Goal: Task Accomplishment & Management: Manage account settings

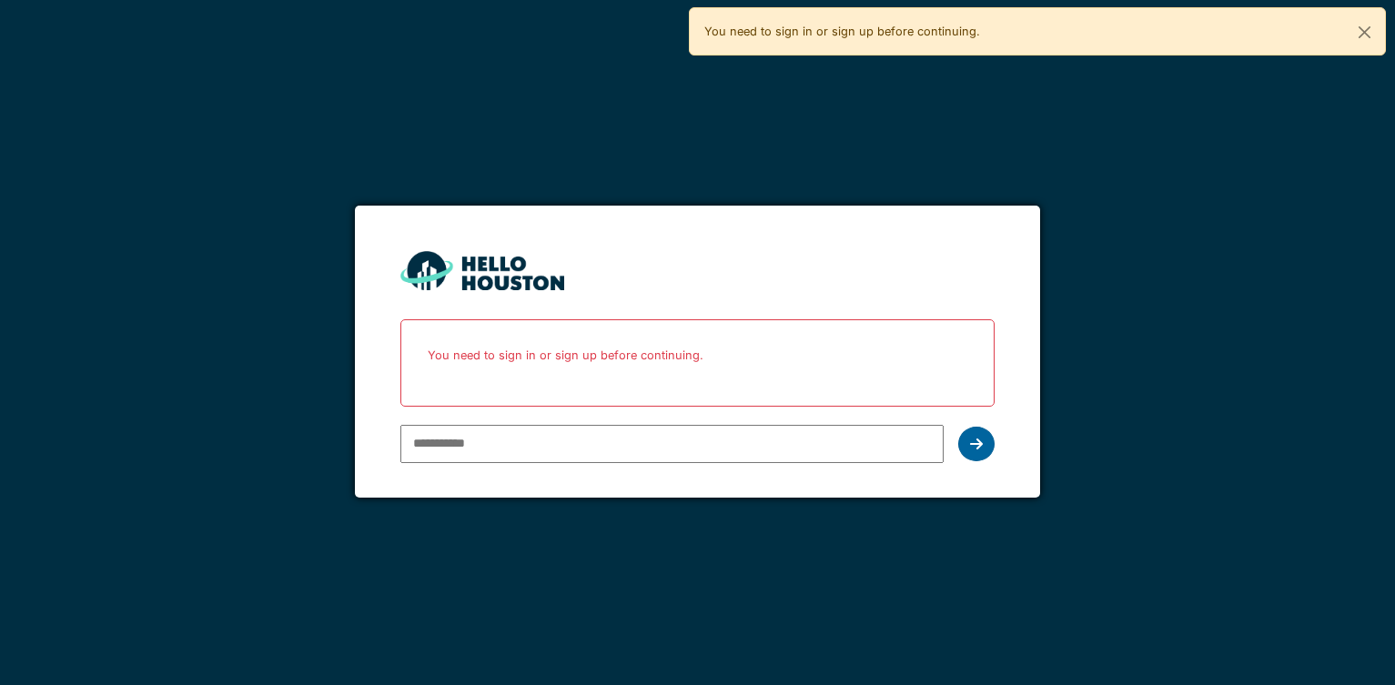
type input "**********"
click at [979, 444] on icon at bounding box center [976, 444] width 13 height 15
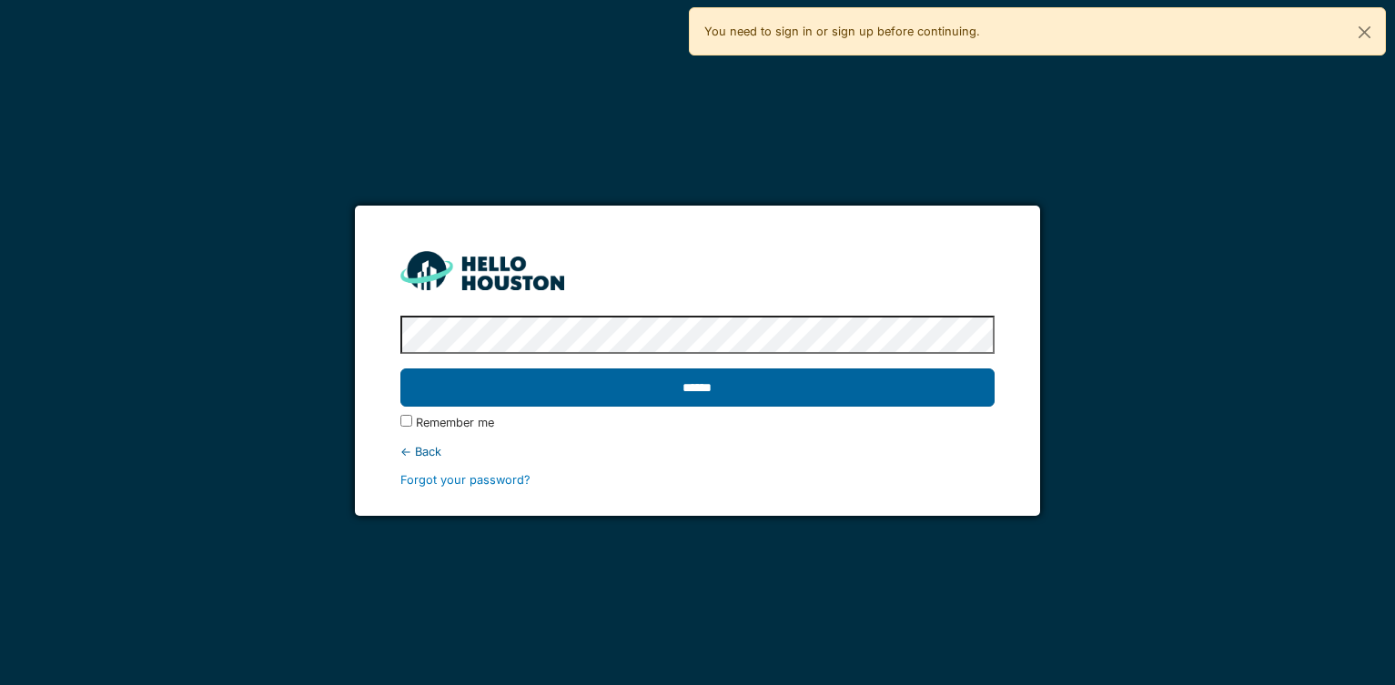
click at [695, 389] on input "******" at bounding box center [697, 388] width 595 height 38
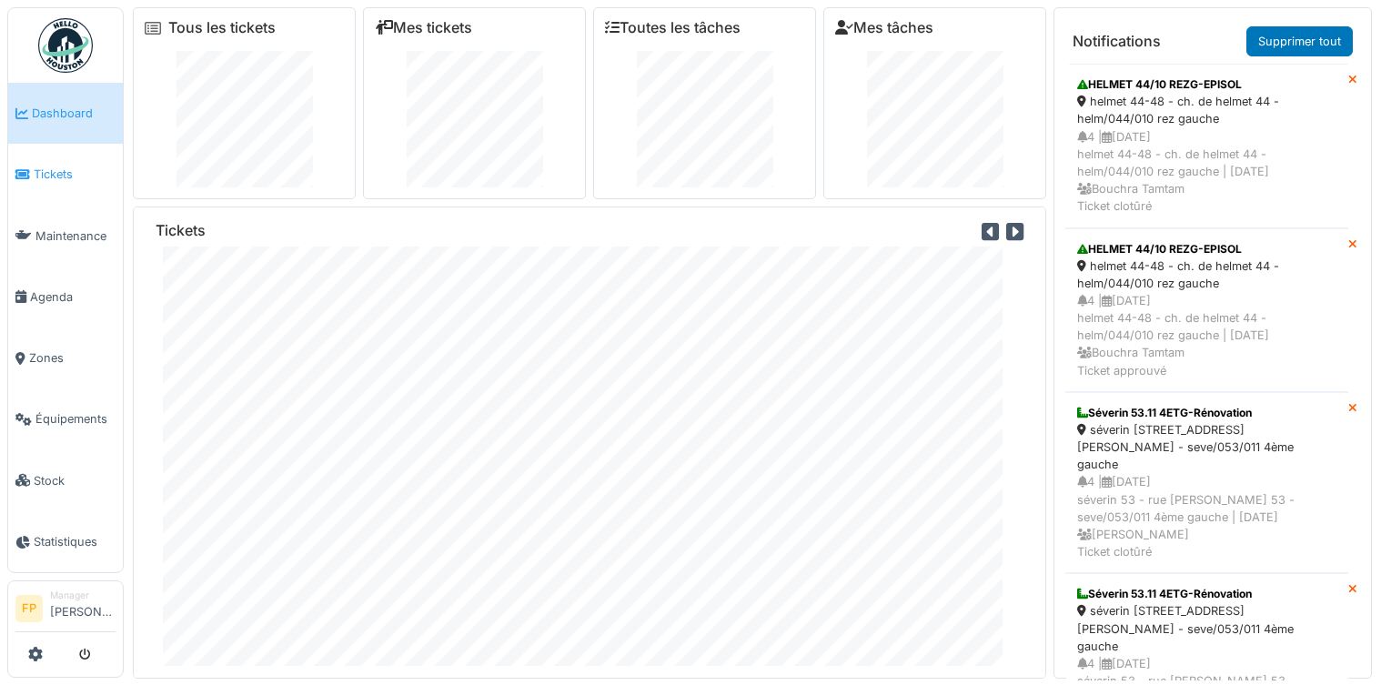
click at [45, 171] on span "Tickets" at bounding box center [75, 174] width 82 height 17
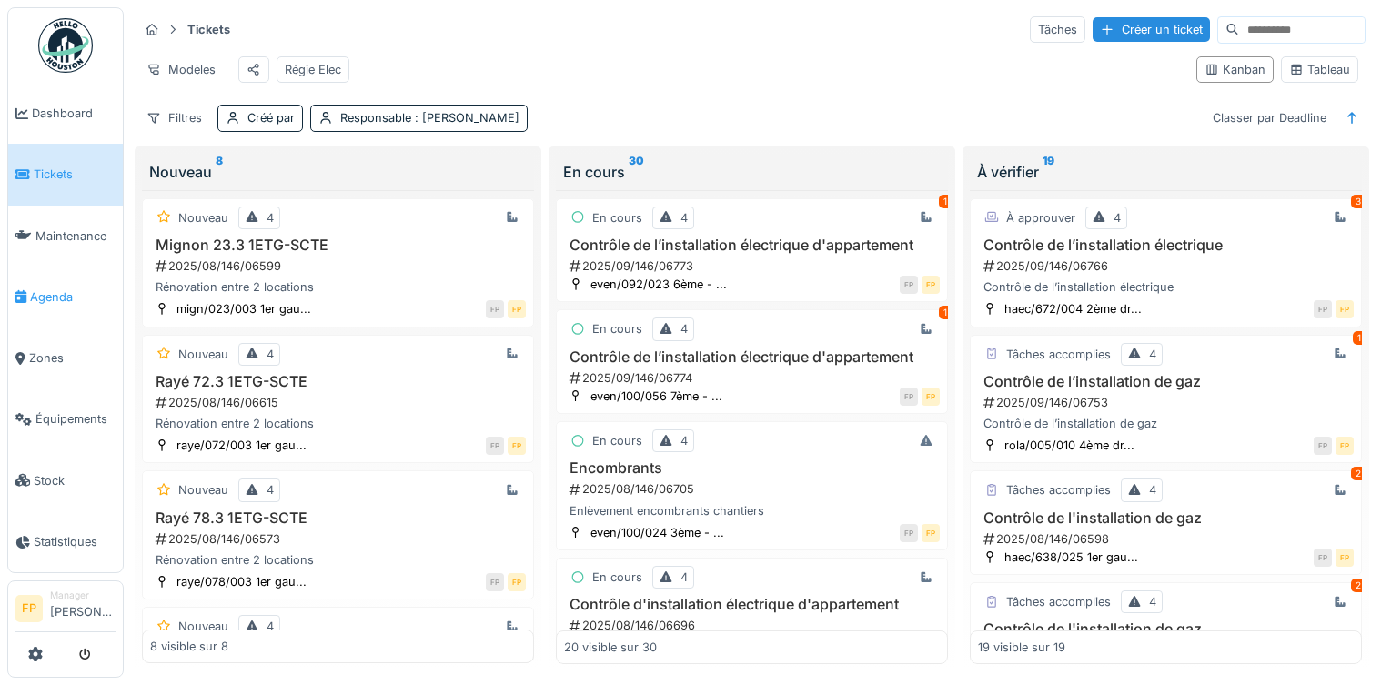
click at [71, 298] on span "Agenda" at bounding box center [73, 296] width 86 height 17
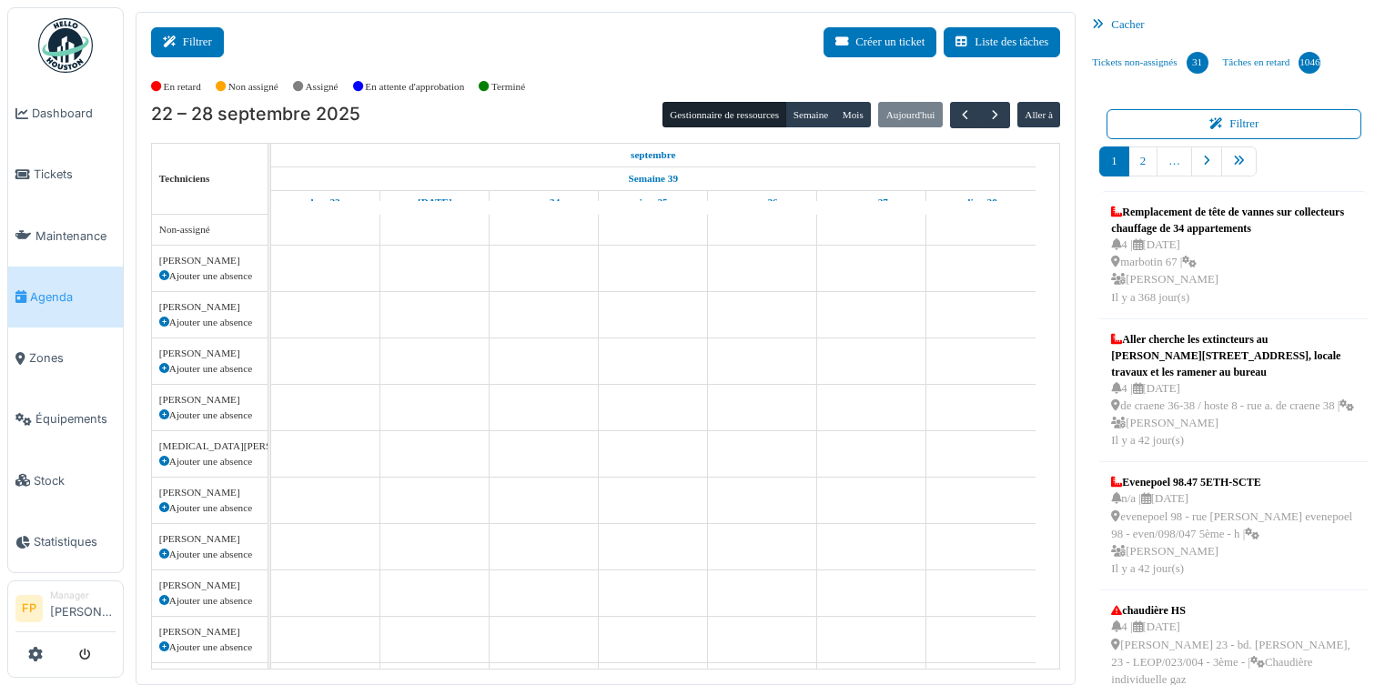
click at [202, 44] on button "Filtrer" at bounding box center [187, 42] width 73 height 30
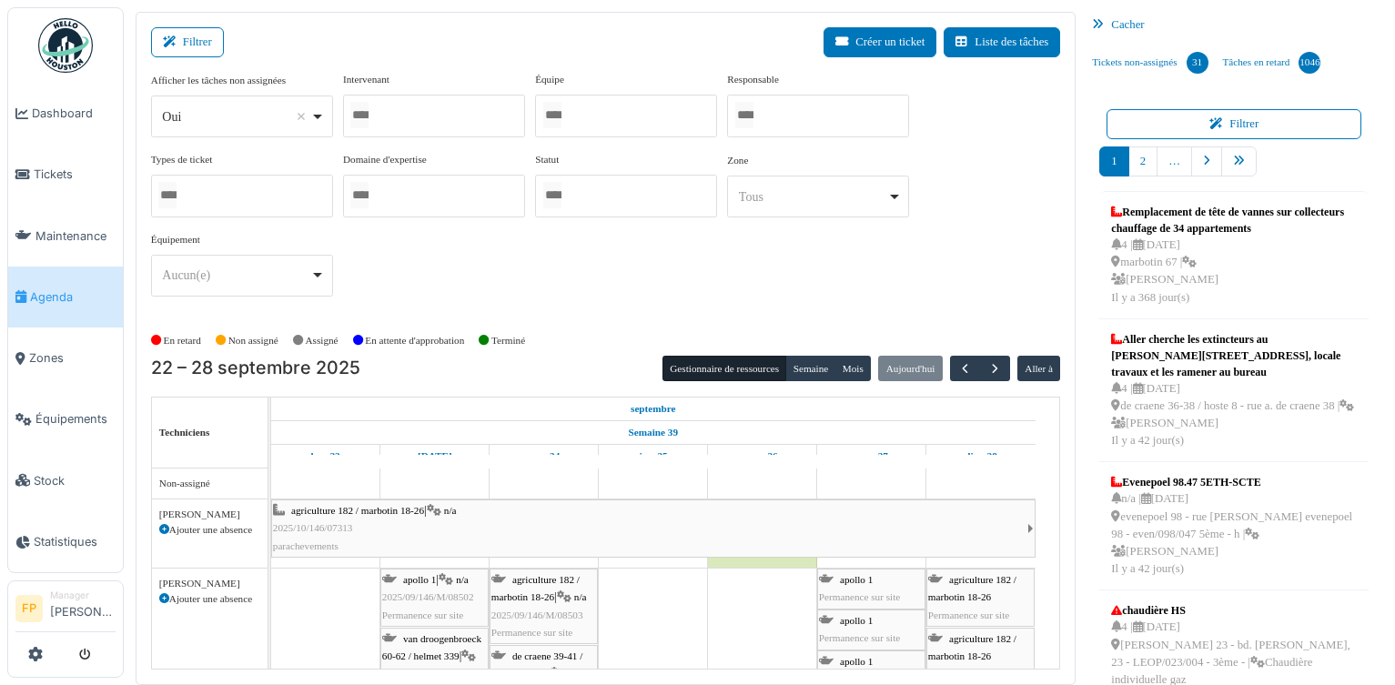
click at [435, 115] on div at bounding box center [434, 116] width 182 height 43
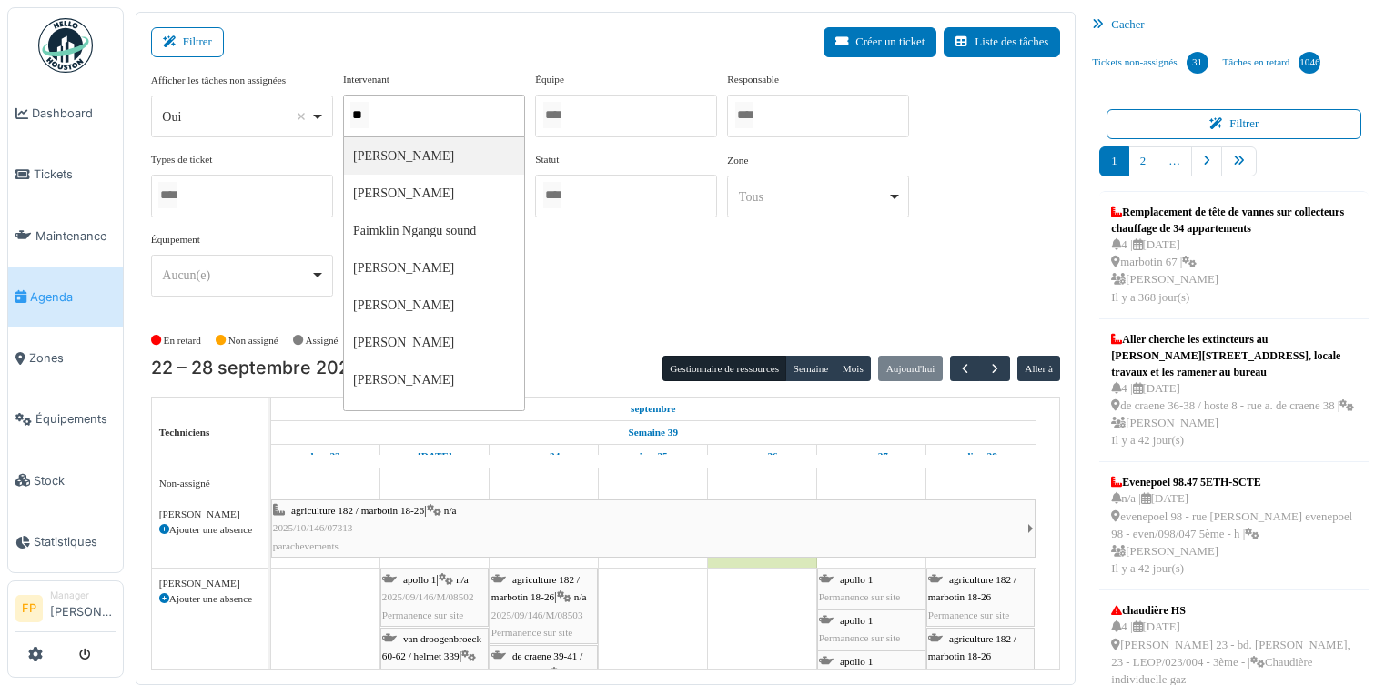
type input "***"
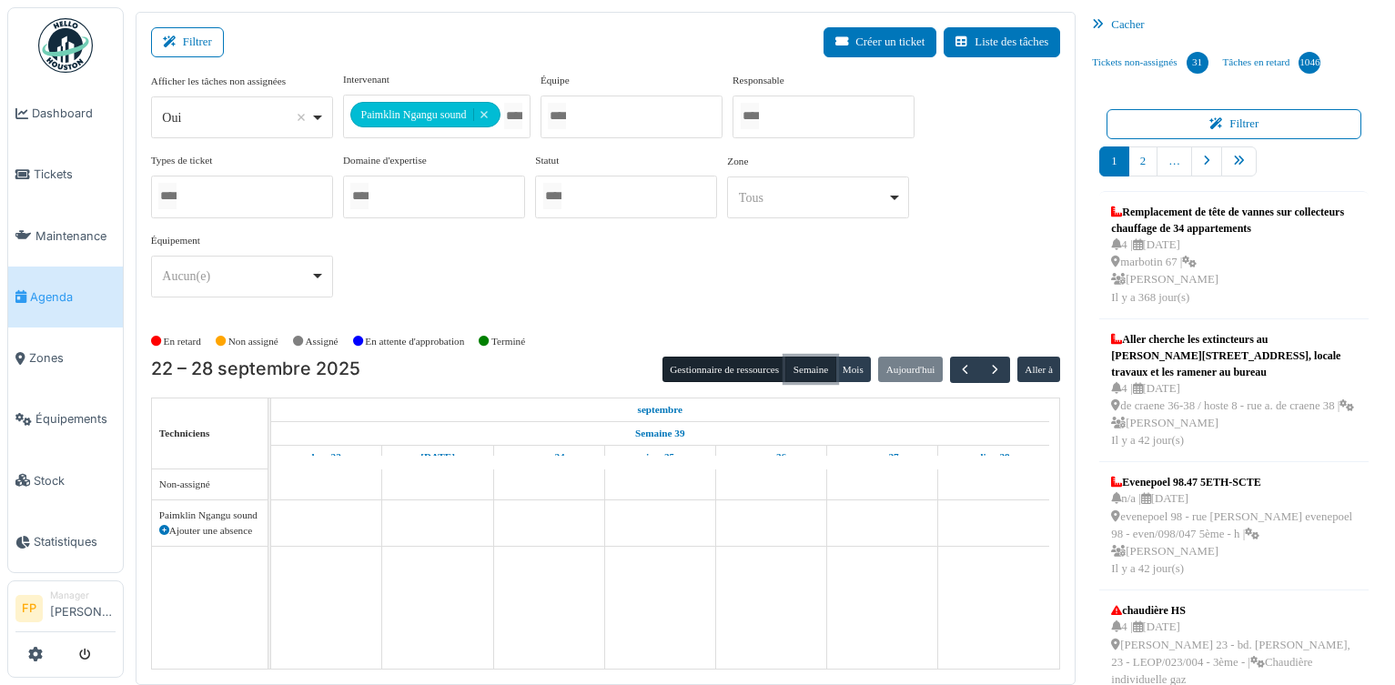
click at [807, 364] on button "Semaine" at bounding box center [810, 369] width 50 height 25
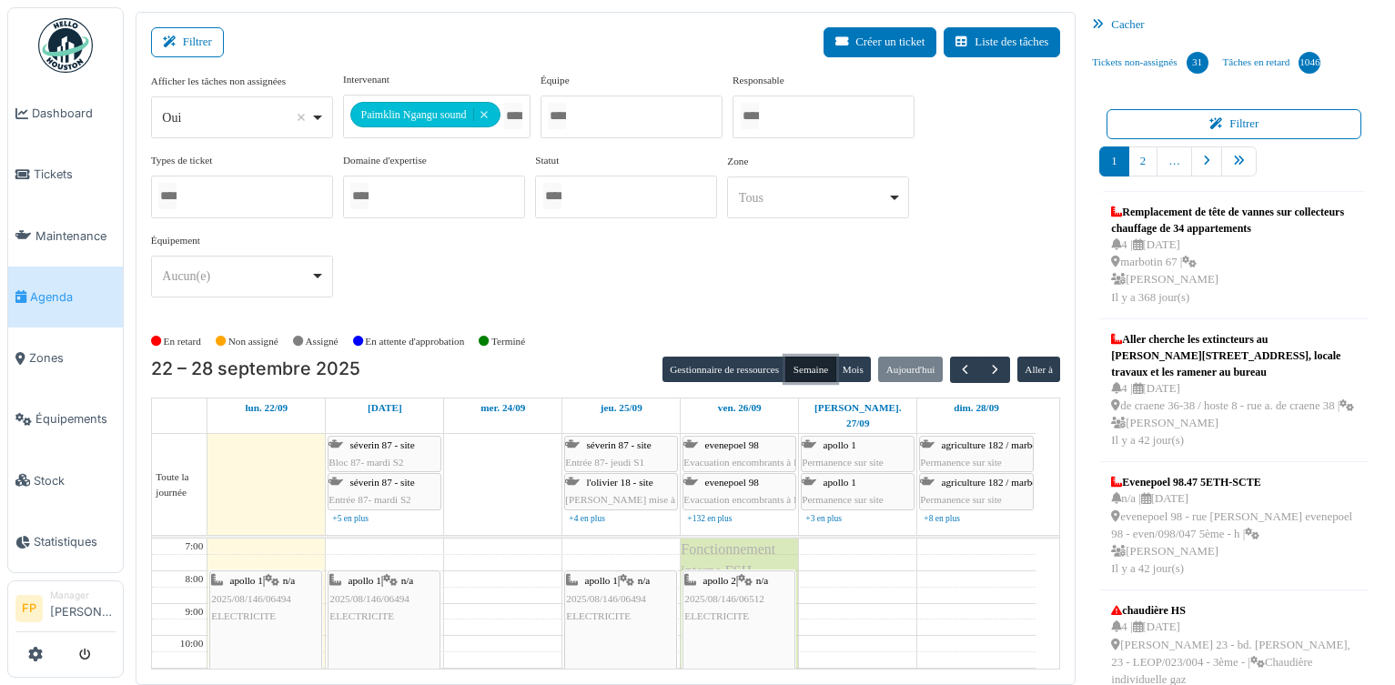
click at [300, 605] on div "apollo 1 | n/a 2025/08/146/06494 ELECTRICITE" at bounding box center [265, 598] width 109 height 53
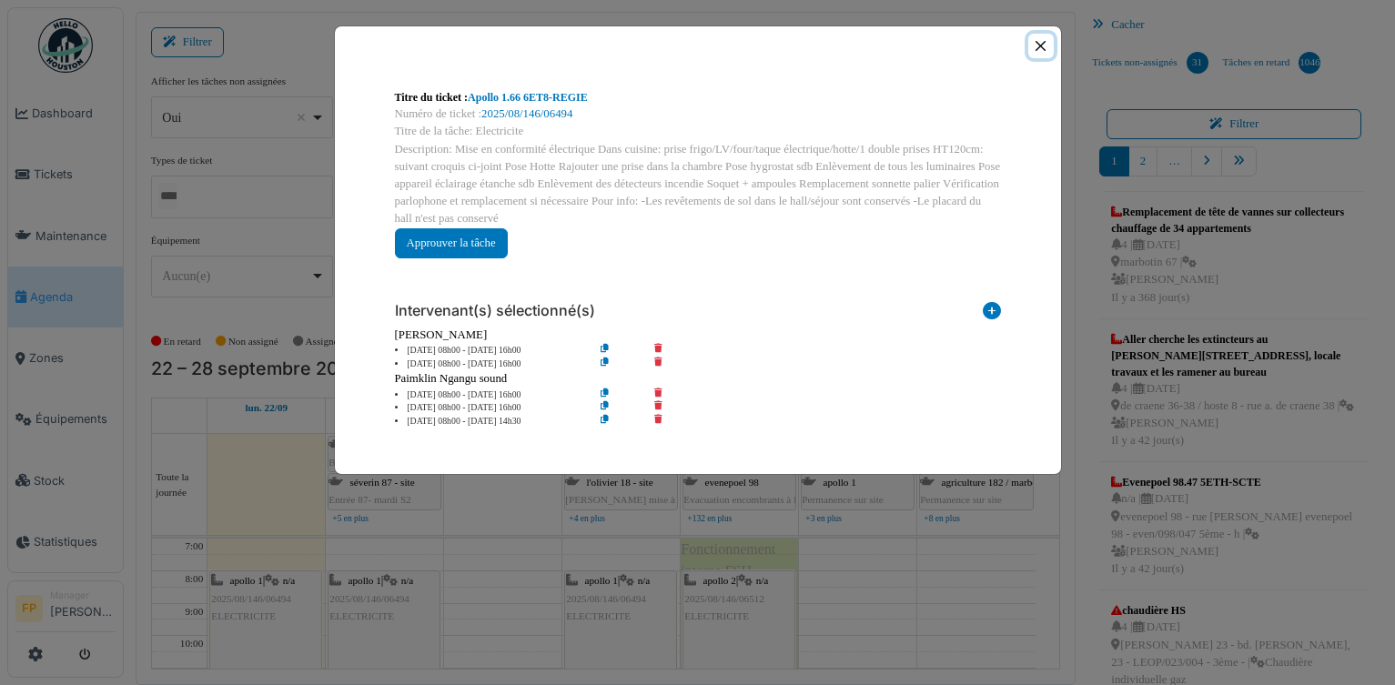
click at [1039, 47] on button "Close" at bounding box center [1040, 46] width 25 height 25
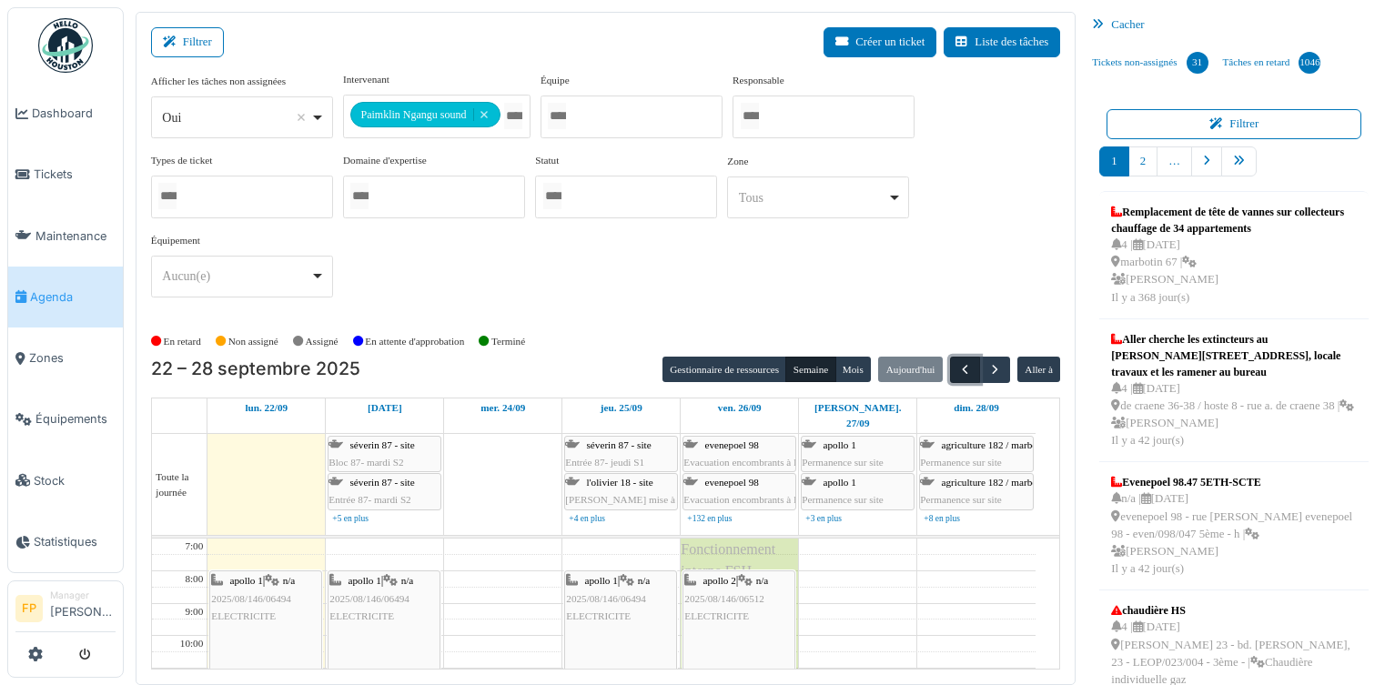
click at [958, 363] on span "button" at bounding box center [964, 369] width 15 height 15
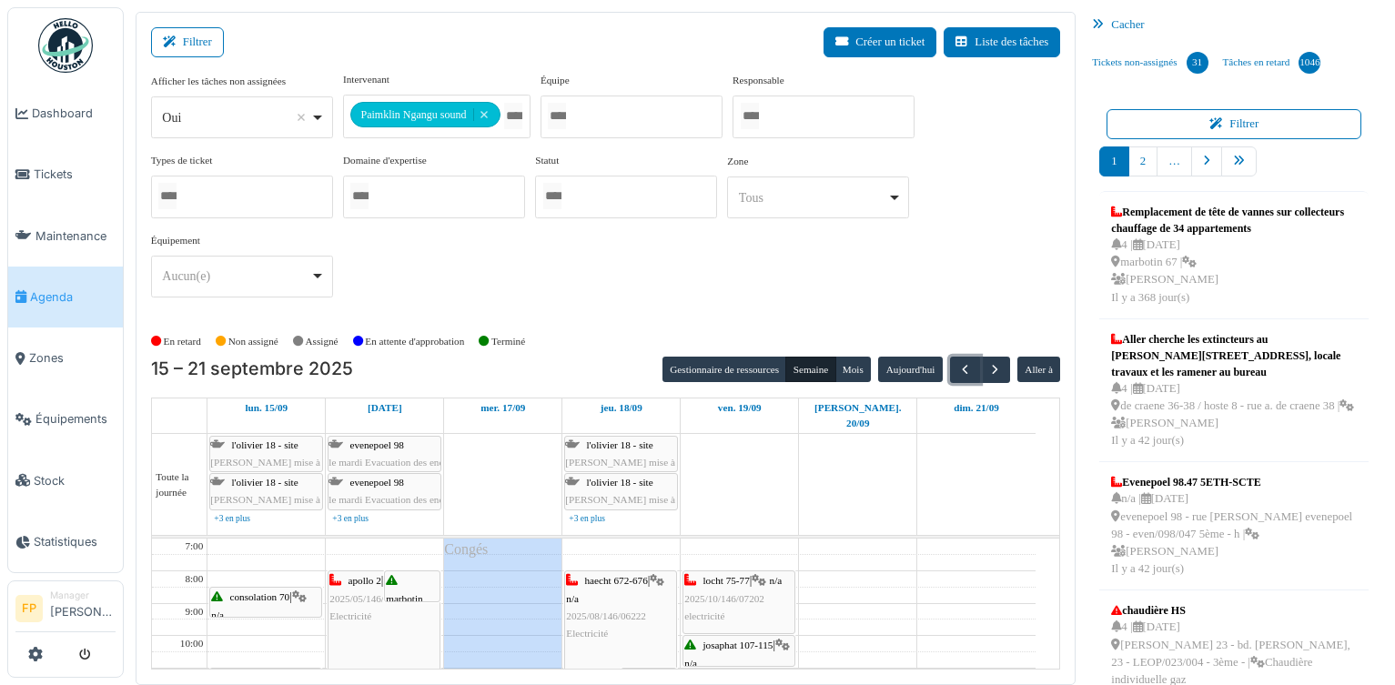
click at [354, 593] on span "2025/05/146/04265" at bounding box center [369, 598] width 80 height 11
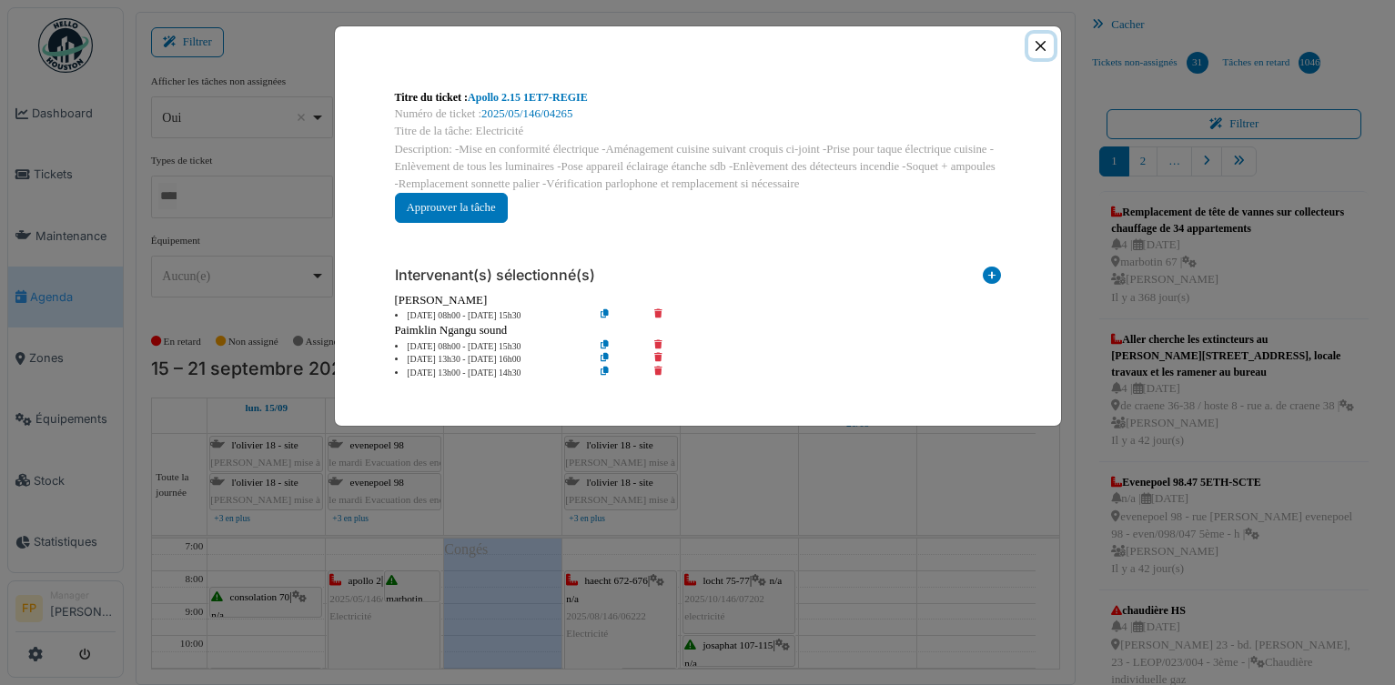
click at [1043, 45] on button "Close" at bounding box center [1040, 46] width 25 height 25
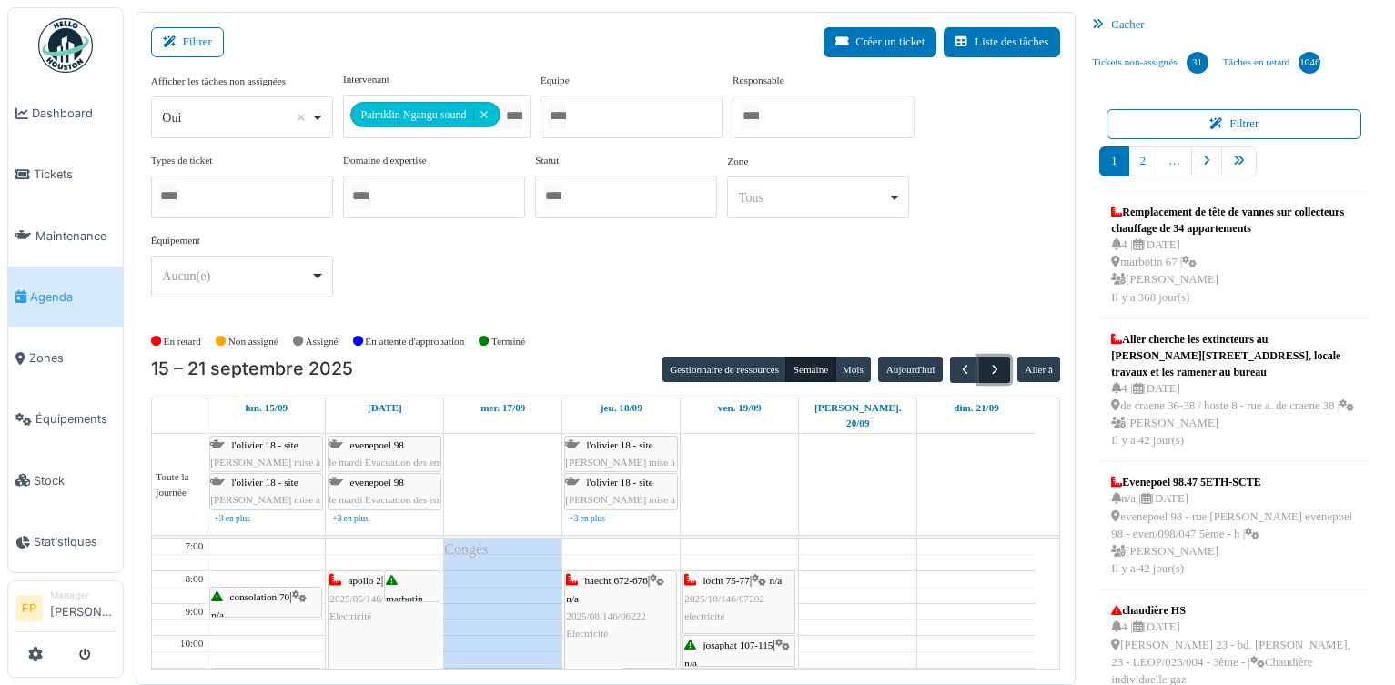
click at [987, 364] on span "button" at bounding box center [994, 369] width 15 height 15
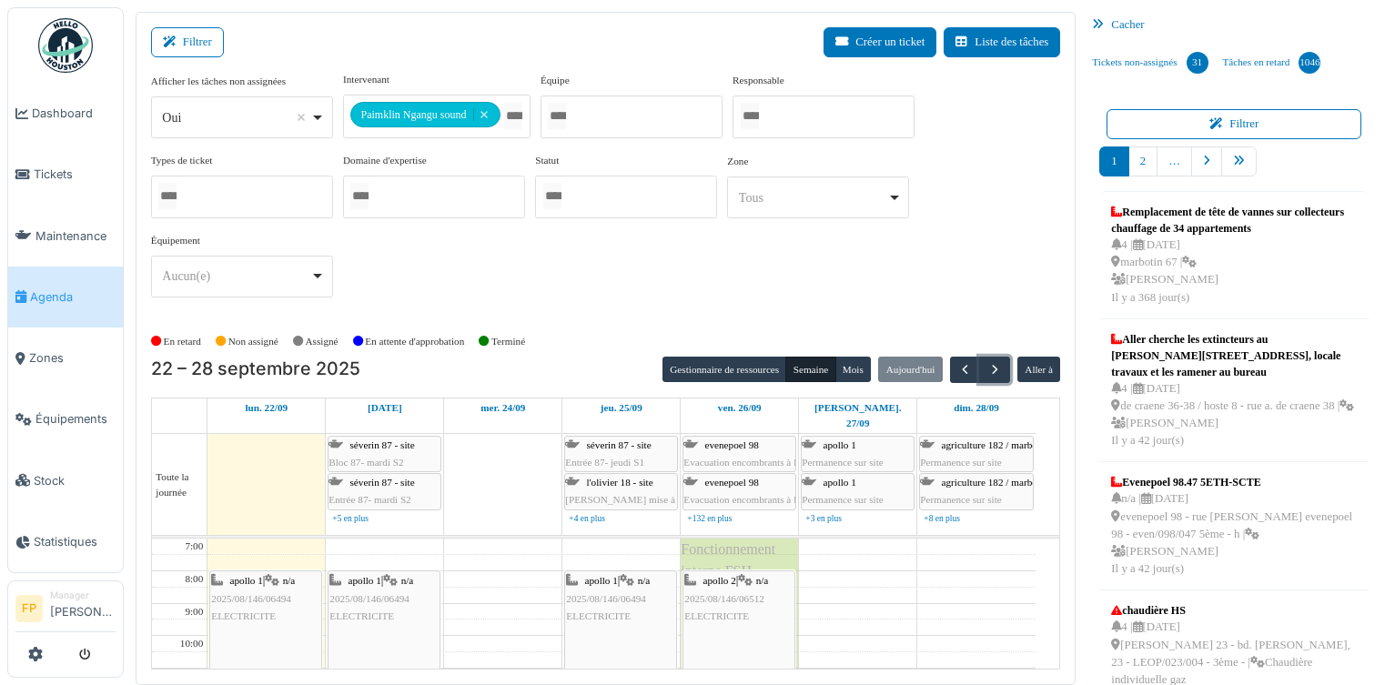
click at [262, 593] on span "2025/08/146/06494" at bounding box center [251, 598] width 80 height 11
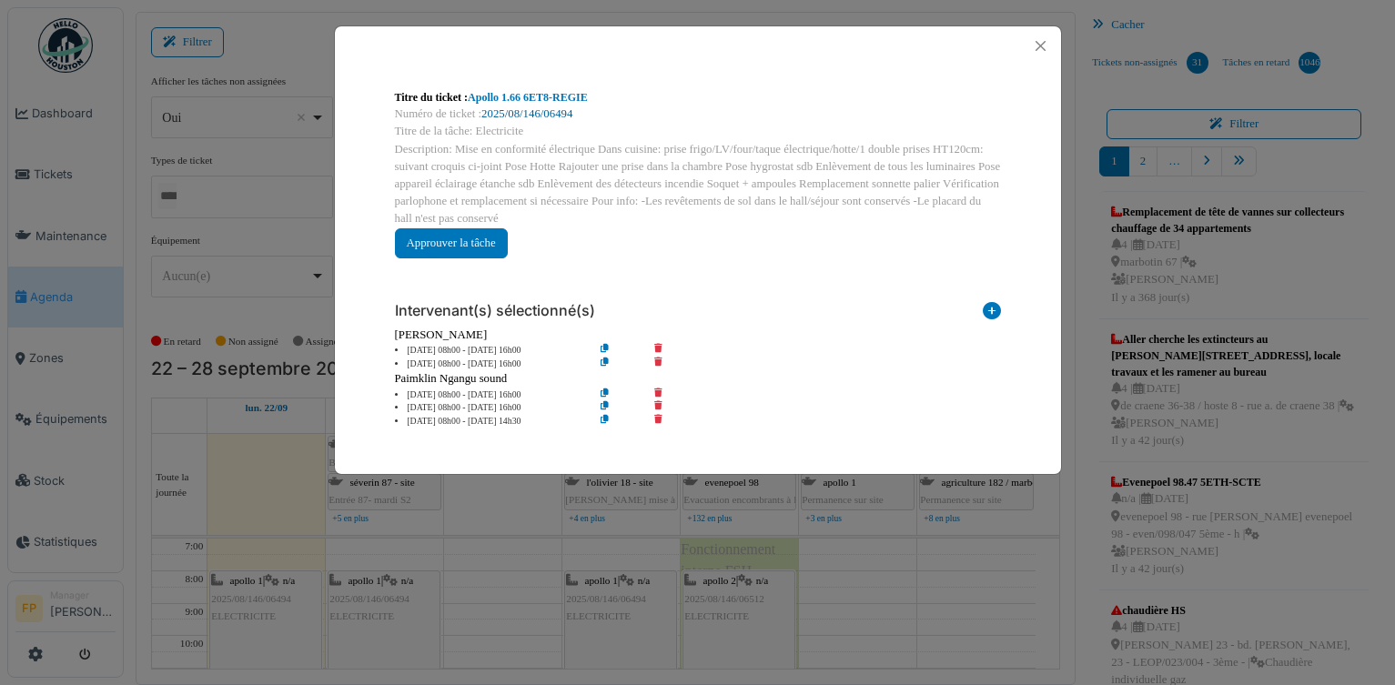
click at [540, 116] on link "2025/08/146/06494" at bounding box center [526, 113] width 91 height 13
click at [1046, 45] on button "Close" at bounding box center [1040, 46] width 25 height 25
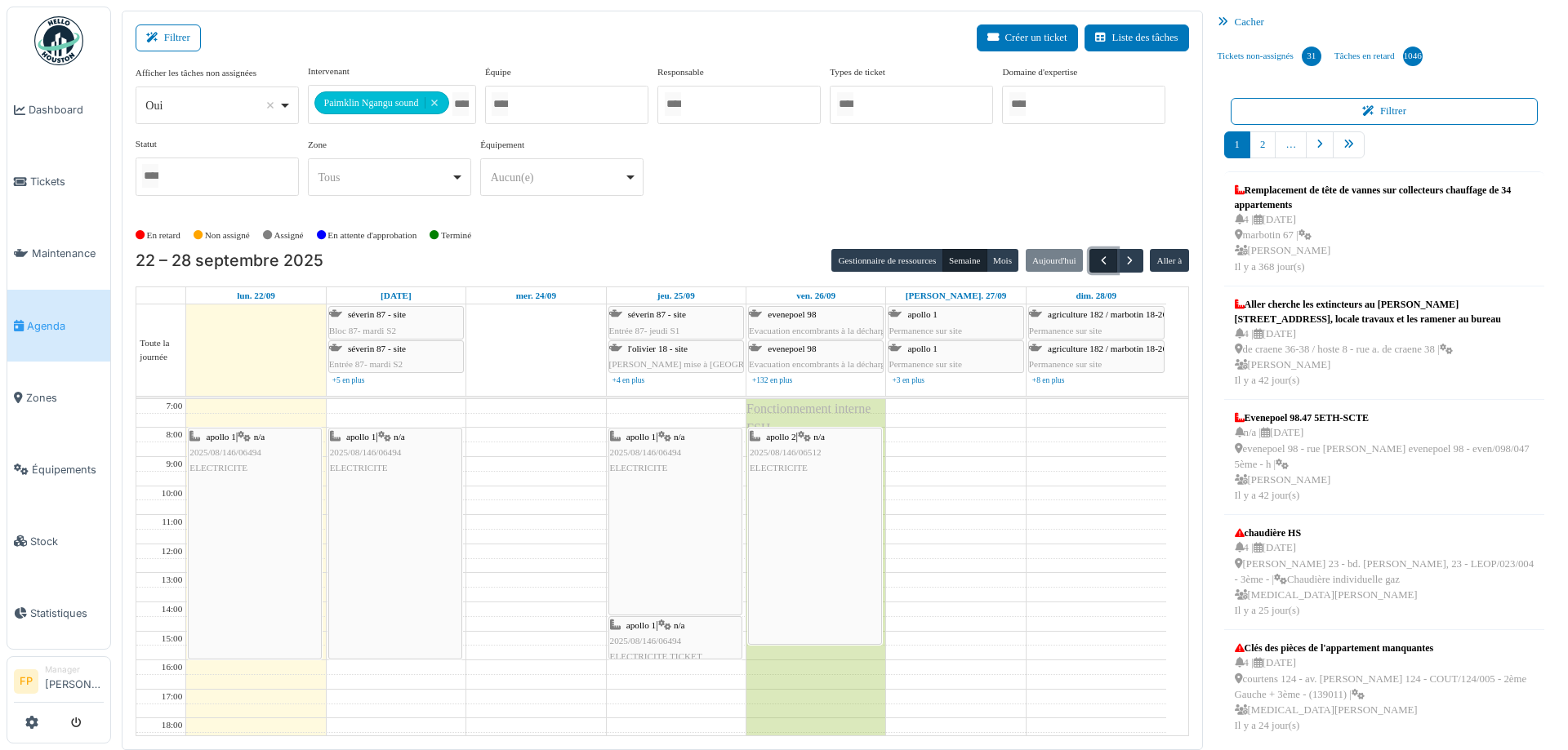
click at [1097, 258] on span "button" at bounding box center [1103, 260] width 13 height 13
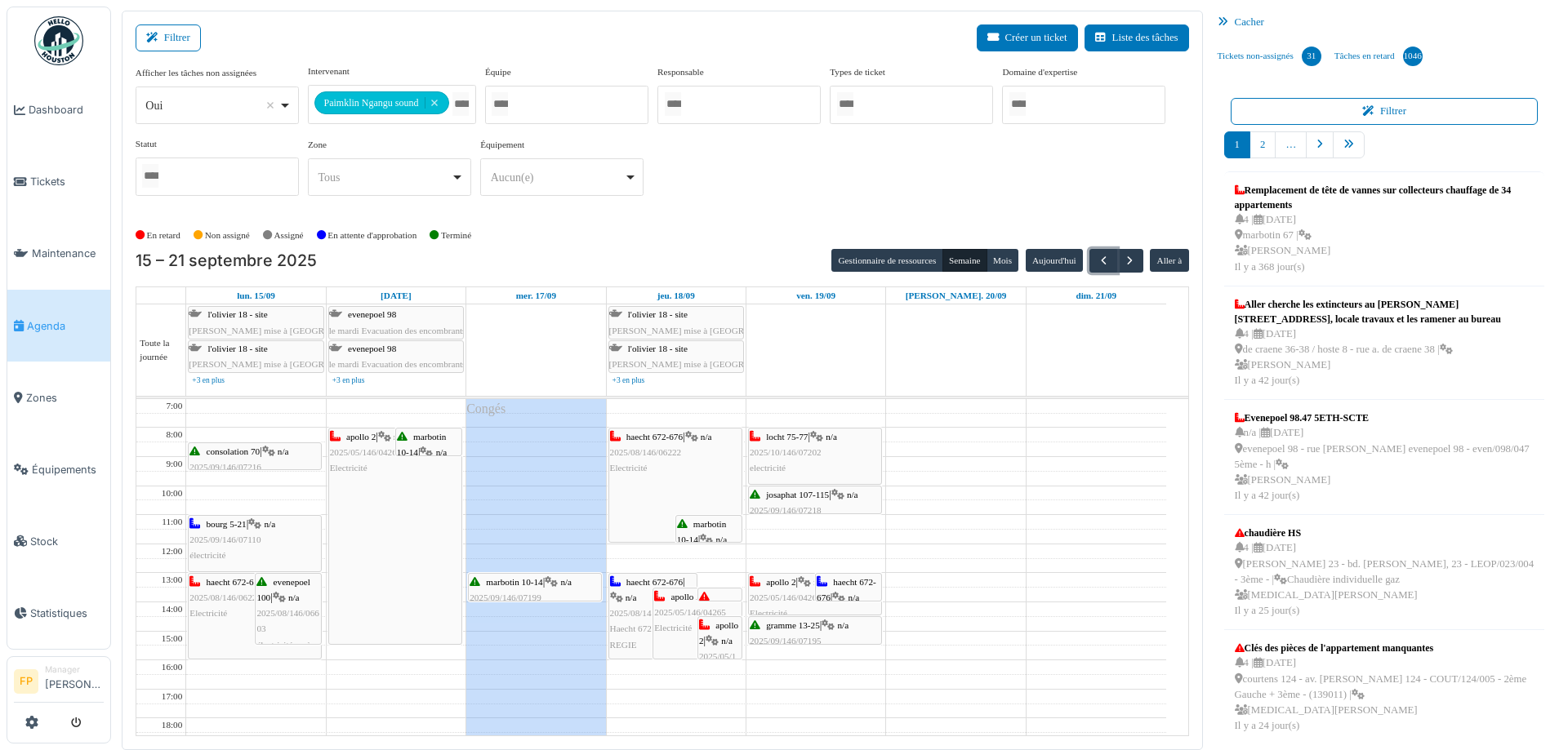
click at [399, 531] on div "apollo 2 | n/a 2025/05/146/04265 Electricité" at bounding box center [395, 536] width 132 height 215
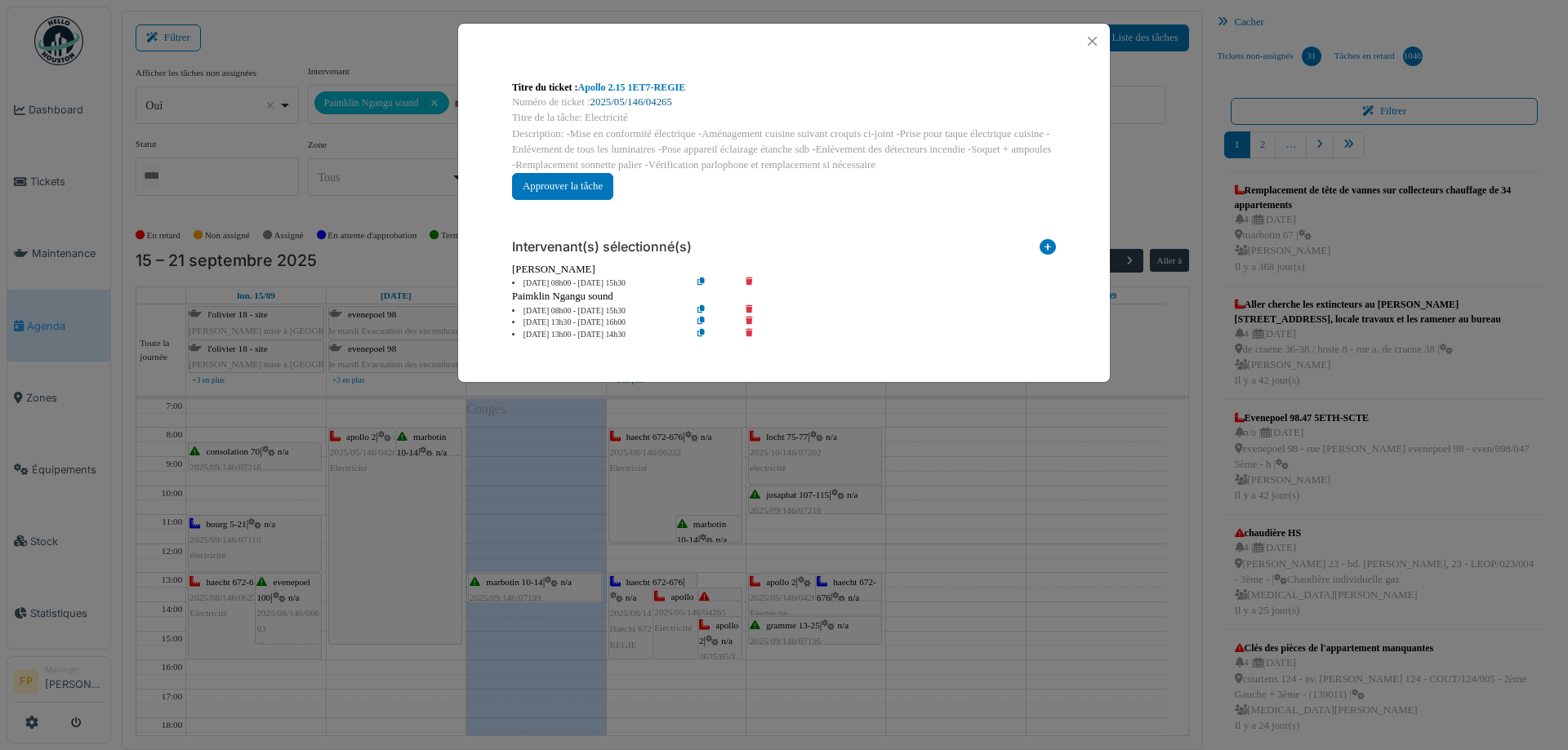
click at [657, 105] on link "2025/05/146/04265" at bounding box center [631, 101] width 82 height 12
click at [1094, 38] on button "Close" at bounding box center [1092, 41] width 22 height 22
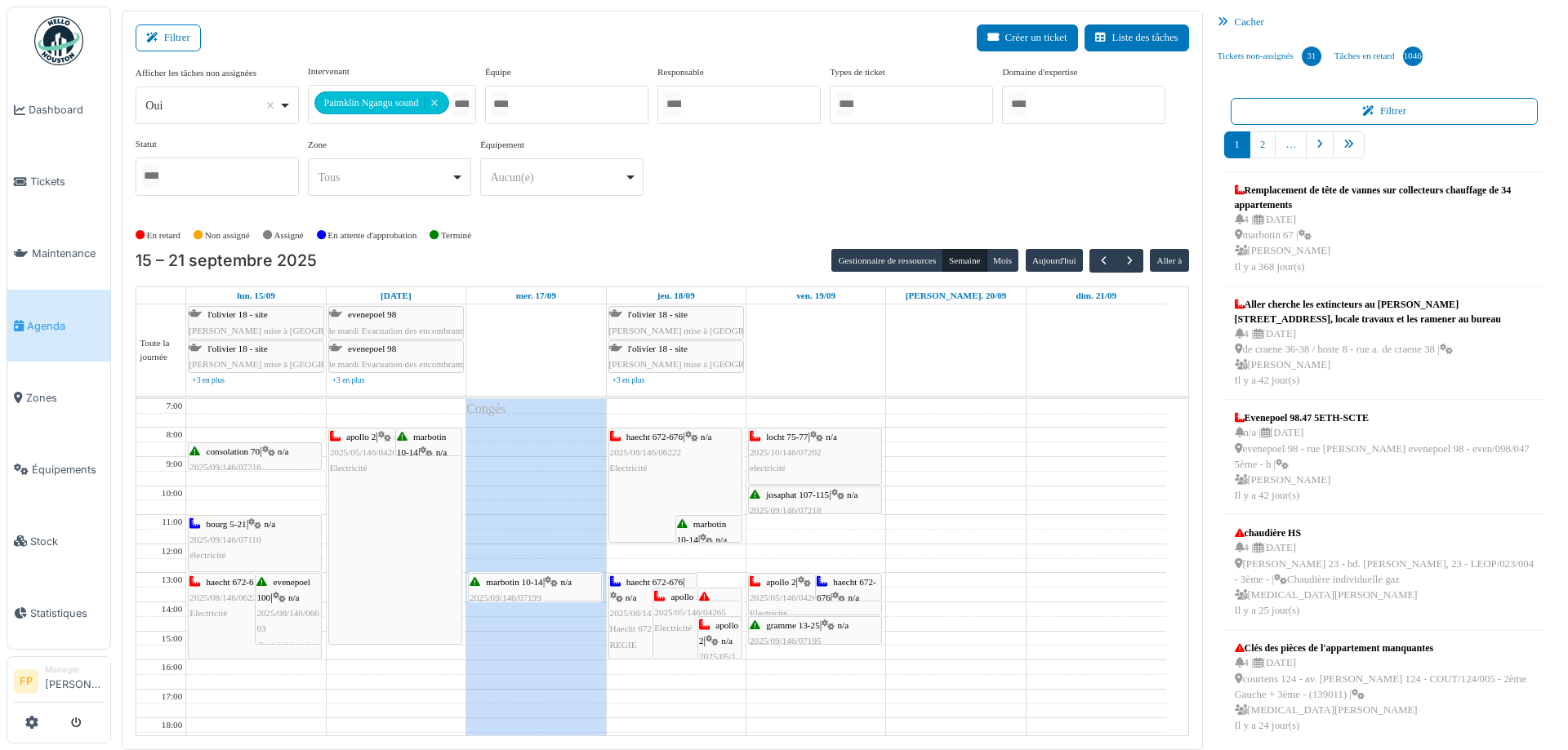
click at [788, 594] on span "2025/05/146/04265" at bounding box center [785, 597] width 72 height 10
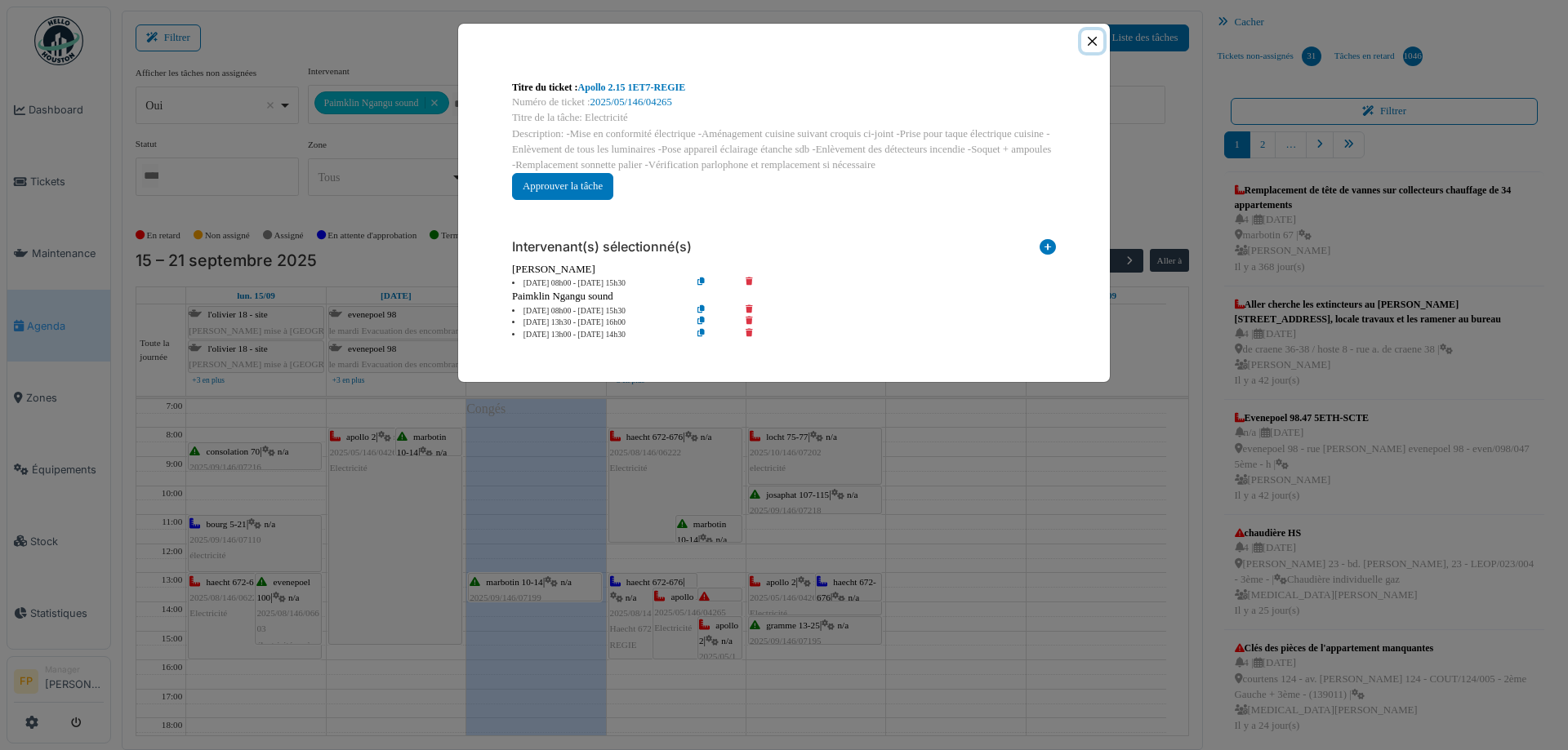
click at [1092, 37] on button "Close" at bounding box center [1092, 41] width 22 height 22
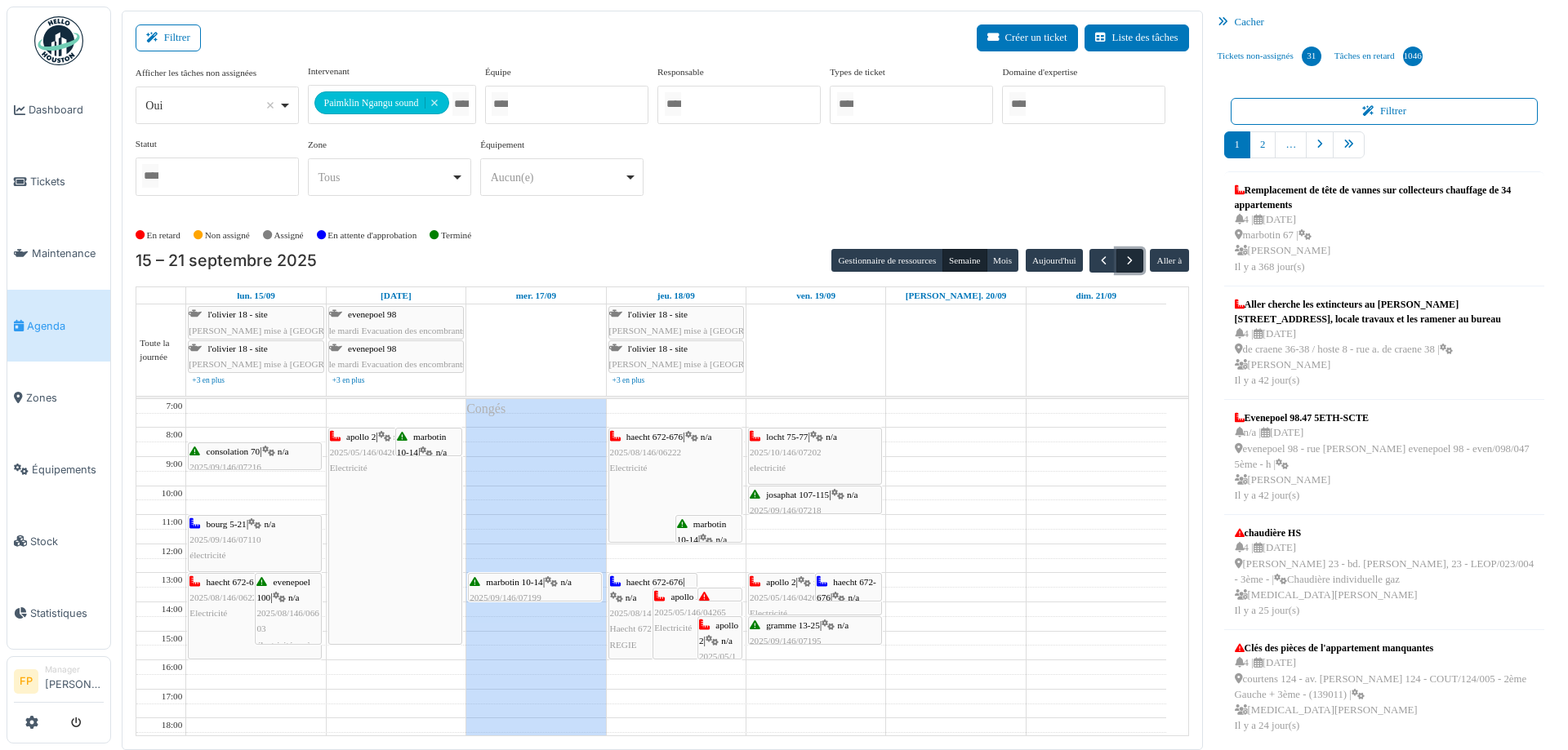
click at [1123, 257] on span "button" at bounding box center [1129, 260] width 13 height 13
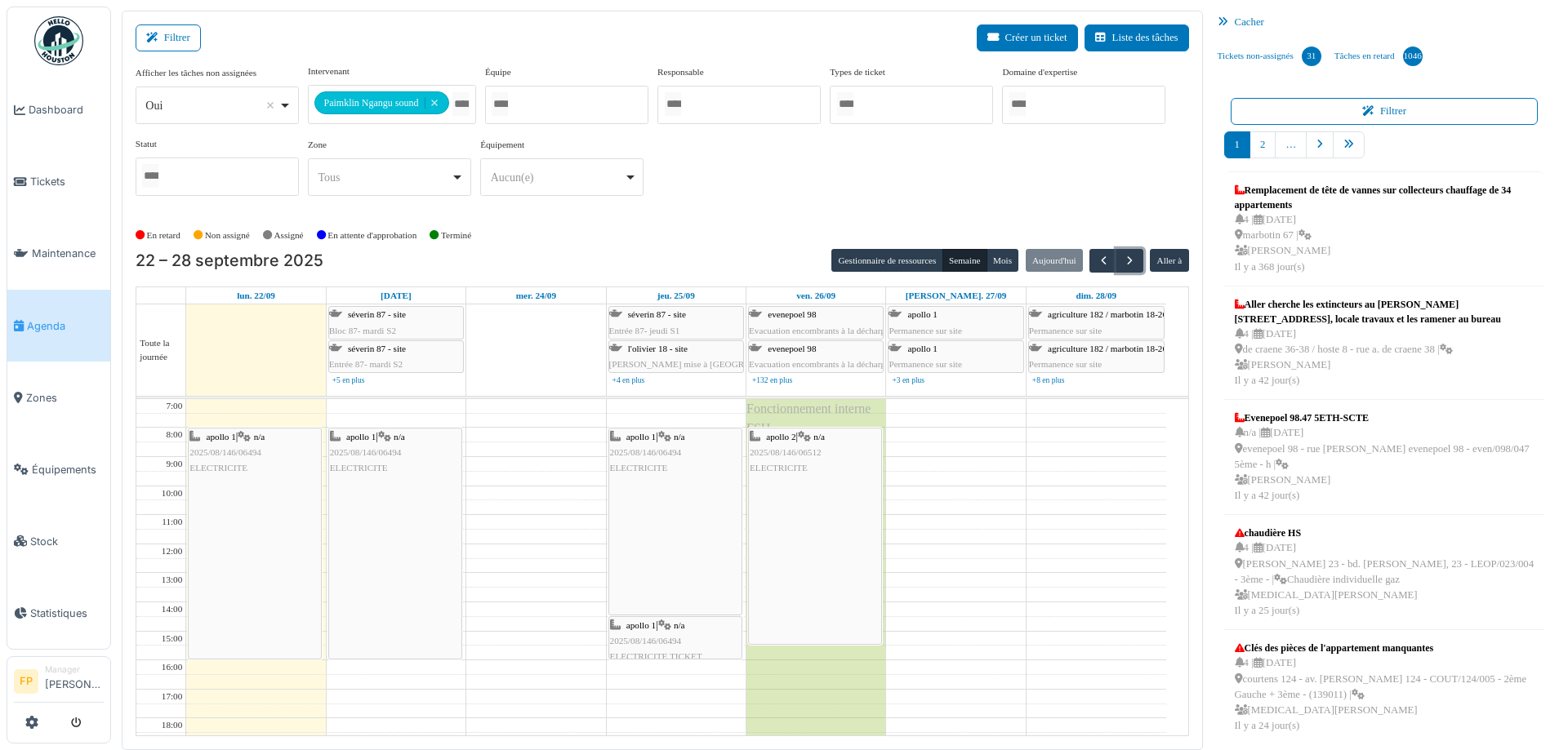
click at [809, 459] on div "apollo 2 | n/a 2025/08/146/06512 ELECTRICITE" at bounding box center [815, 453] width 131 height 48
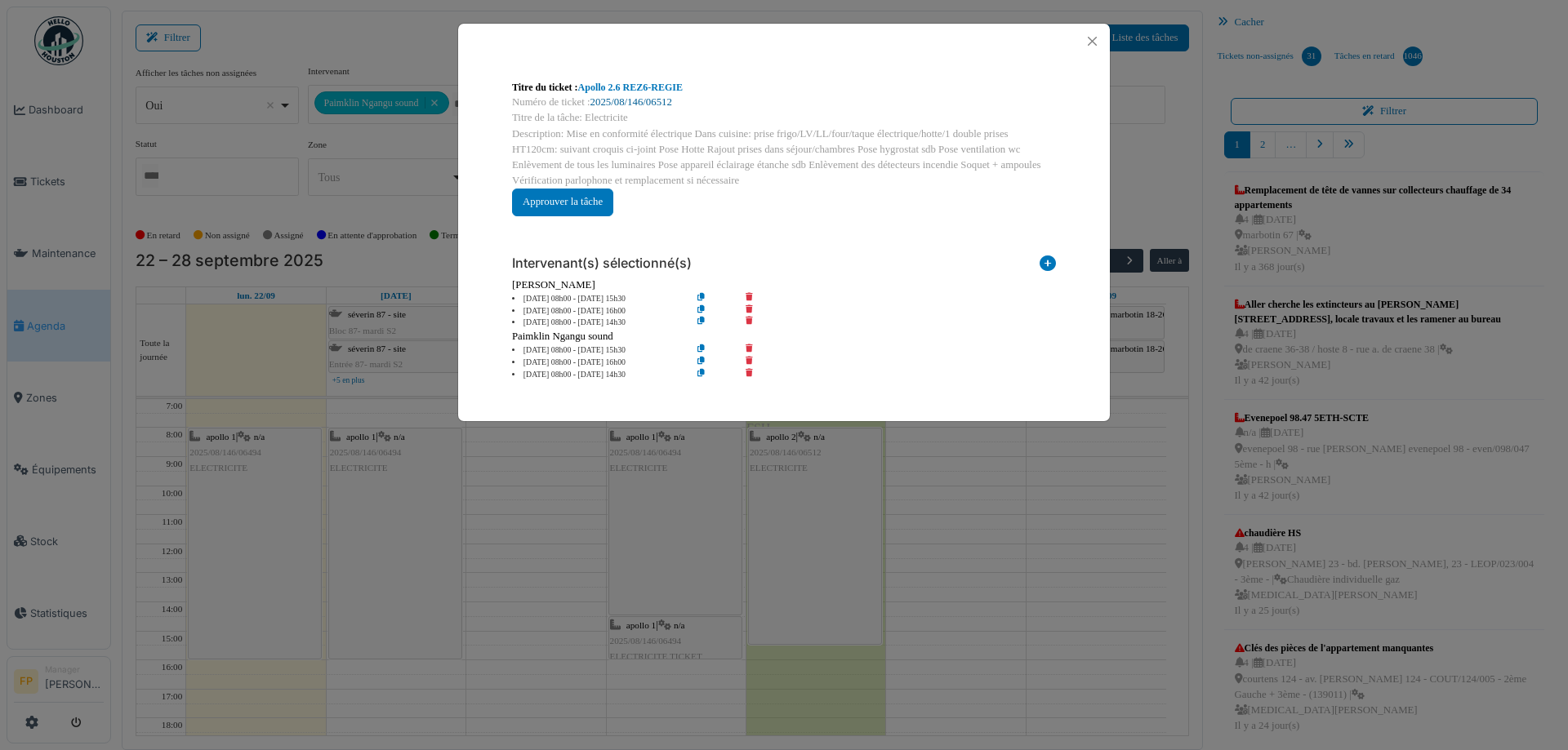
click at [653, 98] on link "2025/08/146/06512" at bounding box center [631, 101] width 82 height 12
click at [1089, 39] on button "Close" at bounding box center [1092, 41] width 22 height 22
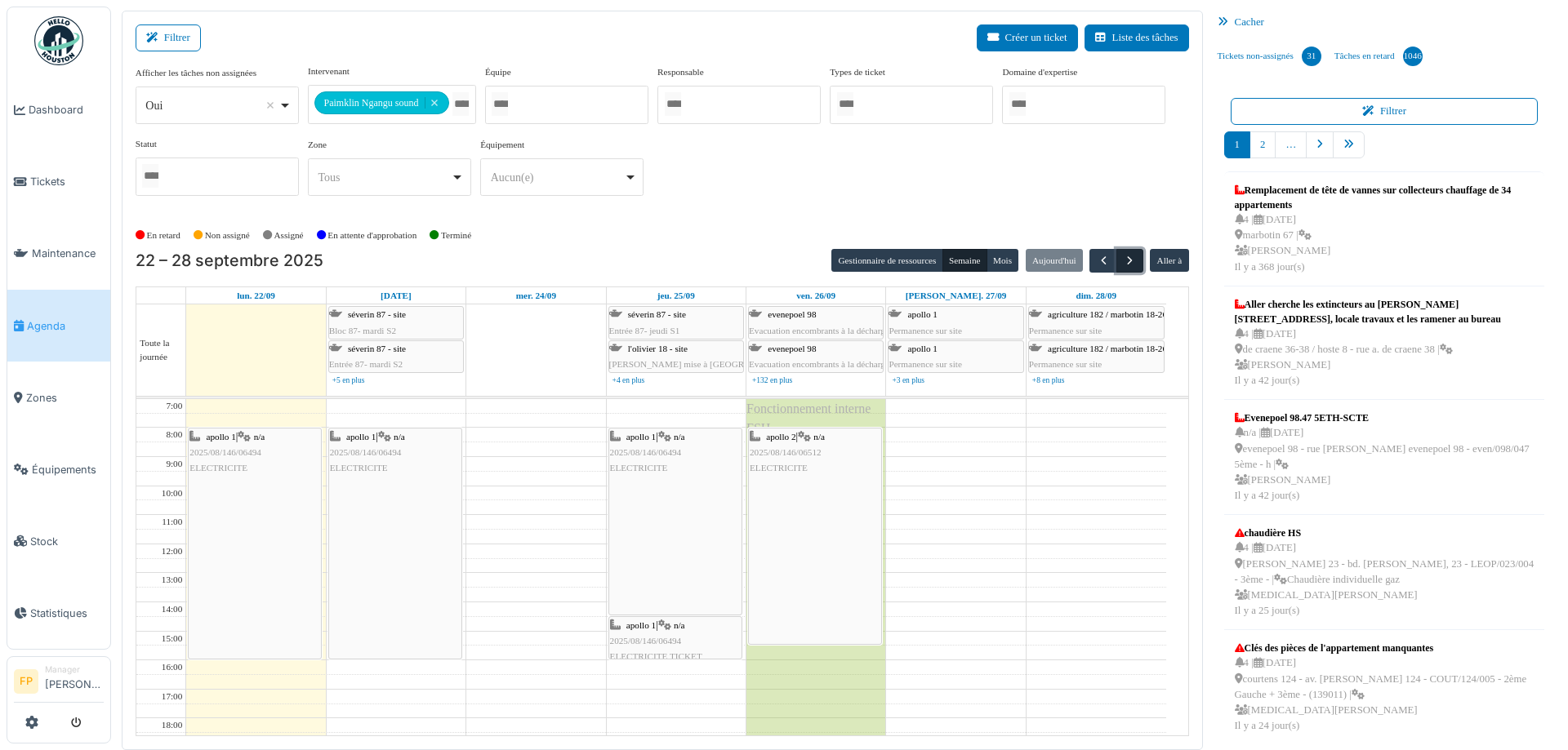
click at [1126, 261] on span "button" at bounding box center [1129, 260] width 13 height 13
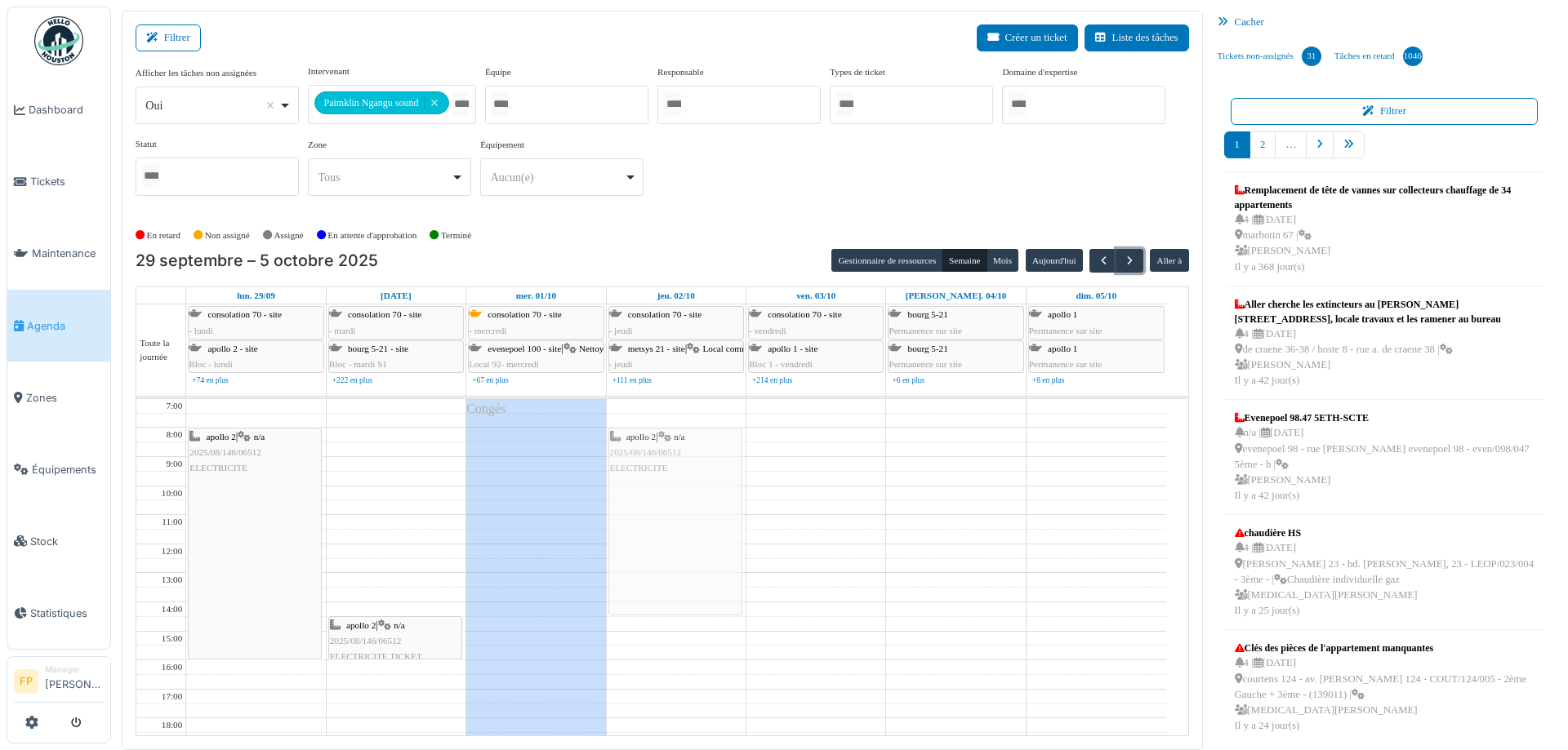
drag, startPoint x: 351, startPoint y: 468, endPoint x: 648, endPoint y: 467, distance: 297.0
click at [648, 467] on tr "apollo 2 | n/a 2025/08/146/06512 ELECTRICITE apollo 2 | n/a 2025/08/146/06512 E…" at bounding box center [651, 646] width 1029 height 493
drag, startPoint x: 399, startPoint y: 627, endPoint x: 660, endPoint y: 629, distance: 261.0
click at [660, 614] on tr "apollo 2 | n/a 2025/08/146/06512 ELECTRICITE apollo 2 | n/a 2025/08/146/06512 E…" at bounding box center [651, 646] width 1029 height 493
click at [1123, 260] on span "button" at bounding box center [1129, 260] width 13 height 13
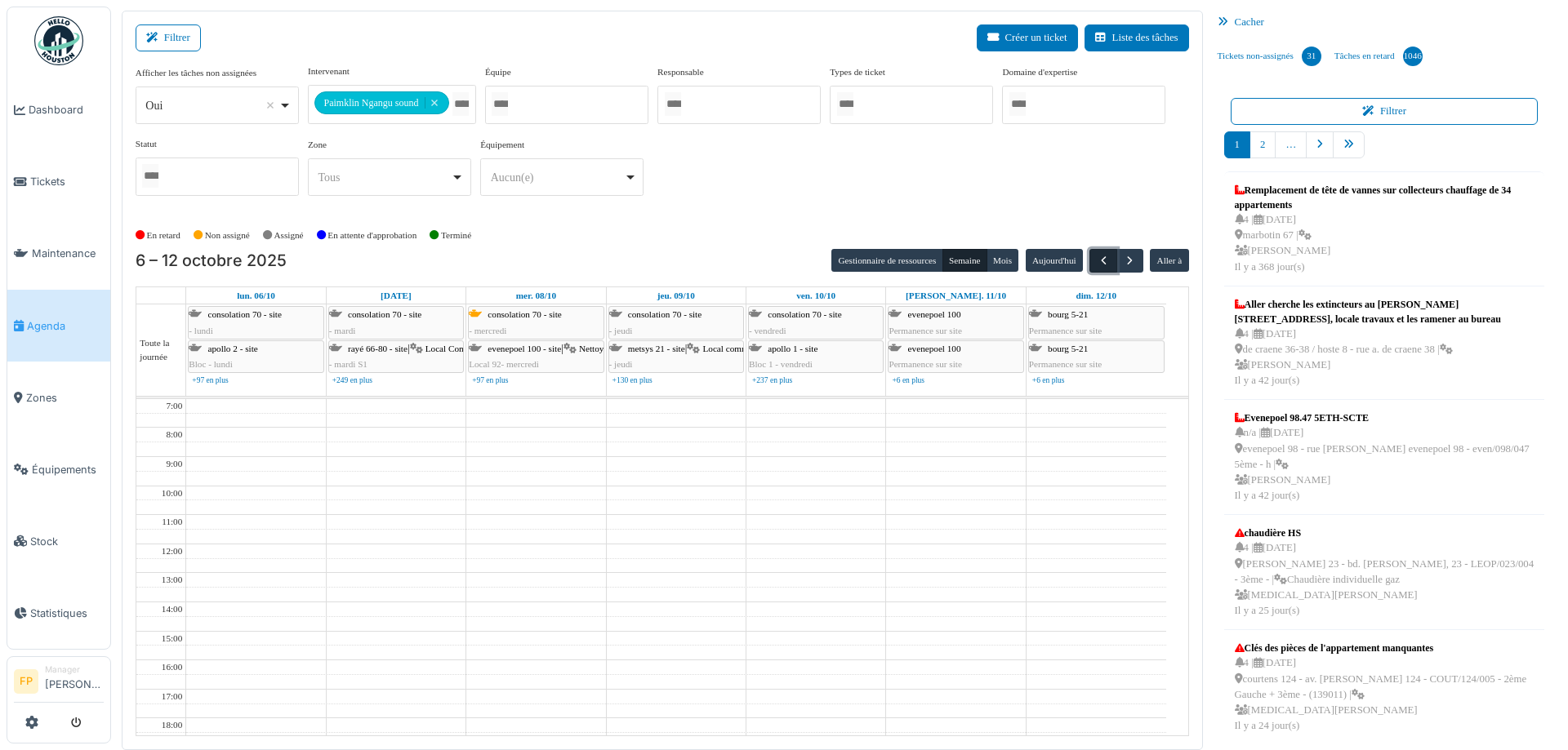
click at [1097, 260] on span "button" at bounding box center [1103, 260] width 13 height 13
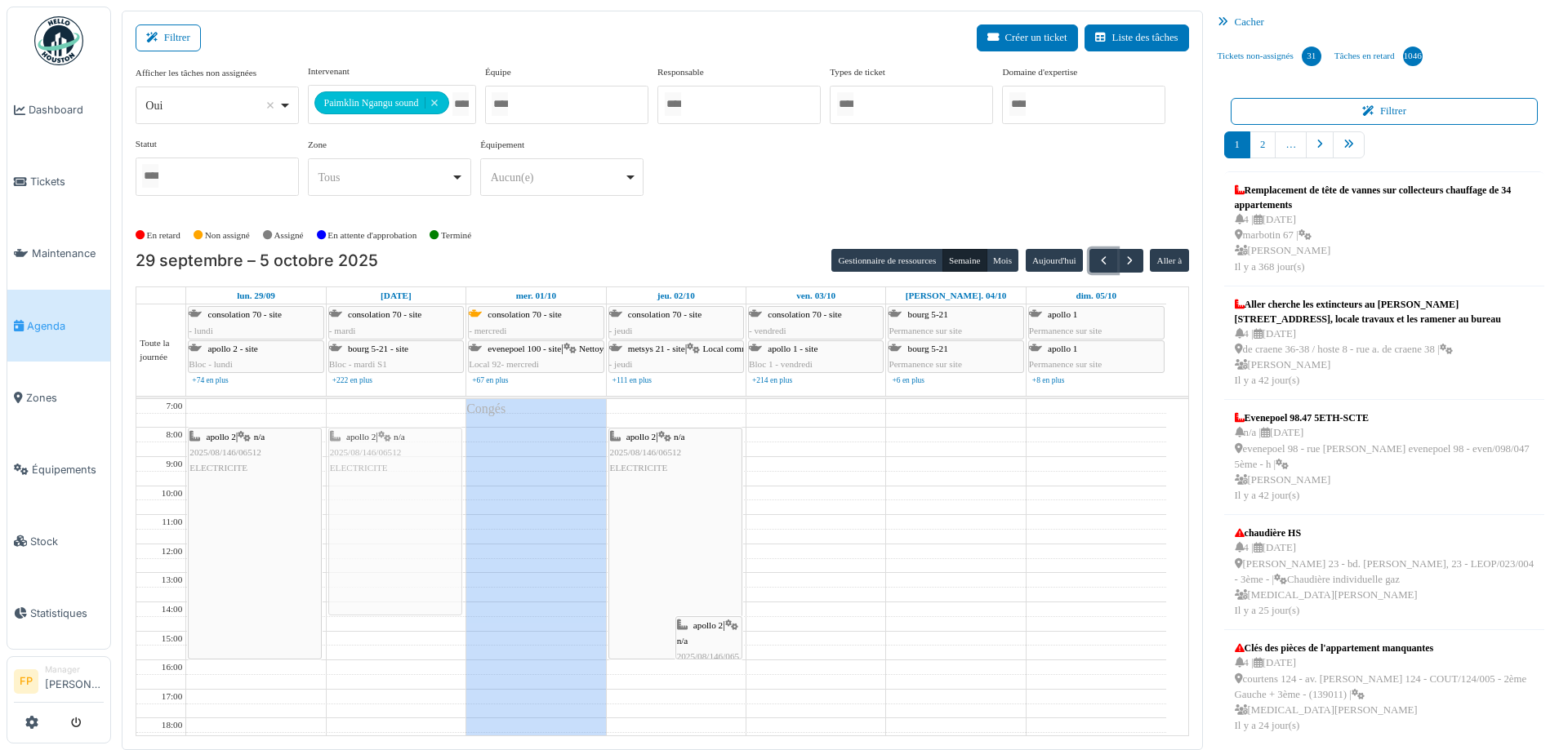
drag, startPoint x: 722, startPoint y: 537, endPoint x: 434, endPoint y: 531, distance: 288.1
click at [434, 531] on tr "apollo 2 | n/a 2025/08/146/06512 ELECTRICITE apollo 2 | n/a 2025/08/146/06512 E…" at bounding box center [651, 646] width 1029 height 493
drag, startPoint x: 407, startPoint y: 613, endPoint x: 410, endPoint y: 658, distance: 45.1
click at [410, 614] on div "apollo 2 | n/a 2025/08/146/06512 ELECTRICITE apollo 2 | n/a 2025/08/146/06512 E…" at bounding box center [396, 646] width 139 height 493
drag, startPoint x: 634, startPoint y: 658, endPoint x: 635, endPoint y: 605, distance: 53.0
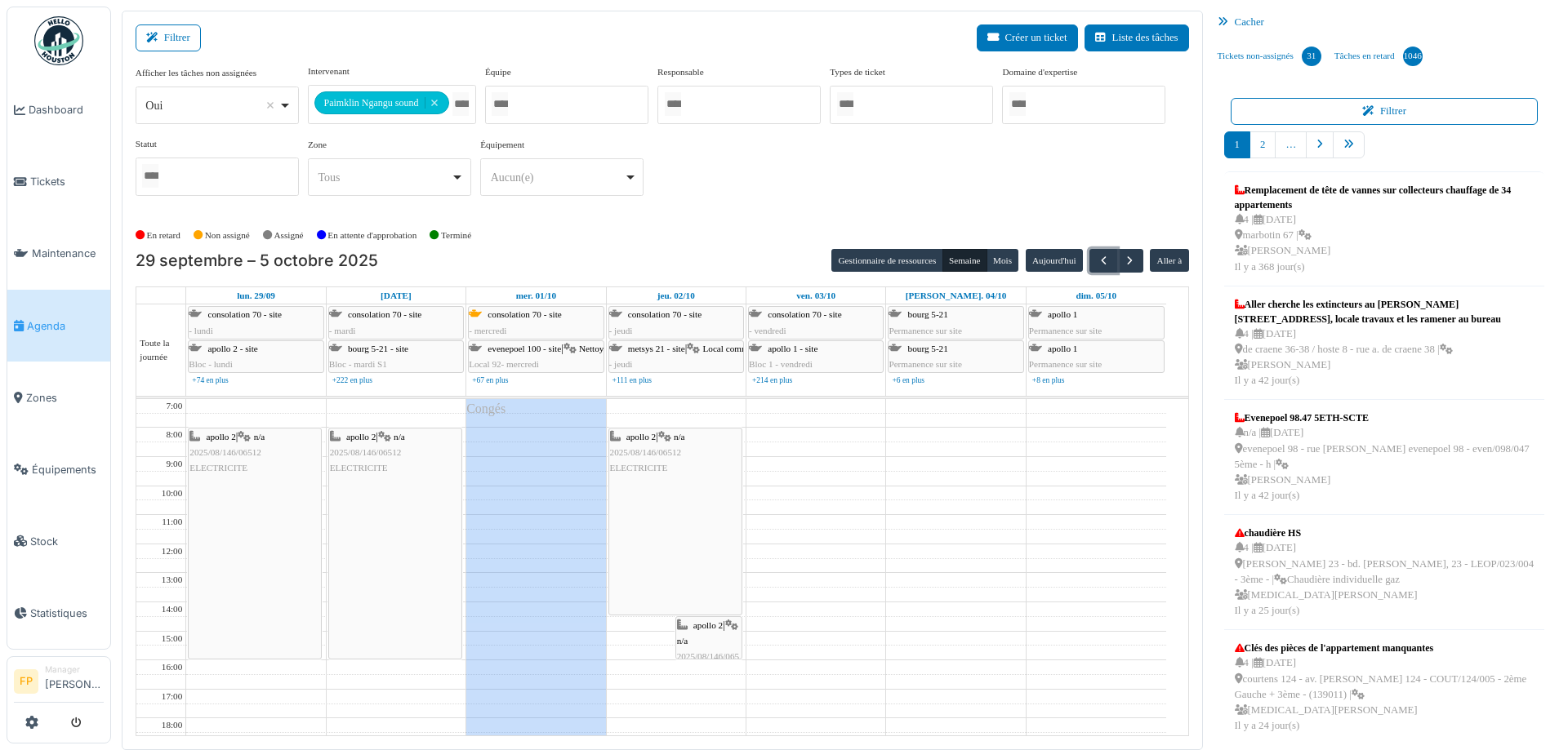
click at [635, 605] on div "apollo 2 | n/a 2025/08/146/06512 ELECTRICITE apollo 2 | n/a 2025/08/146/06512 E…" at bounding box center [676, 646] width 139 height 493
click at [1123, 256] on span "button" at bounding box center [1129, 260] width 13 height 13
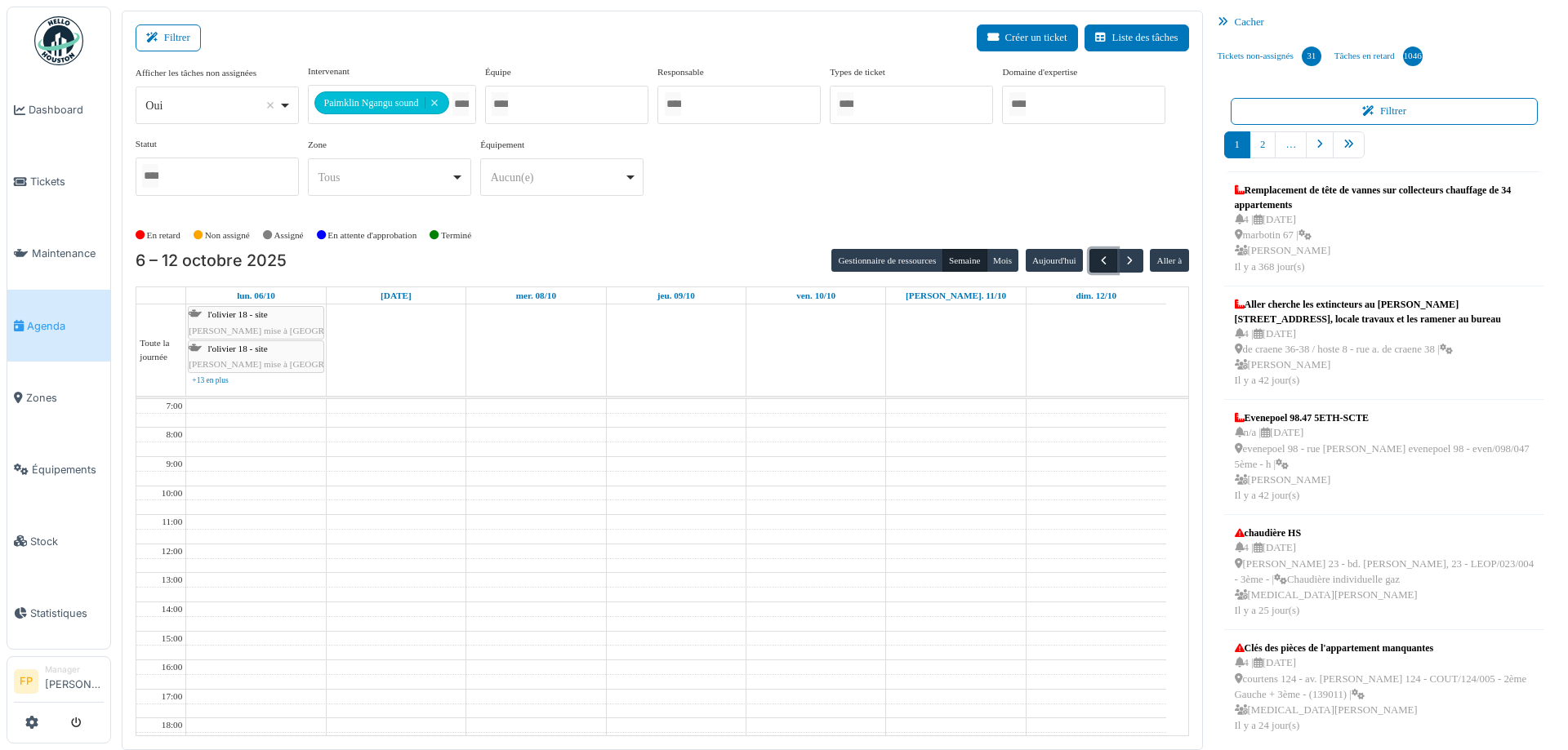
click at [1097, 262] on span "button" at bounding box center [1103, 260] width 13 height 13
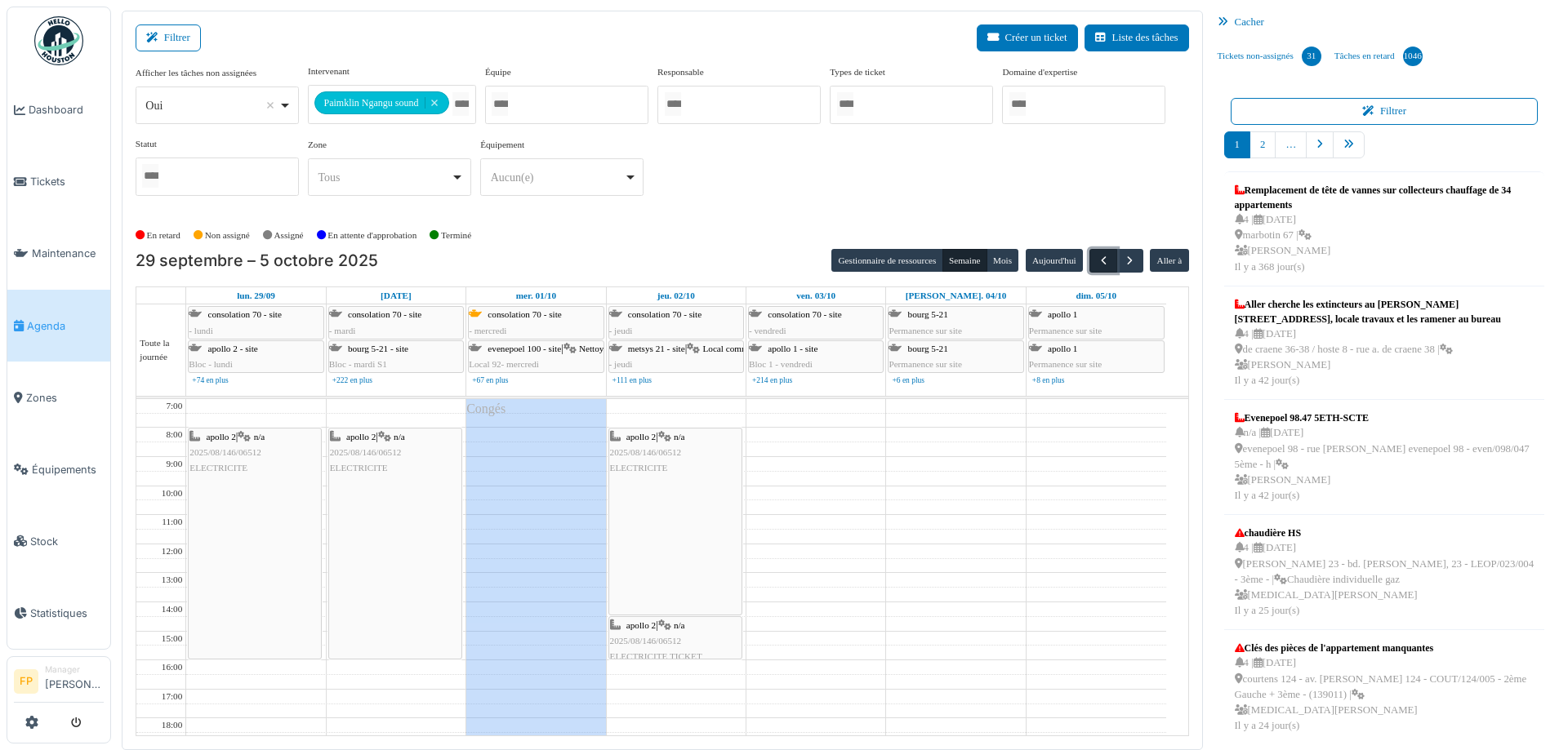
click at [1097, 260] on span "button" at bounding box center [1103, 260] width 13 height 13
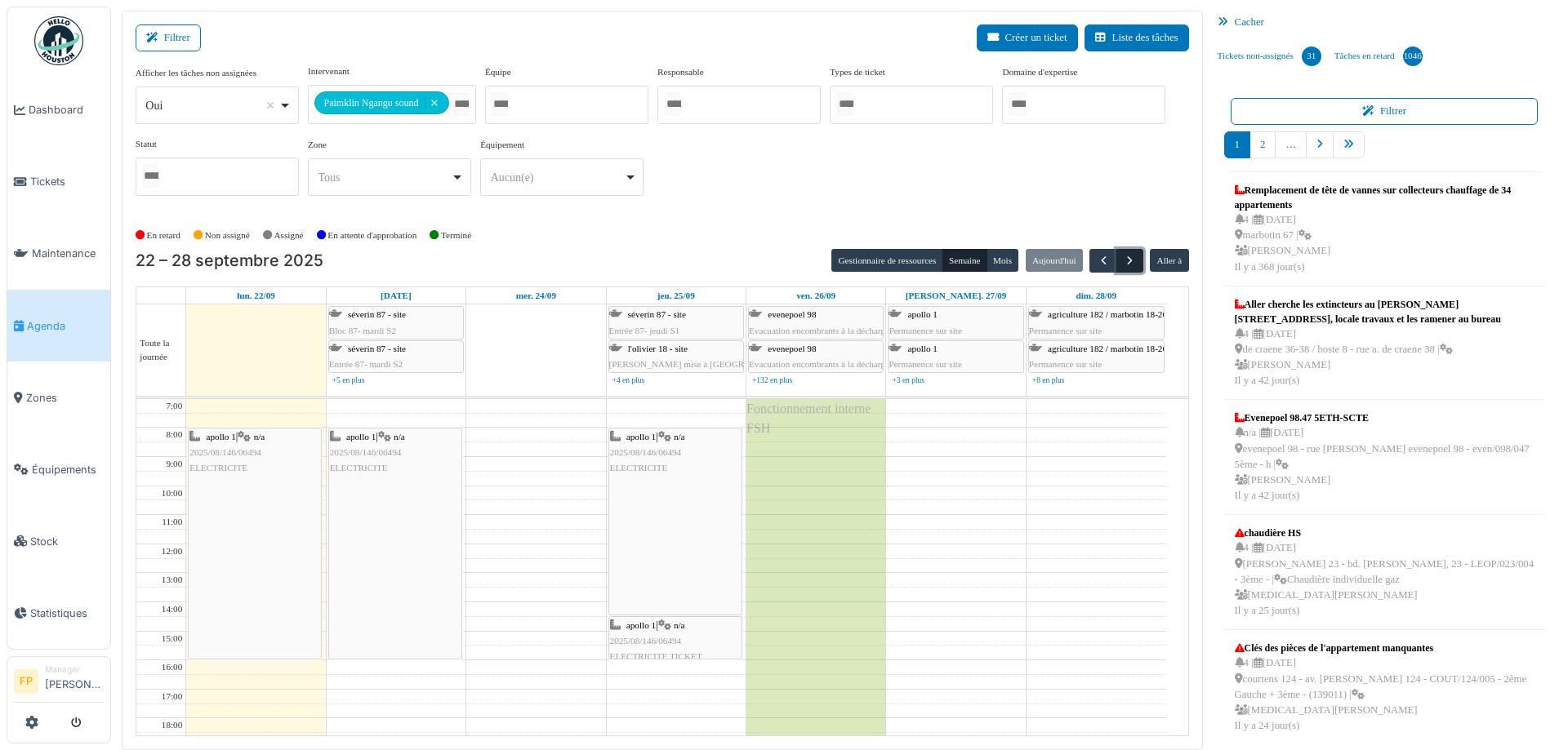
click at [1123, 258] on span "button" at bounding box center [1129, 260] width 13 height 13
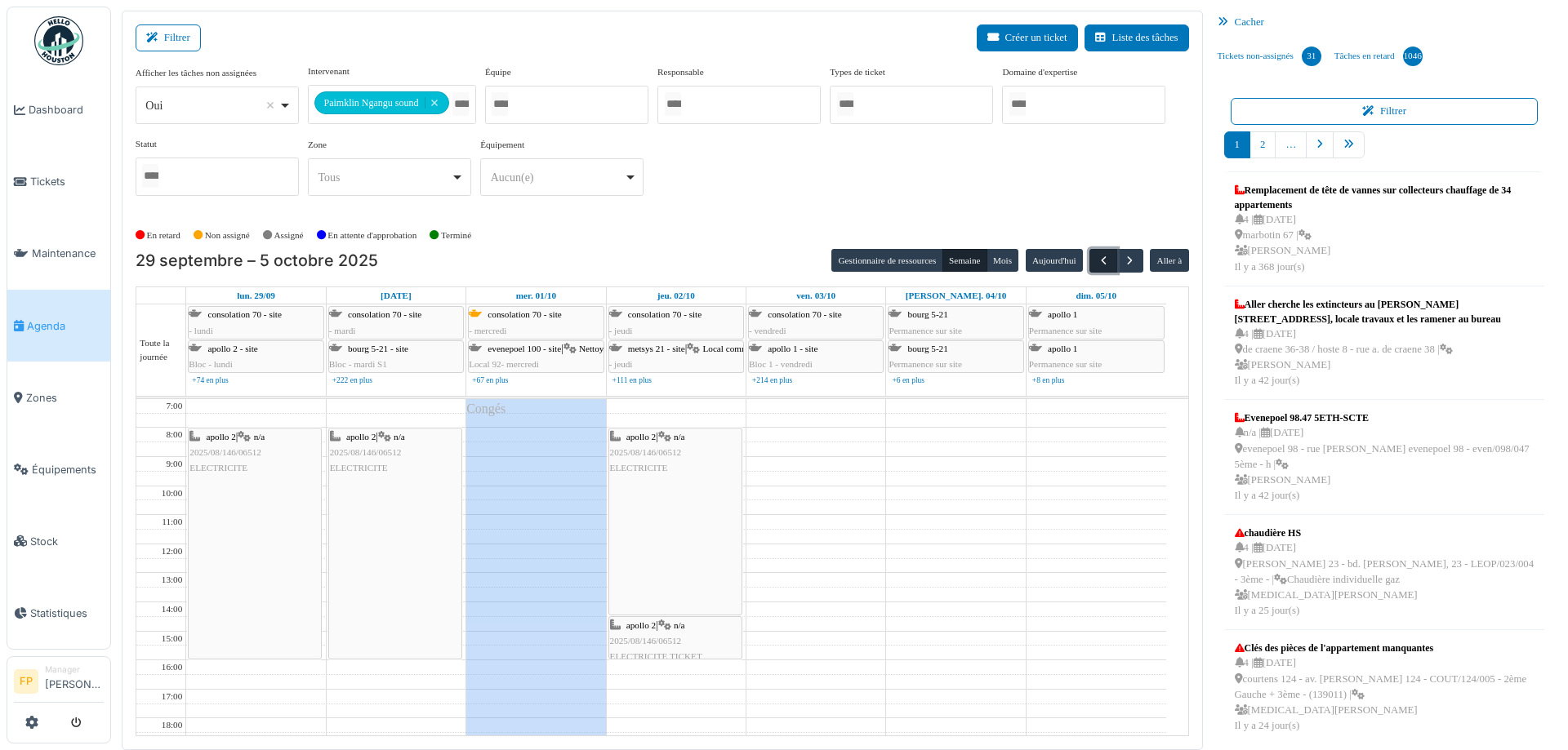
click at [1097, 258] on span "button" at bounding box center [1103, 260] width 13 height 13
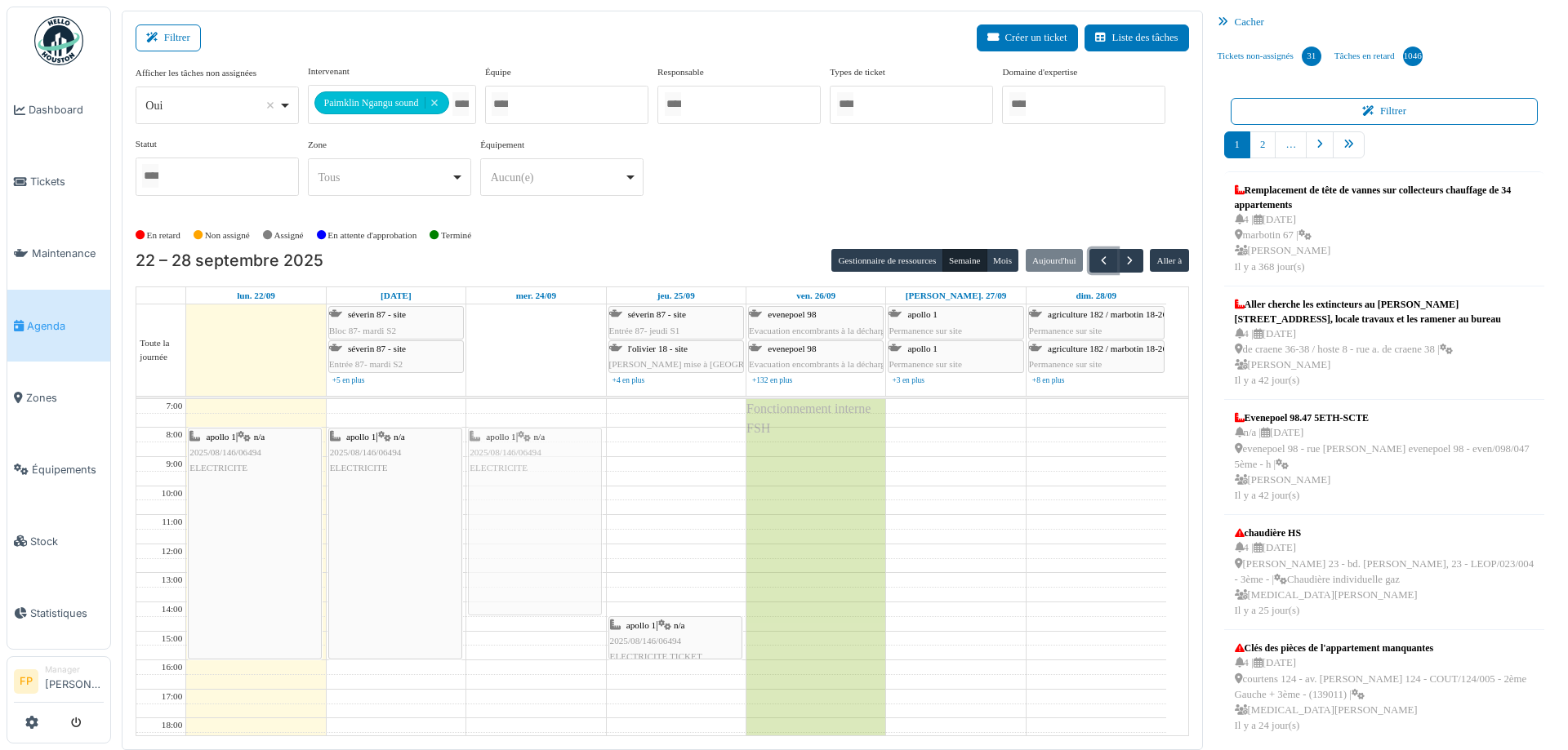
drag, startPoint x: 676, startPoint y: 461, endPoint x: 607, endPoint y: 458, distance: 69.1
click at [575, 460] on tr "apollo 1 | n/a 2025/08/146/06494 ELECTRICITE apollo 1 | n/a 2025/08/146/06494 E…" at bounding box center [651, 646] width 1029 height 493
drag, startPoint x: 667, startPoint y: 636, endPoint x: 553, endPoint y: 639, distance: 114.0
click at [553, 614] on tr "apollo 1 | n/a 2025/08/146/06494 ELECTRICITE apollo 1 | n/a 2025/08/146/06494 E…" at bounding box center [651, 646] width 1029 height 493
click at [1097, 266] on span "button" at bounding box center [1103, 260] width 13 height 13
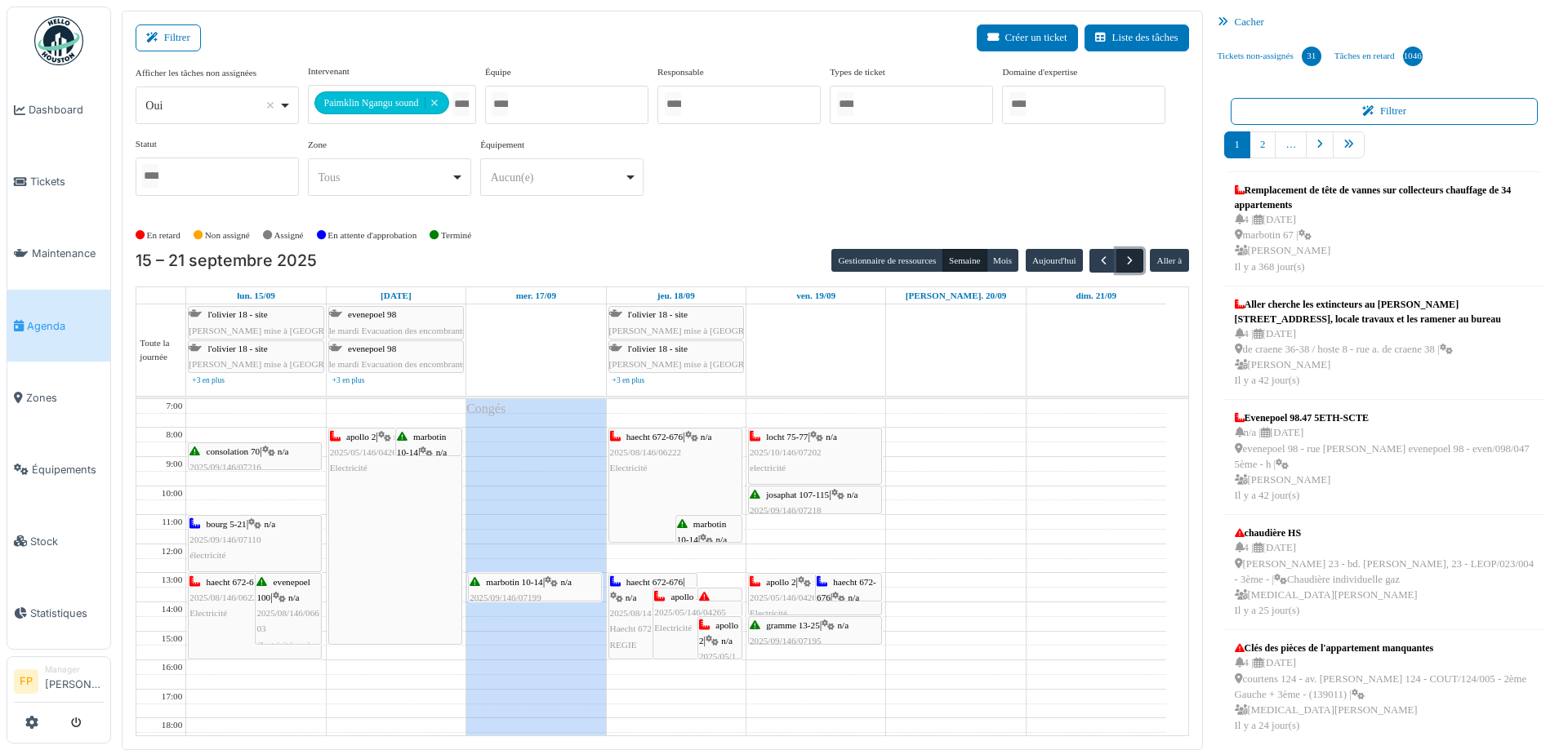
click at [1123, 260] on span "button" at bounding box center [1129, 260] width 13 height 13
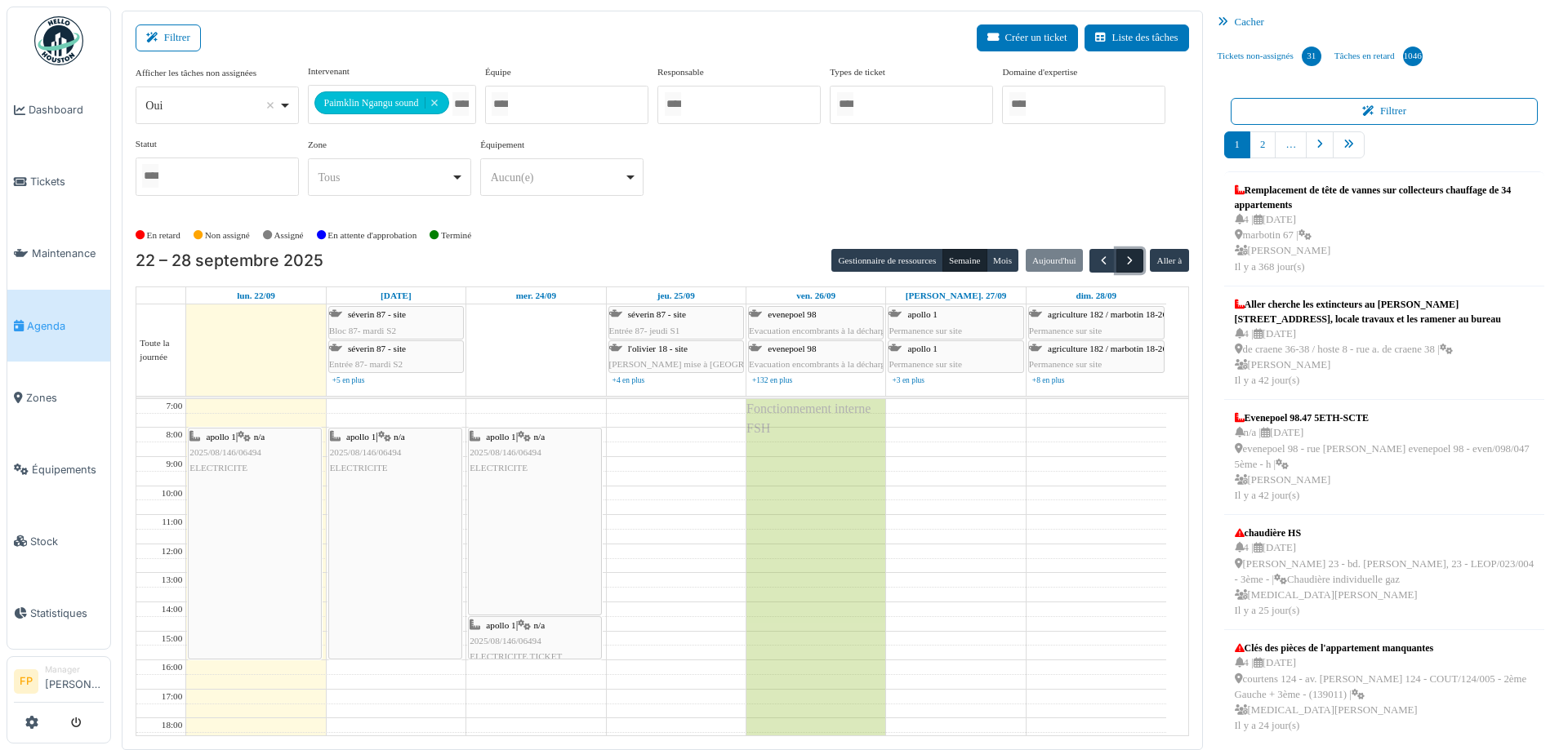
click at [1123, 260] on span "button" at bounding box center [1129, 260] width 13 height 13
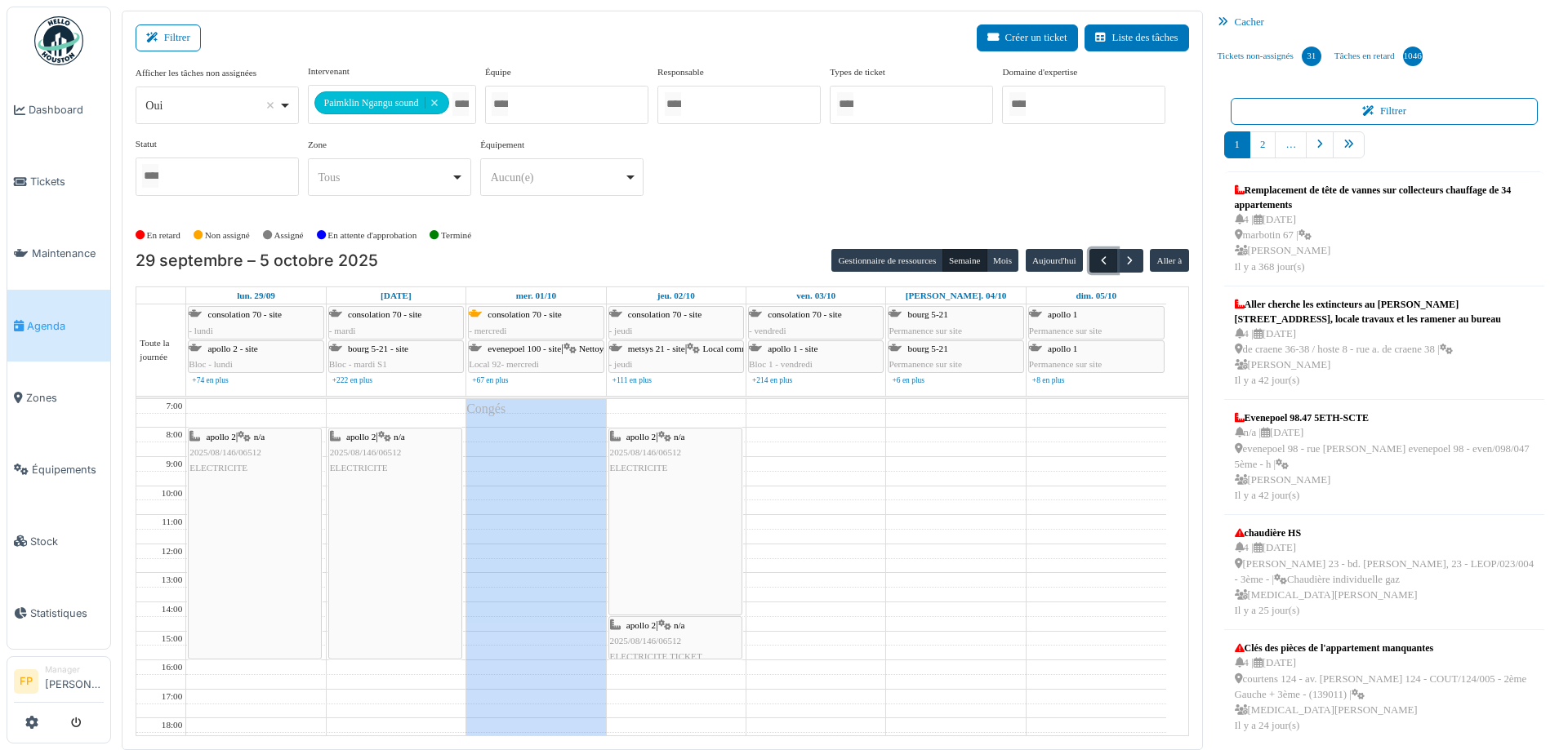
click at [1097, 260] on span "button" at bounding box center [1103, 260] width 13 height 13
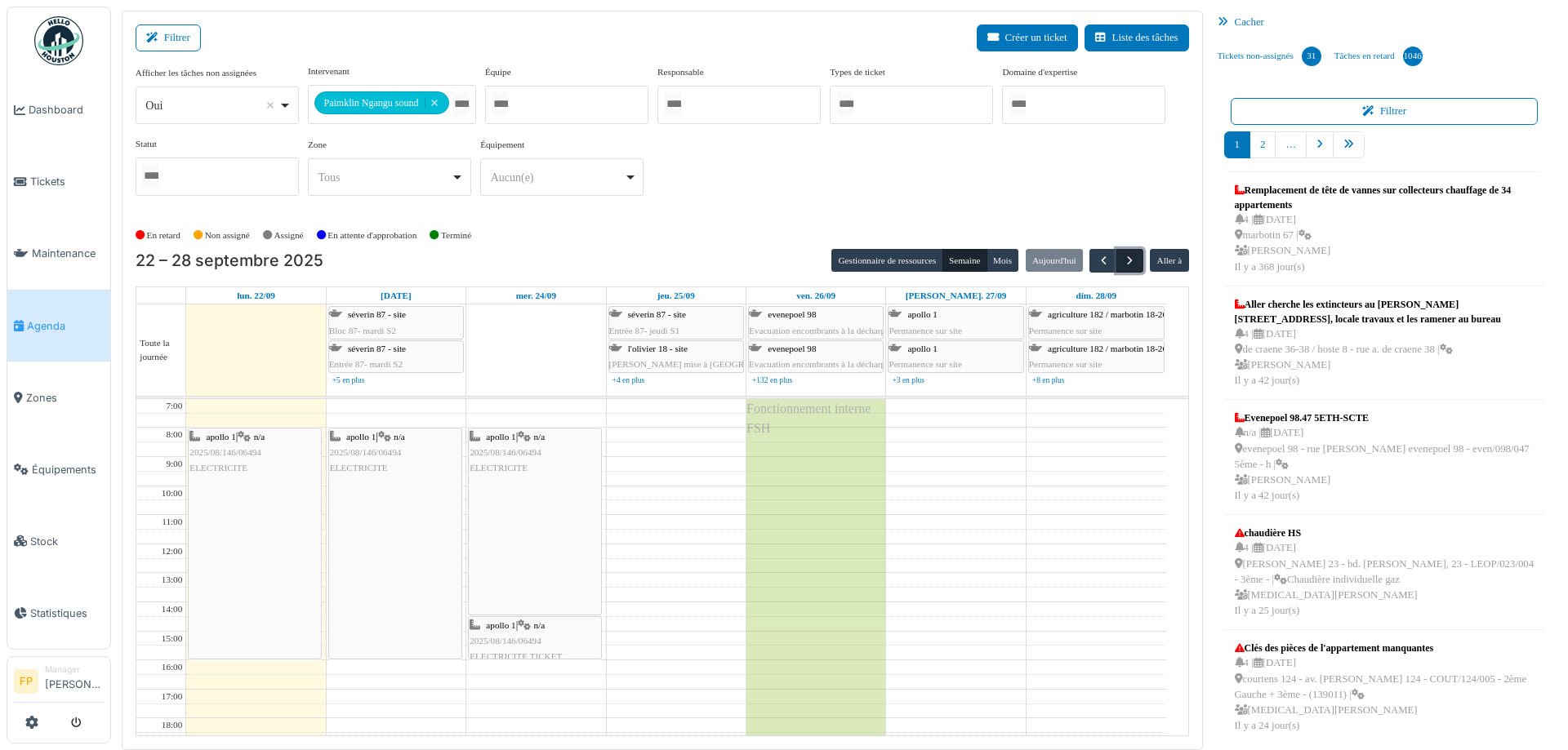
click at [1126, 265] on span "button" at bounding box center [1129, 260] width 13 height 13
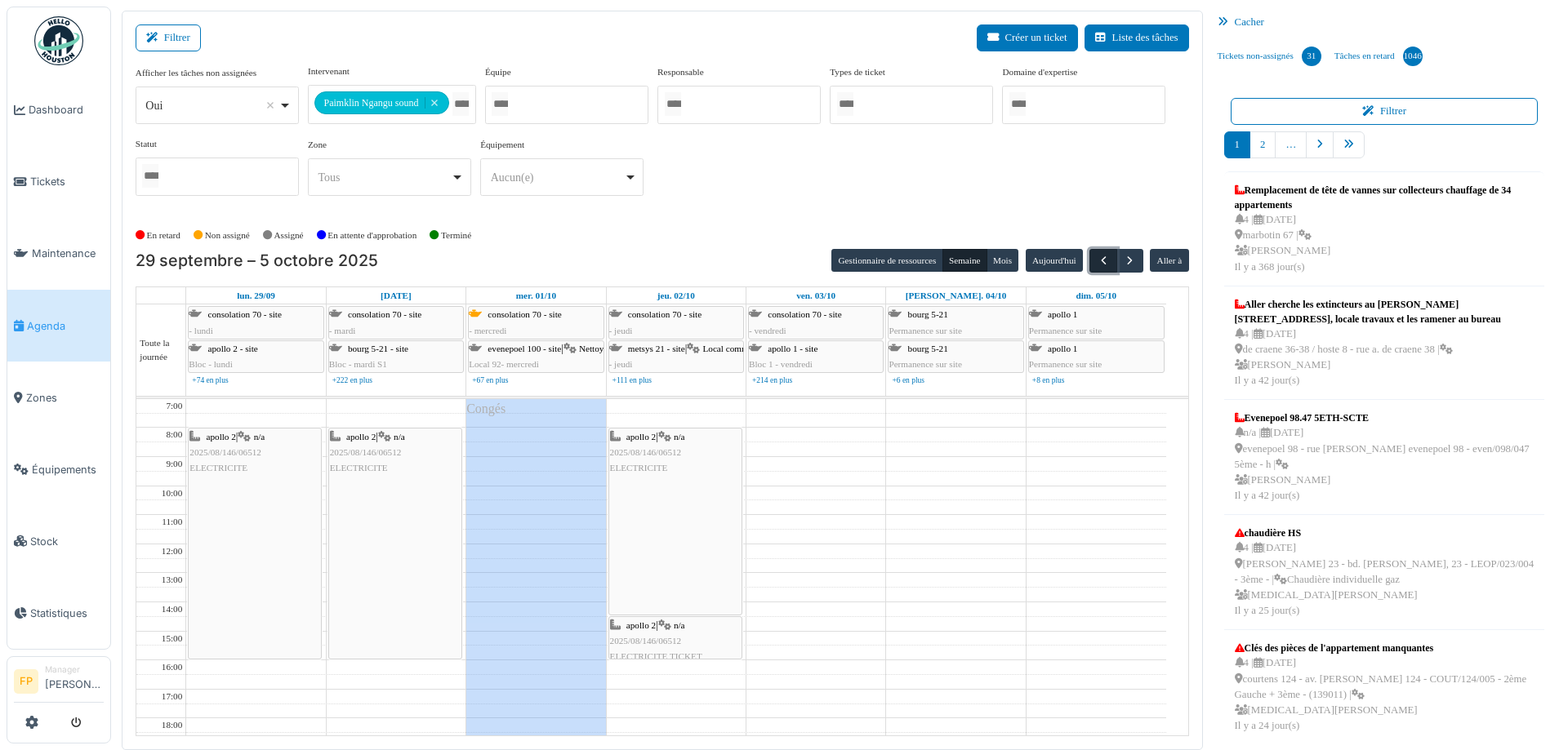
click at [1097, 265] on span "button" at bounding box center [1103, 260] width 13 height 13
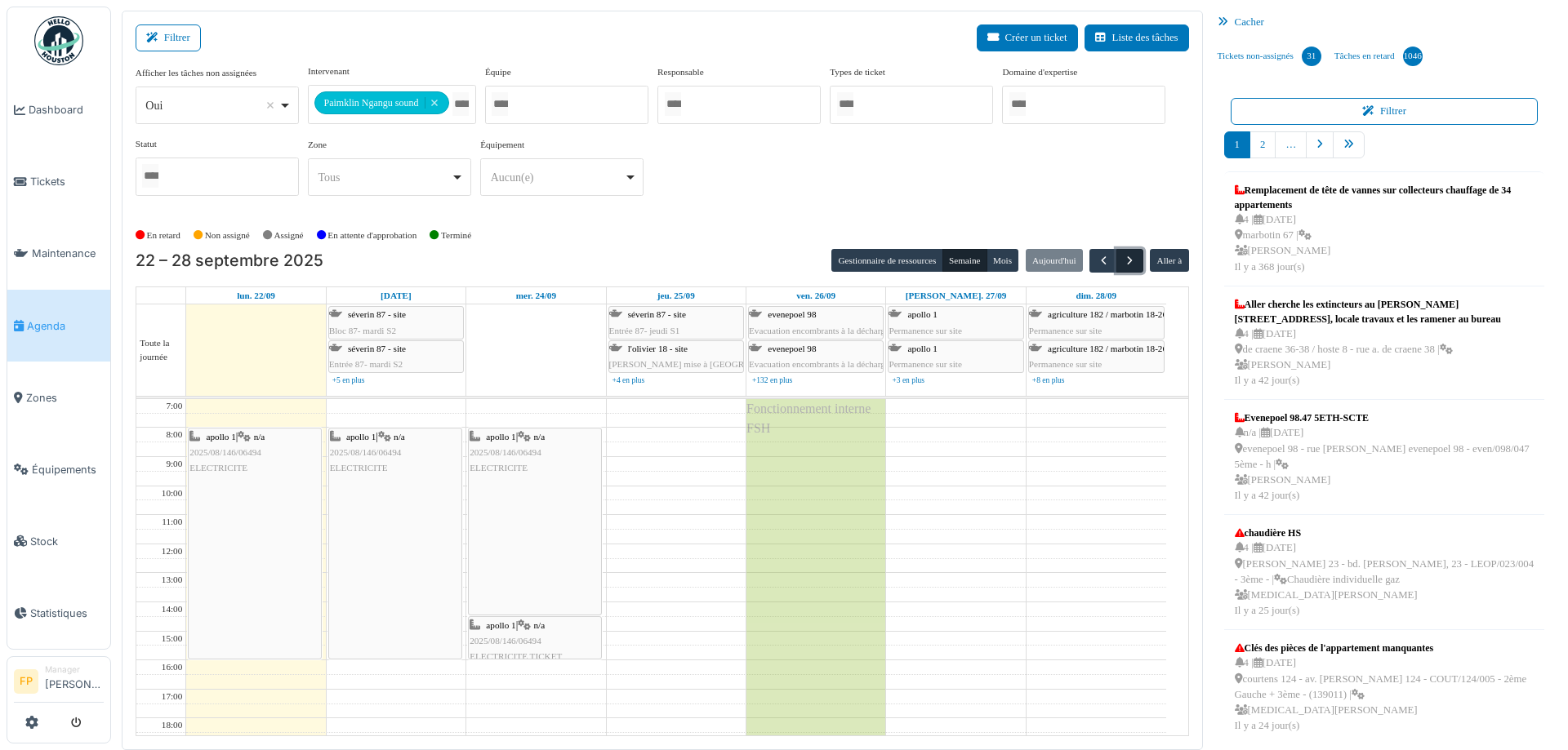
click at [1124, 263] on span "button" at bounding box center [1129, 260] width 13 height 13
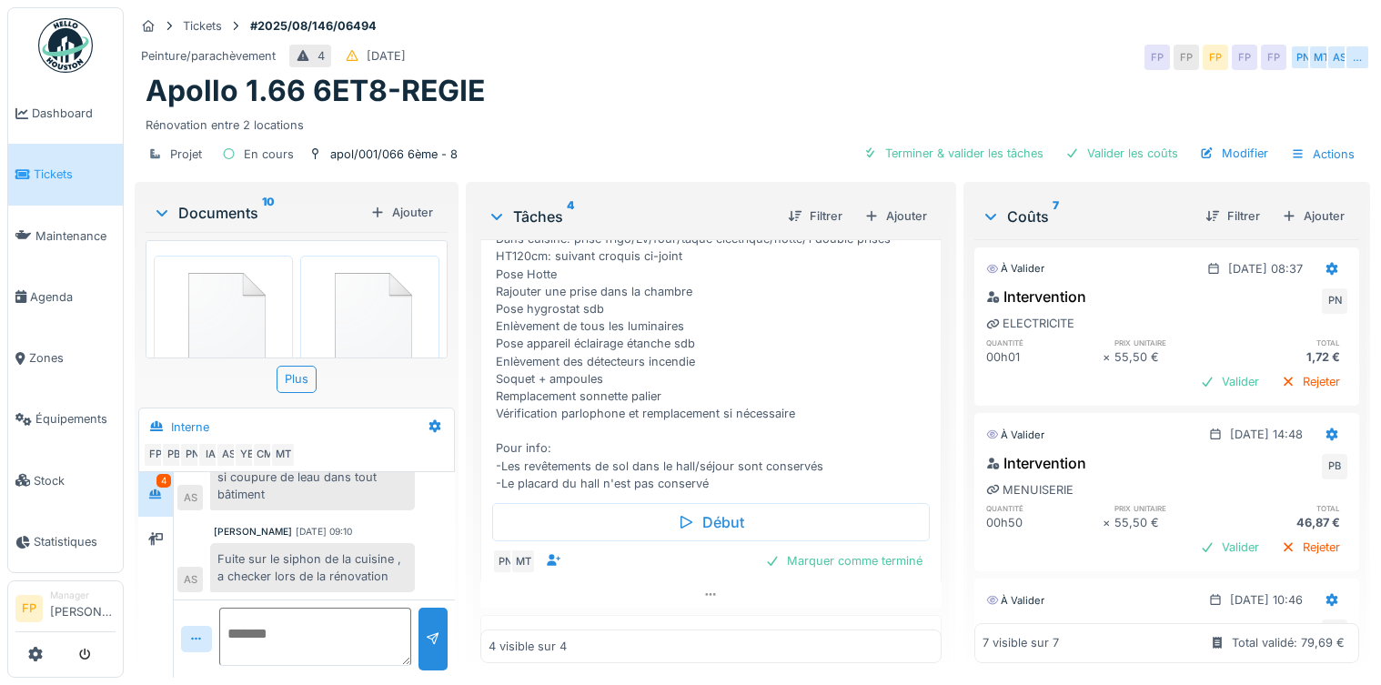
scroll to position [384, 0]
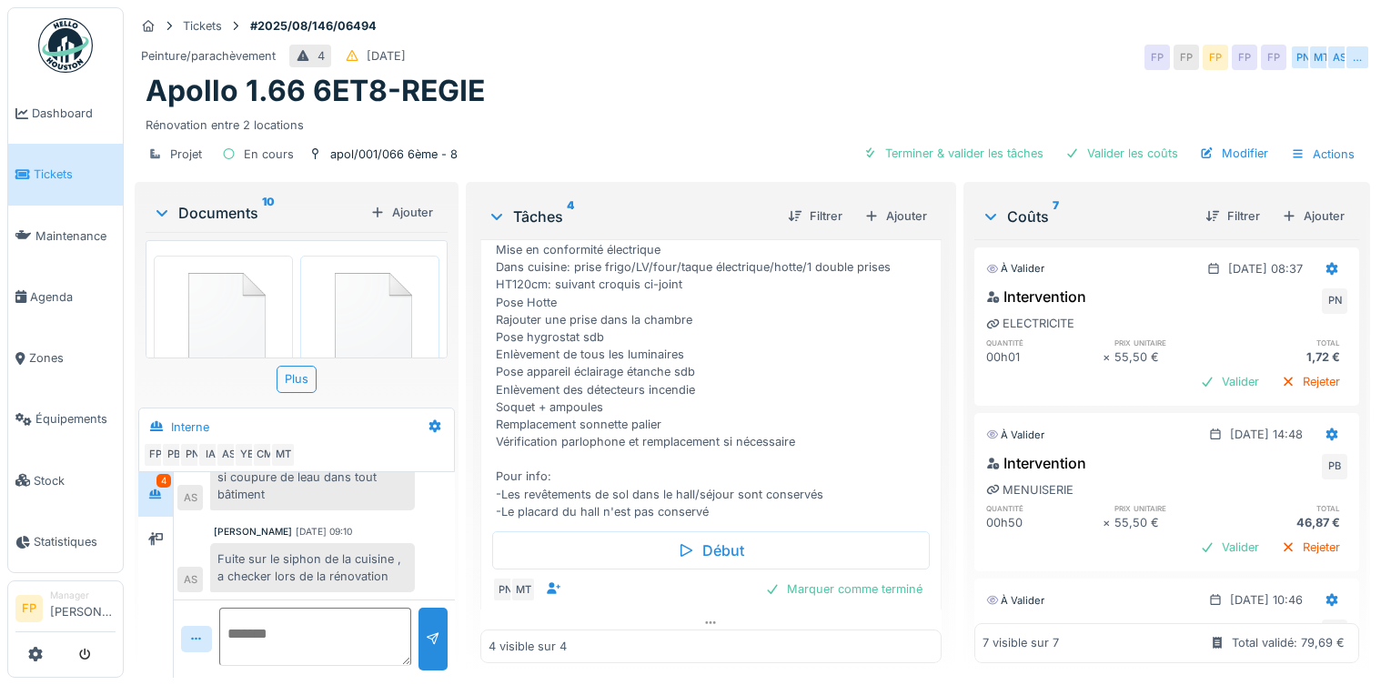
click at [362, 313] on img at bounding box center [370, 322] width 130 height 125
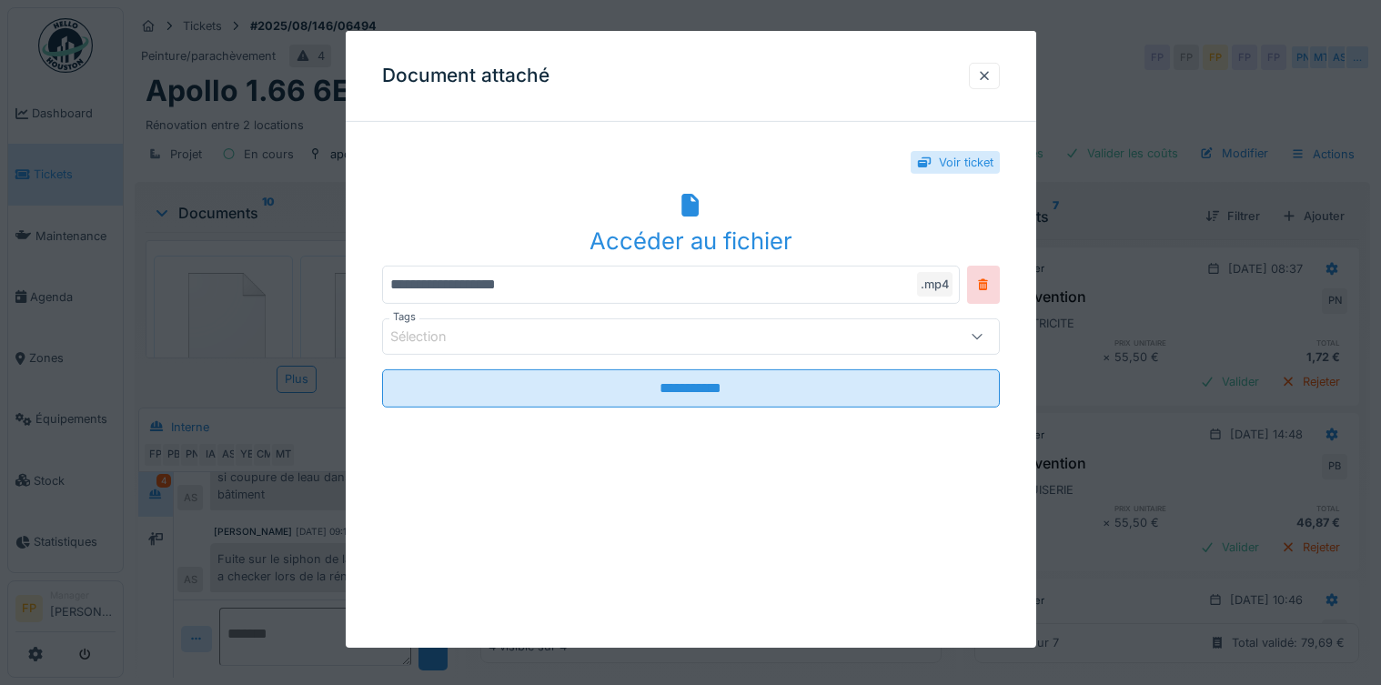
click at [687, 202] on icon at bounding box center [690, 206] width 17 height 24
click at [989, 79] on div at bounding box center [984, 75] width 15 height 17
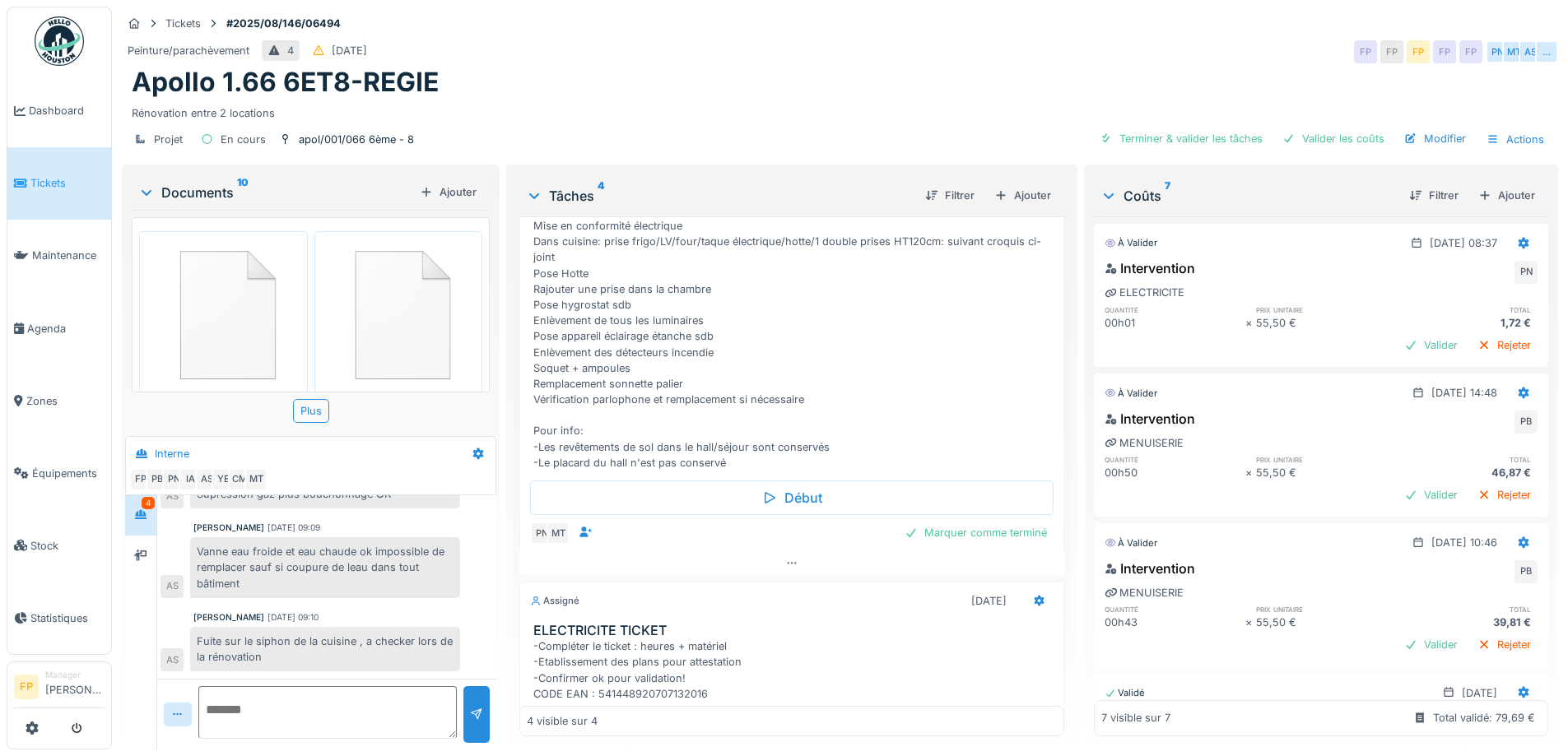
scroll to position [155, 0]
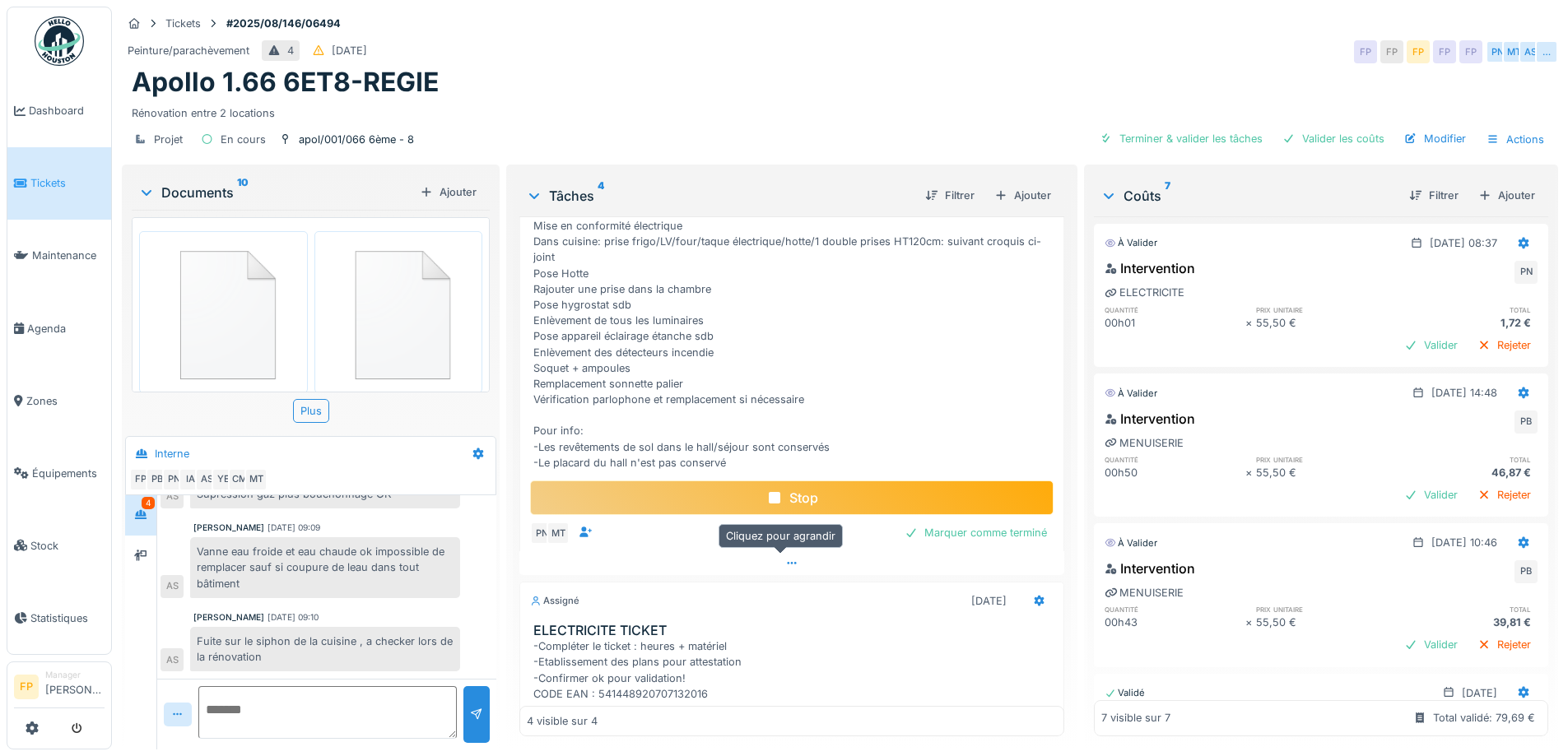
click at [788, 562] on div at bounding box center [791, 563] width 544 height 24
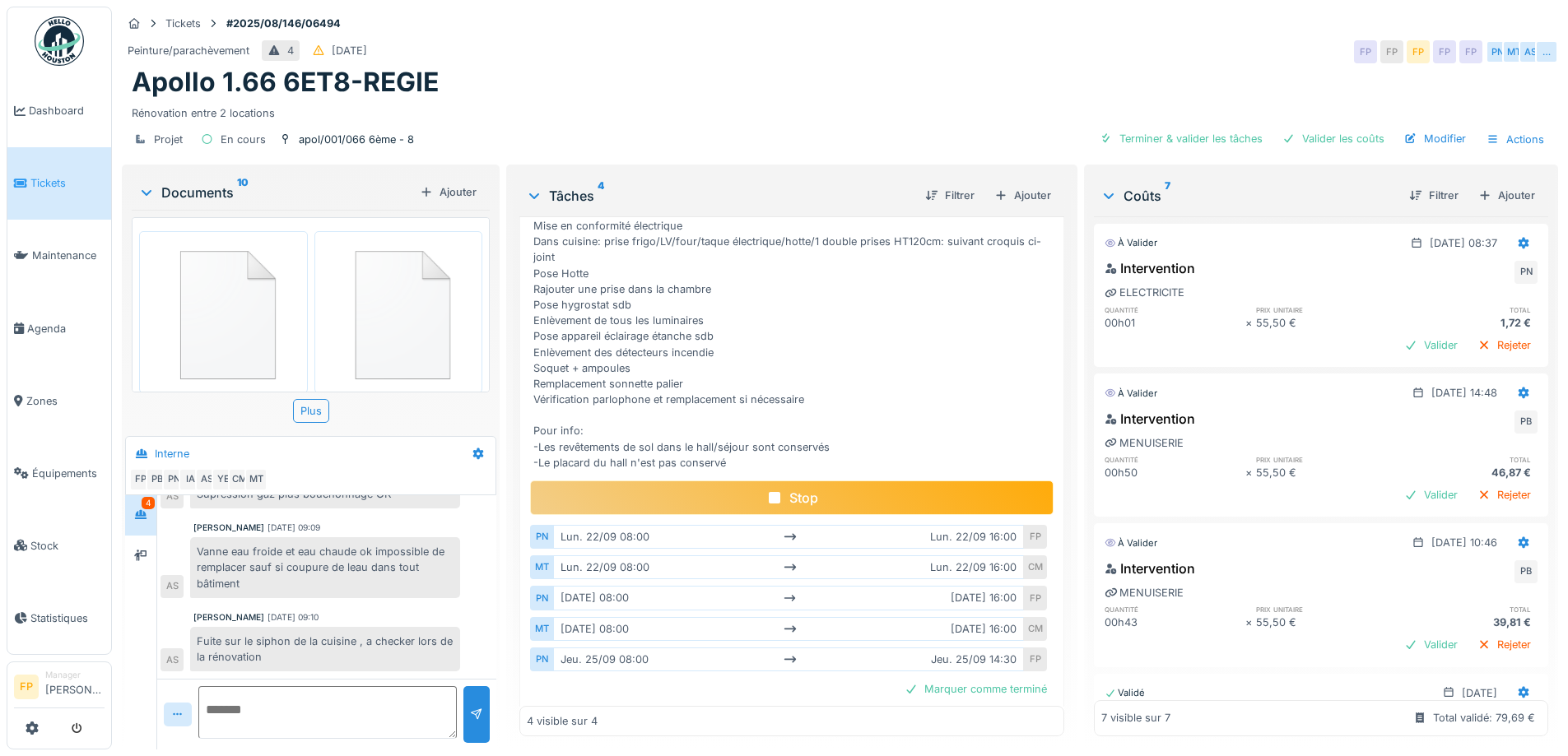
scroll to position [293, 0]
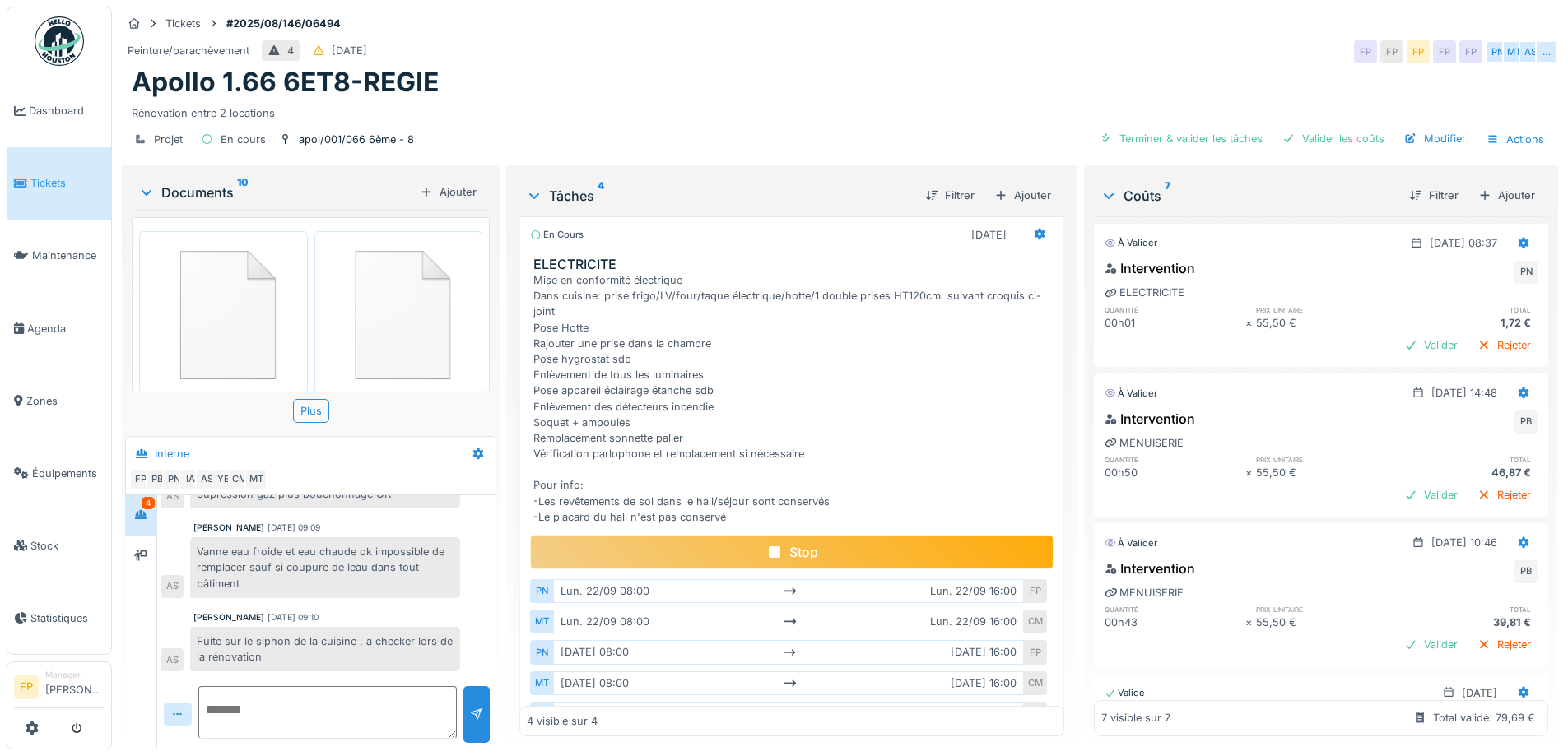
click at [825, 534] on div "Stop" at bounding box center [792, 552] width 523 height 34
click at [936, 442] on div "Mise en conformité électrique Dans cuisine: prise frigo/LV/four/taque électriqu…" at bounding box center [795, 398] width 523 height 252
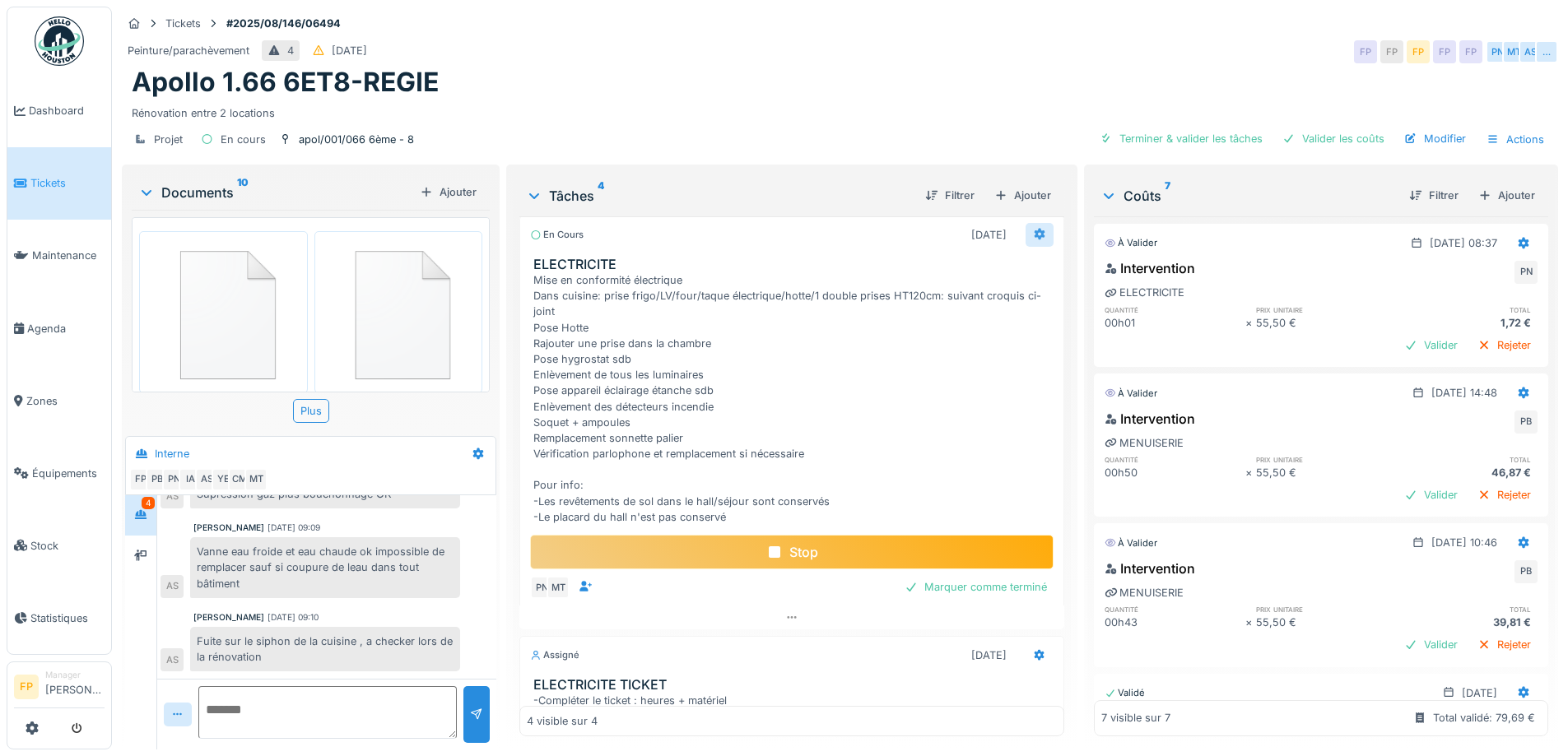
click at [1033, 229] on icon at bounding box center [1040, 234] width 14 height 11
click at [951, 415] on div "Mise en conformité électrique Dans cuisine: prise frigo/LV/four/taque électriqu…" at bounding box center [795, 398] width 523 height 252
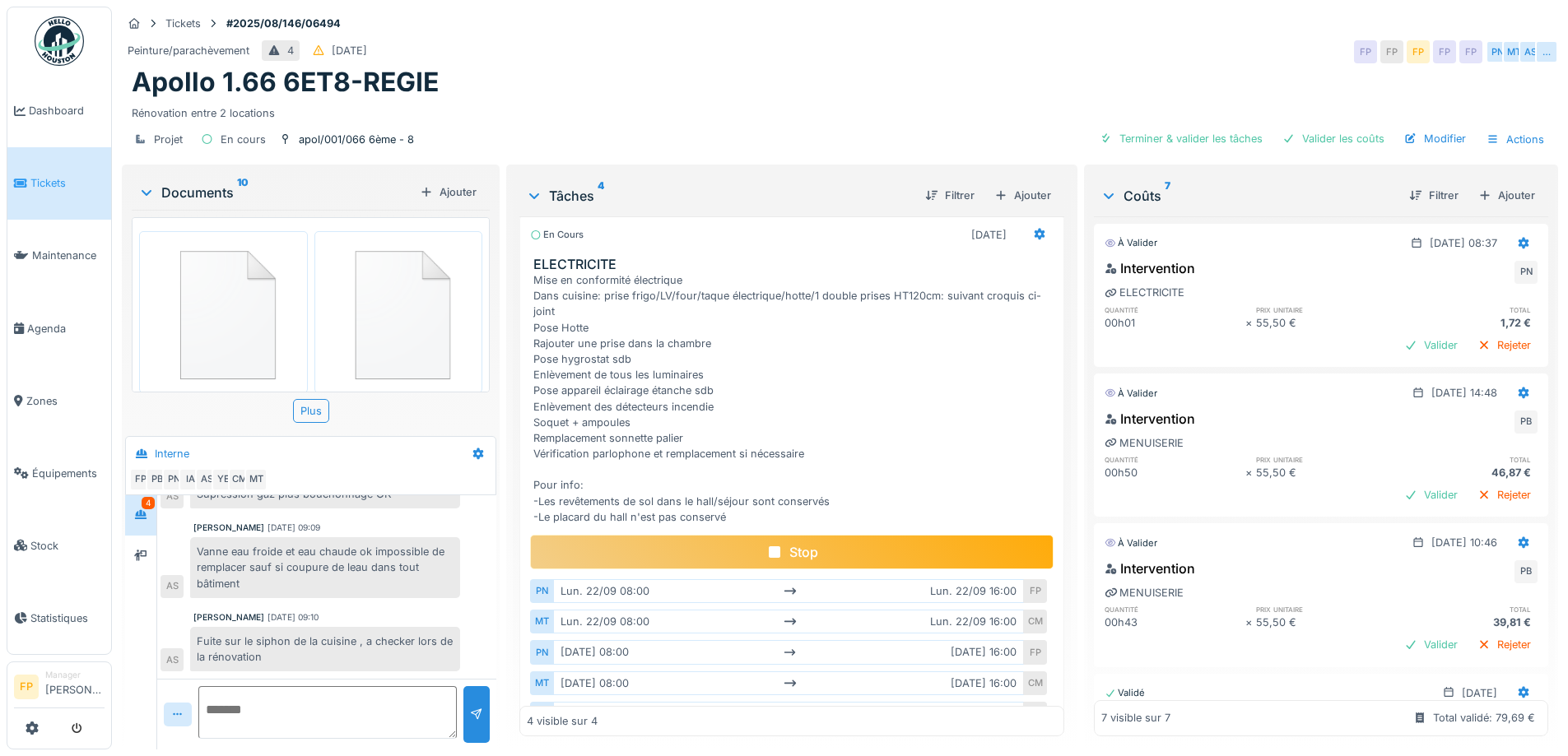
click at [828, 540] on div "Stop" at bounding box center [792, 552] width 523 height 34
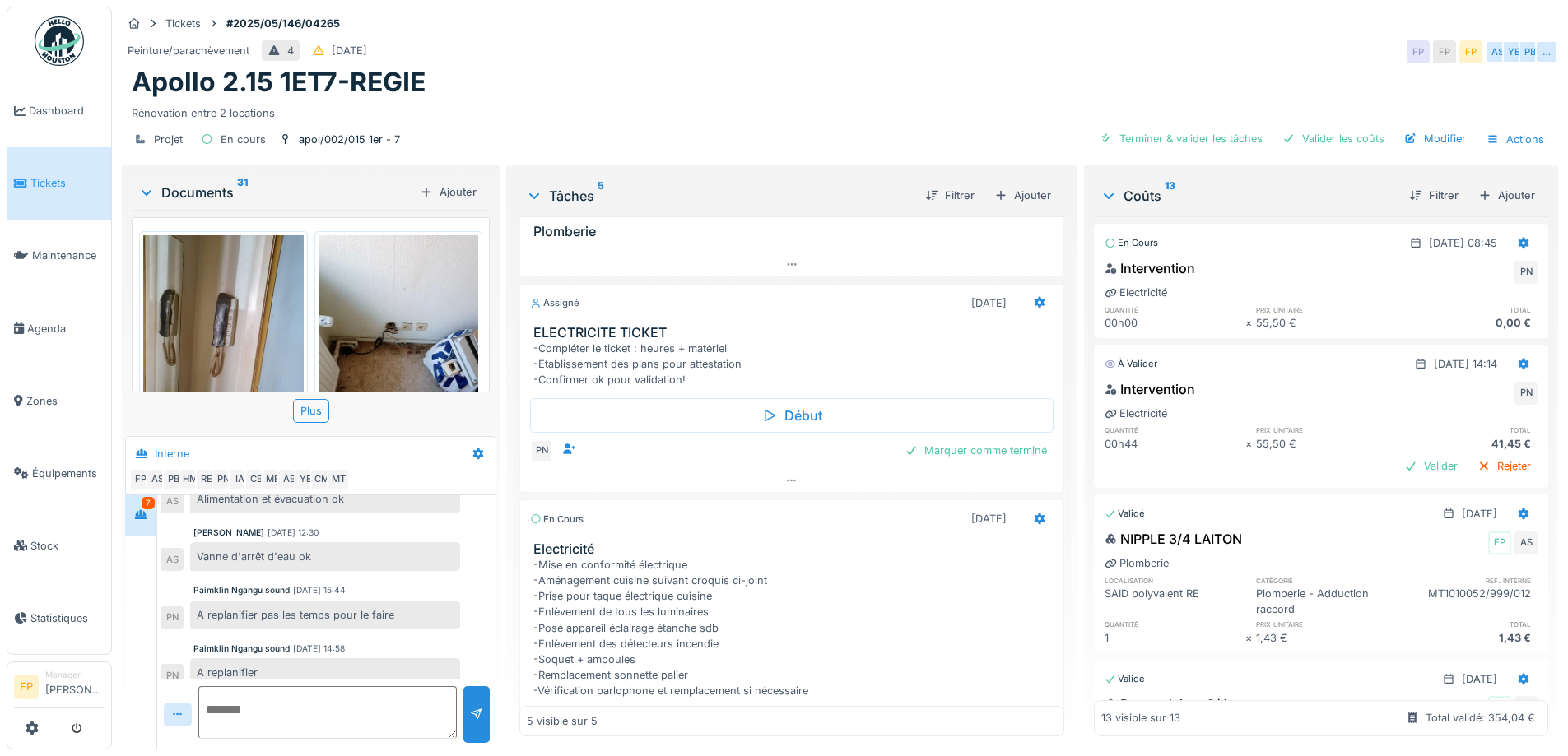
scroll to position [247, 0]
click at [787, 477] on icon at bounding box center [792, 478] width 9 height 3
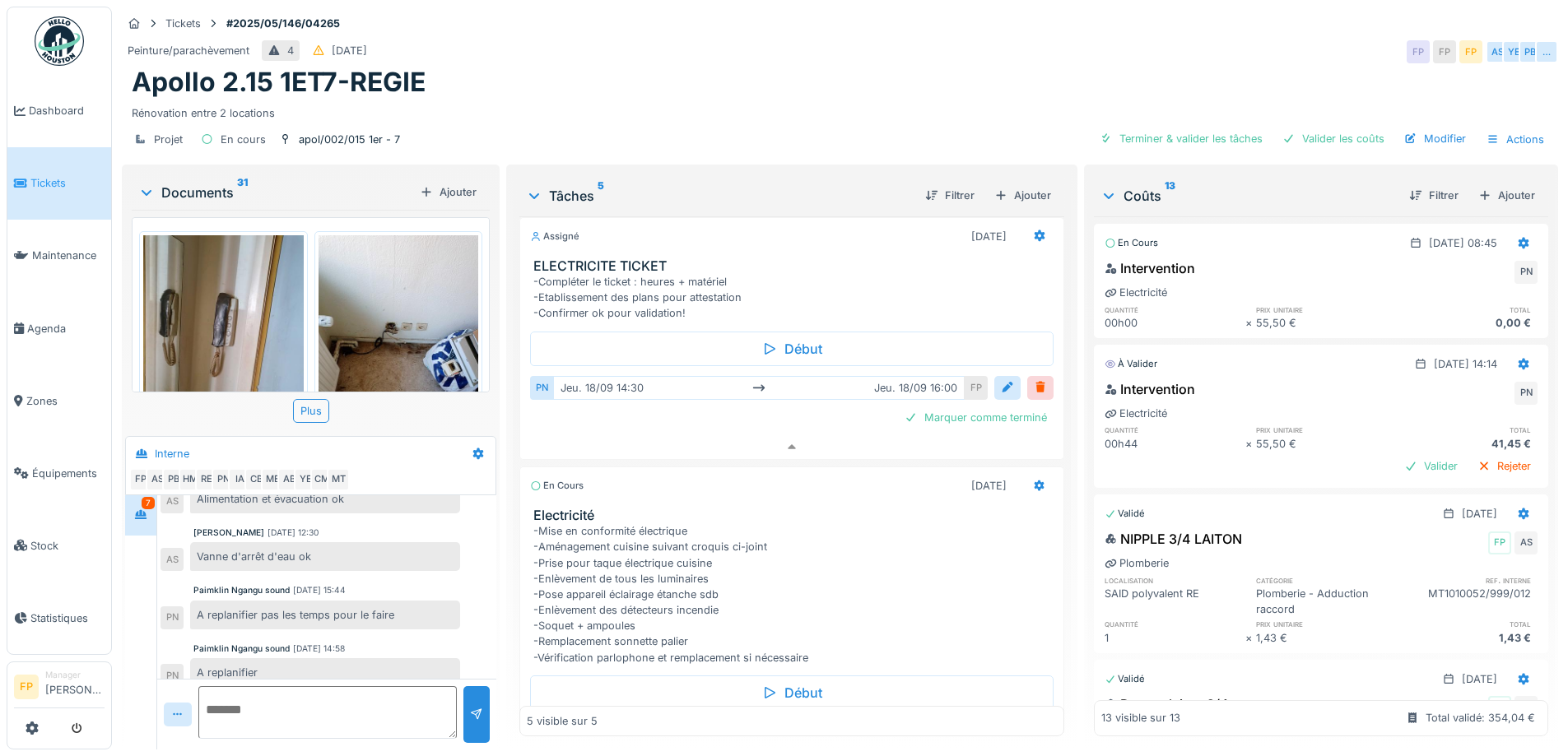
scroll to position [383, 0]
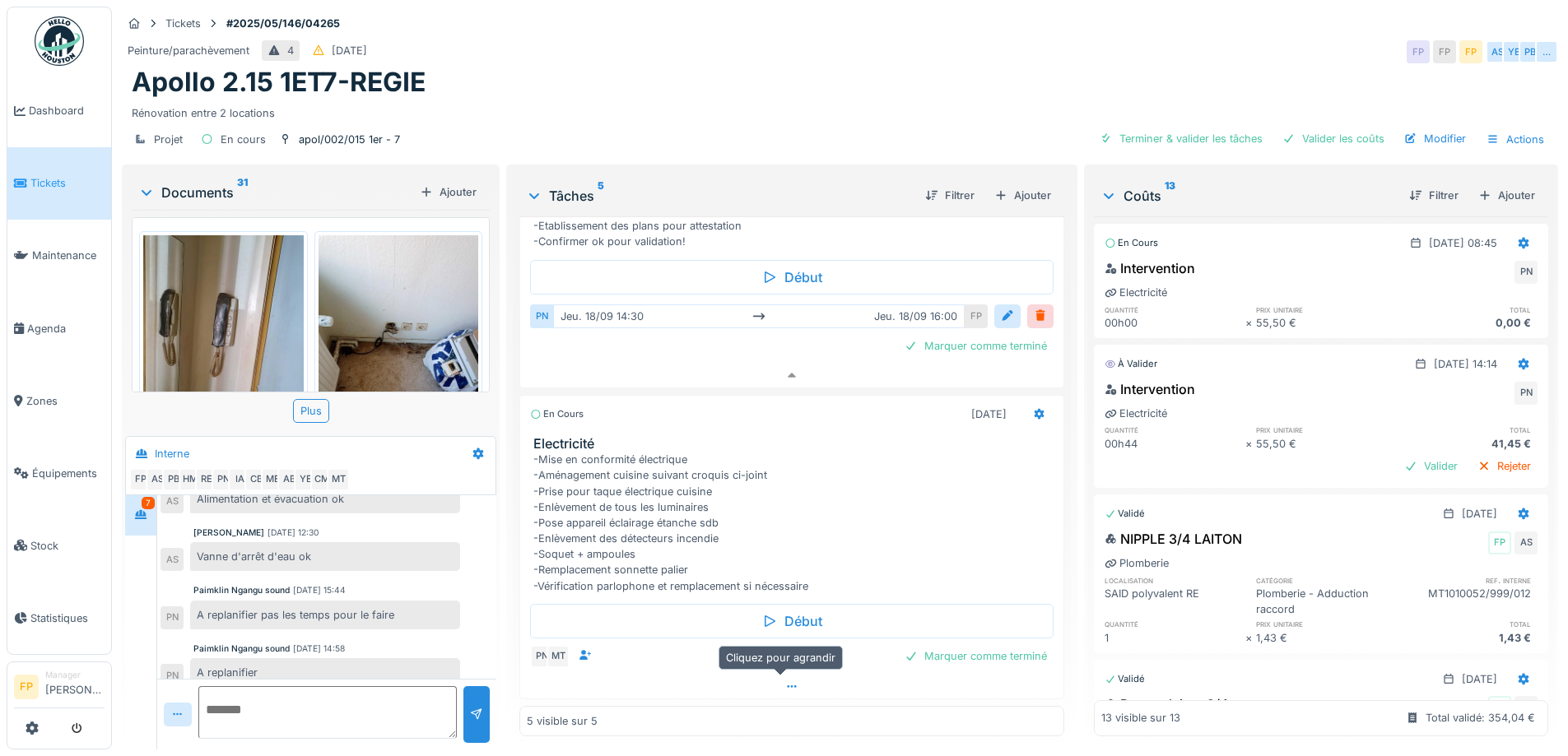
click at [787, 685] on icon at bounding box center [792, 686] width 9 height 3
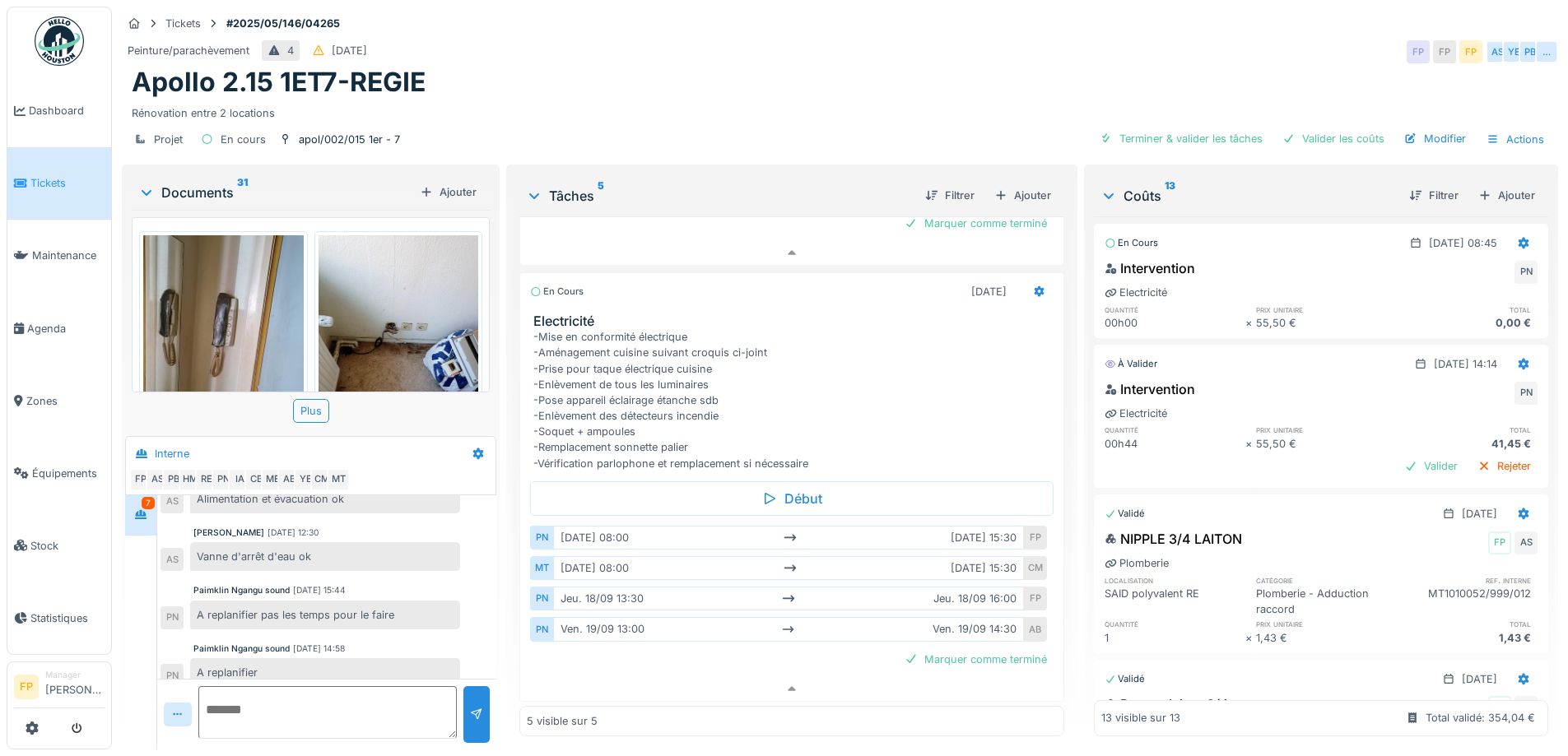
scroll to position [507, 0]
click at [1034, 283] on icon at bounding box center [1040, 288] width 11 height 12
click at [862, 353] on div "-Mise en conformité électrique -Aménagement cuisine suivant croquis ci-joint -P…" at bounding box center [795, 397] width 523 height 142
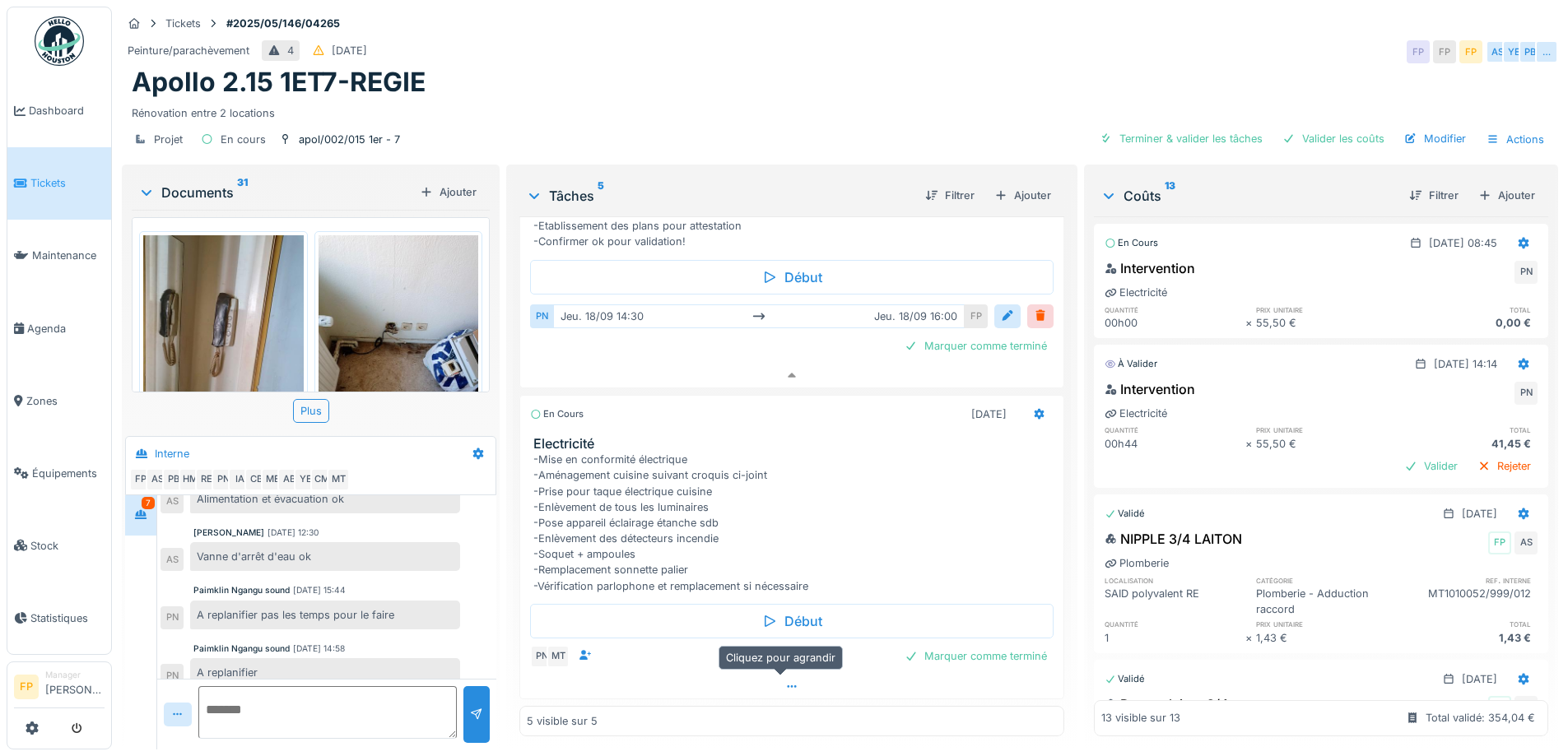
click at [785, 681] on icon at bounding box center [792, 686] width 14 height 11
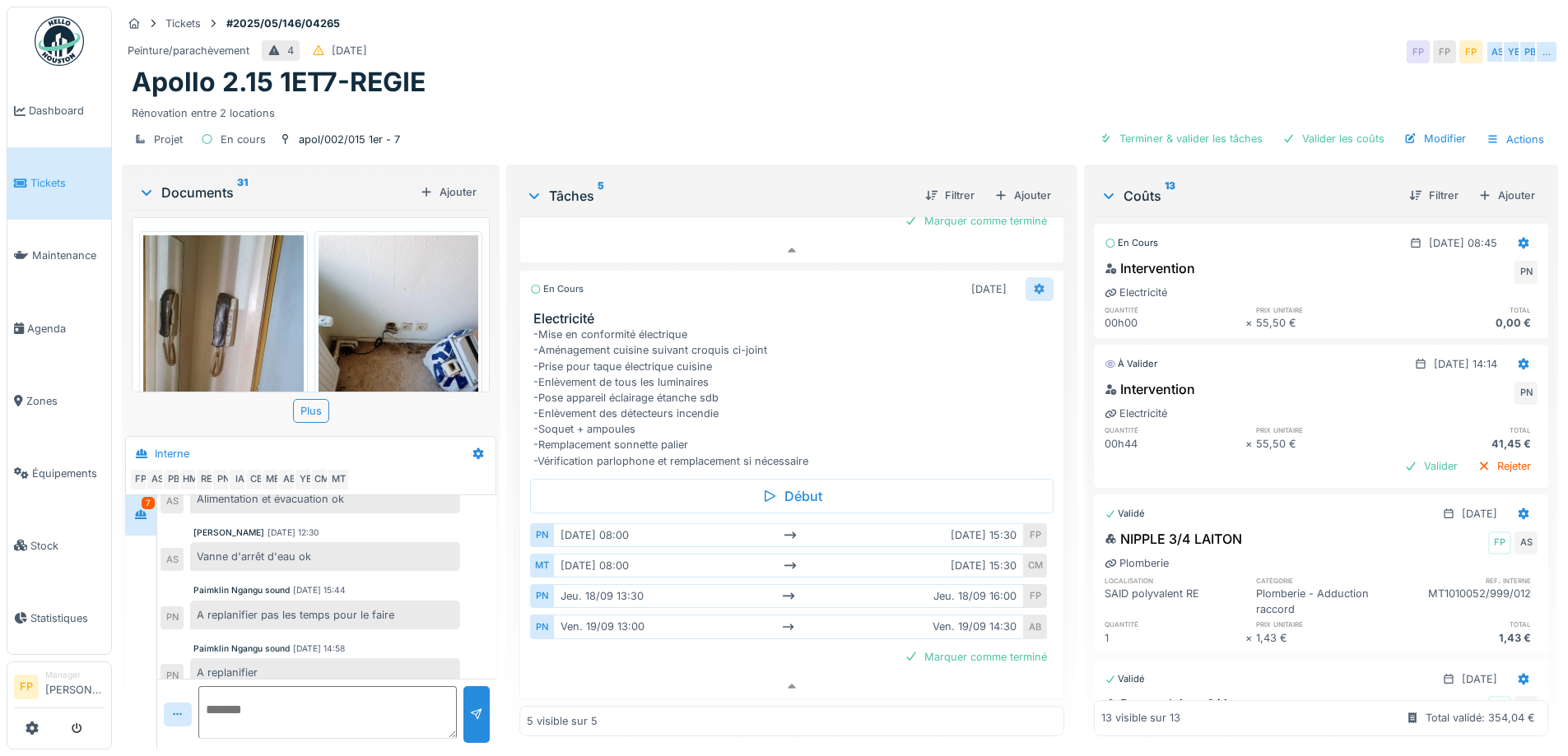
click at [1034, 283] on icon at bounding box center [1040, 288] width 11 height 12
click at [913, 375] on div "-Mise en conformité électrique -Aménagement cuisine suivant croquis ci-joint -P…" at bounding box center [795, 397] width 523 height 142
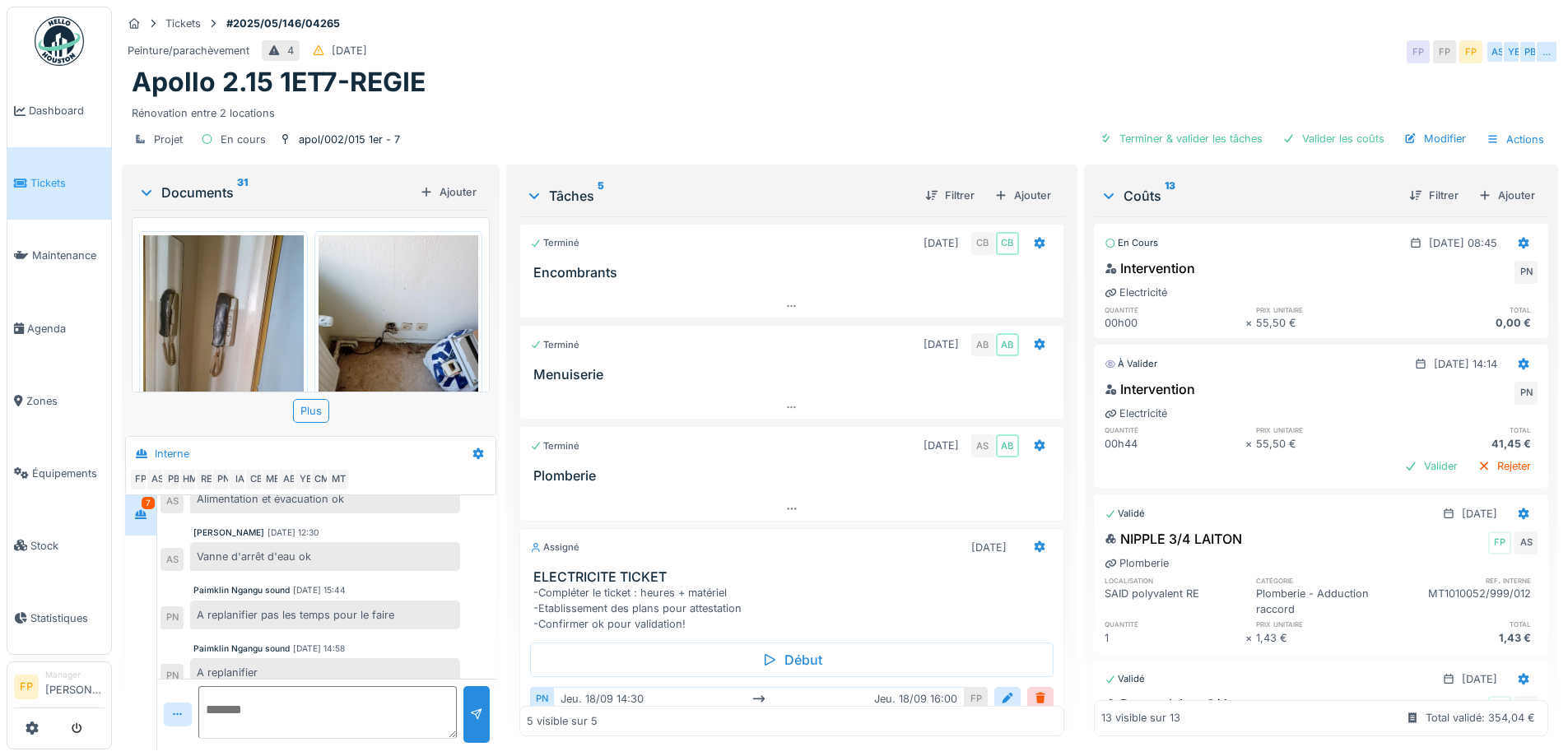
scroll to position [165, 0]
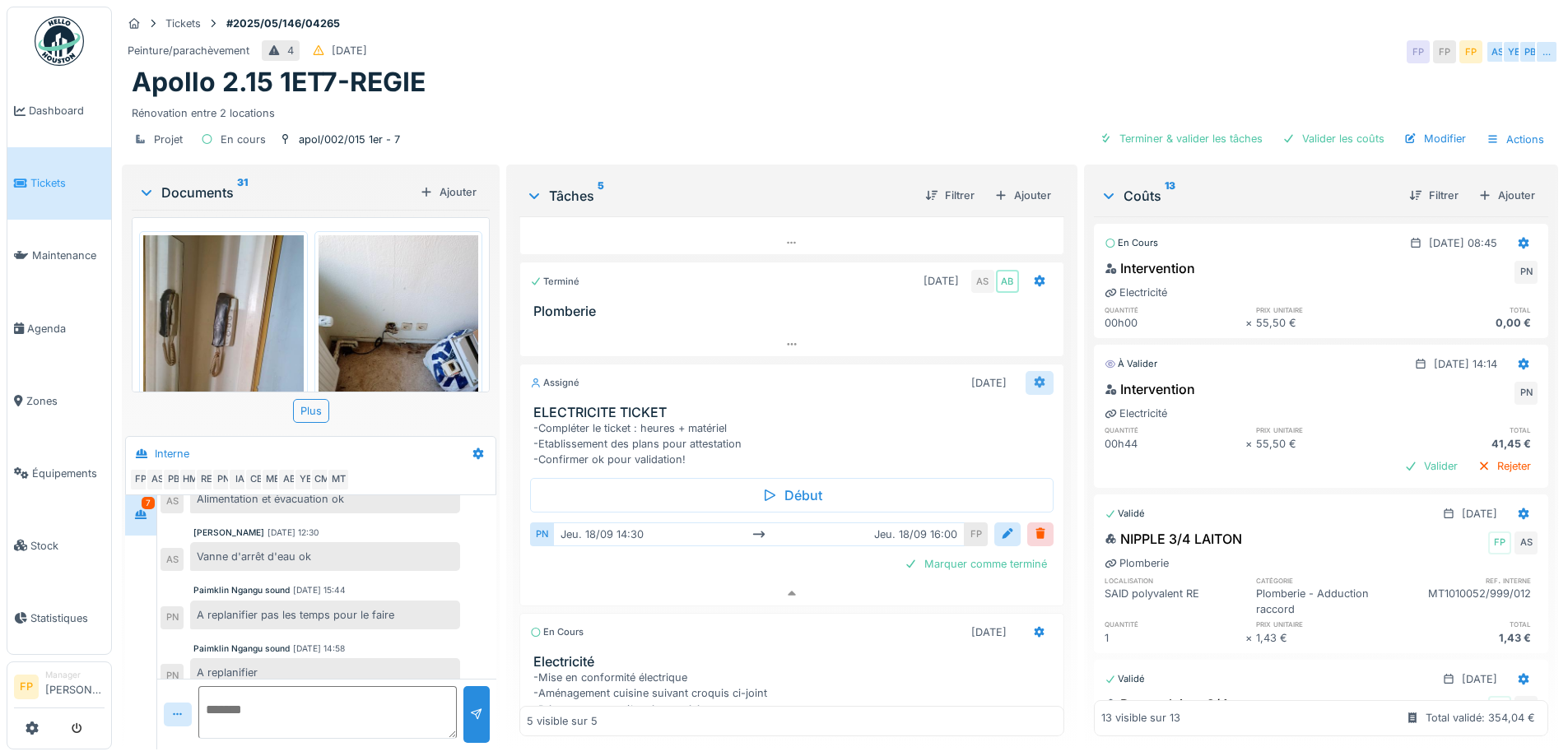
click at [1033, 375] on div at bounding box center [1040, 383] width 14 height 15
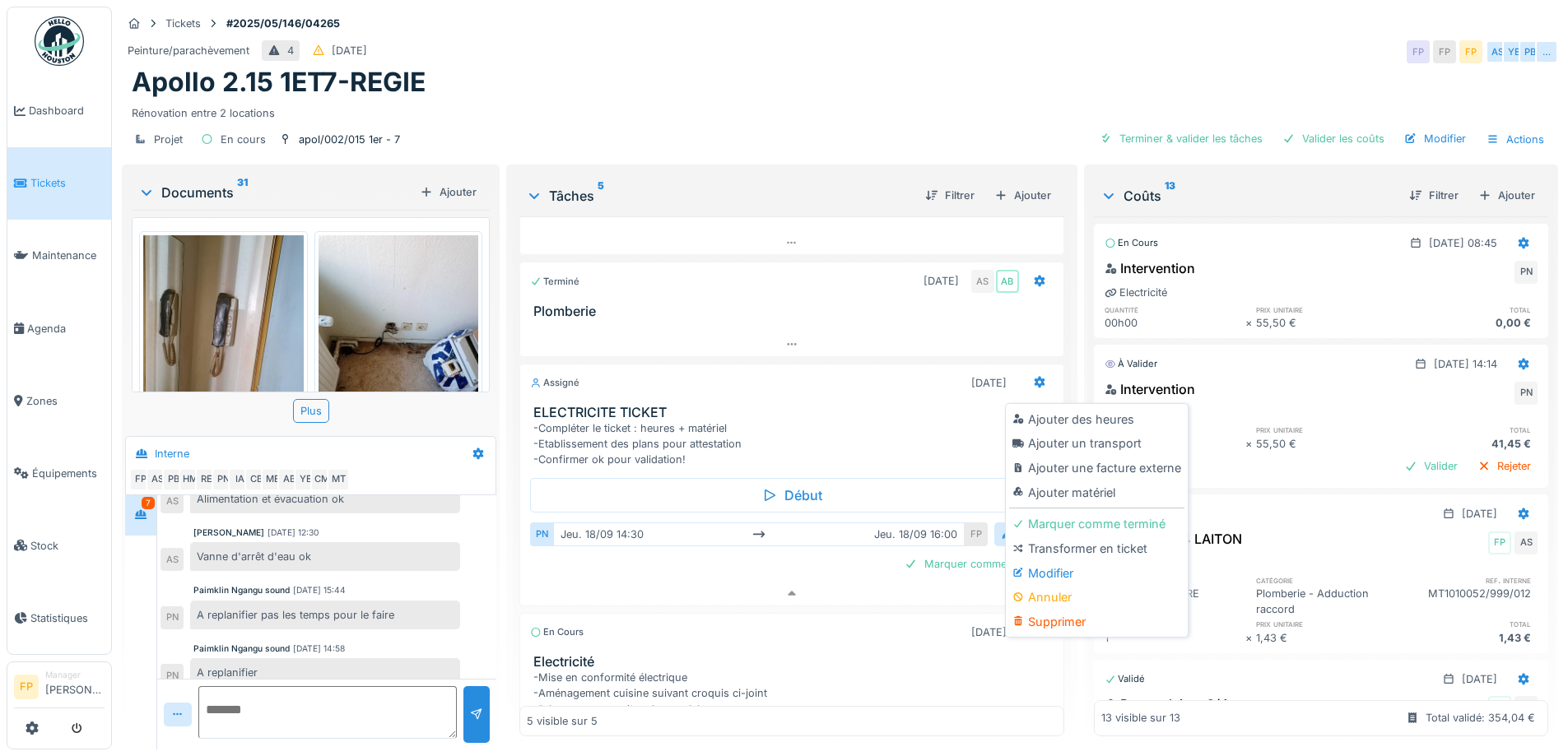
click at [862, 405] on h3 "ELECTRICITE TICKET" at bounding box center [795, 412] width 523 height 15
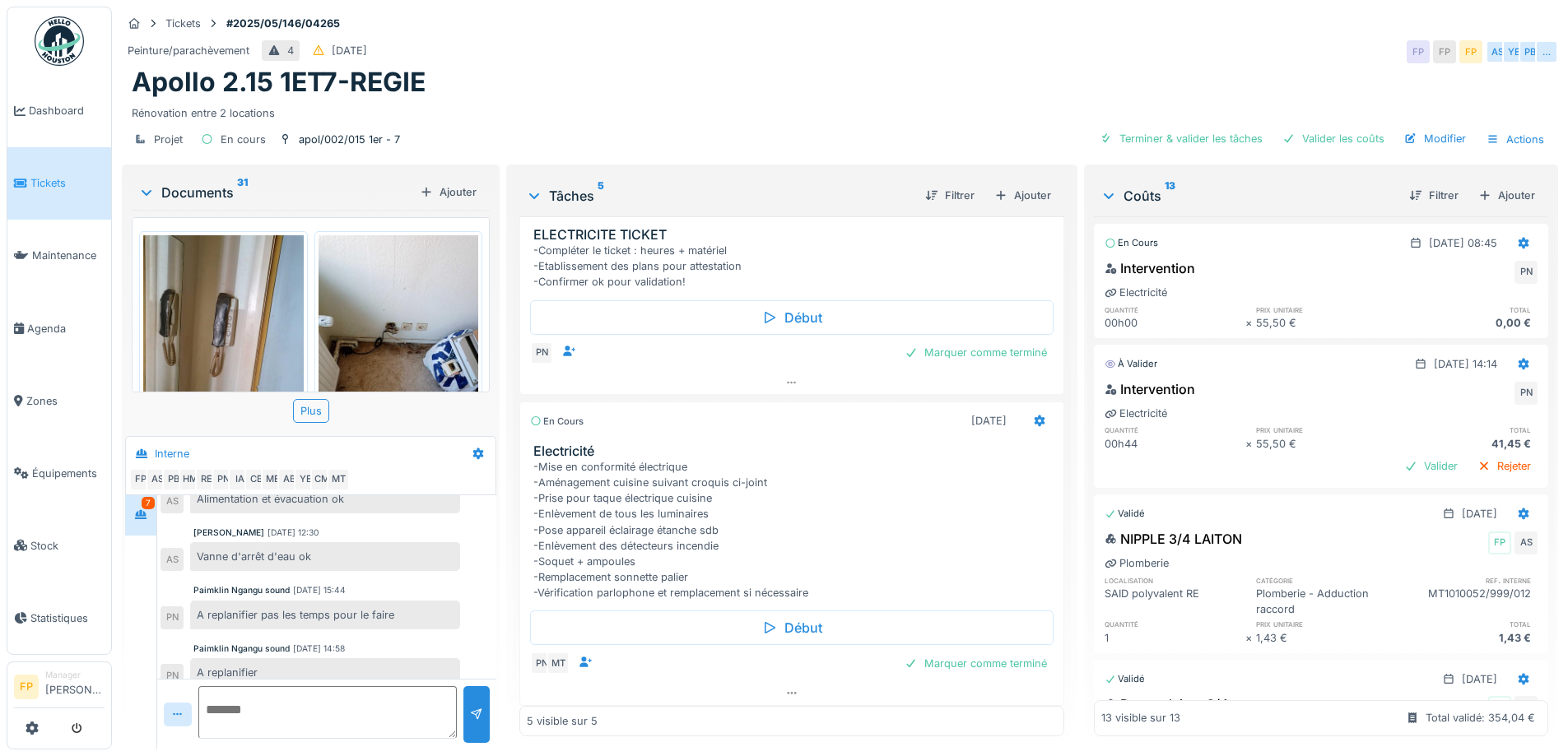
scroll to position [349, 0]
click at [1033, 409] on icon at bounding box center [1040, 414] width 14 height 11
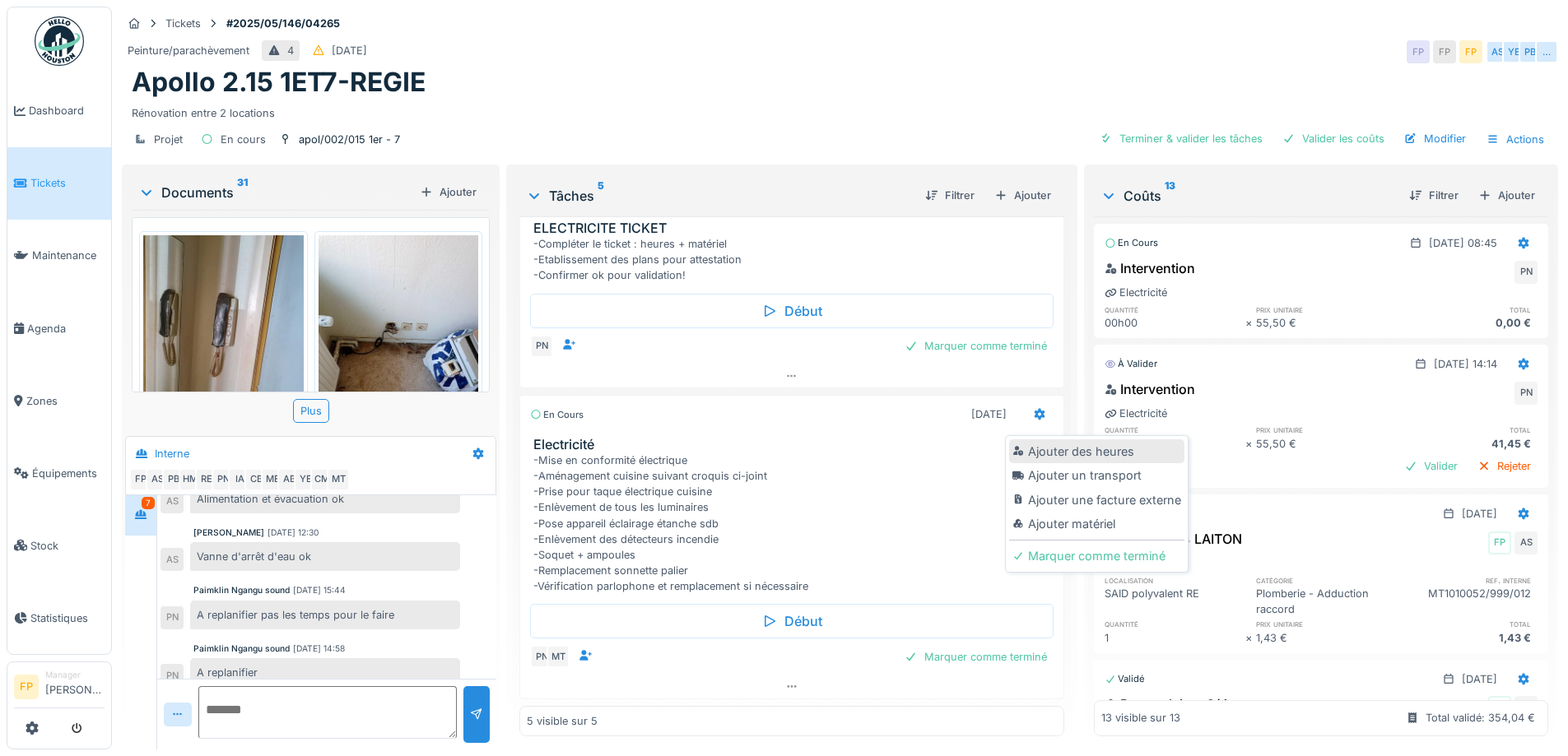
click at [1055, 440] on div "Ajouter des heures" at bounding box center [1098, 451] width 176 height 24
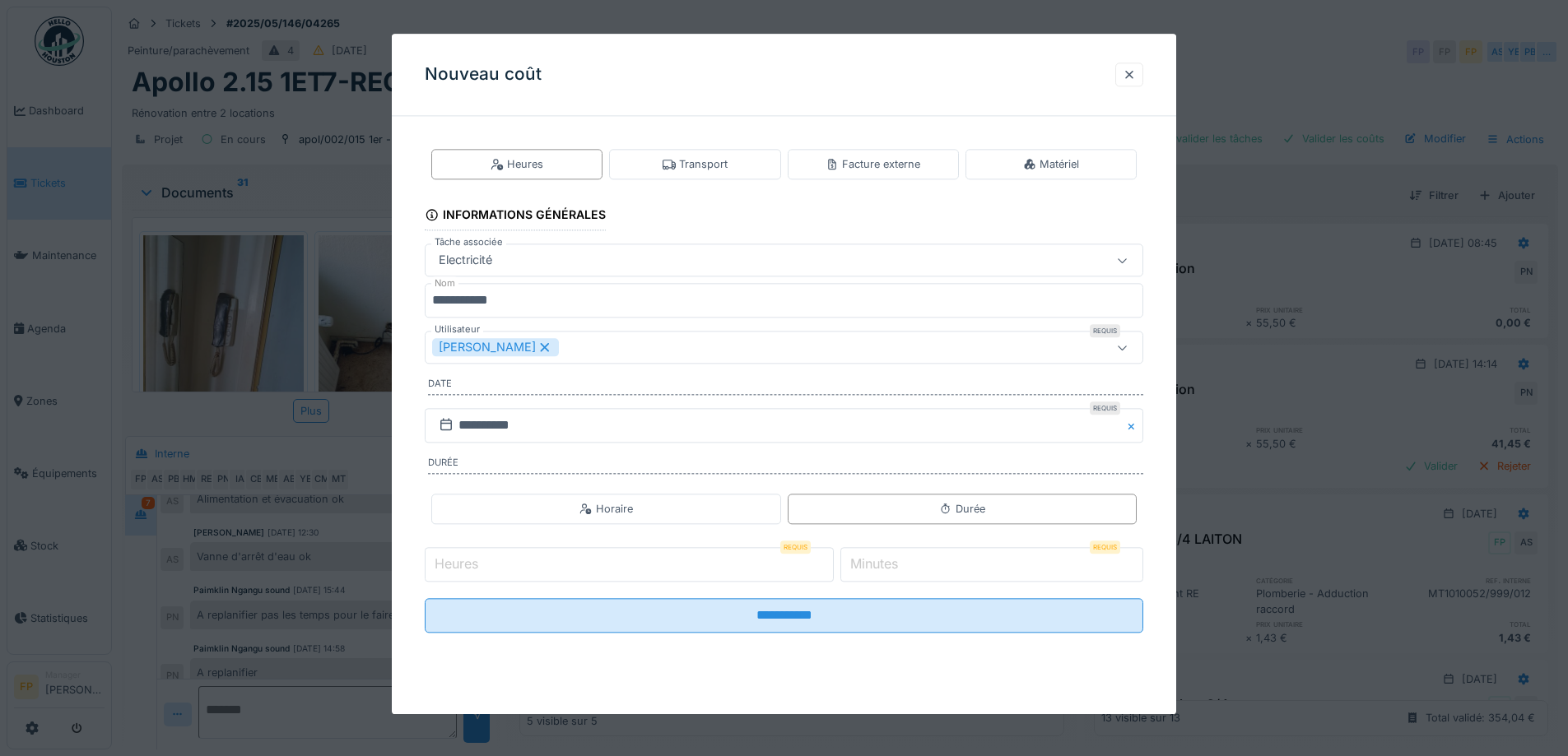
click at [550, 350] on icon at bounding box center [545, 347] width 14 height 12
click at [542, 348] on div "Utilisateurs" at bounding box center [742, 348] width 620 height 18
drag, startPoint x: 497, startPoint y: 400, endPoint x: 498, endPoint y: 390, distance: 10.0
click at [496, 396] on input "Utilisateur" at bounding box center [786, 410] width 703 height 34
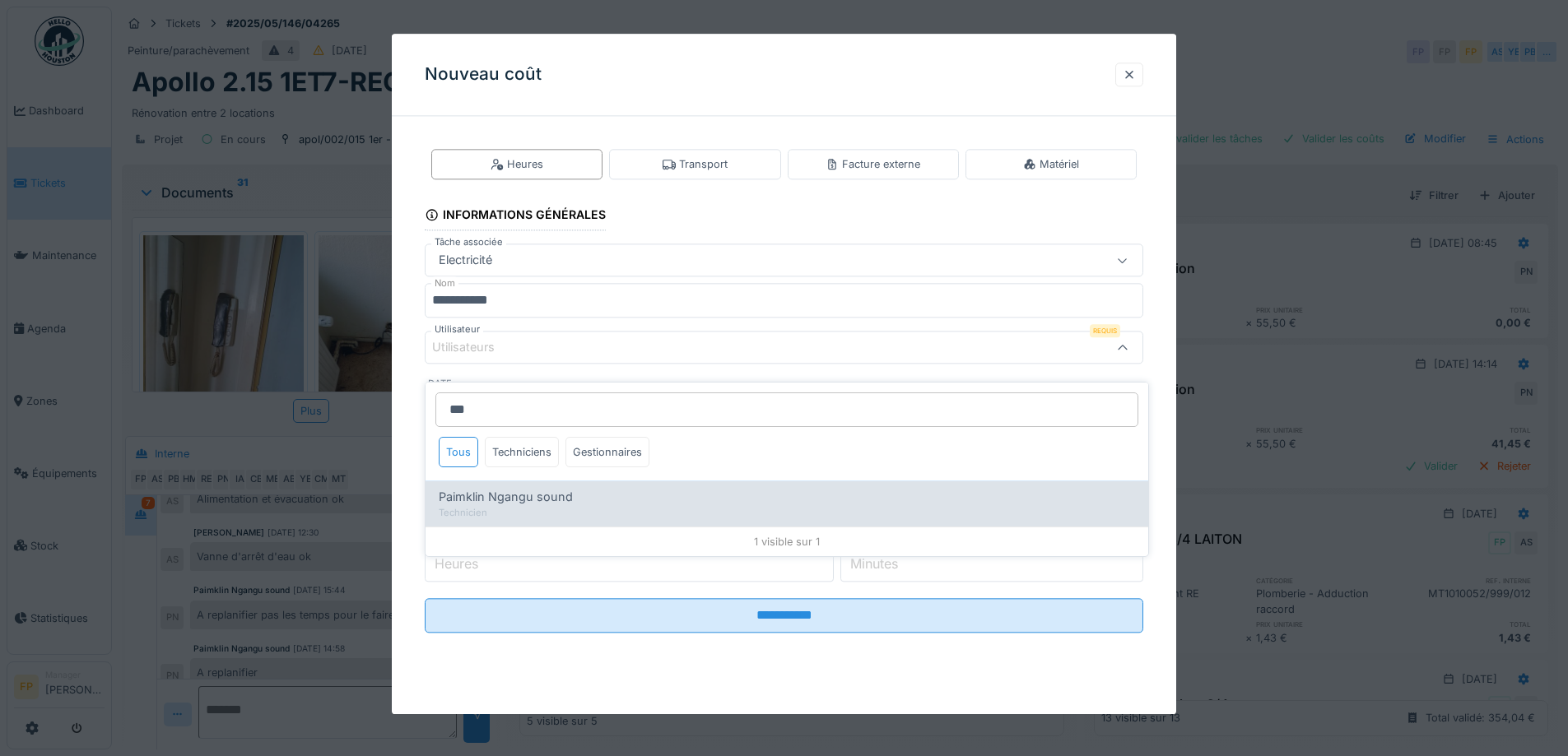
type input "***"
click at [562, 488] on span "Paimklin Ngangu sound" at bounding box center [506, 497] width 134 height 18
type input "****"
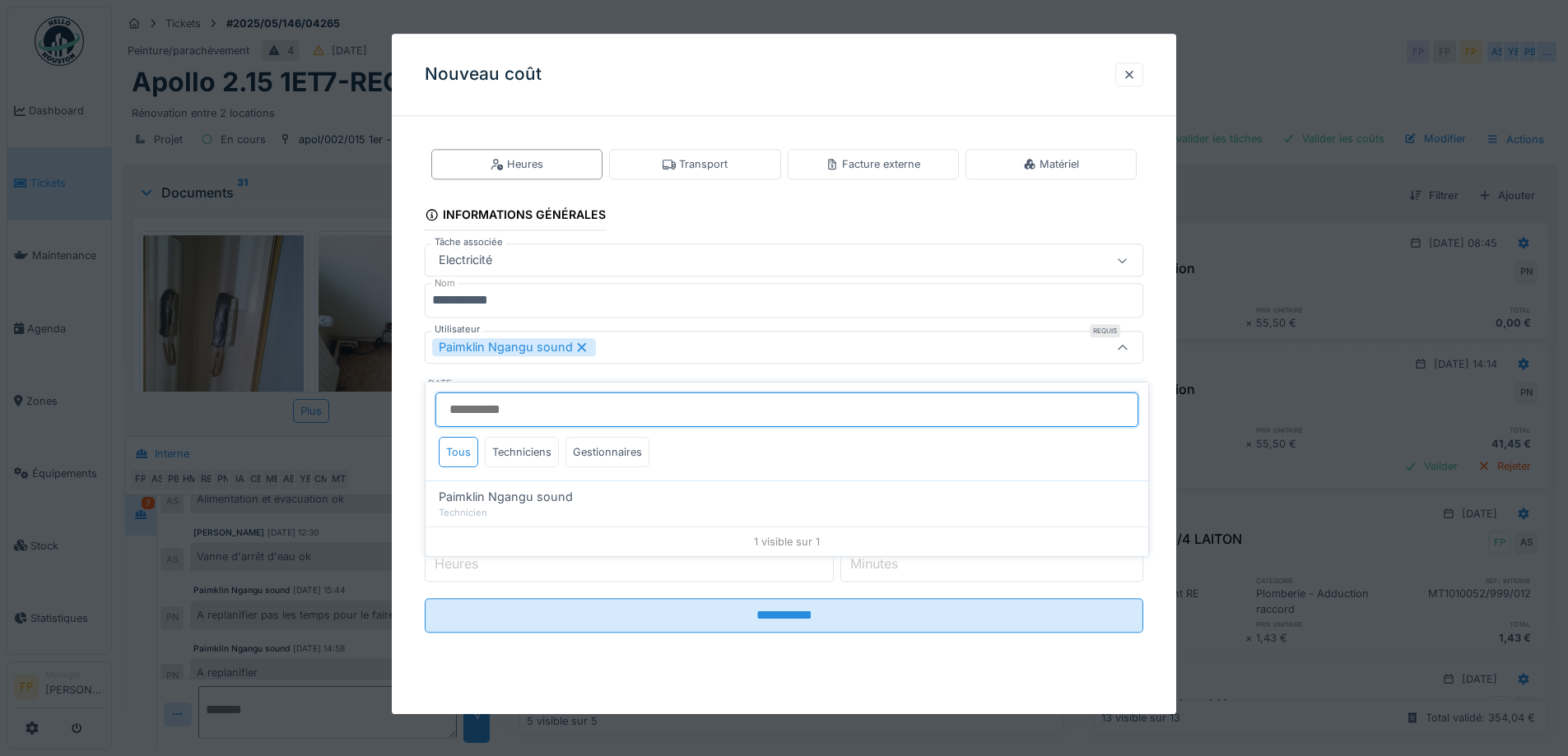
click at [571, 392] on input "Utilisateur" at bounding box center [786, 410] width 703 height 34
click at [689, 397] on input "Utilisateur" at bounding box center [786, 410] width 703 height 34
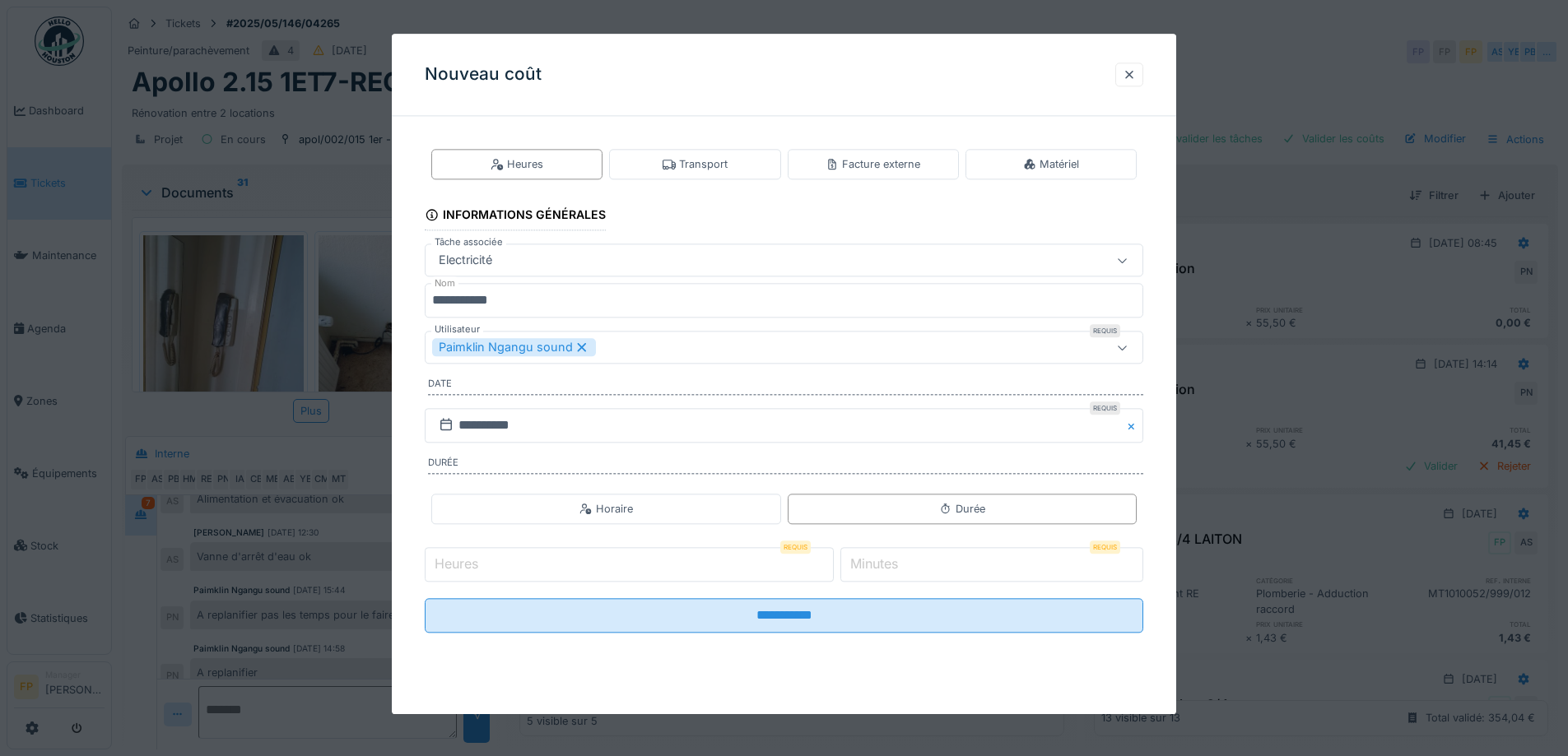
click at [405, 468] on div "**********" at bounding box center [784, 404] width 784 height 550
click at [1135, 78] on div at bounding box center [1129, 74] width 14 height 15
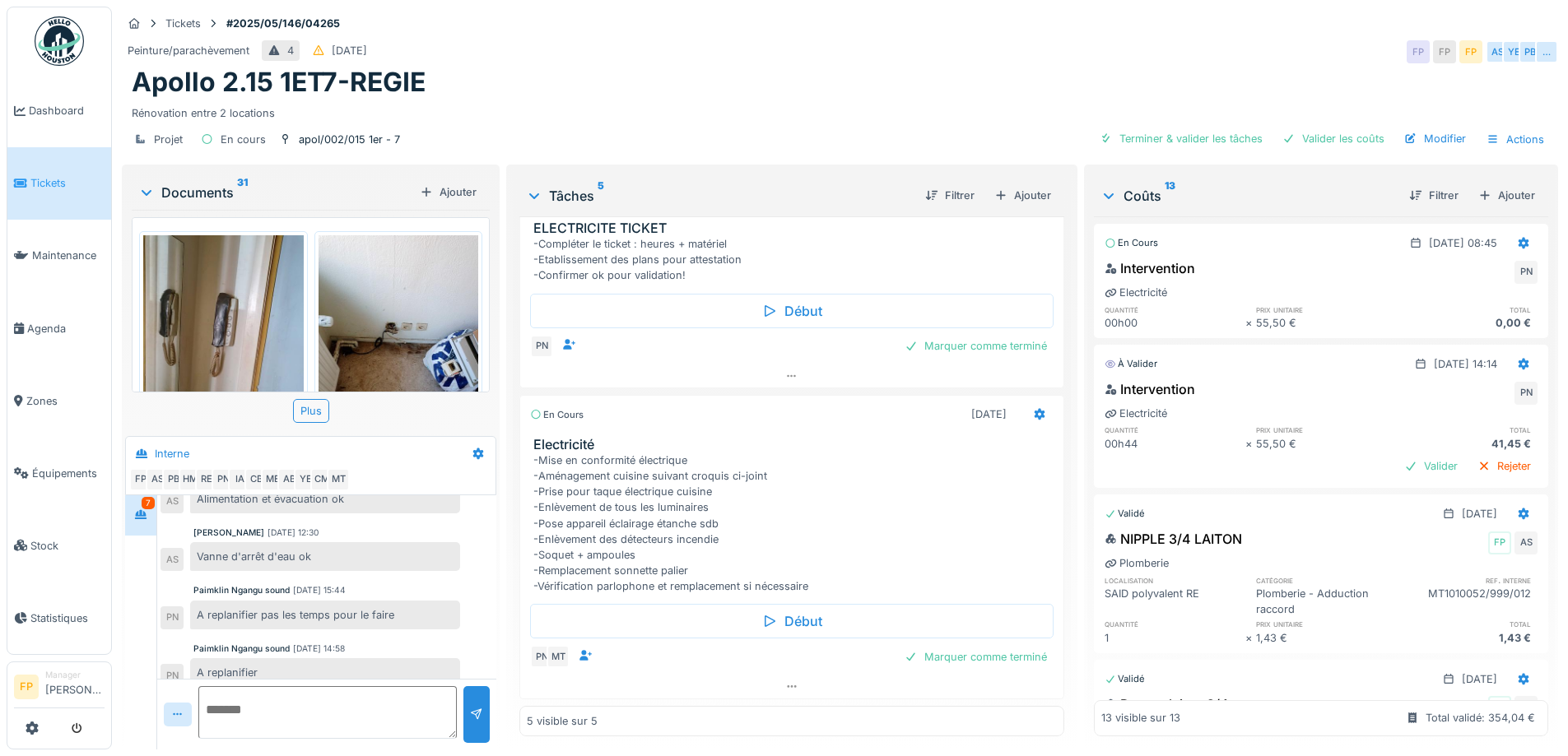
click at [894, 540] on div "-Mise en conformité électrique -Aménagement cuisine suivant croquis ci-joint -P…" at bounding box center [795, 523] width 523 height 142
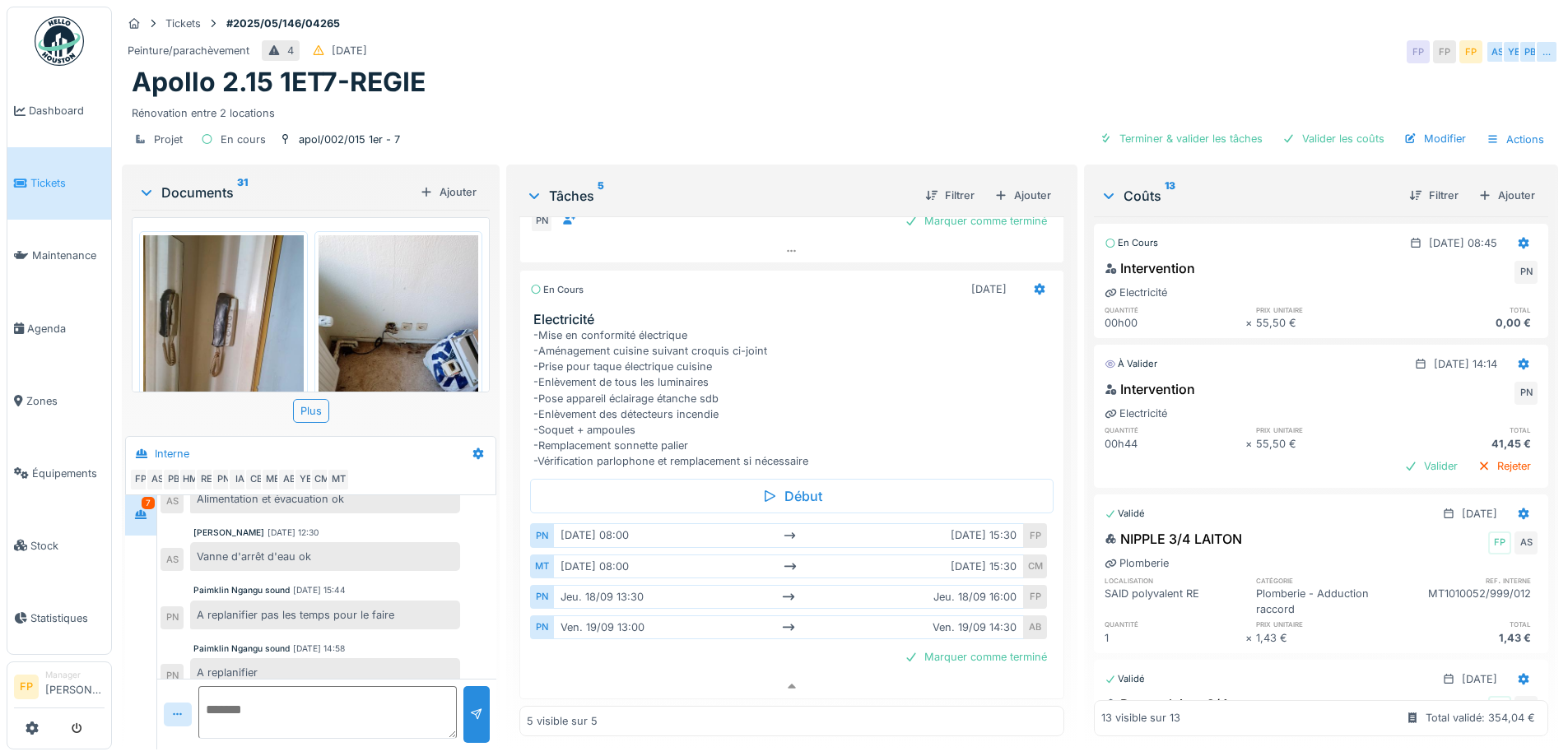
click at [574, 524] on div "mar. 16/09 08:00 mar. 16/09 15:30" at bounding box center [788, 535] width 470 height 24
click at [579, 524] on div "mar. 16/09 08:00 mar. 16/09 15:30" at bounding box center [788, 535] width 470 height 24
click at [1033, 284] on icon at bounding box center [1040, 289] width 14 height 11
click at [847, 411] on div "-Mise en conformité électrique -Aménagement cuisine suivant croquis ci-joint -P…" at bounding box center [795, 398] width 523 height 142
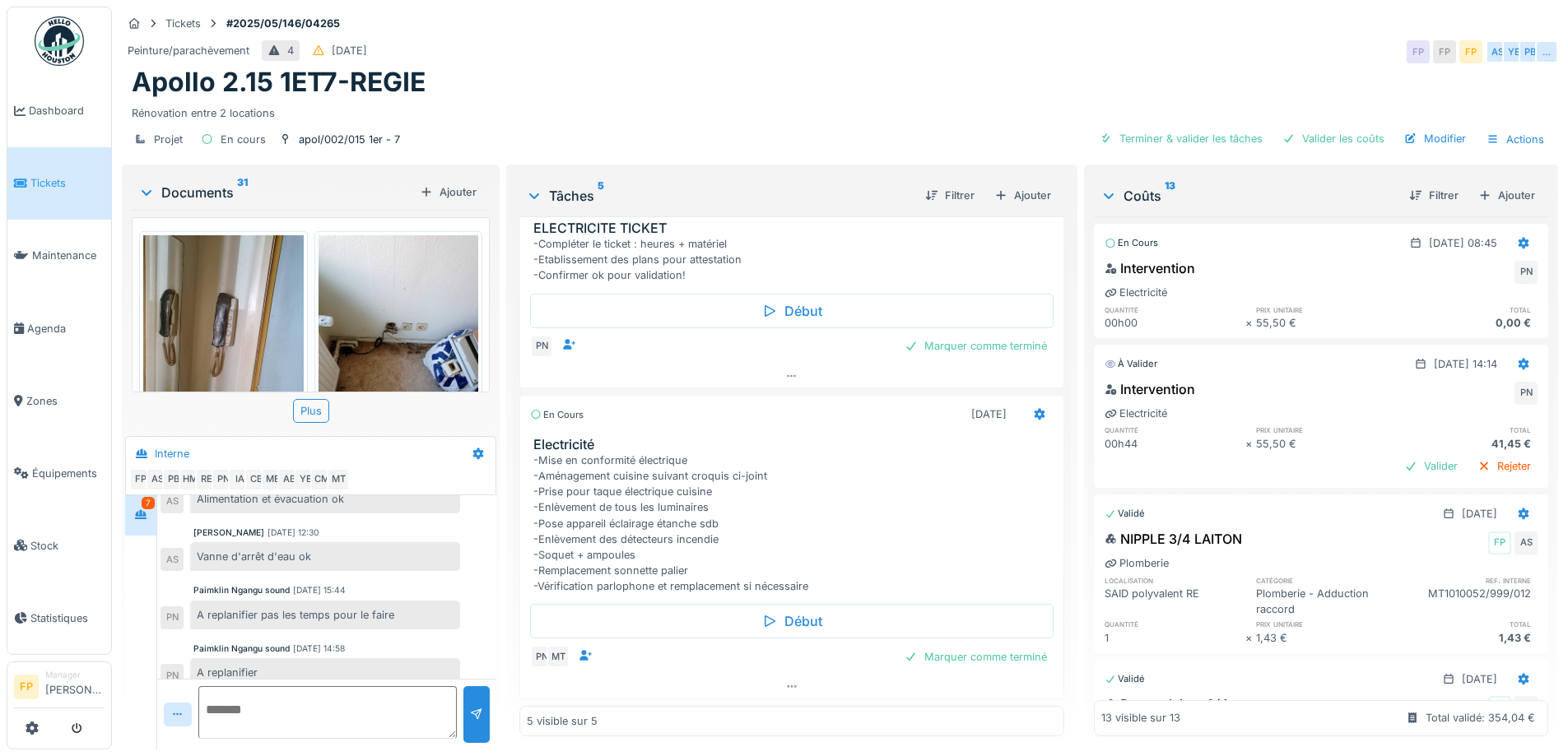
scroll to position [349, 0]
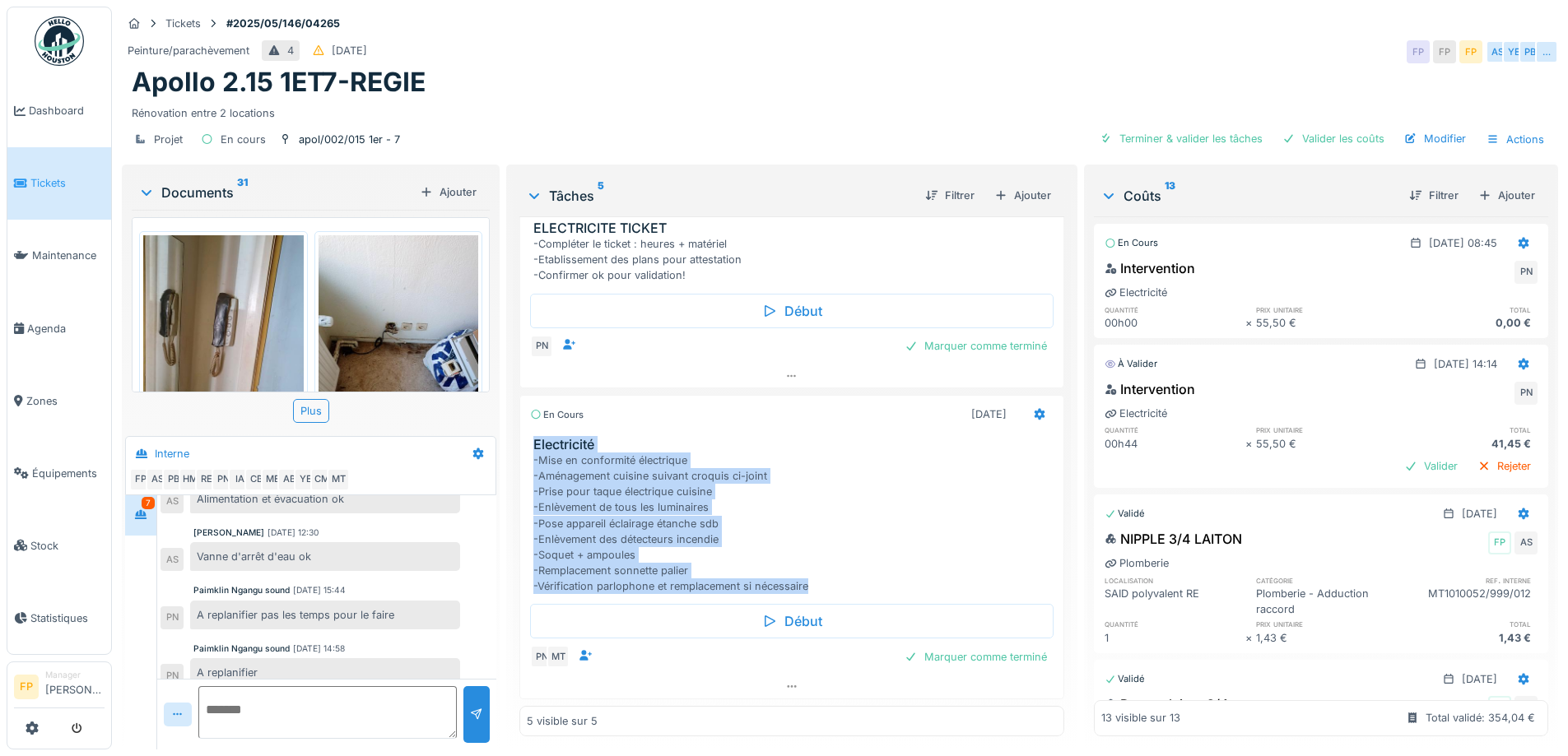
drag, startPoint x: 835, startPoint y: 575, endPoint x: 554, endPoint y: 445, distance: 309.6
click at [526, 437] on div "Electricité -Mise en conformité électrique -Aménagement cuisine suivant croquis…" at bounding box center [792, 515] width 543 height 158
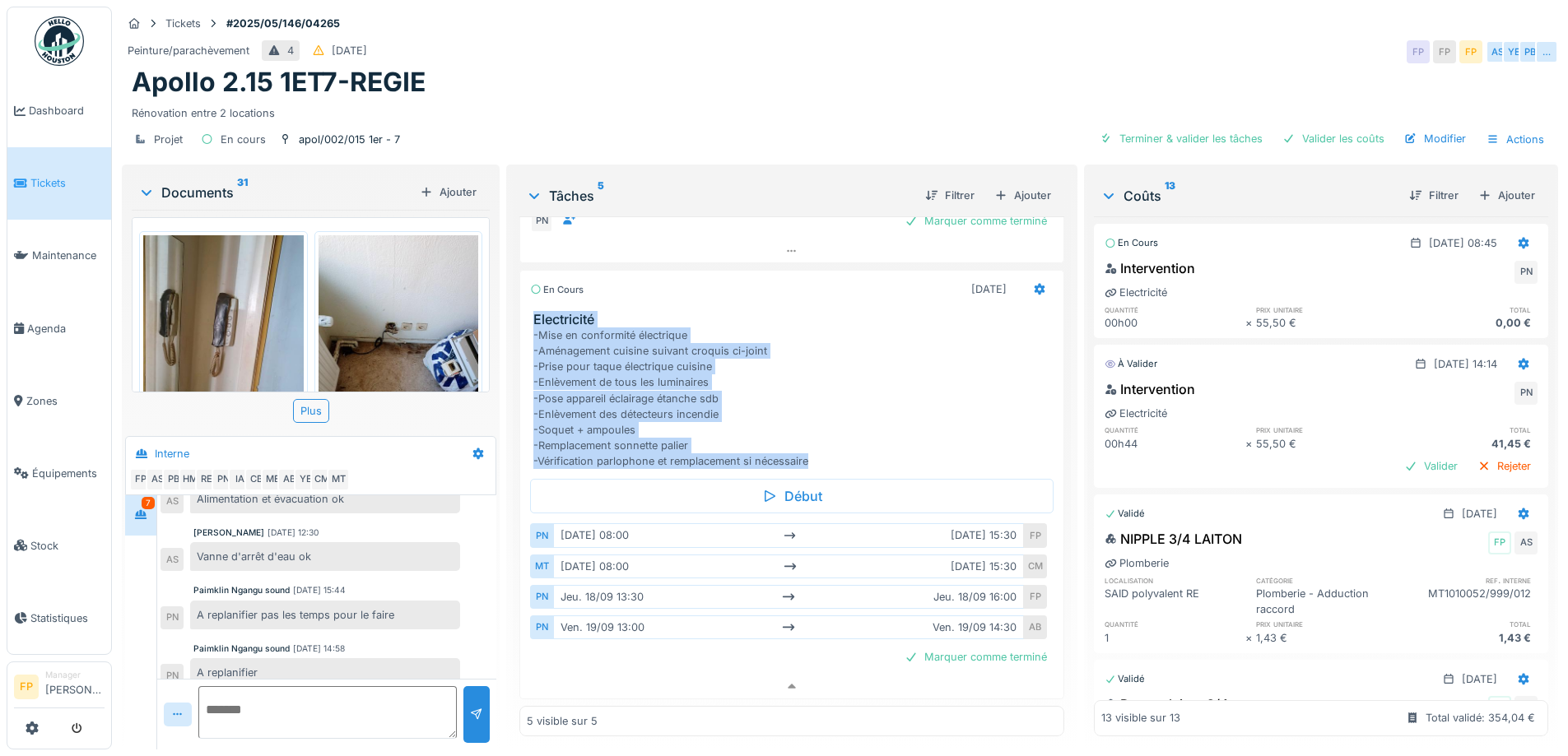
copy div "Electricité -Mise en conformité électrique -Aménagement cuisine suivant croquis…"
click at [1038, 184] on div "Ajouter" at bounding box center [1022, 195] width 70 height 23
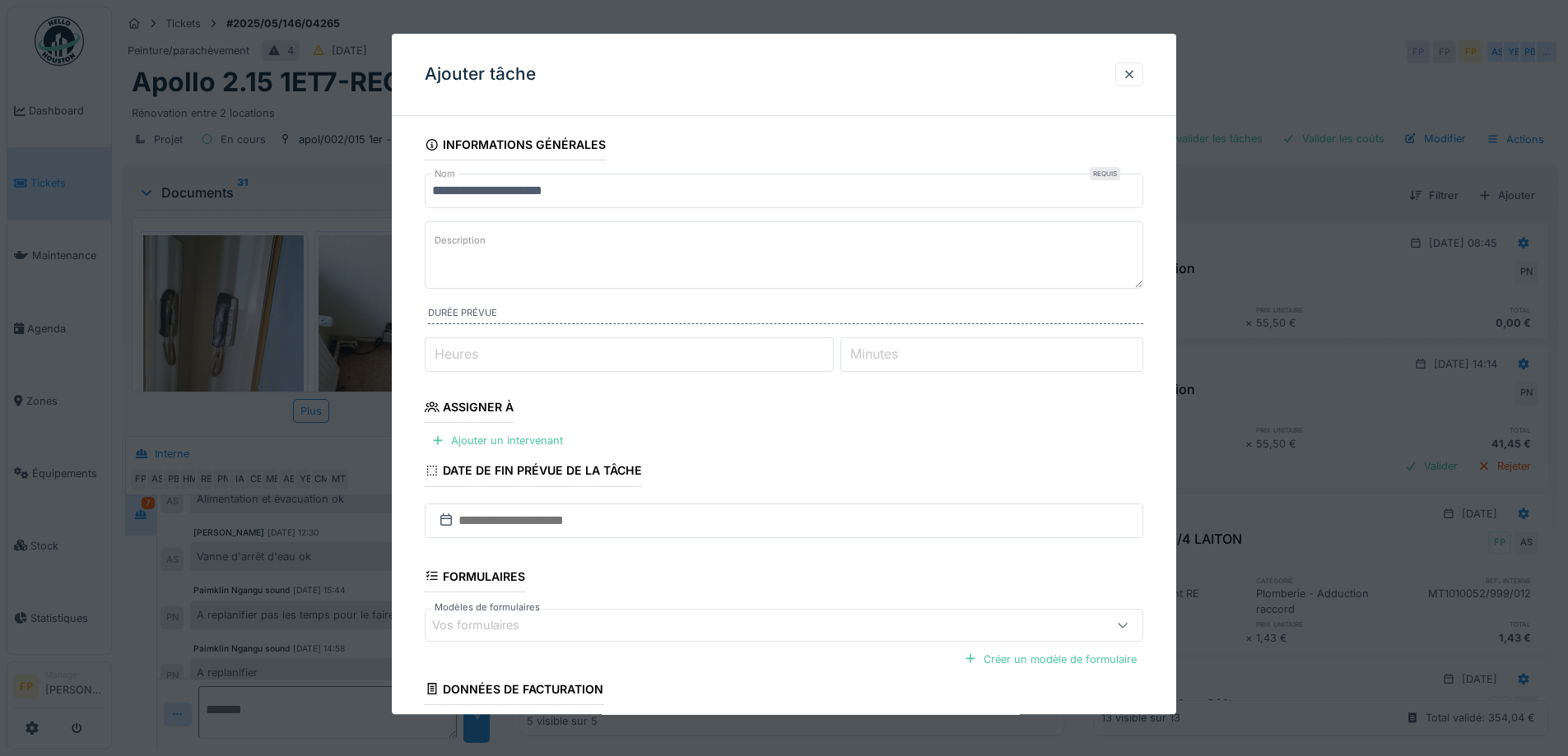
click at [460, 238] on label "Description" at bounding box center [461, 241] width 58 height 21
click at [460, 238] on textarea "Description" at bounding box center [784, 255] width 718 height 68
drag, startPoint x: 466, startPoint y: 241, endPoint x: 444, endPoint y: 256, distance: 26.6
click at [458, 259] on textarea "Description" at bounding box center [784, 255] width 718 height 68
paste textarea "**********"
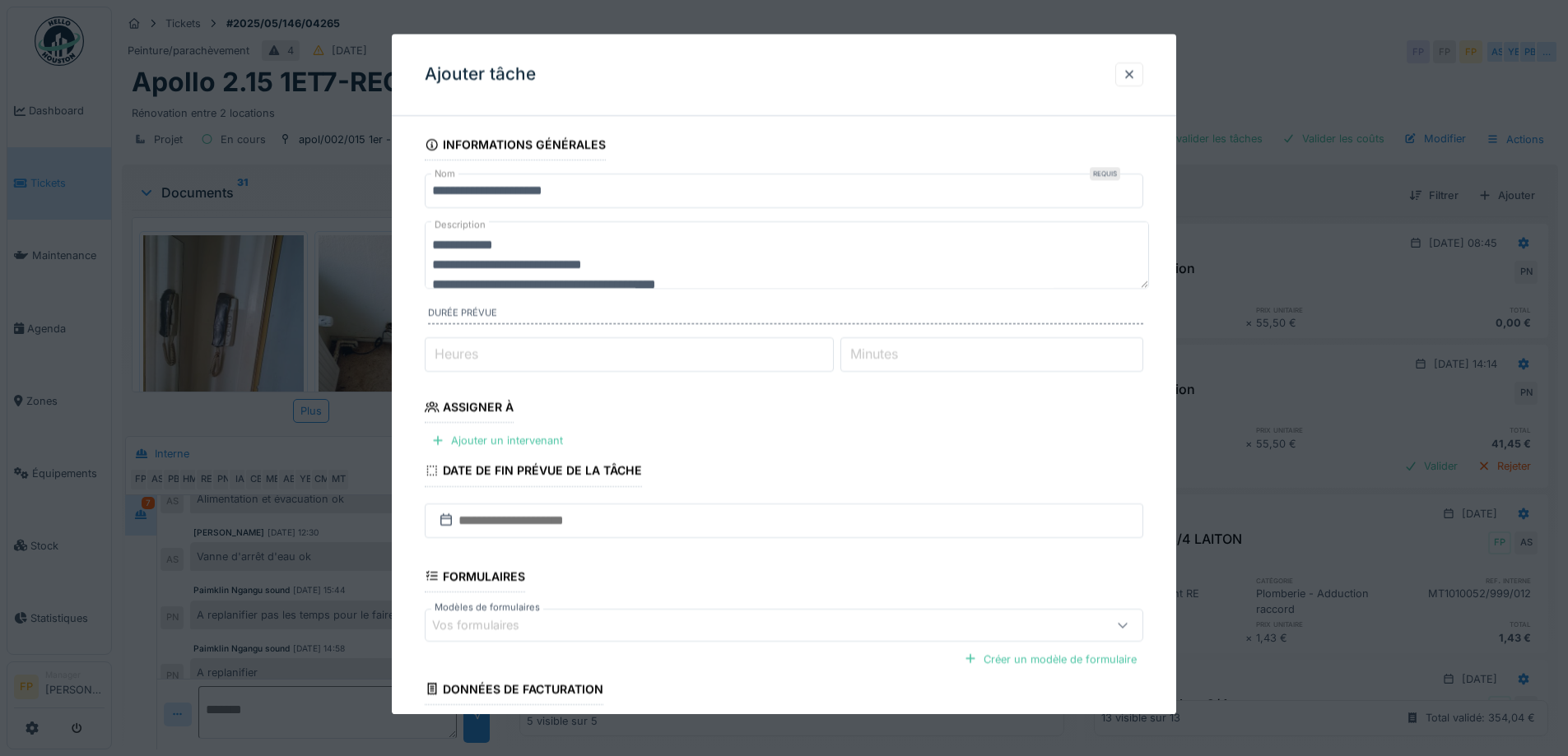
scroll to position [0, 0]
drag, startPoint x: 551, startPoint y: 256, endPoint x: 408, endPoint y: 231, distance: 145.2
click at [408, 231] on div "**********" at bounding box center [784, 488] width 784 height 719
drag, startPoint x: 746, startPoint y: 270, endPoint x: 679, endPoint y: 261, distance: 67.6
click at [746, 270] on textarea "**********" at bounding box center [787, 255] width 725 height 68
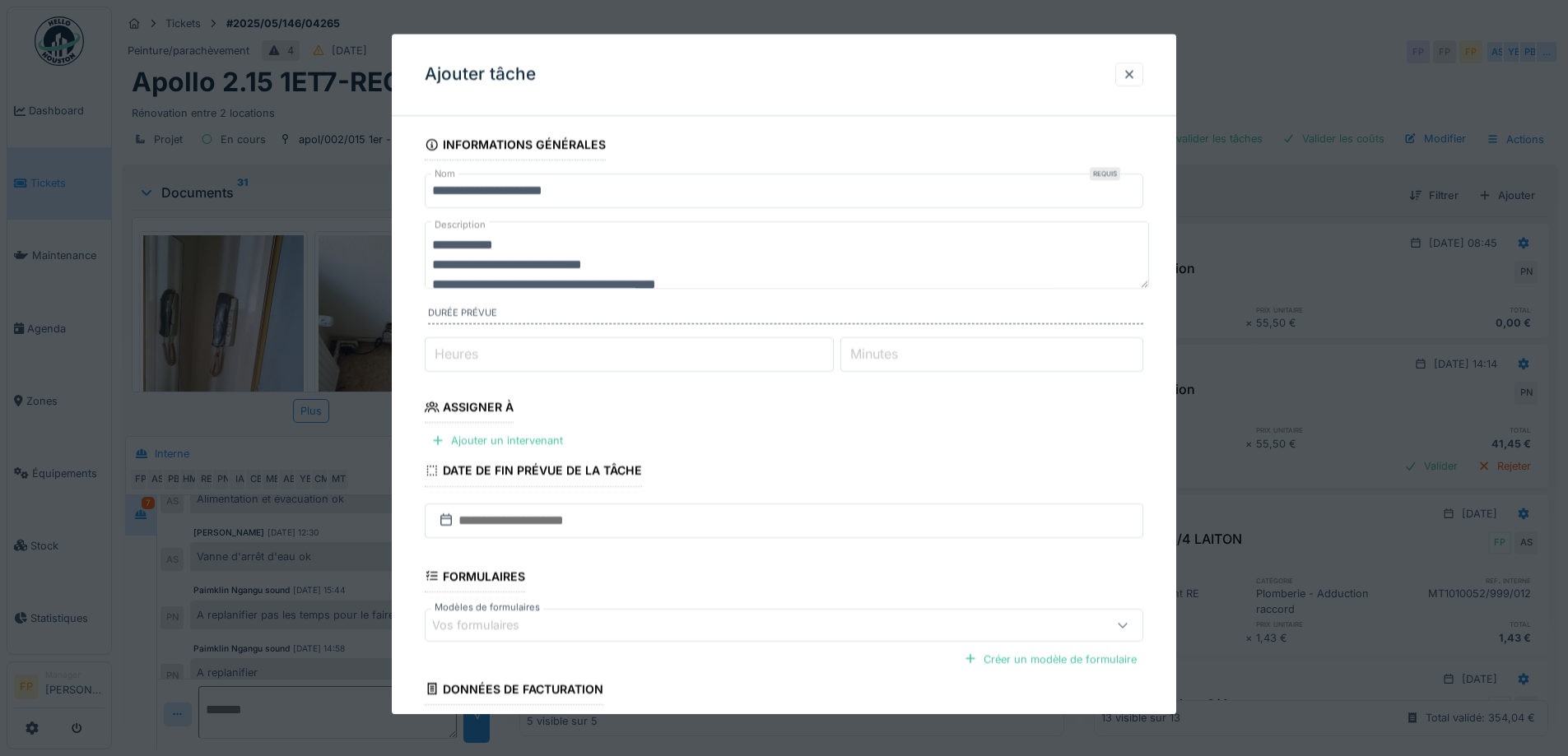
drag, startPoint x: 451, startPoint y: 240, endPoint x: 480, endPoint y: 243, distance: 29.2
click at [413, 242] on div "**********" at bounding box center [784, 488] width 784 height 719
drag, startPoint x: 480, startPoint y: 243, endPoint x: 581, endPoint y: 236, distance: 101.2
click at [581, 236] on textarea "**********" at bounding box center [787, 255] width 725 height 68
drag, startPoint x: 526, startPoint y: 248, endPoint x: 419, endPoint y: 234, distance: 107.9
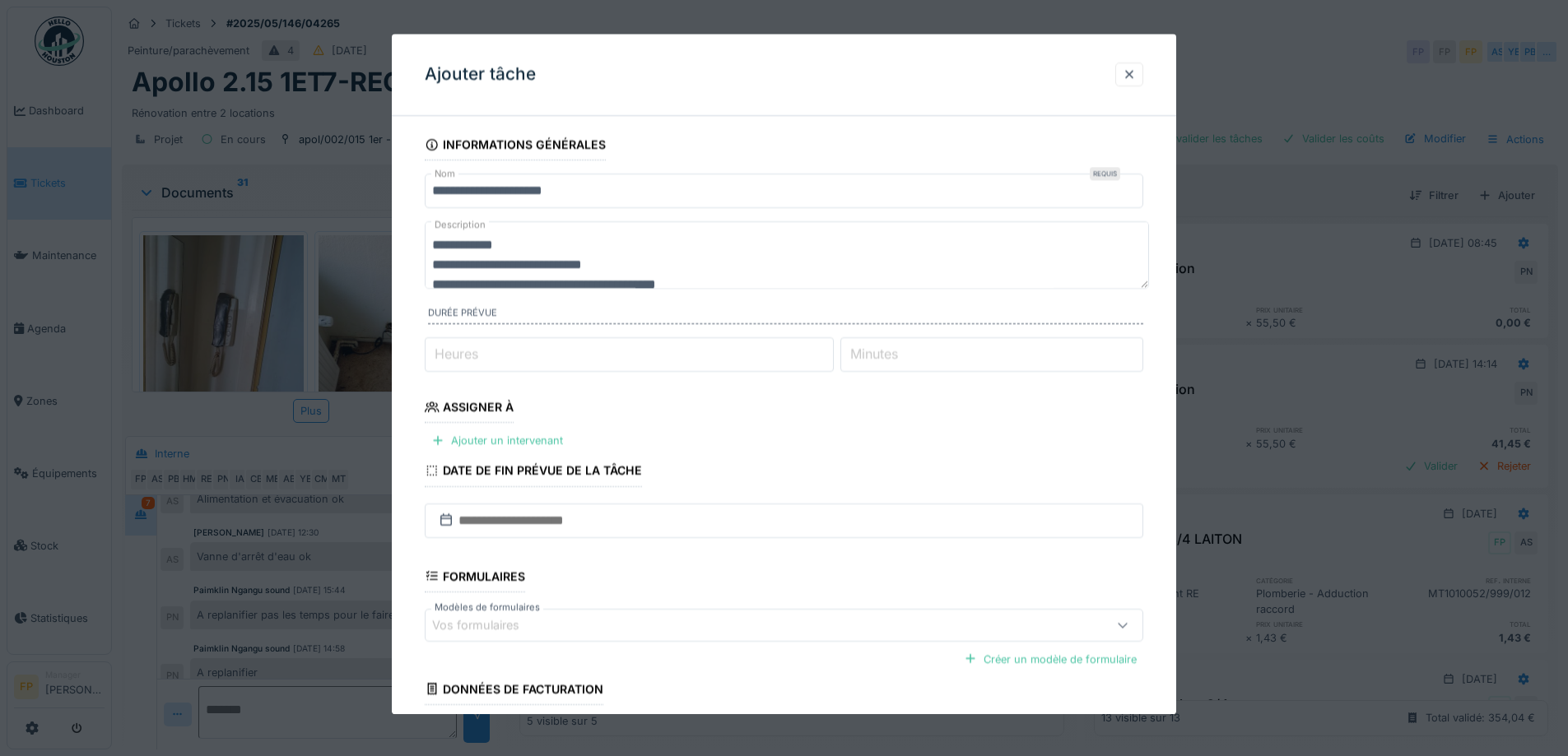
click at [419, 234] on div "**********" at bounding box center [784, 488] width 784 height 719
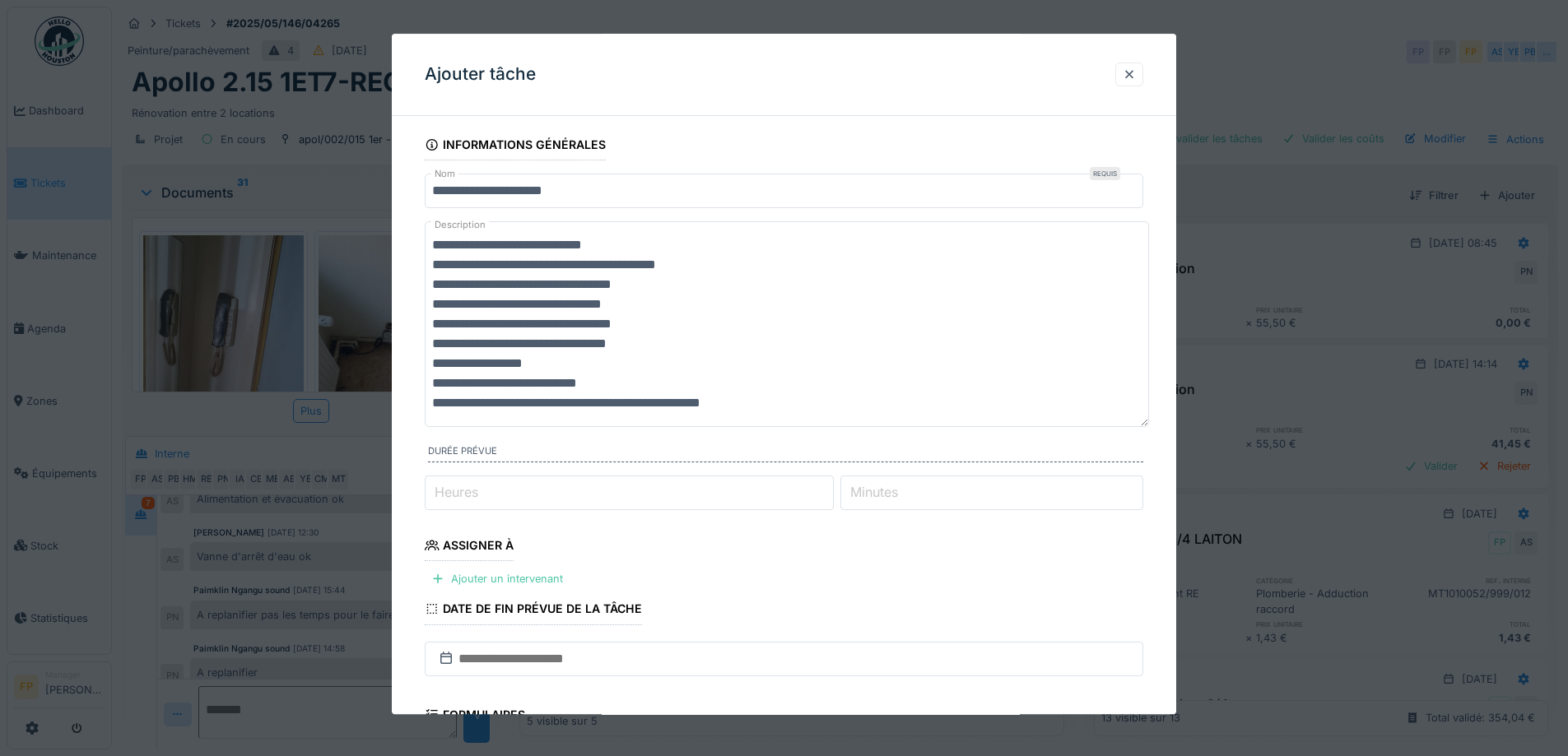
type textarea "**********"
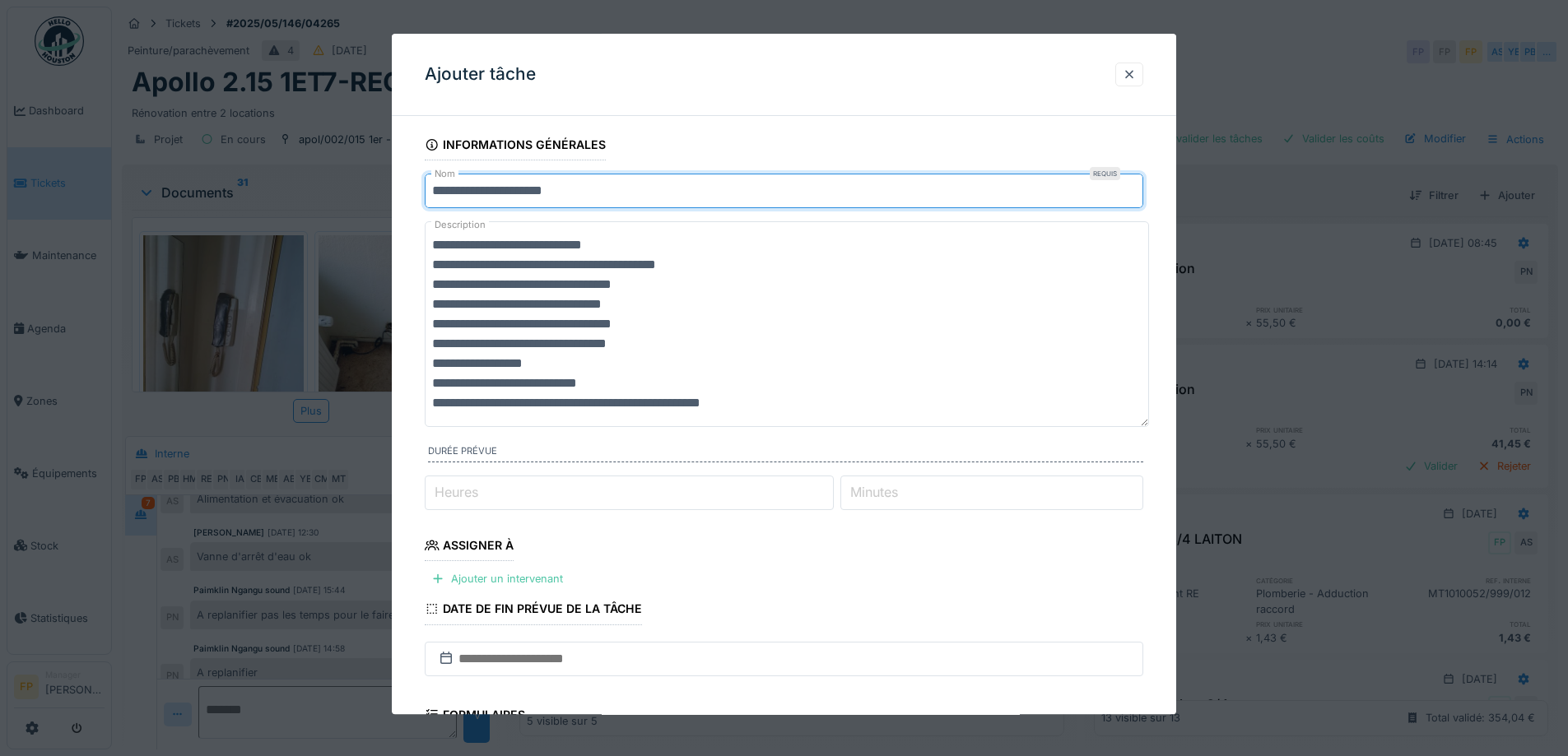
drag, startPoint x: 600, startPoint y: 197, endPoint x: 370, endPoint y: 179, distance: 230.7
click at [370, 179] on div "**********" at bounding box center [841, 378] width 1457 height 756
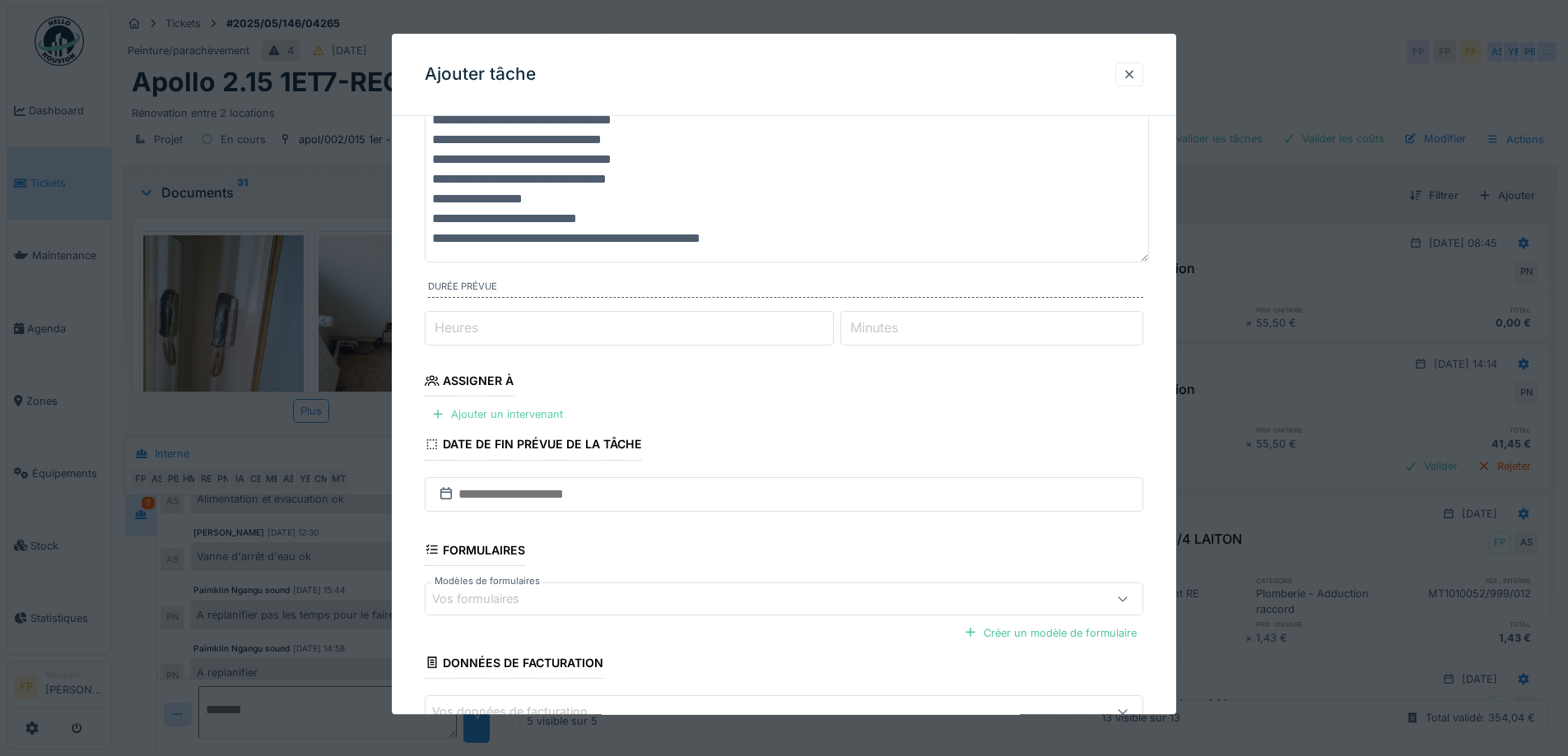
type input "**********"
click at [498, 416] on div "Ajouter un intervenant" at bounding box center [498, 415] width 145 height 23
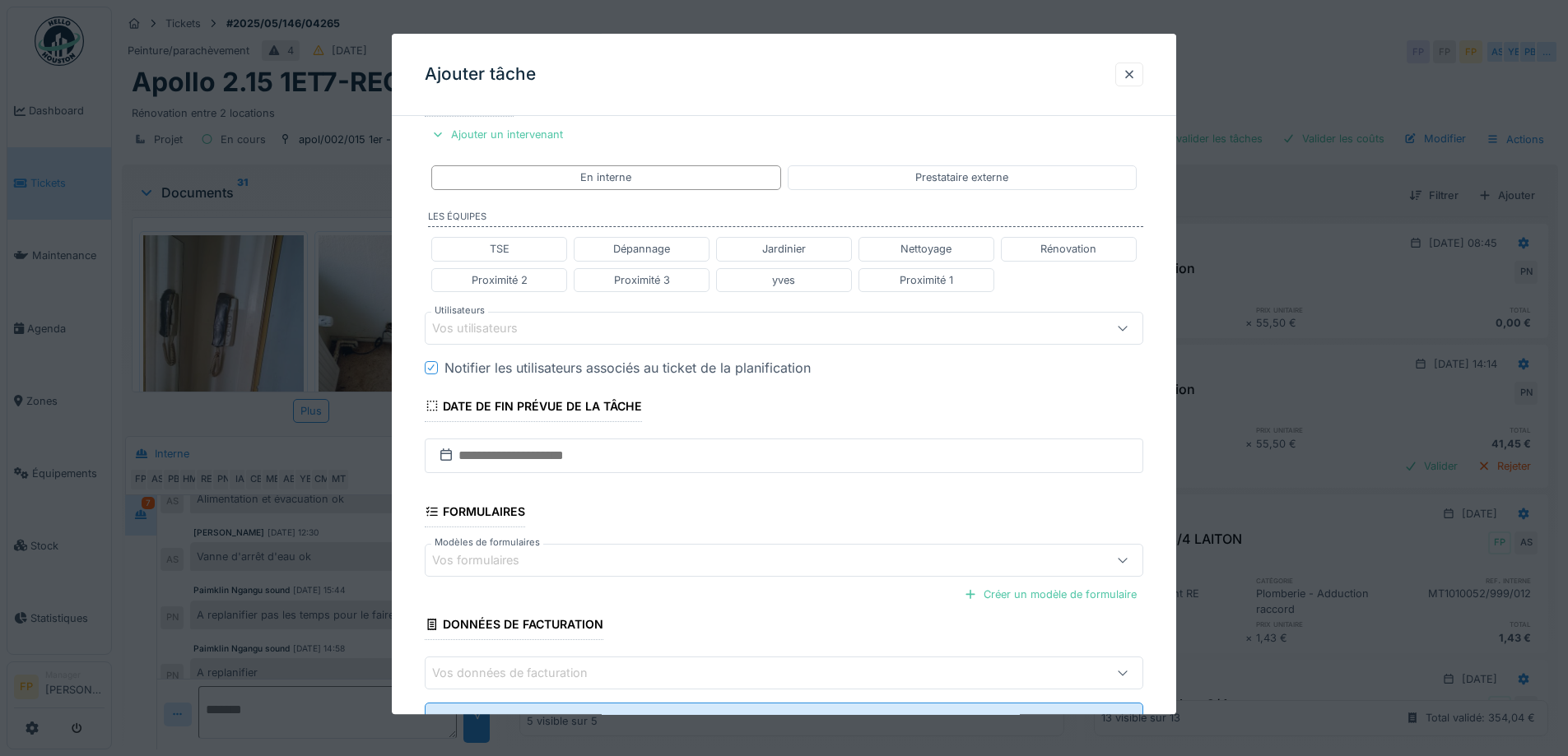
scroll to position [494, 0]
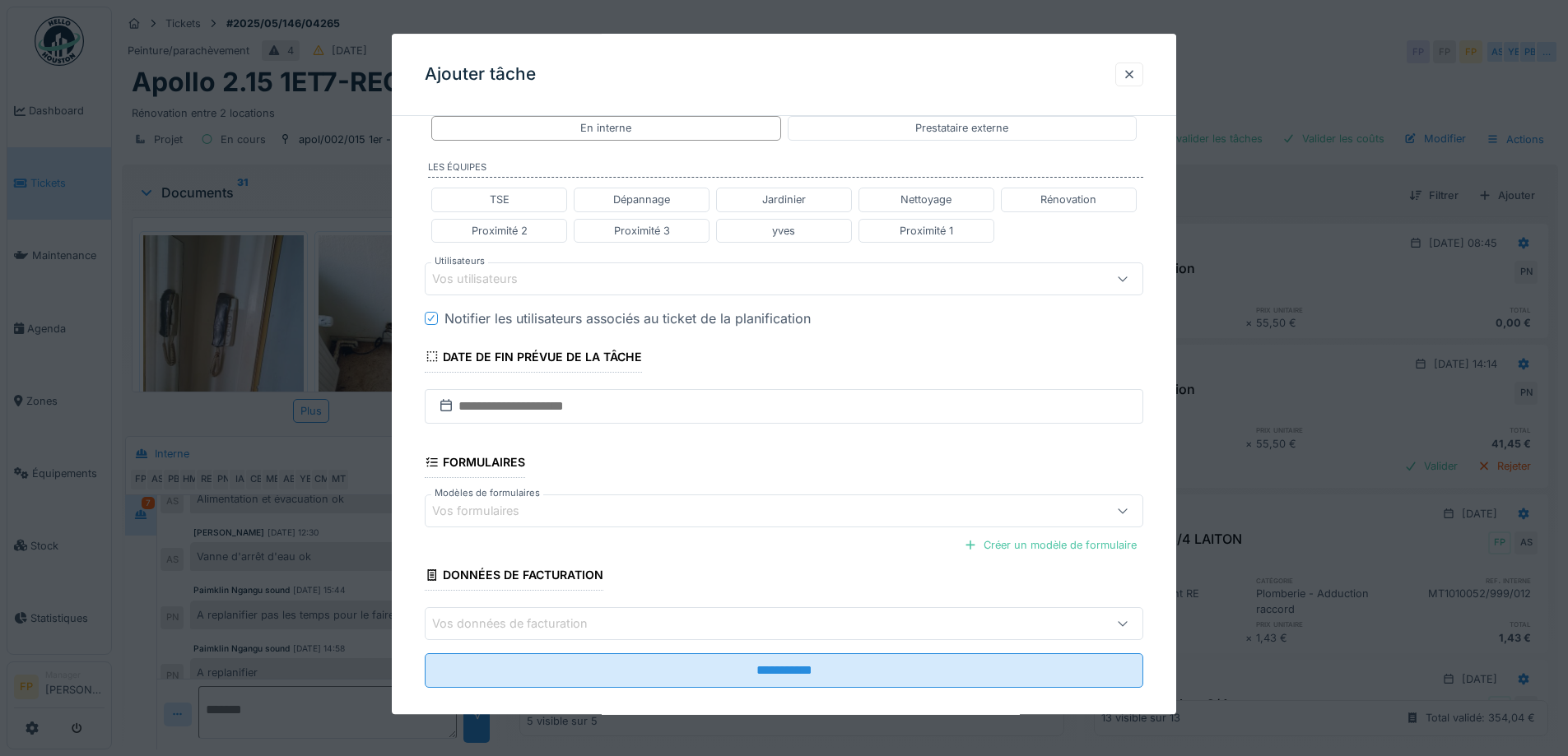
click at [524, 275] on div "Vos utilisateurs" at bounding box center [487, 279] width 109 height 18
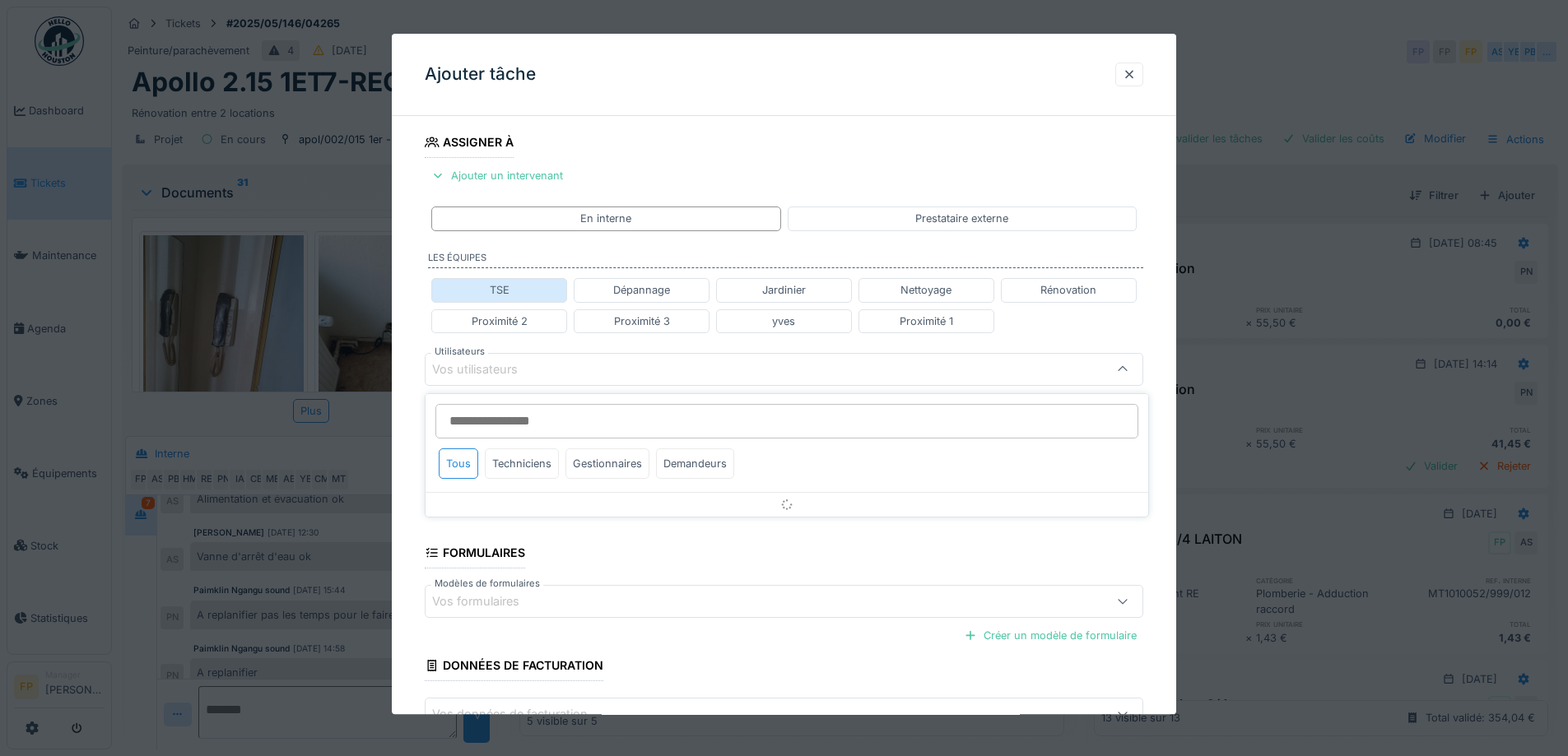
scroll to position [398, 0]
click at [480, 424] on input "Utilisateurs" at bounding box center [786, 424] width 703 height 34
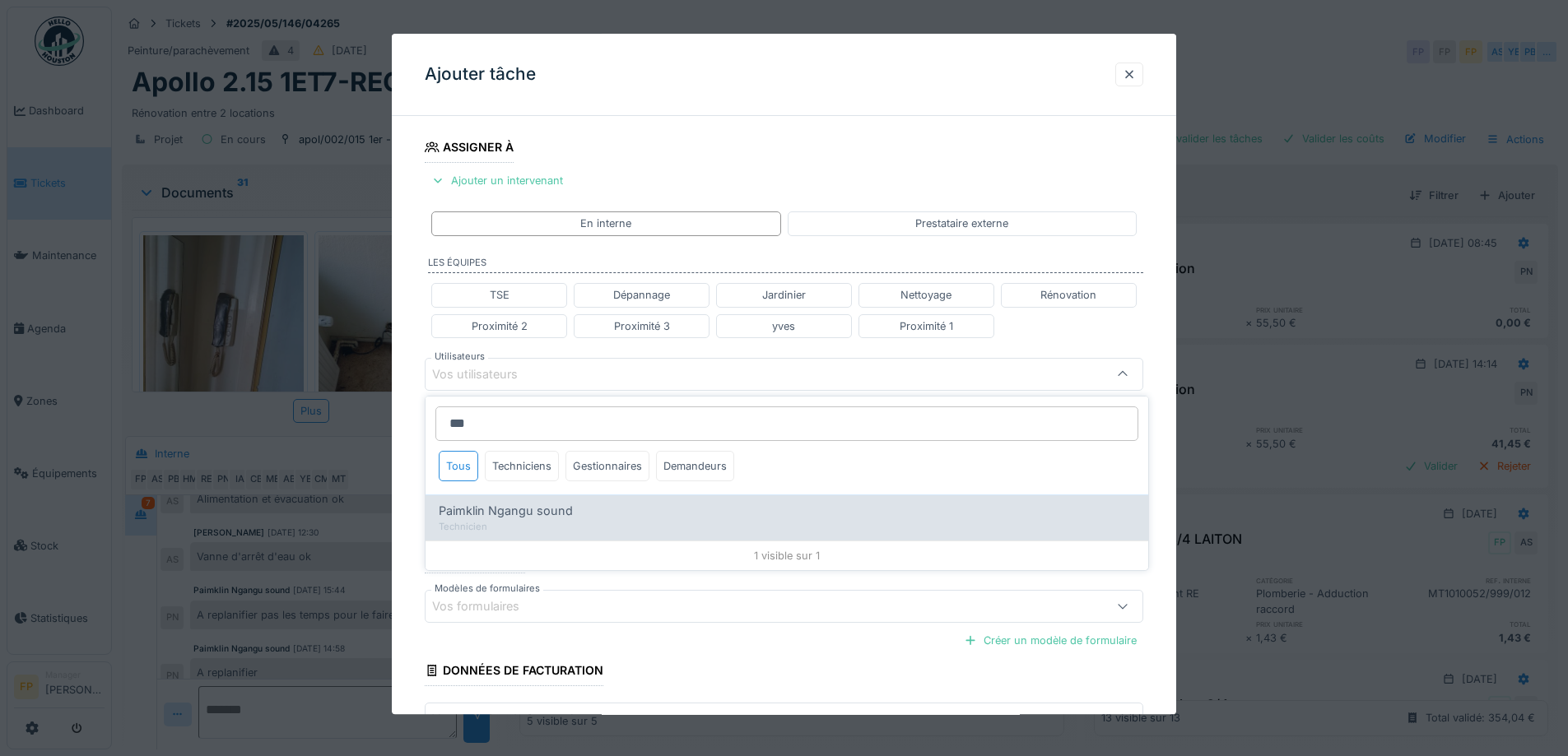
type input "***"
click at [508, 515] on span "Paimklin Ngangu sound" at bounding box center [506, 511] width 134 height 18
type input "****"
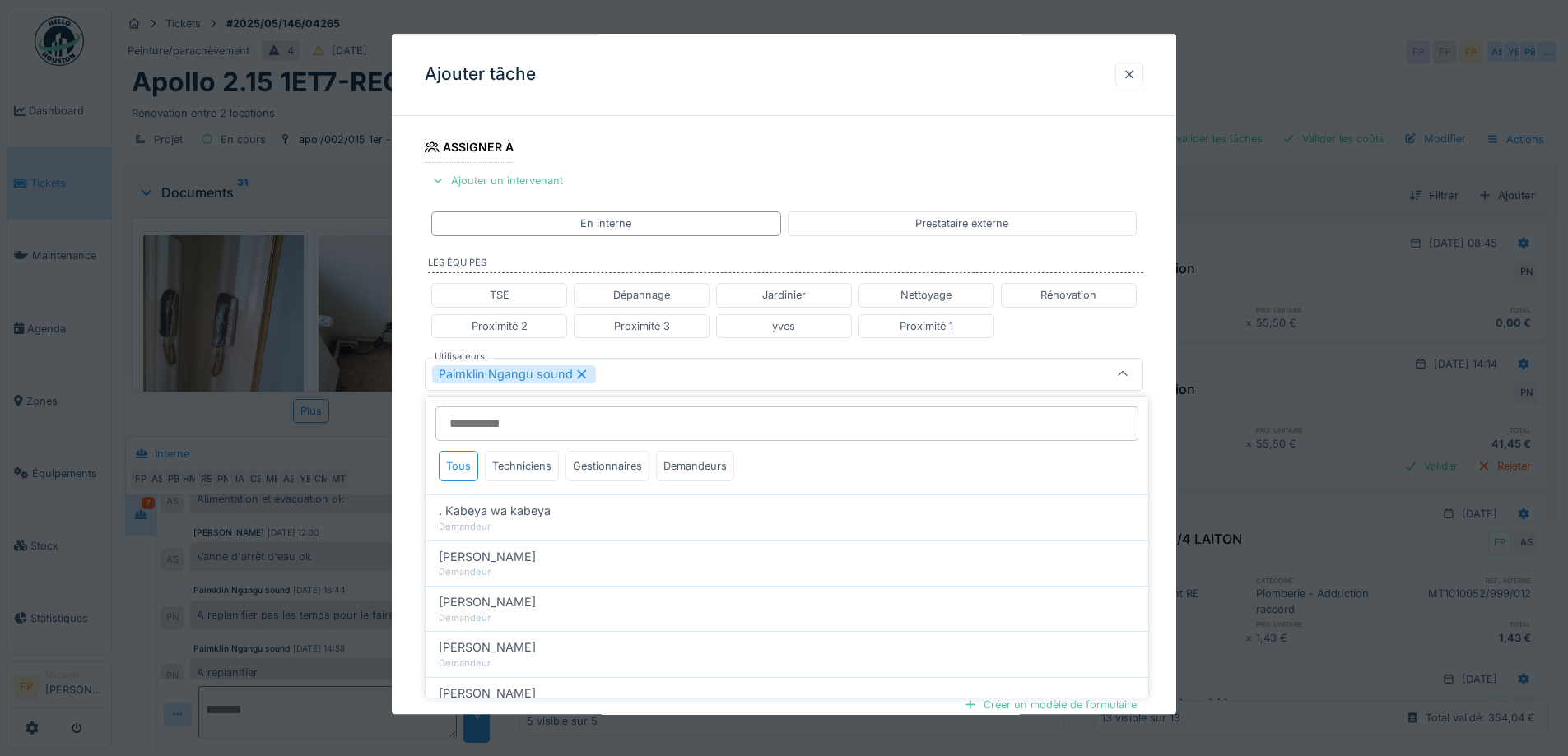
click at [398, 351] on div "**********" at bounding box center [784, 312] width 784 height 1163
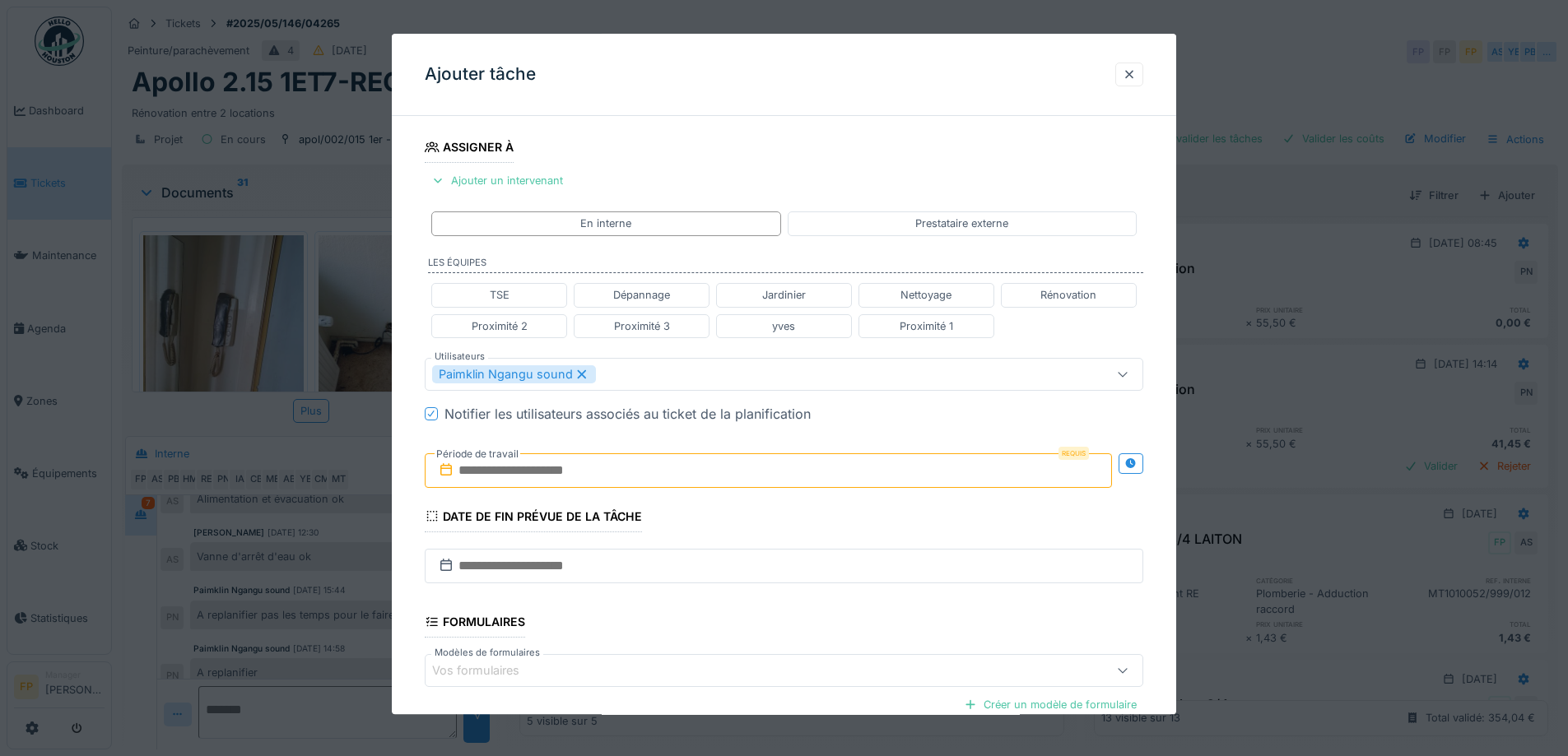
click at [551, 467] on input "text" at bounding box center [769, 470] width 688 height 34
click at [430, 410] on icon at bounding box center [431, 413] width 10 height 8
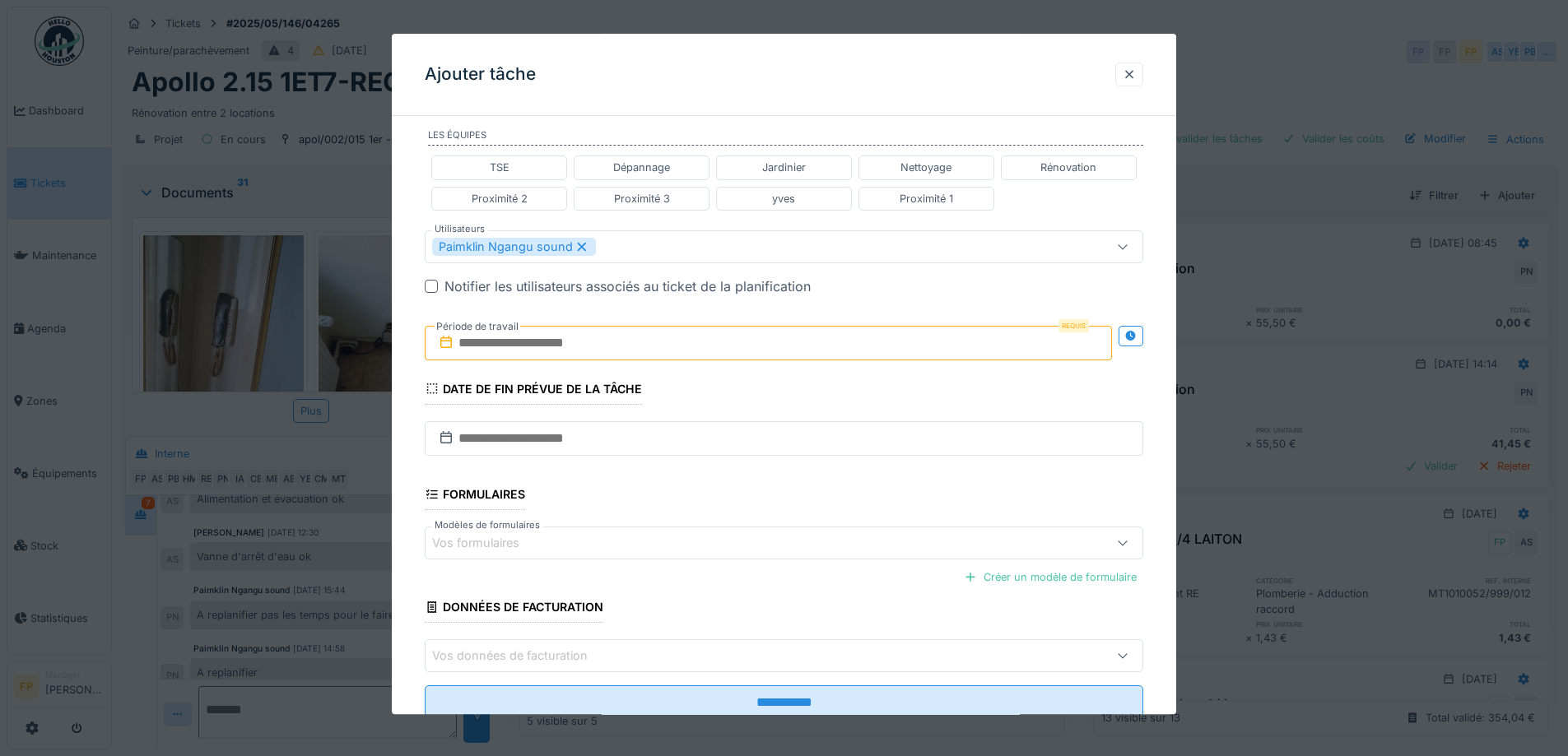
scroll to position [562, 0]
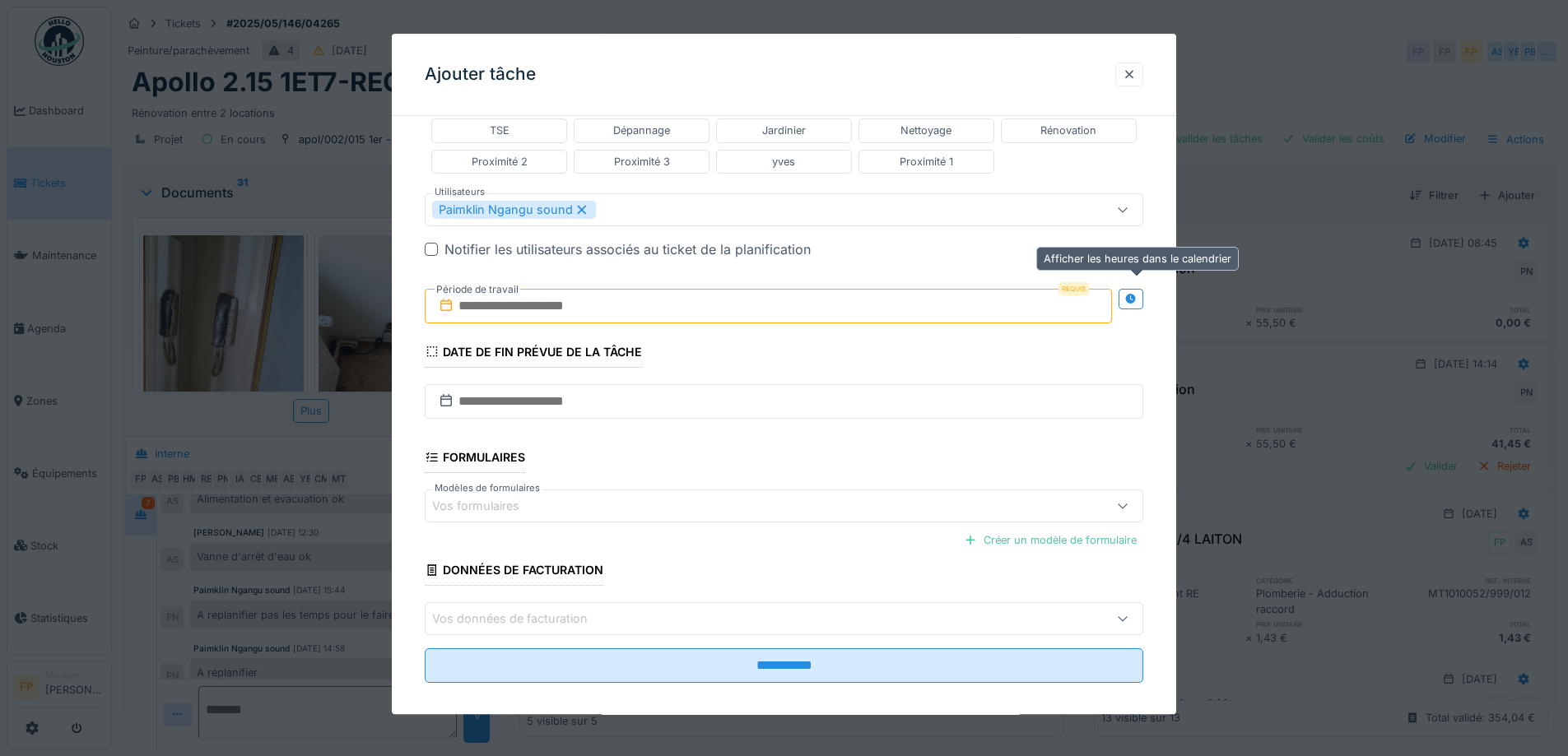
click at [1136, 301] on icon at bounding box center [1131, 299] width 11 height 11
click at [533, 302] on input "text" at bounding box center [591, 306] width 332 height 34
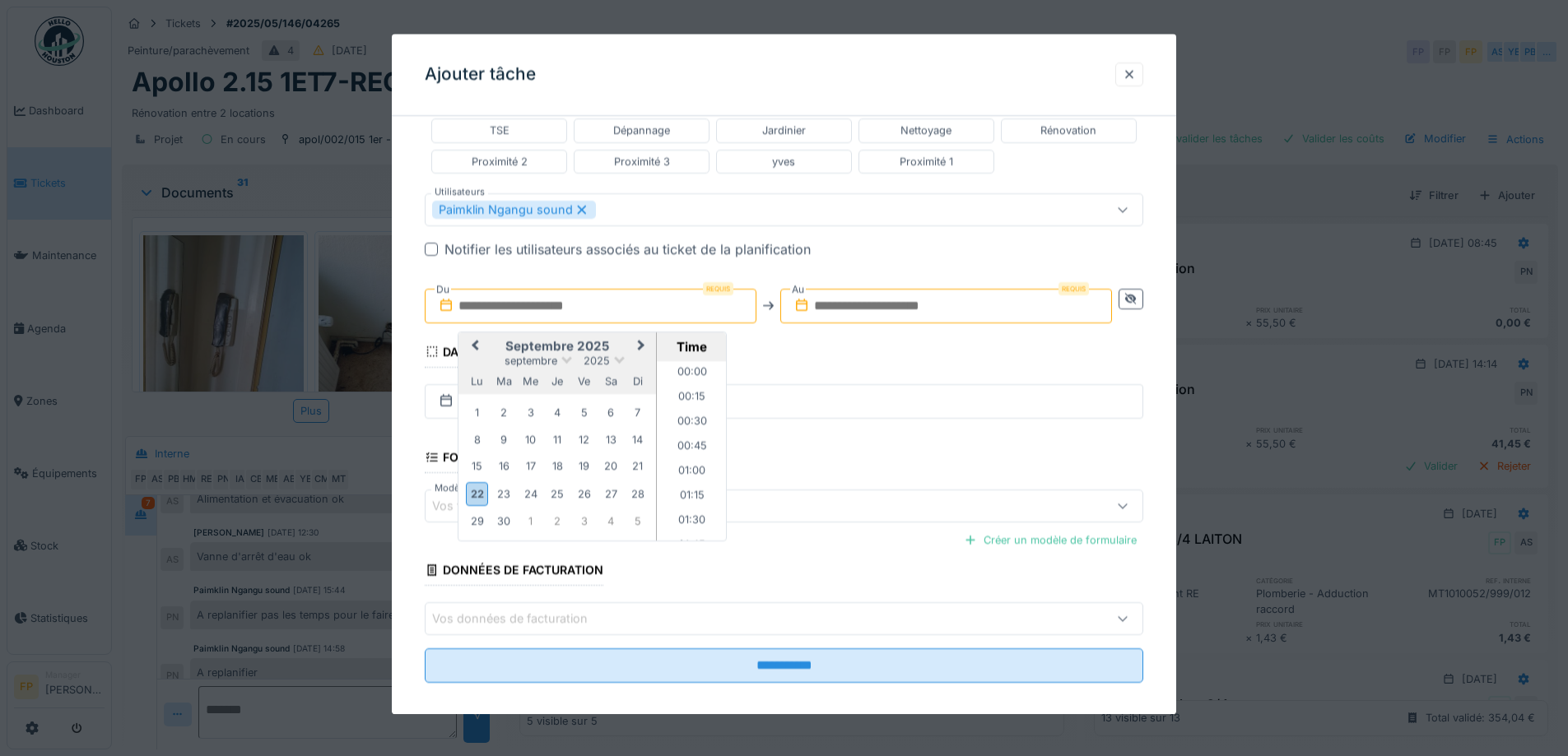
scroll to position [861, 0]
click at [489, 339] on h2 "septembre 2025" at bounding box center [557, 346] width 197 height 14
click at [646, 344] on button "Next Month" at bounding box center [642, 346] width 26 height 26
click at [555, 414] on div "2" at bounding box center [557, 413] width 23 height 23
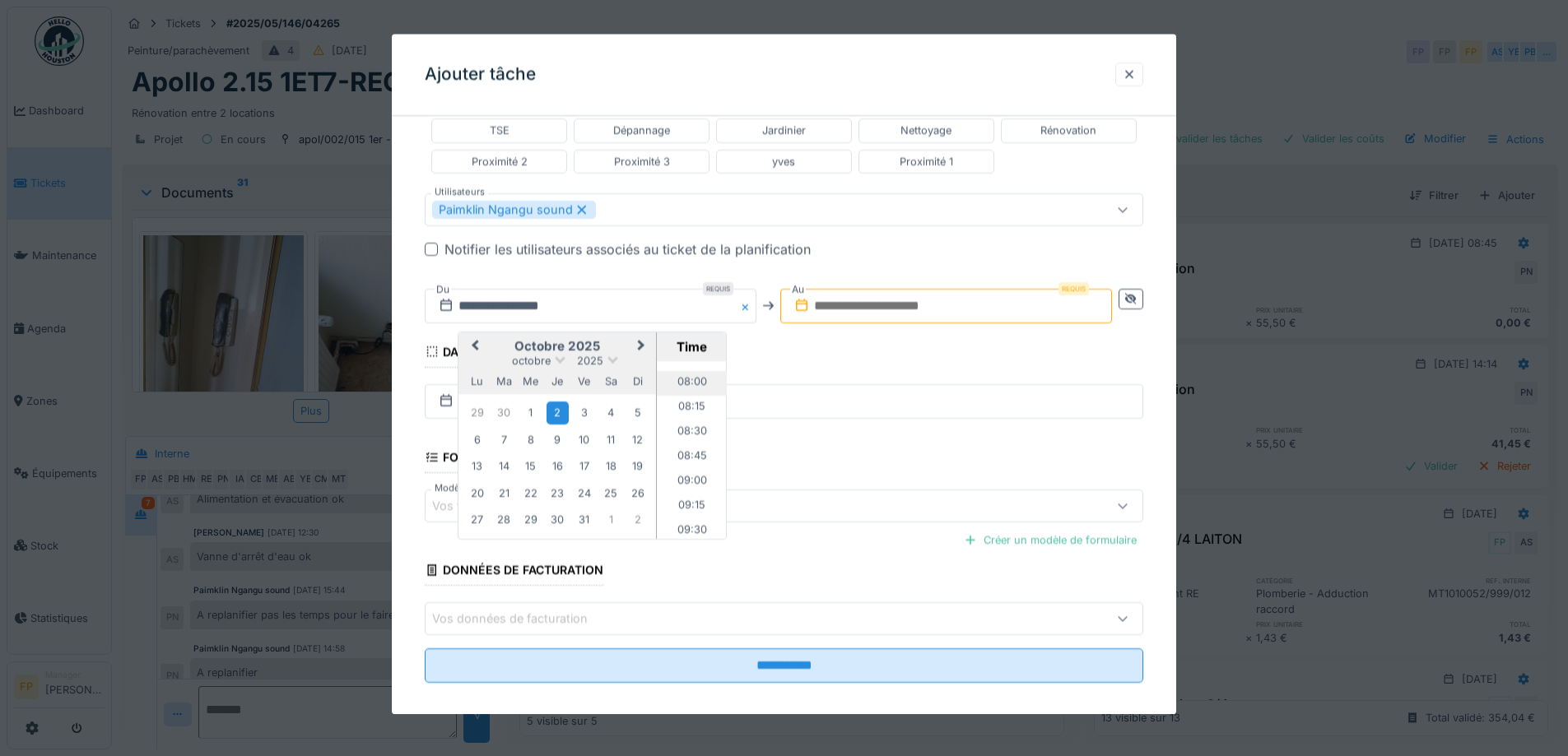
click at [693, 379] on li "08:00" at bounding box center [691, 383] width 70 height 24
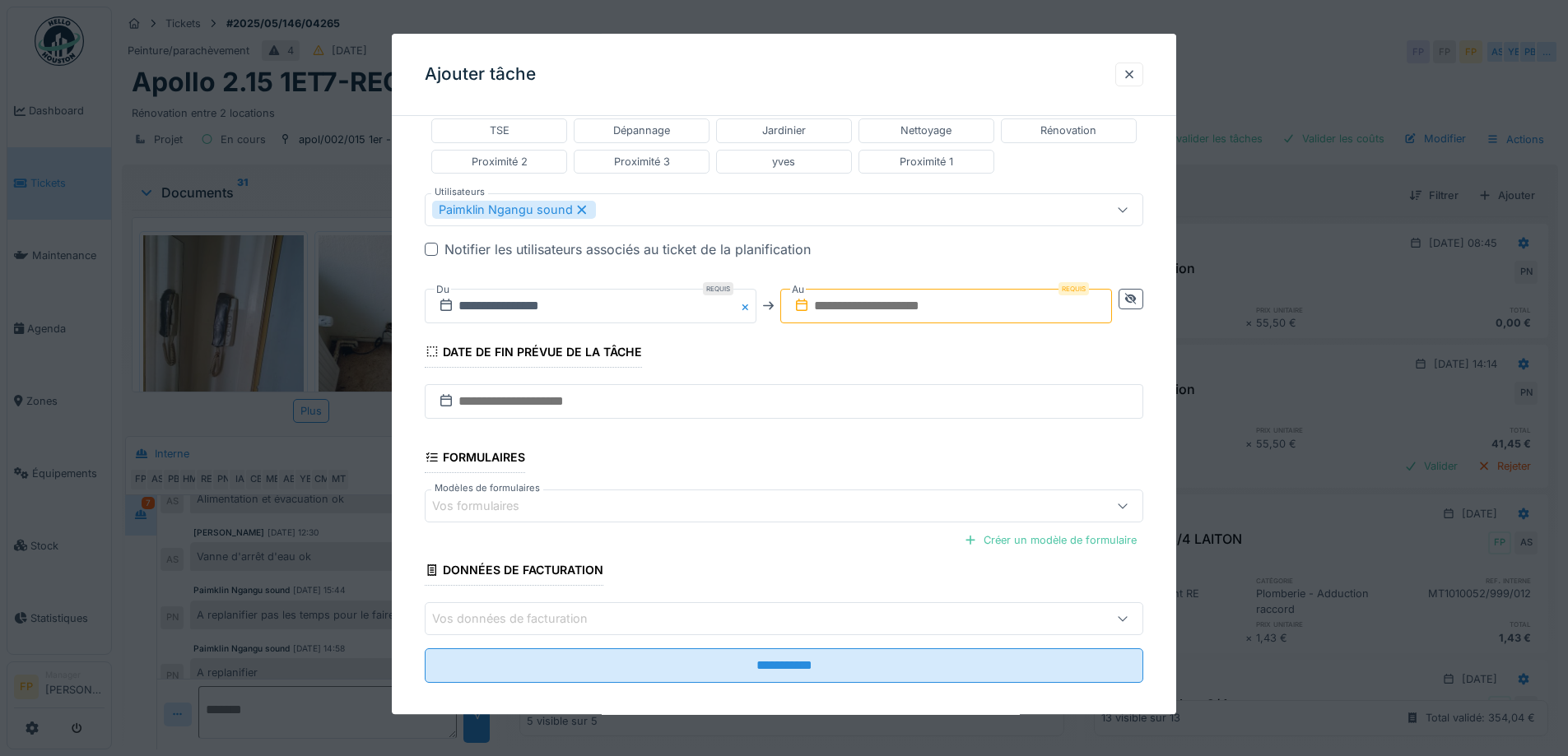
click at [870, 306] on input "text" at bounding box center [946, 306] width 332 height 34
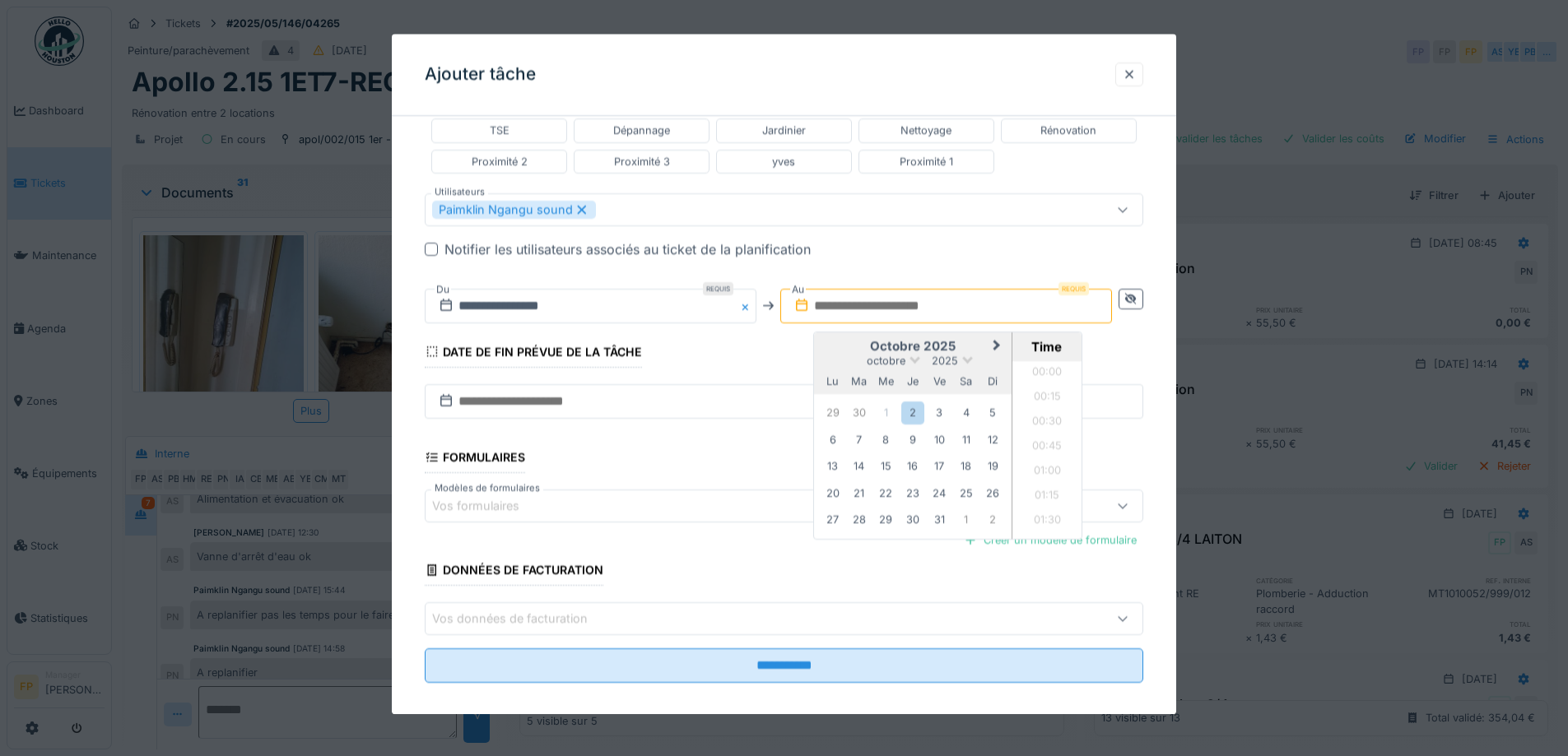
scroll to position [862, 0]
click at [825, 337] on div "octobre 2025 octobre 2025 lu ma me je ve sa di" at bounding box center [913, 364] width 197 height 62
click at [918, 414] on div "2" at bounding box center [912, 413] width 23 height 23
click at [1042, 468] on li "16:00" at bounding box center [1047, 473] width 70 height 24
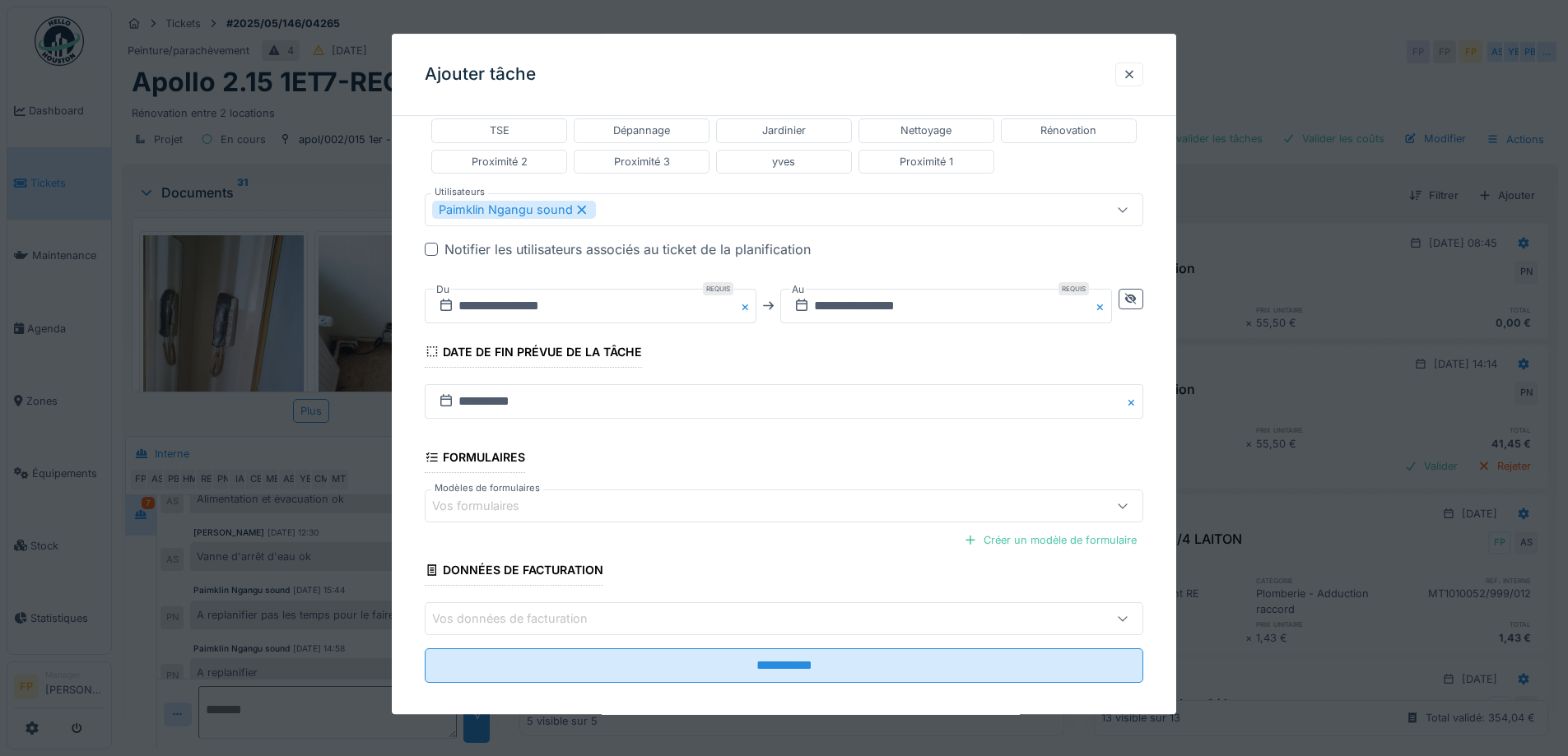
click at [1138, 402] on button "Close" at bounding box center [1135, 402] width 18 height 34
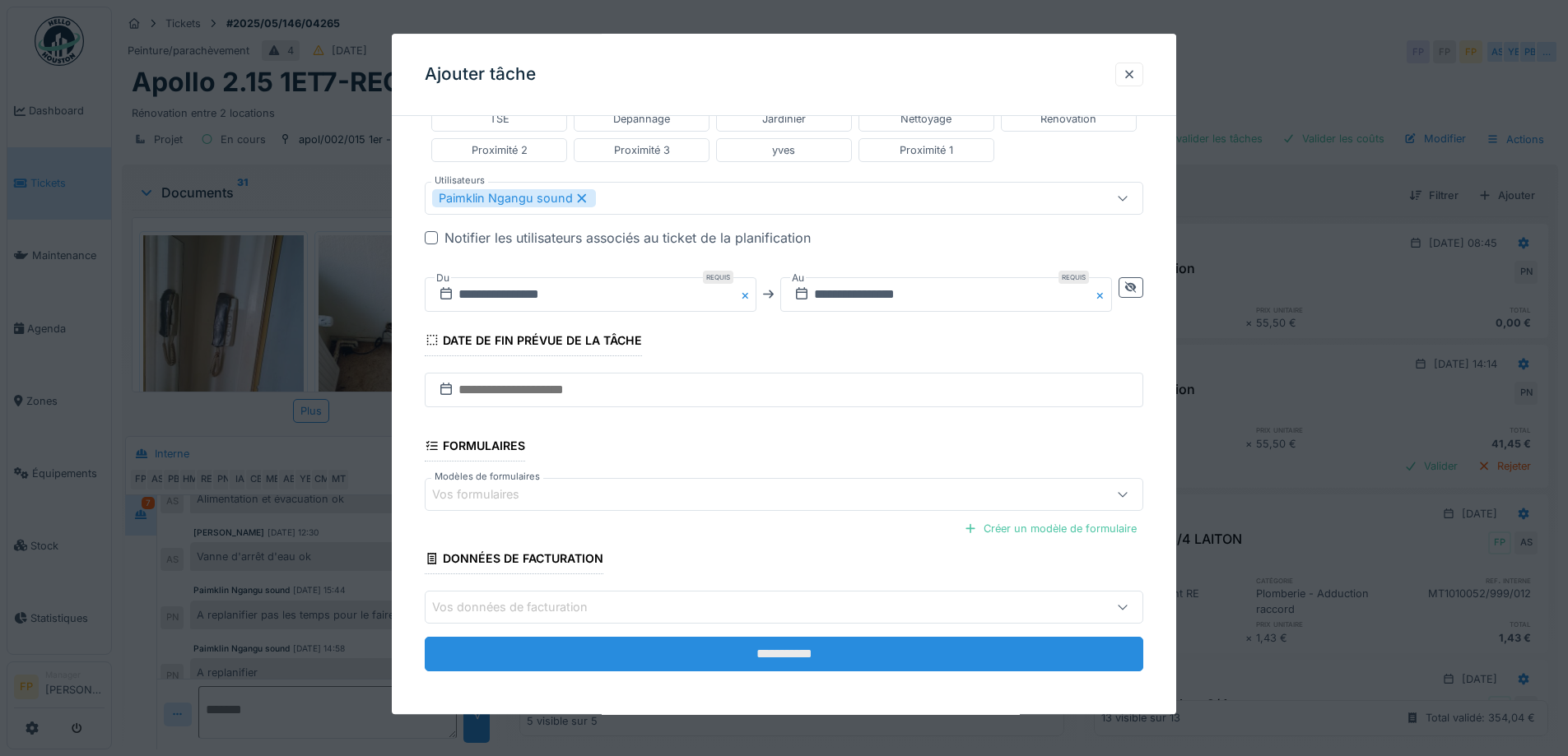
scroll to position [578, 0]
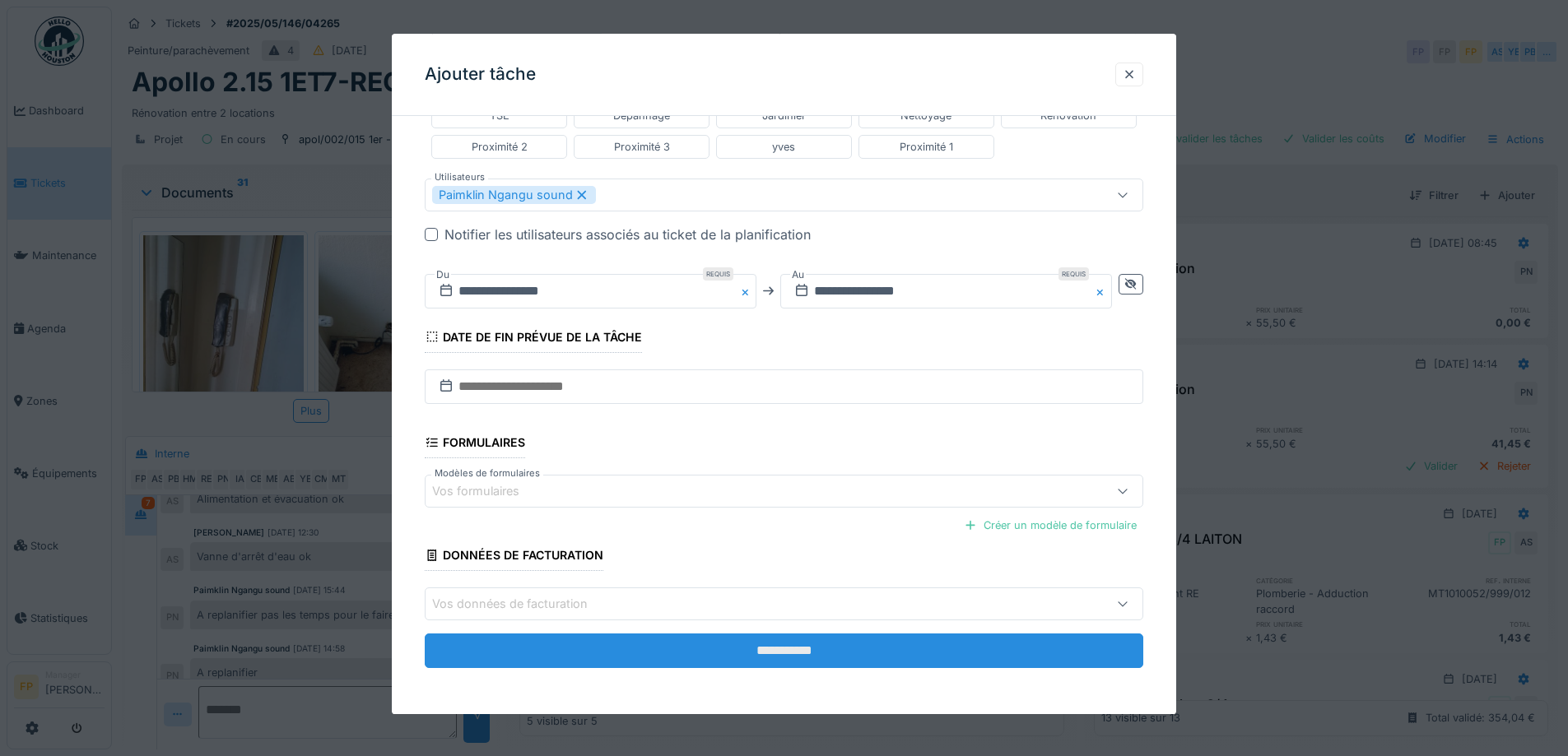
click at [836, 653] on input "**********" at bounding box center [784, 652] width 718 height 34
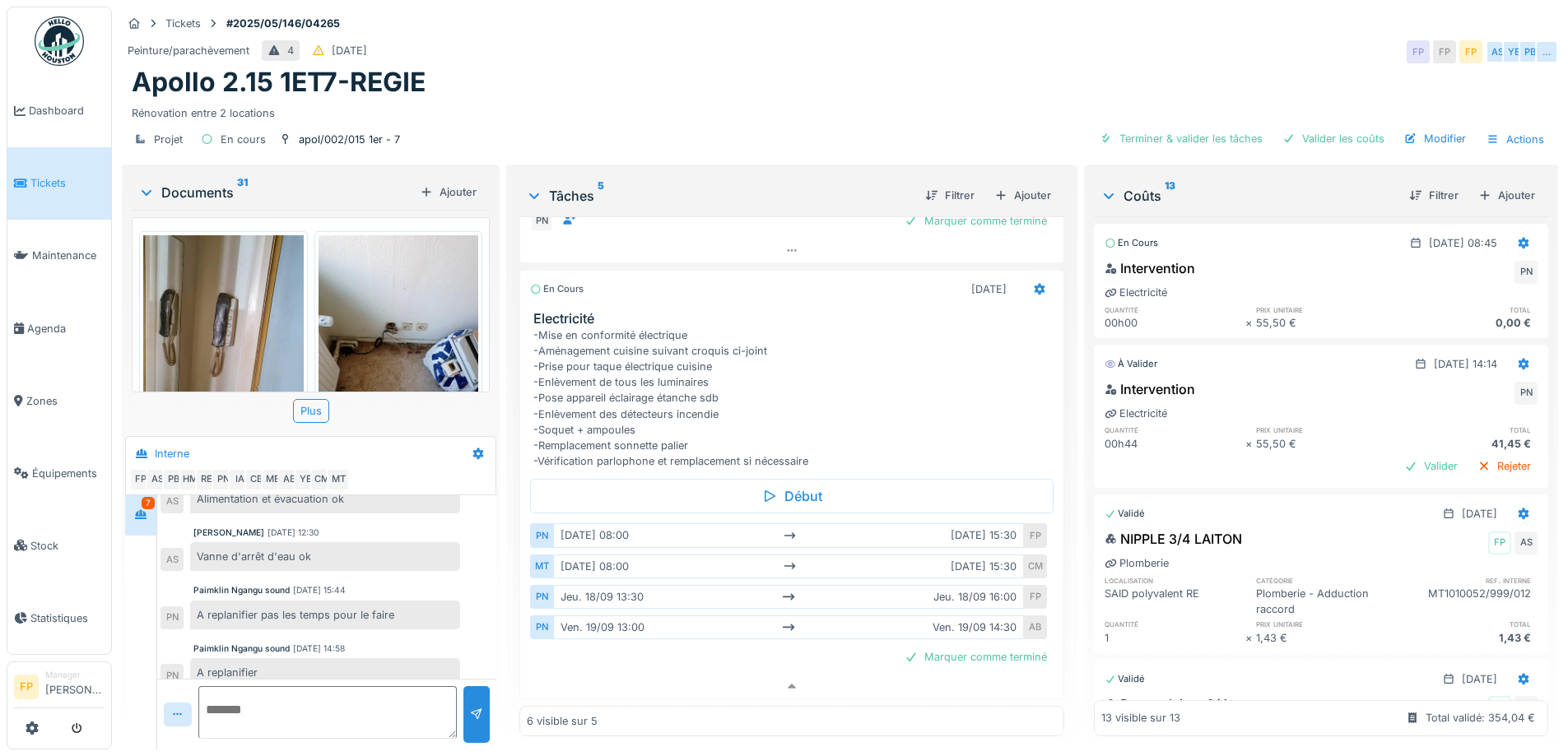
scroll to position [474, 0]
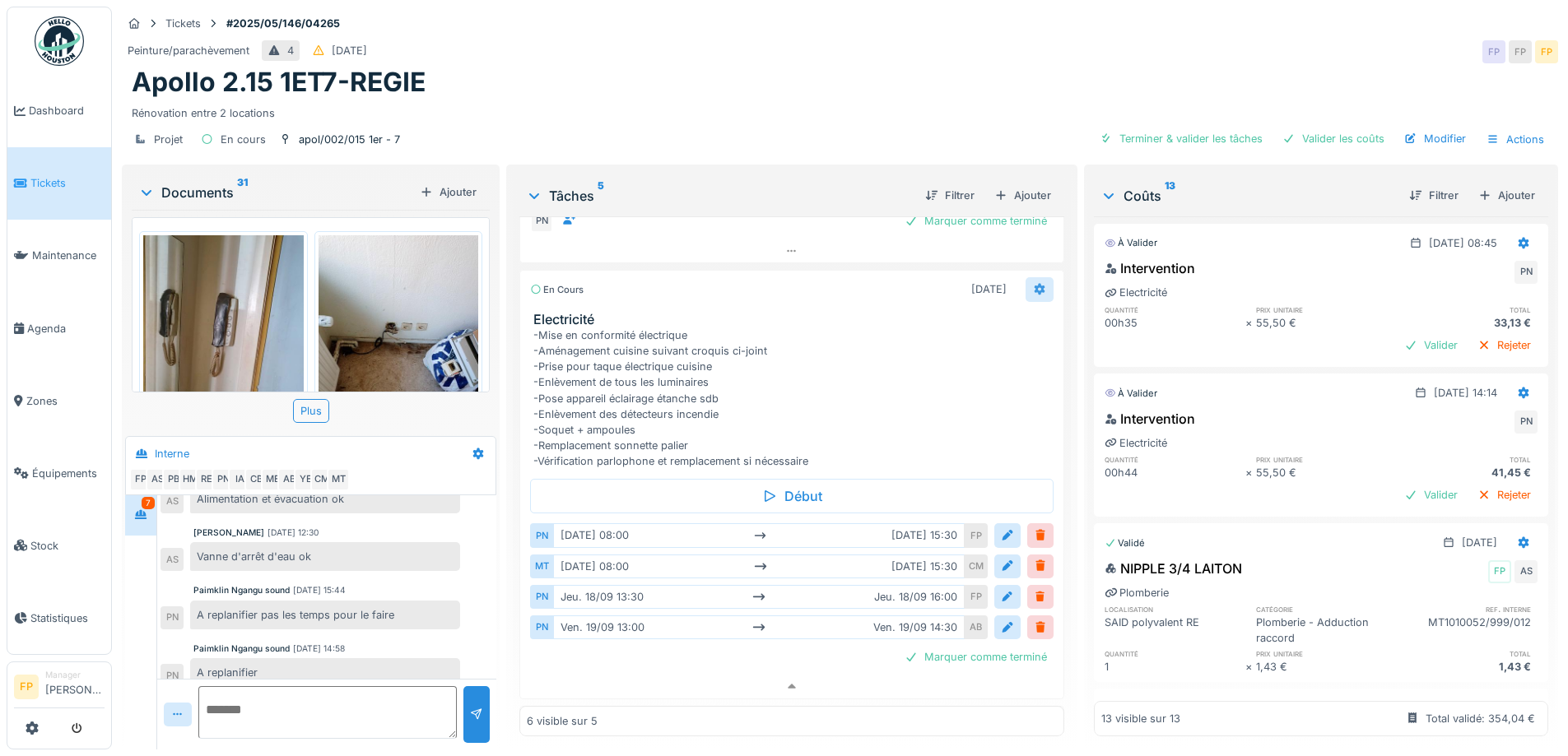
click at [1034, 286] on icon at bounding box center [1040, 289] width 11 height 12
click at [870, 360] on div "-Mise en conformité électrique -Aménagement cuisine suivant croquis ci-joint -P…" at bounding box center [795, 398] width 523 height 142
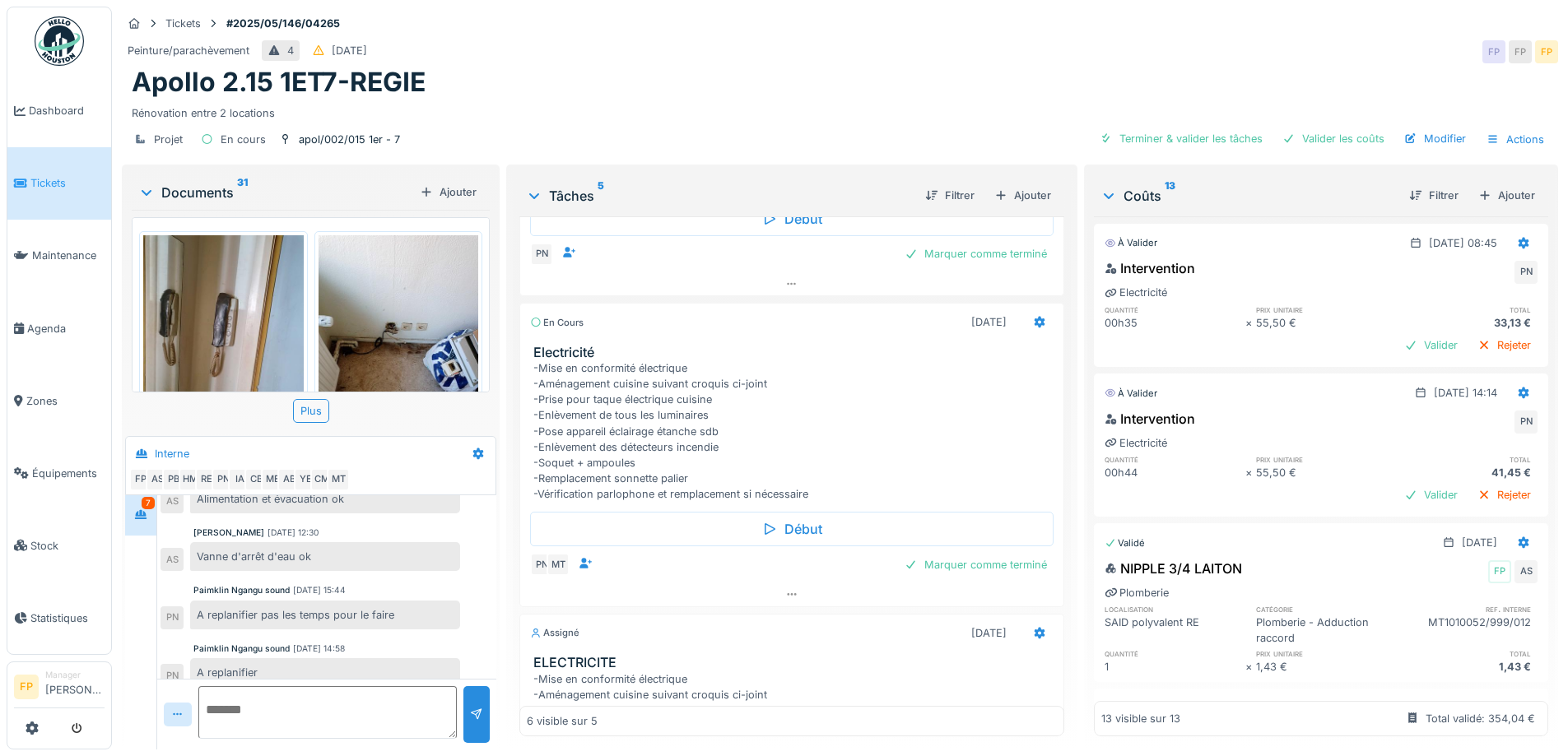
scroll to position [411, 0]
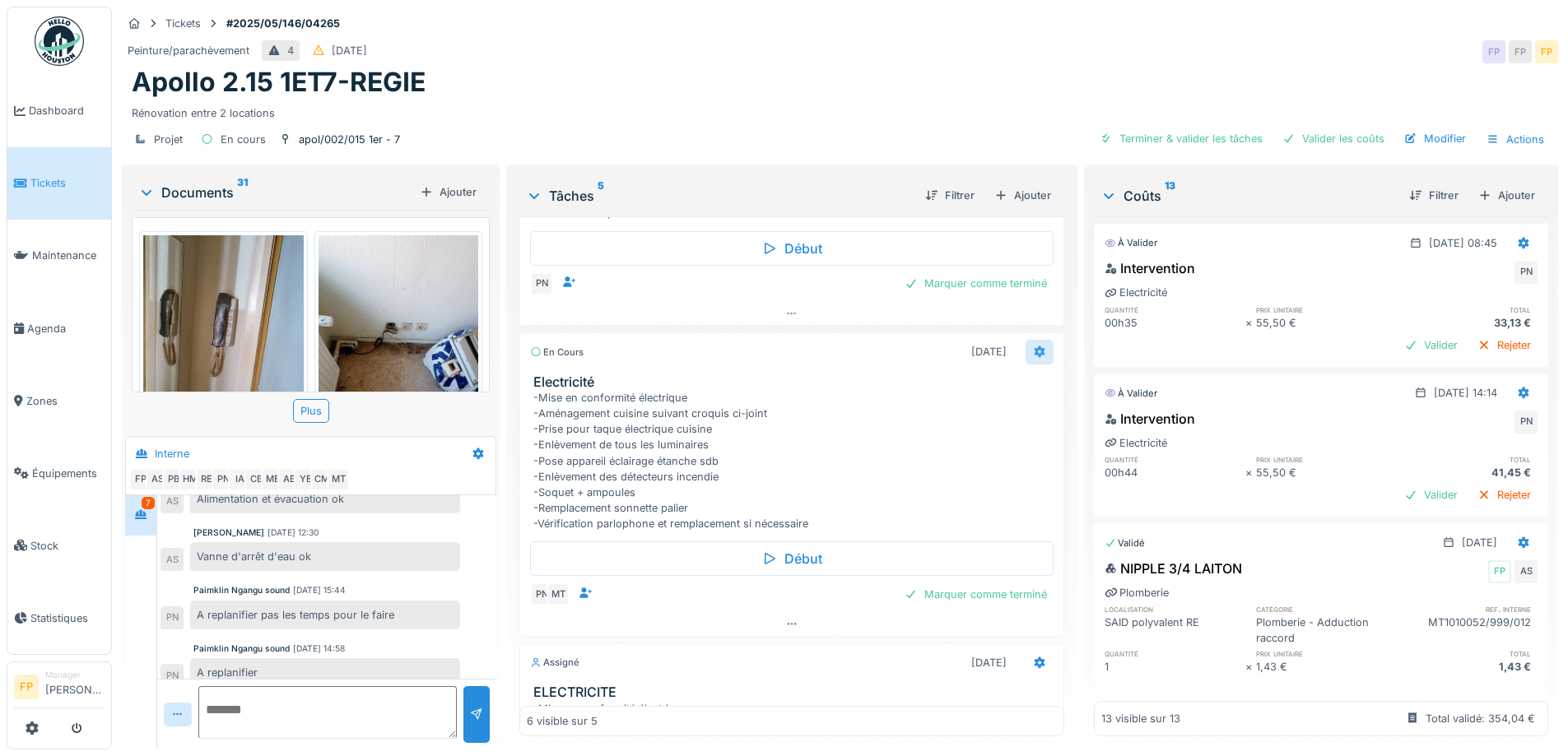
click at [1033, 346] on icon at bounding box center [1040, 352] width 14 height 11
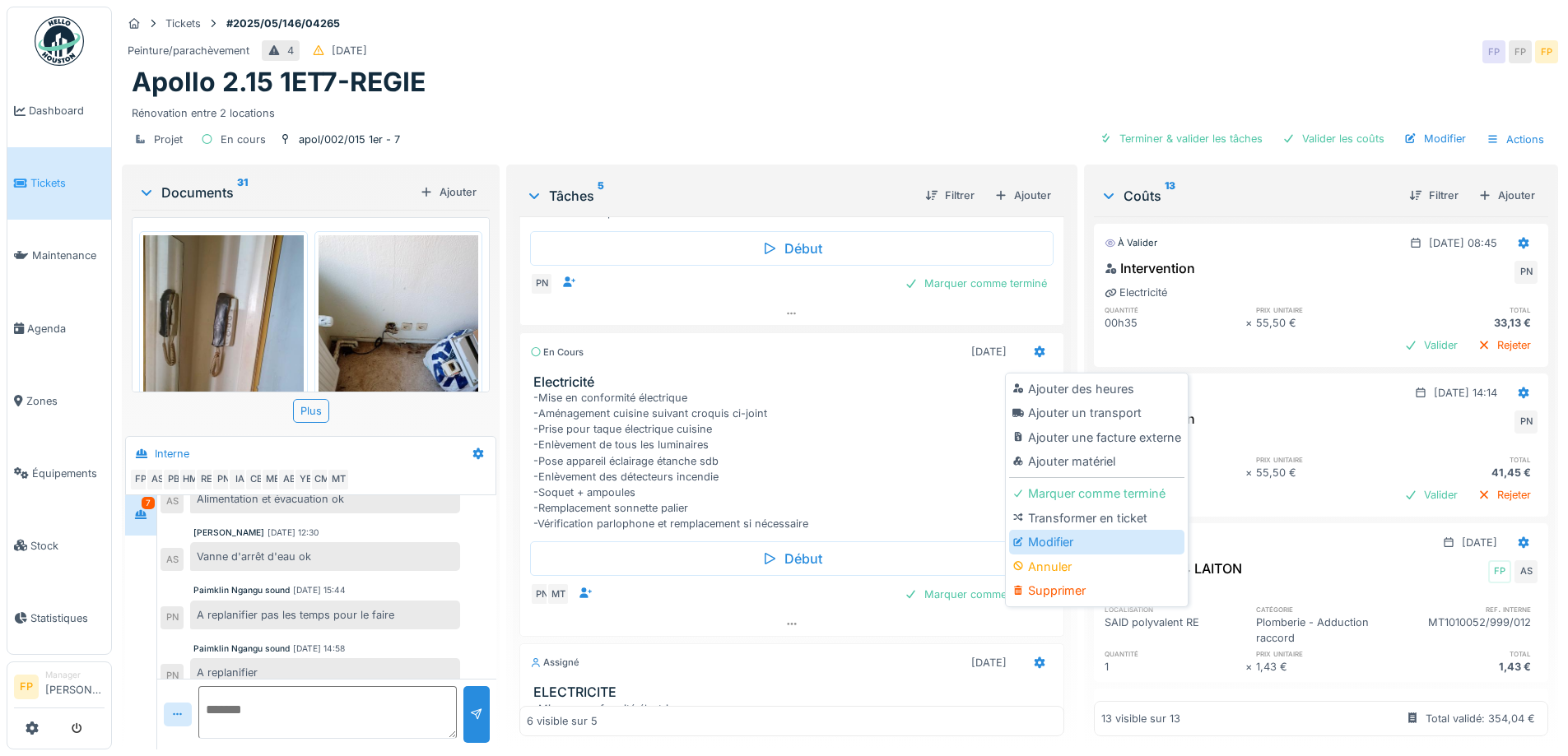
click at [1065, 535] on div "Modifier" at bounding box center [1098, 542] width 176 height 24
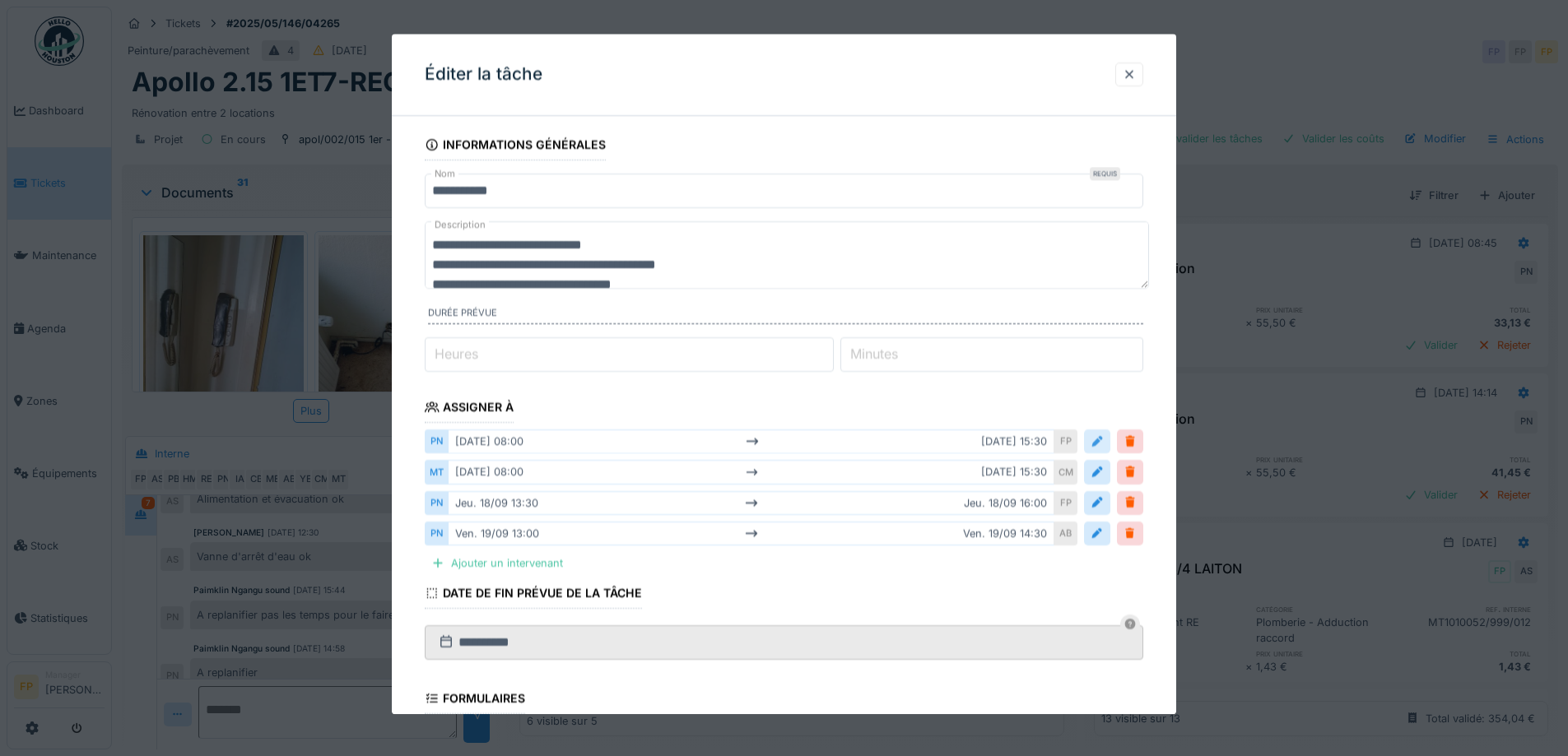
click at [1104, 437] on div at bounding box center [1098, 441] width 14 height 15
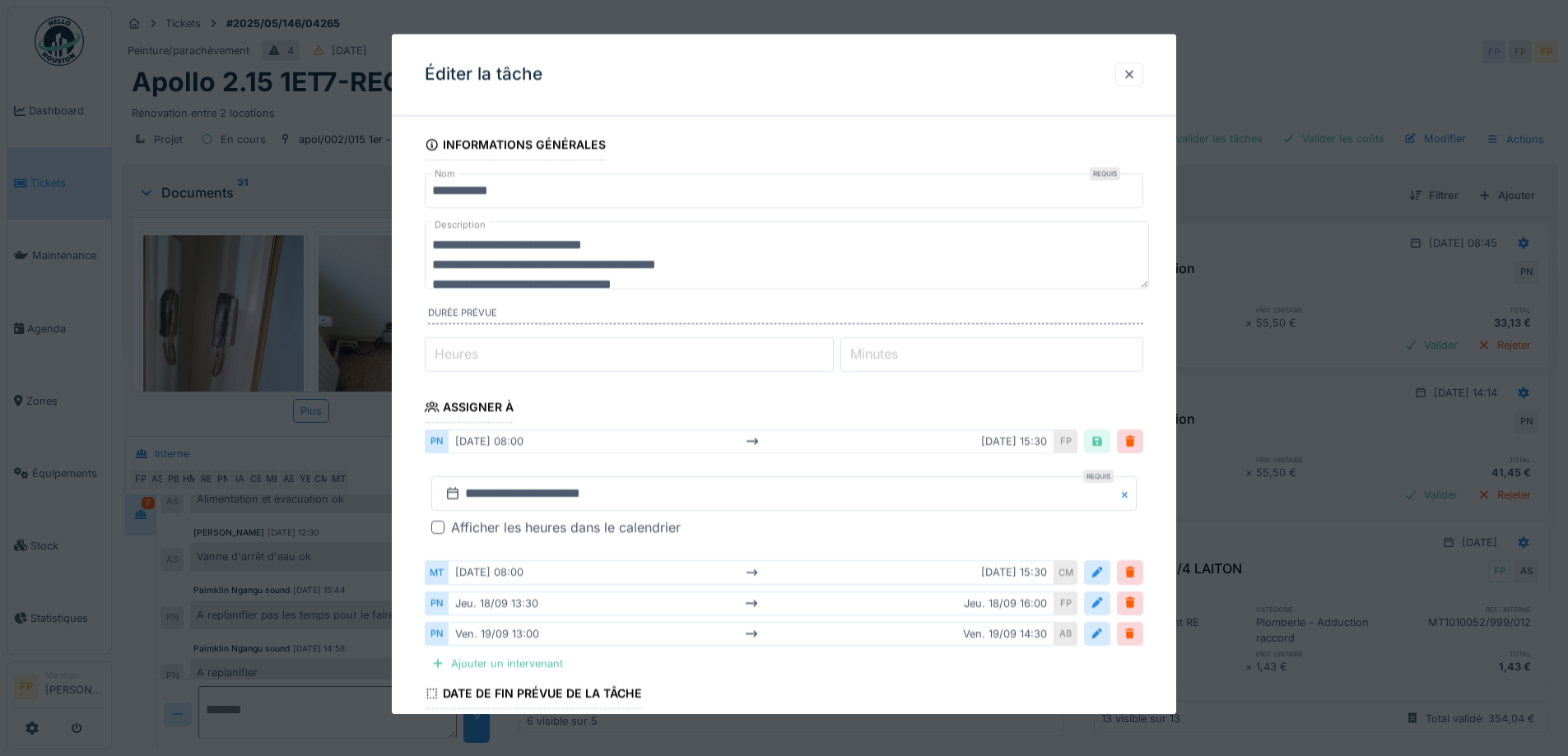
click at [435, 524] on div at bounding box center [438, 528] width 14 height 14
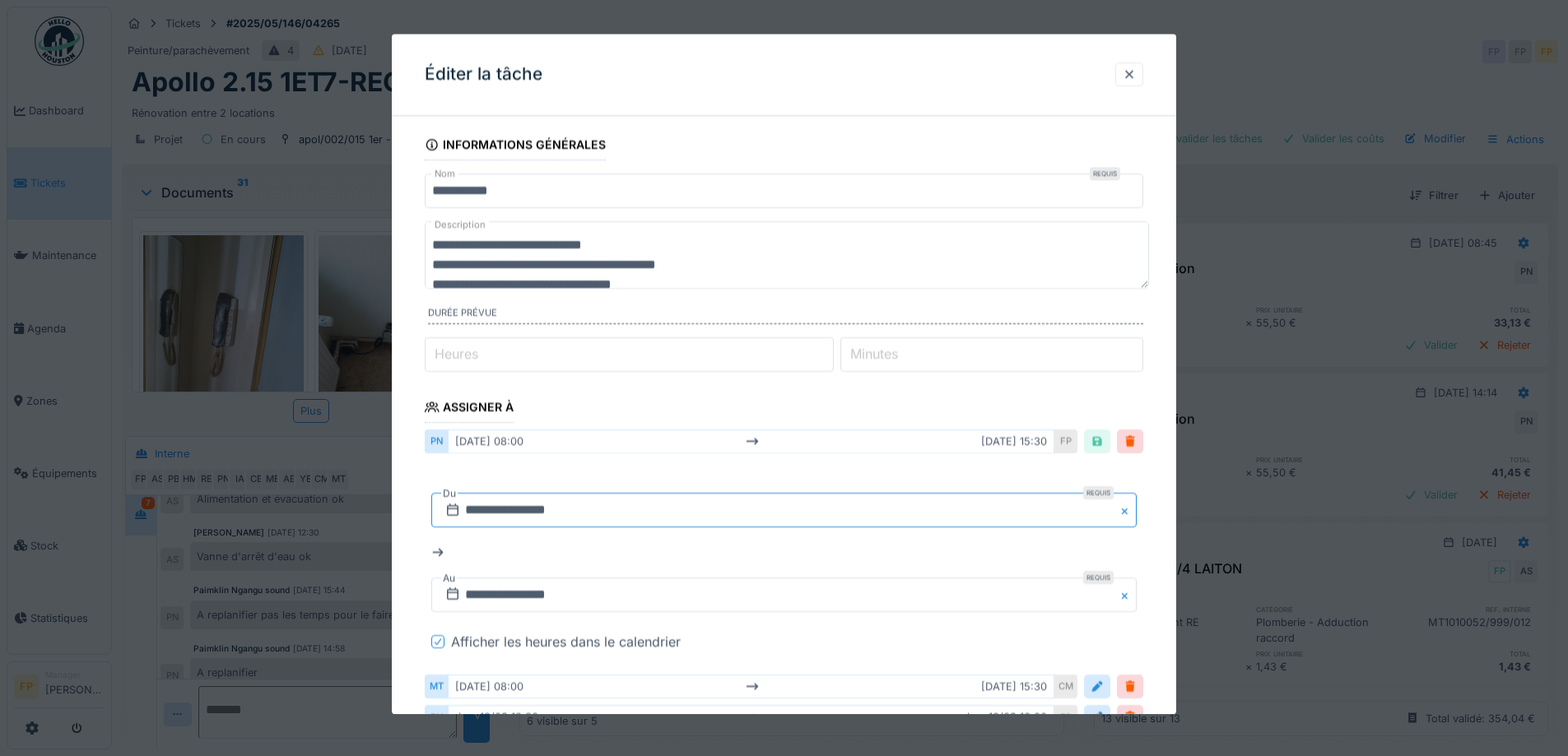
click at [487, 509] on input "**********" at bounding box center [784, 511] width 706 height 34
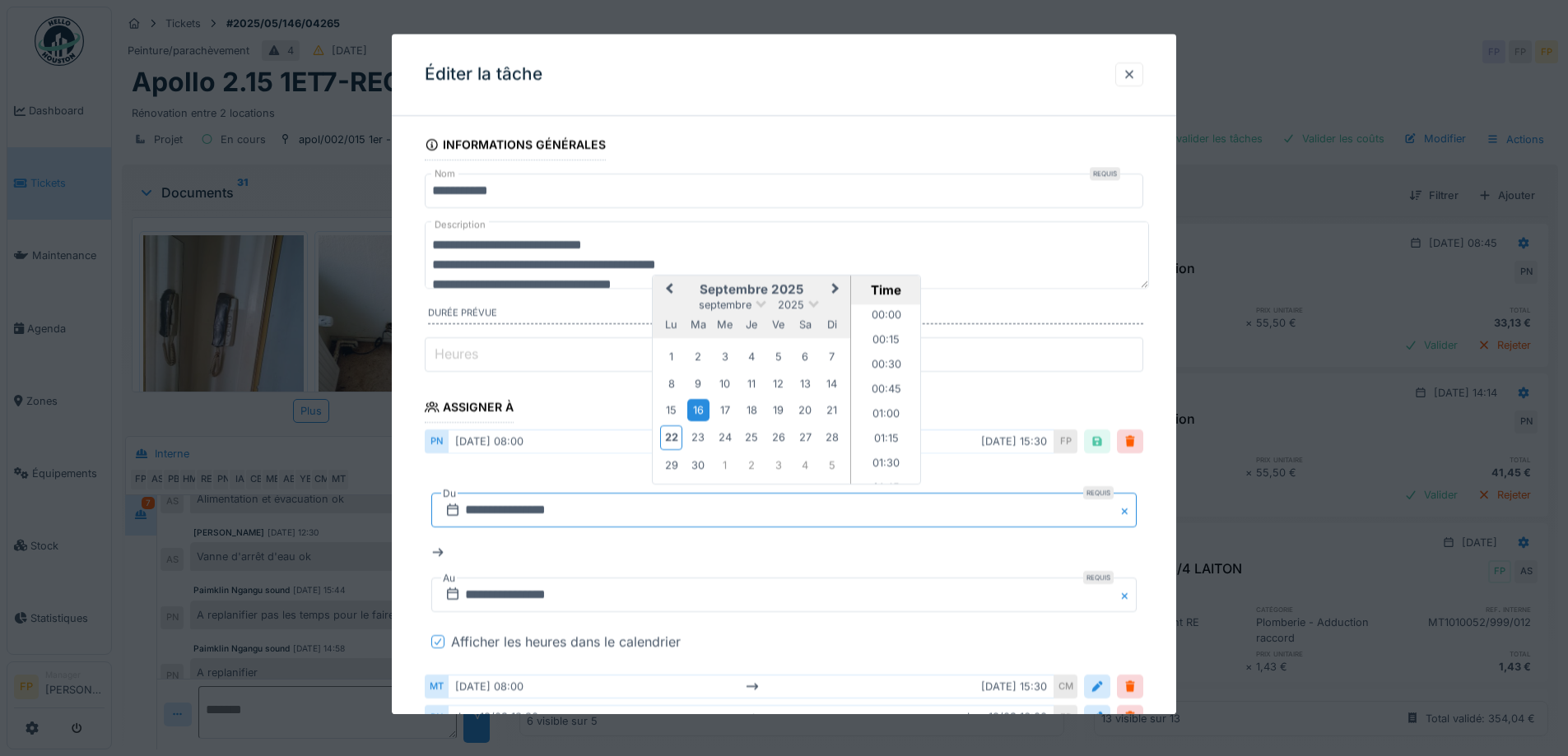
scroll to position [713, 0]
click at [836, 283] on span "Next Month" at bounding box center [836, 290] width 0 height 20
click at [752, 355] on div "2" at bounding box center [752, 358] width 23 height 23
click at [886, 399] on li "08:00" at bounding box center [886, 396] width 70 height 24
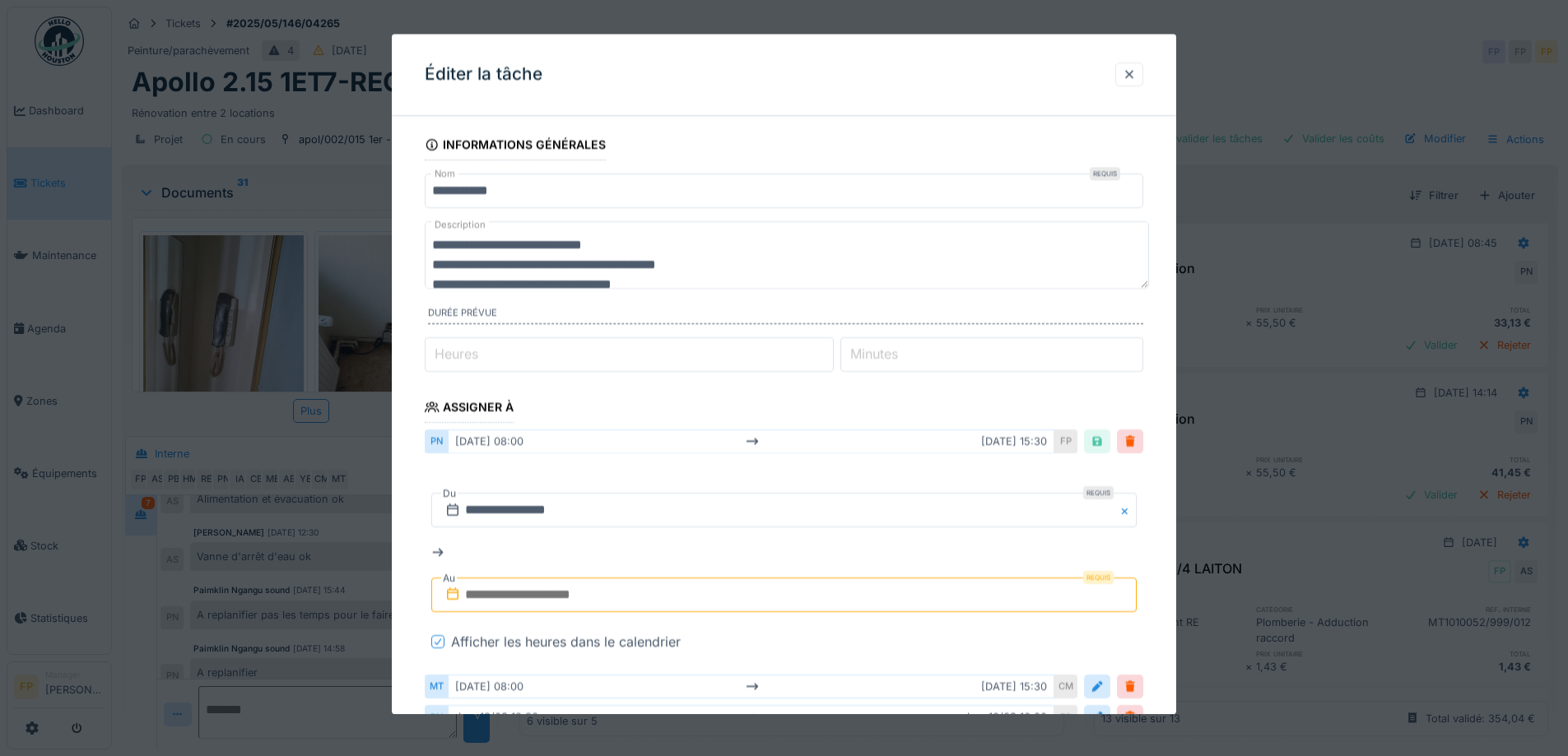
click at [523, 593] on input "text" at bounding box center [784, 596] width 706 height 34
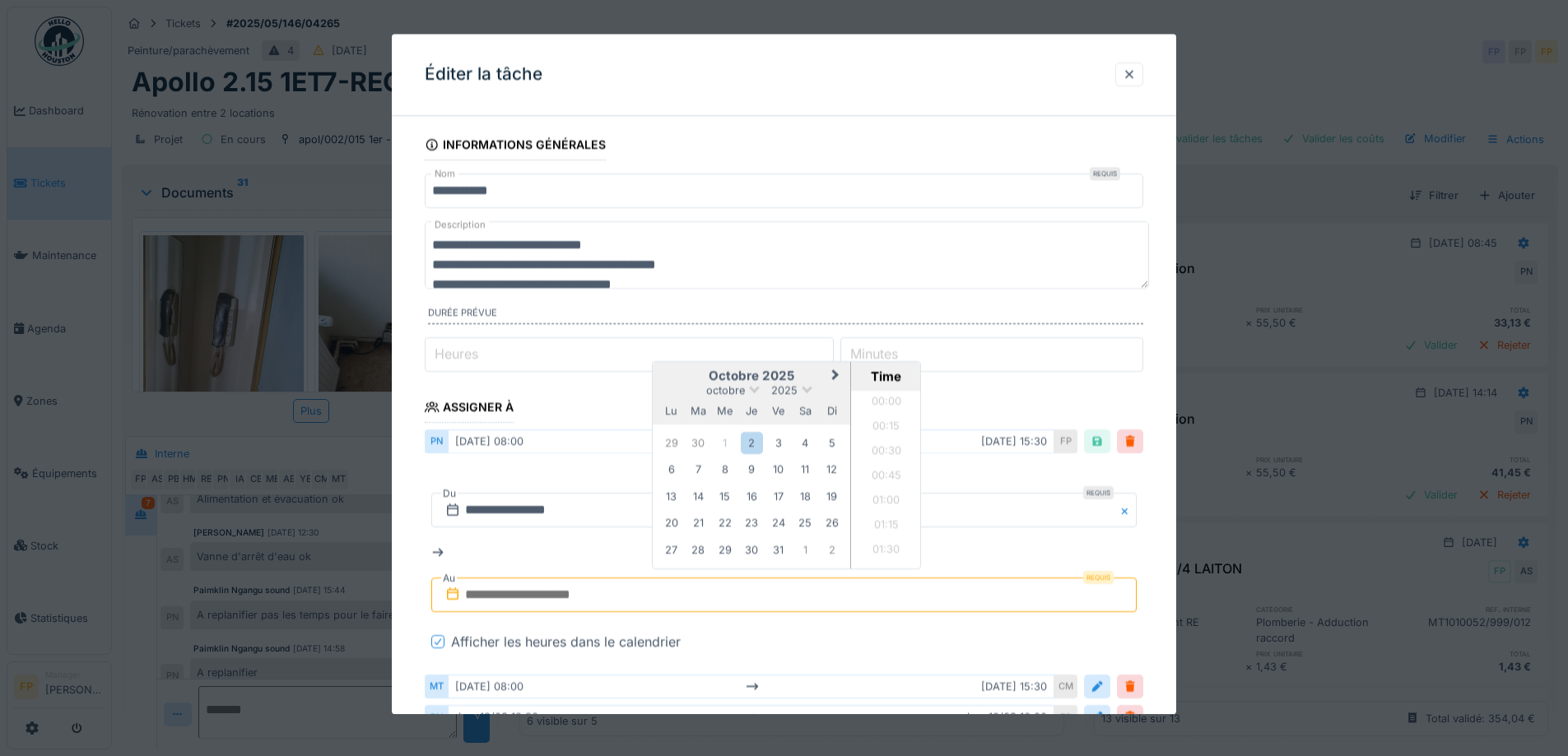
scroll to position [862, 0]
click at [754, 446] on div "2" at bounding box center [752, 443] width 23 height 23
click at [884, 515] on li "16:00" at bounding box center [886, 517] width 70 height 24
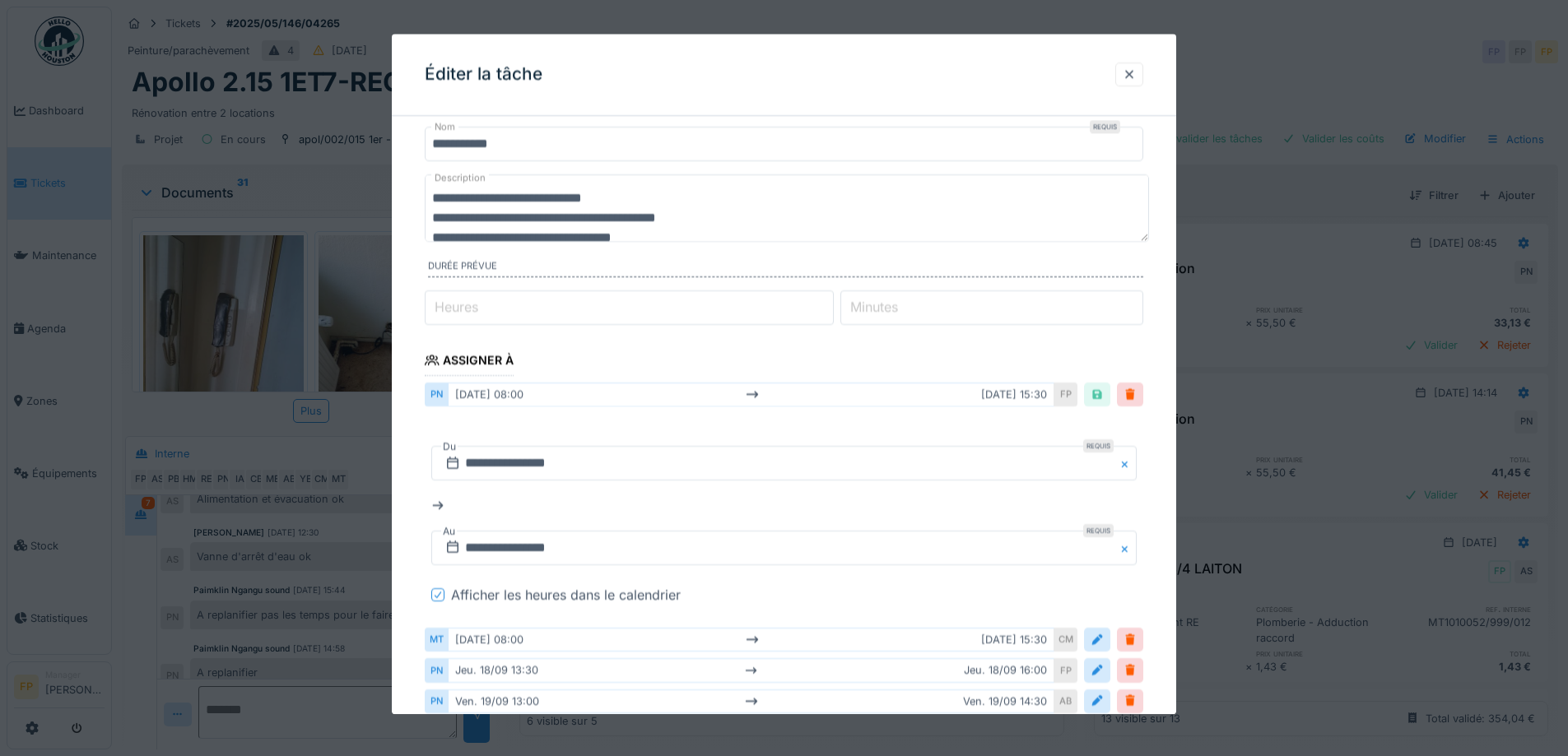
scroll to position [0, 0]
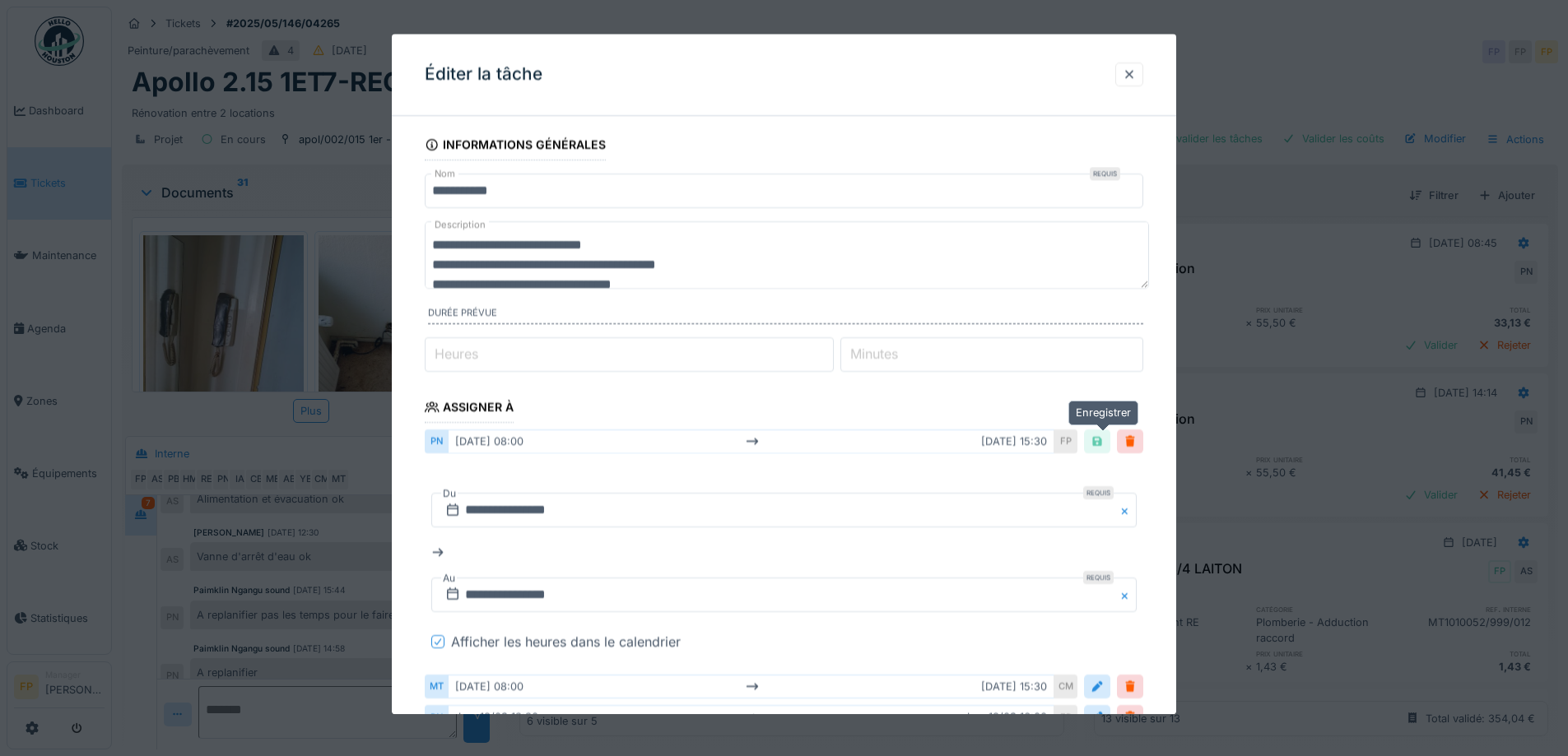
click at [1100, 449] on div at bounding box center [1098, 441] width 14 height 15
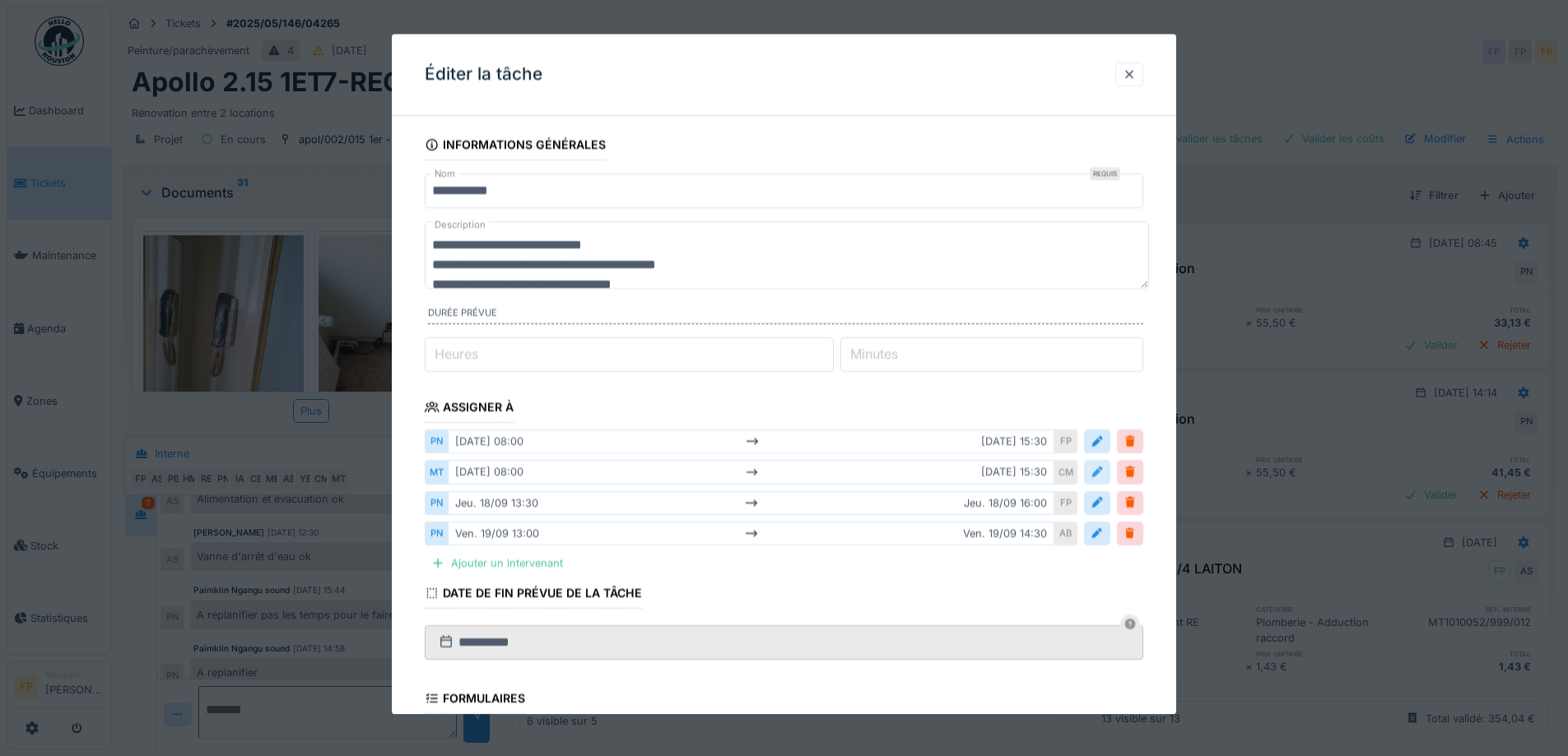
click at [1099, 473] on div at bounding box center [1098, 472] width 14 height 15
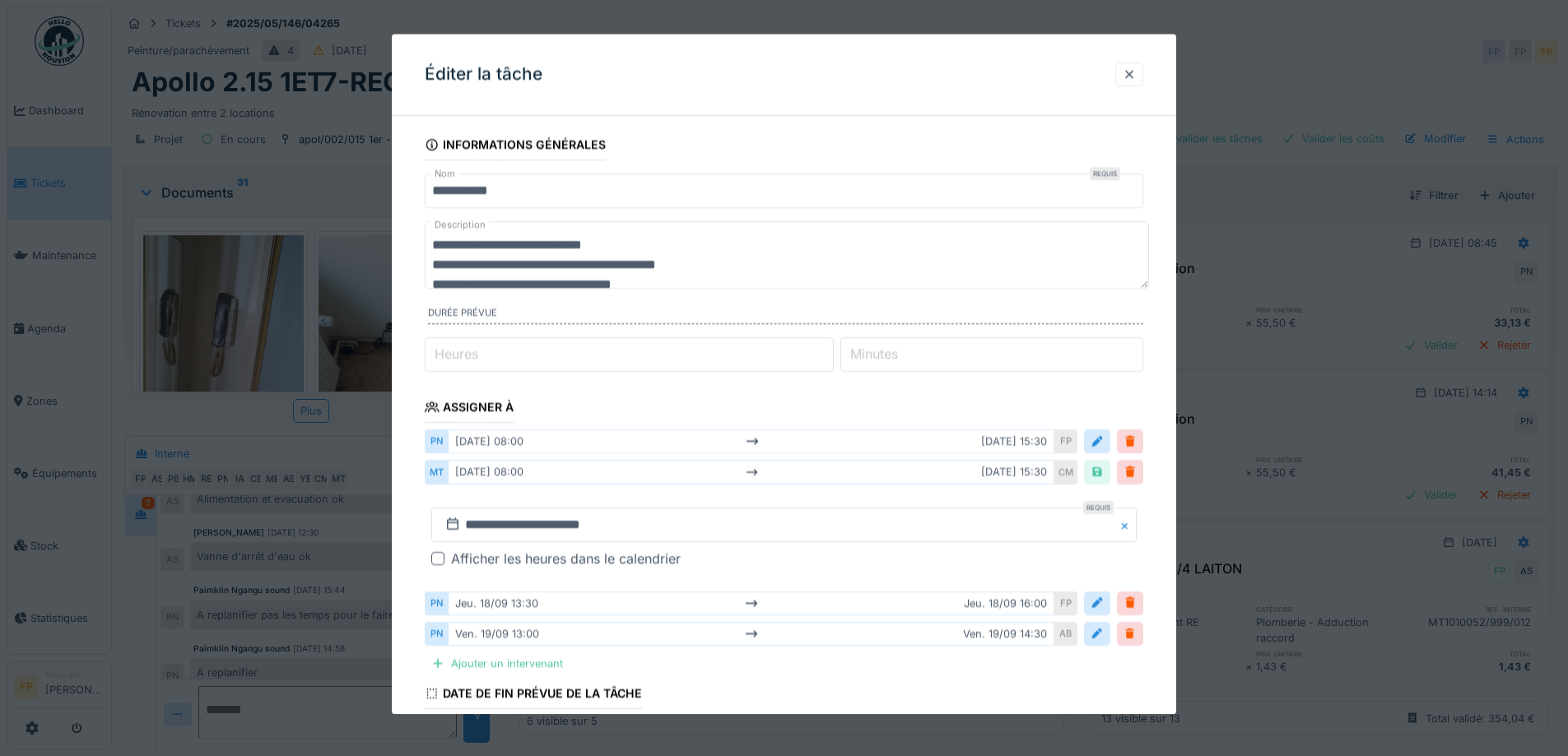
click at [443, 560] on div at bounding box center [438, 559] width 14 height 14
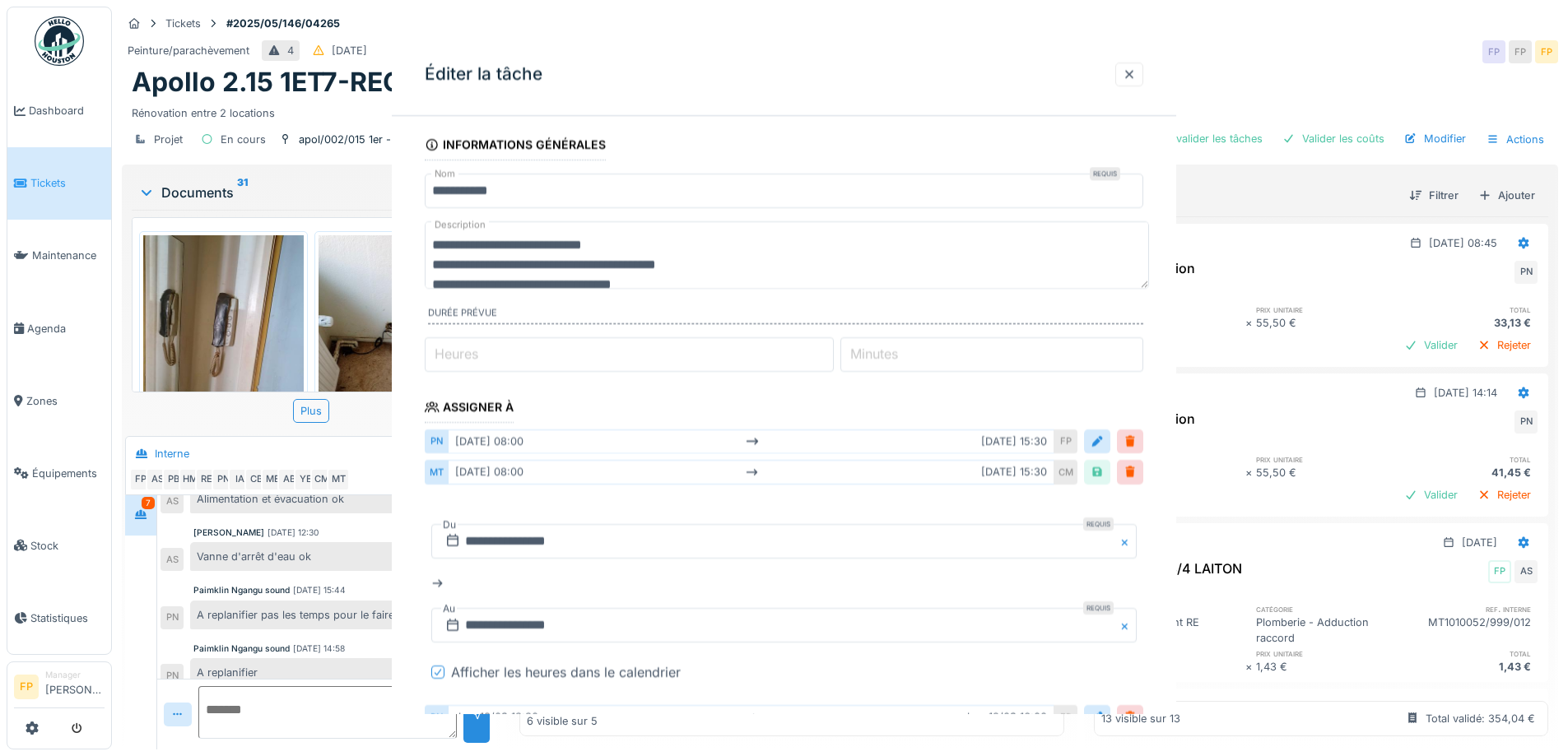
click at [513, 539] on div "**********" at bounding box center [784, 373] width 784 height 681
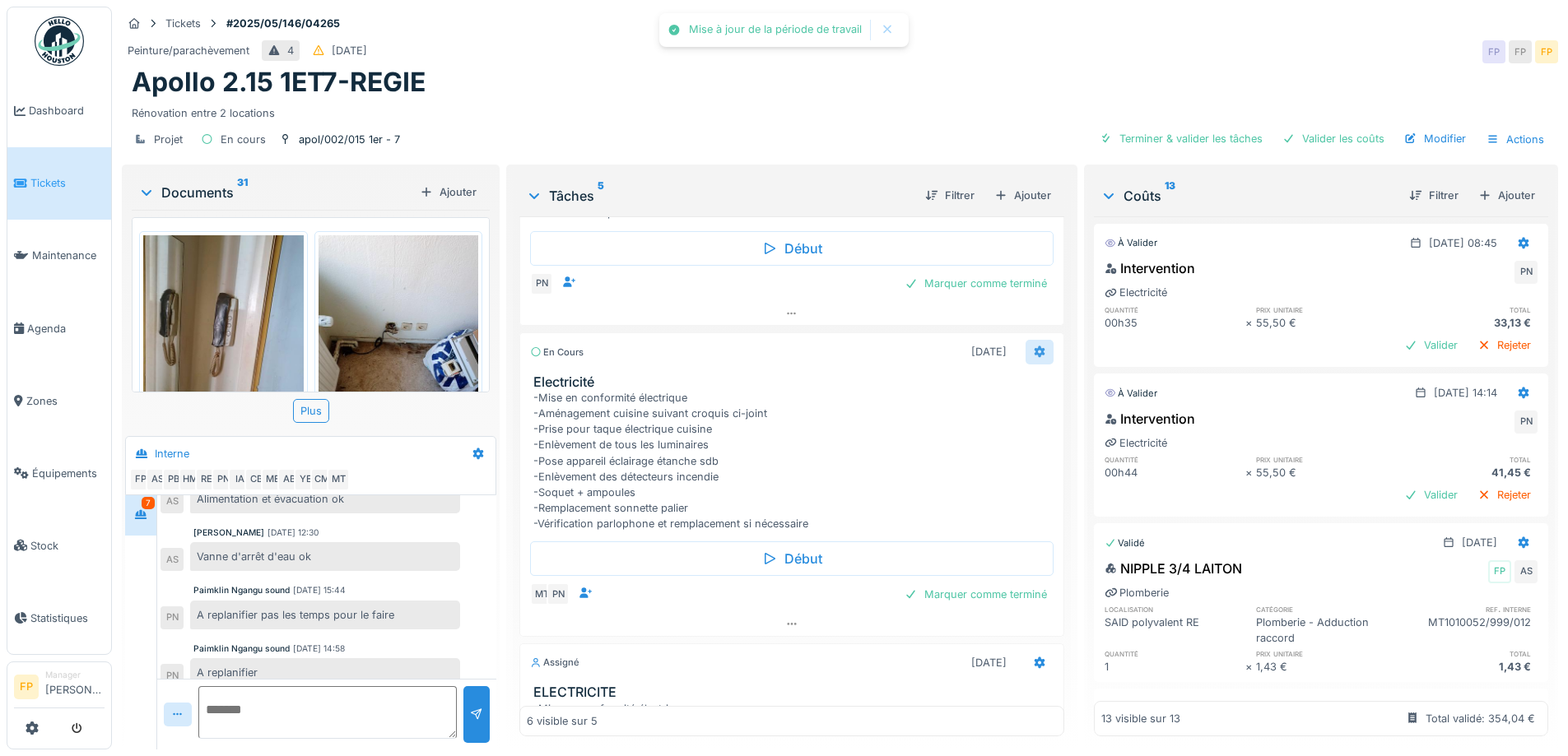
click at [1033, 352] on icon at bounding box center [1040, 352] width 14 height 11
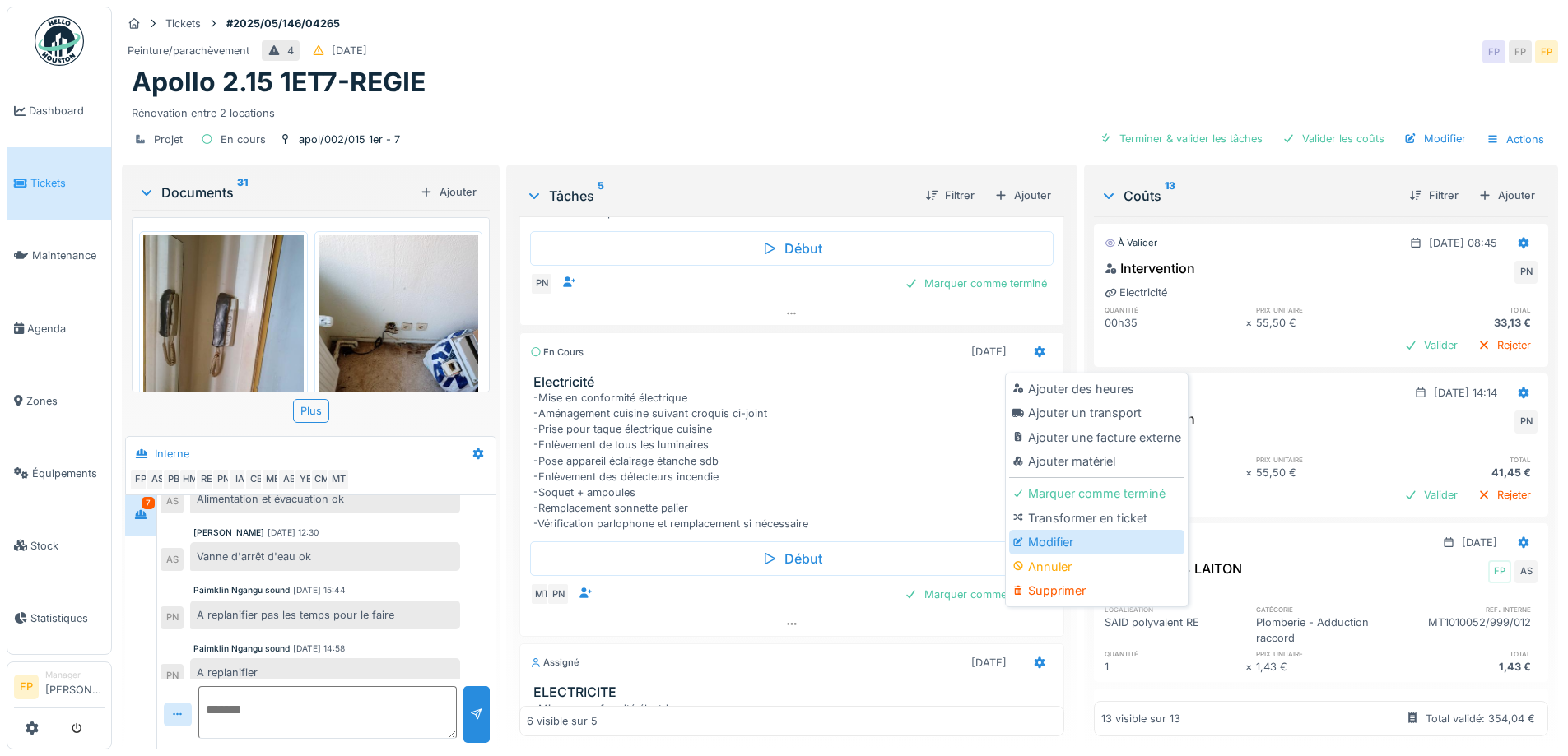
click at [1038, 542] on div "Modifier" at bounding box center [1098, 542] width 176 height 24
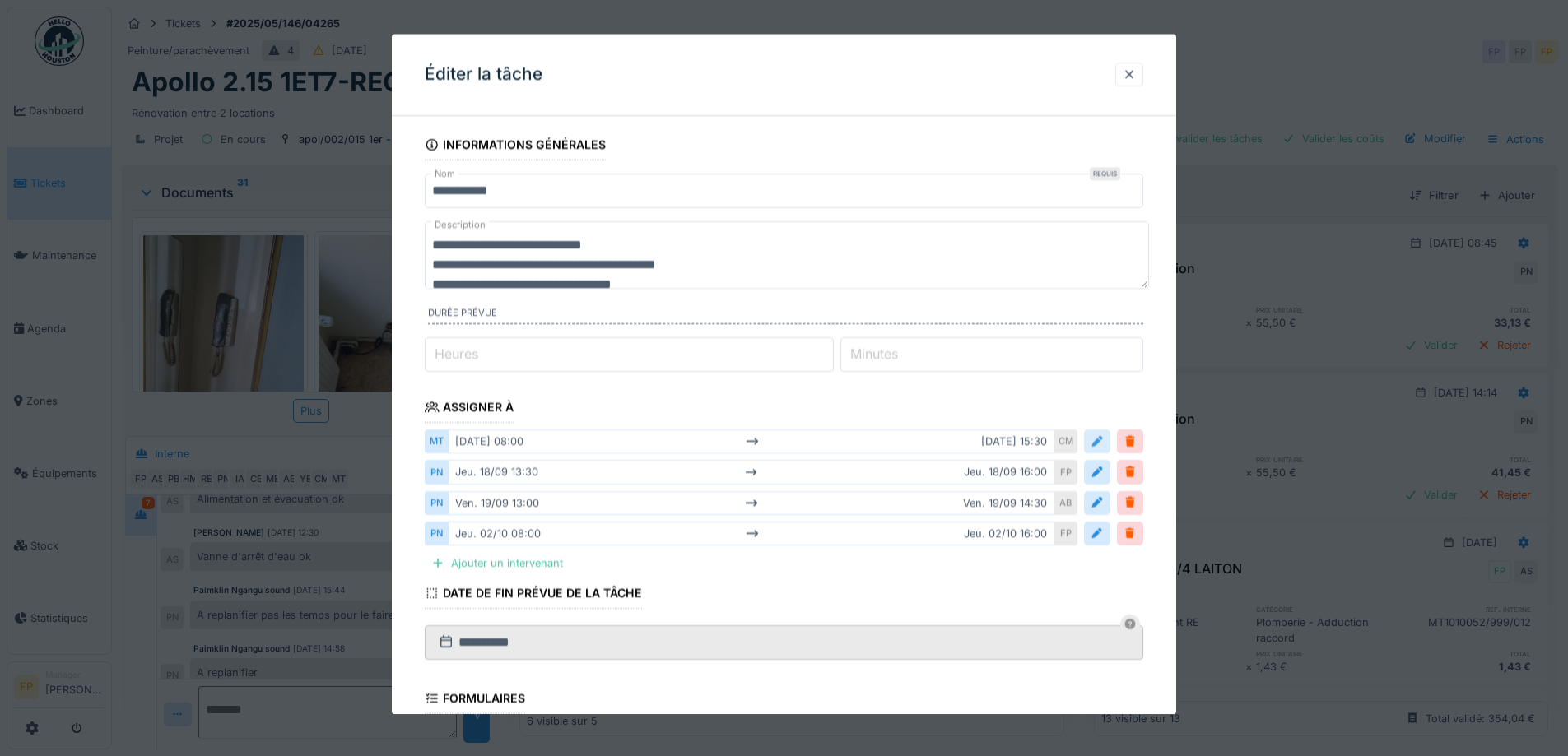
click at [1104, 439] on div at bounding box center [1098, 441] width 14 height 15
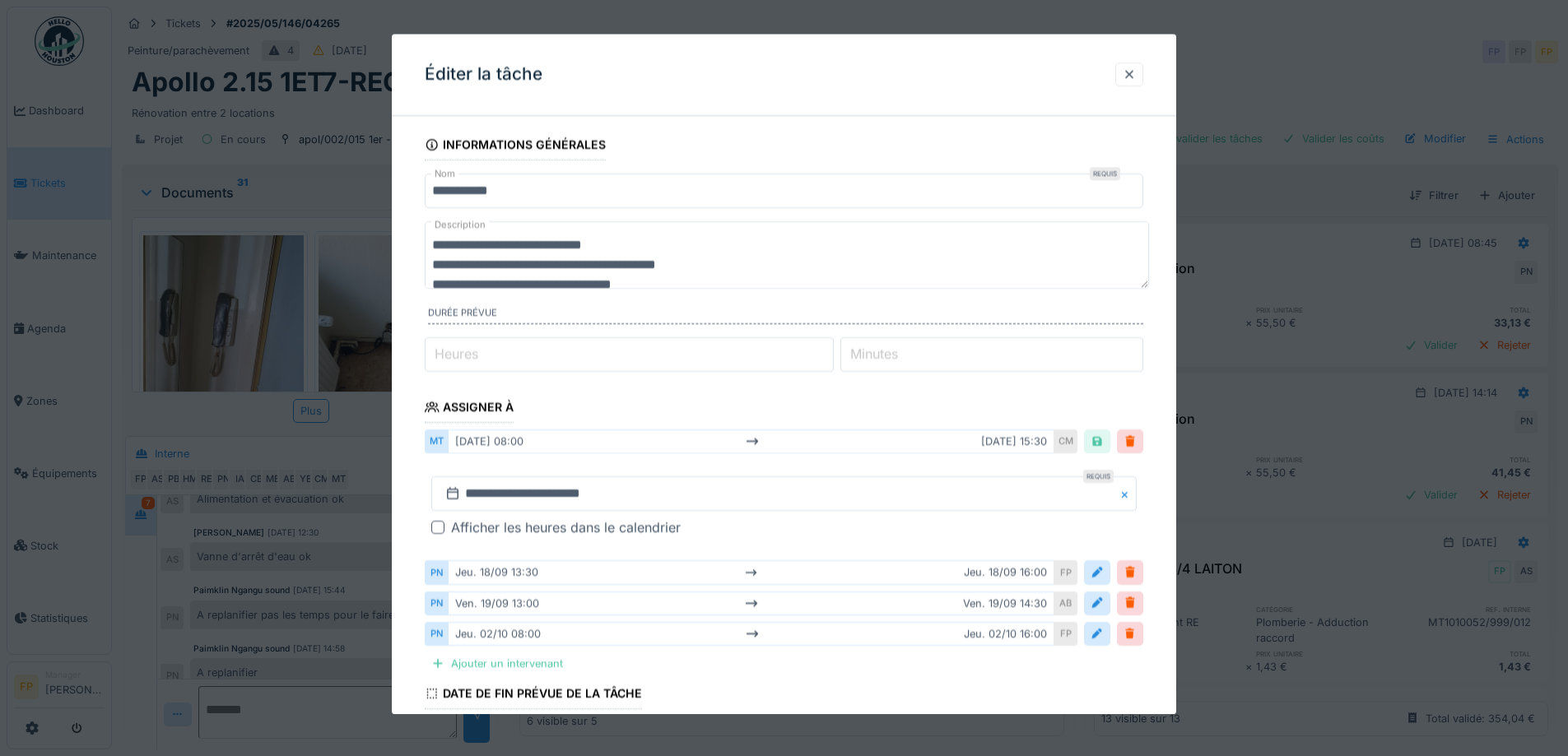
click at [441, 525] on div at bounding box center [438, 528] width 14 height 14
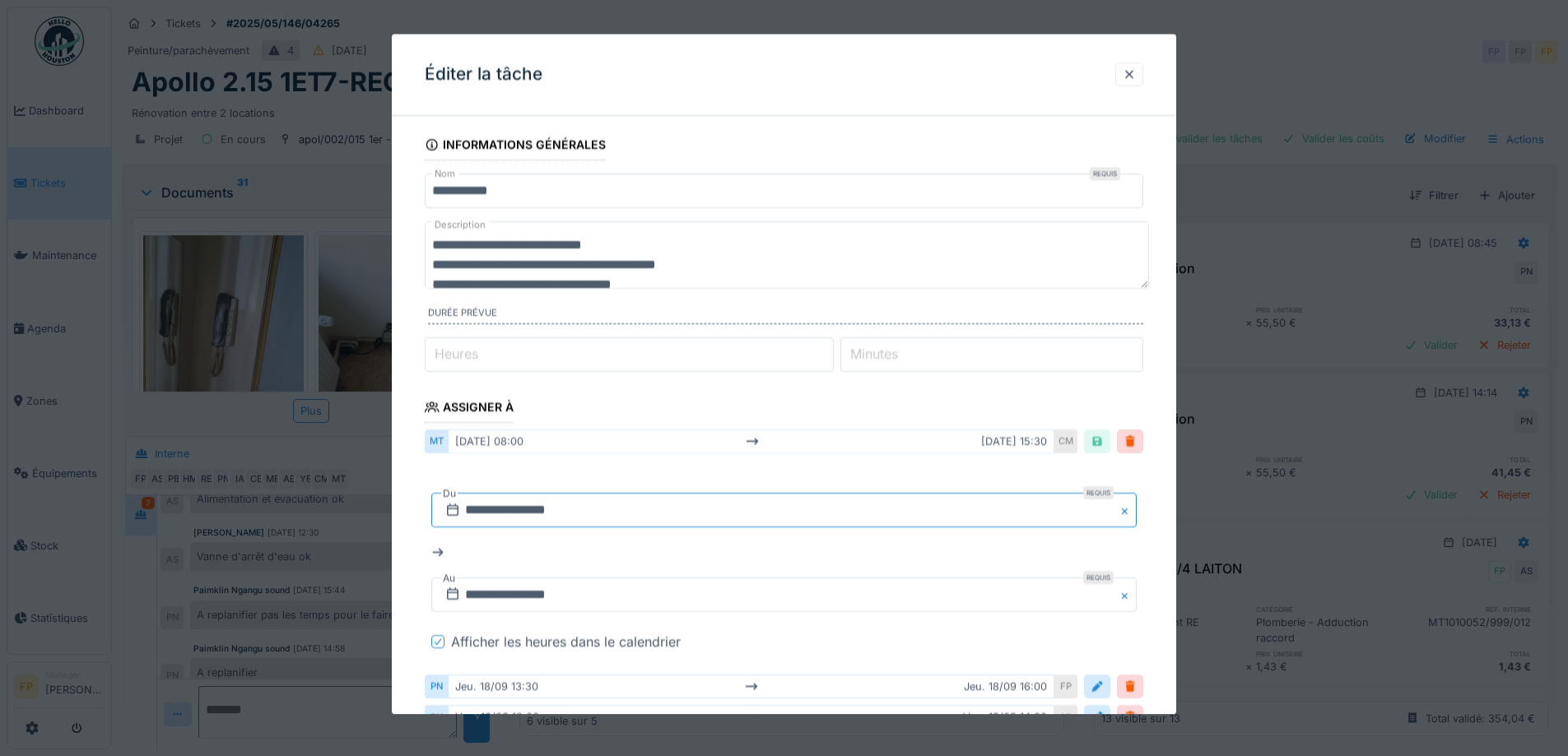
click at [507, 515] on input "**********" at bounding box center [784, 511] width 706 height 34
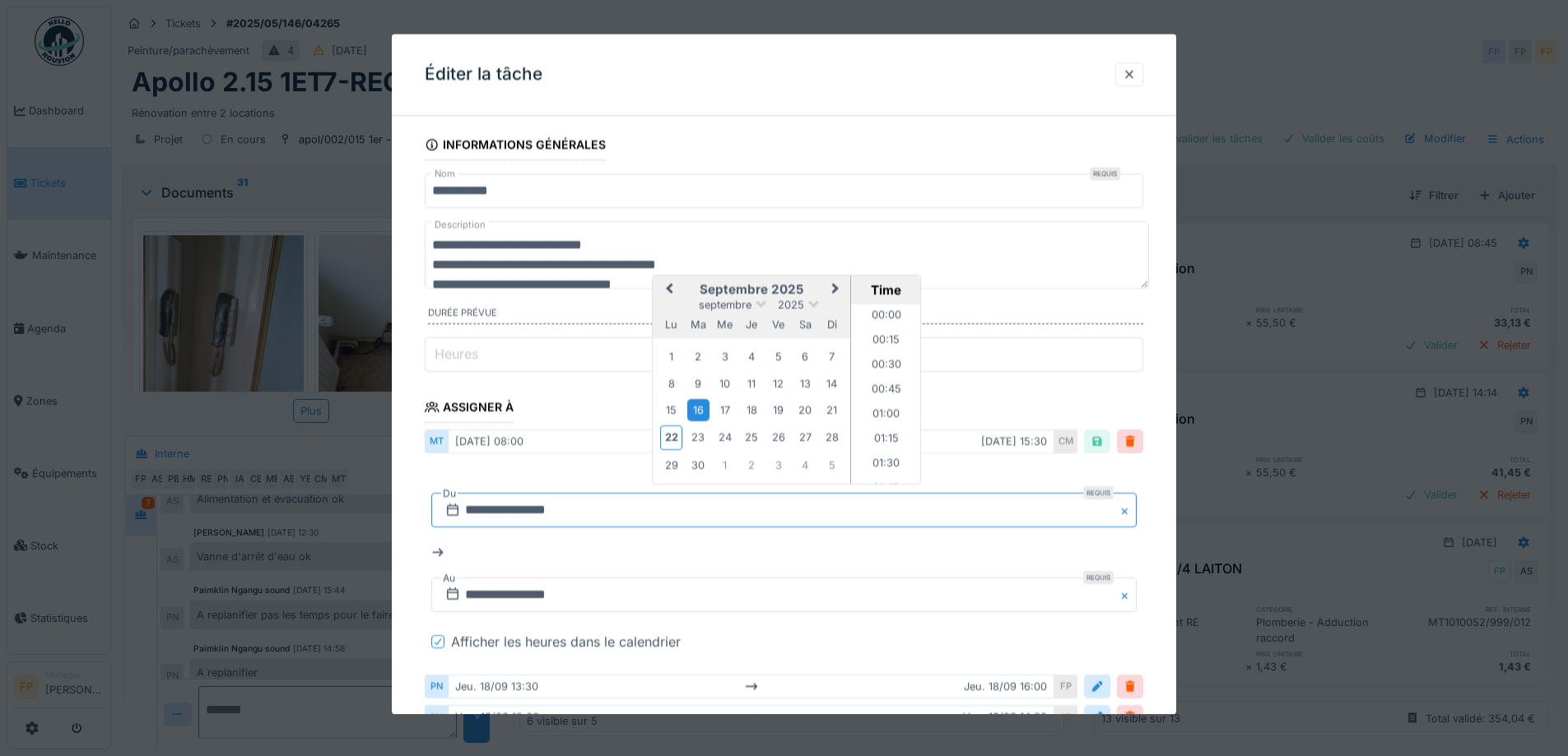
scroll to position [713, 0]
click at [836, 287] on span "Next Month" at bounding box center [836, 290] width 0 height 20
click at [743, 361] on div "2" at bounding box center [752, 358] width 23 height 23
click at [882, 387] on li "08:00" at bounding box center [886, 396] width 70 height 24
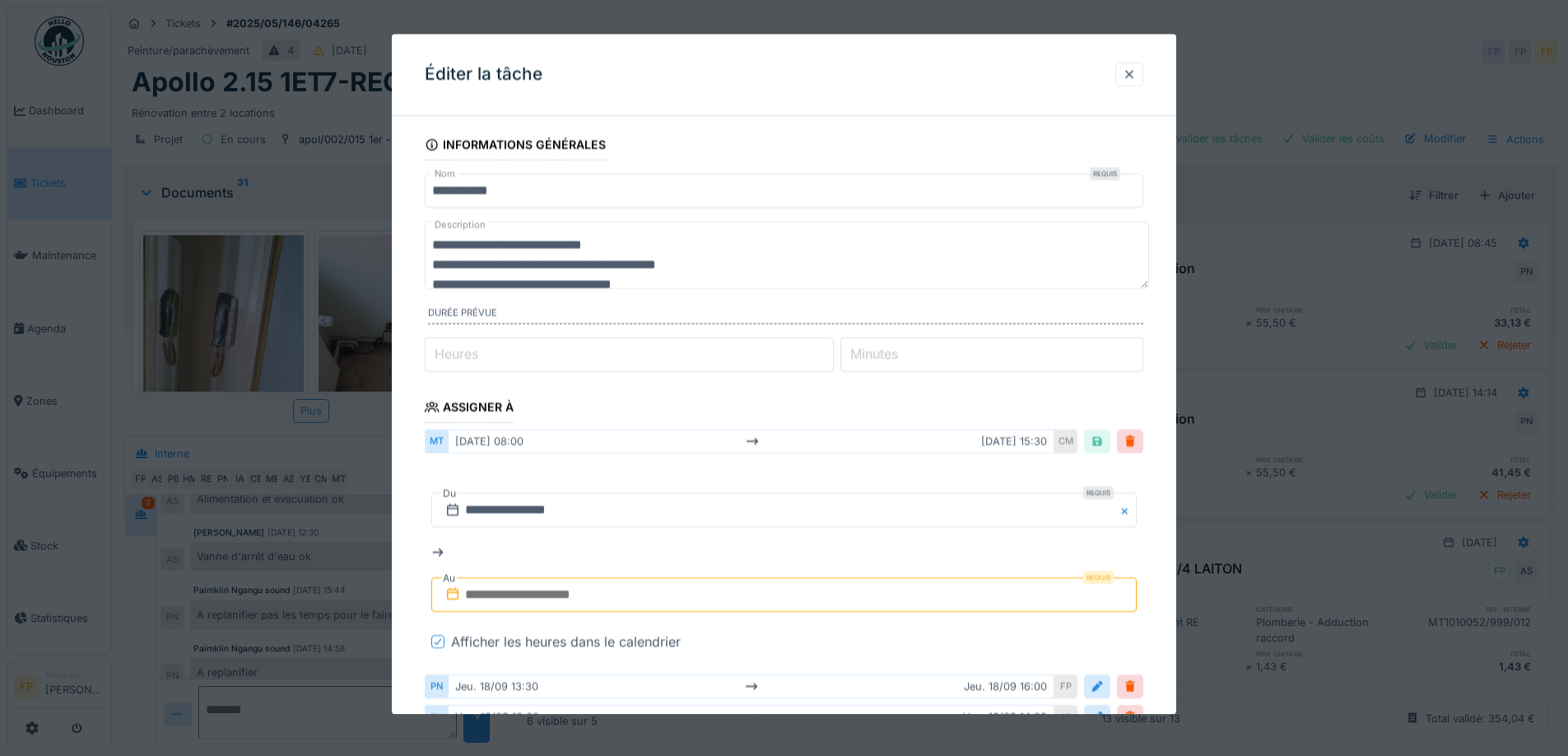
drag, startPoint x: 571, startPoint y: 601, endPoint x: 580, endPoint y: 596, distance: 10.3
click at [569, 601] on input "text" at bounding box center [784, 596] width 706 height 34
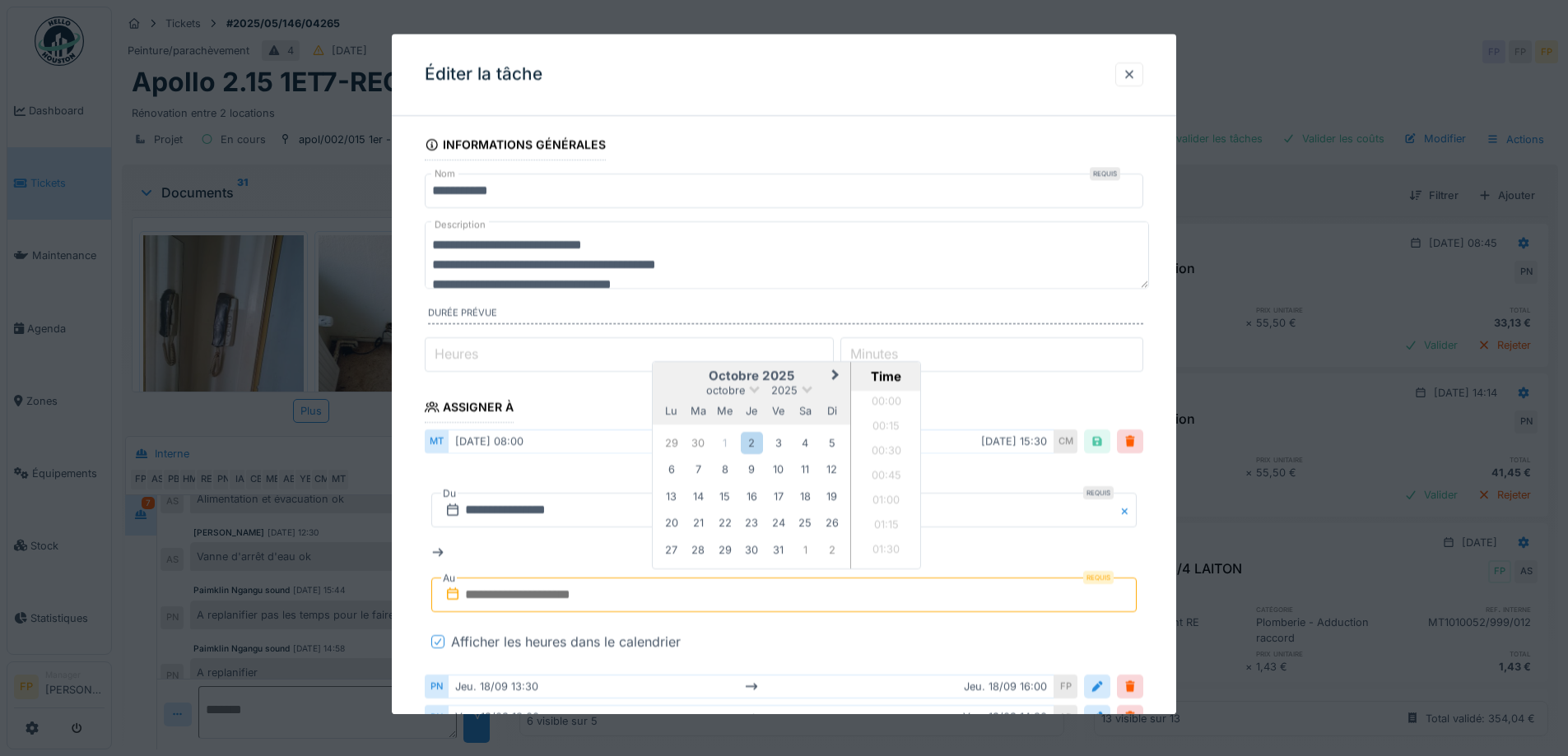
scroll to position [862, 0]
click at [750, 439] on div "2" at bounding box center [752, 443] width 23 height 23
click at [889, 553] on li "16:00" at bounding box center [886, 557] width 70 height 24
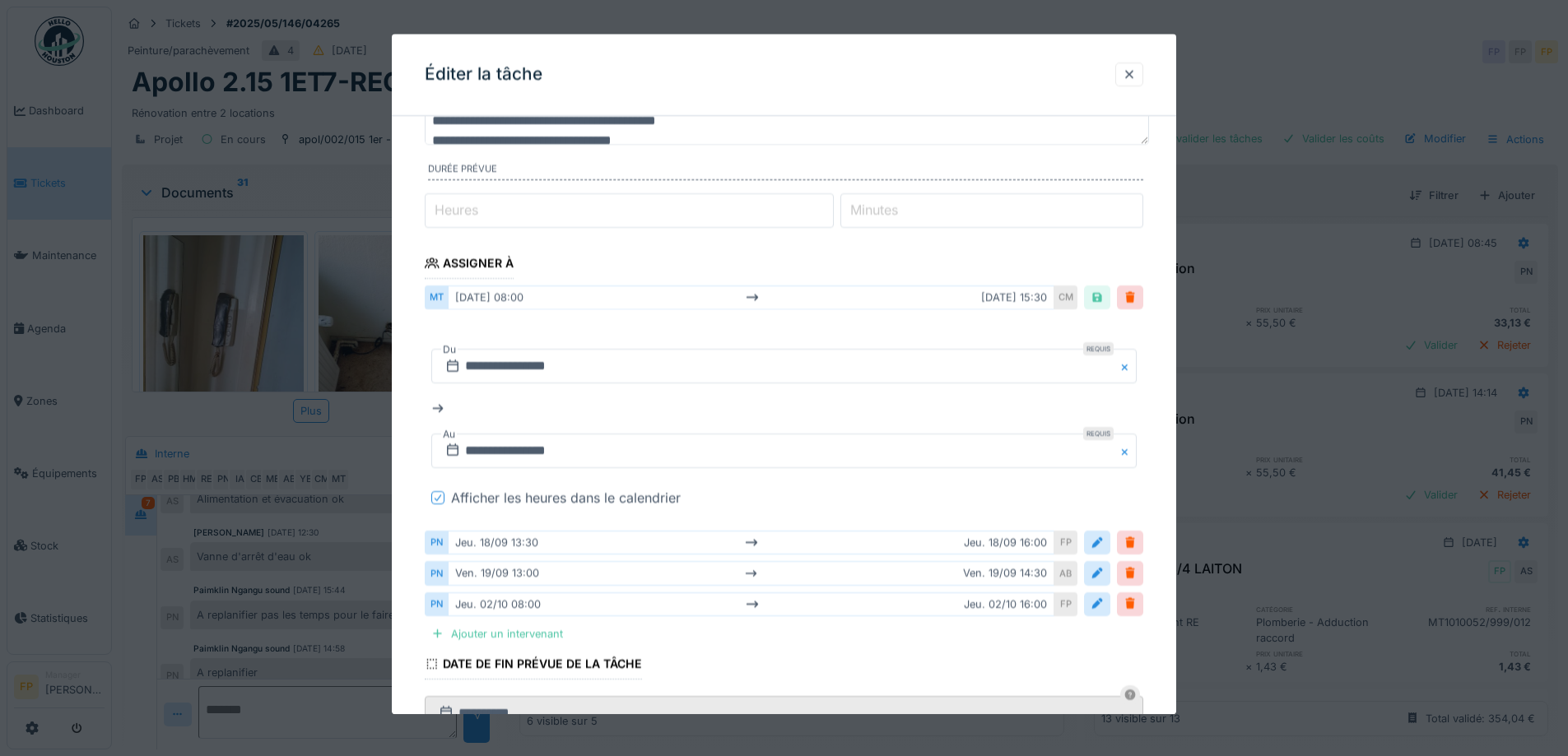
scroll to position [165, 0]
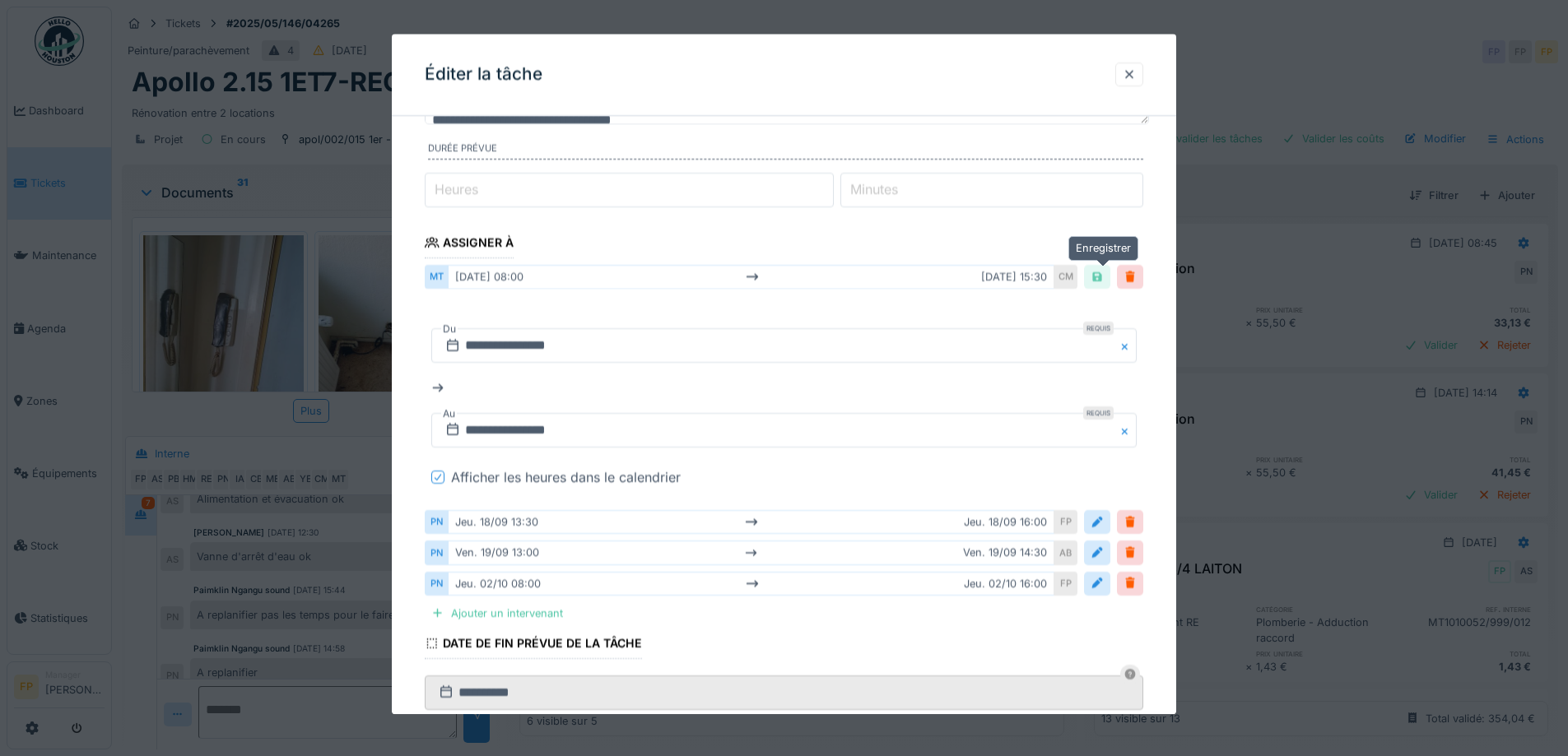
click at [1104, 275] on div at bounding box center [1098, 277] width 14 height 15
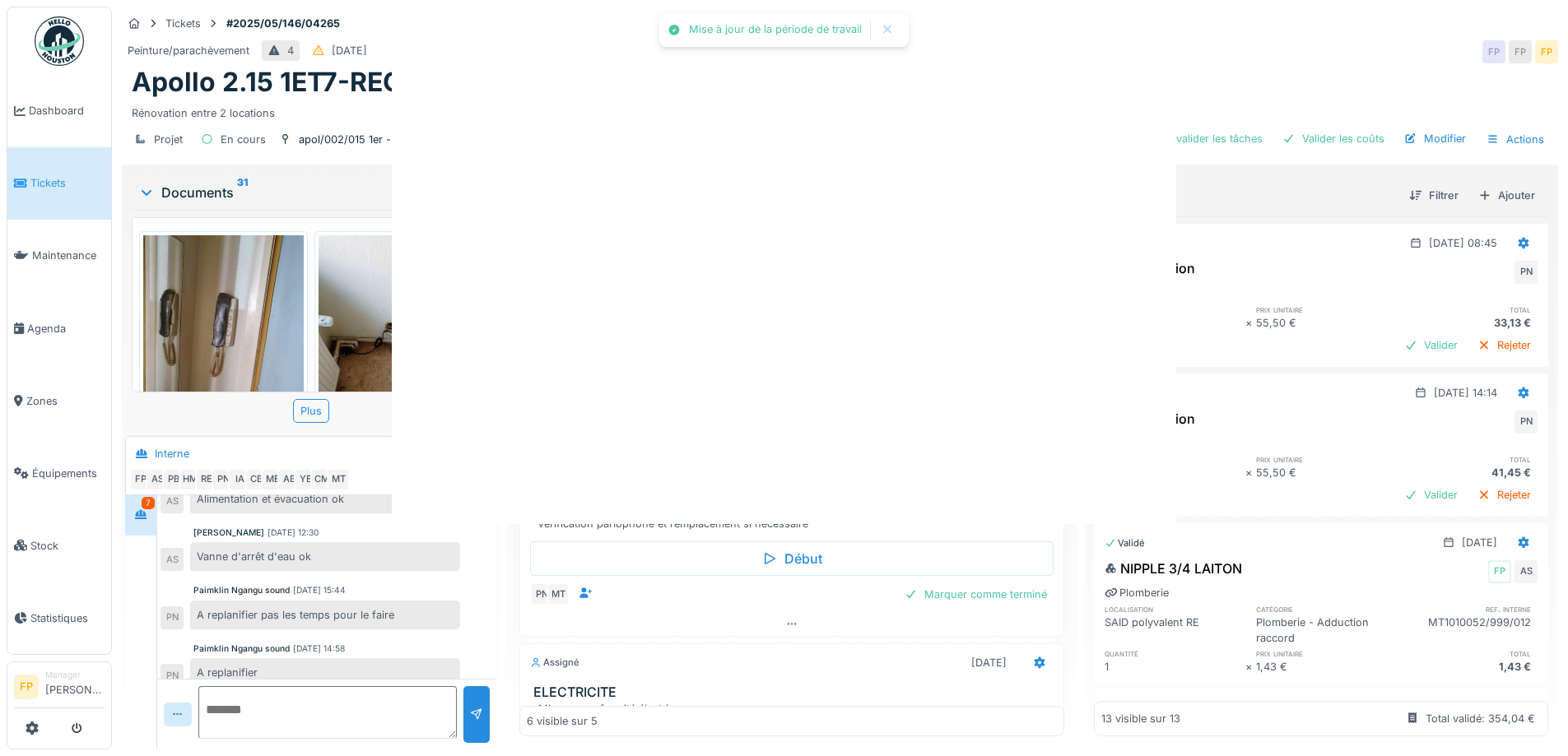
scroll to position [0, 0]
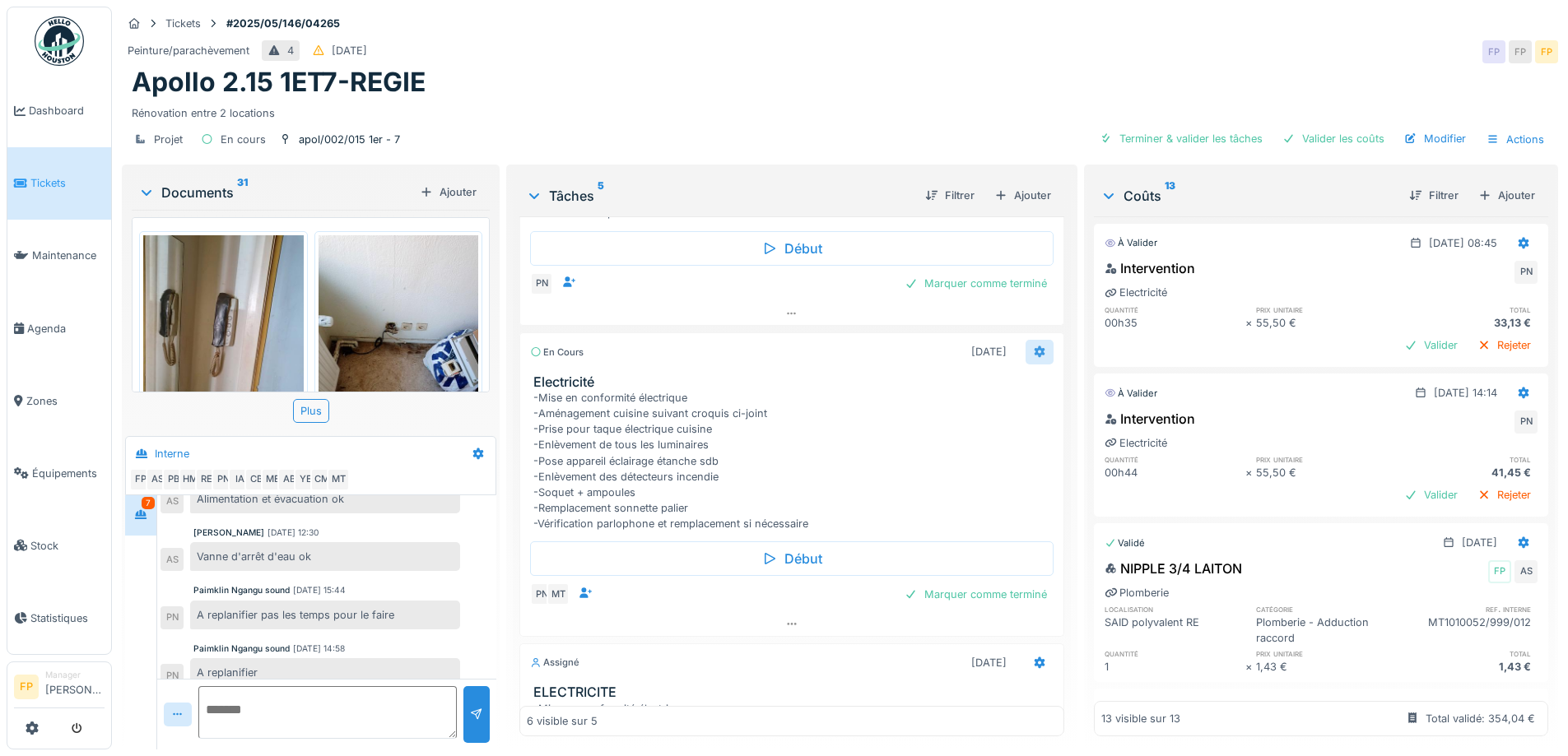
click at [1033, 353] on icon at bounding box center [1040, 352] width 14 height 11
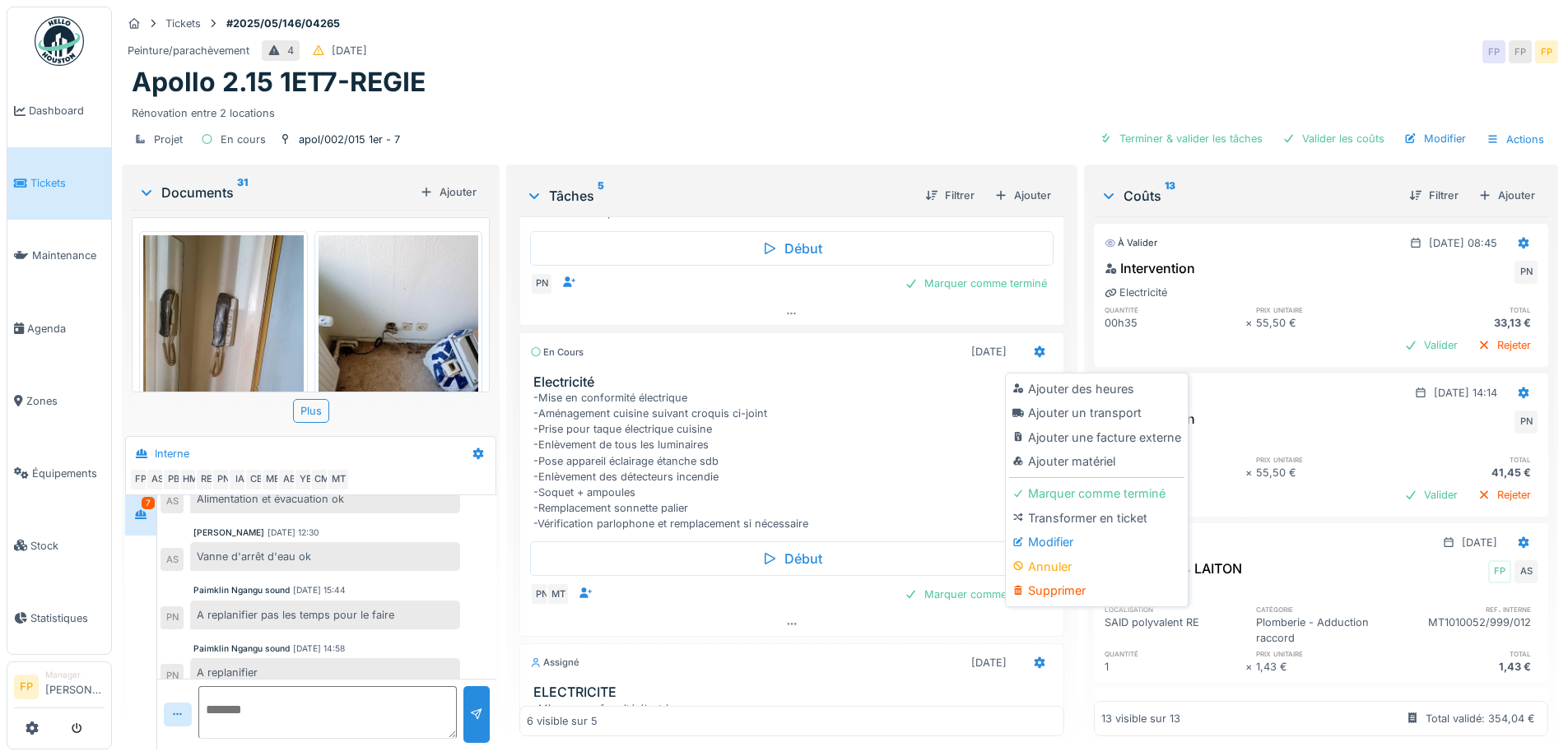
click at [1037, 539] on div "Modifier" at bounding box center [1098, 542] width 176 height 24
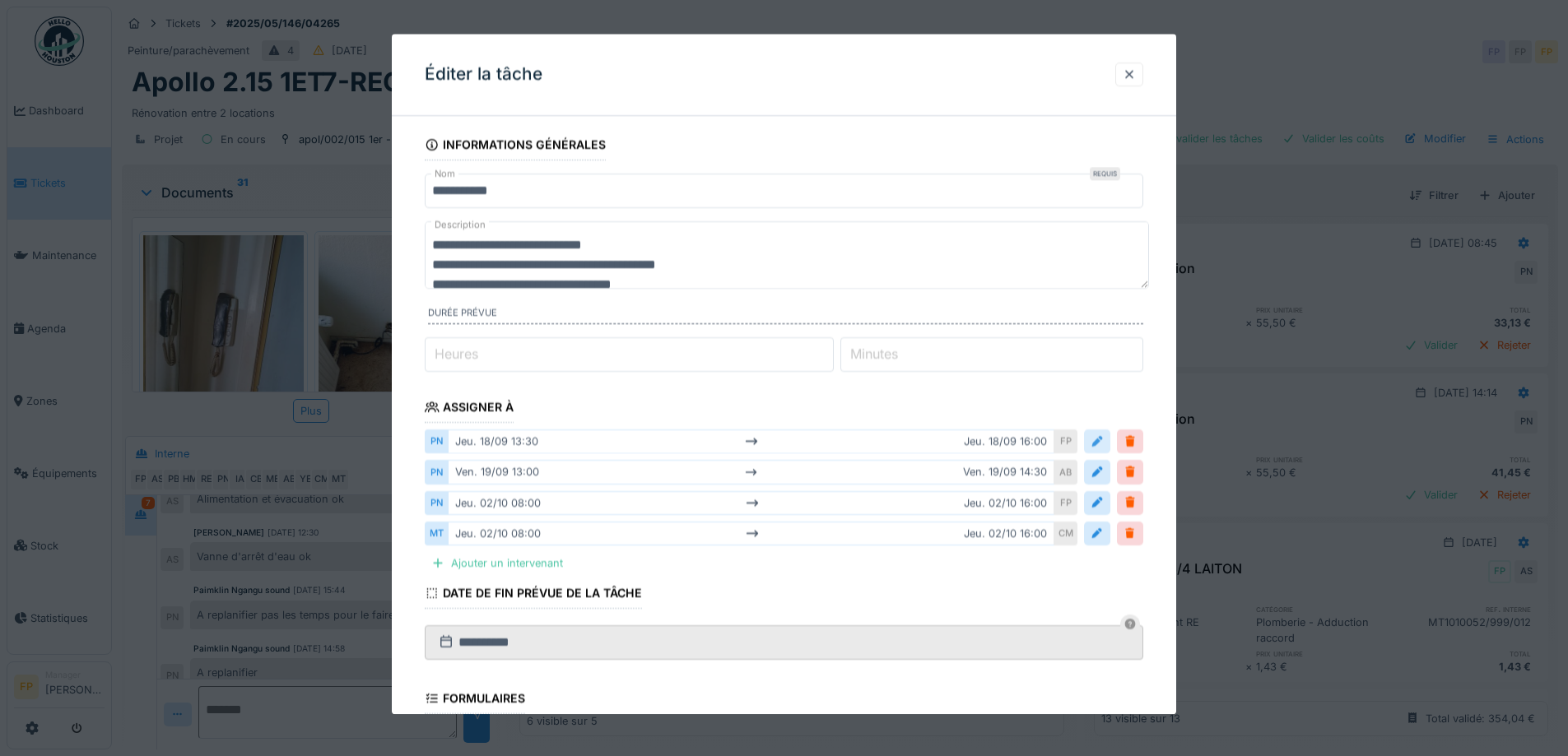
click at [1104, 439] on div at bounding box center [1098, 441] width 14 height 15
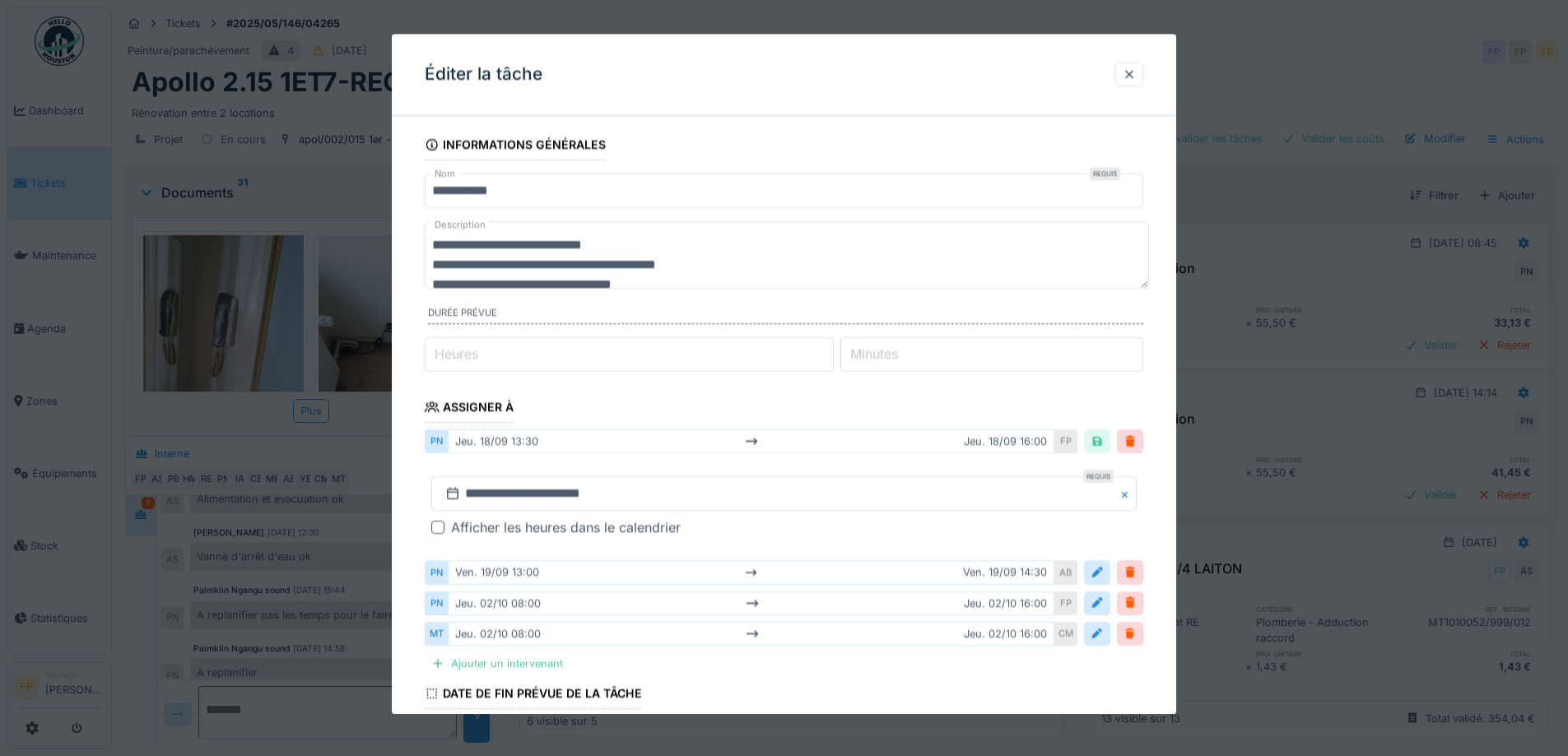
click at [438, 527] on div at bounding box center [438, 528] width 14 height 14
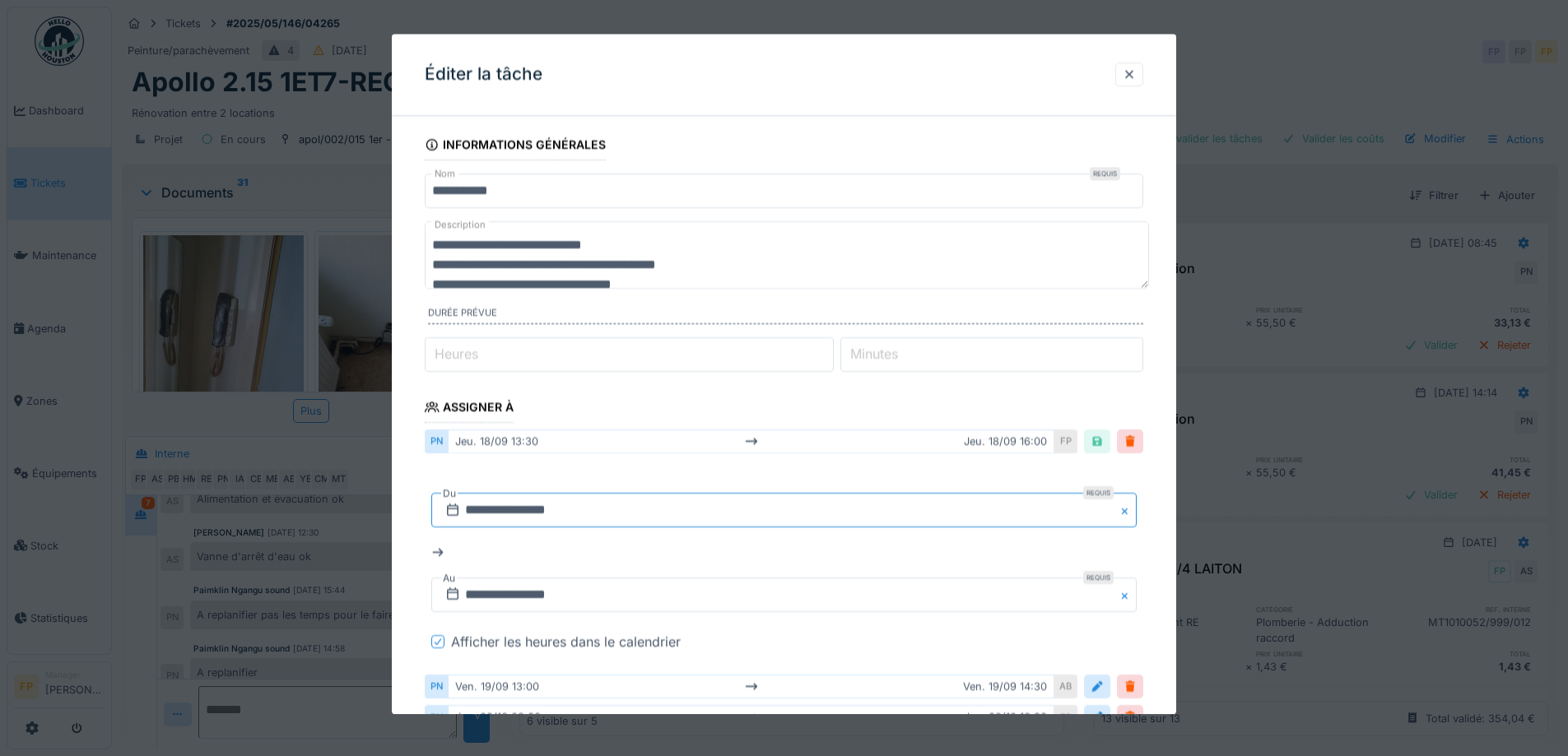
click at [516, 507] on input "**********" at bounding box center [784, 511] width 706 height 34
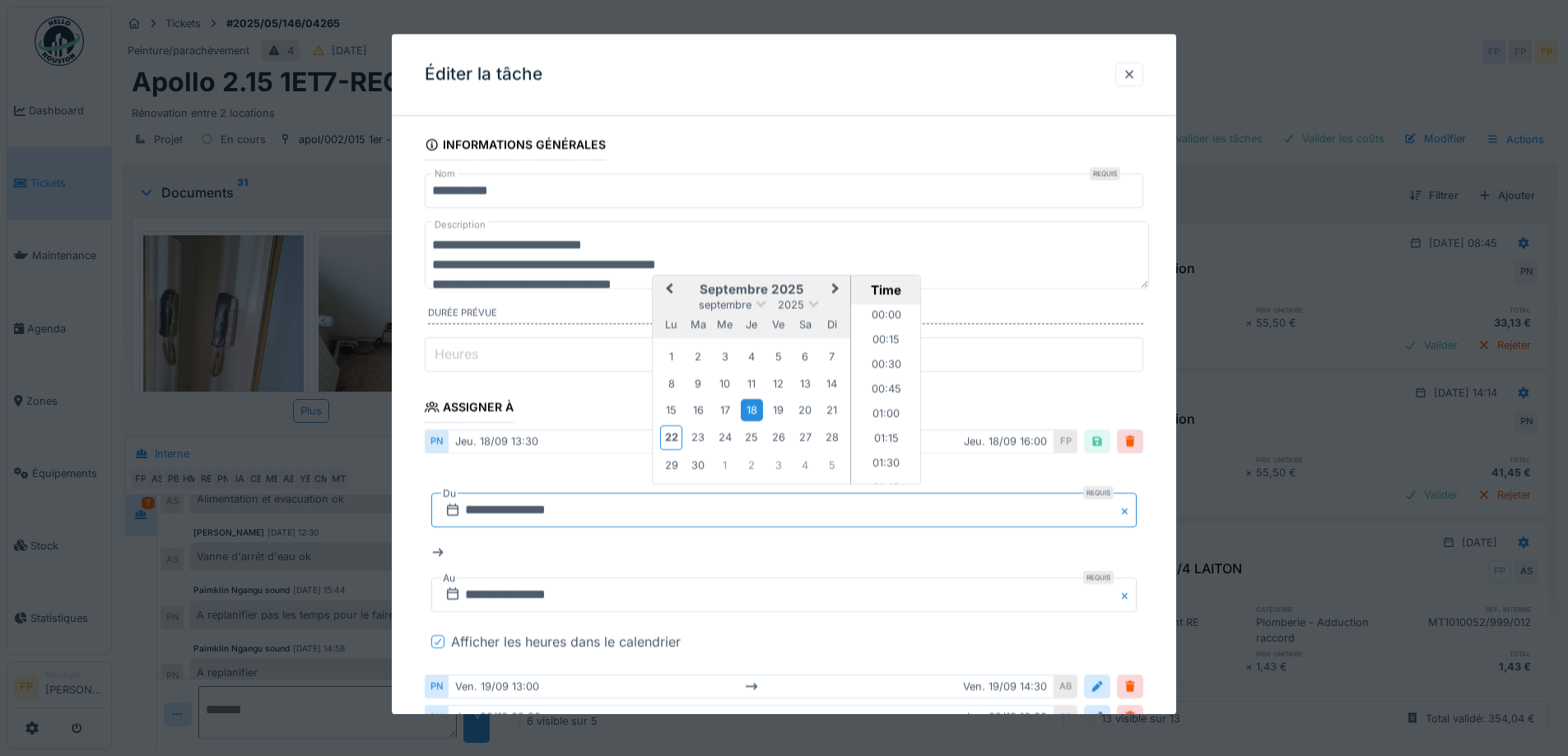
scroll to position [1256, 0]
click at [836, 289] on span "Next Month" at bounding box center [836, 290] width 0 height 20
click at [672, 384] on div "6" at bounding box center [671, 385] width 23 height 23
click at [884, 434] on li "08:00" at bounding box center [886, 431] width 70 height 24
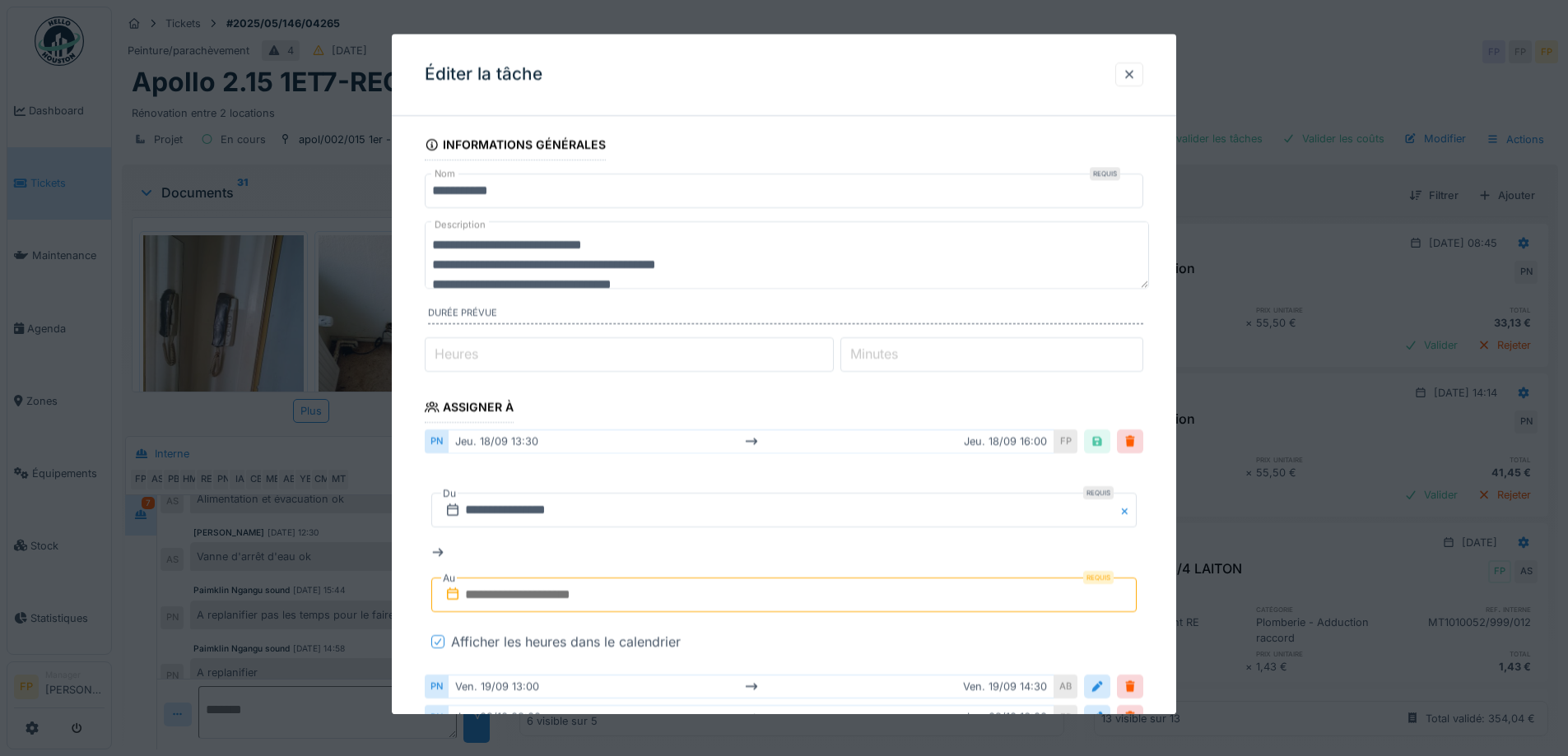
click at [567, 594] on input "text" at bounding box center [784, 596] width 706 height 34
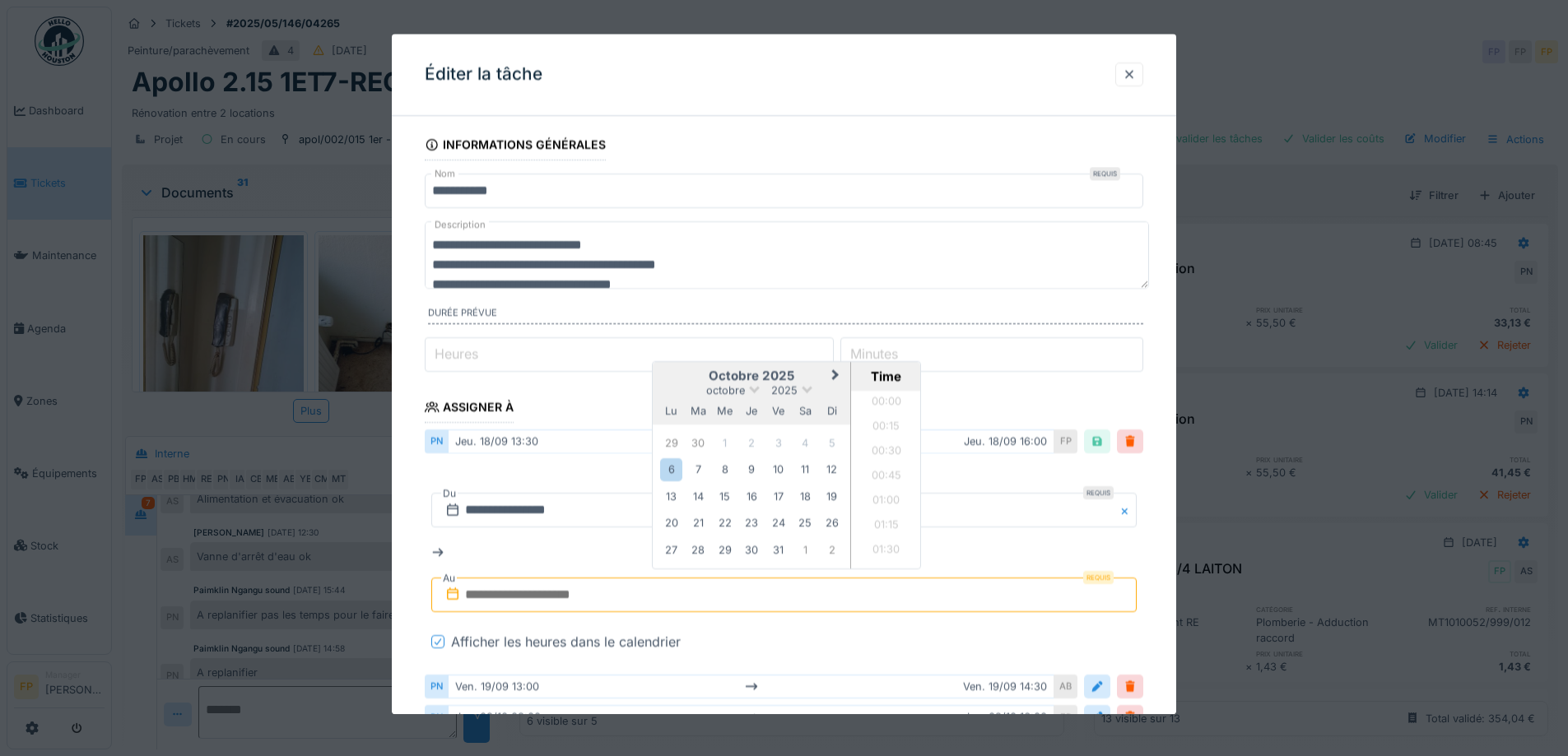
scroll to position [911, 0]
click at [670, 468] on div "6" at bounding box center [671, 470] width 23 height 23
click at [882, 424] on li "16:00" at bounding box center [886, 428] width 70 height 24
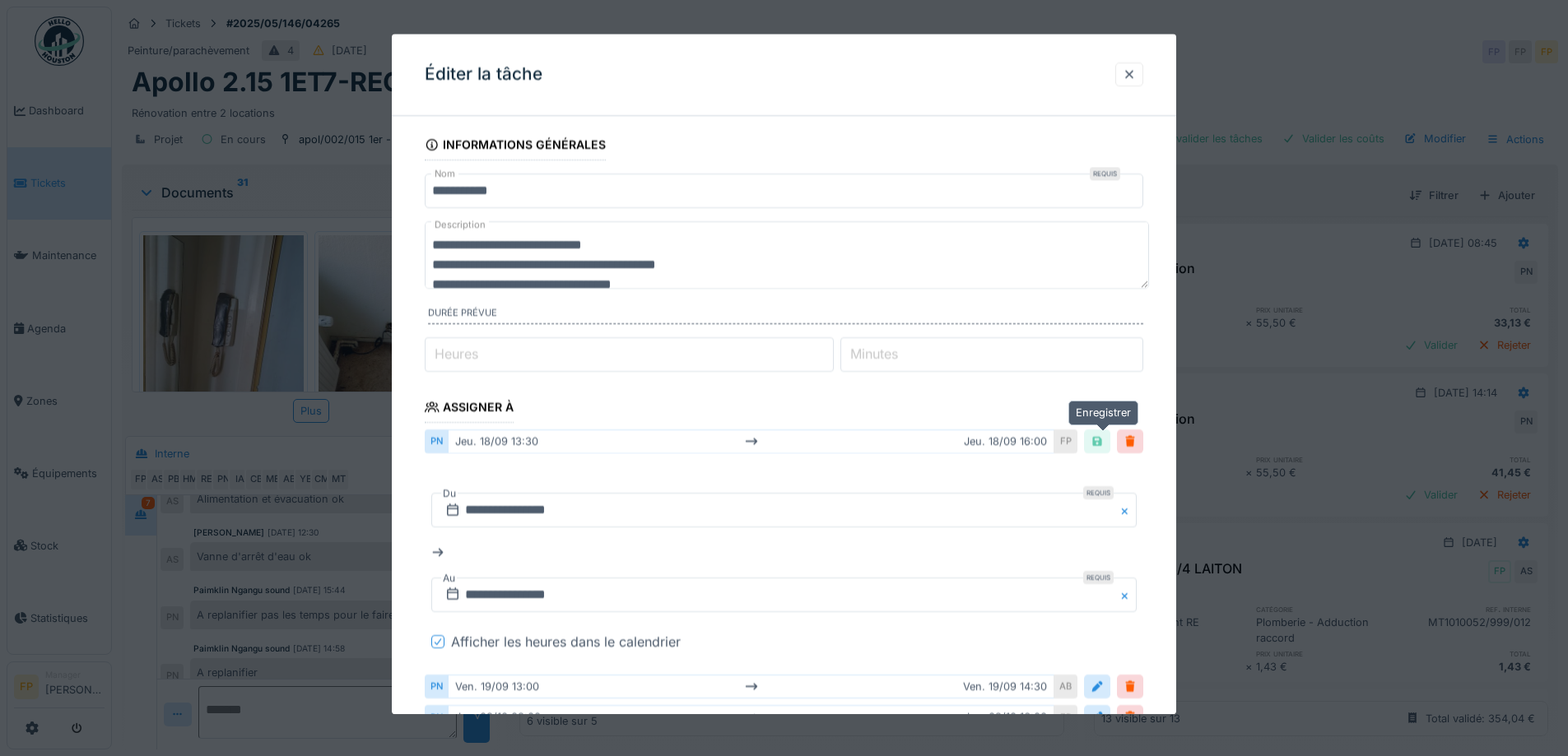
click at [1100, 443] on div at bounding box center [1098, 441] width 14 height 15
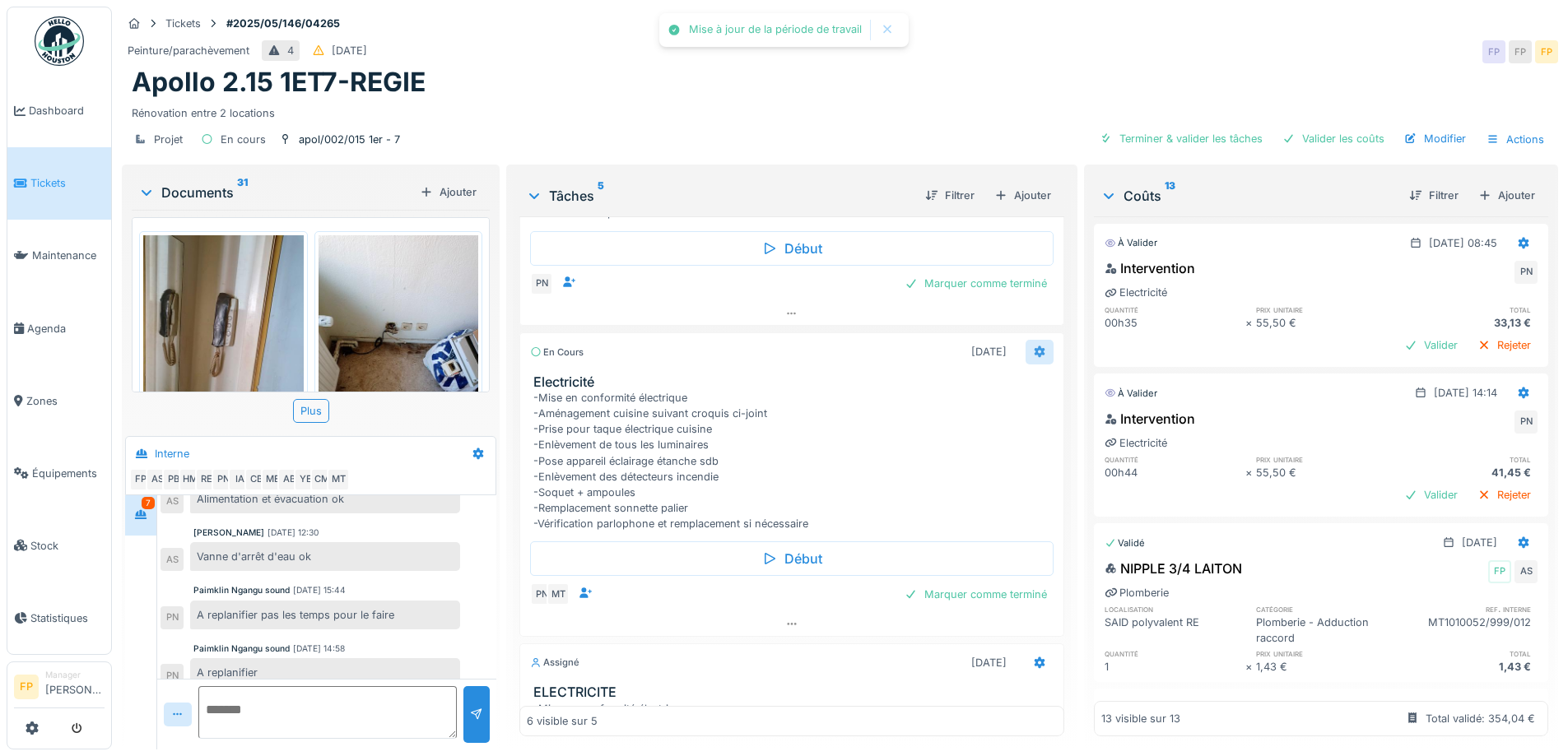
click at [1034, 350] on icon at bounding box center [1040, 352] width 11 height 12
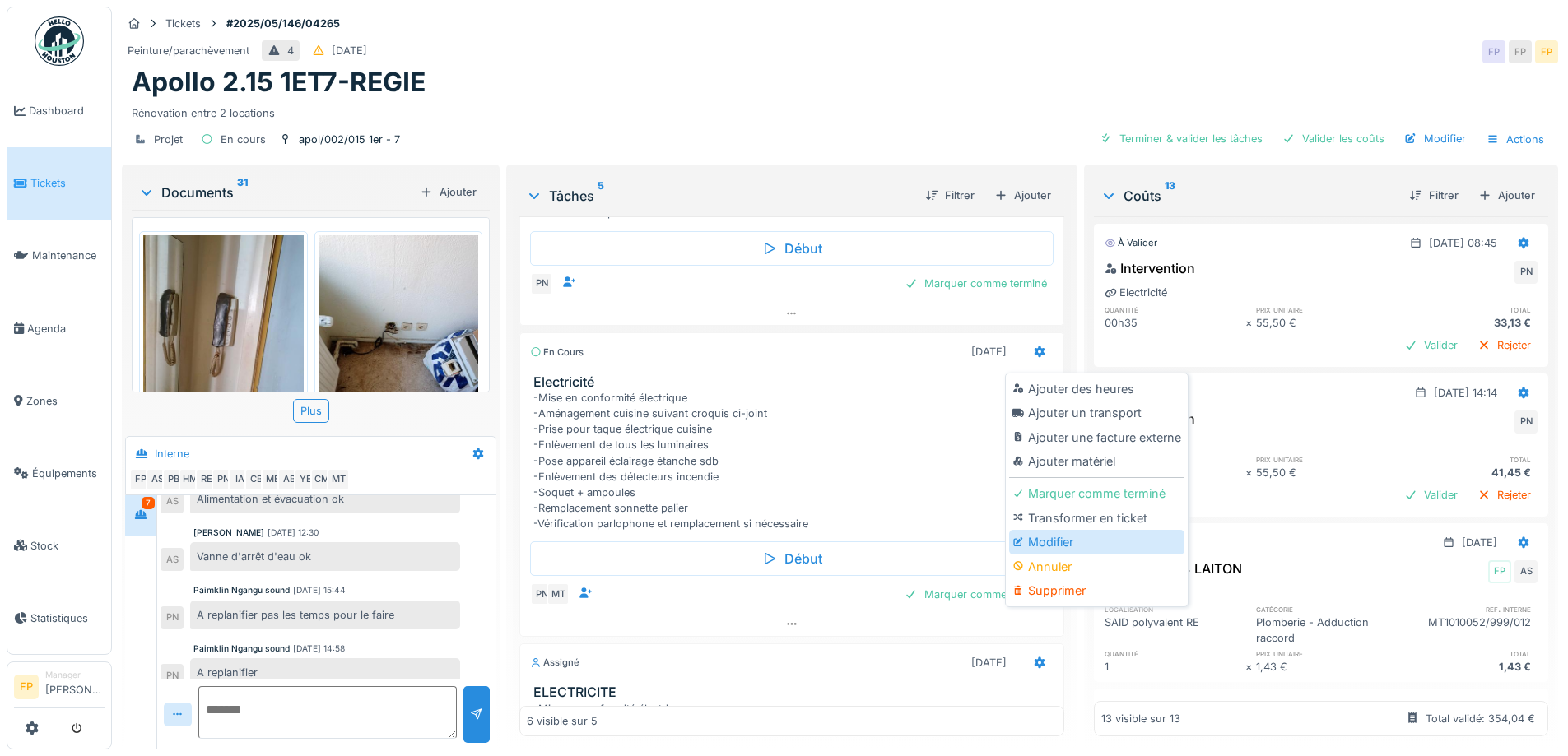
click at [1050, 546] on div "Modifier" at bounding box center [1098, 542] width 176 height 24
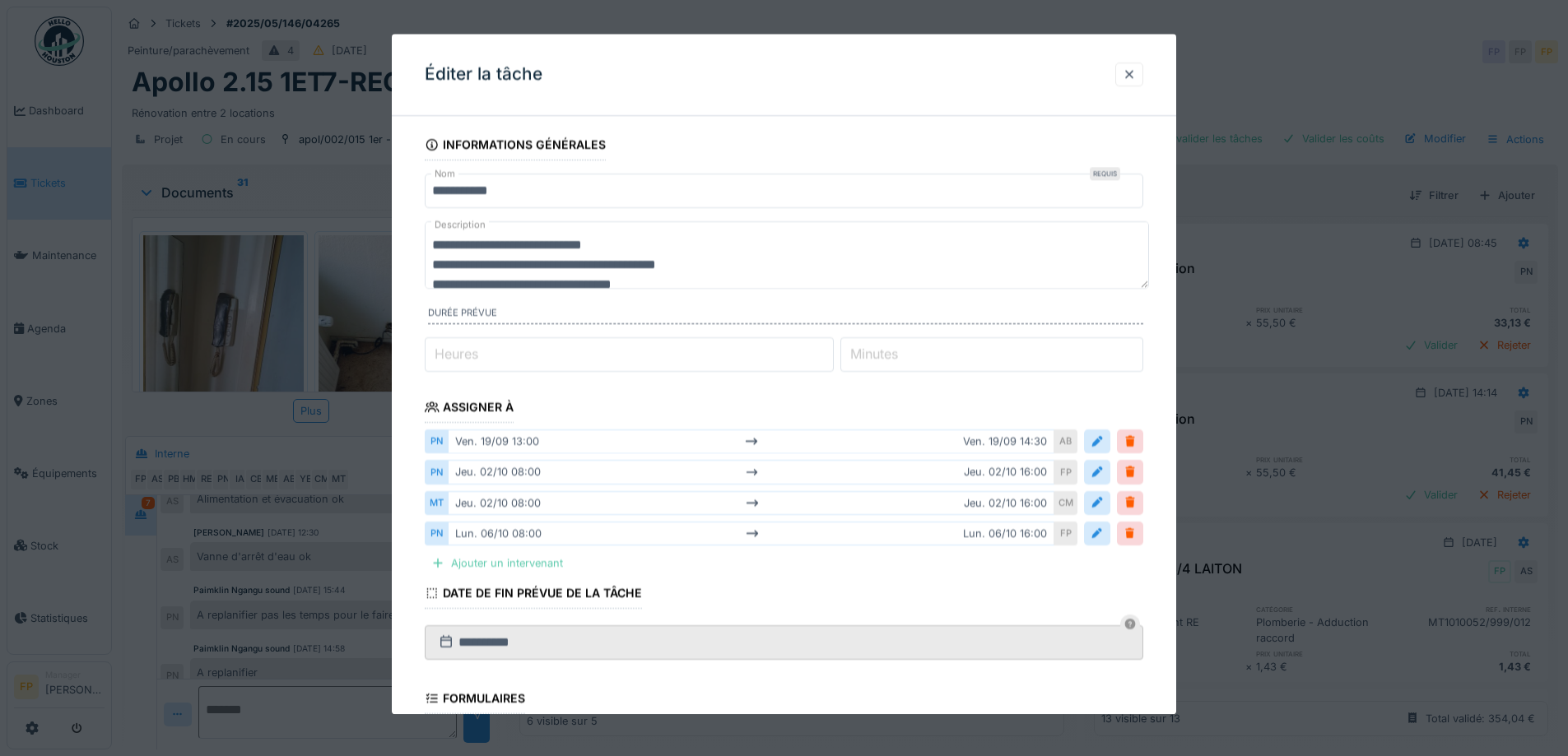
click at [525, 554] on div "Ajouter un intervenant" at bounding box center [498, 563] width 145 height 23
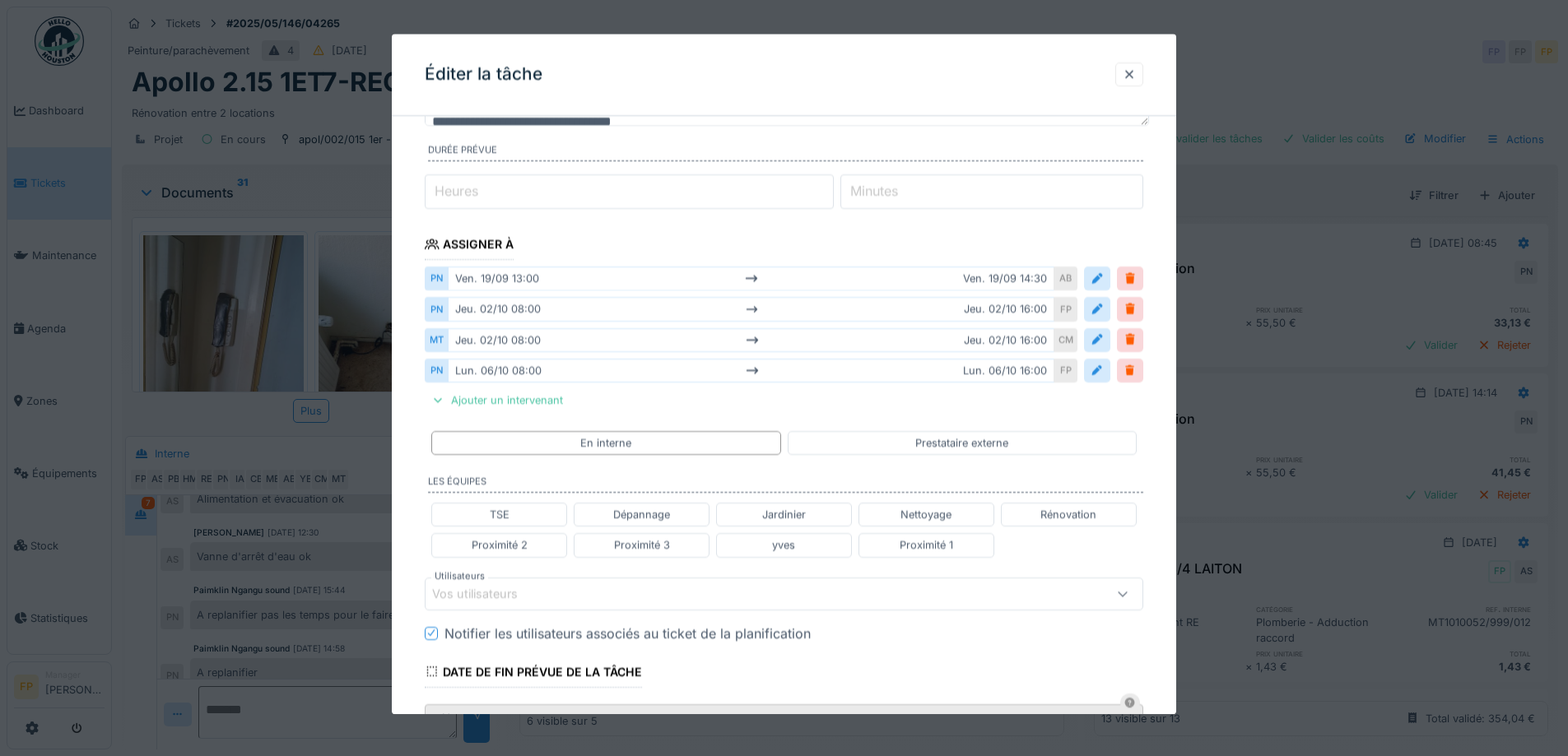
scroll to position [165, 0]
click at [483, 599] on div "Vos utilisateurs" at bounding box center [487, 592] width 109 height 18
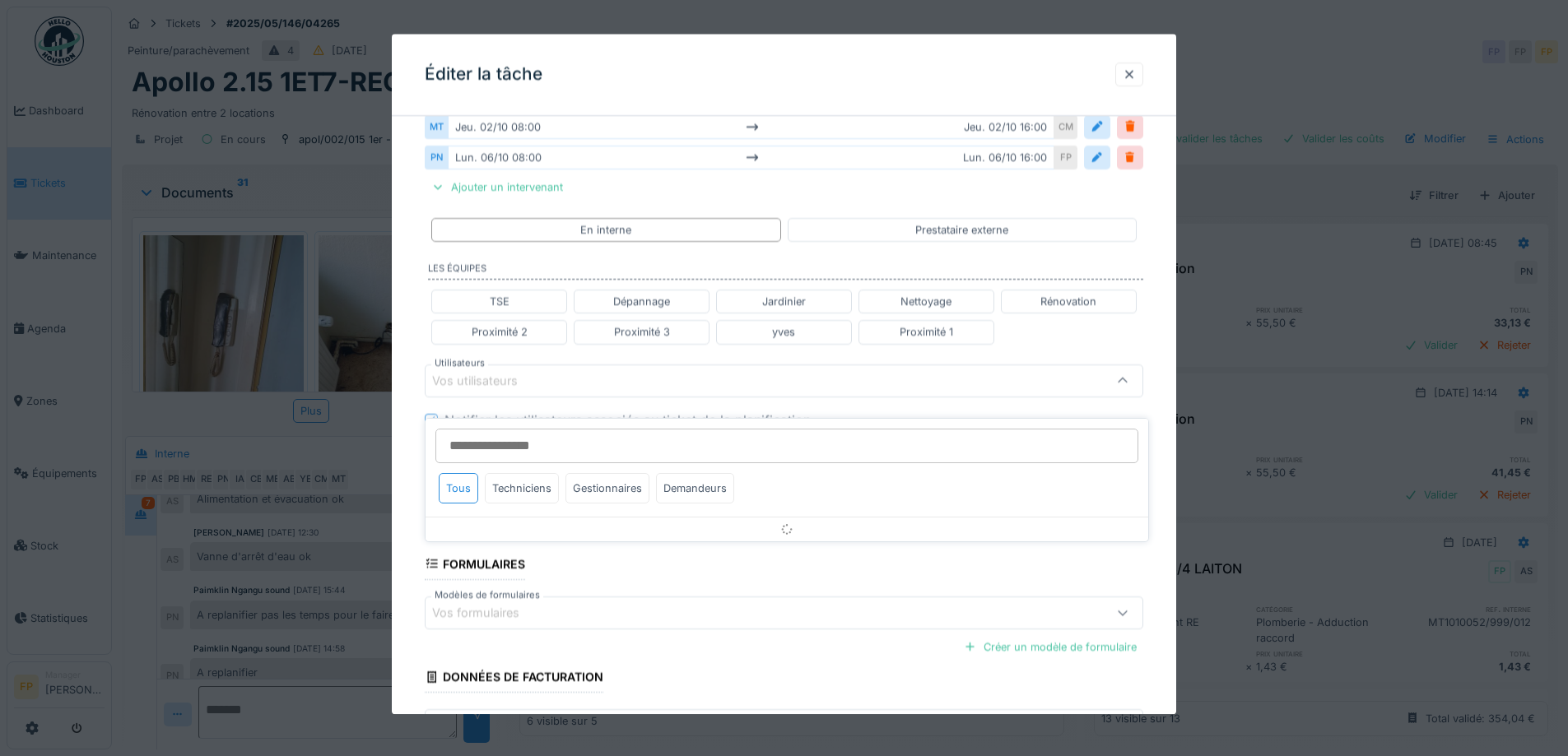
scroll to position [383, 0]
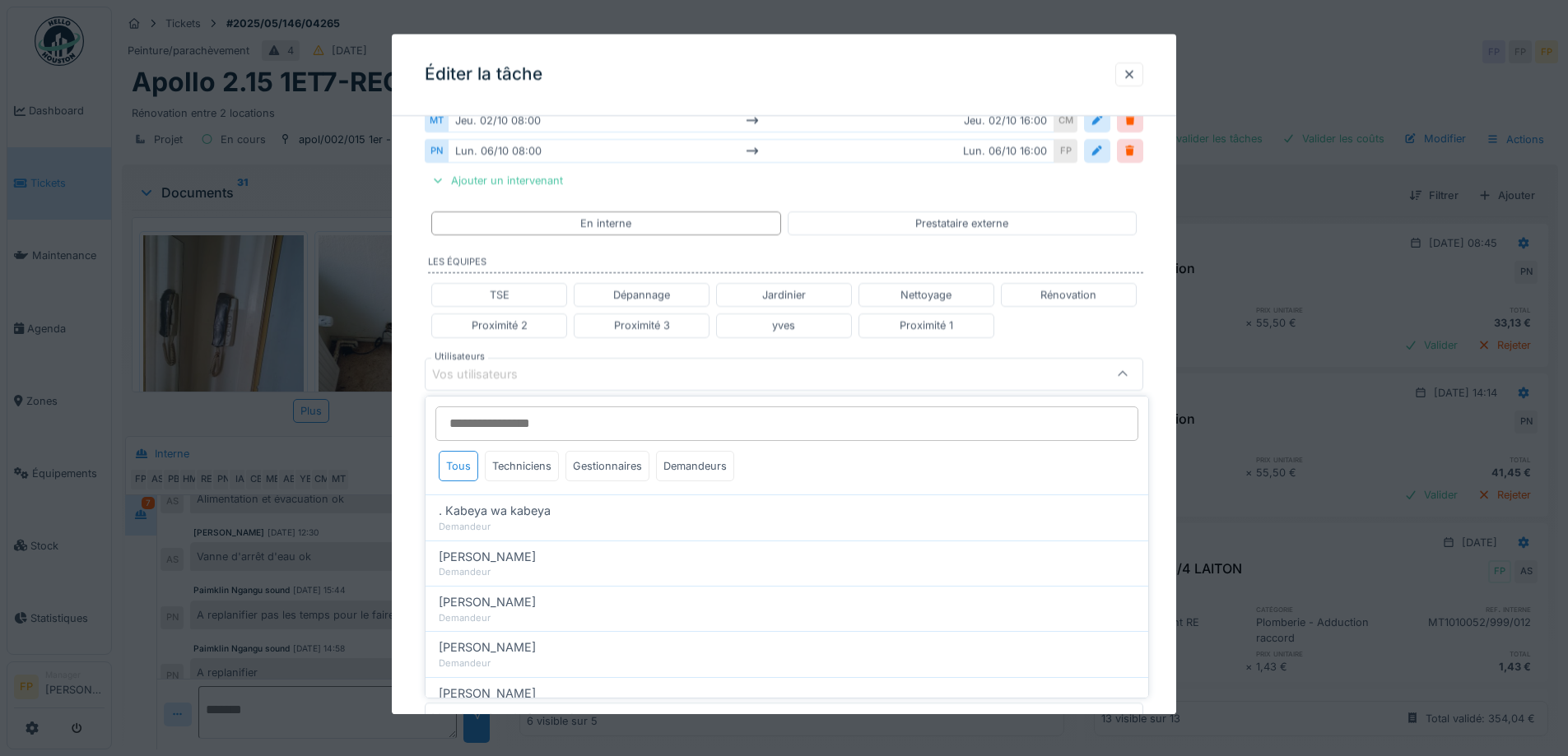
click at [505, 422] on input "Utilisateurs" at bounding box center [786, 424] width 703 height 34
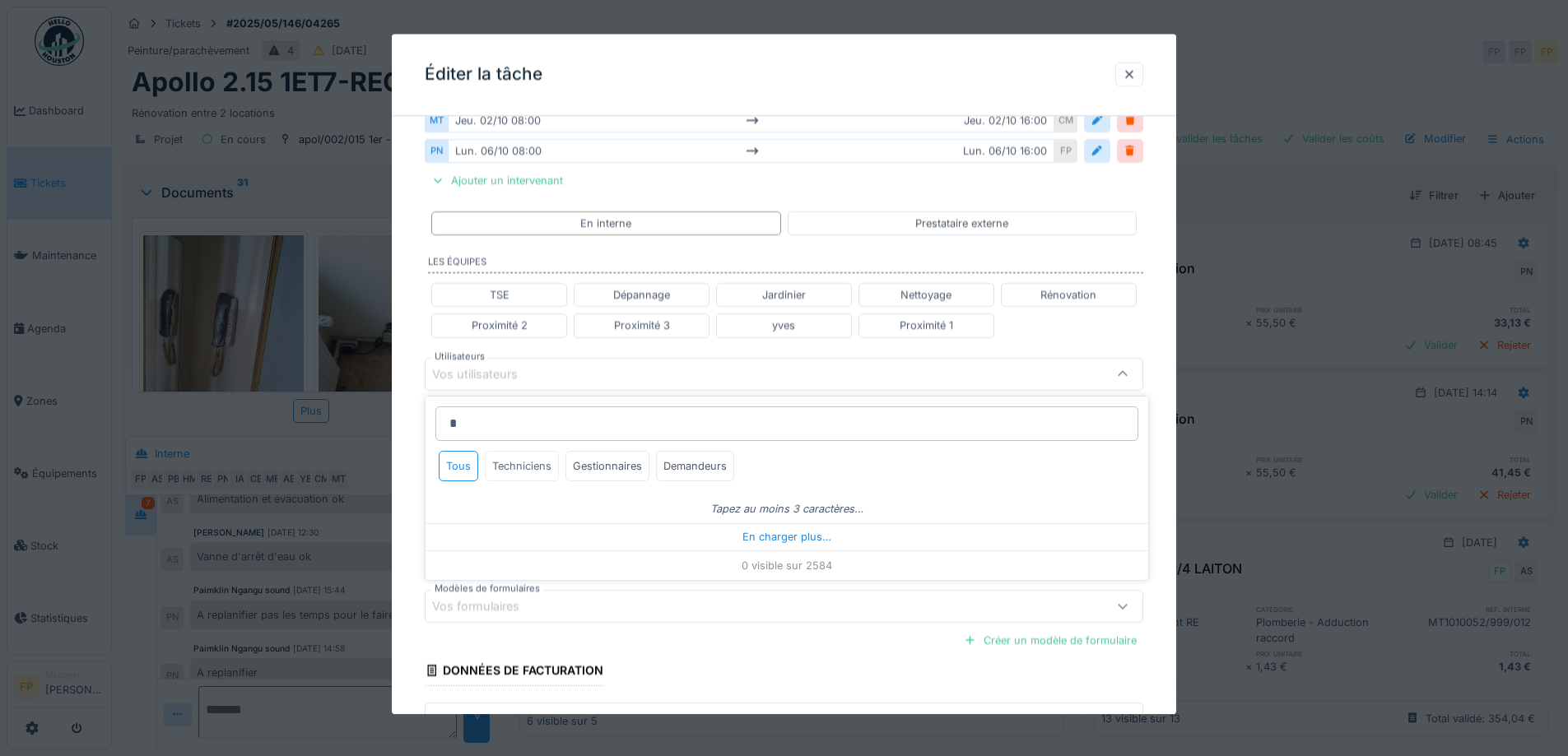
type input "*"
click at [529, 470] on div "Techniciens" at bounding box center [522, 467] width 74 height 31
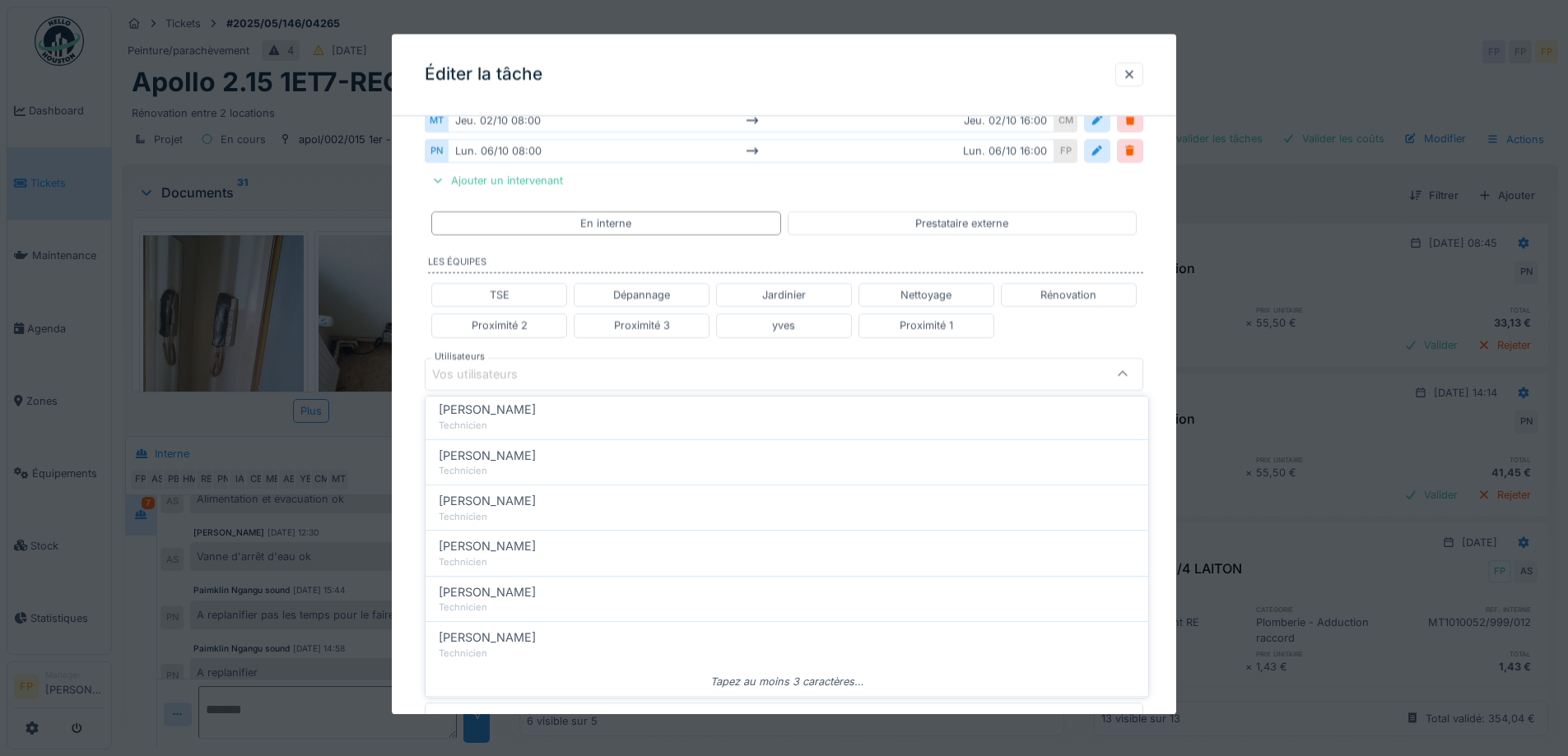
scroll to position [357, 0]
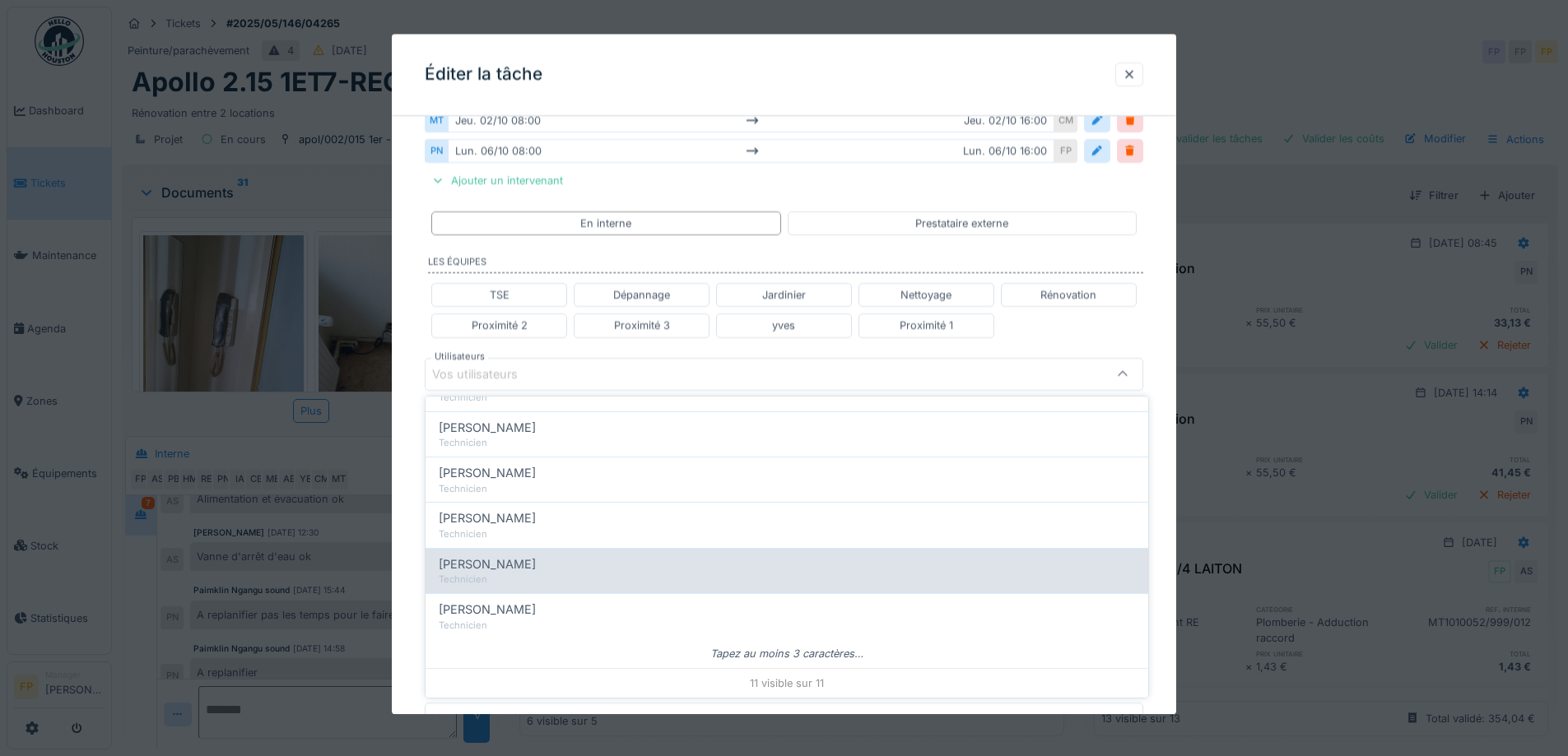
click at [548, 562] on div "Mateusz Tomczuk" at bounding box center [787, 564] width 697 height 18
type input "*****"
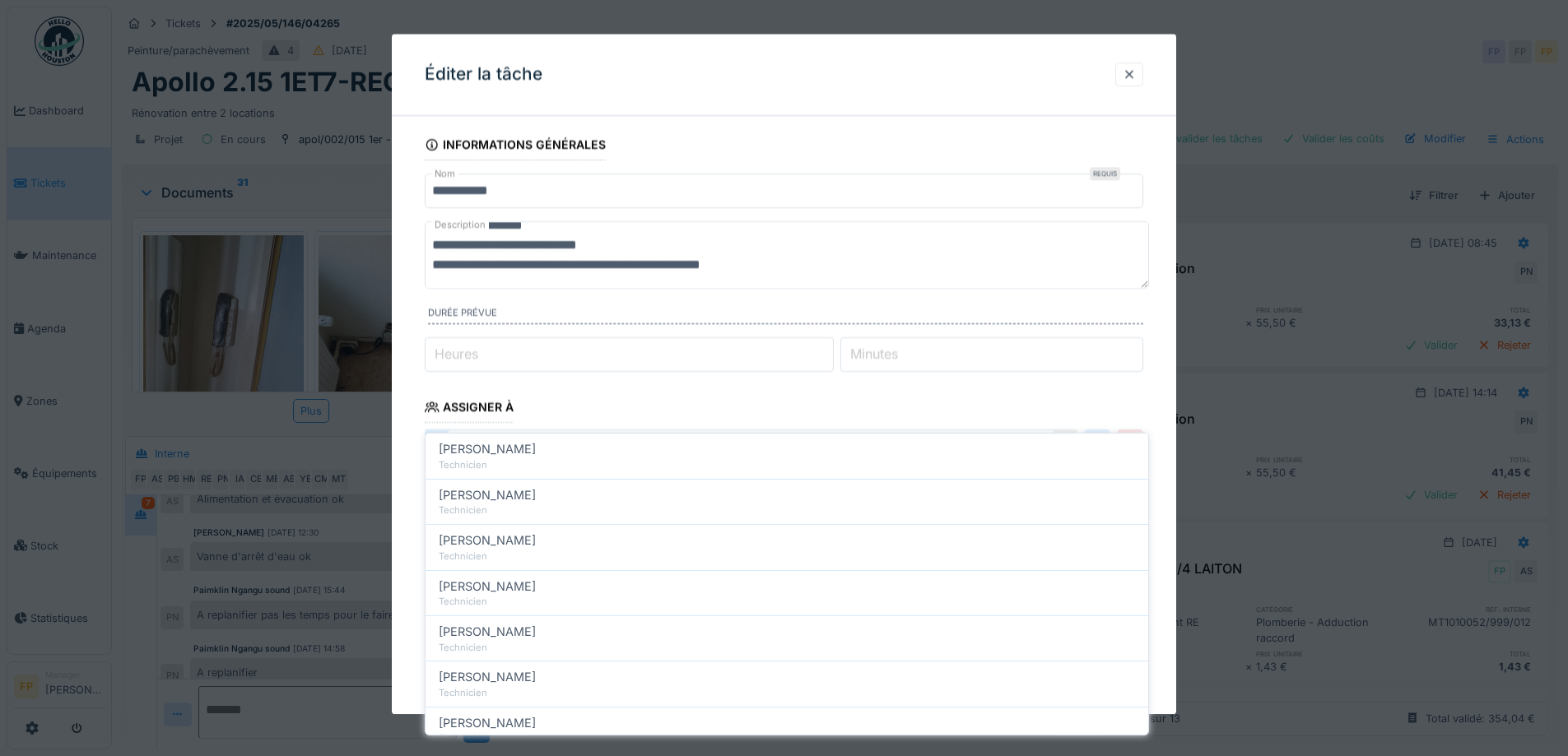
scroll to position [0, 0]
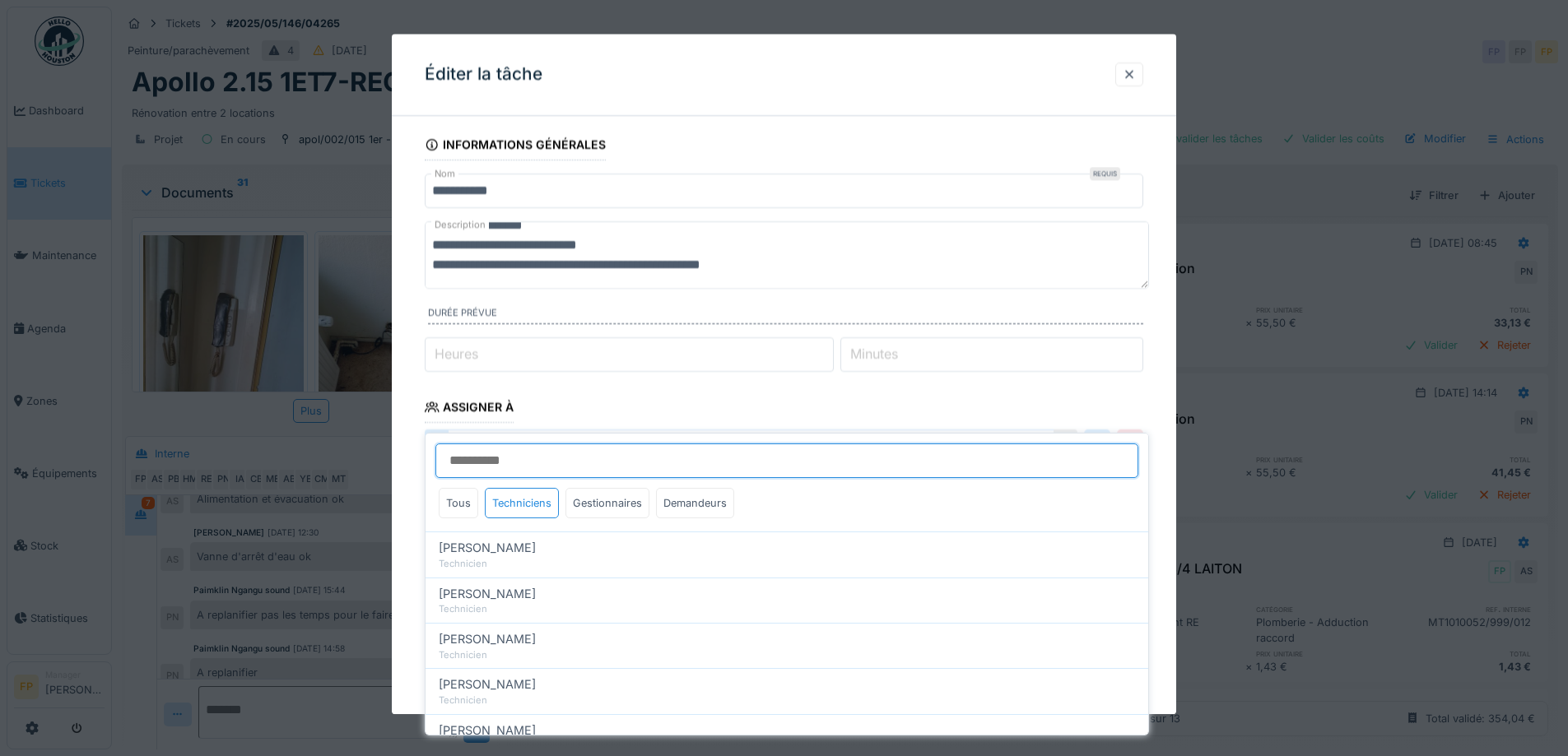
click at [519, 460] on input "Utilisateurs" at bounding box center [786, 460] width 703 height 34
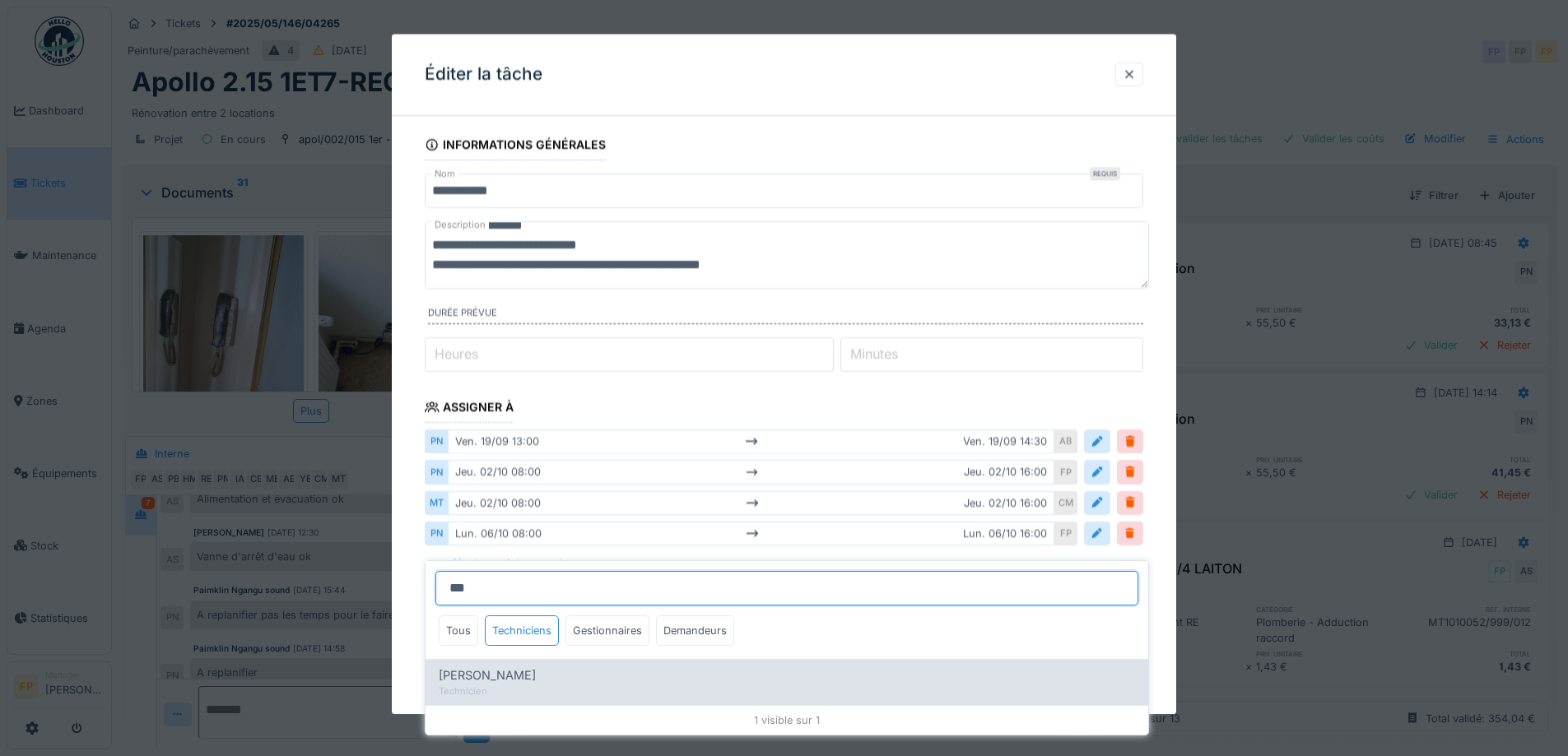
type input "***"
click at [574, 681] on div "[PERSON_NAME]" at bounding box center [787, 676] width 697 height 18
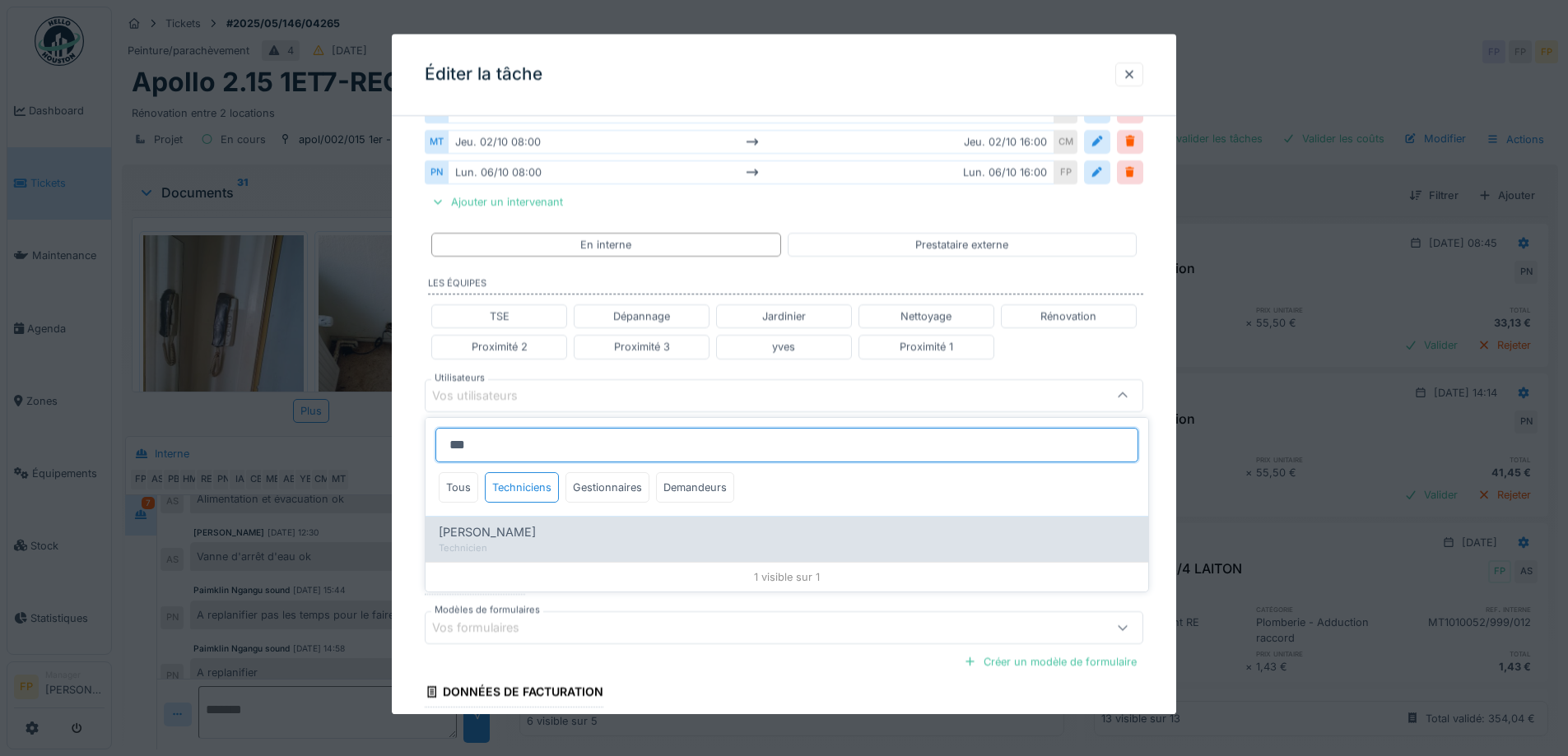
scroll to position [383, 0]
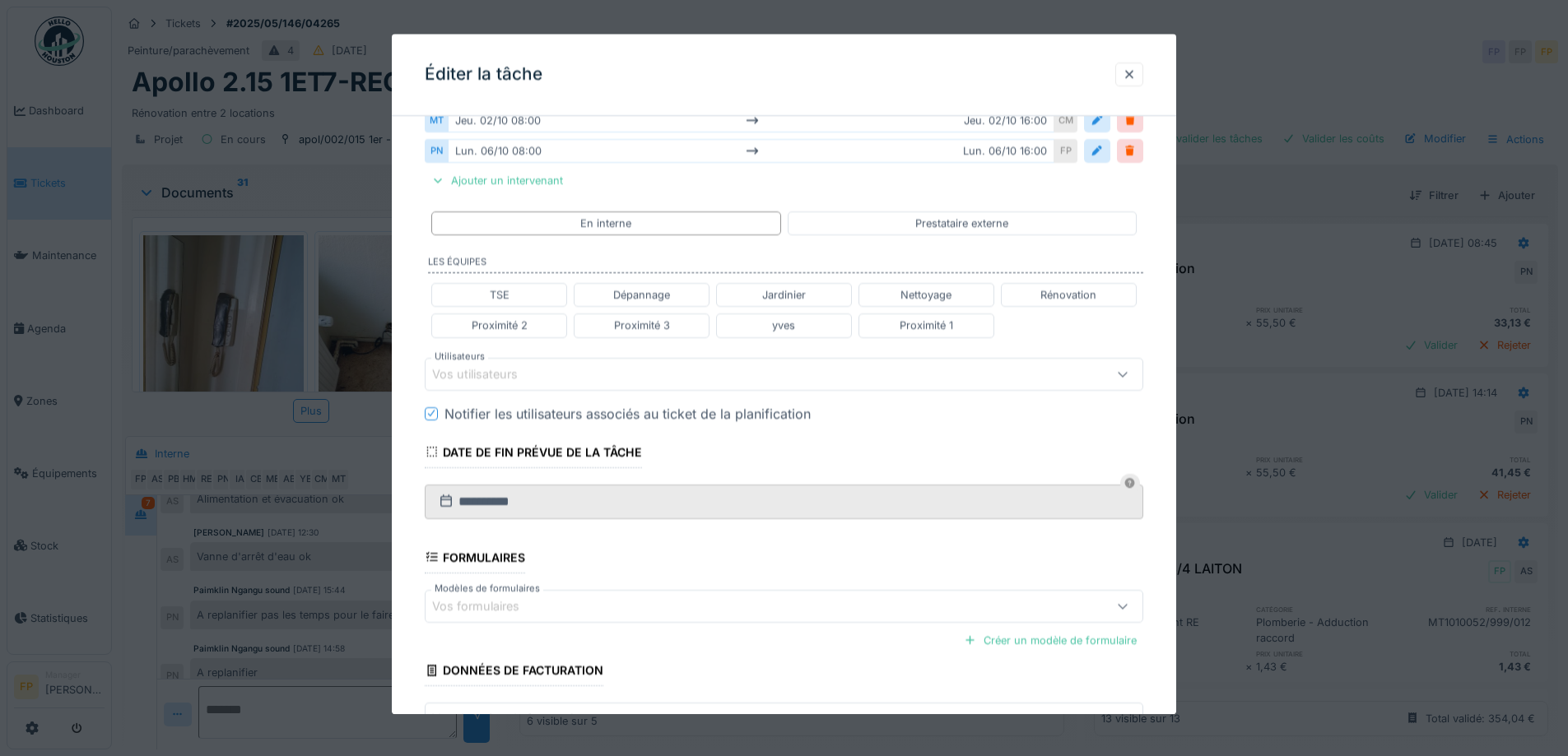
click at [412, 468] on div "**********" at bounding box center [784, 288] width 784 height 1083
click at [527, 377] on div "Vos utilisateurs" at bounding box center [487, 374] width 109 height 18
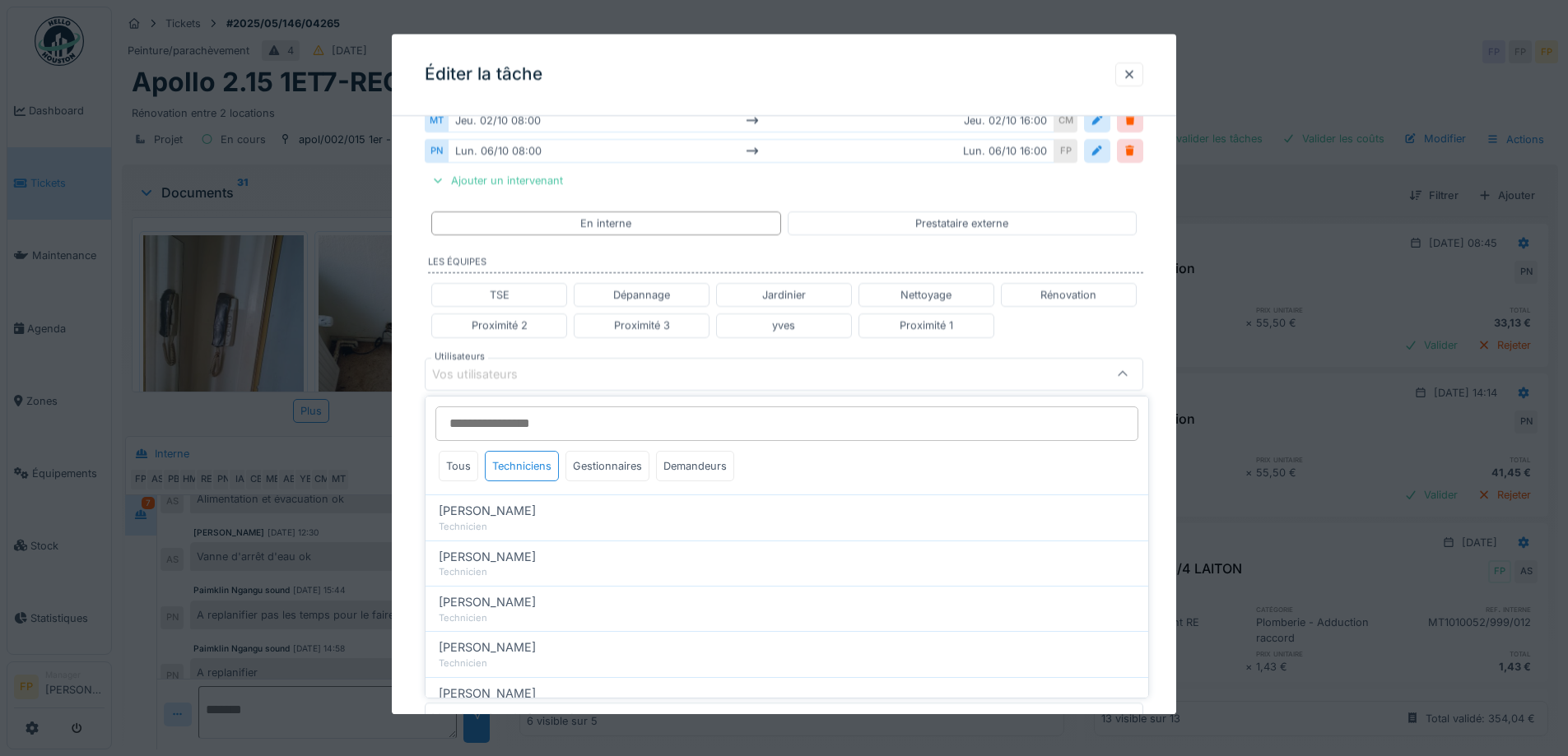
click at [530, 416] on input "Utilisateurs" at bounding box center [786, 424] width 703 height 34
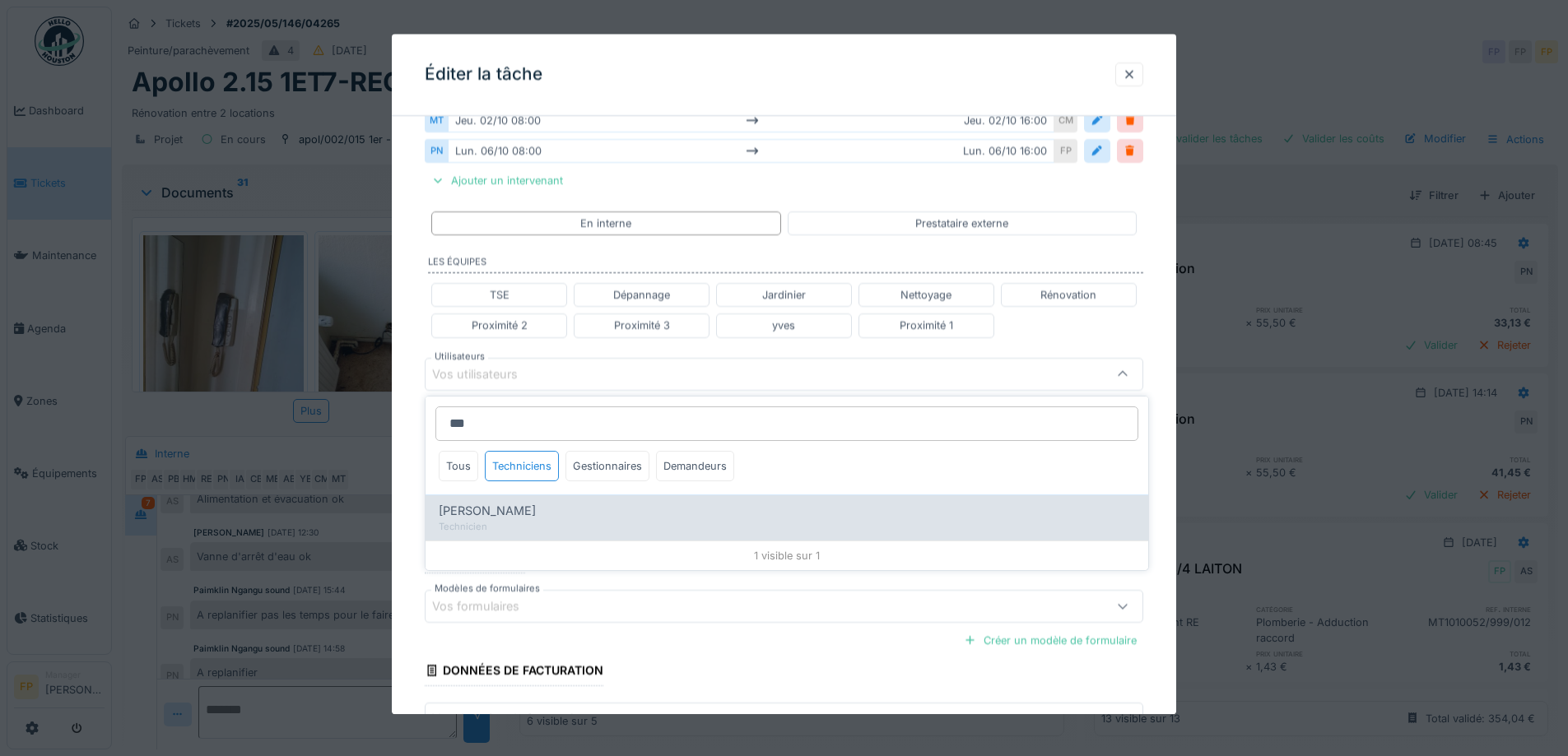
type input "***"
click at [581, 509] on div "[PERSON_NAME]" at bounding box center [787, 511] width 697 height 18
type input "*****"
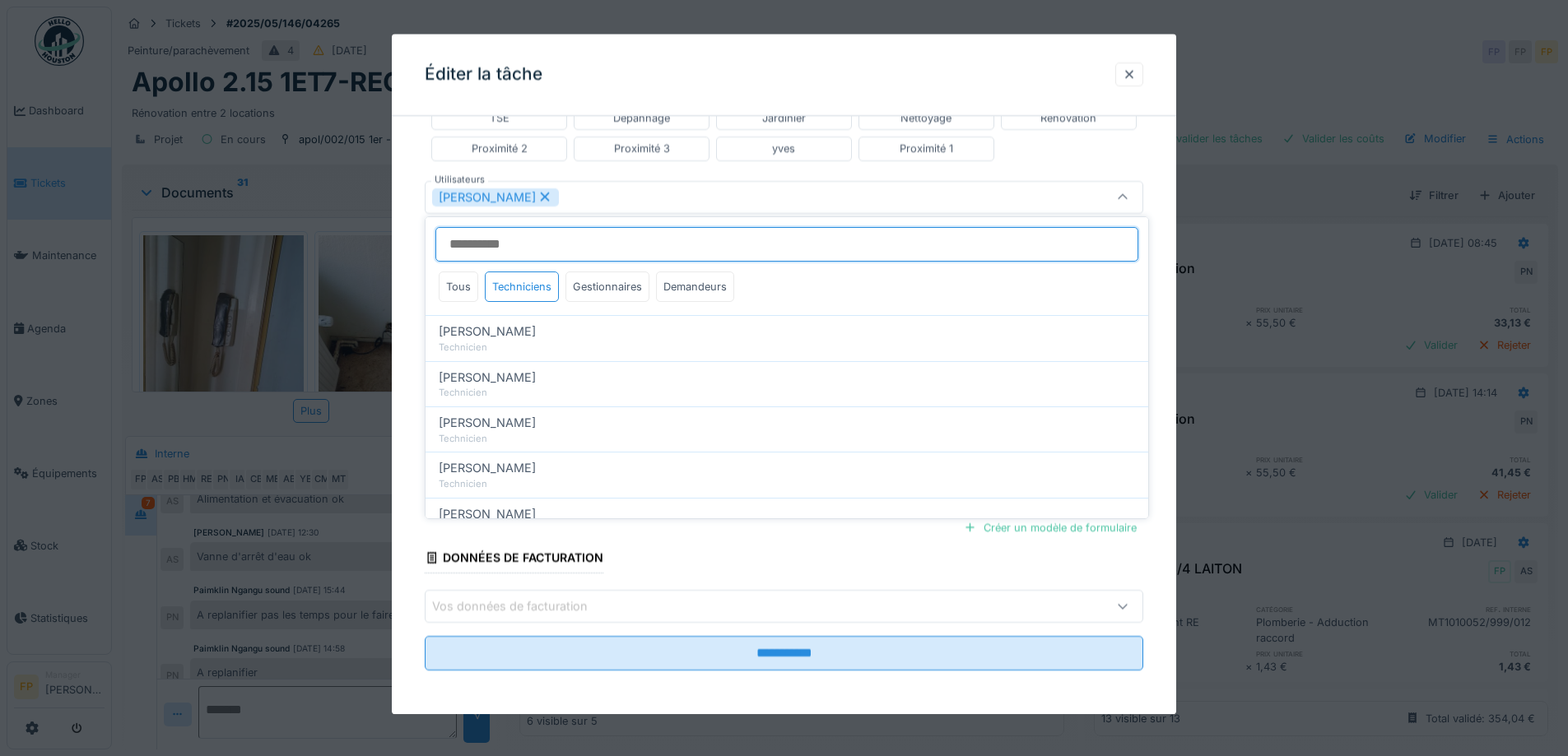
scroll to position [562, 0]
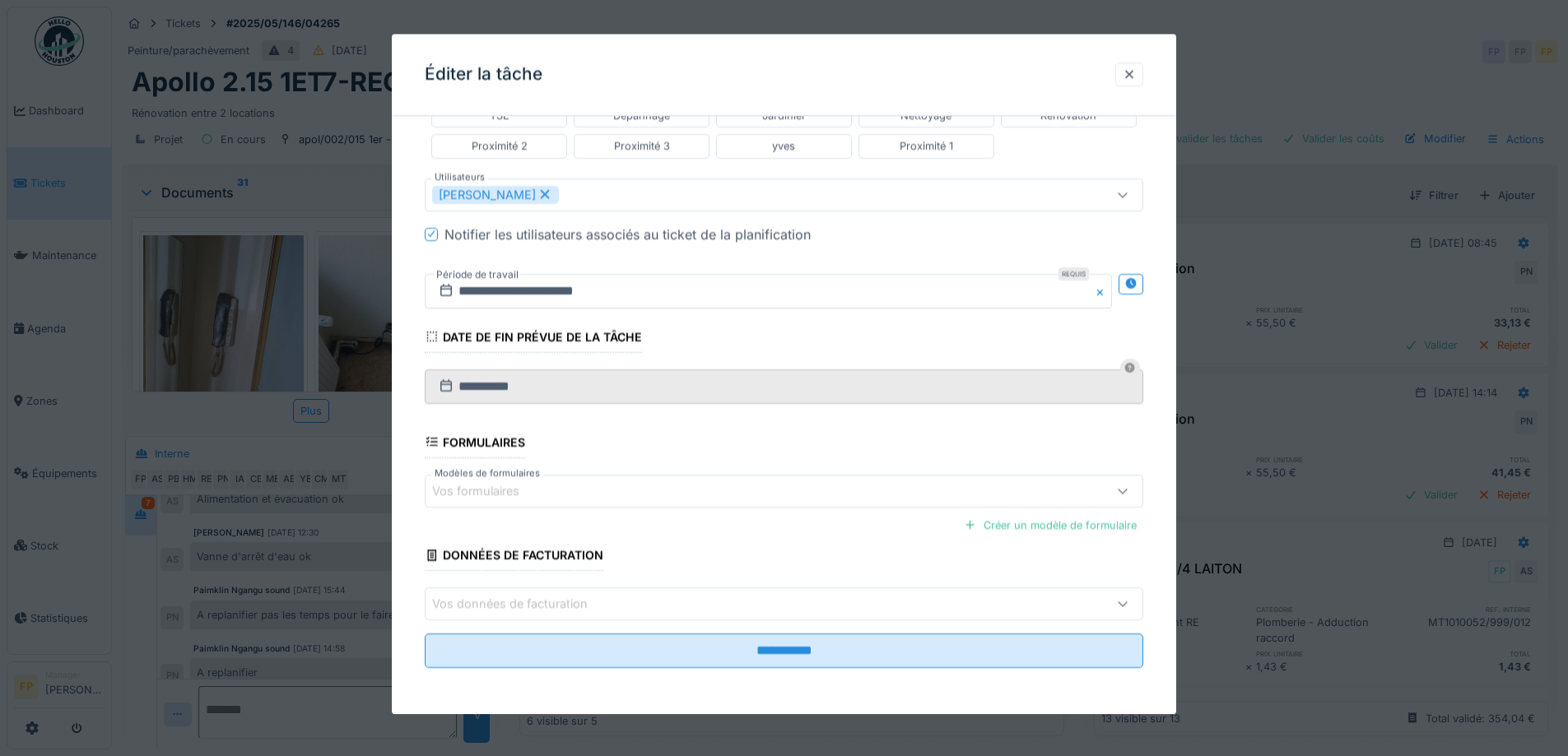
click at [1168, 317] on div "**********" at bounding box center [784, 140] width 784 height 1147
click at [425, 234] on div at bounding box center [432, 234] width 14 height 14
click at [1136, 283] on icon at bounding box center [1131, 284] width 11 height 11
click at [524, 284] on input "**********" at bounding box center [591, 291] width 332 height 34
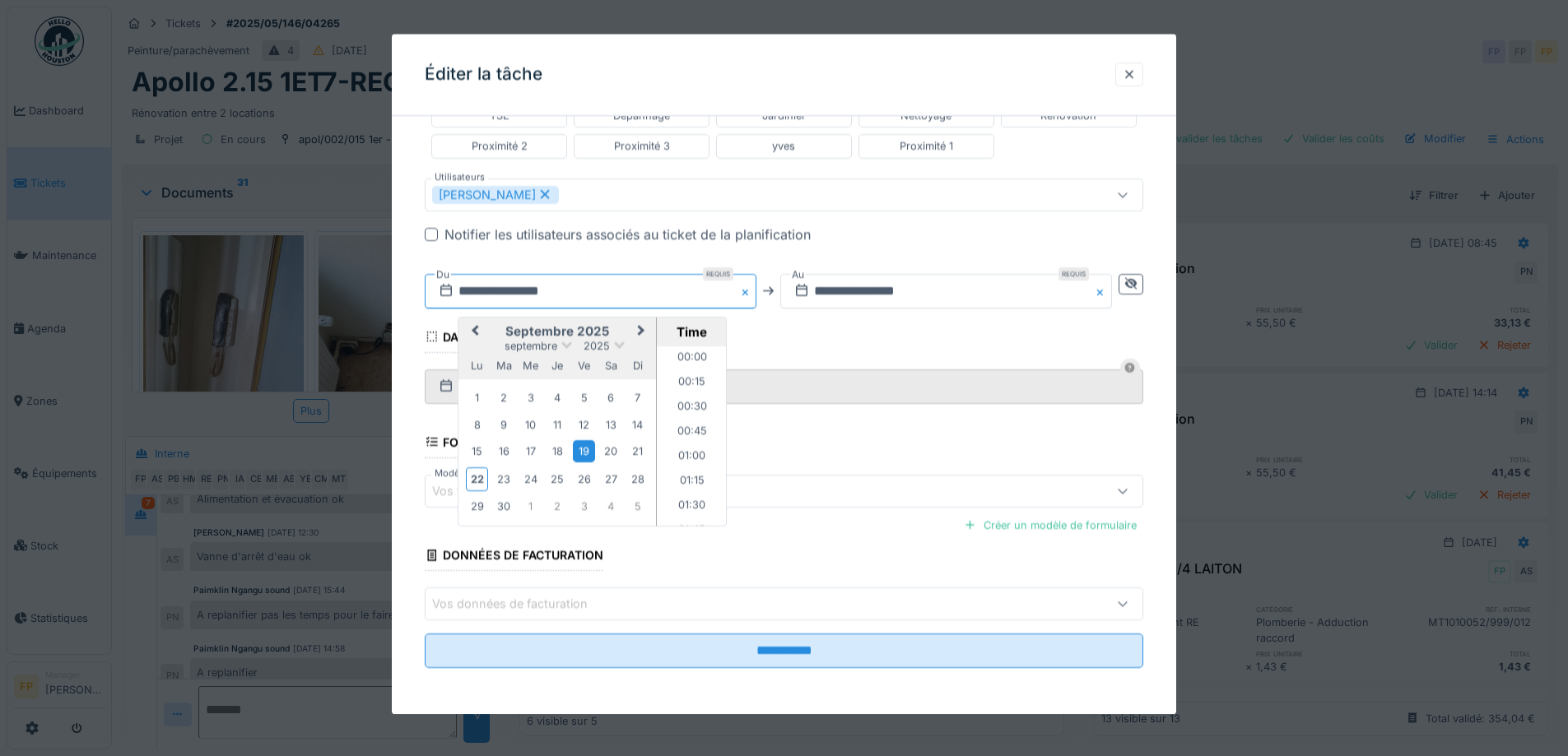
scroll to position [1206, 0]
click at [644, 333] on button "Next Month" at bounding box center [642, 332] width 26 height 26
click at [472, 422] on div "6" at bounding box center [477, 425] width 23 height 23
click at [688, 478] on li "08:00" at bounding box center [691, 480] width 70 height 24
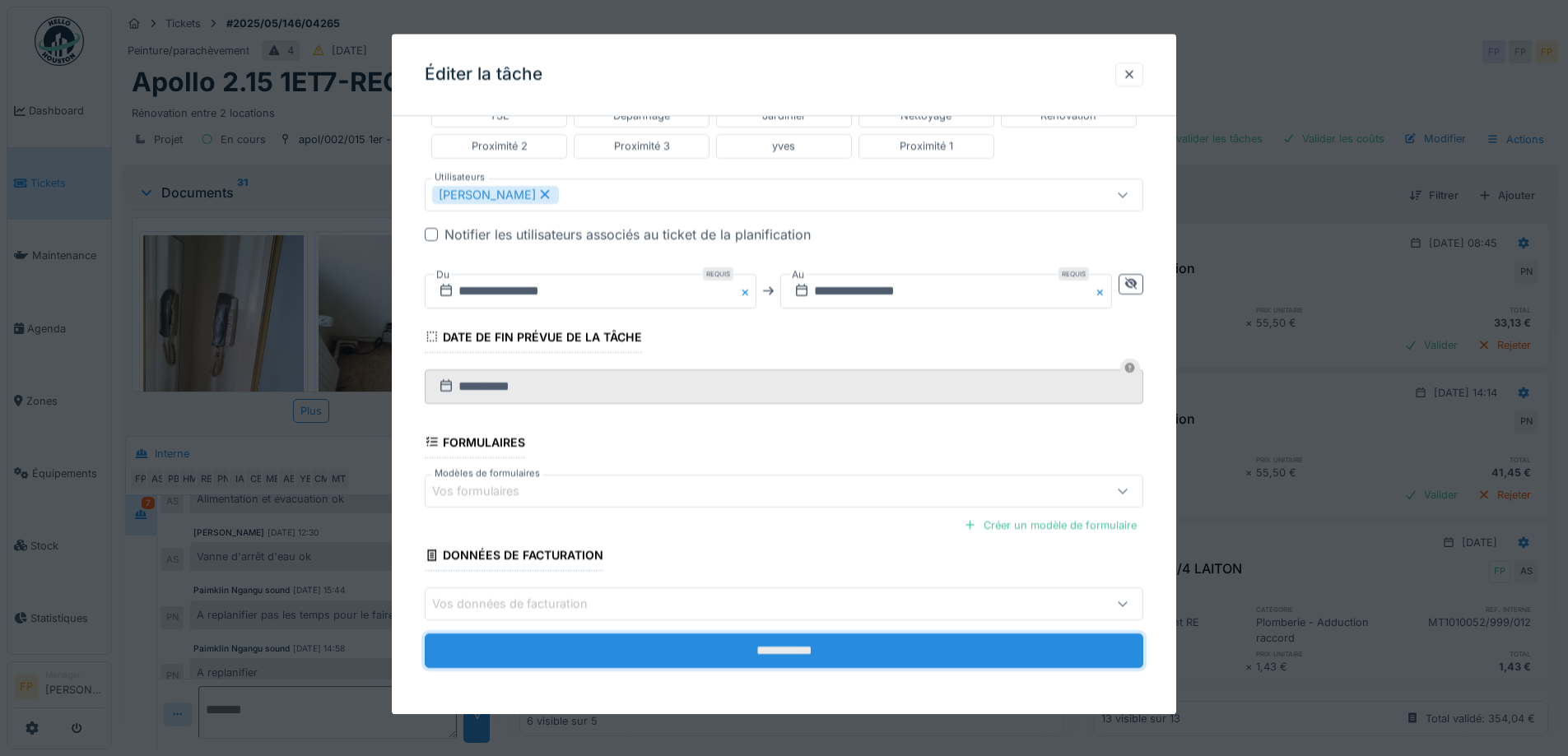
click at [766, 644] on input "**********" at bounding box center [784, 651] width 718 height 34
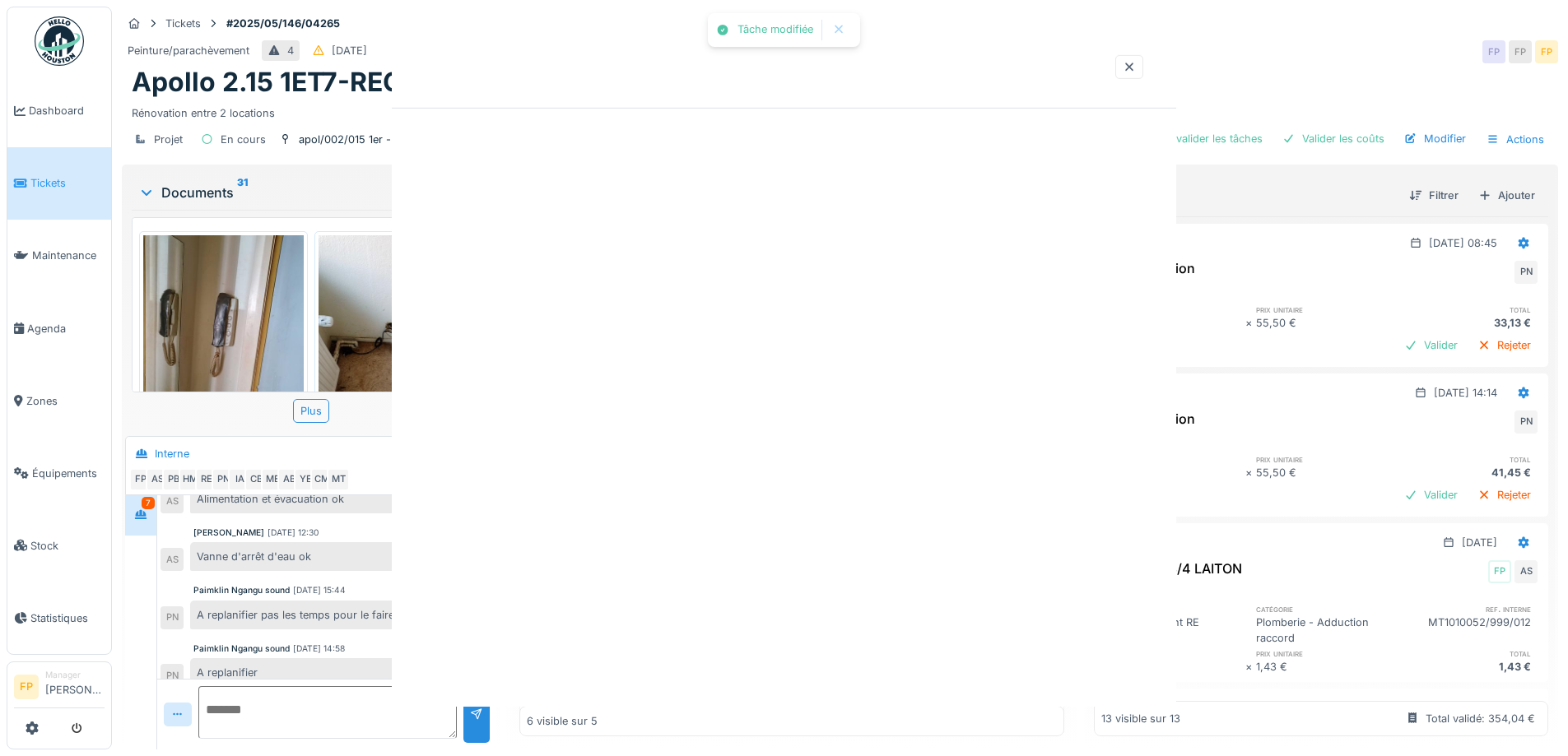
scroll to position [0, 0]
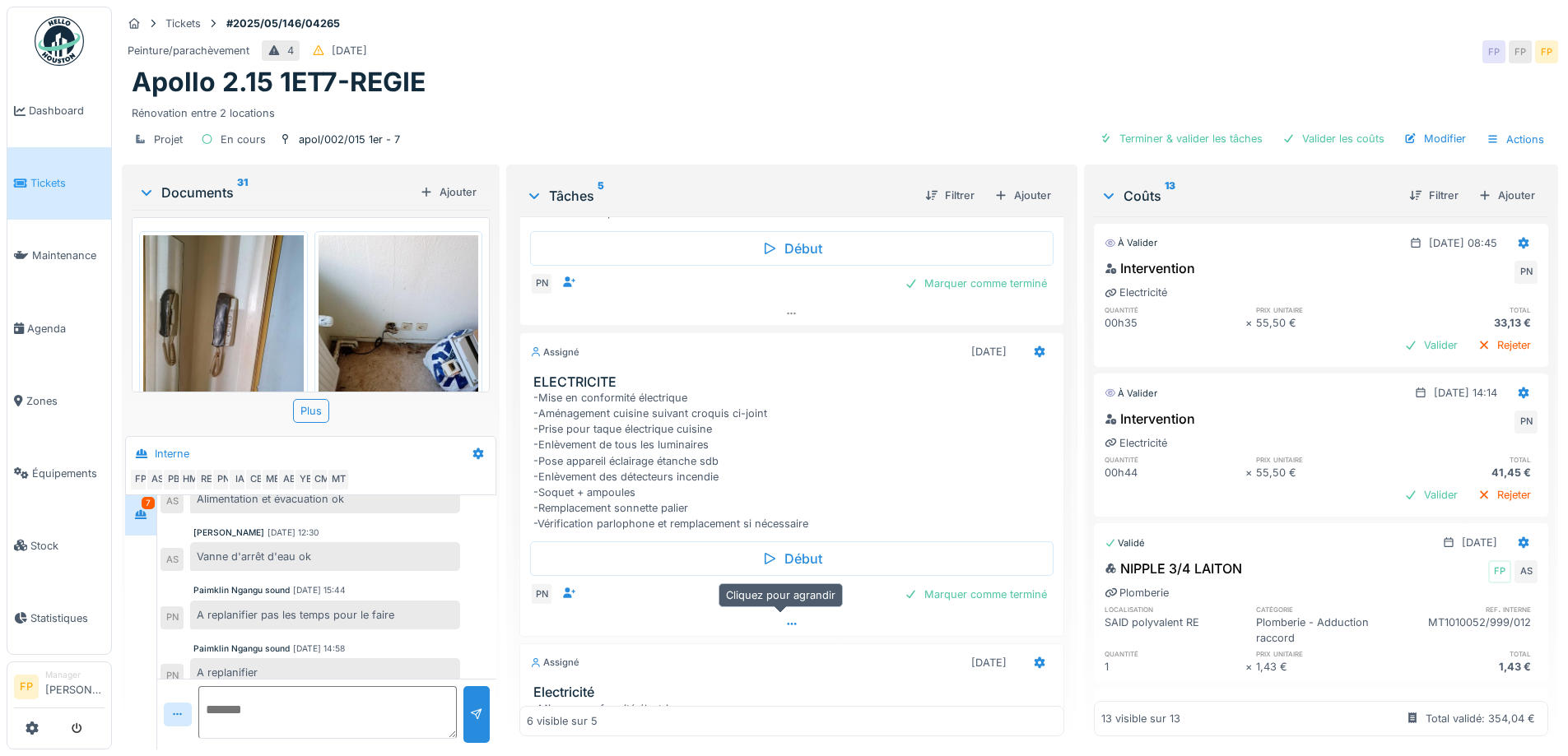
click at [785, 628] on icon at bounding box center [792, 624] width 14 height 11
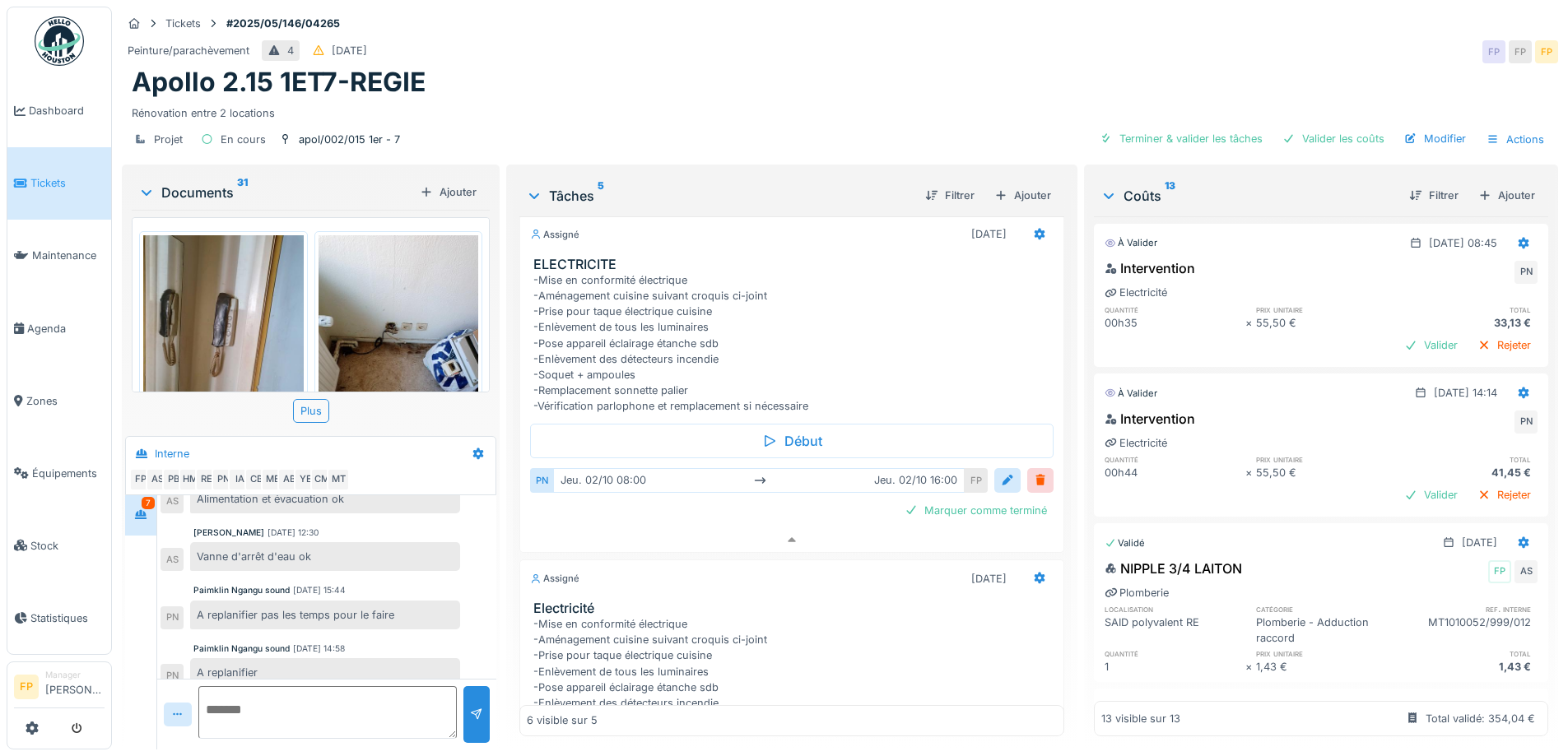
scroll to position [694, 0]
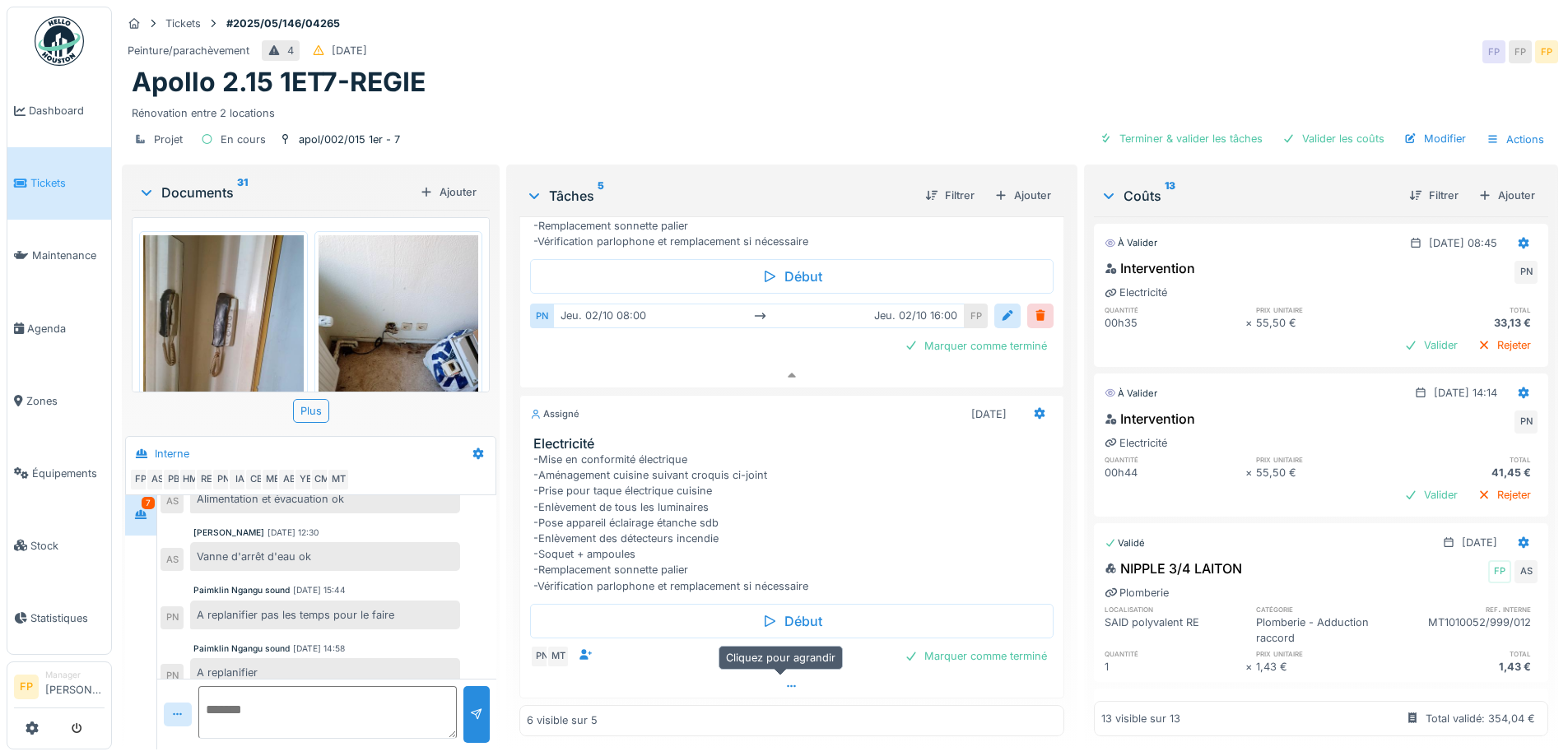
click at [785, 681] on icon at bounding box center [792, 686] width 14 height 11
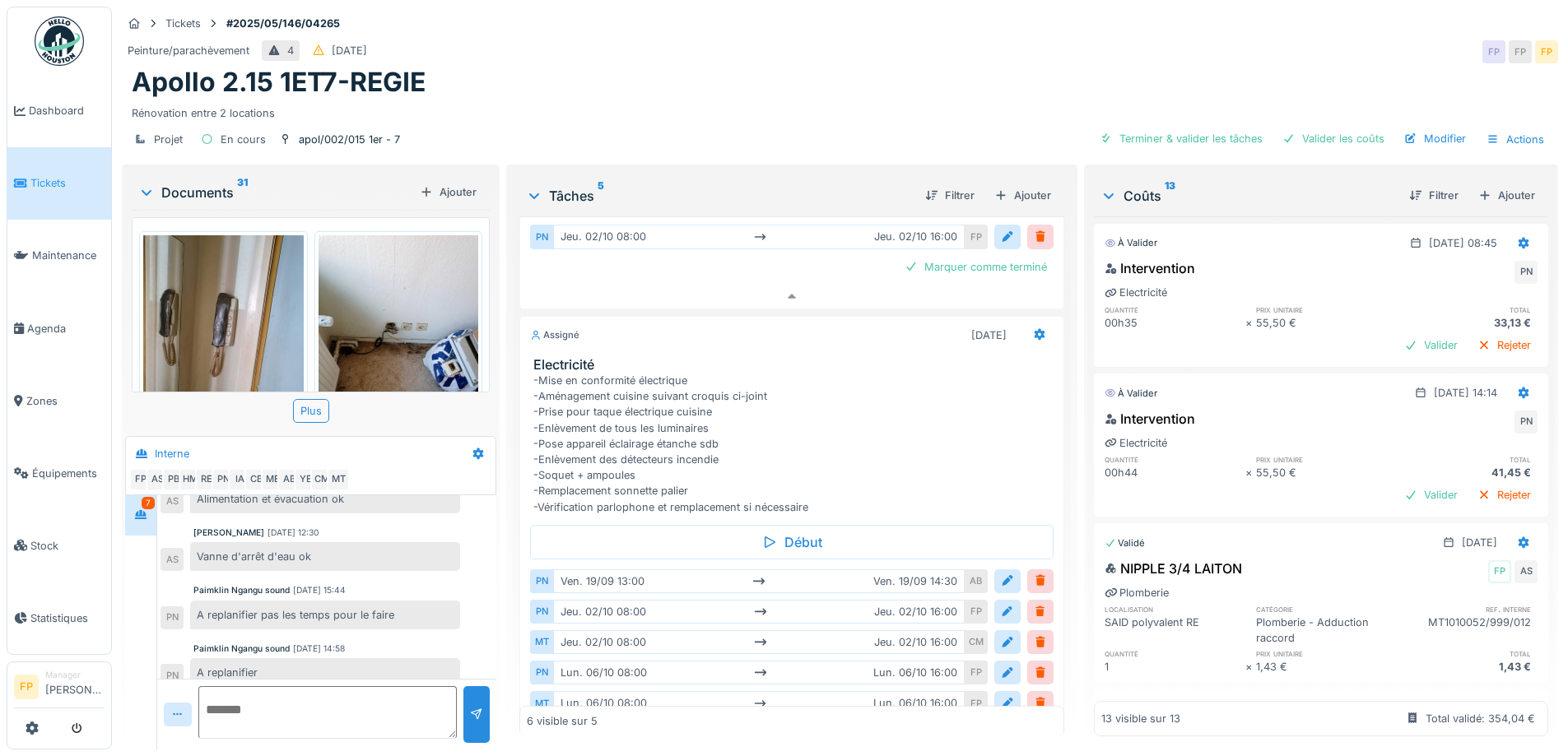
scroll to position [849, 0]
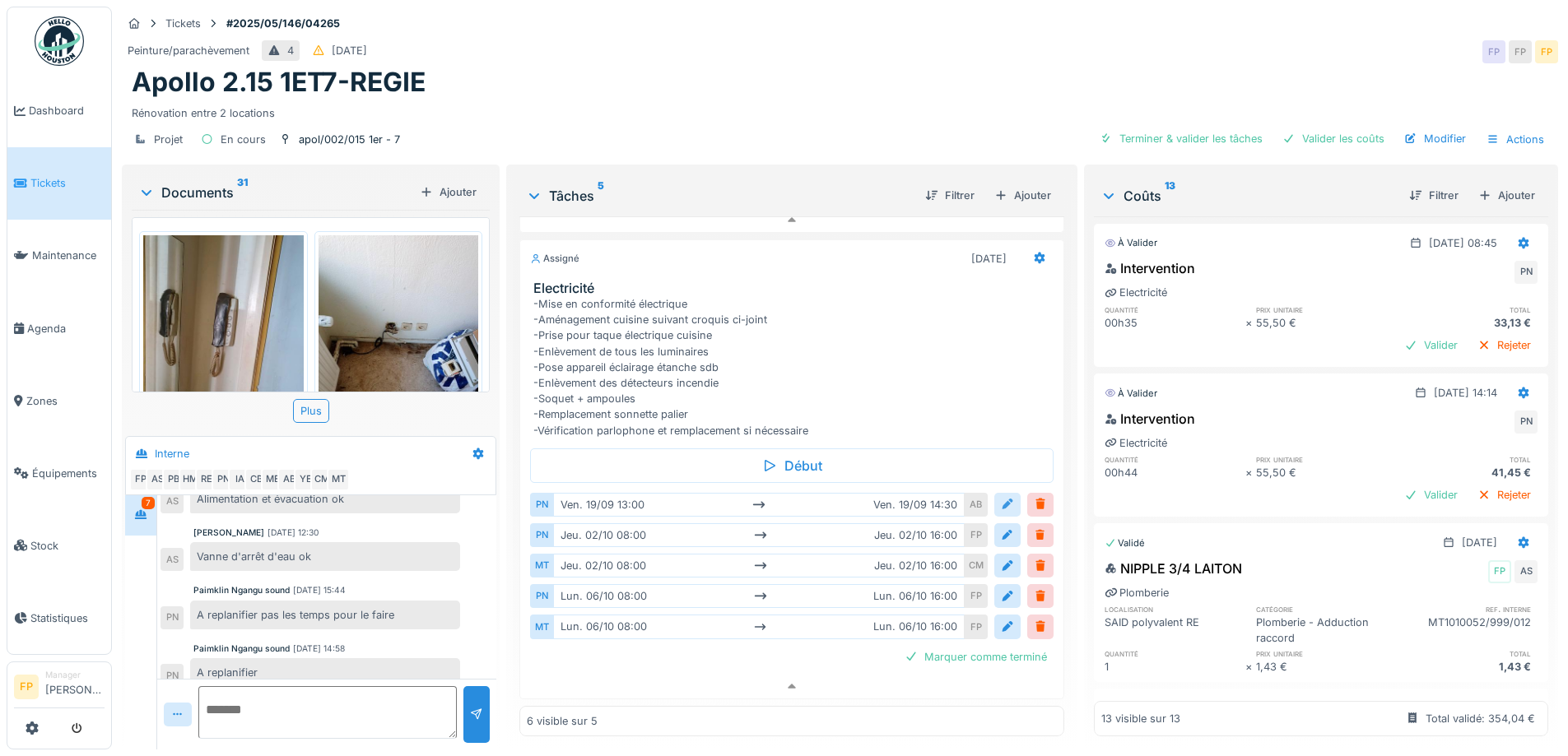
click at [1002, 497] on div at bounding box center [1008, 505] width 14 height 15
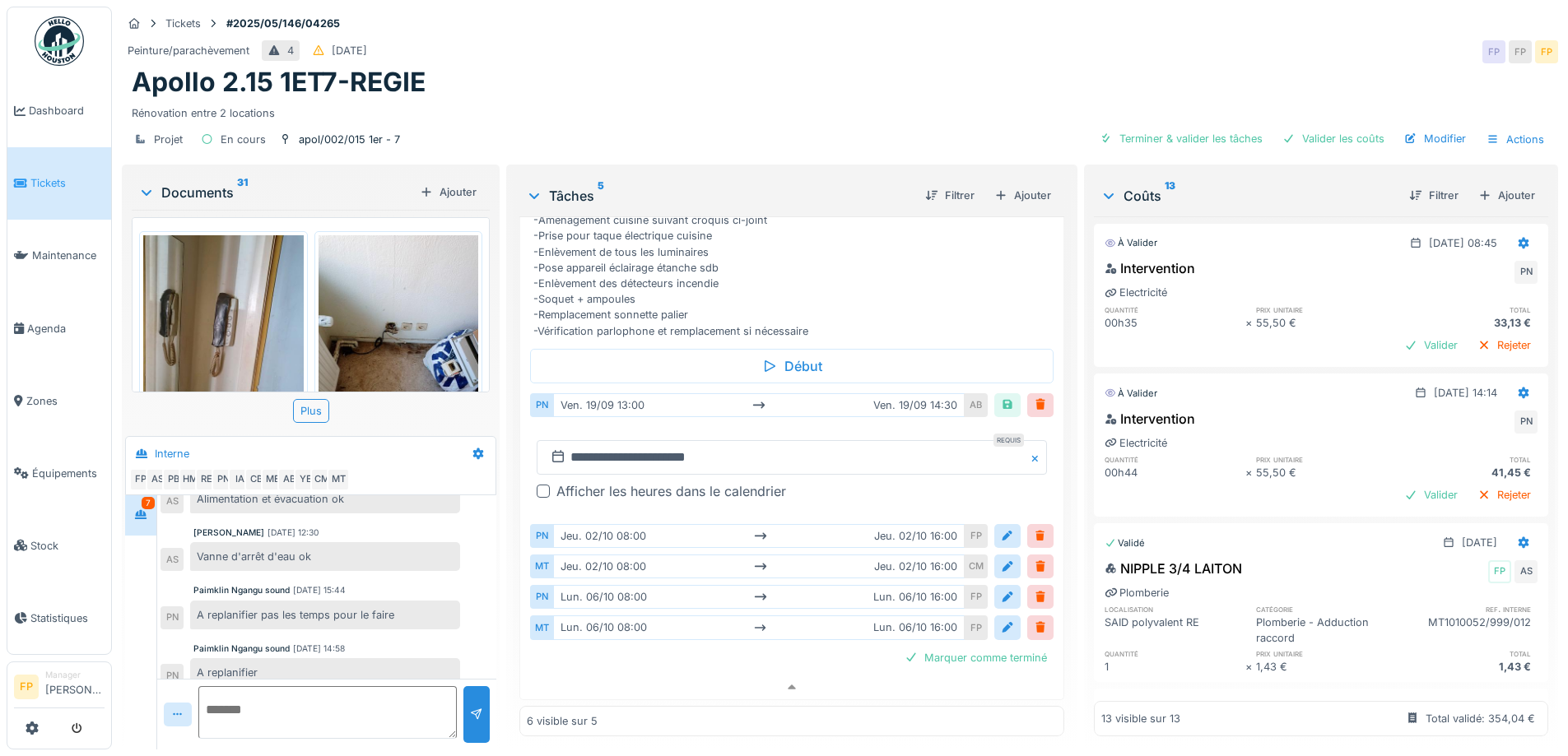
scroll to position [950, 0]
click at [537, 484] on div at bounding box center [543, 490] width 14 height 14
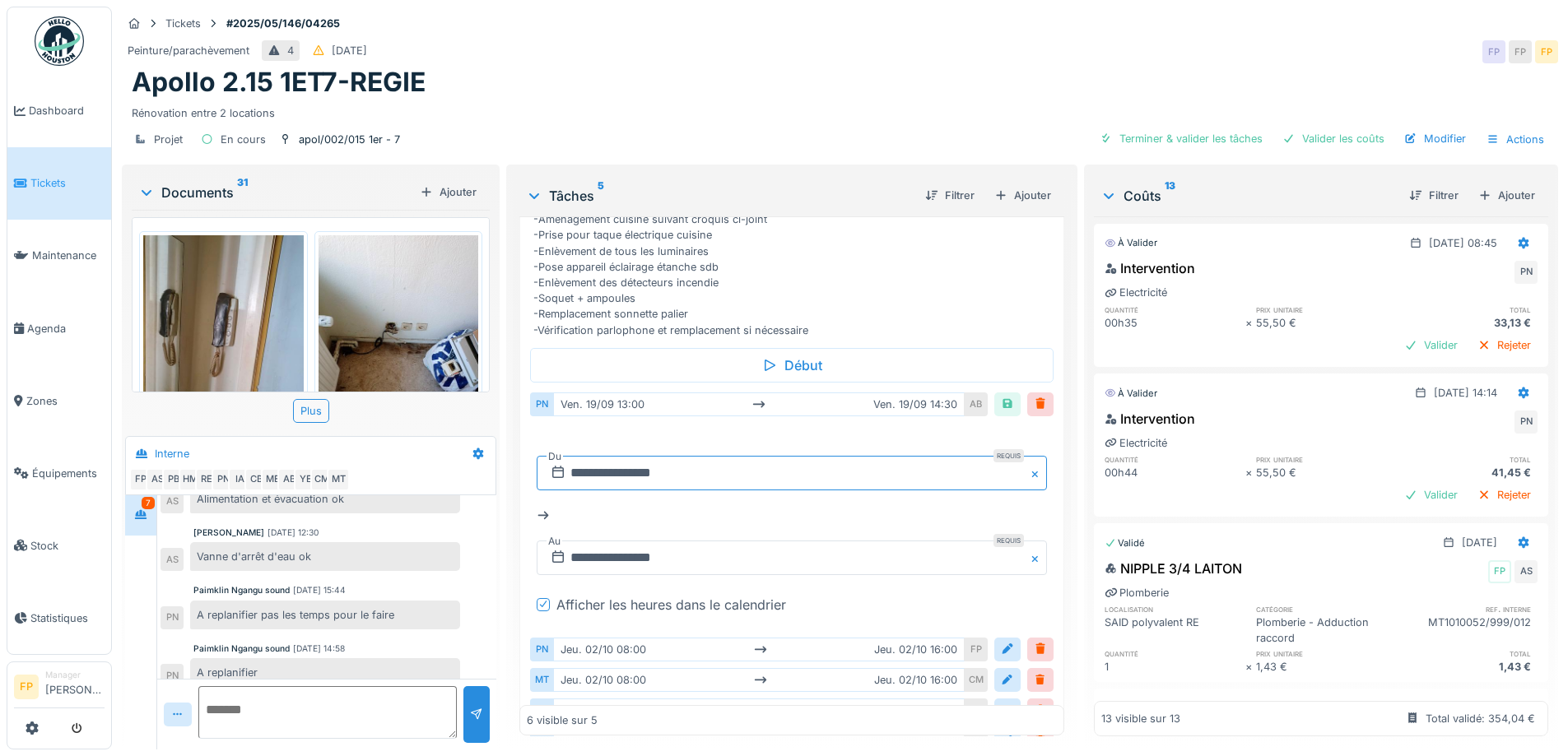
click at [619, 460] on input "**********" at bounding box center [791, 473] width 509 height 34
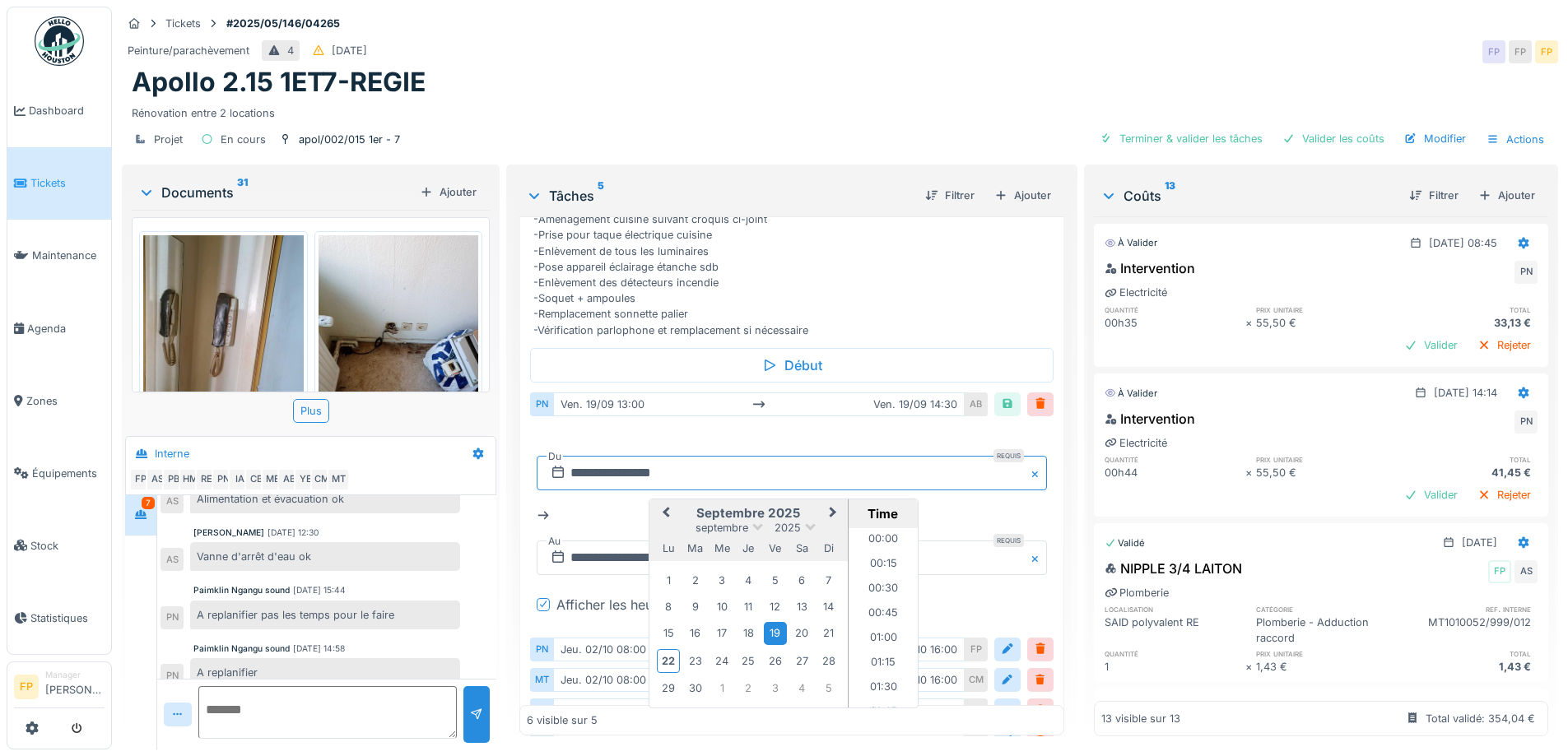
scroll to position [1206, 0]
click at [833, 504] on span "Next Month" at bounding box center [833, 514] width 0 height 20
click at [692, 596] on div "7" at bounding box center [695, 607] width 23 height 23
click at [879, 554] on li "08:00" at bounding box center [883, 566] width 70 height 24
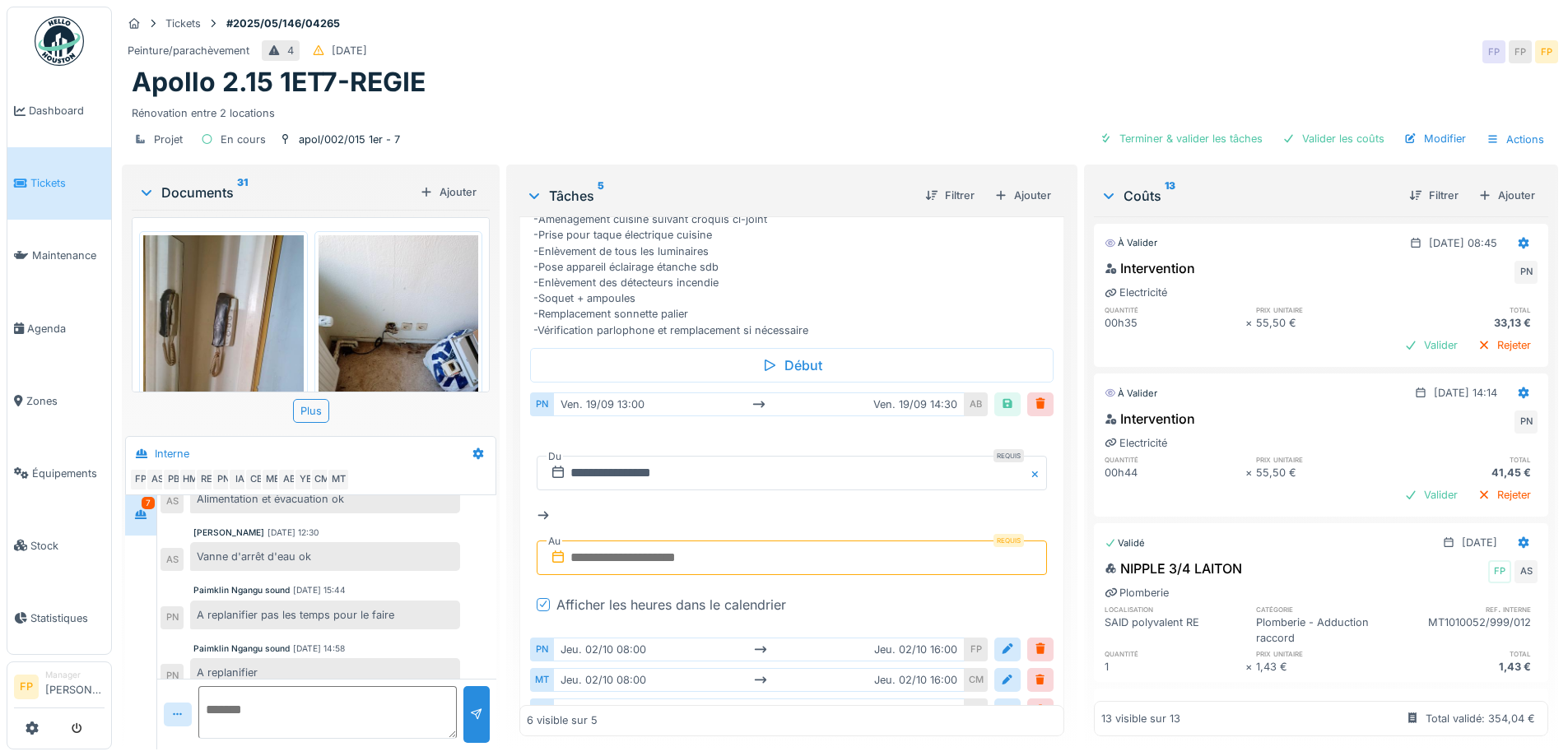
click at [639, 541] on input "text" at bounding box center [791, 558] width 509 height 34
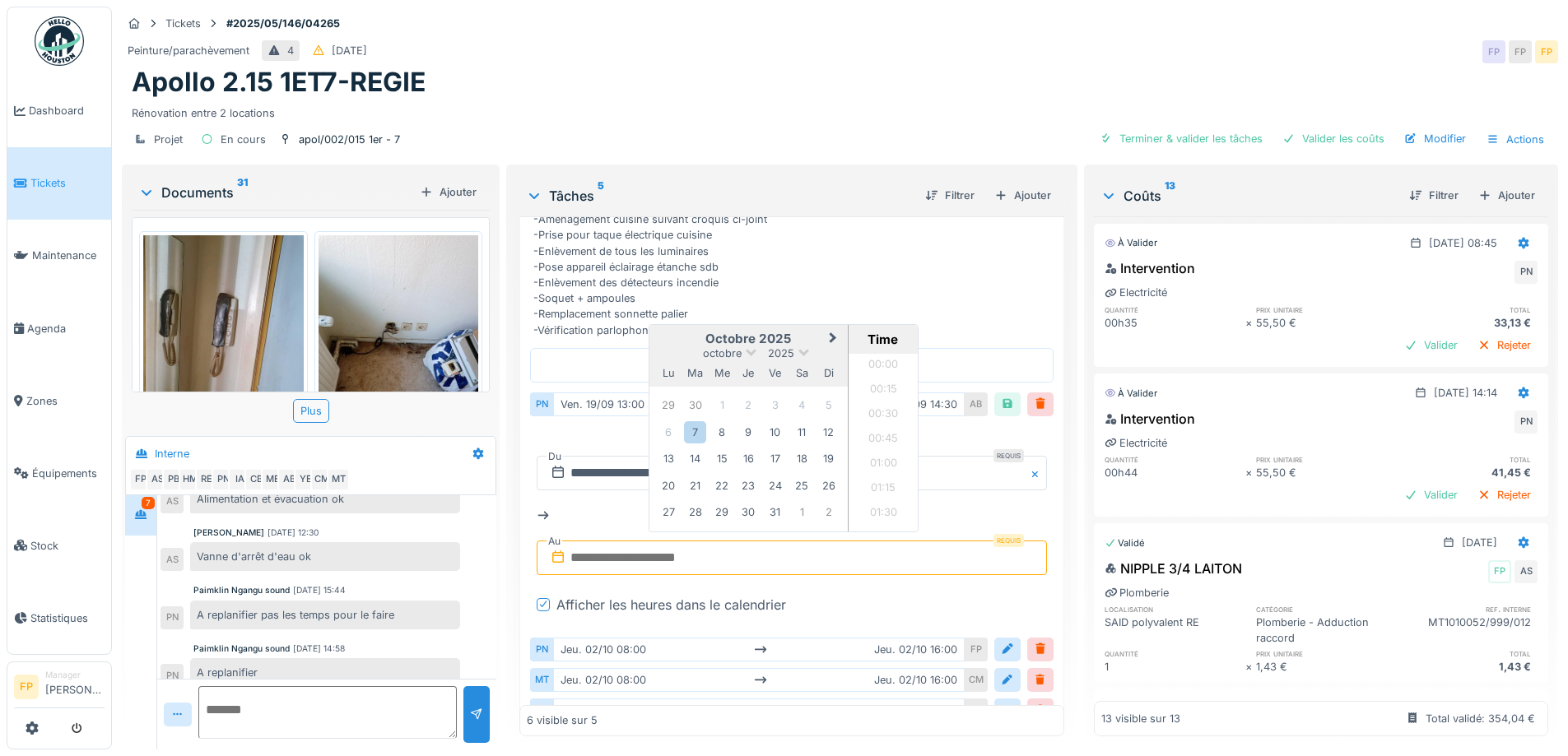
scroll to position [911, 0]
click at [693, 421] on div "7" at bounding box center [695, 432] width 23 height 23
click at [872, 512] on li "16:00" at bounding box center [883, 524] width 70 height 24
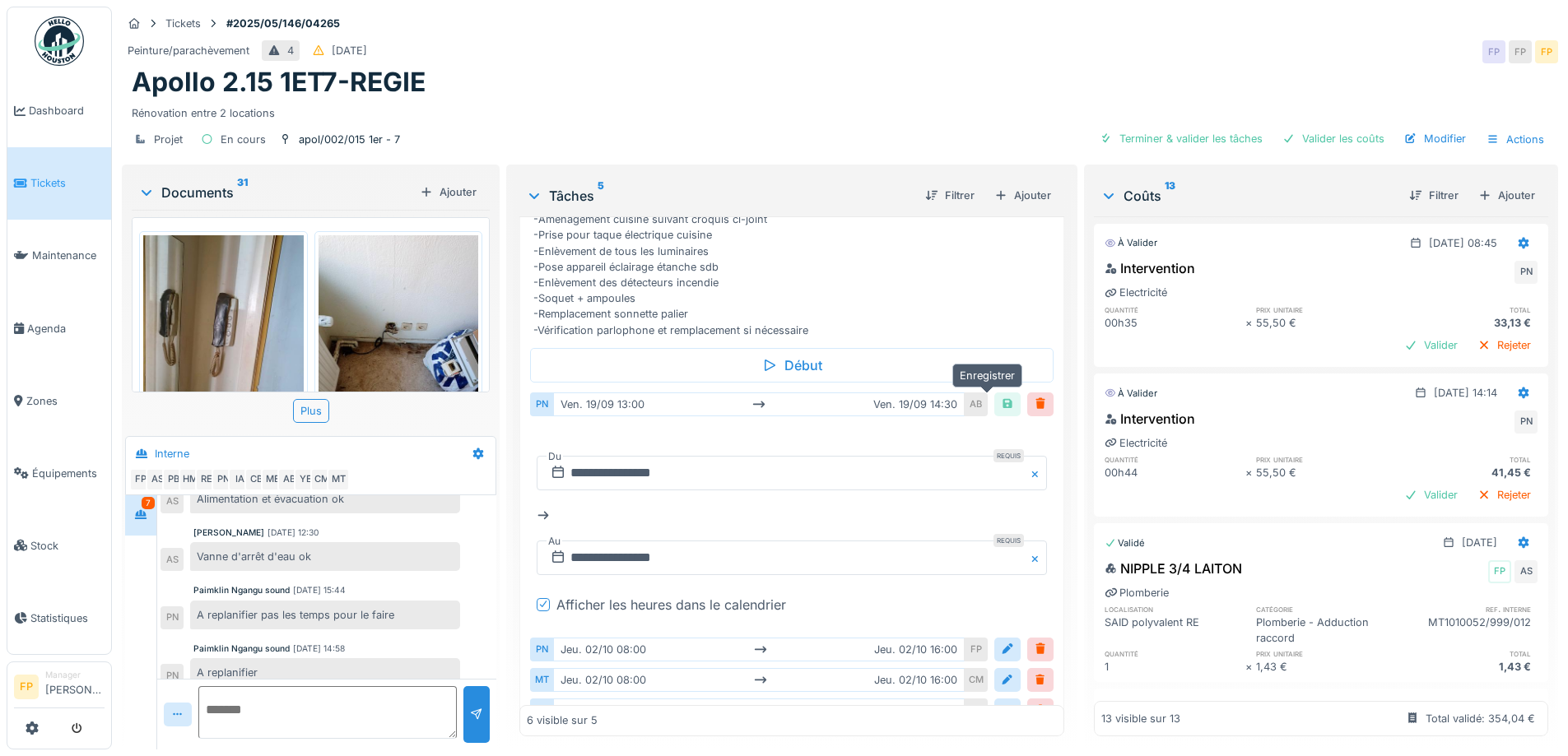
click at [1002, 397] on div at bounding box center [1008, 404] width 14 height 15
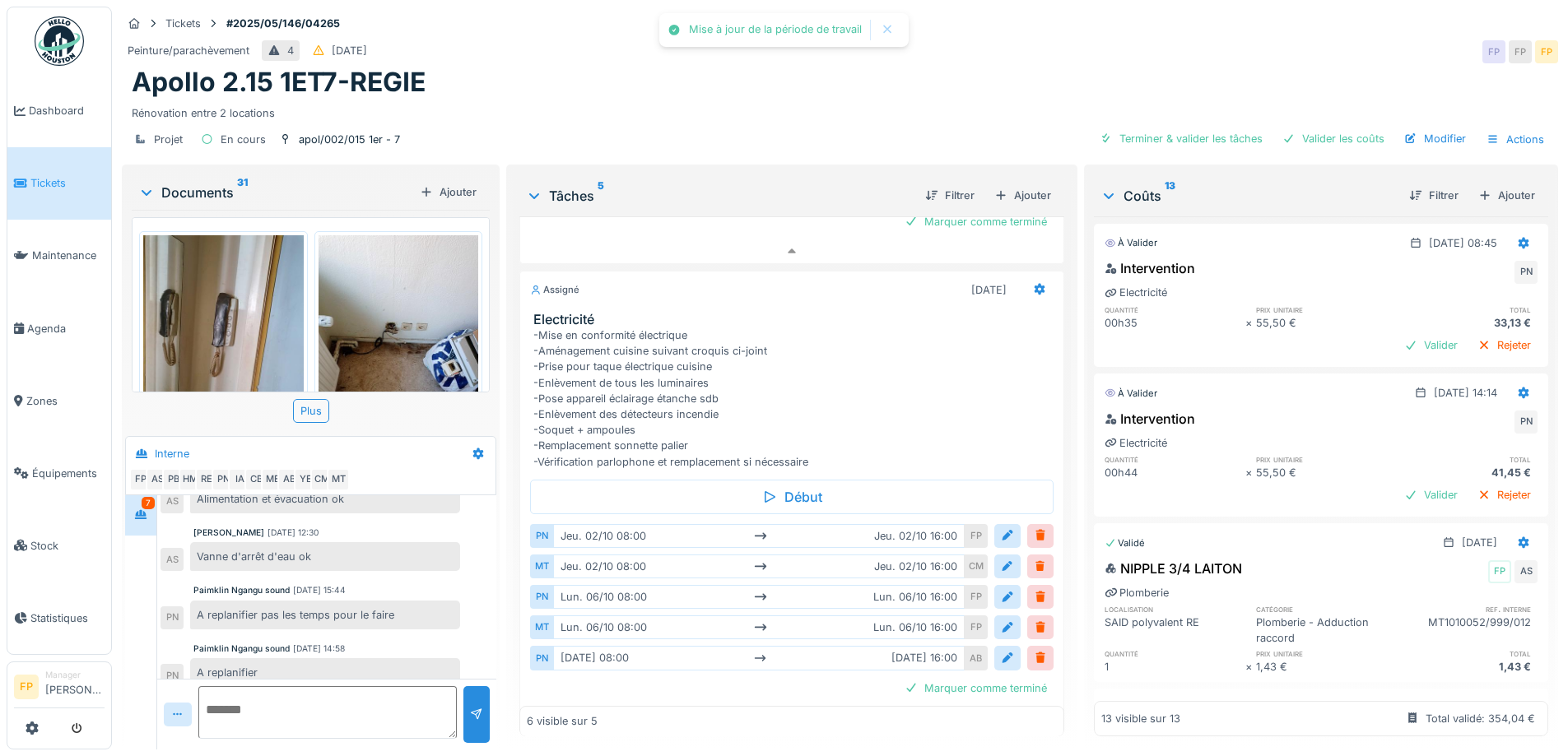
scroll to position [849, 0]
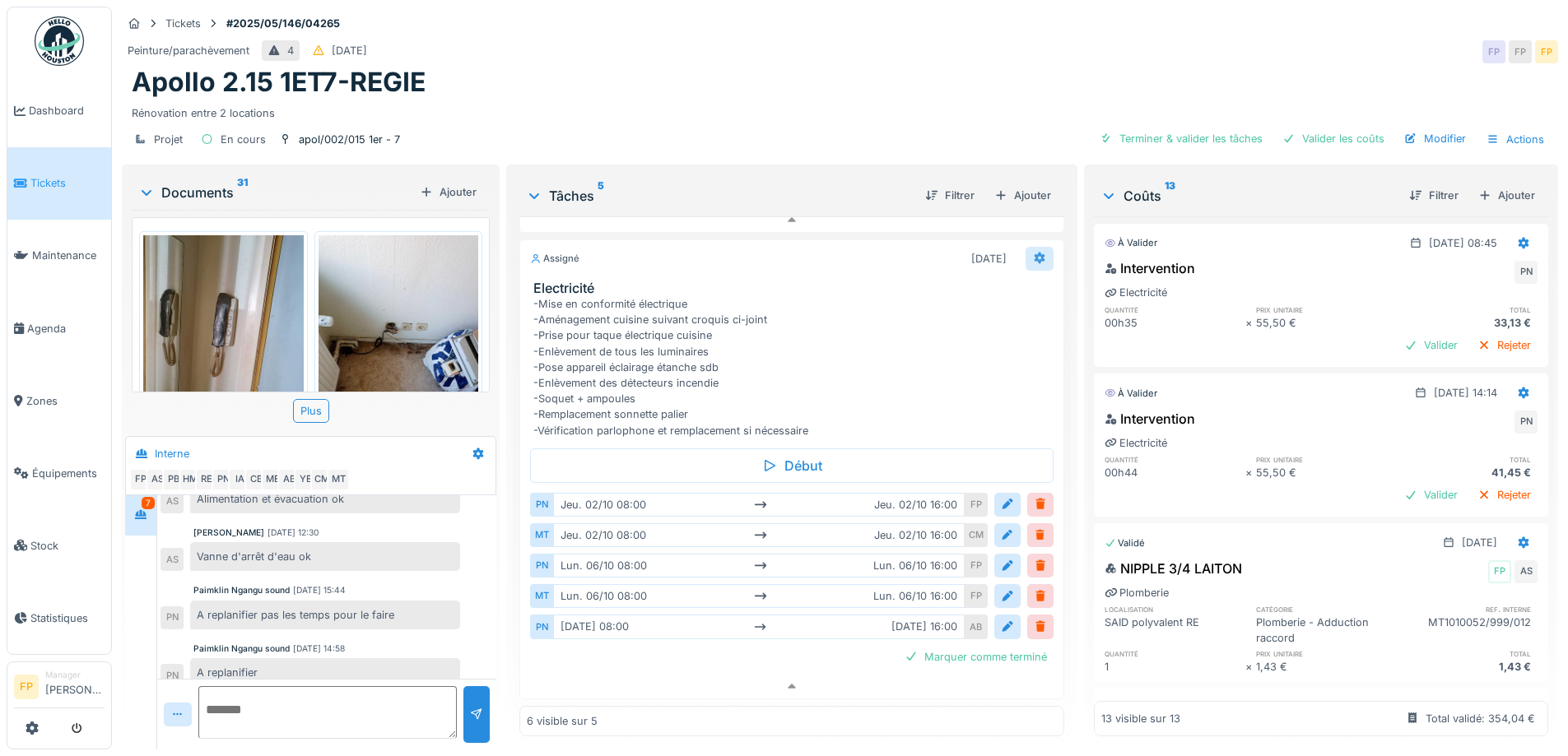
click at [1033, 252] on icon at bounding box center [1040, 258] width 14 height 11
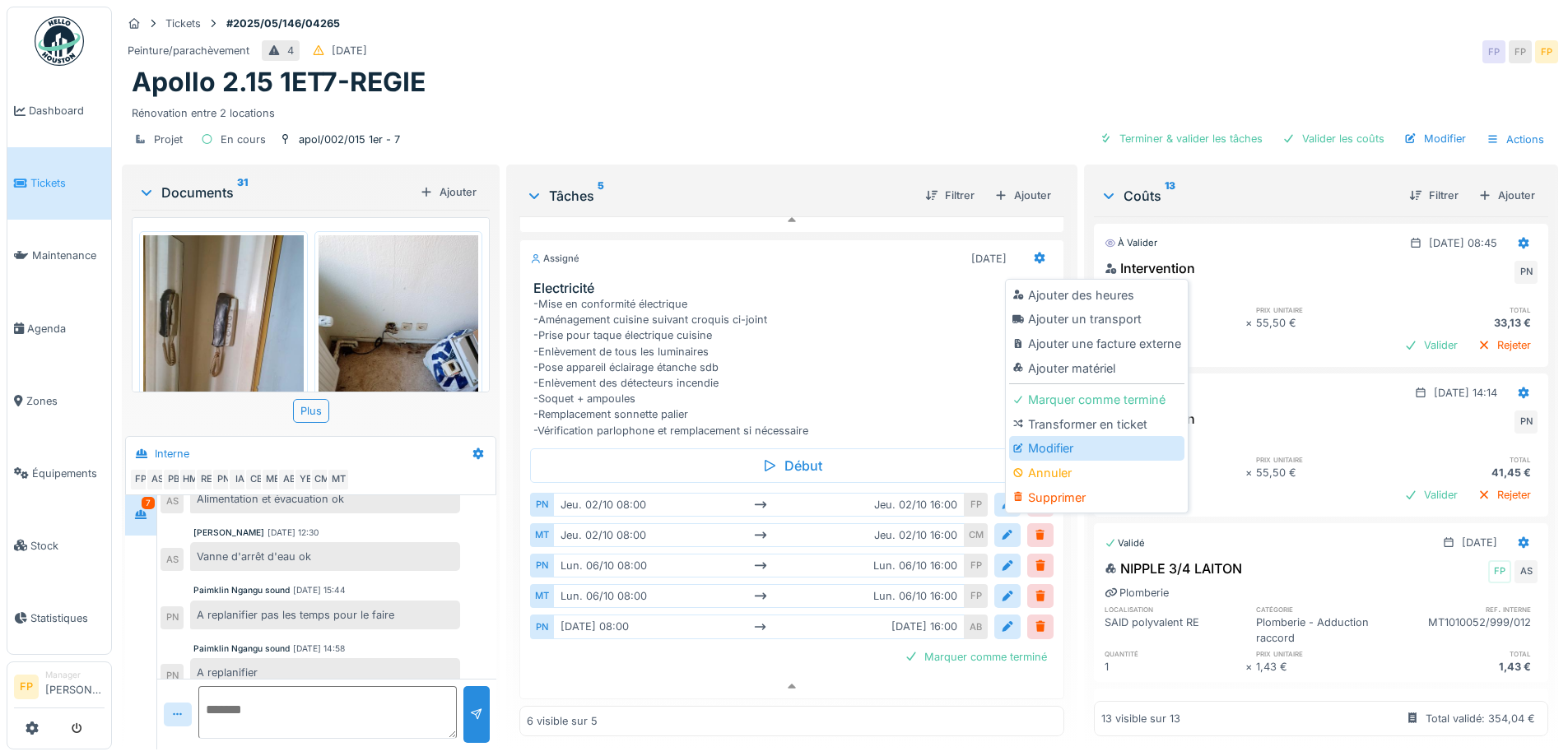
click at [1082, 436] on div "Modifier" at bounding box center [1098, 448] width 176 height 24
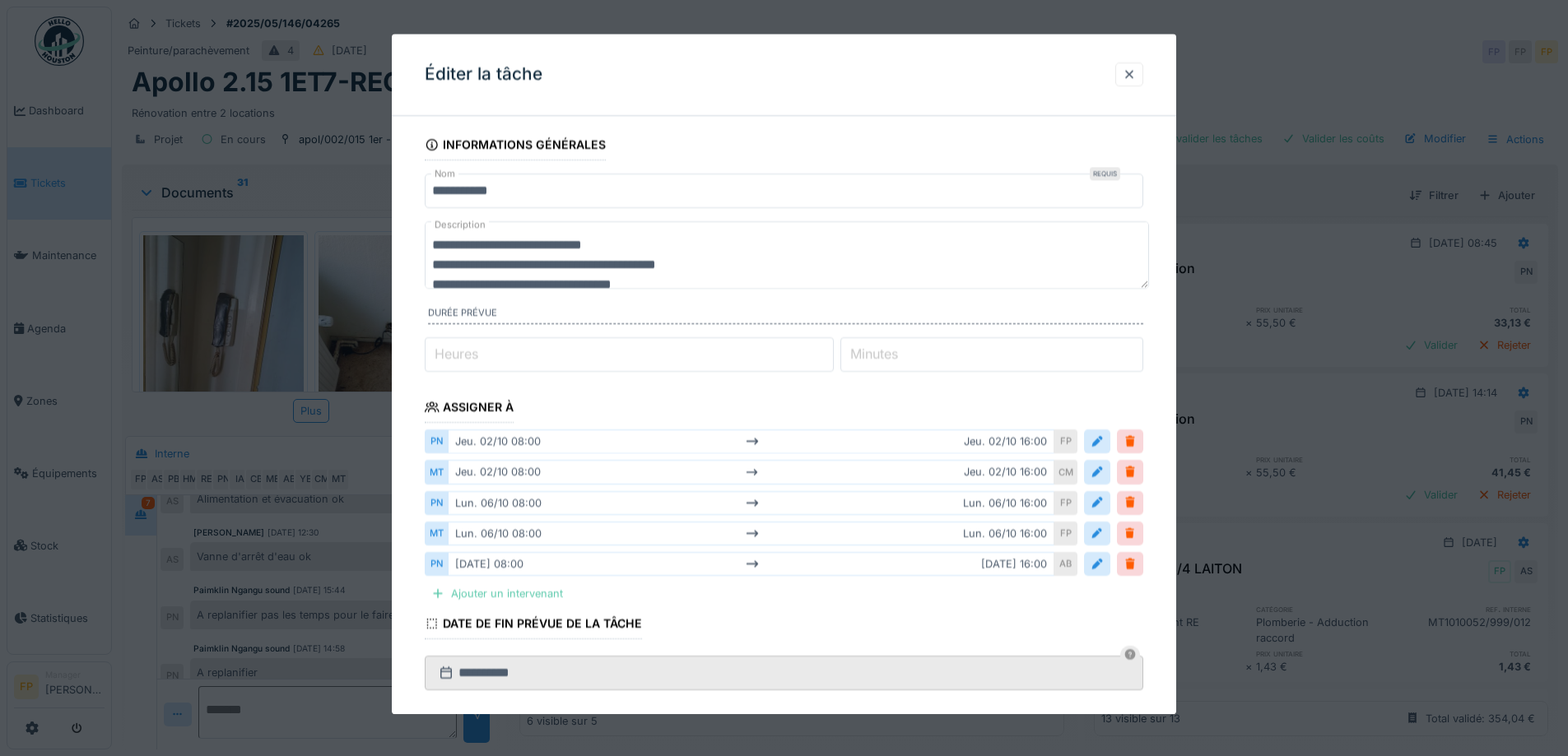
click at [502, 591] on div "Ajouter un intervenant" at bounding box center [498, 593] width 145 height 23
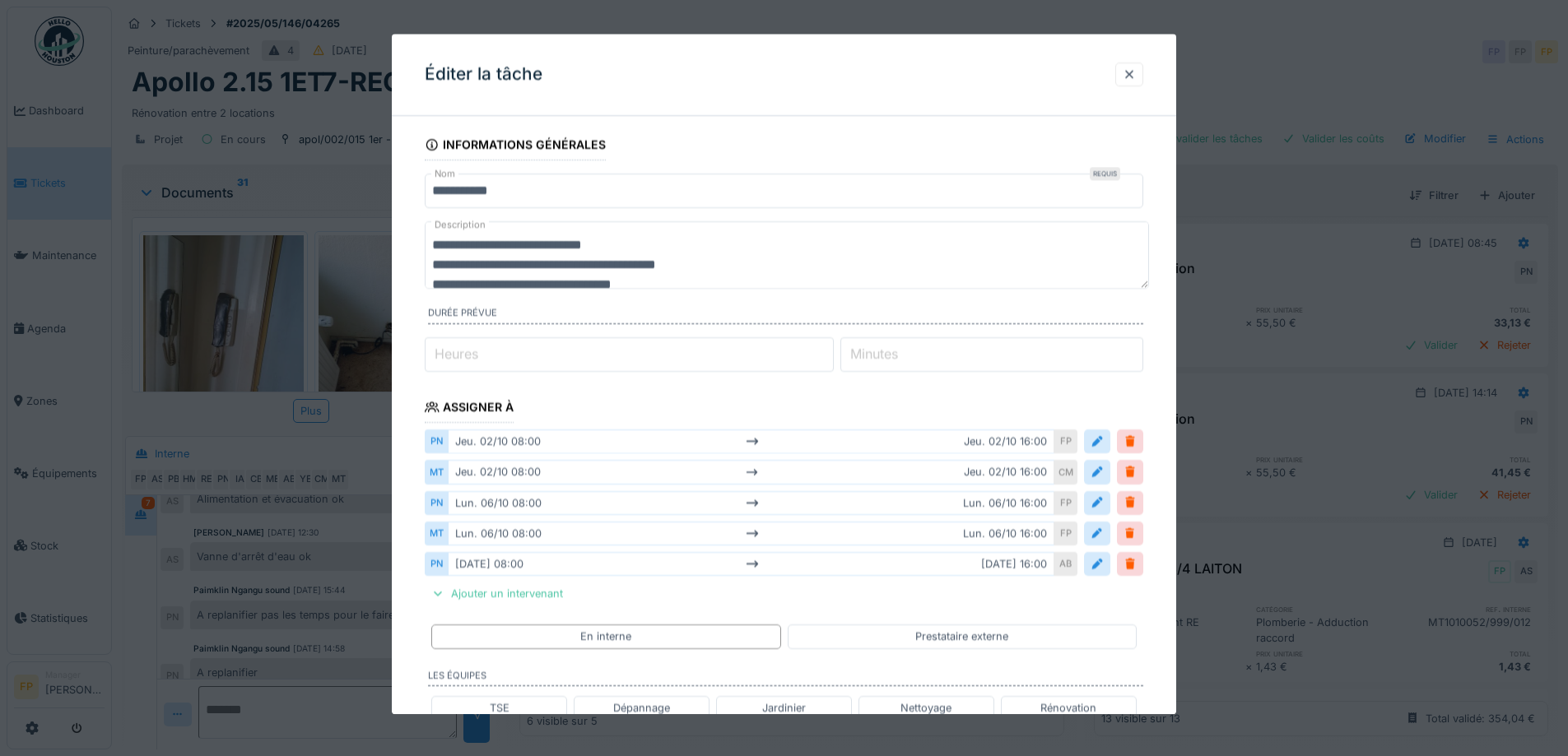
scroll to position [247, 0]
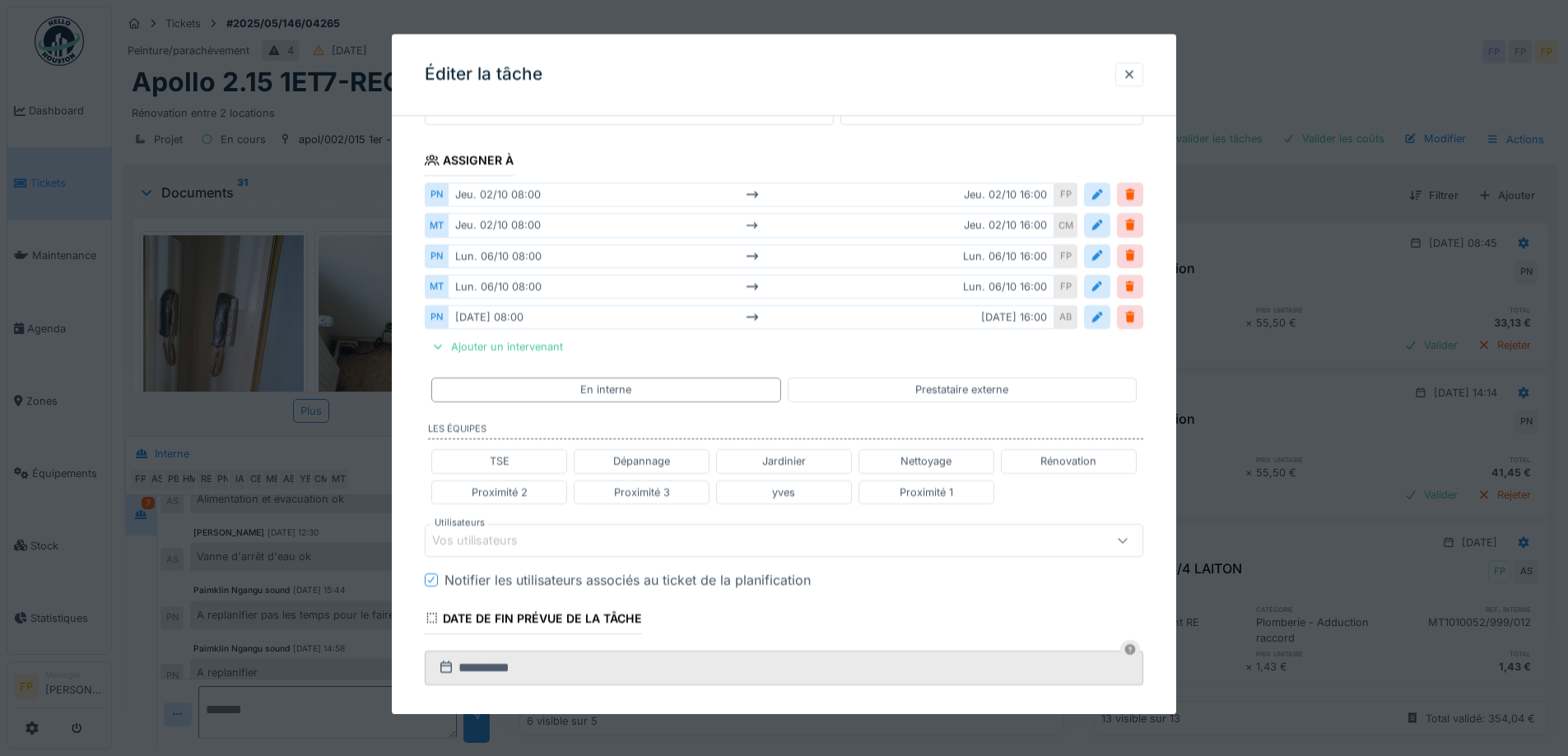
click at [433, 580] on icon at bounding box center [431, 580] width 6 height 6
click at [517, 538] on div "Vos utilisateurs" at bounding box center [487, 541] width 109 height 18
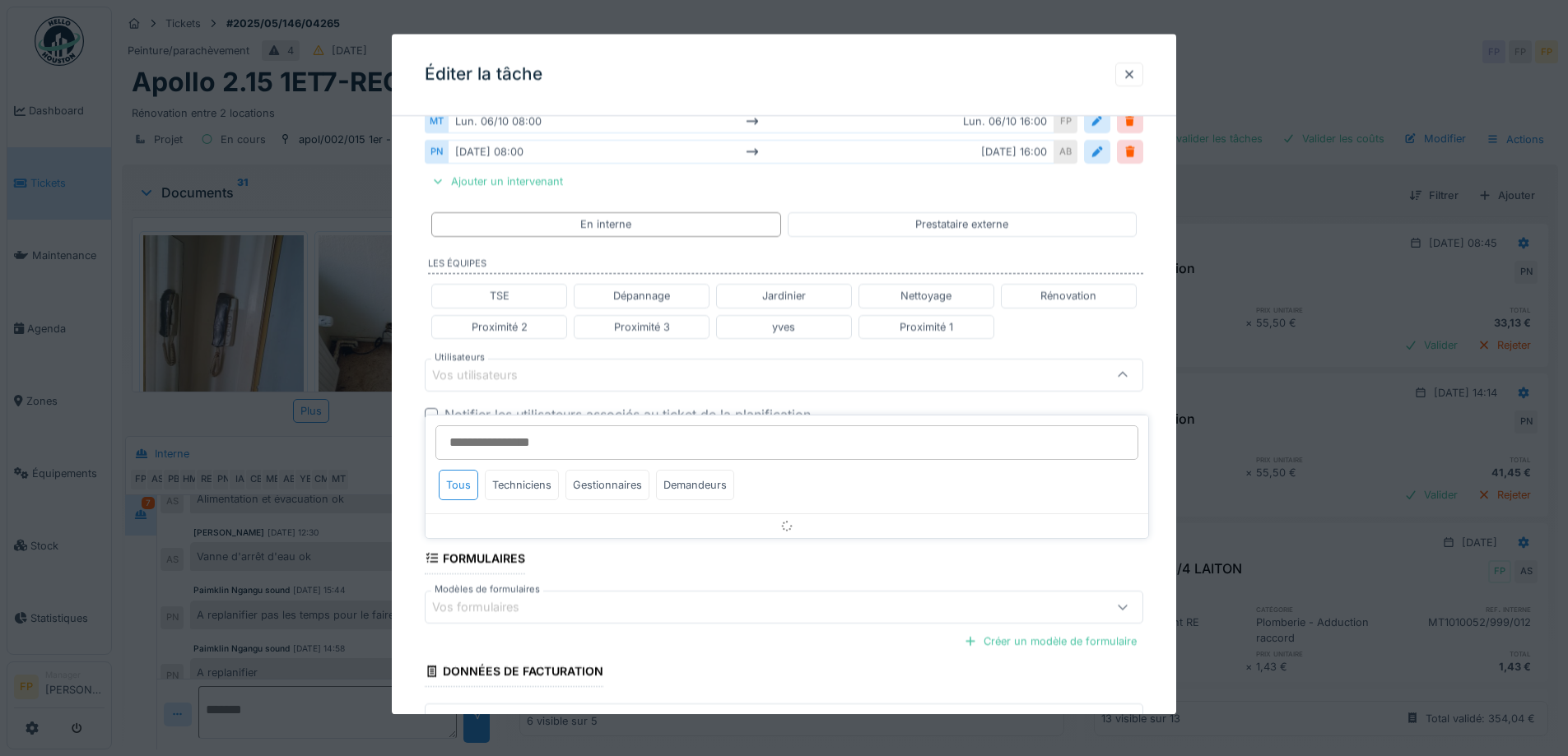
scroll to position [413, 0]
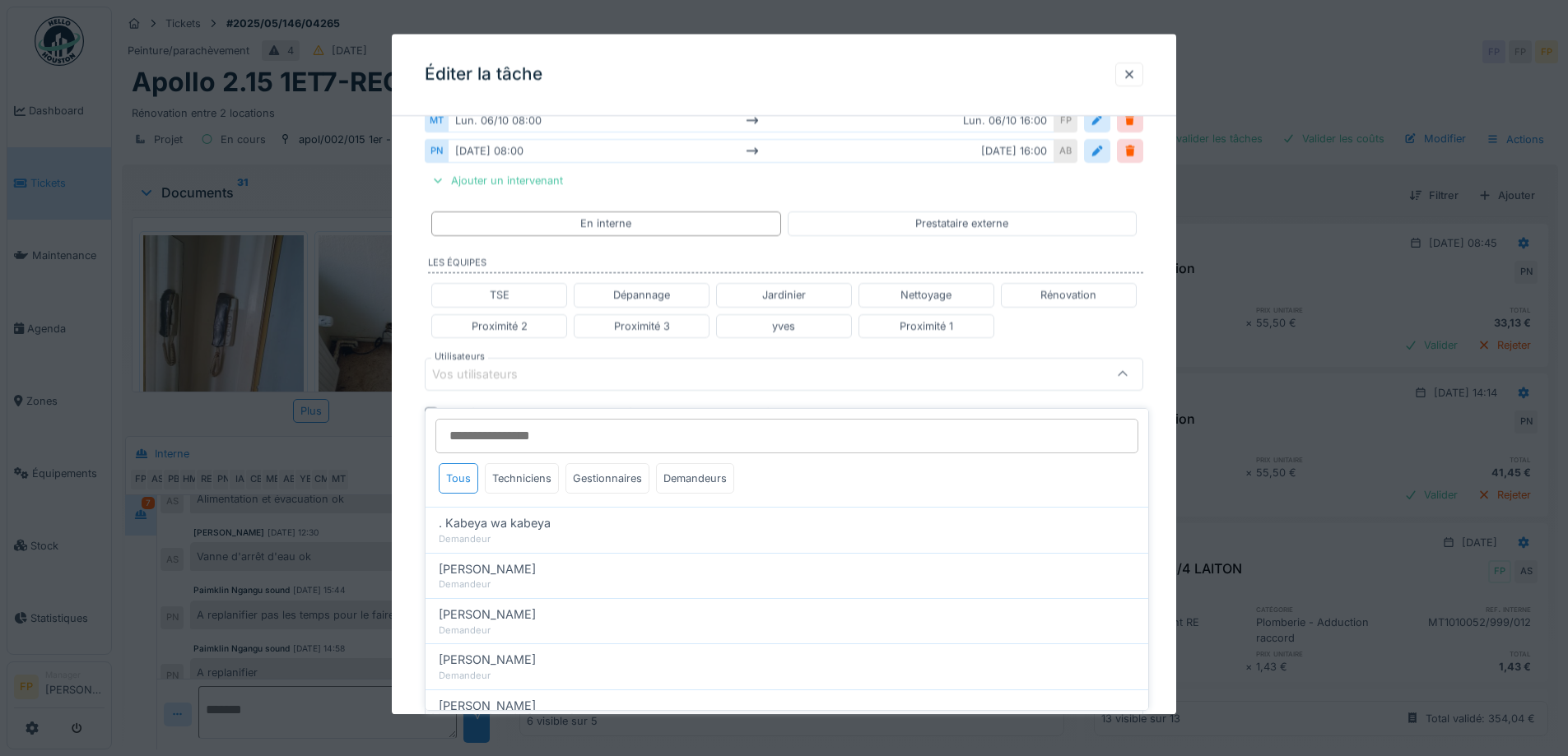
click at [521, 421] on input "Utilisateurs" at bounding box center [786, 436] width 703 height 34
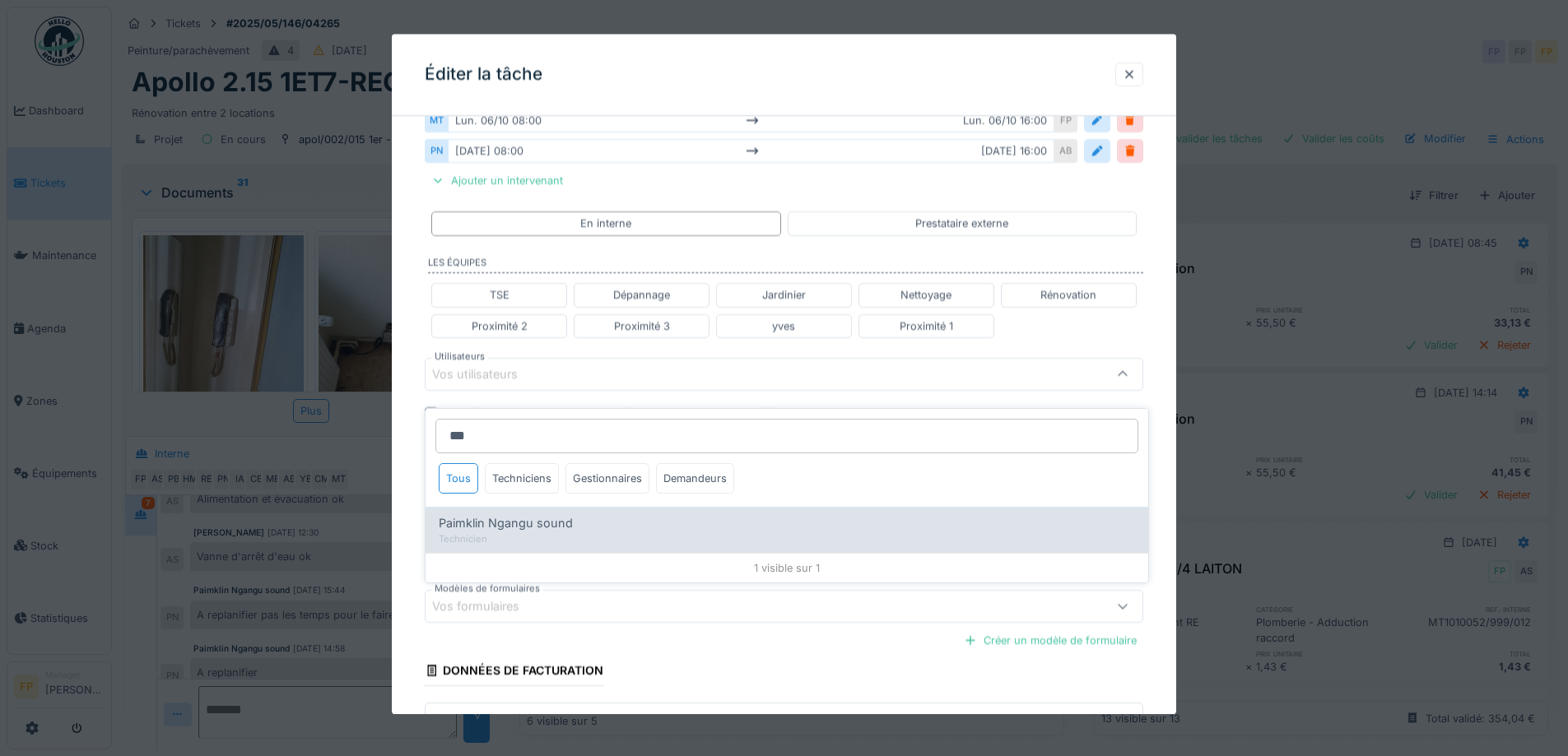
type input "***"
click at [536, 515] on span "Paimklin Ngangu sound" at bounding box center [506, 524] width 134 height 18
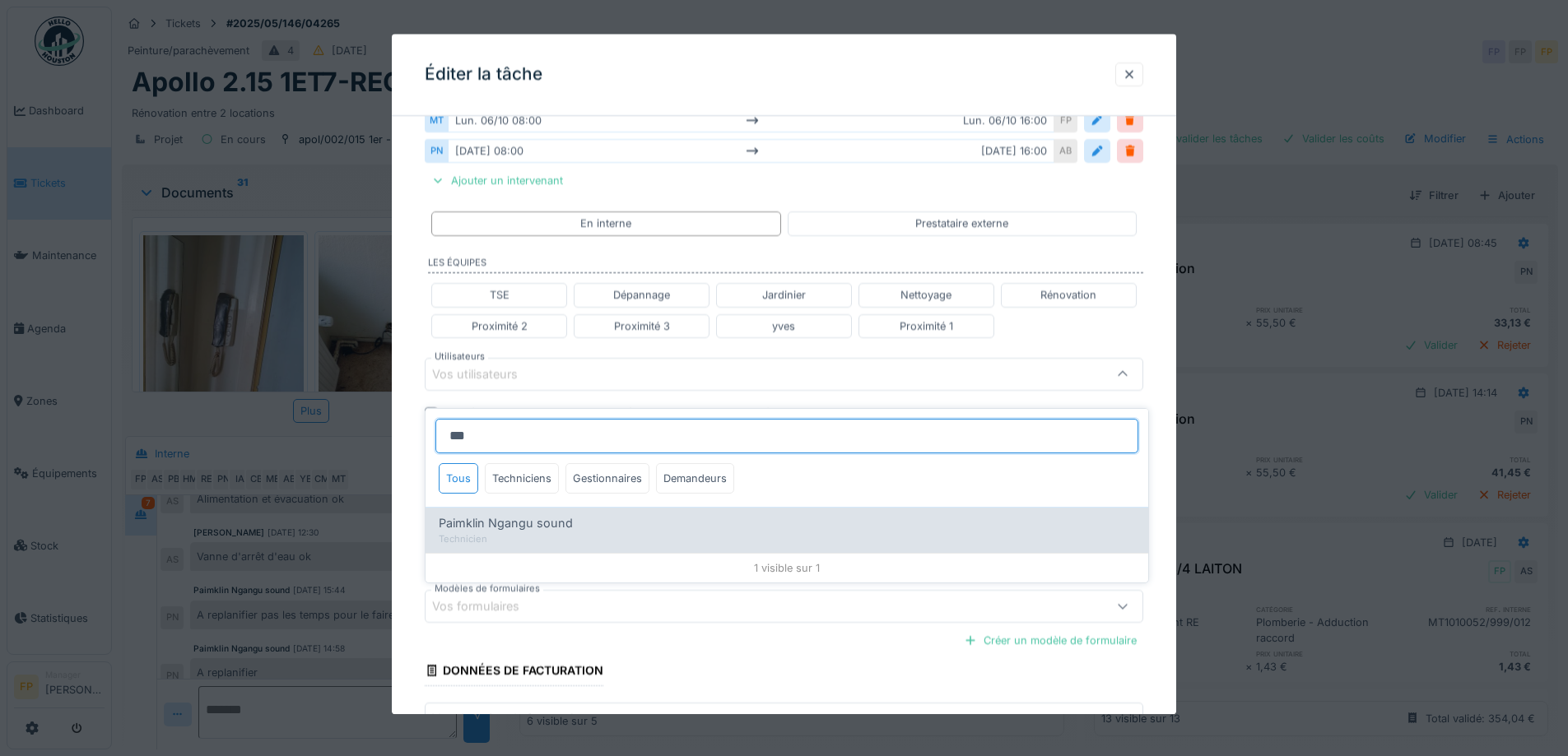
type input "****"
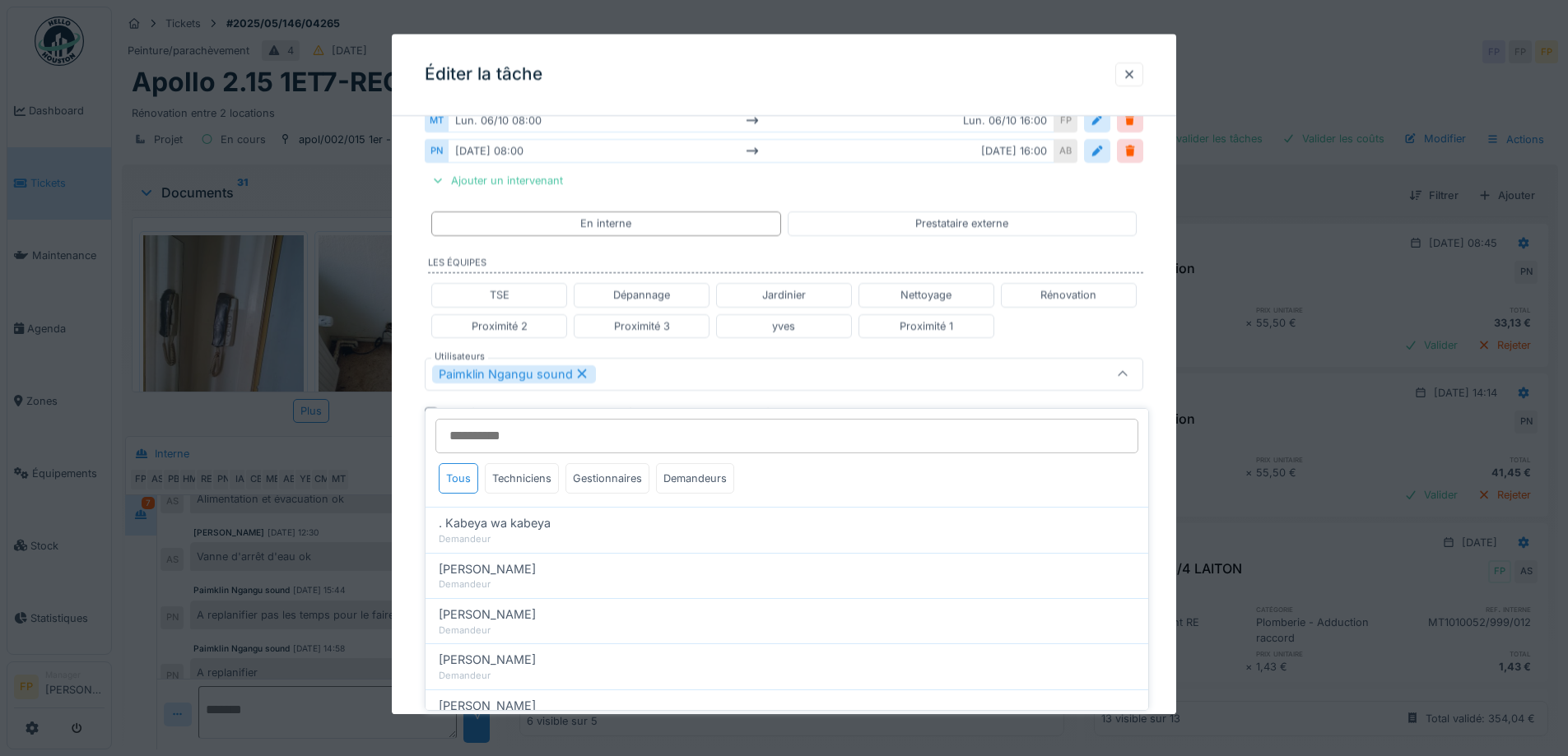
click at [406, 435] on div "**********" at bounding box center [784, 305] width 784 height 1177
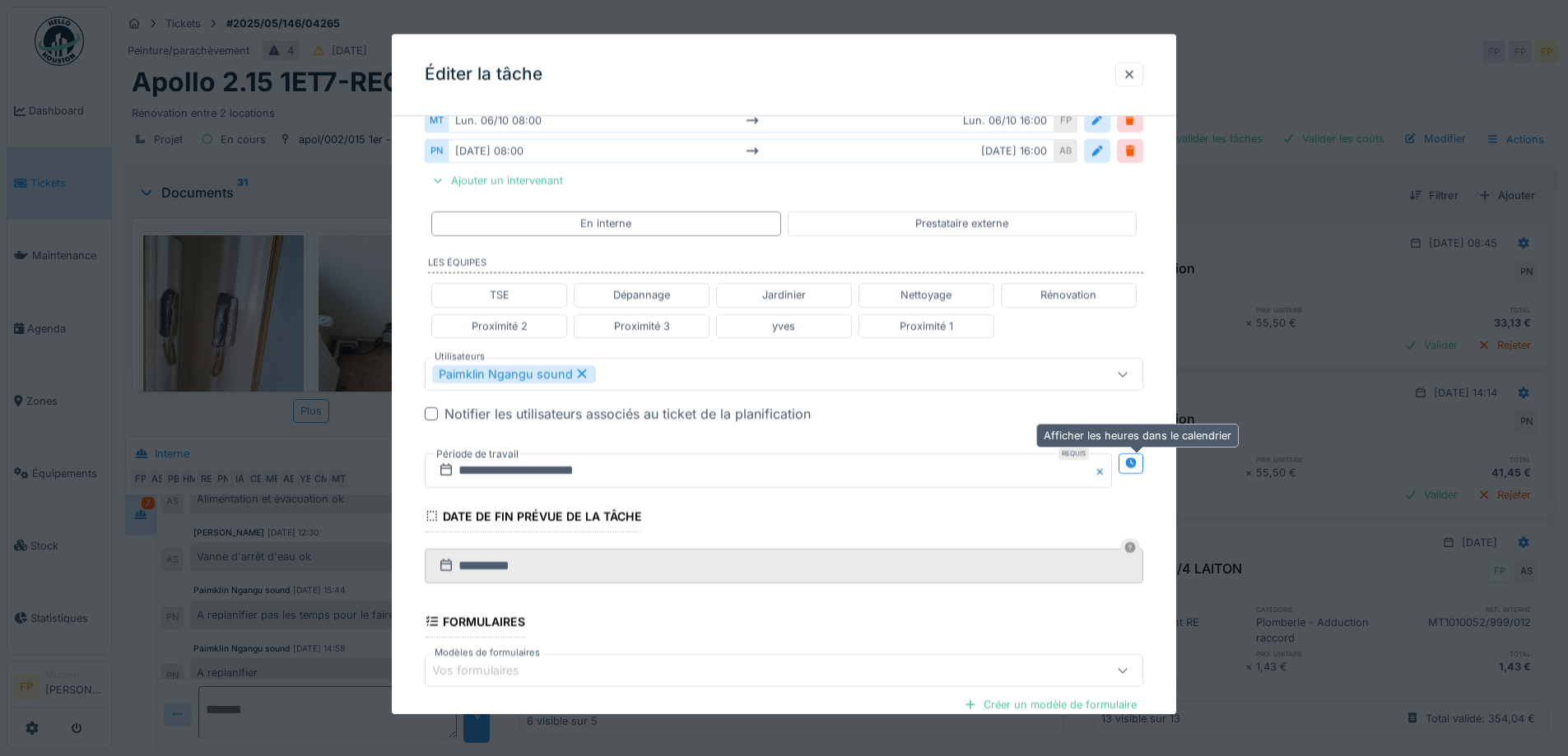
click at [1135, 465] on icon at bounding box center [1131, 464] width 11 height 11
click at [507, 467] on input "**********" at bounding box center [591, 470] width 332 height 34
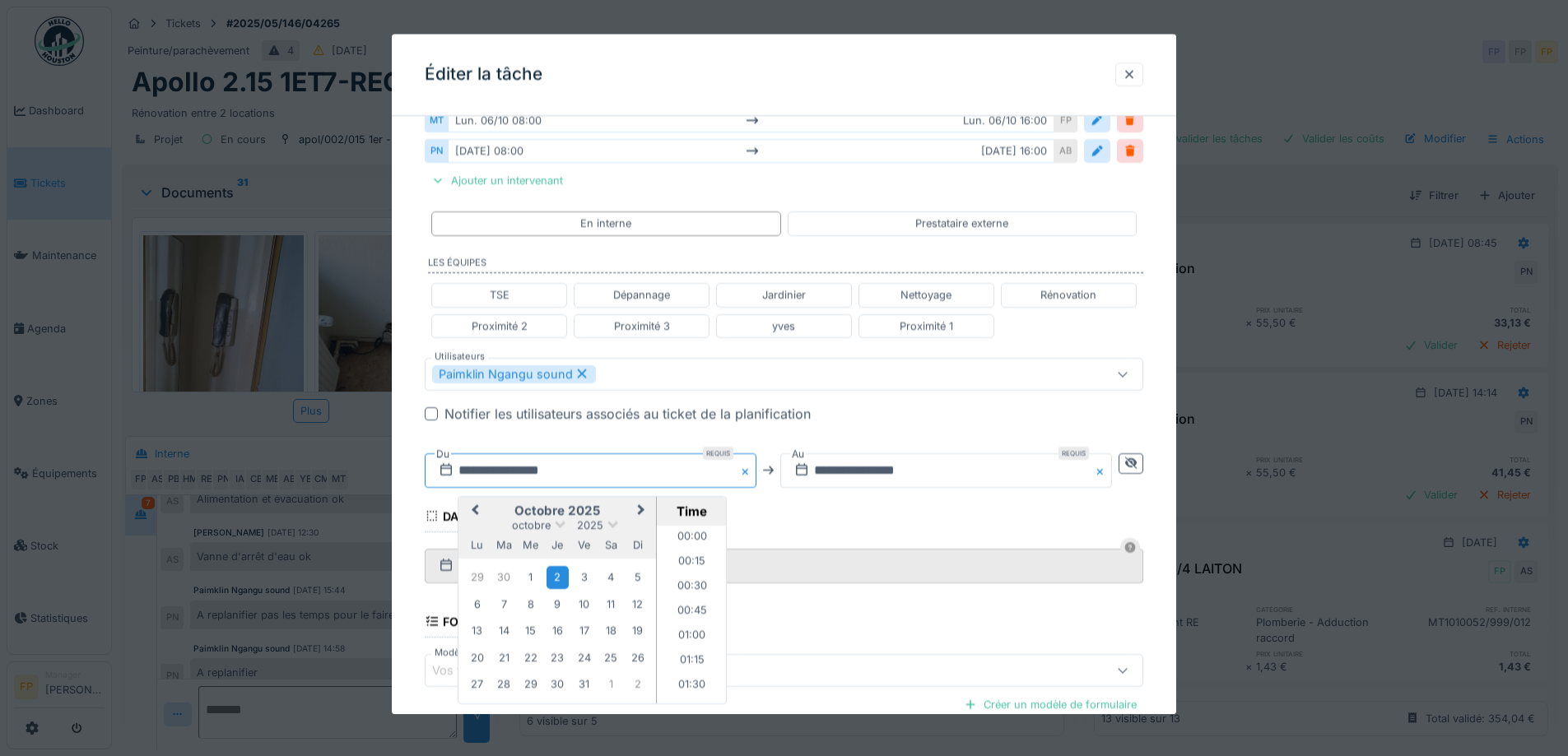
scroll to position [713, 0]
click at [506, 600] on div "7" at bounding box center [504, 604] width 23 height 23
click at [681, 608] on li "08:00" at bounding box center [691, 614] width 70 height 24
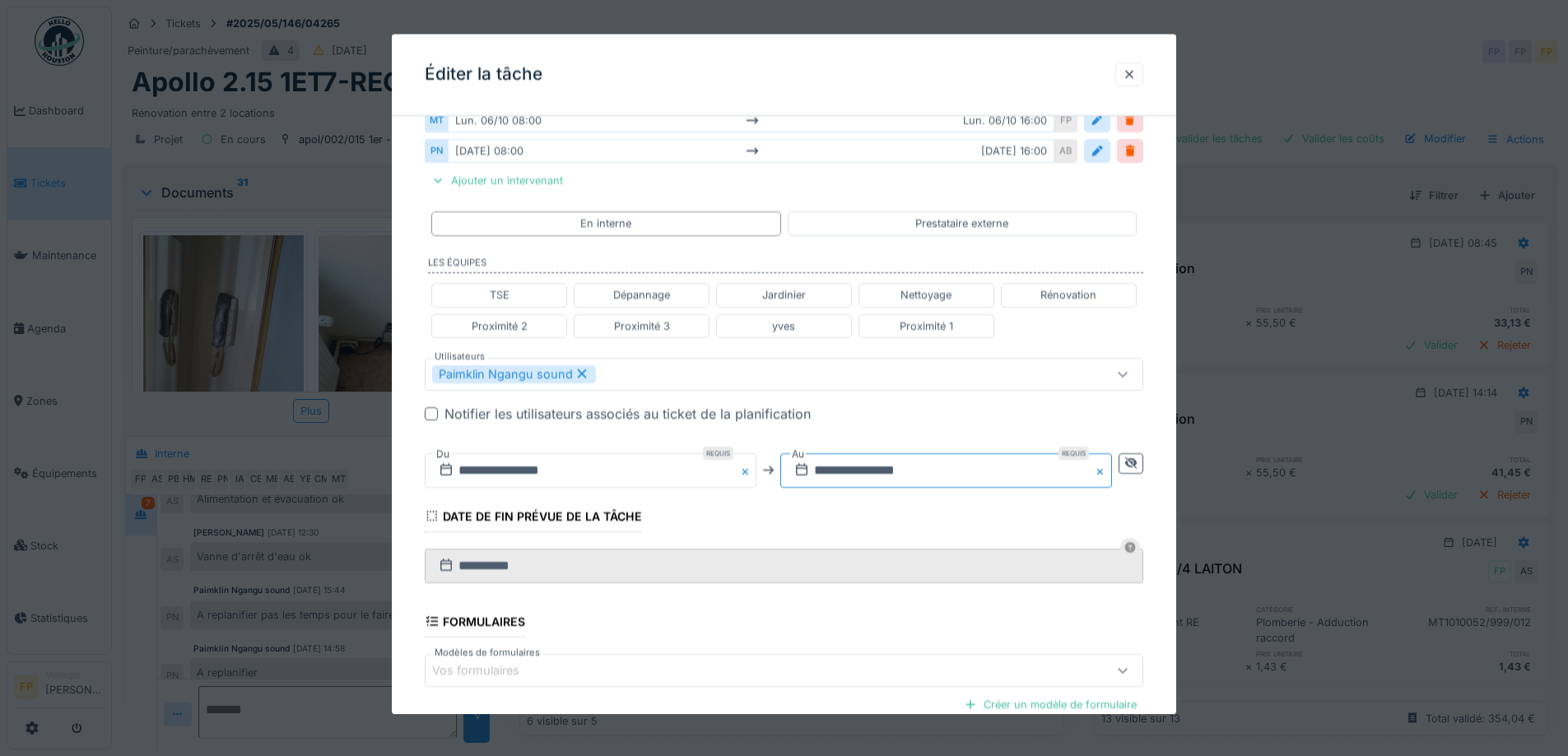
click at [873, 466] on input "**********" at bounding box center [946, 470] width 332 height 34
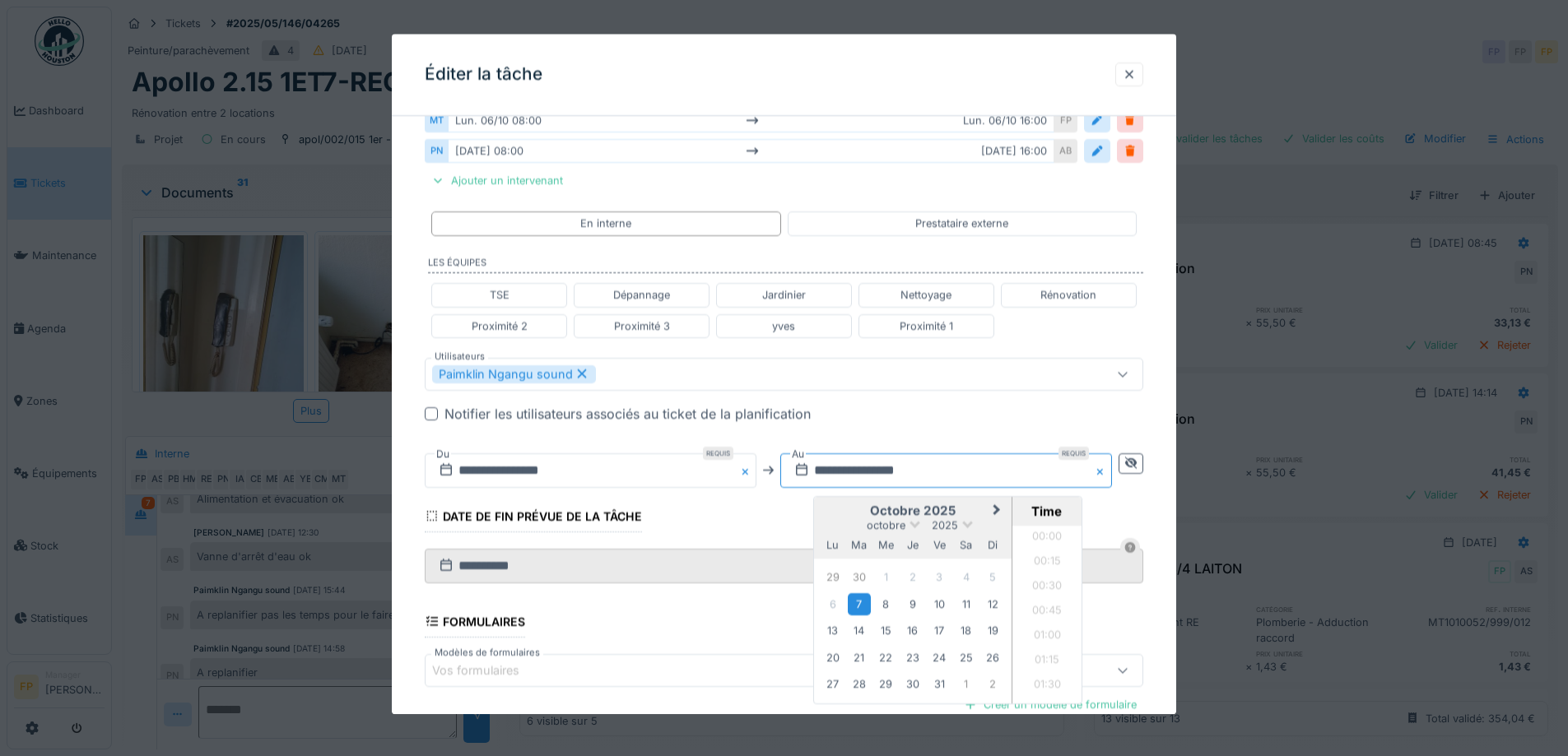
scroll to position [1503, 0]
click at [968, 414] on div "Notifier les utilisateurs associés au ticket de la planification" at bounding box center [794, 414] width 699 height 20
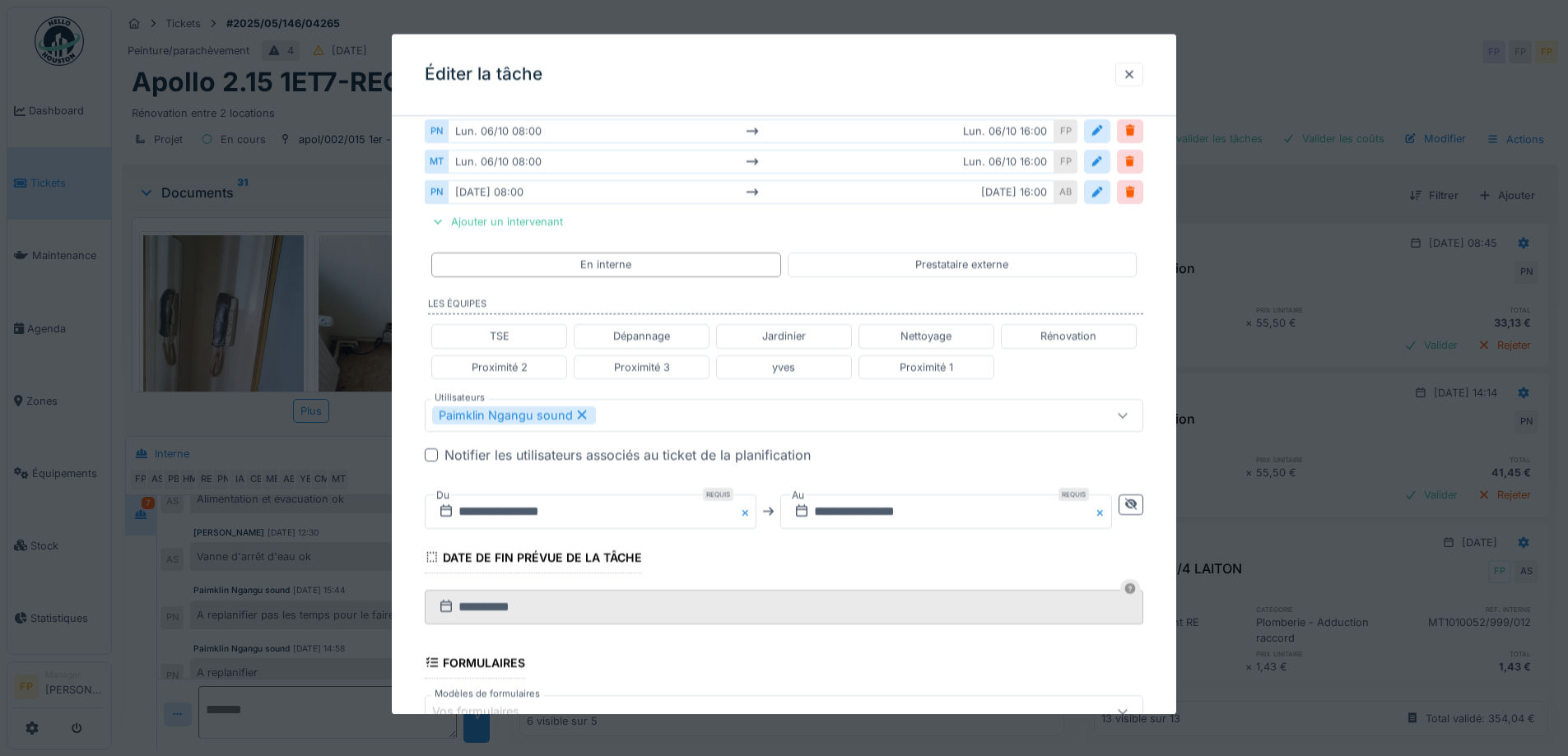
scroll to position [331, 0]
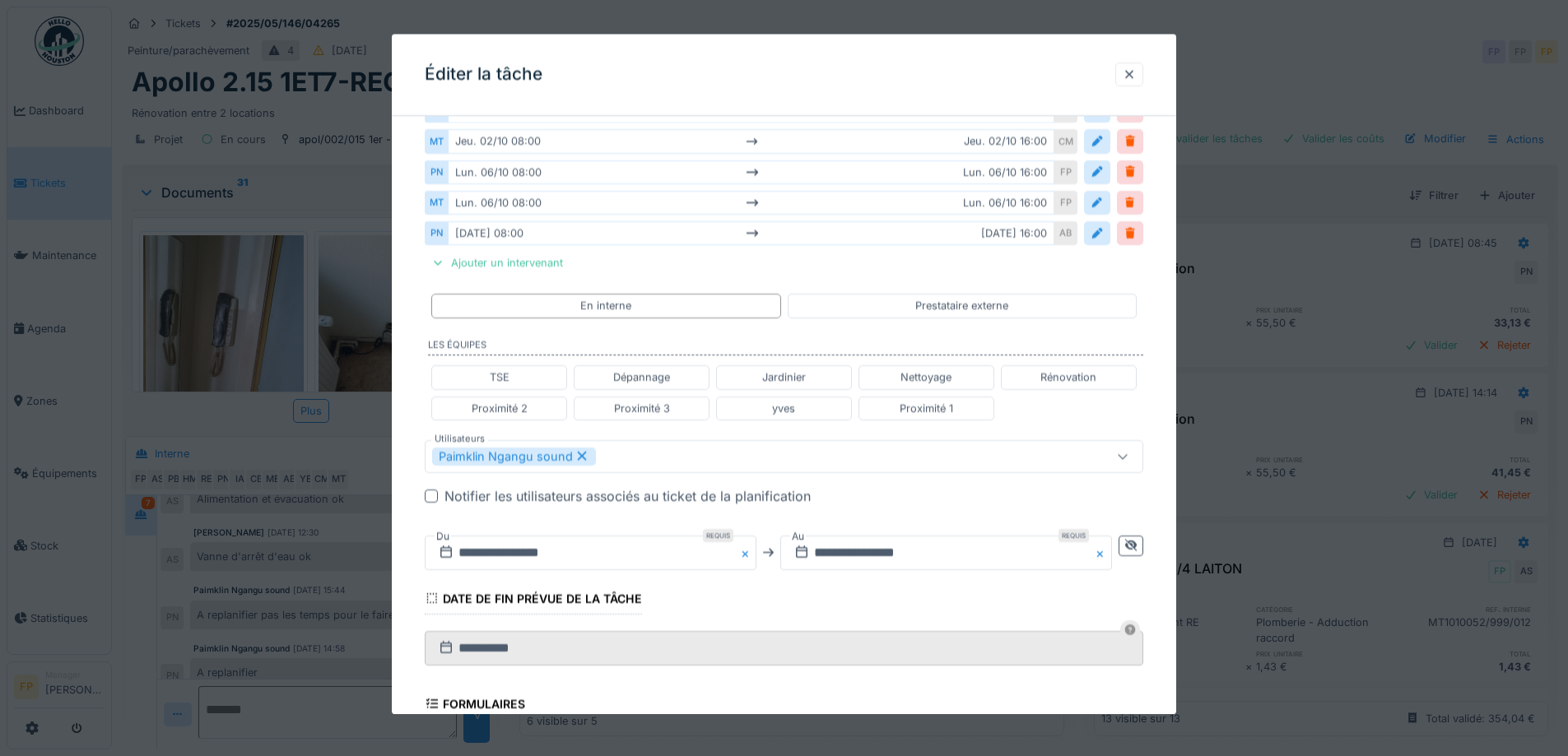
click at [609, 454] on div "Paimklin Ngangu sound" at bounding box center [742, 457] width 620 height 18
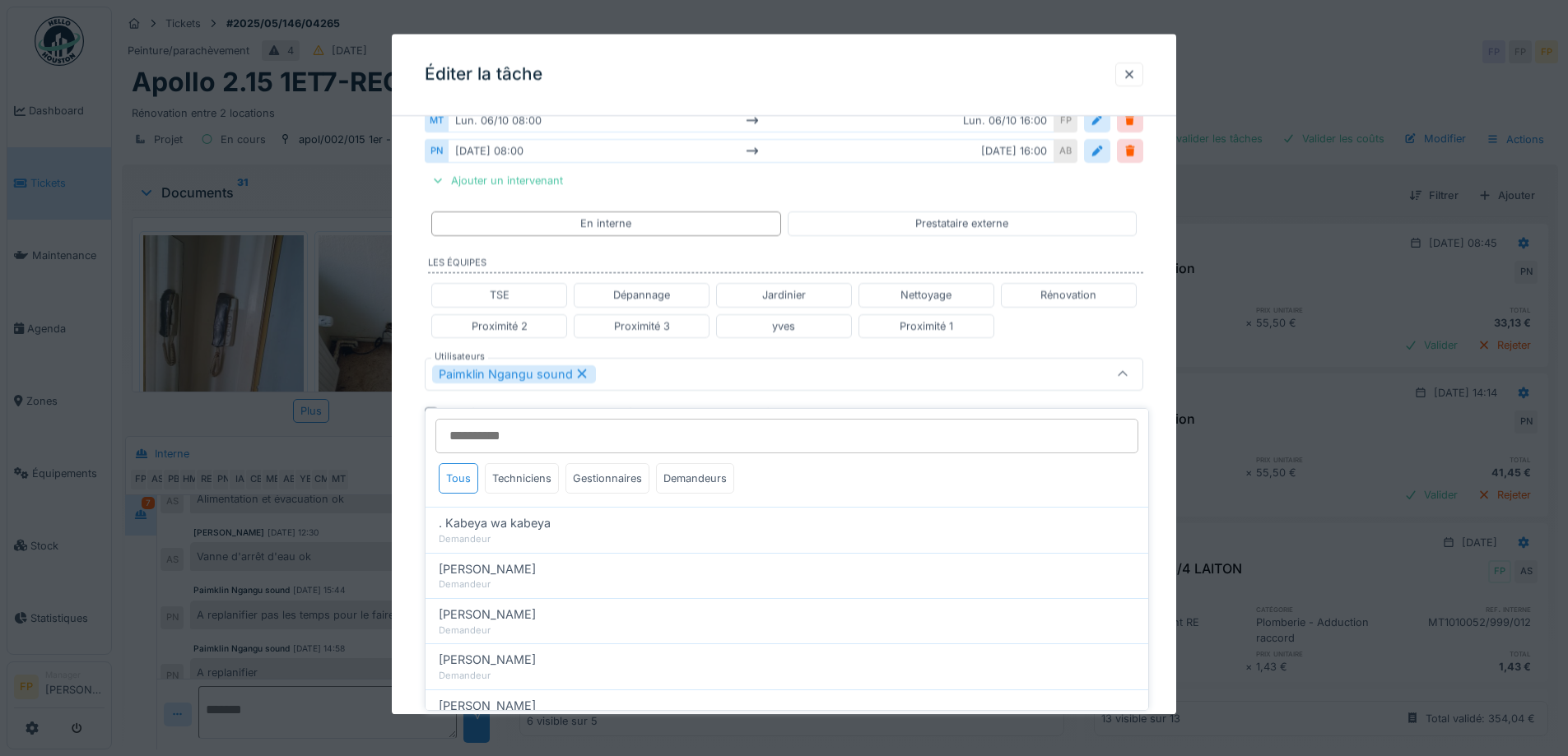
click at [530, 424] on input "Utilisateurs" at bounding box center [786, 436] width 703 height 34
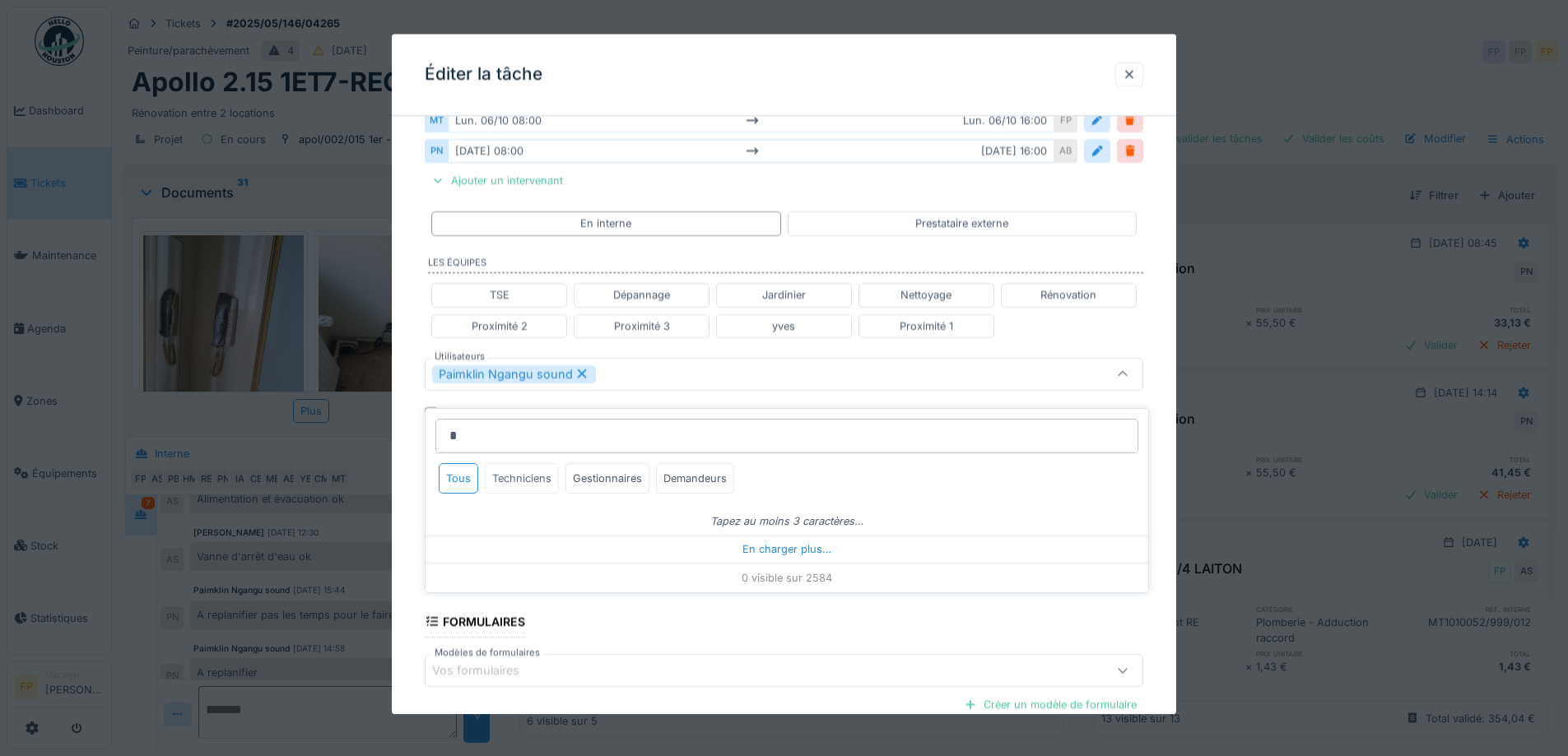
type input "*"
click at [536, 463] on div "Techniciens" at bounding box center [522, 478] width 74 height 31
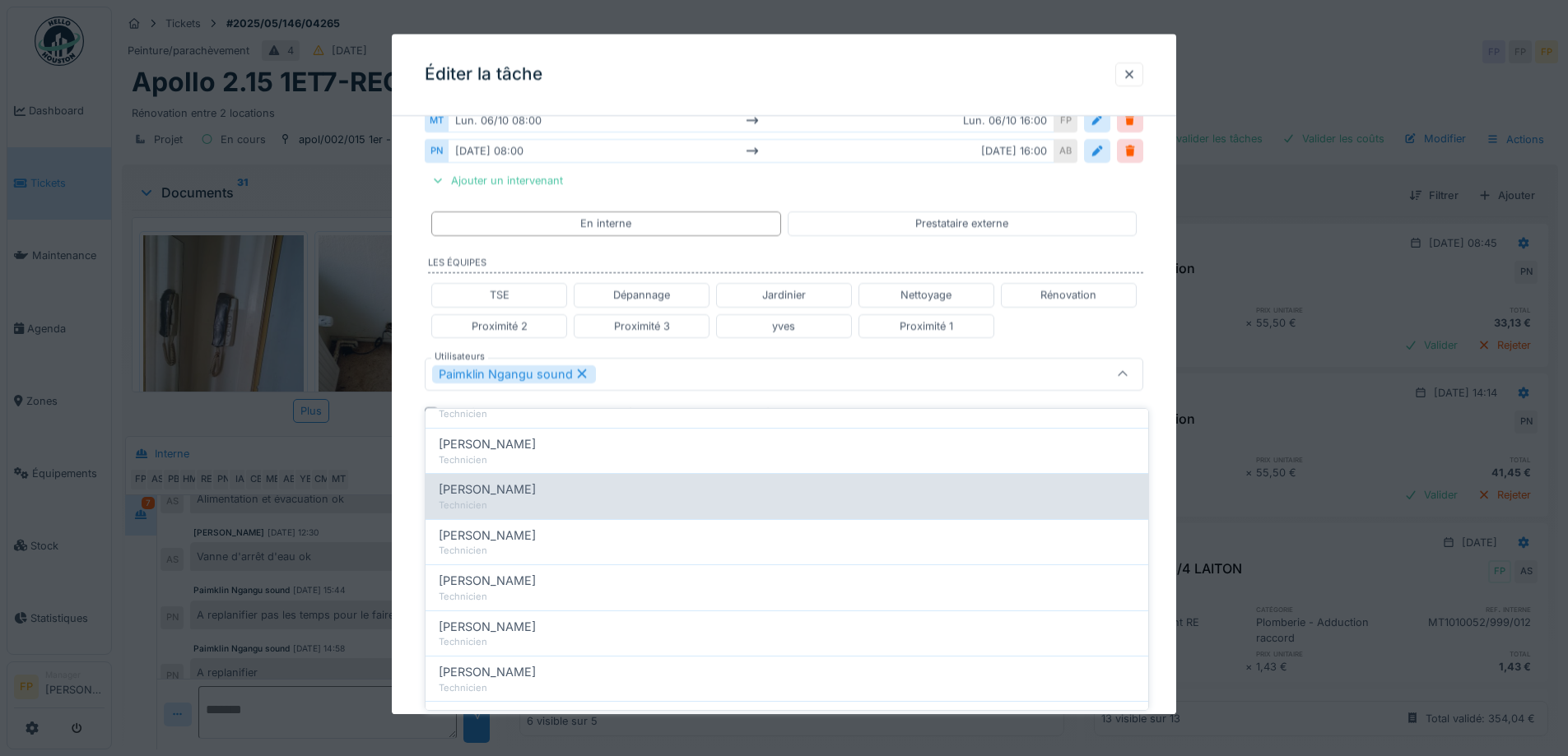
scroll to position [247, 0]
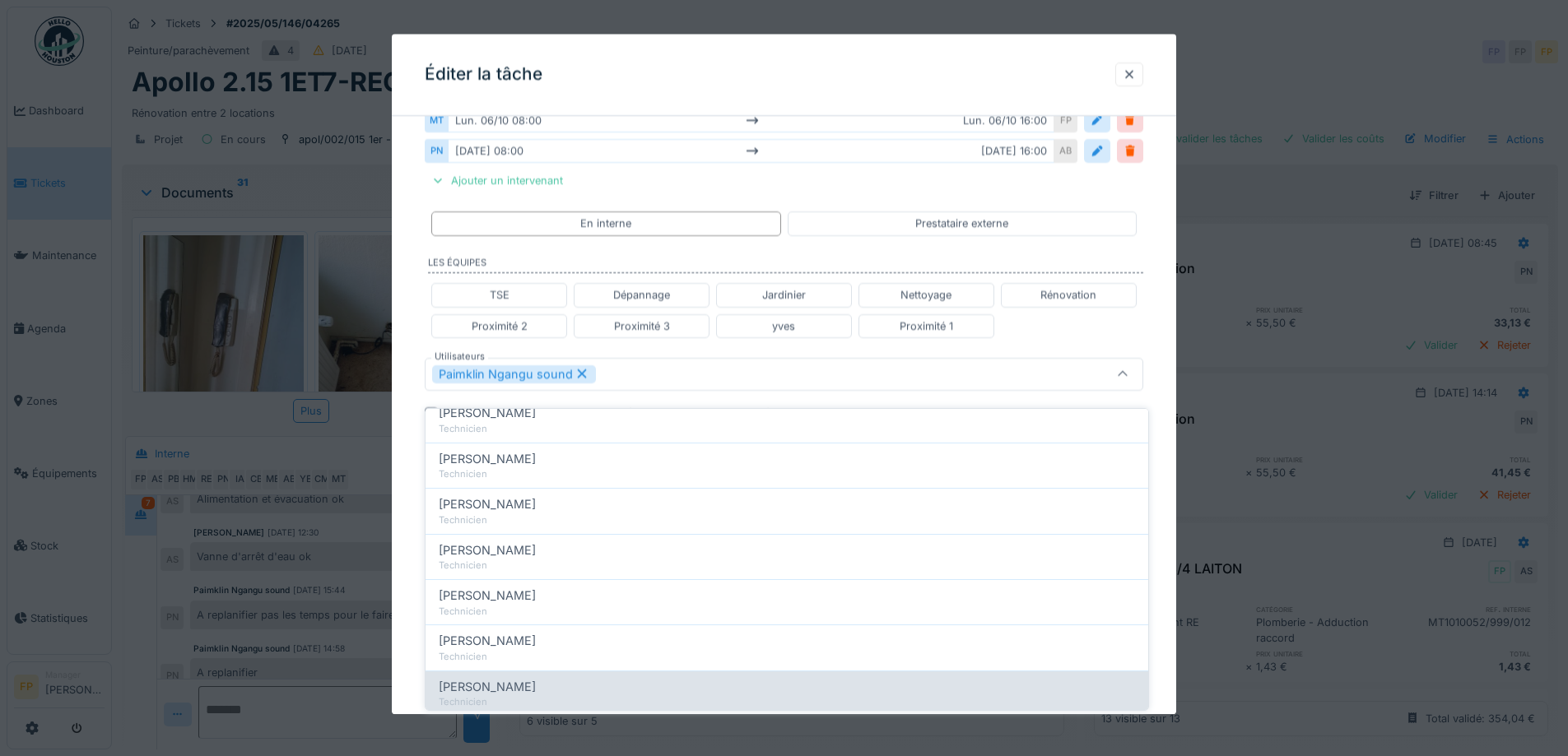
click at [553, 681] on div "Mateusz Tomczuk" at bounding box center [787, 687] width 697 height 18
type input "**********"
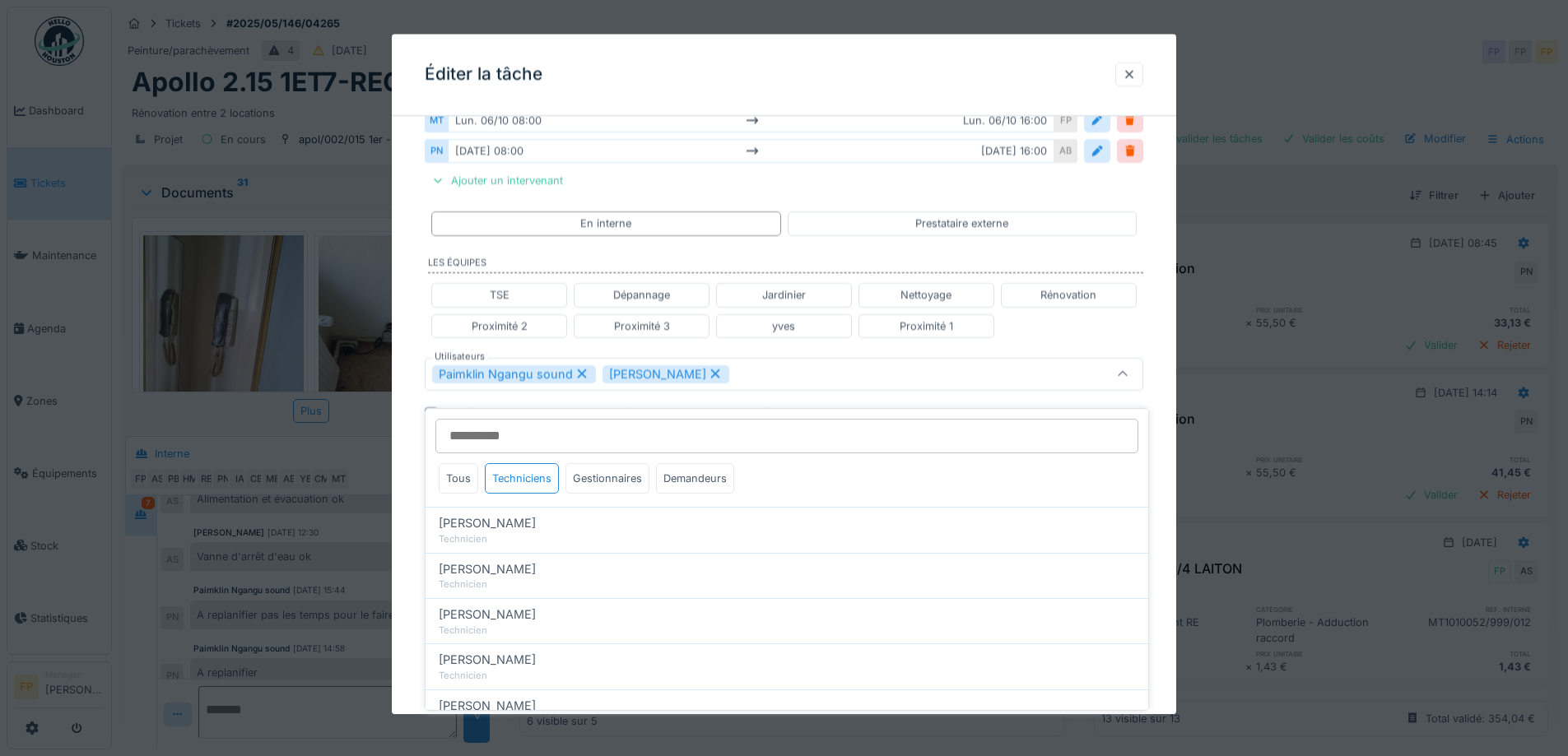
click at [581, 370] on icon at bounding box center [582, 374] width 14 height 12
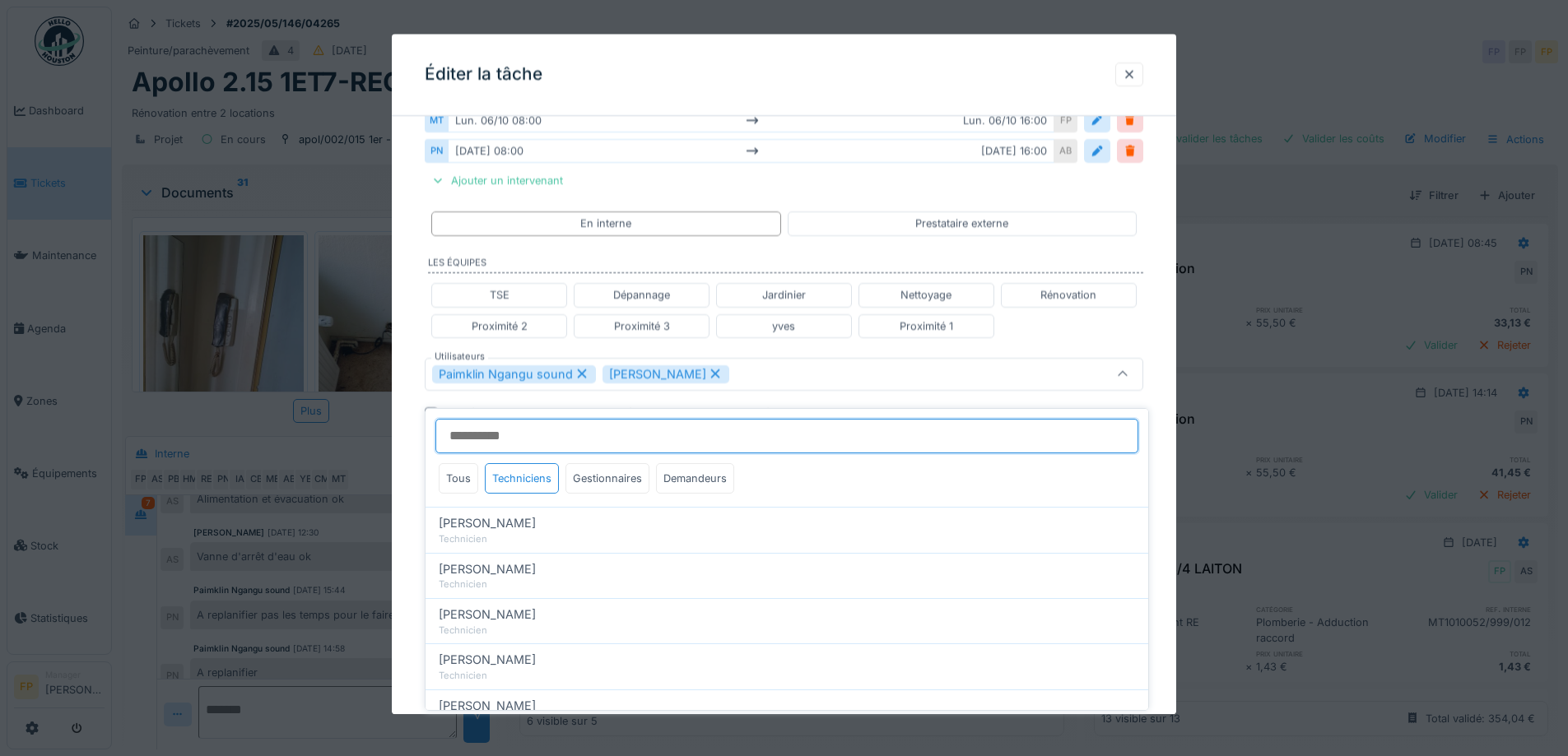
type input "*****"
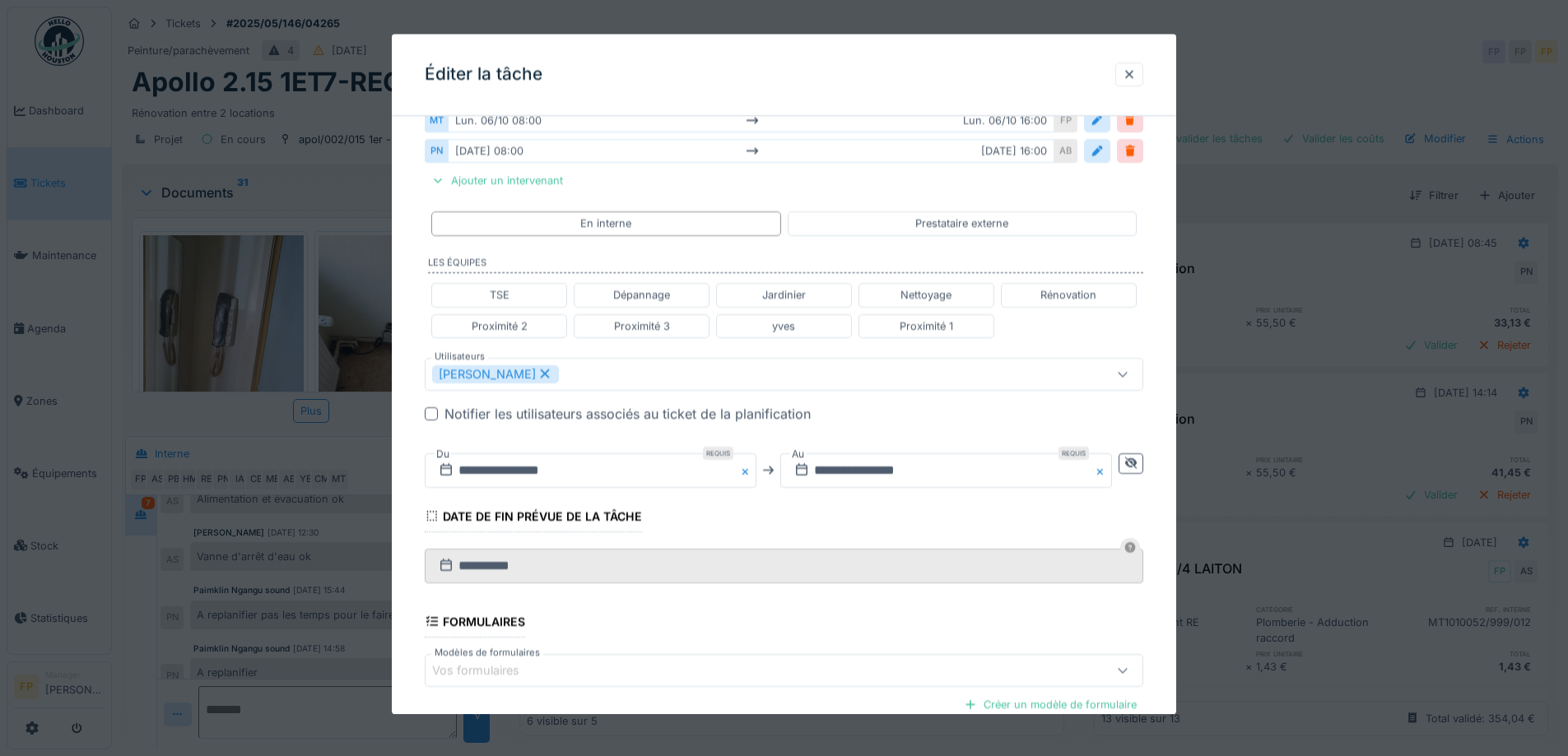
click at [400, 334] on div "**********" at bounding box center [784, 305] width 784 height 1177
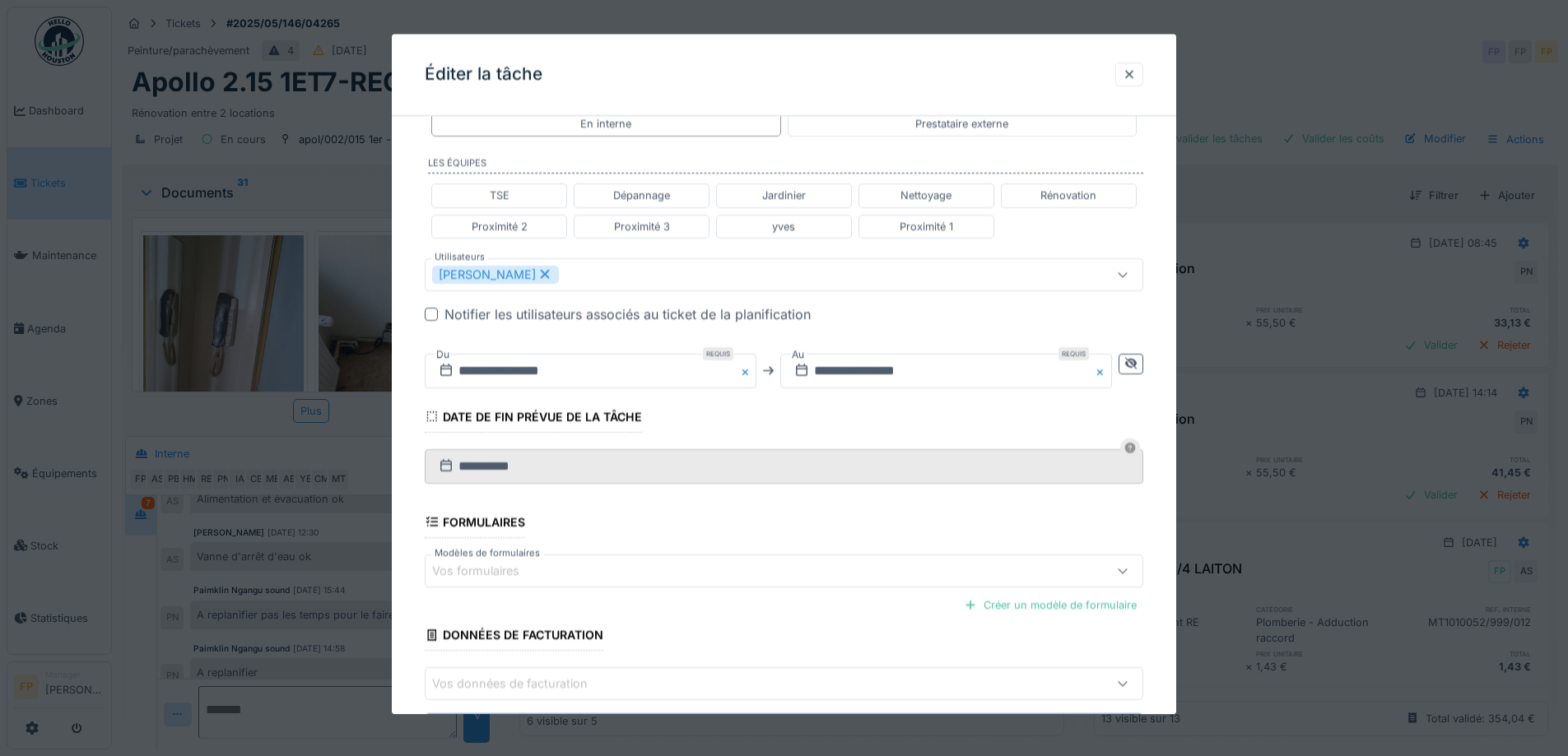
scroll to position [592, 0]
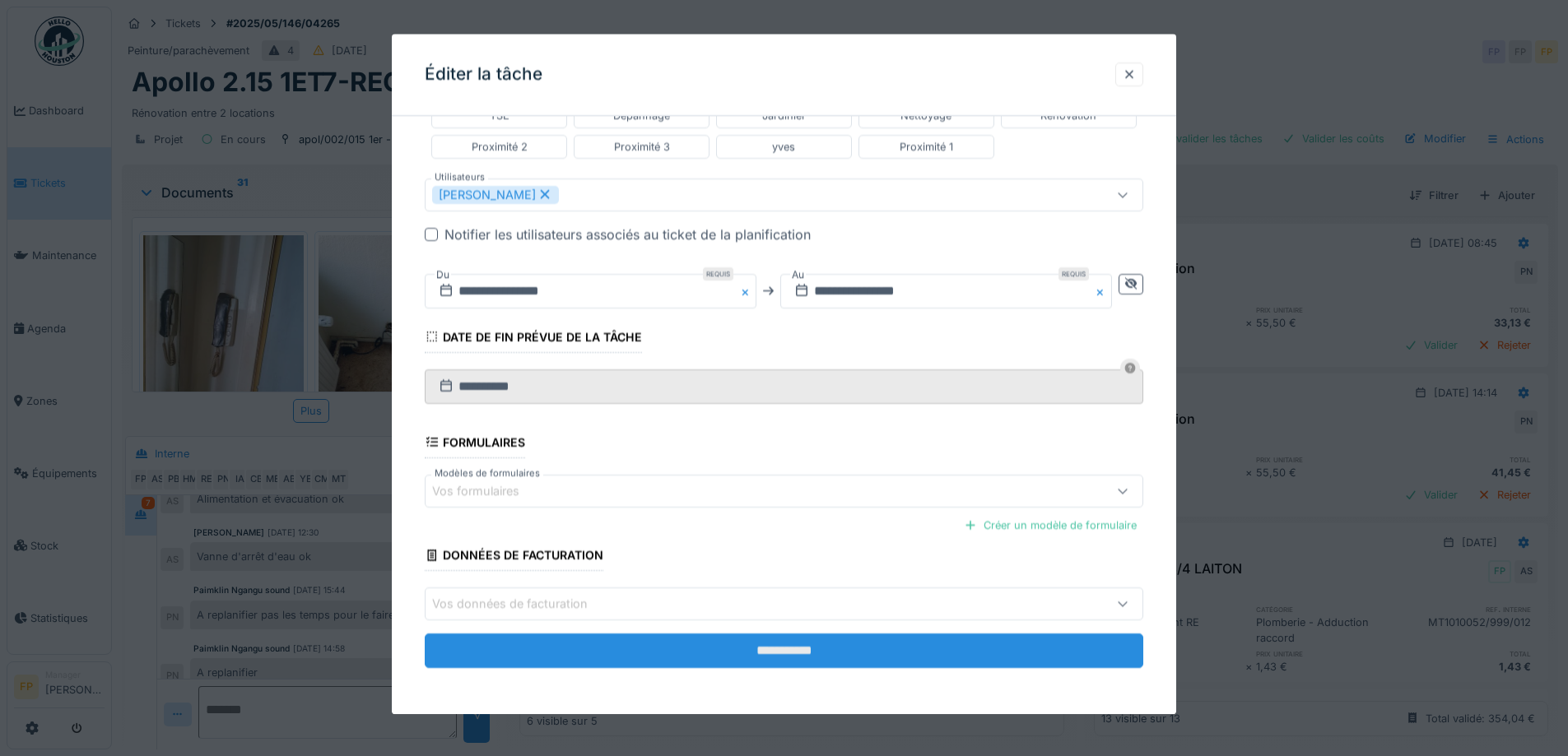
click at [774, 655] on input "**********" at bounding box center [784, 652] width 718 height 34
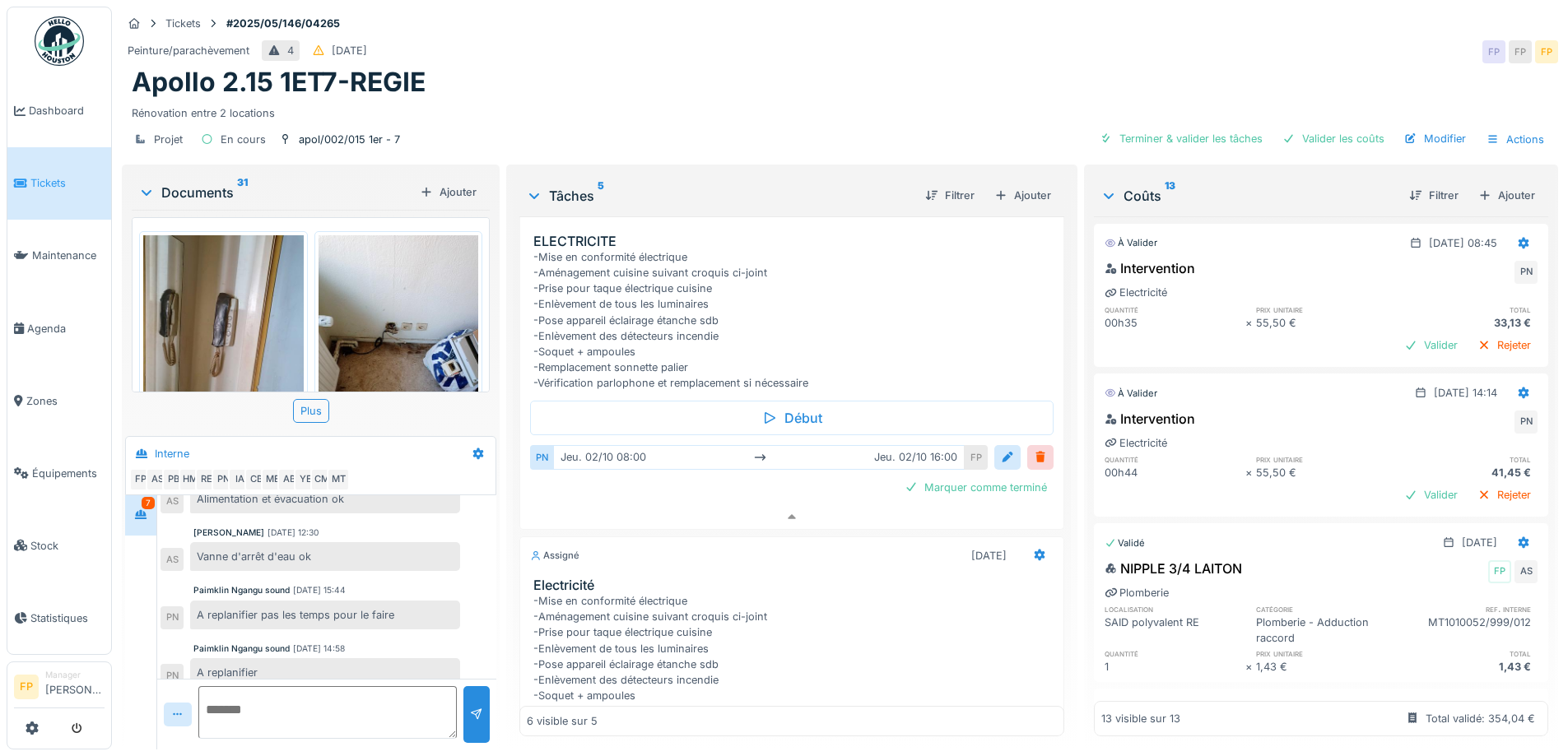
scroll to position [468, 0]
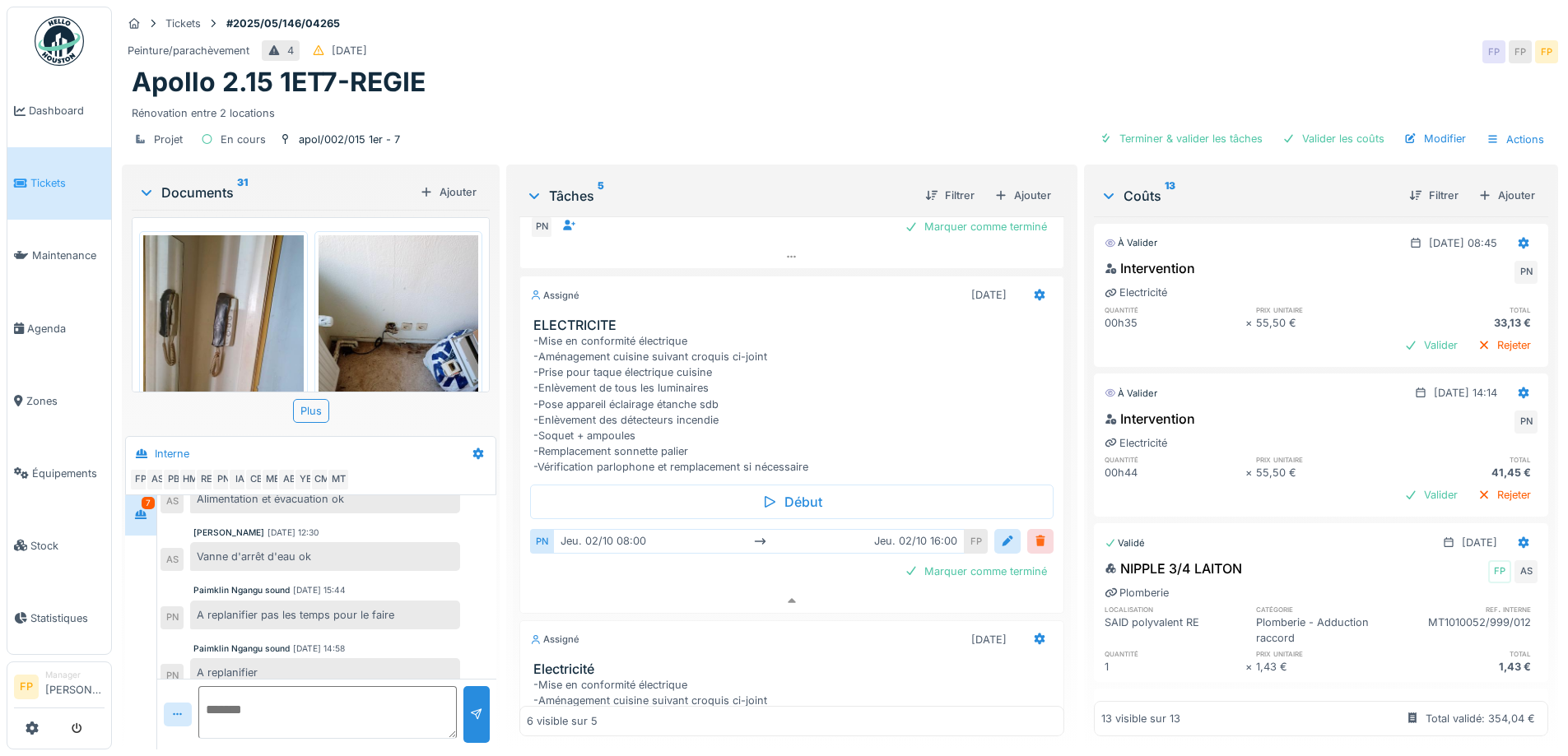
click at [1034, 534] on div at bounding box center [1041, 541] width 14 height 15
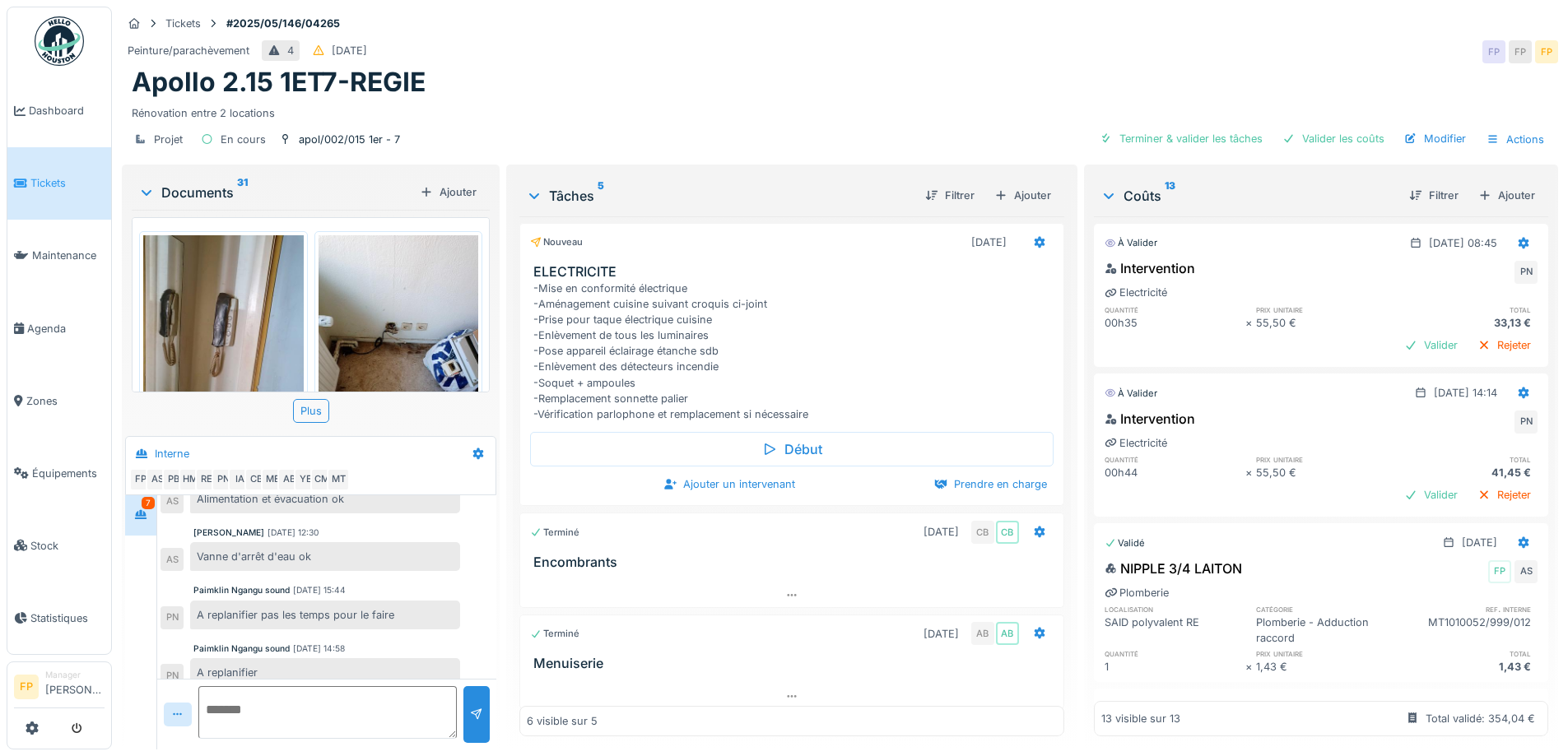
scroll to position [0, 0]
click at [1034, 238] on icon at bounding box center [1040, 243] width 11 height 12
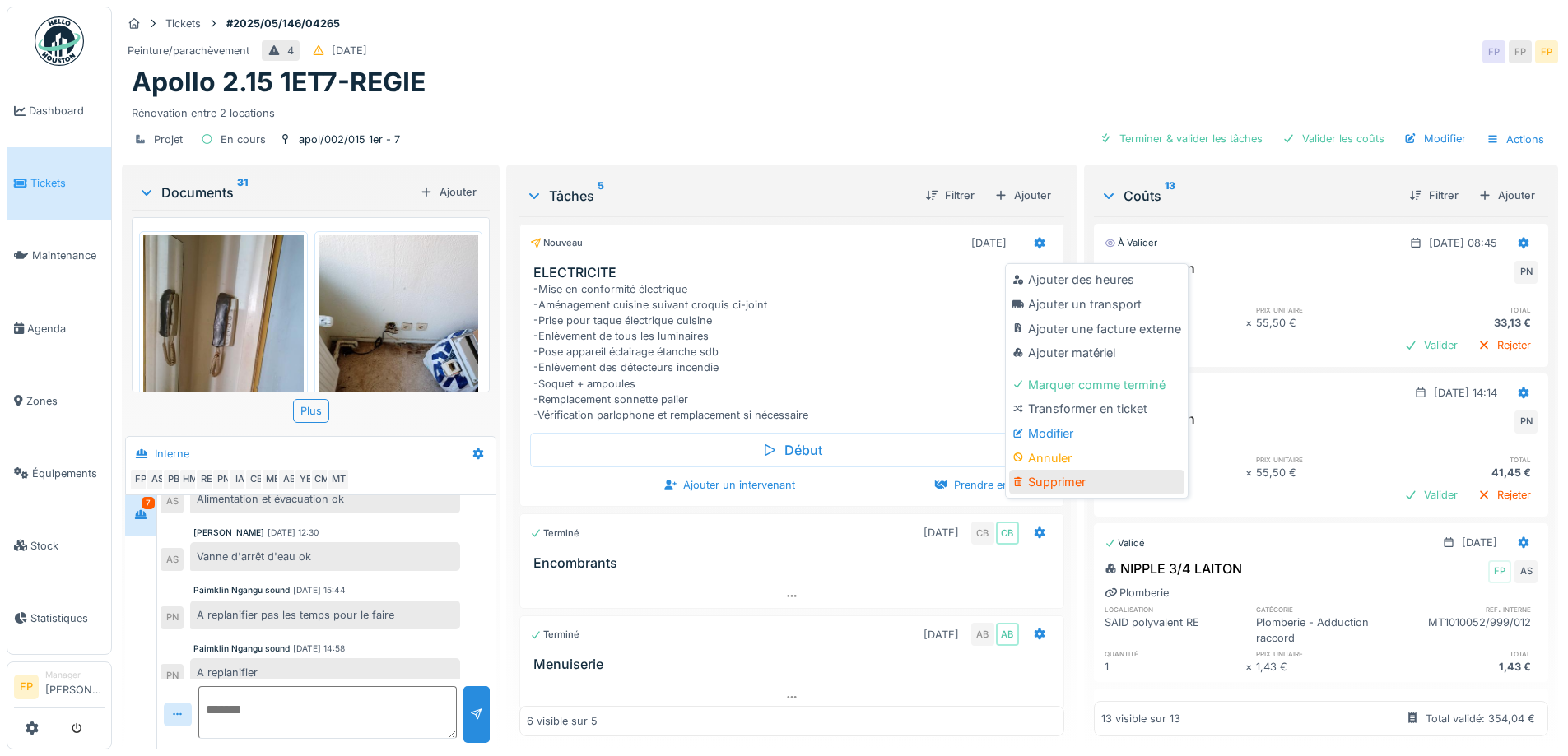
click at [1065, 473] on div "Supprimer" at bounding box center [1098, 482] width 176 height 24
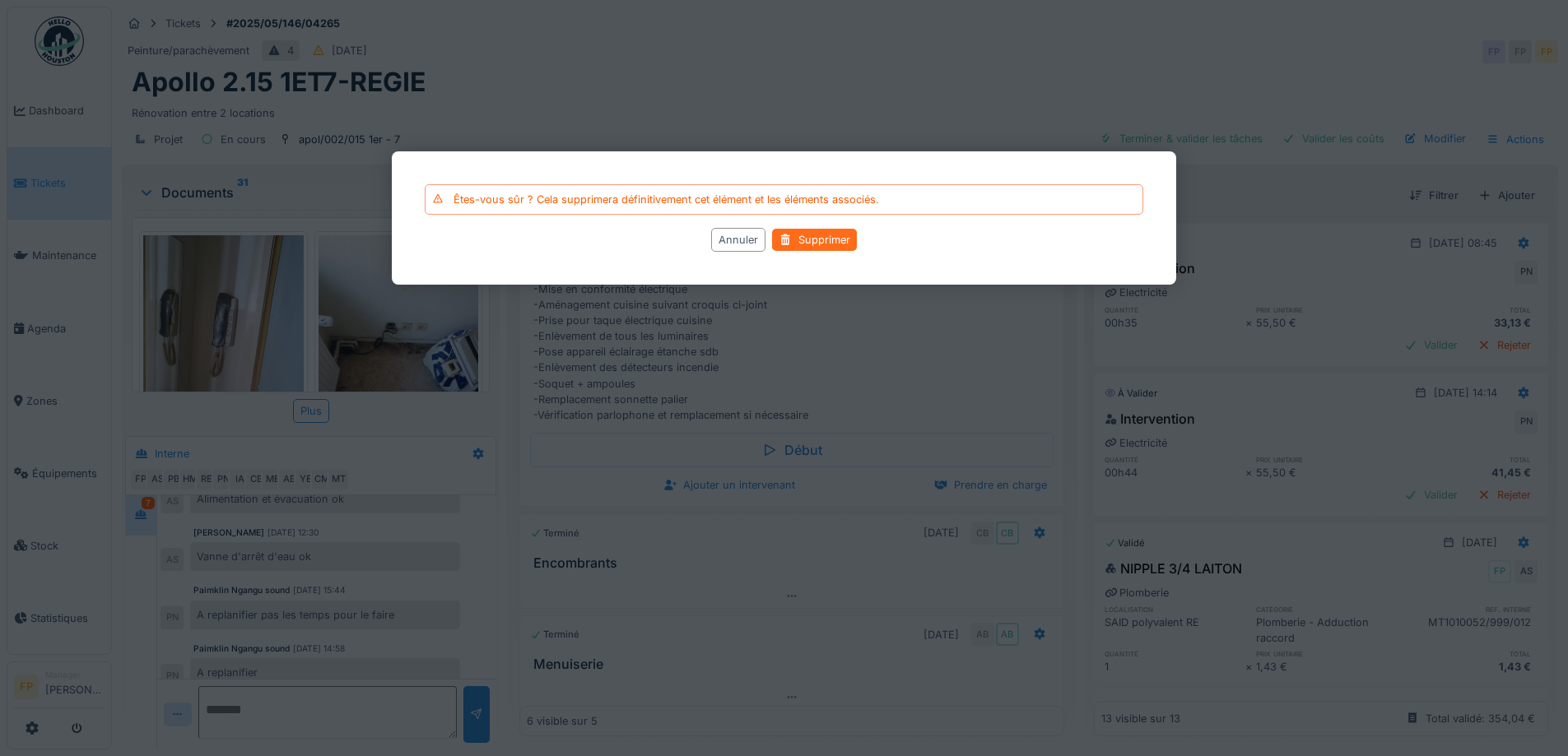
click at [822, 234] on div "Supprimer" at bounding box center [815, 240] width 85 height 23
click at [820, 237] on div "Supprimer" at bounding box center [815, 240] width 85 height 23
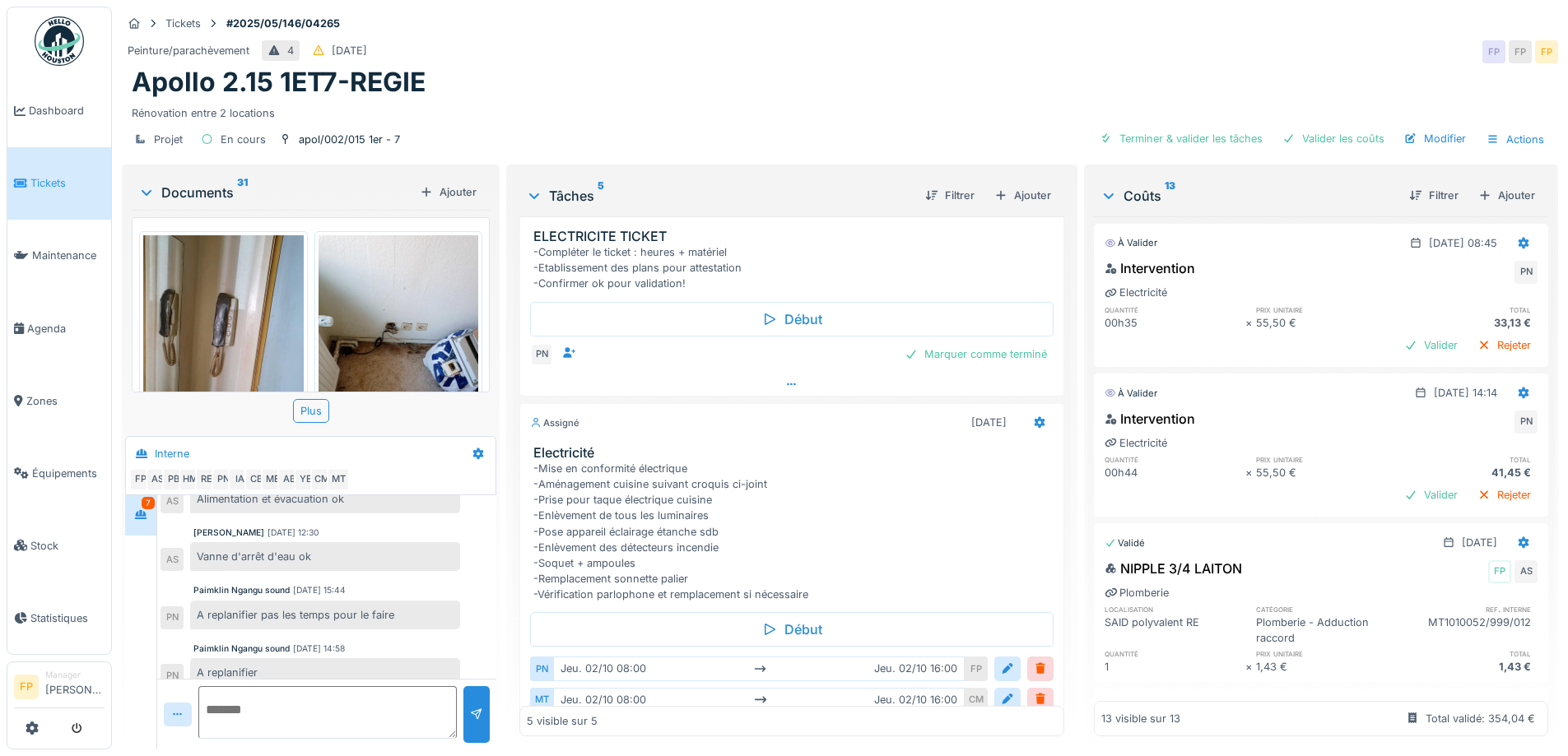
scroll to position [288, 0]
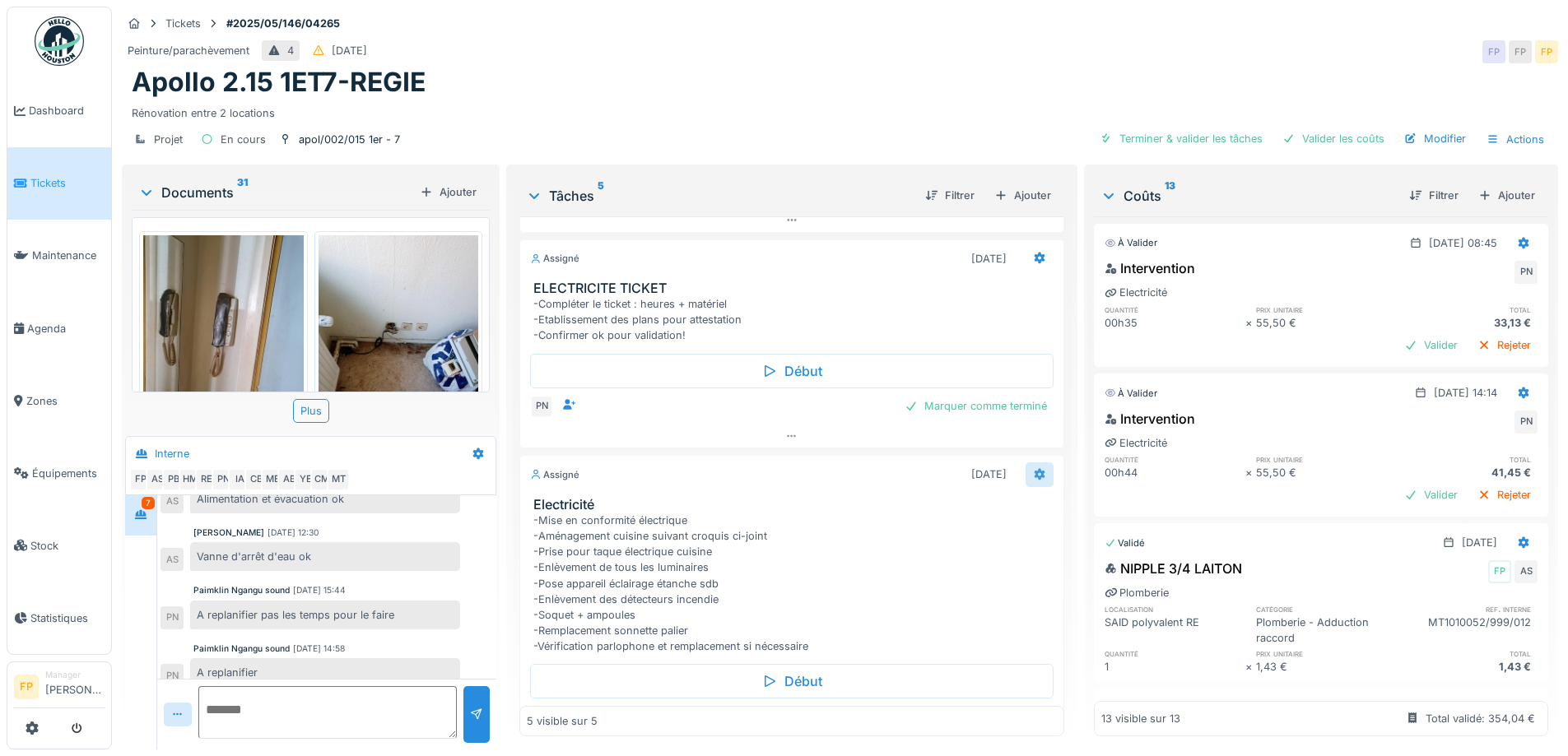
click at [1033, 470] on icon at bounding box center [1040, 475] width 14 height 11
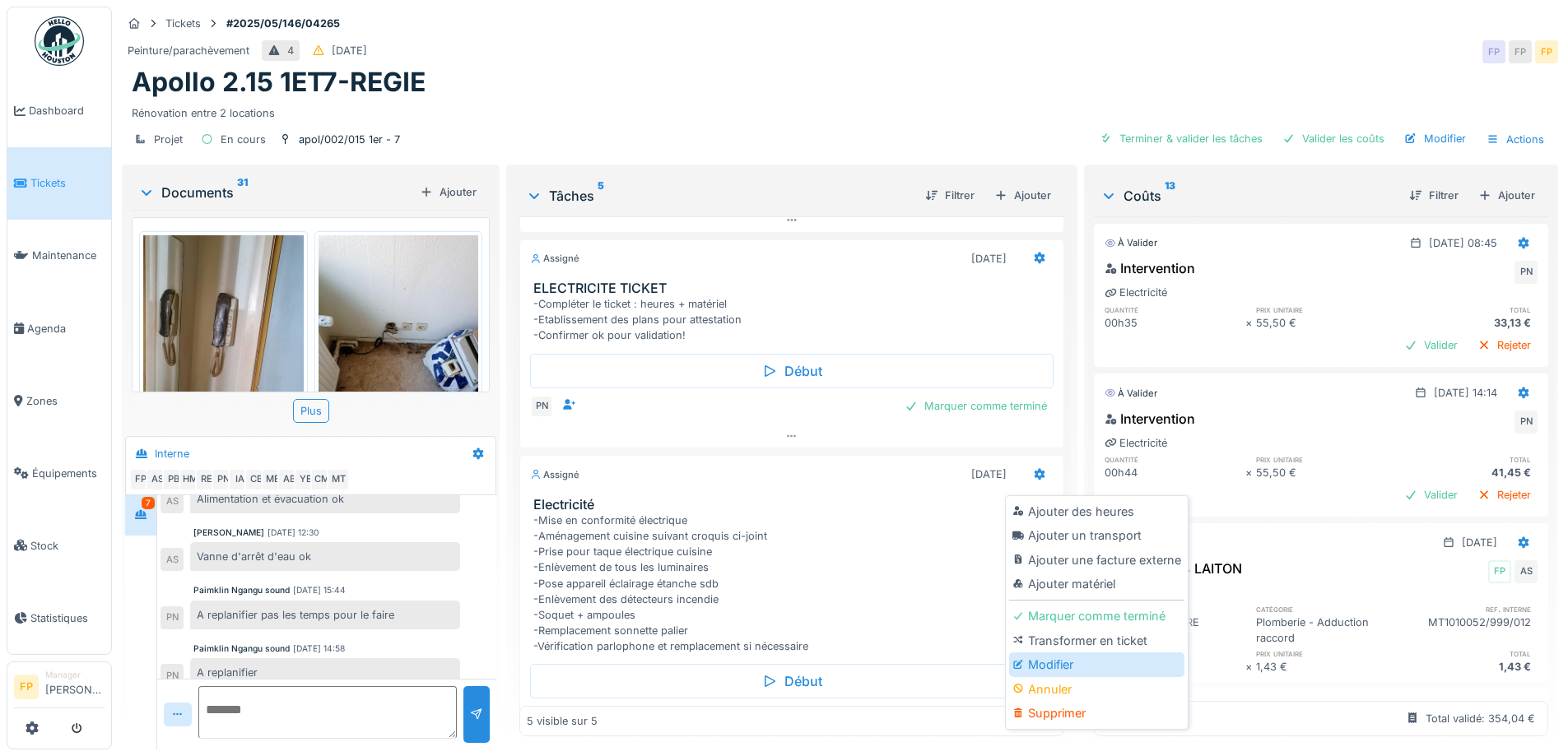
click at [1066, 666] on div "Modifier" at bounding box center [1098, 665] width 176 height 24
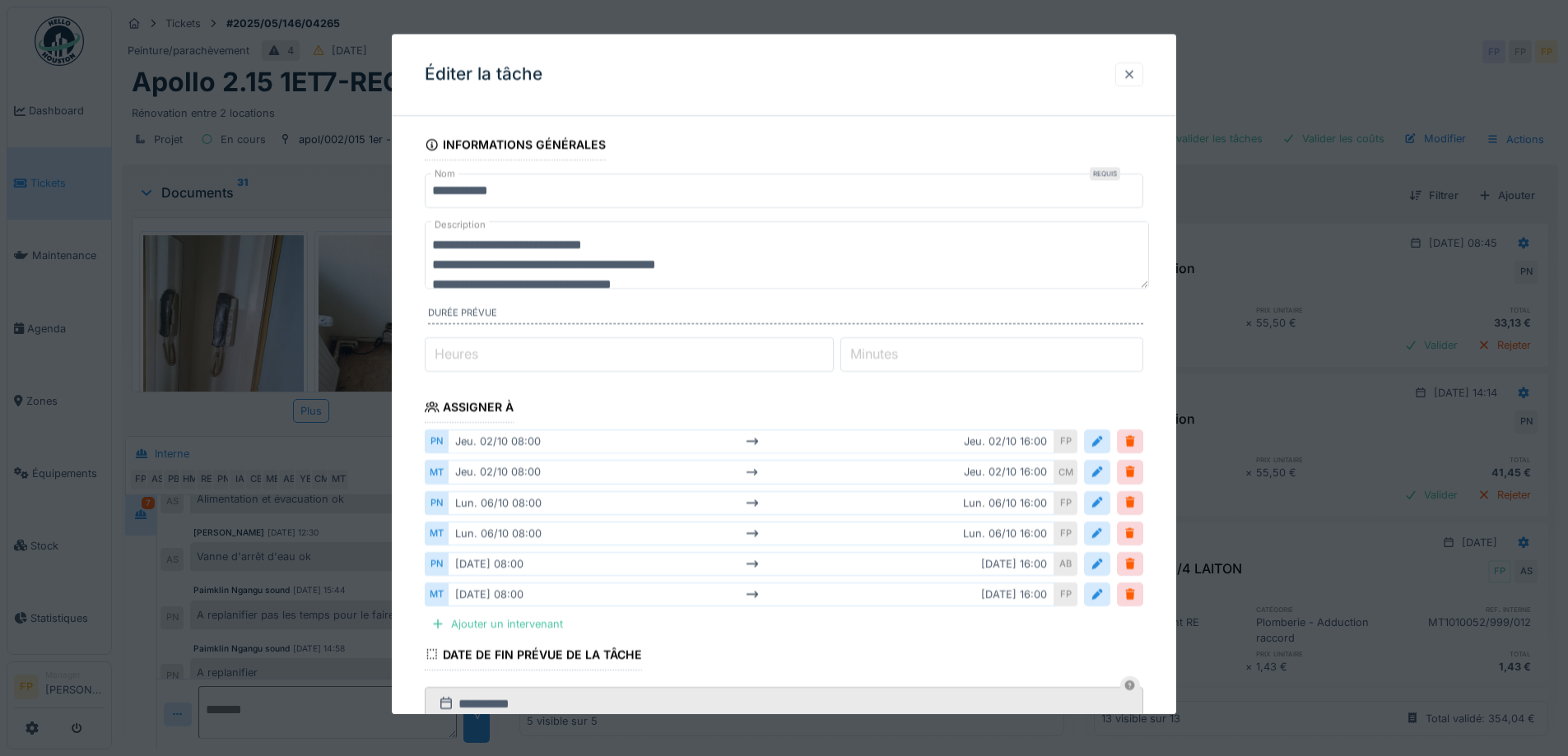
click at [1136, 78] on div at bounding box center [1129, 74] width 14 height 15
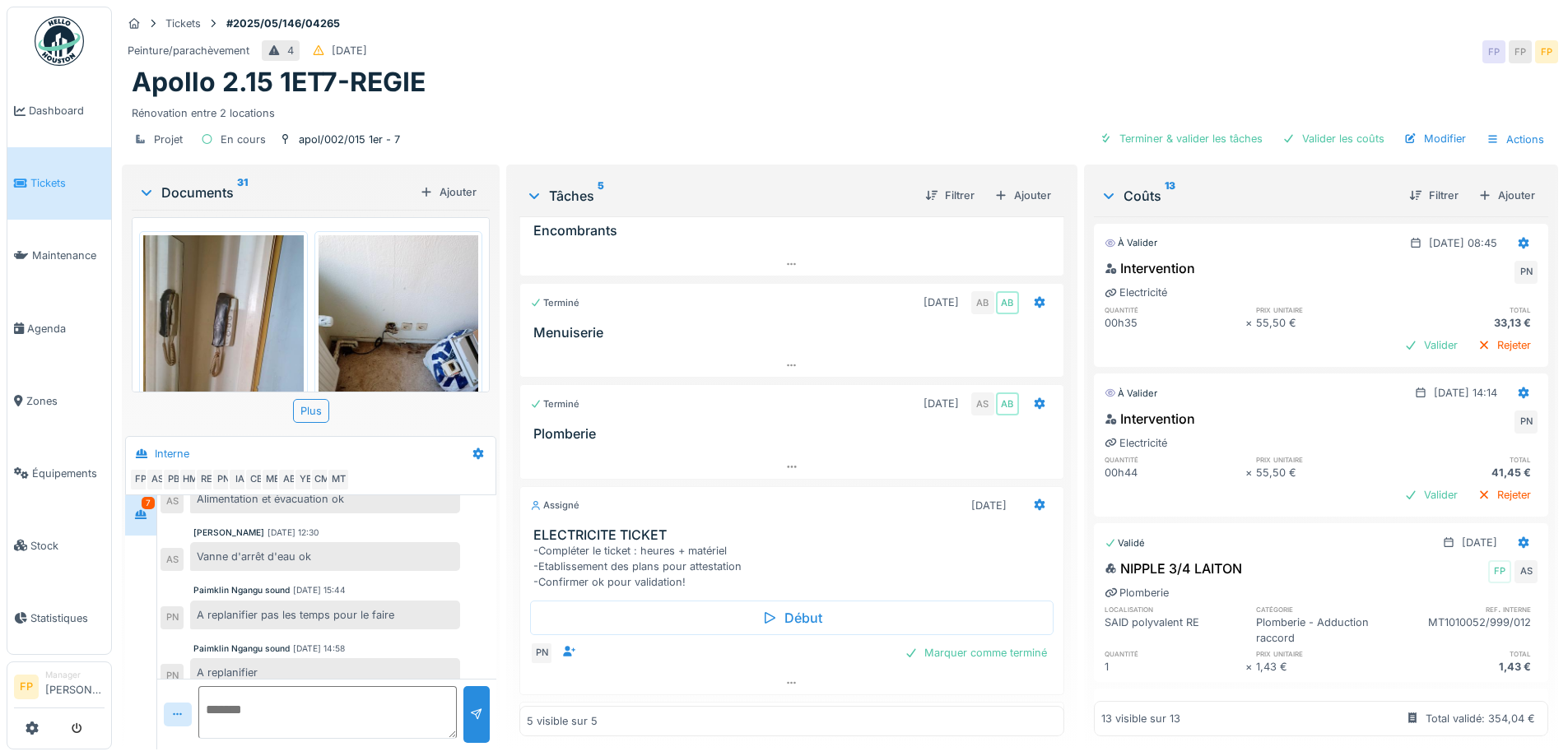
scroll to position [124, 0]
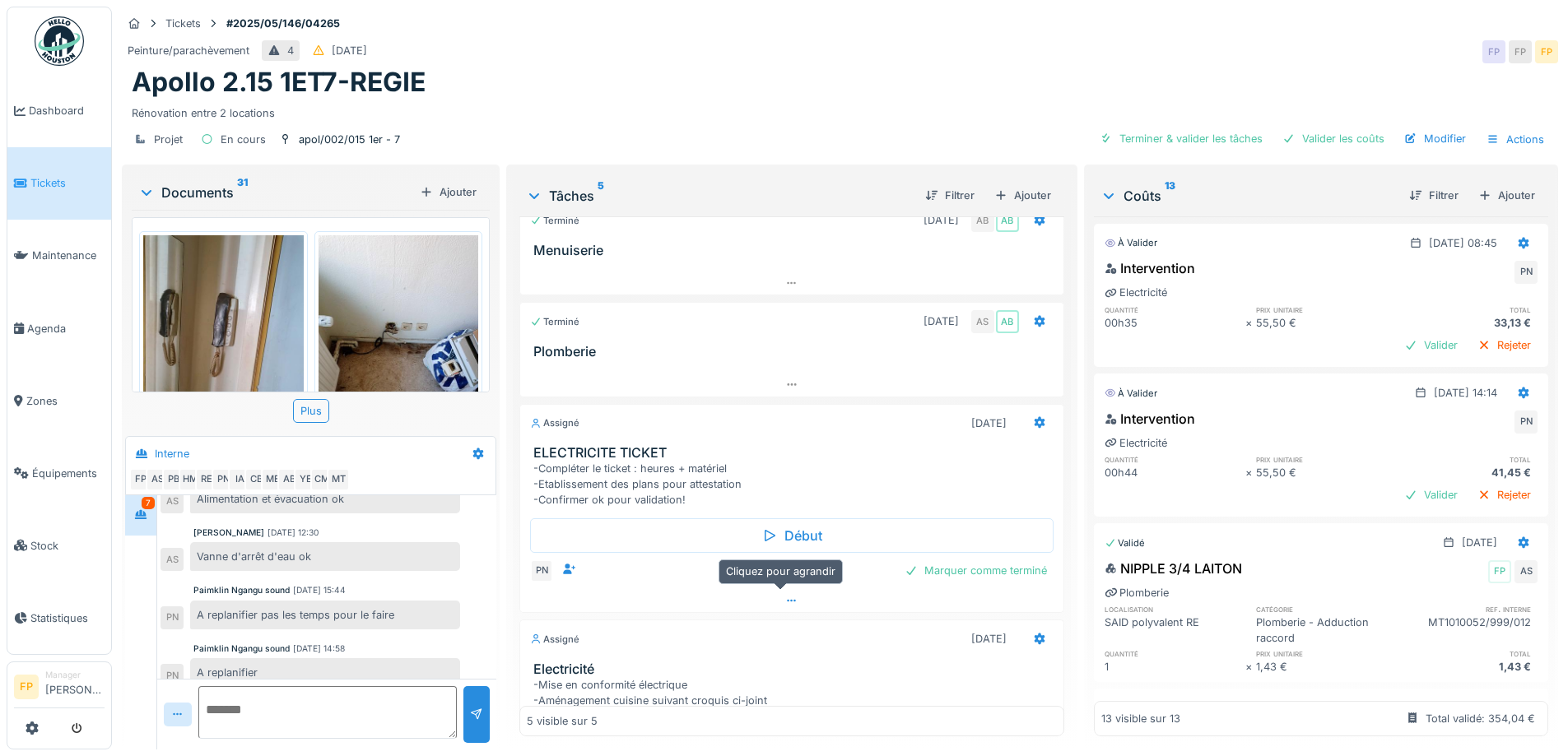
click at [787, 600] on icon at bounding box center [792, 600] width 9 height 3
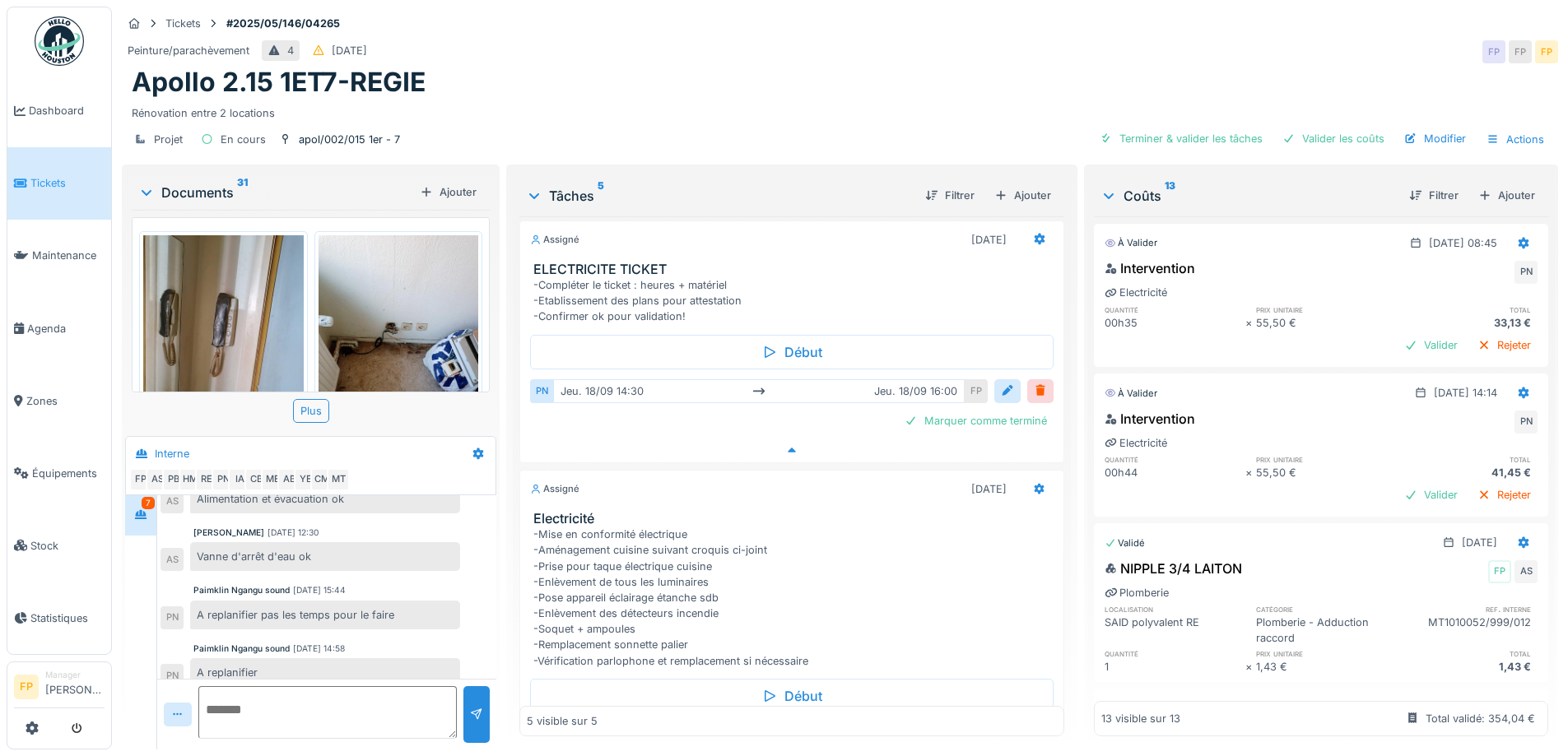
scroll to position [311, 0]
click at [1002, 380] on div at bounding box center [1008, 387] width 14 height 15
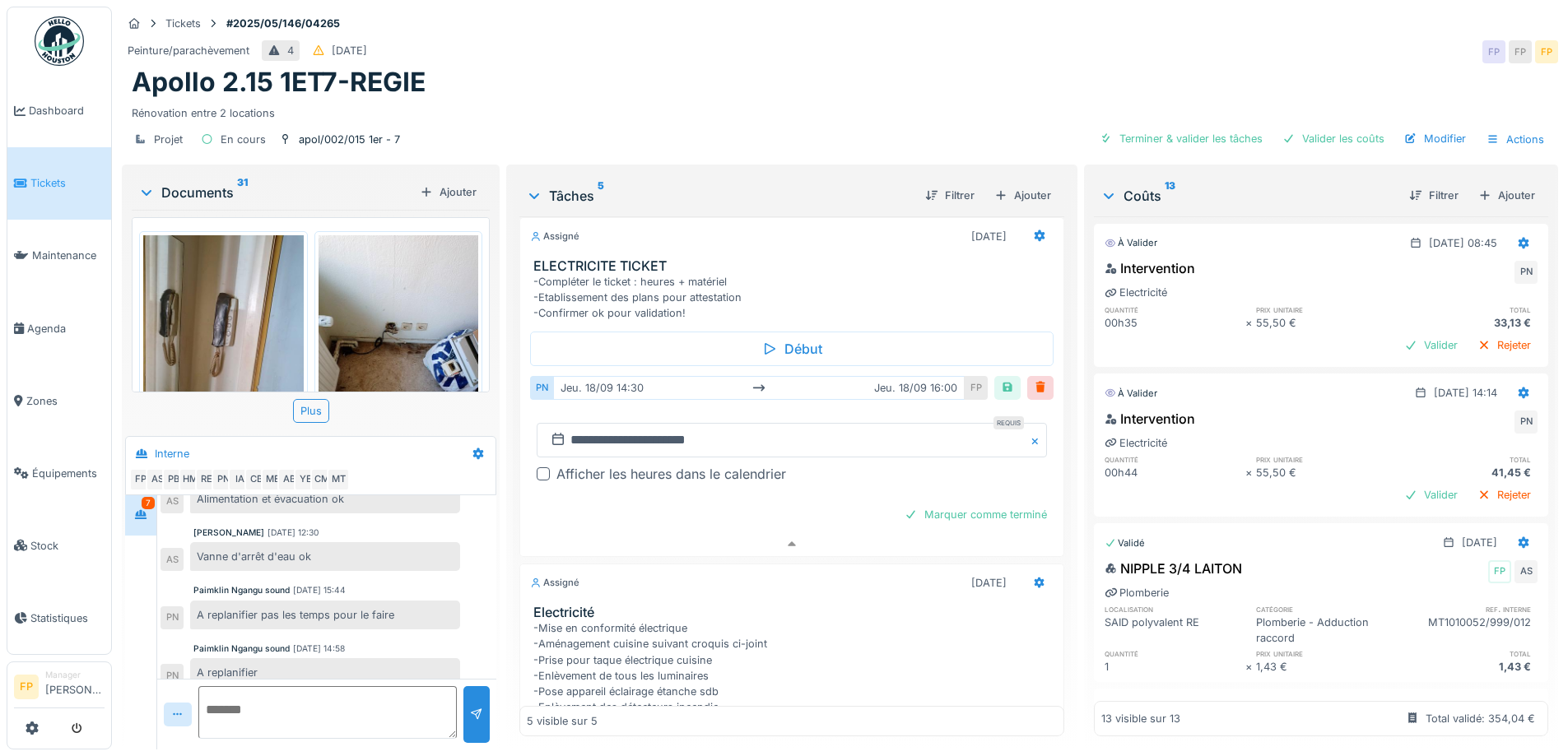
click at [538, 468] on div at bounding box center [543, 474] width 14 height 14
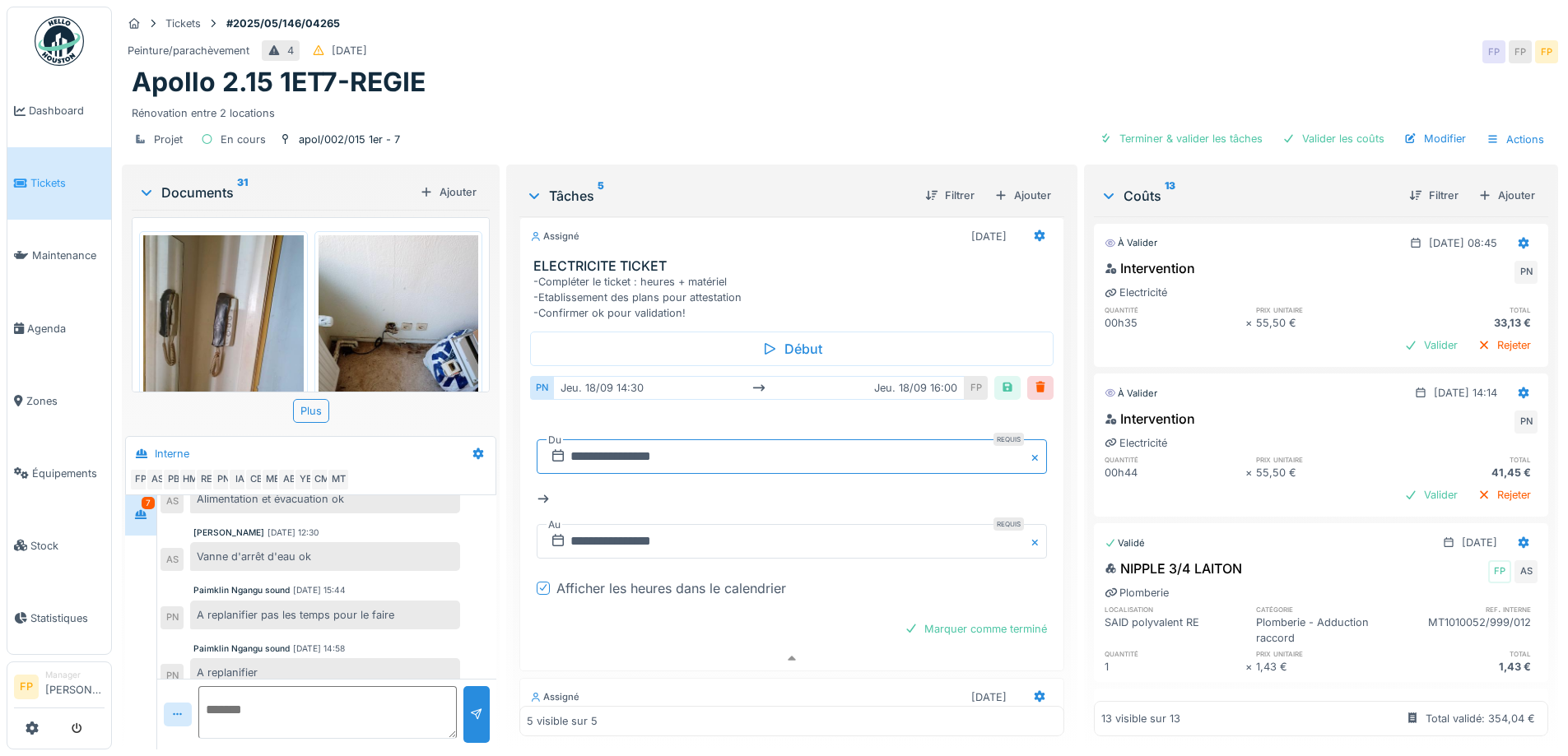
click at [608, 448] on input "**********" at bounding box center [791, 457] width 509 height 34
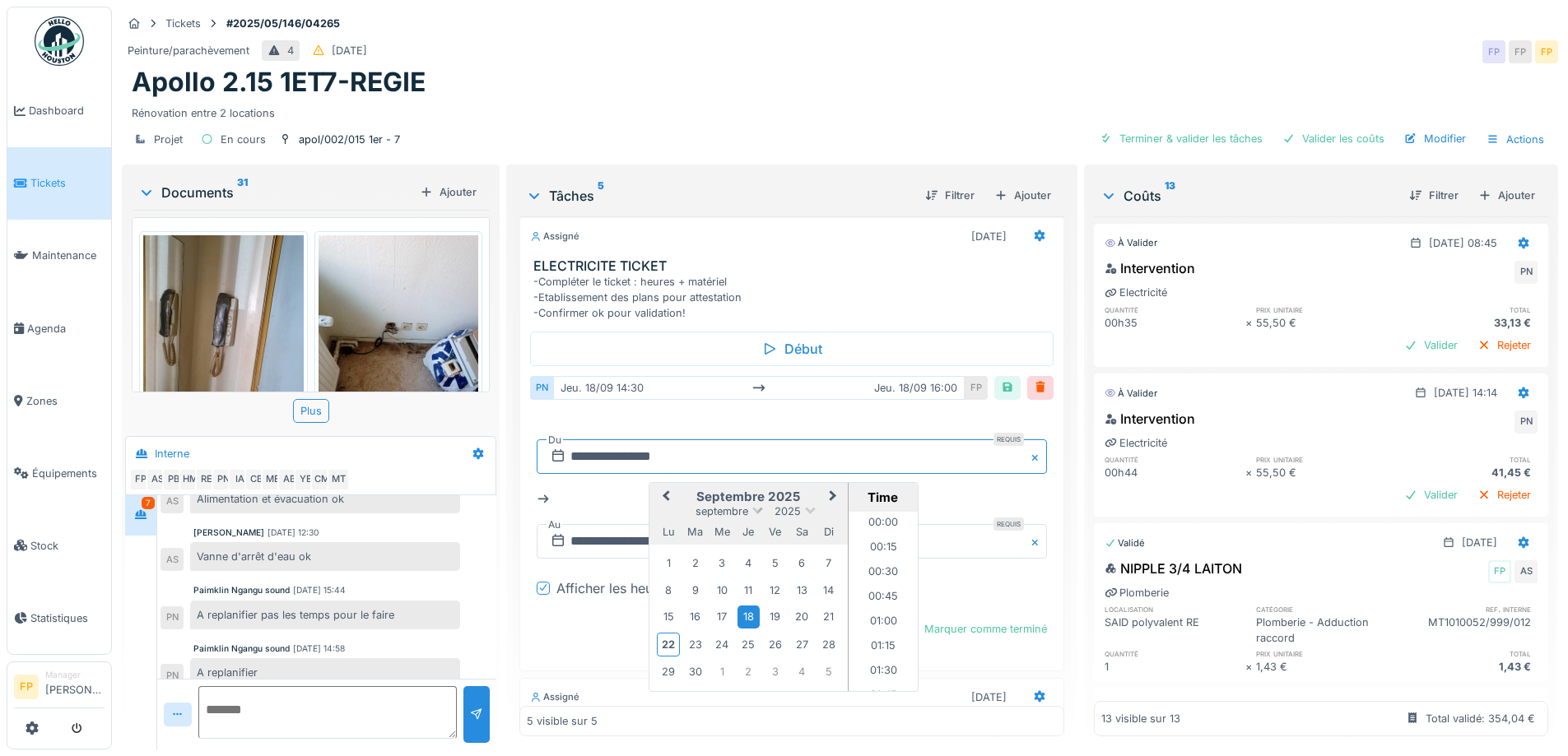
scroll to position [1355, 0]
click at [833, 487] on span "Next Month" at bounding box center [833, 497] width 0 height 20
click at [689, 580] on div "7" at bounding box center [695, 591] width 23 height 23
click at [891, 591] on li "14:30" at bounding box center [883, 601] width 70 height 24
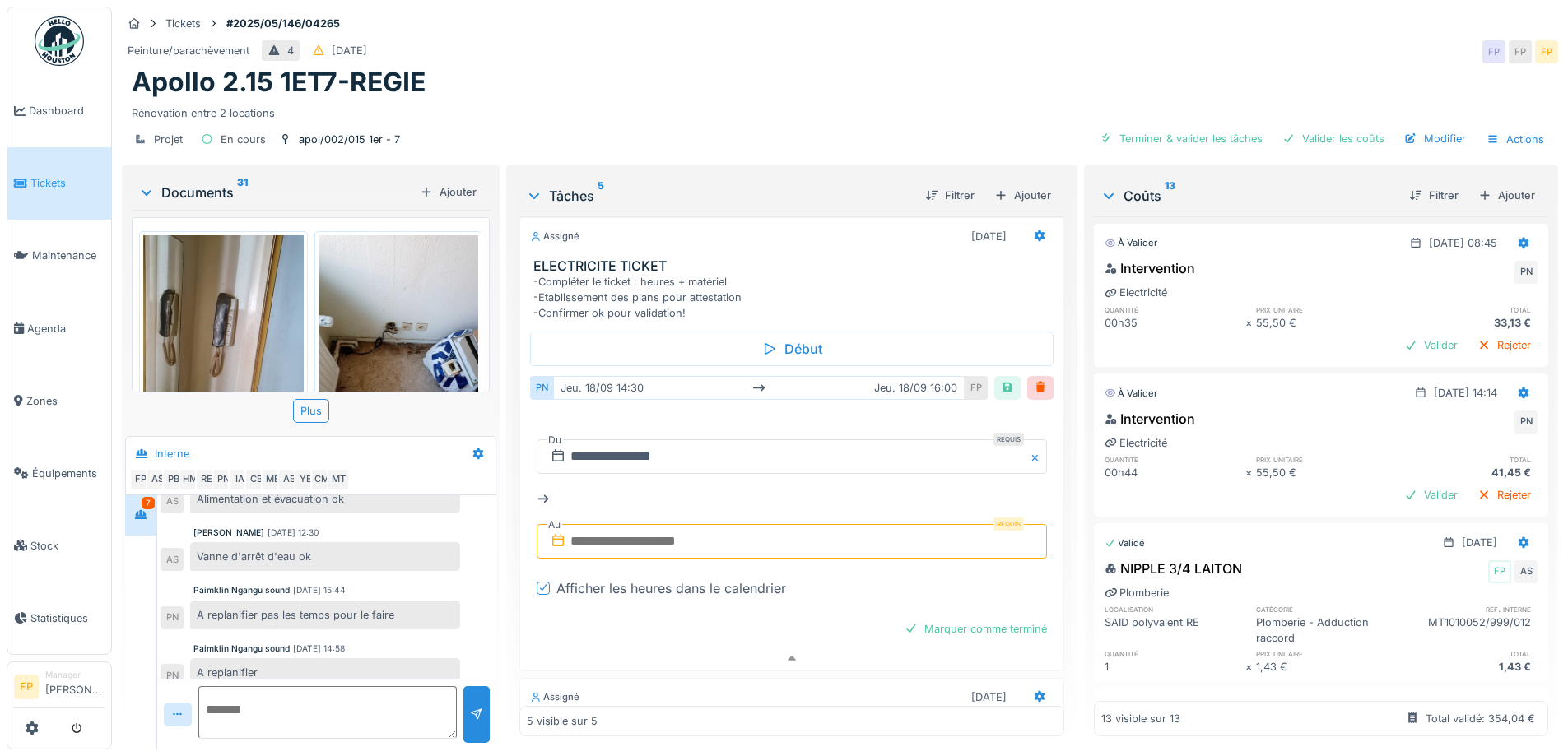
click at [623, 534] on input "text" at bounding box center [791, 542] width 509 height 34
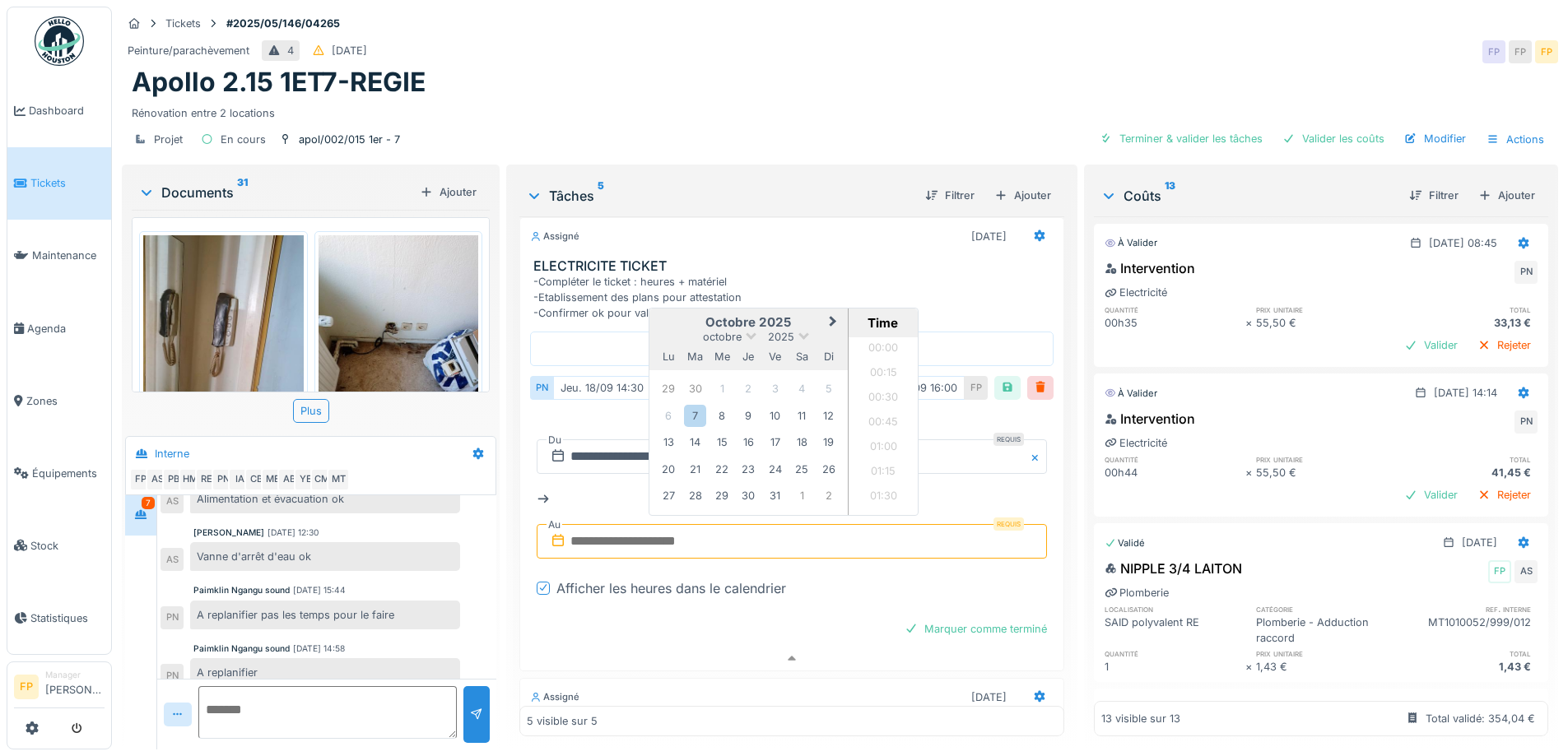
scroll to position [936, 0]
click at [684, 406] on div "7" at bounding box center [695, 416] width 23 height 23
click at [879, 443] on li "16:00" at bounding box center [883, 455] width 70 height 24
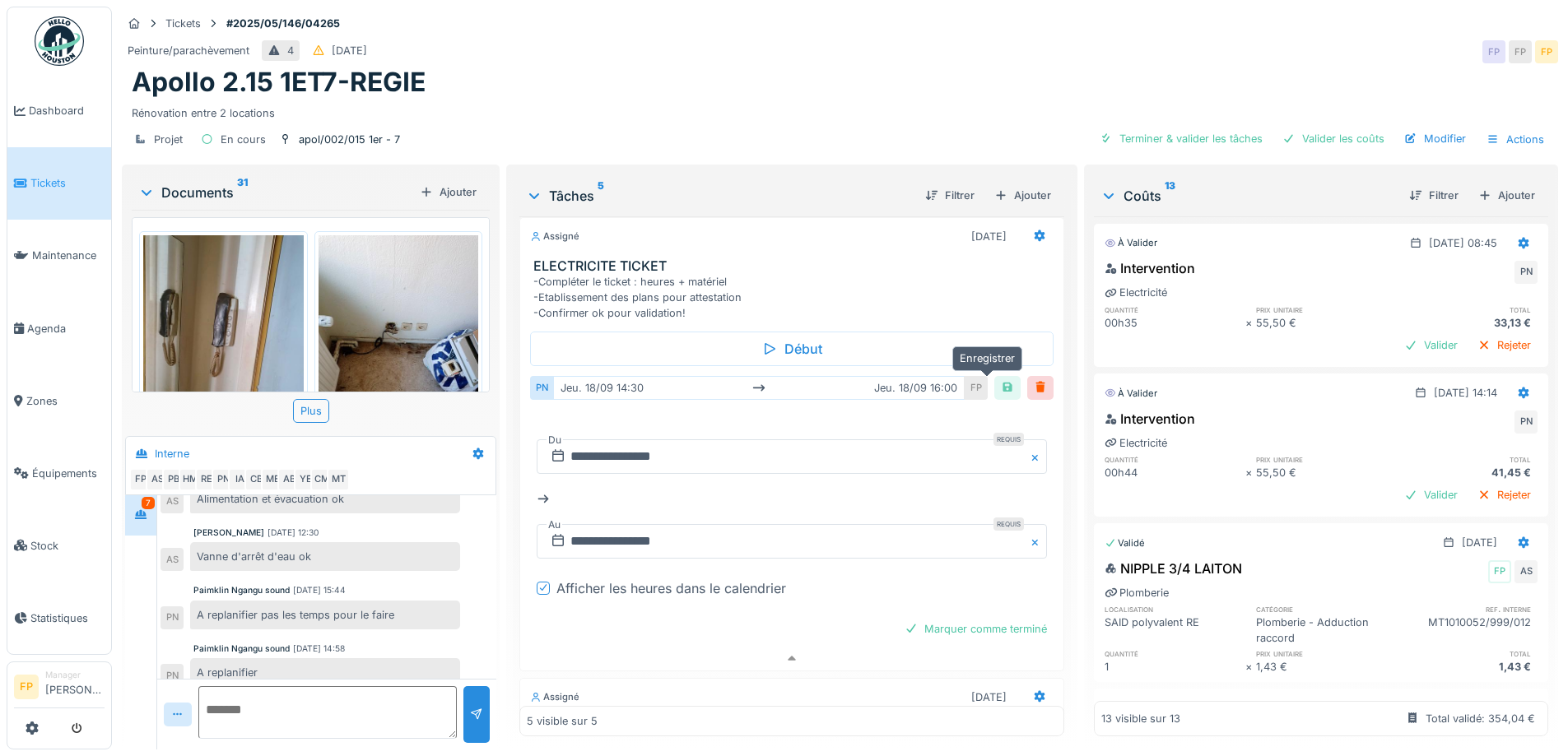
click at [1002, 380] on div at bounding box center [1008, 387] width 14 height 15
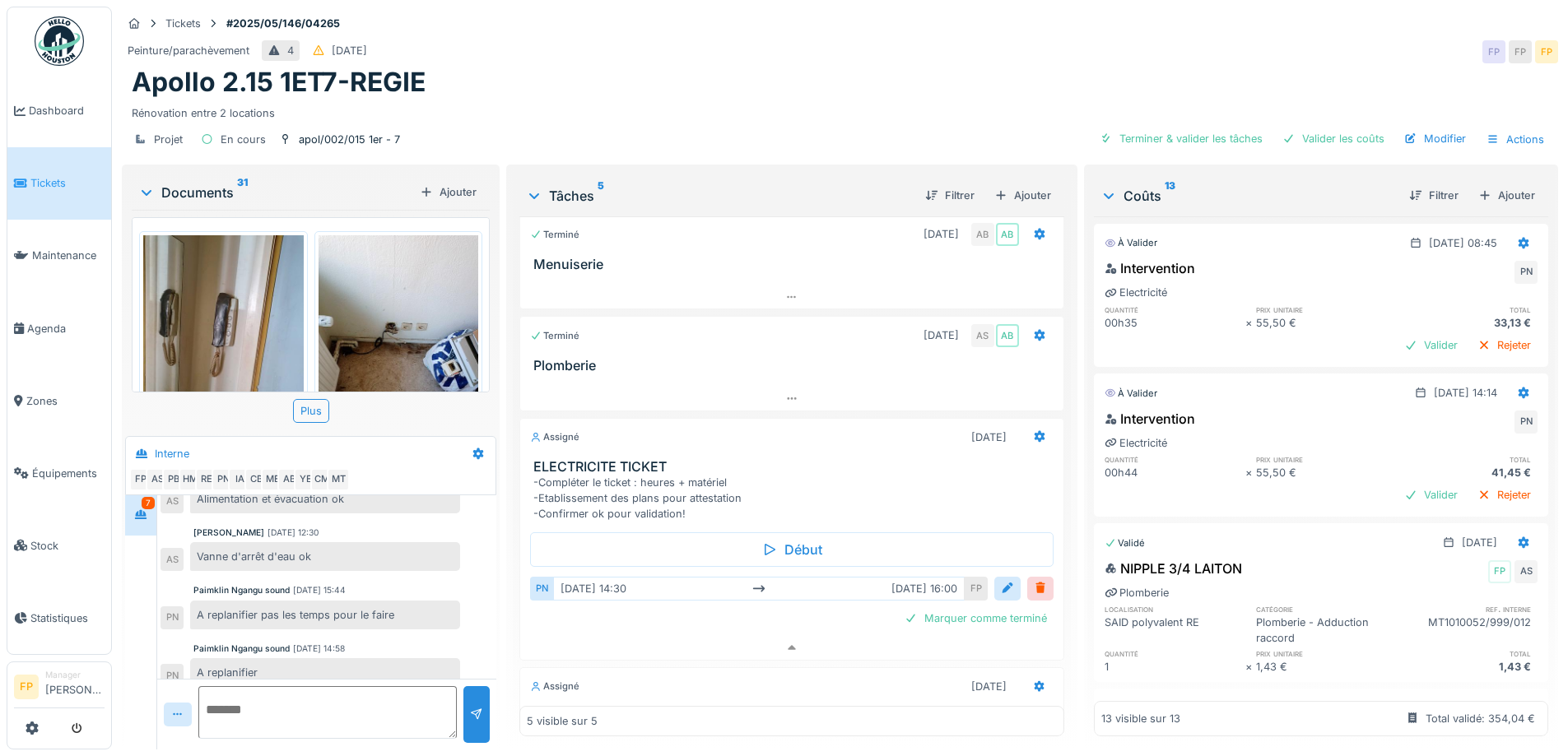
scroll to position [82, 0]
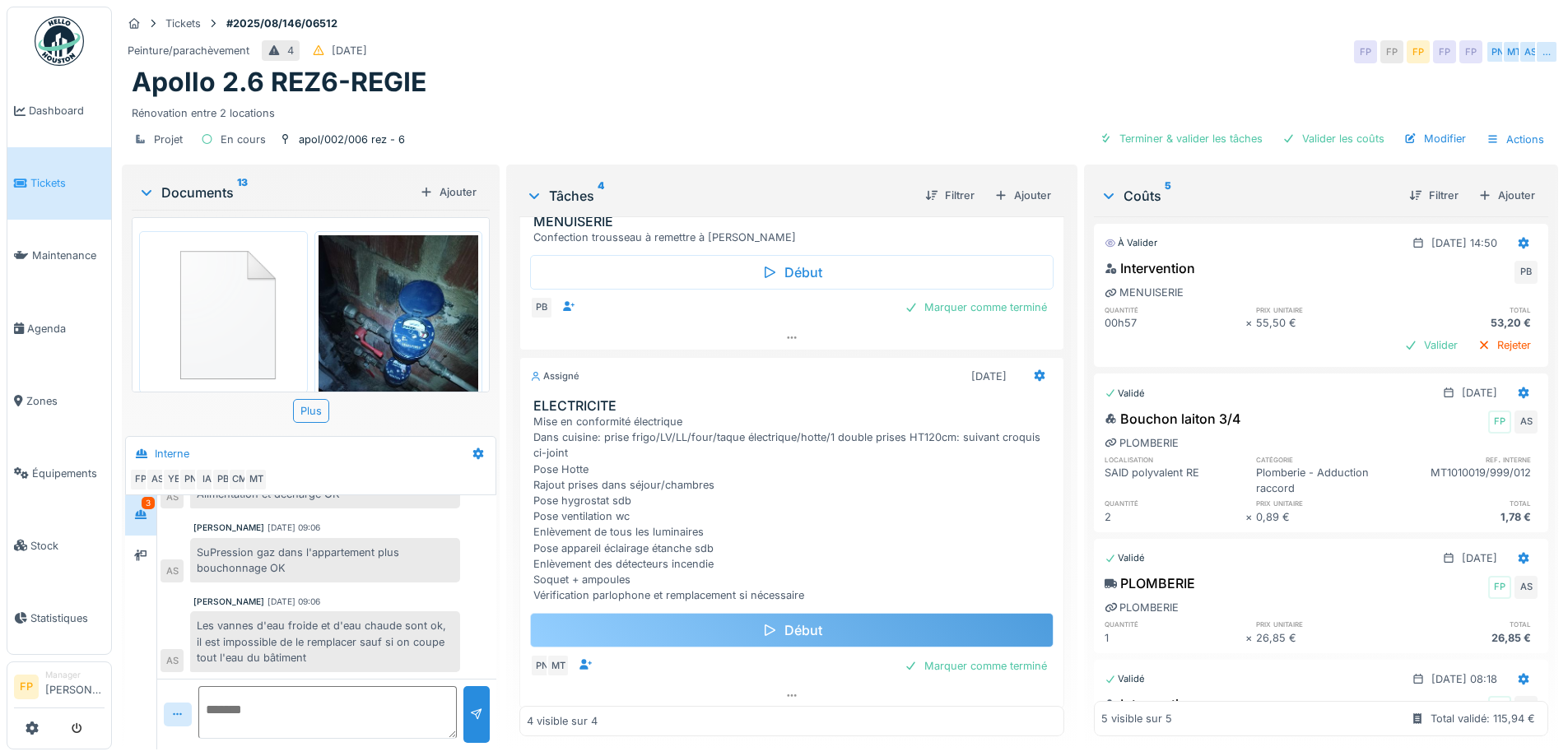
scroll to position [247, 0]
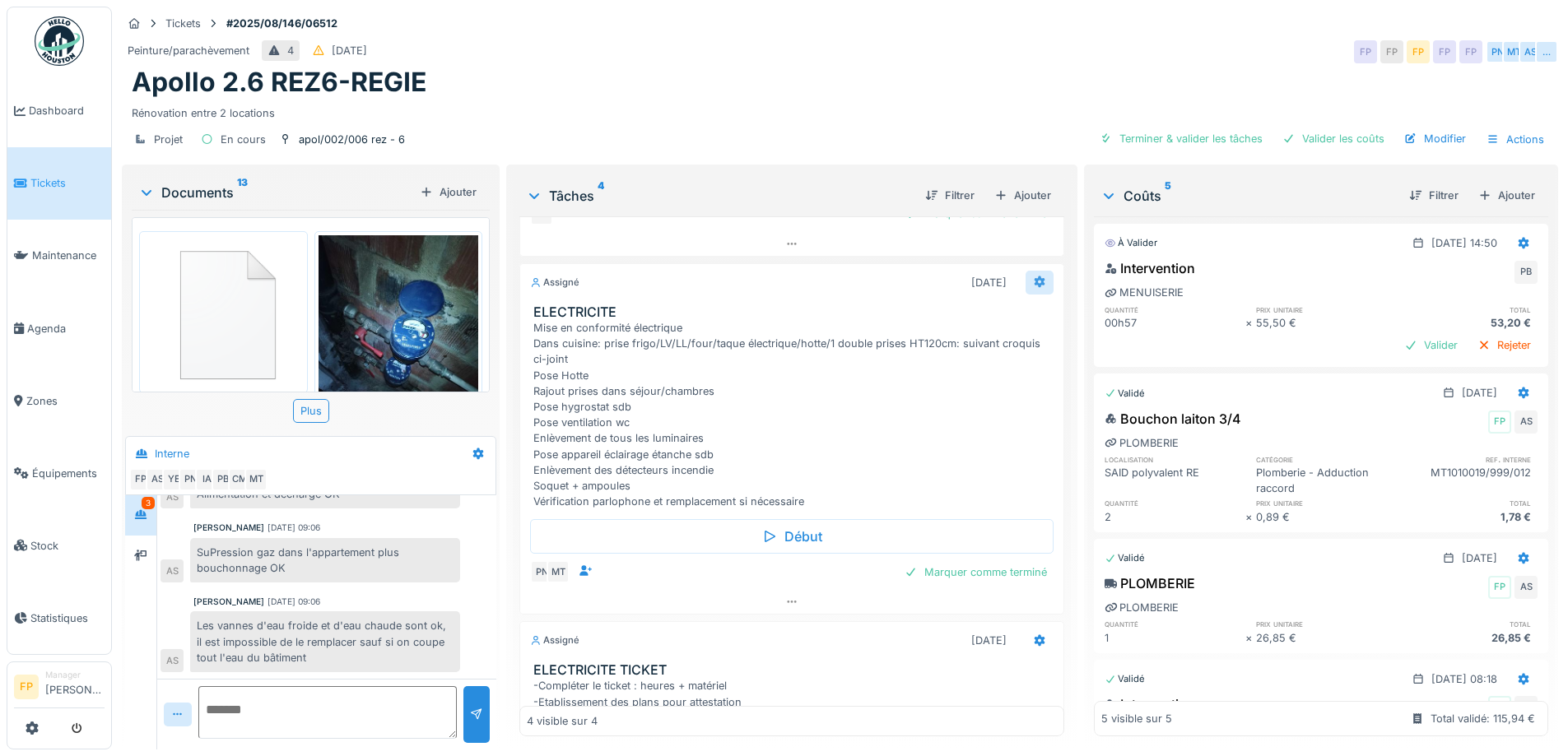
click at [1034, 280] on icon at bounding box center [1040, 282] width 11 height 12
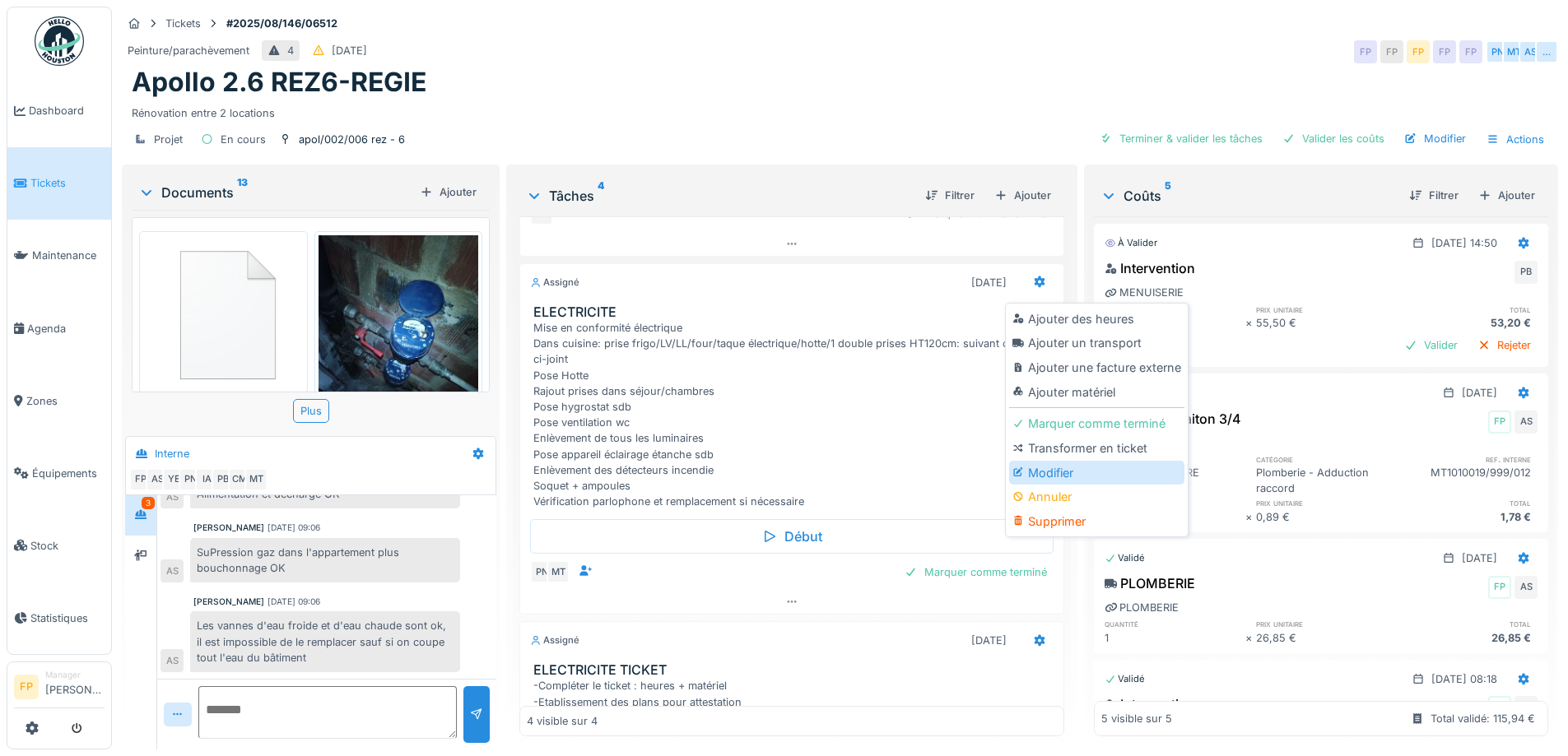
click at [1097, 477] on div "Modifier" at bounding box center [1098, 473] width 176 height 24
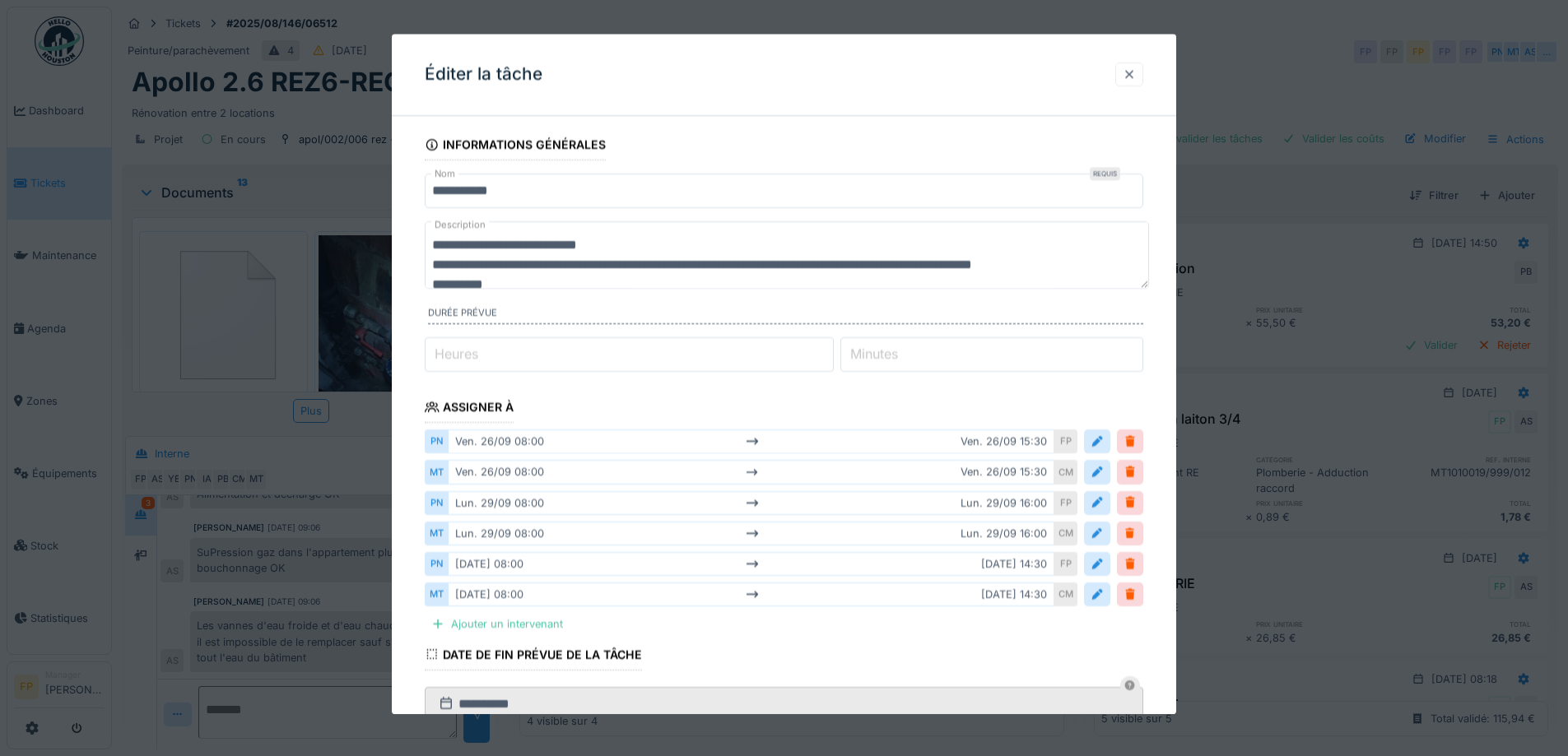
click at [1136, 77] on div at bounding box center [1129, 74] width 14 height 15
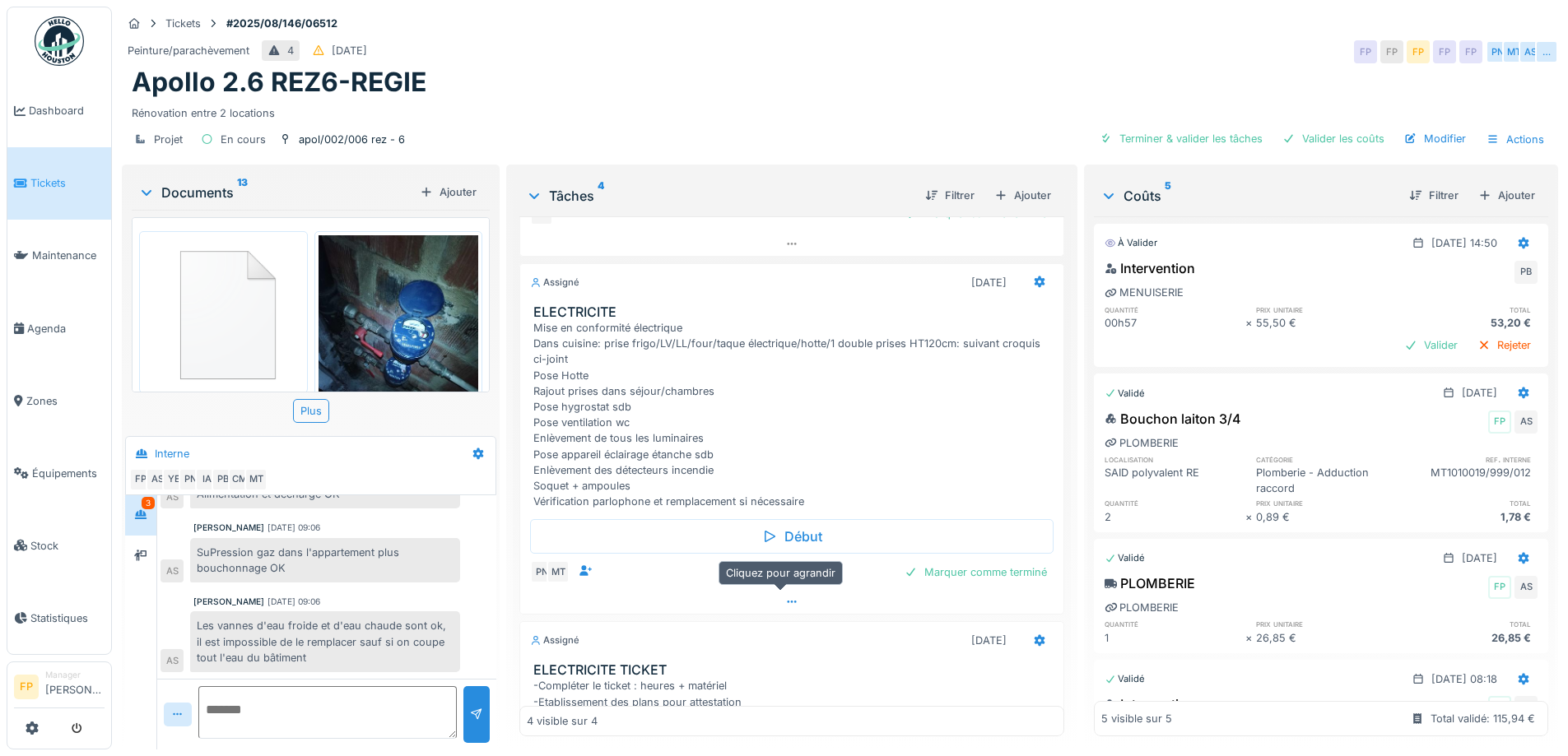
click at [785, 604] on icon at bounding box center [792, 602] width 14 height 11
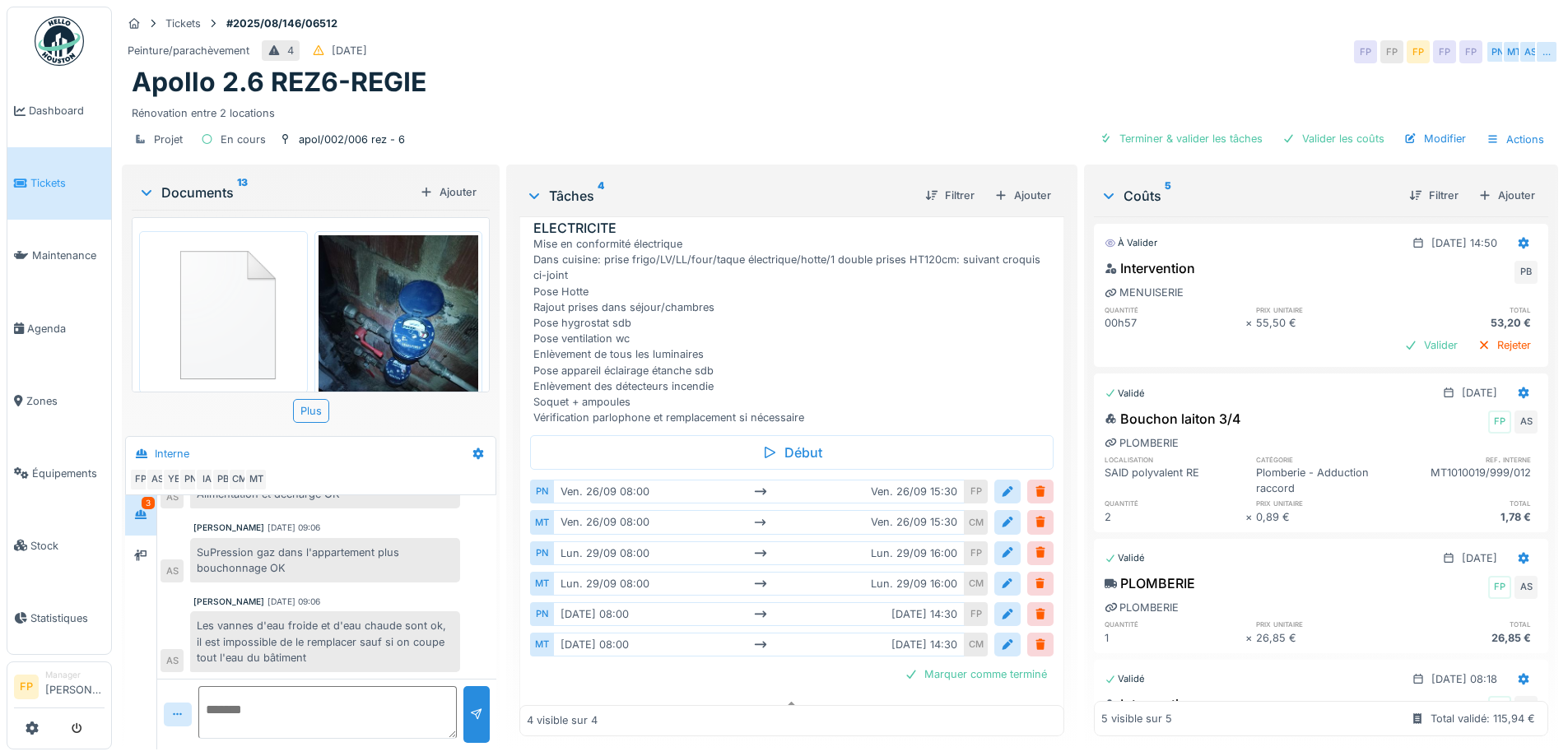
scroll to position [334, 0]
click at [1002, 480] on div at bounding box center [1008, 487] width 14 height 15
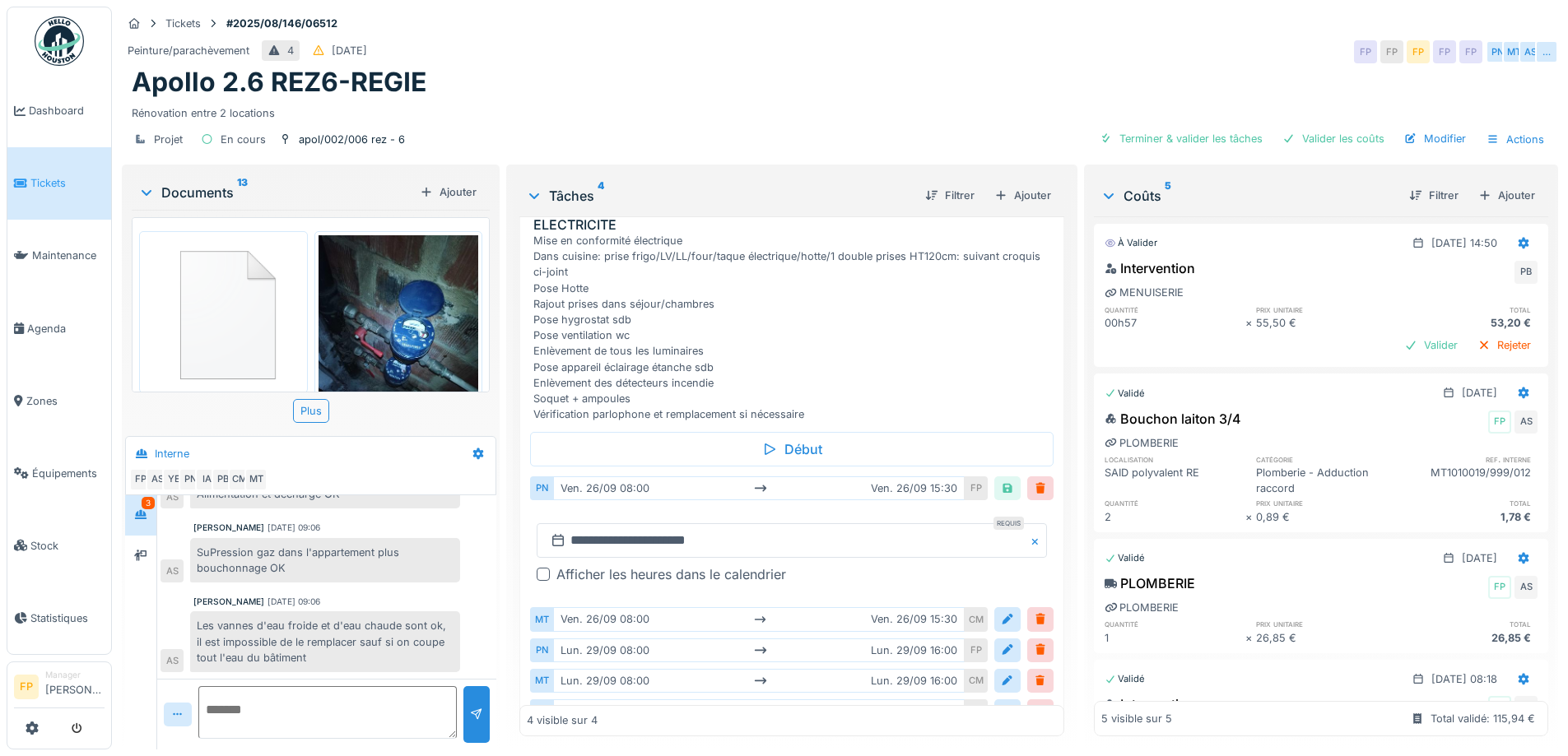
click at [540, 568] on div at bounding box center [543, 574] width 14 height 14
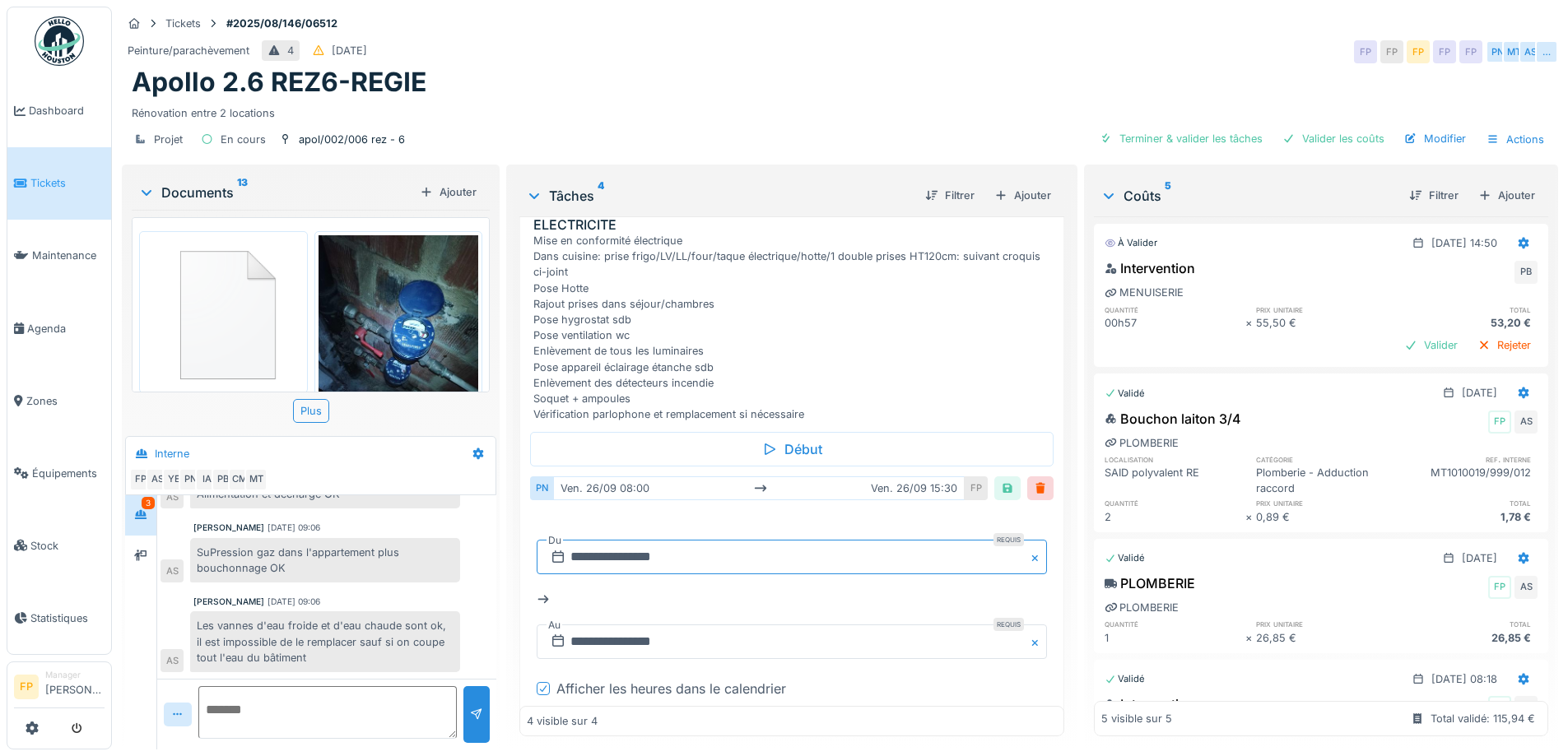
click at [607, 543] on input "**********" at bounding box center [791, 557] width 509 height 34
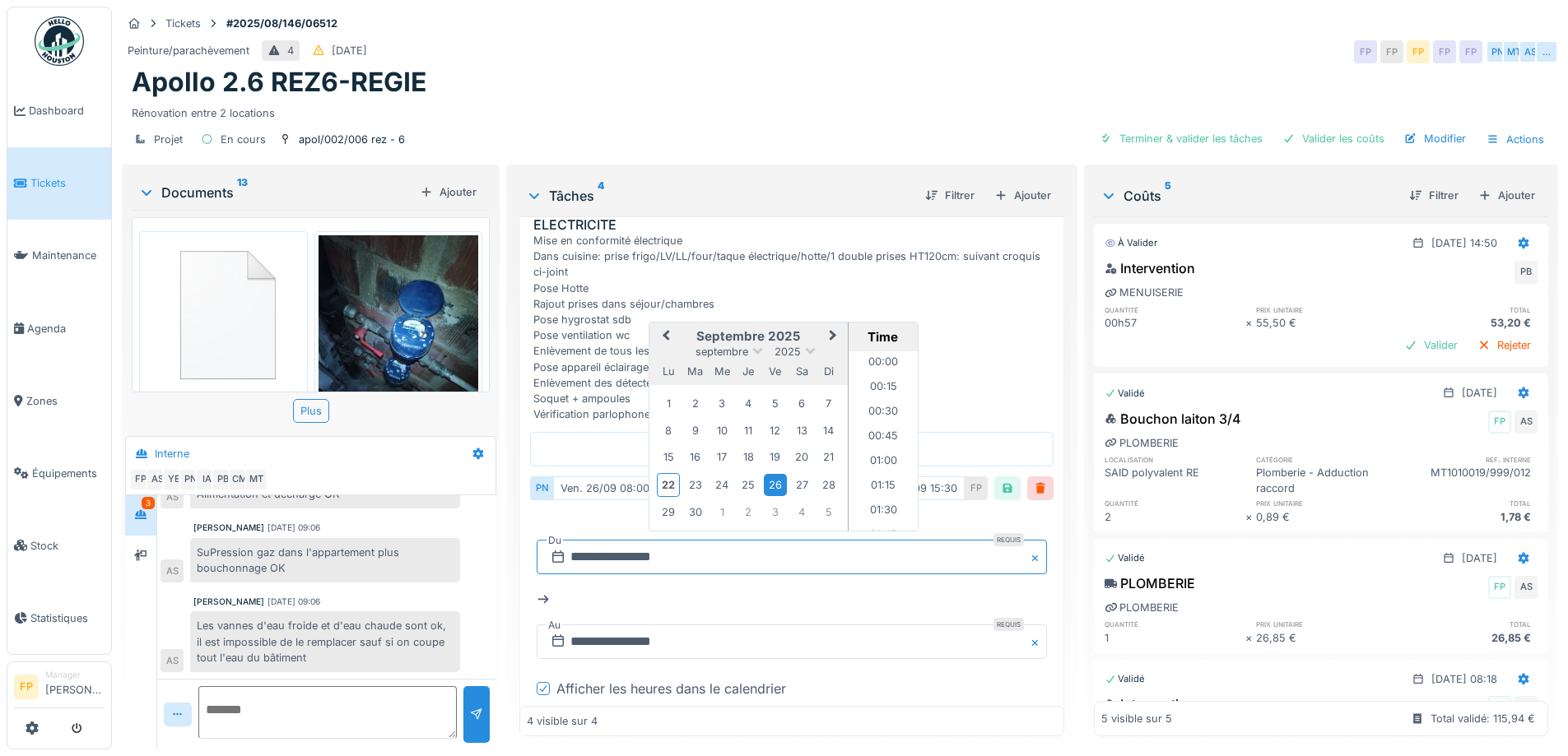
scroll to position [713, 0]
click at [867, 68] on div "Apollo 2.6 REZ6-REGIE" at bounding box center [841, 82] width 1417 height 32
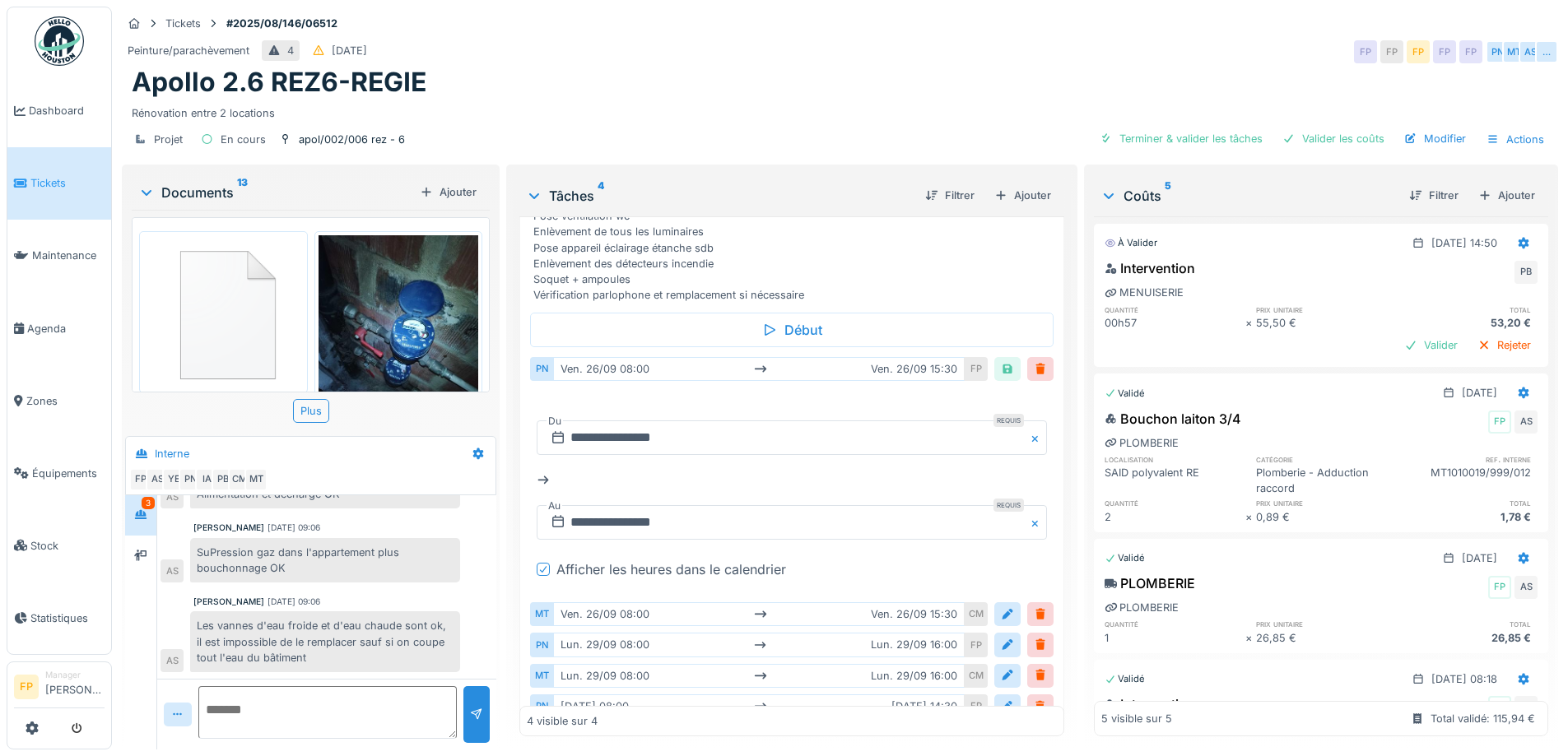
scroll to position [494, 0]
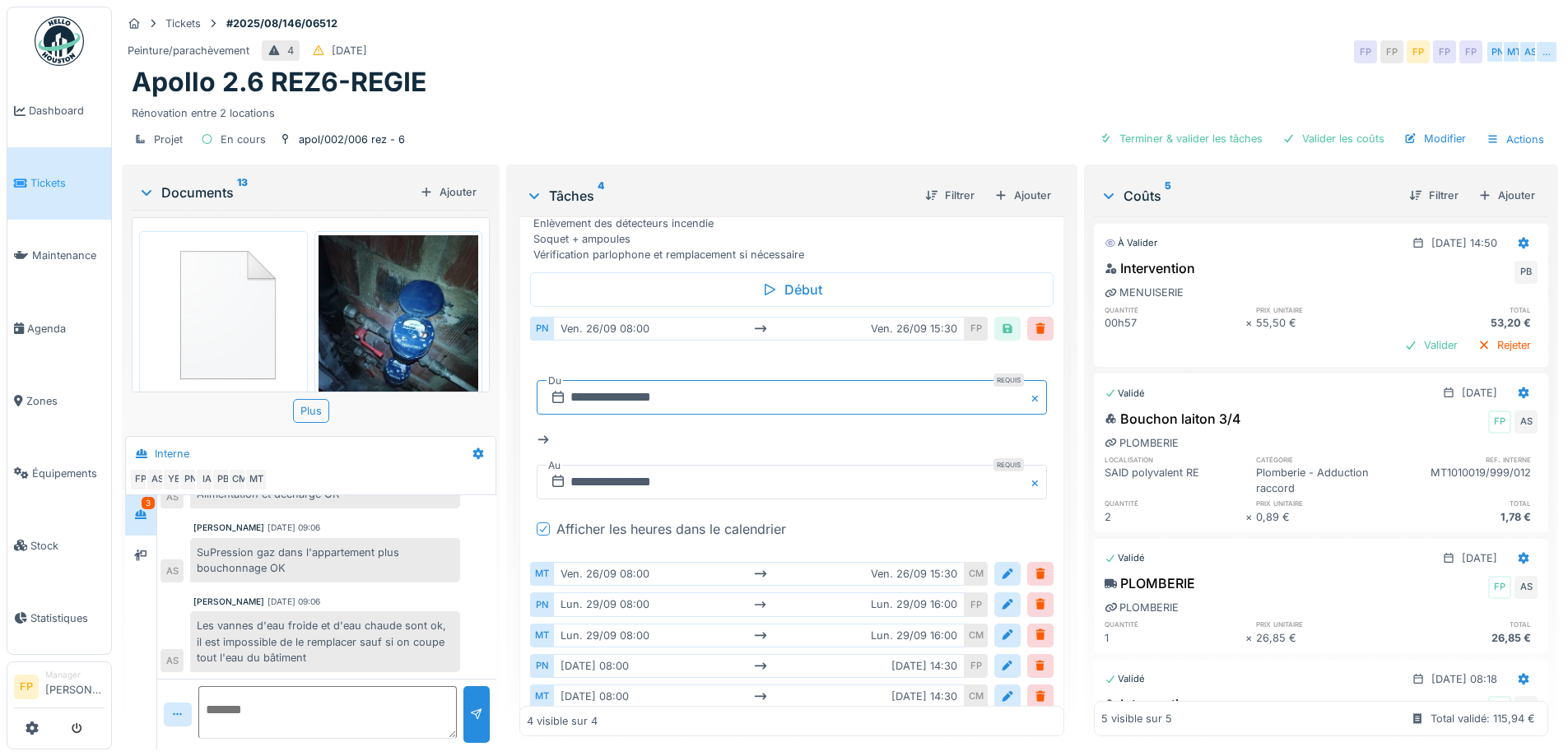
click at [592, 382] on input "**********" at bounding box center [791, 397] width 509 height 34
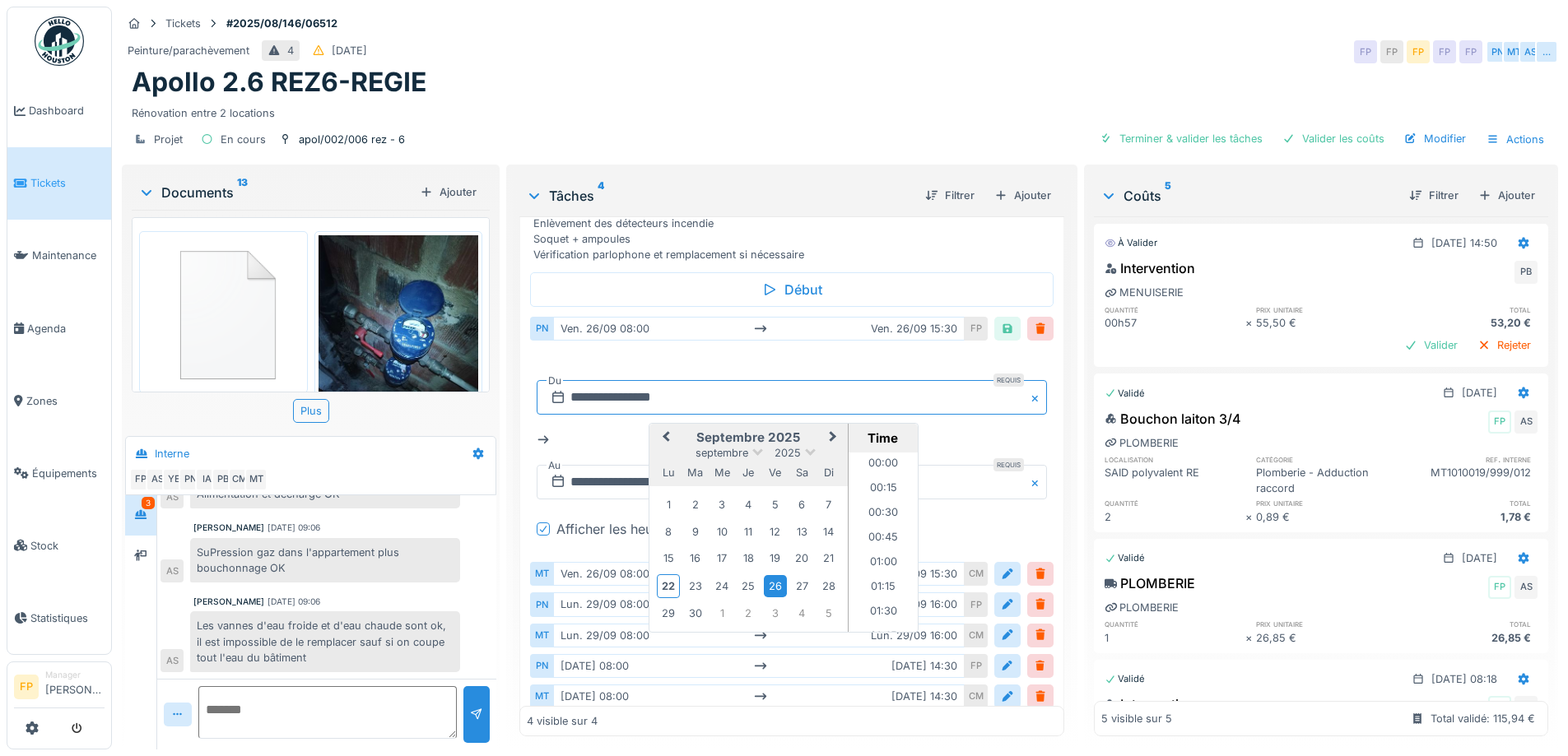
scroll to position [713, 0]
click at [740, 602] on div "2" at bounding box center [748, 613] width 23 height 23
click at [871, 580] on li "16:00" at bounding box center [883, 591] width 70 height 24
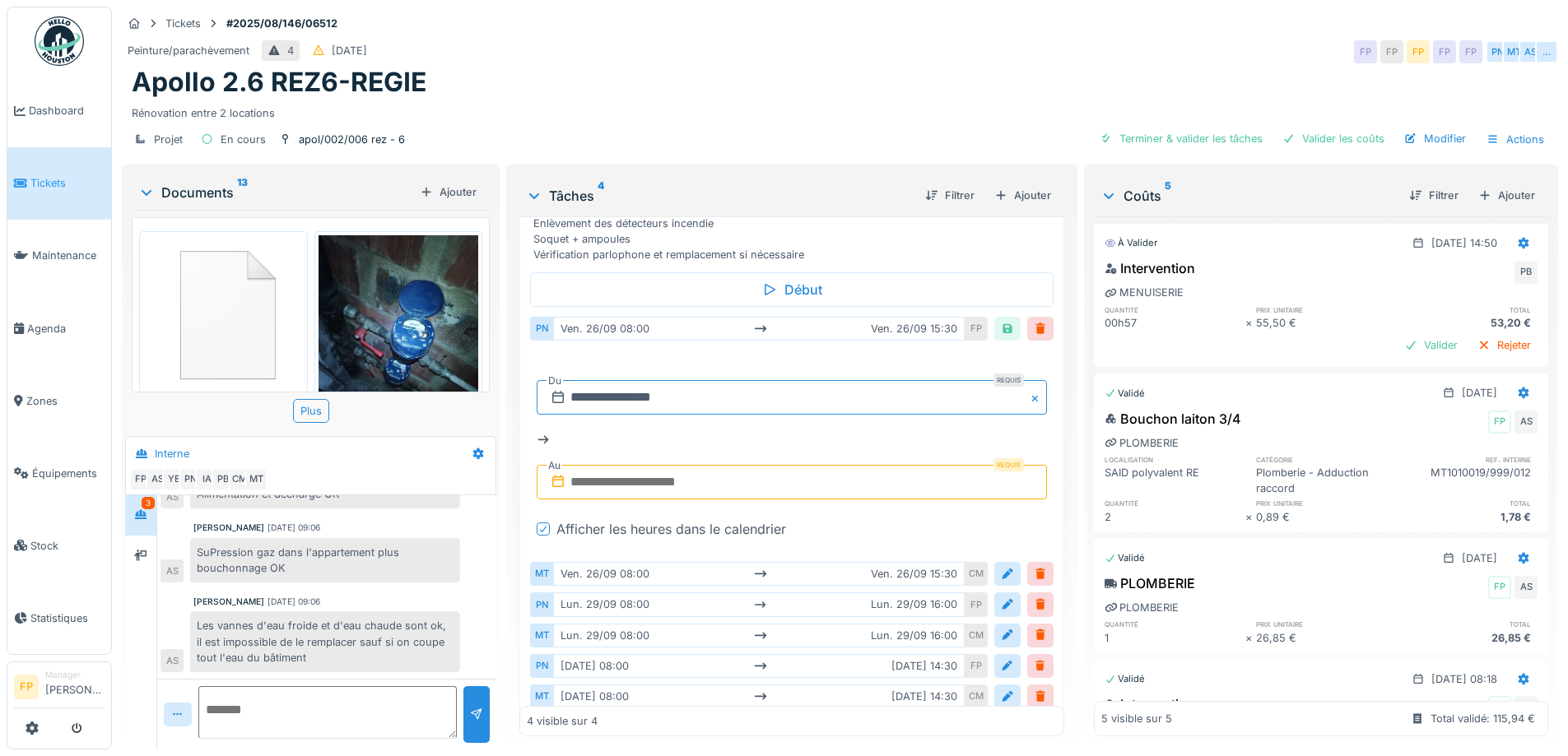
click at [623, 382] on input "**********" at bounding box center [791, 397] width 509 height 34
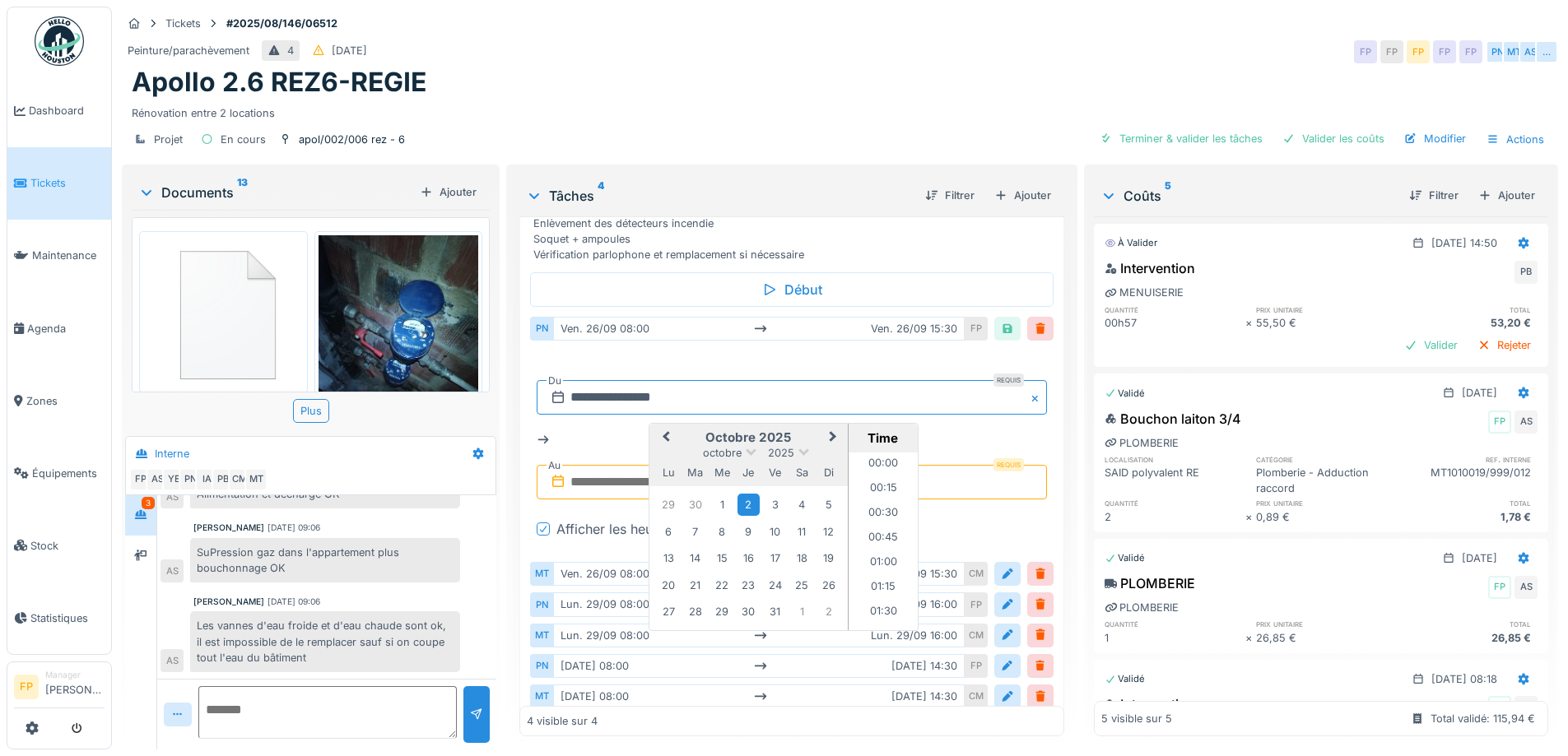
scroll to position [1503, 0]
click at [741, 494] on div "2" at bounding box center [748, 505] width 23 height 23
click at [878, 464] on li "08:00" at bounding box center [883, 476] width 70 height 24
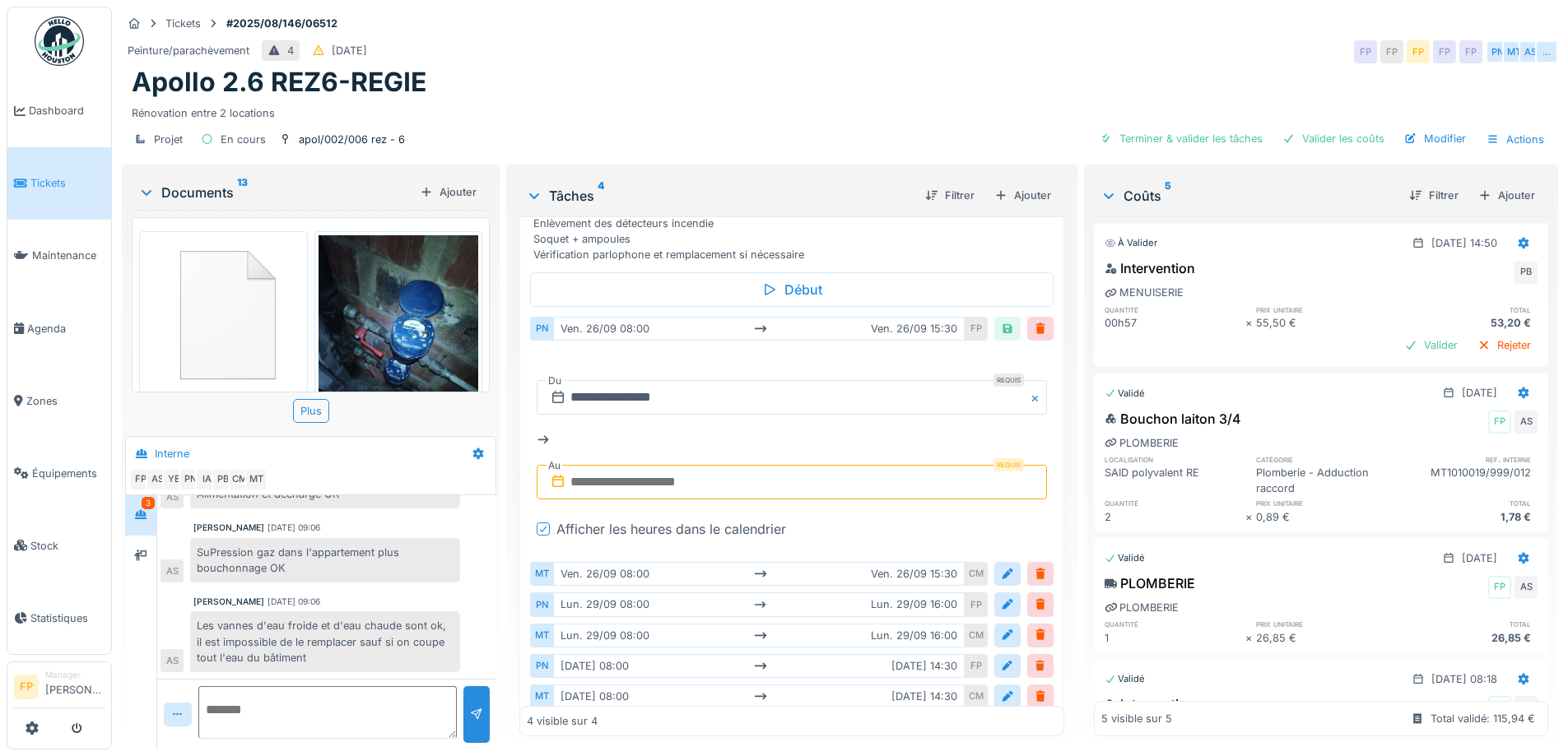
click at [660, 468] on input "text" at bounding box center [791, 482] width 509 height 34
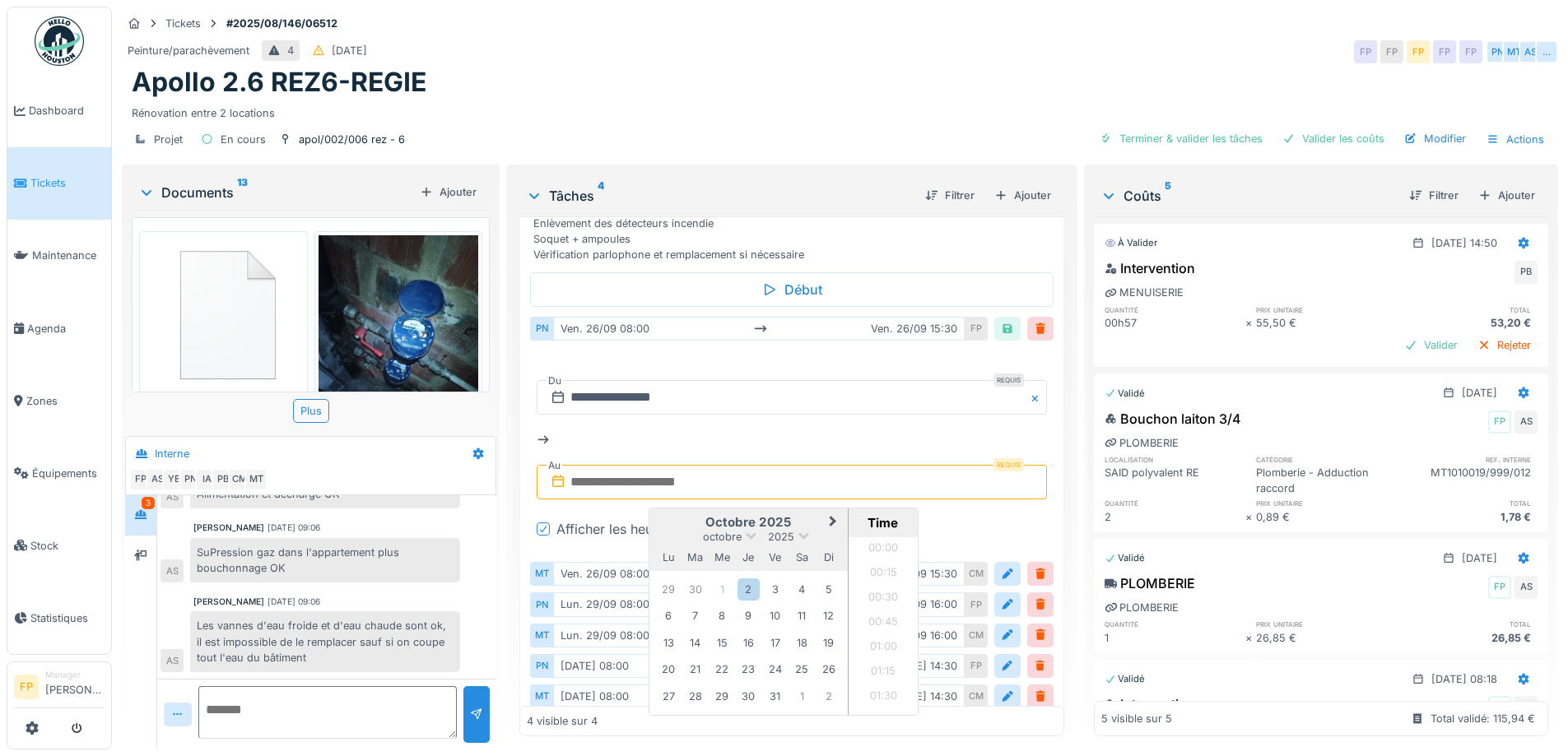
scroll to position [836, 0]
drag, startPoint x: 747, startPoint y: 577, endPoint x: 783, endPoint y: 596, distance: 40.7
click at [746, 579] on div "2" at bounding box center [748, 590] width 23 height 23
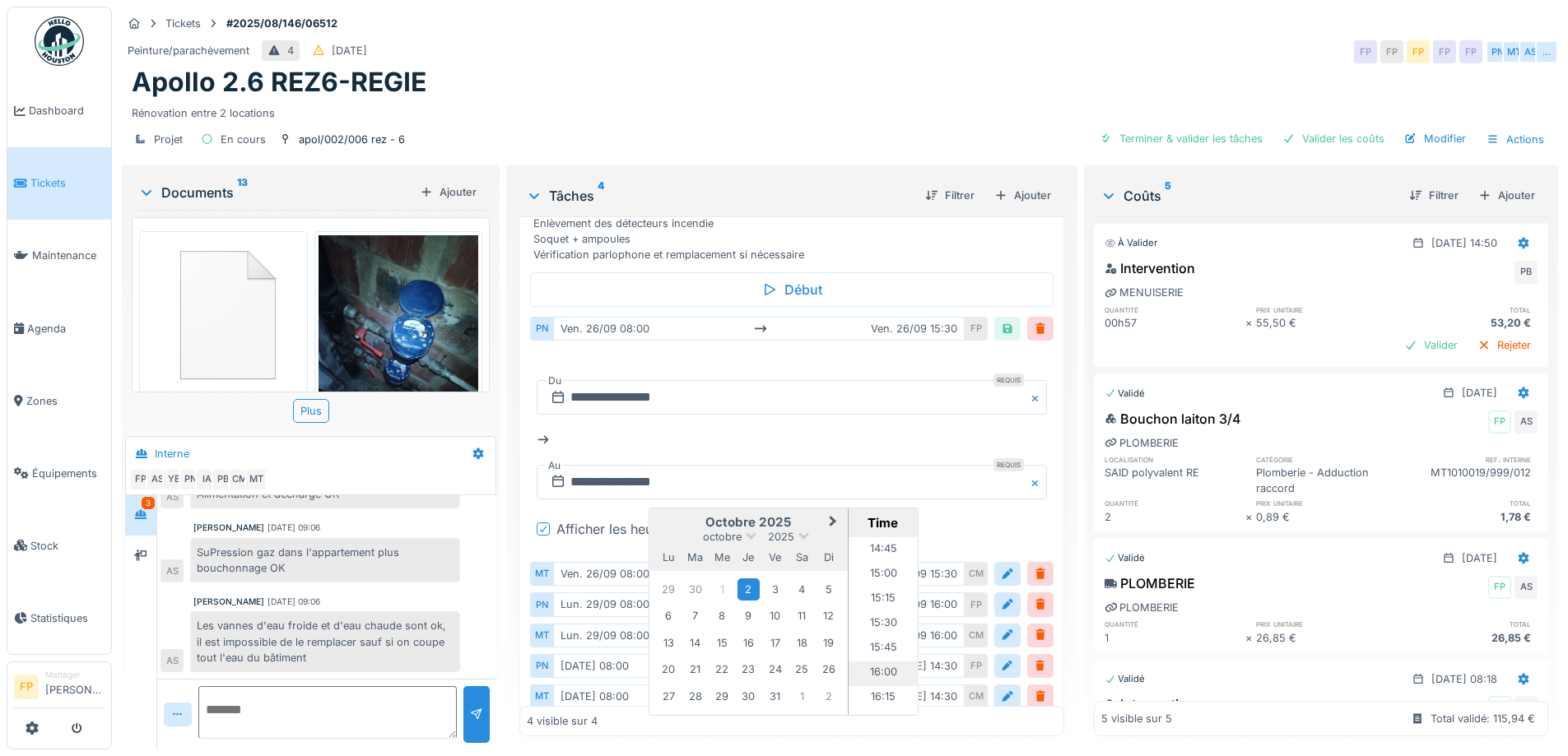
click at [887, 662] on li "16:00" at bounding box center [883, 674] width 70 height 24
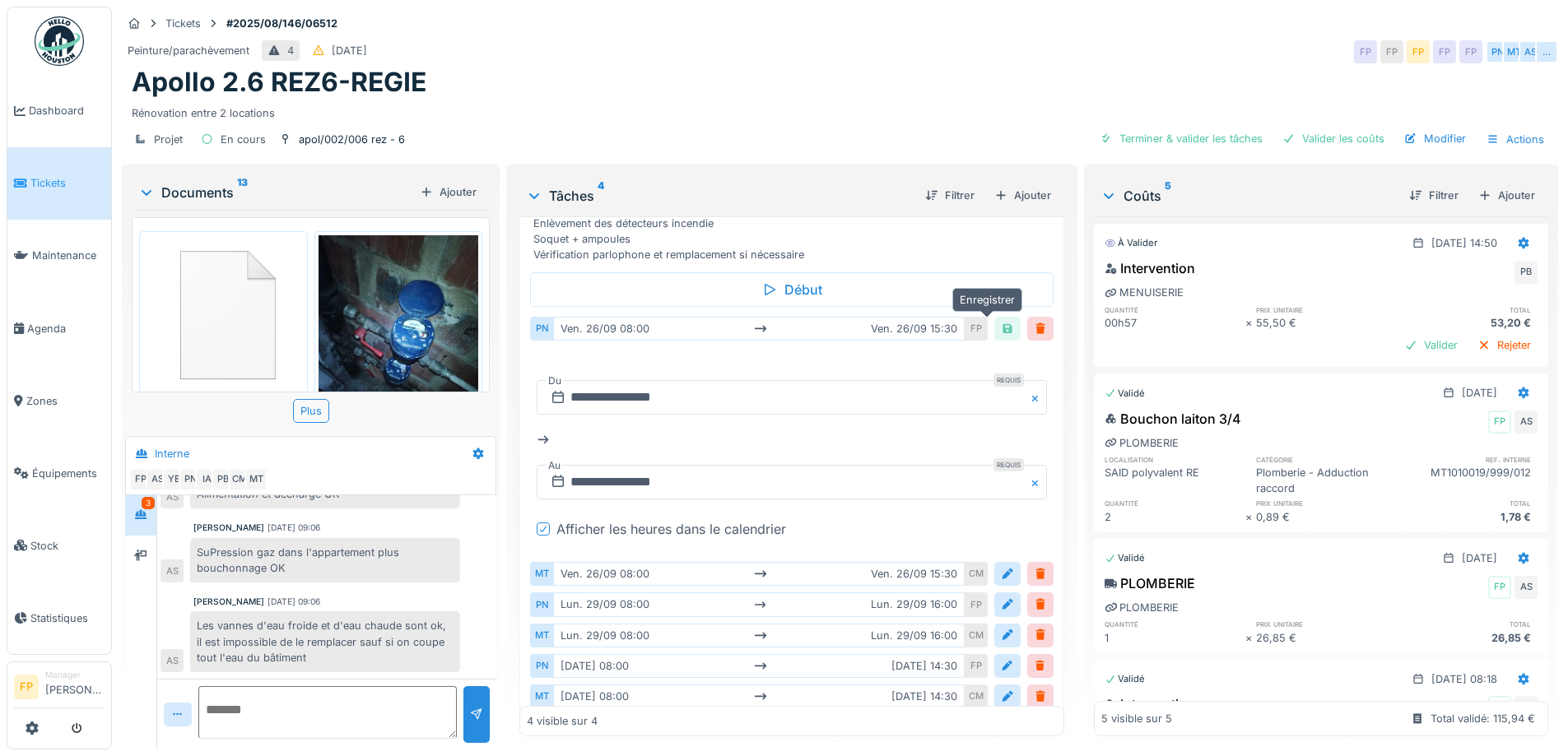
click at [1002, 321] on div at bounding box center [1008, 328] width 14 height 15
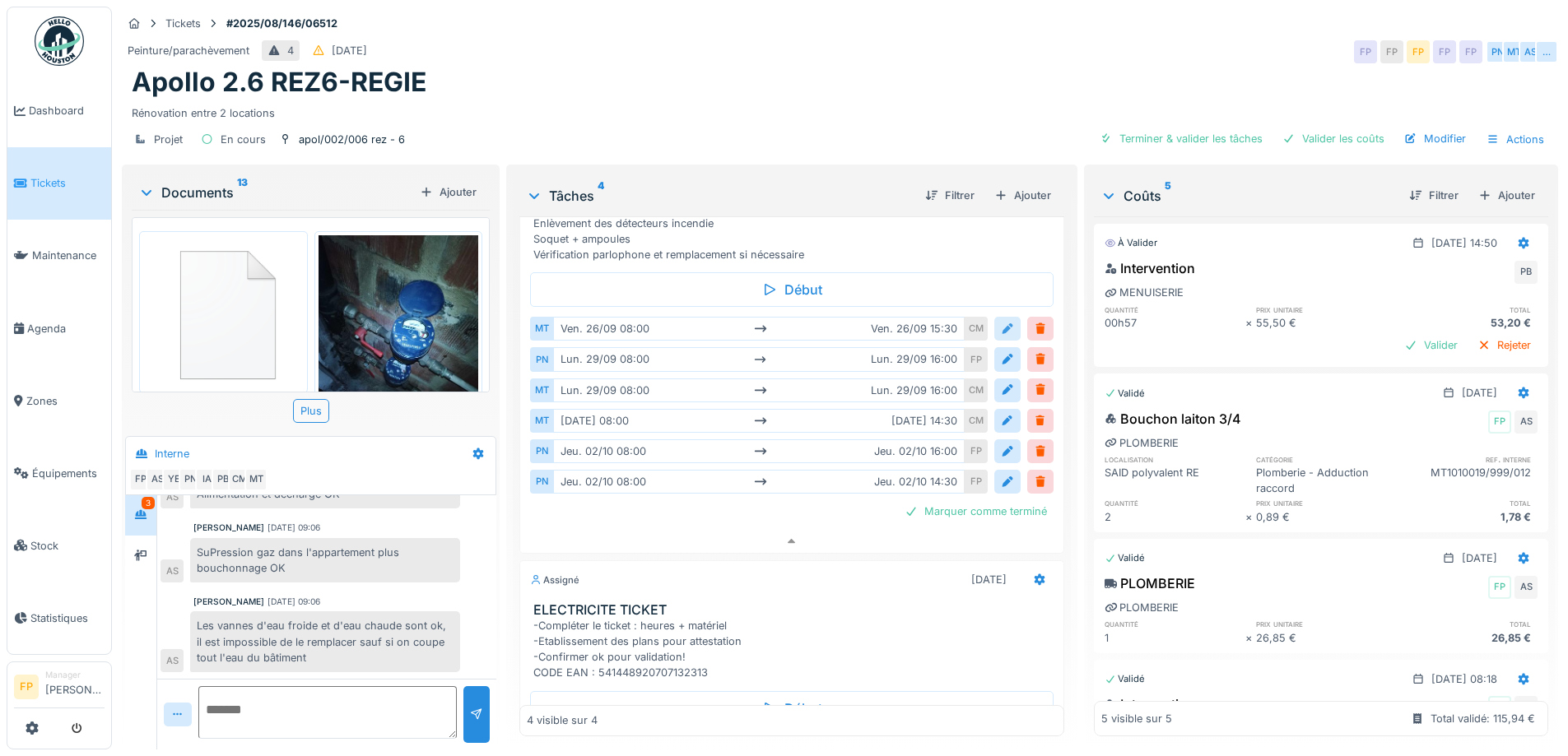
click at [1002, 321] on div at bounding box center [1008, 328] width 14 height 15
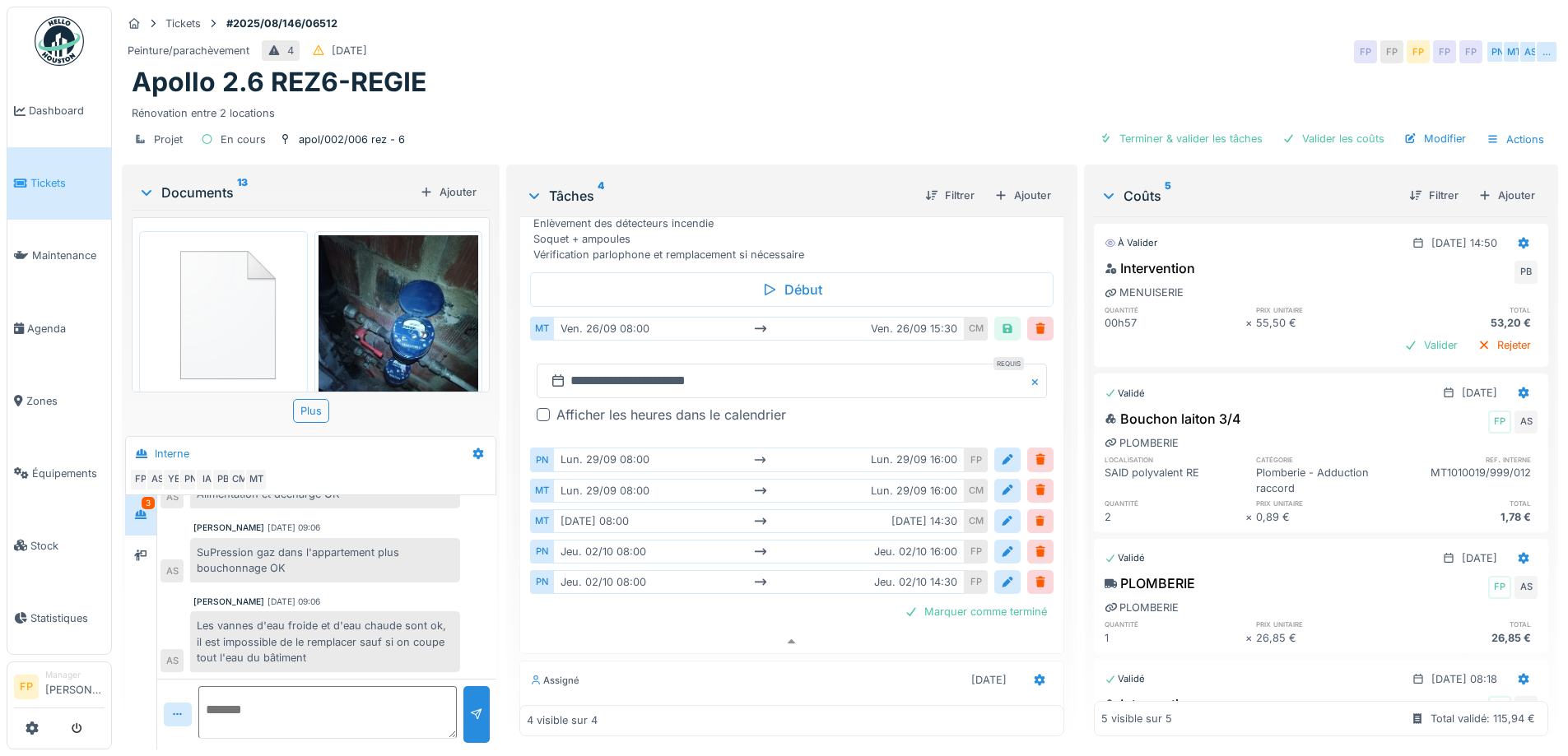
click at [537, 408] on div at bounding box center [543, 414] width 14 height 14
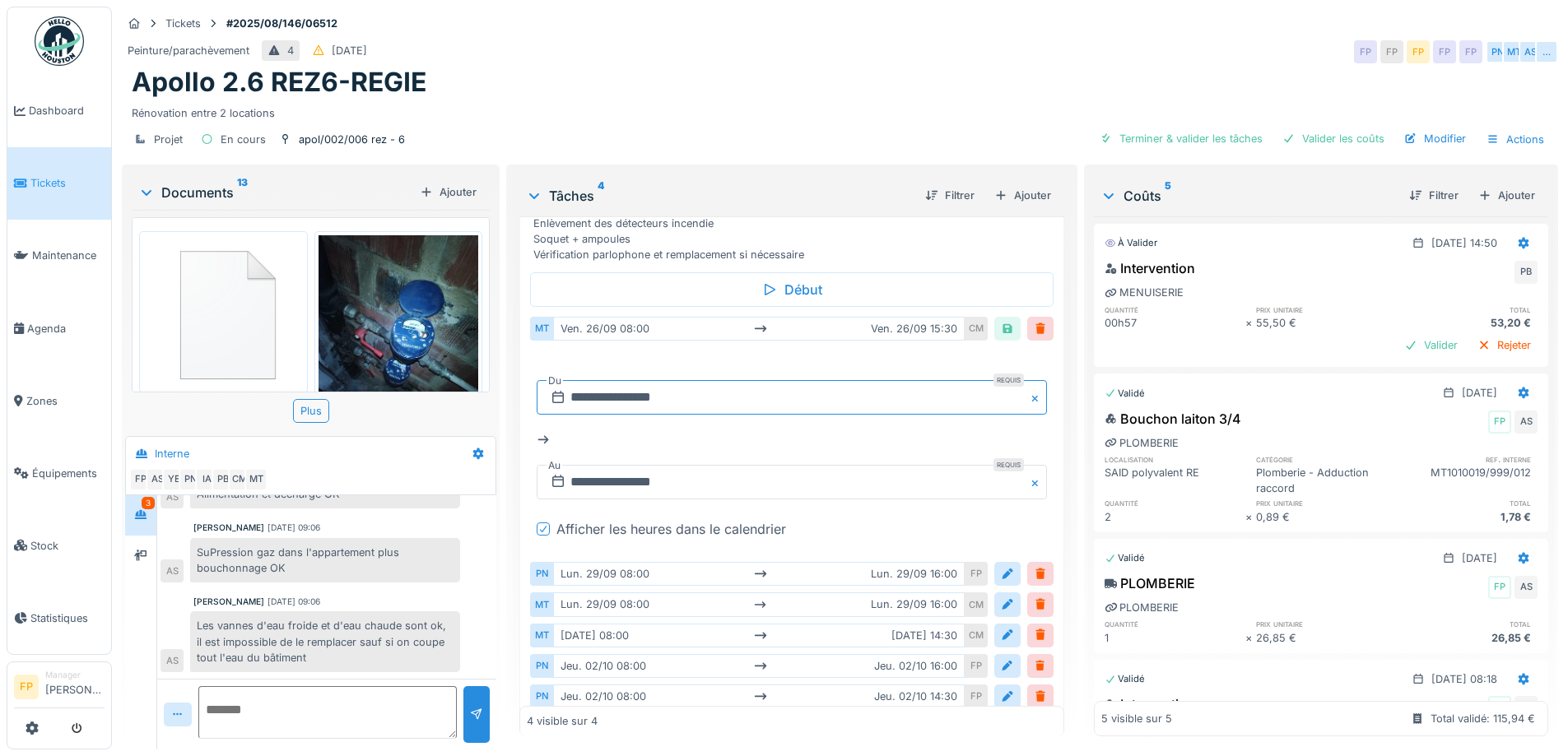
click at [611, 387] on input "**********" at bounding box center [791, 397] width 509 height 34
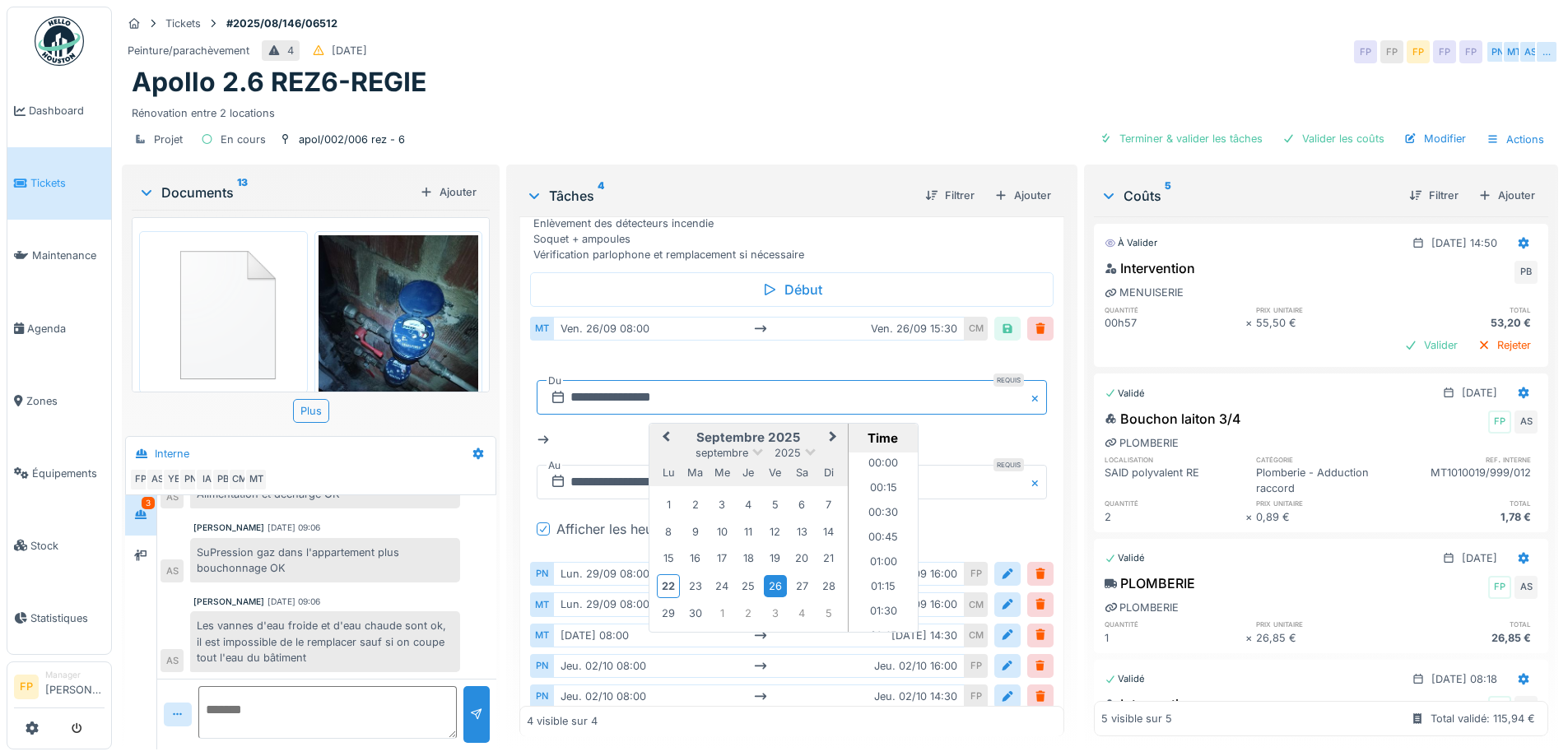
scroll to position [713, 0]
click at [746, 602] on div "2" at bounding box center [748, 613] width 23 height 23
click at [595, 466] on input "text" at bounding box center [791, 482] width 509 height 34
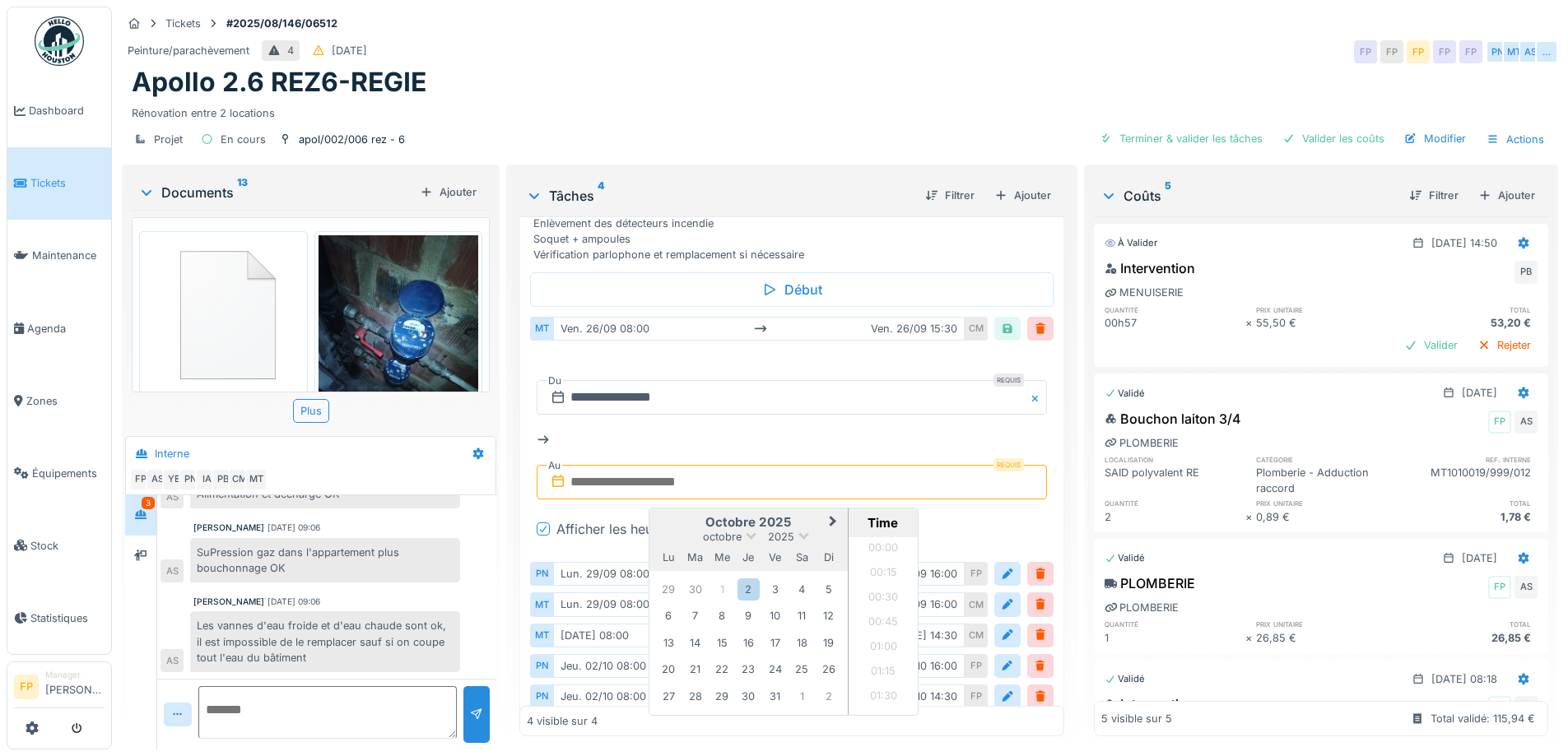
scroll to position [836, 0]
click at [747, 579] on div "2" at bounding box center [748, 590] width 23 height 23
click at [873, 540] on li "16:00" at bounding box center [883, 552] width 70 height 24
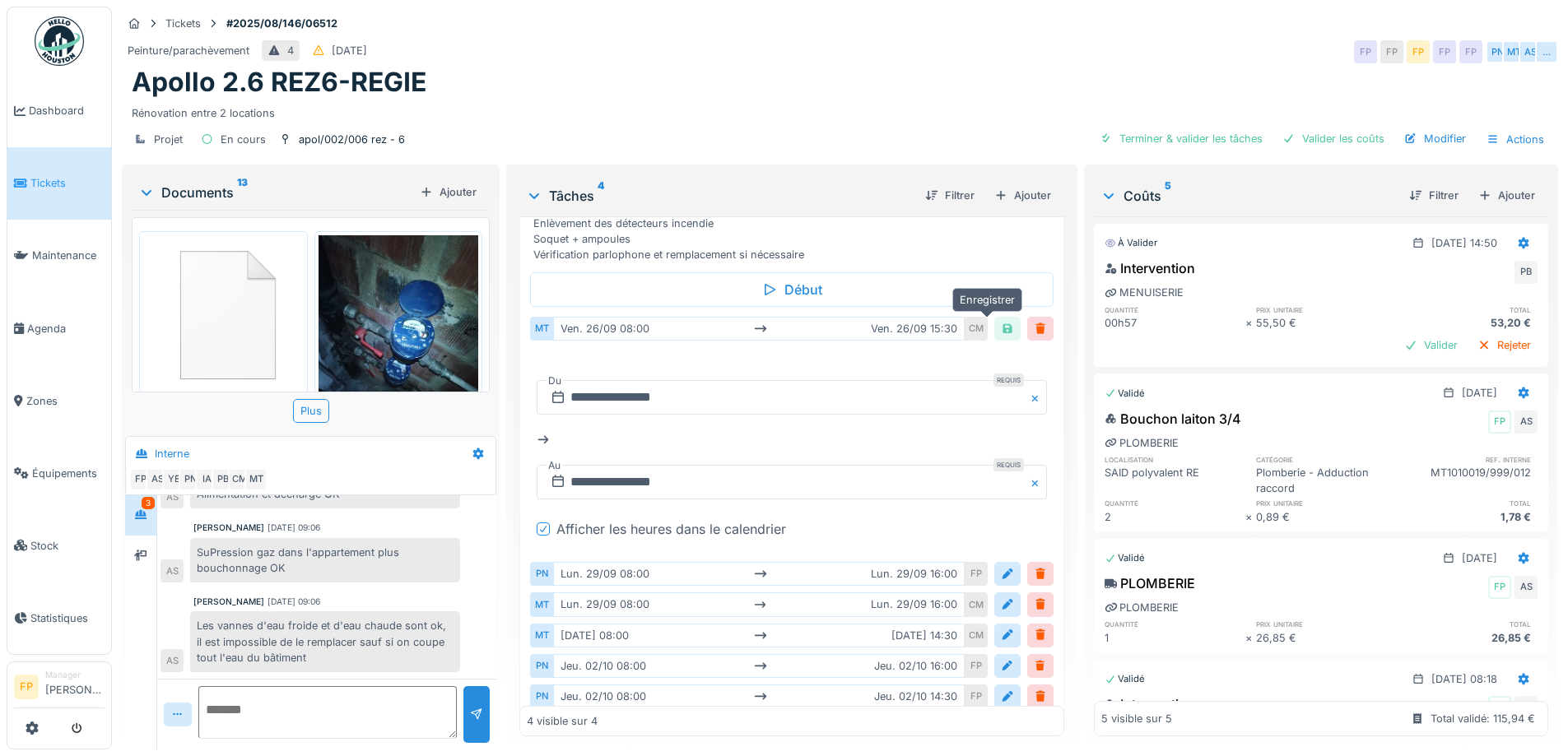
click at [1002, 321] on div at bounding box center [1008, 328] width 14 height 15
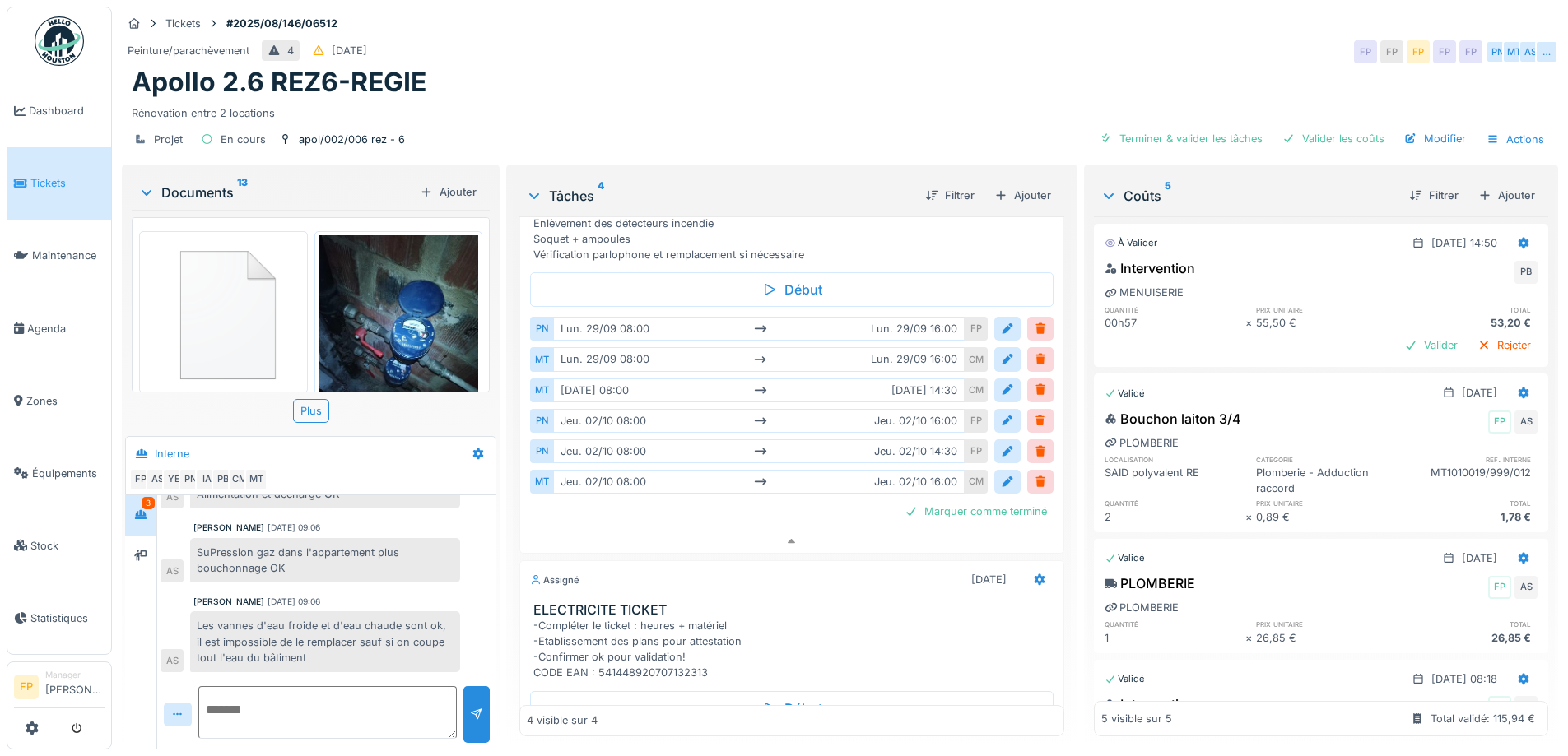
scroll to position [581, 0]
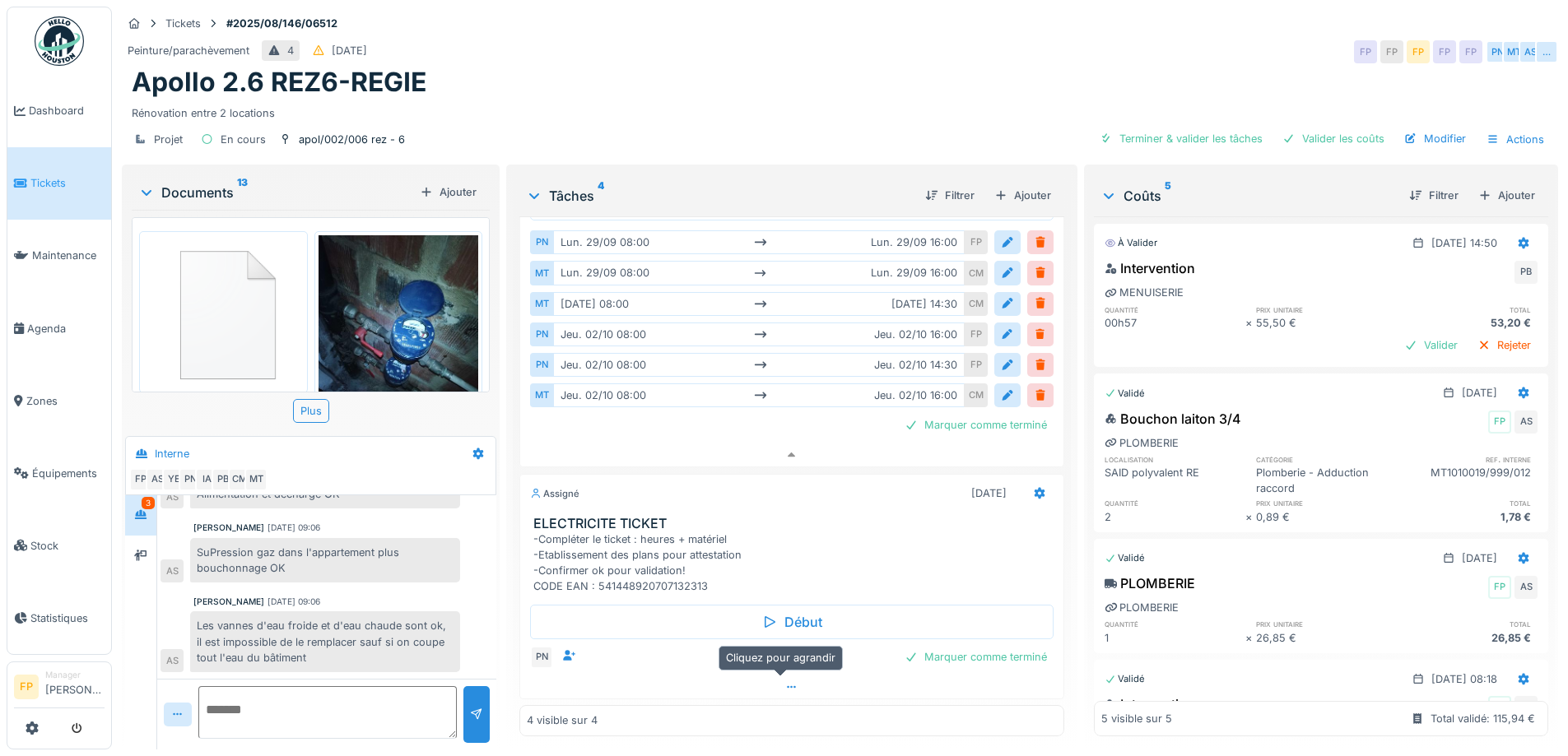
click at [785, 682] on icon at bounding box center [792, 687] width 14 height 11
click at [1002, 654] on div at bounding box center [1008, 661] width 14 height 15
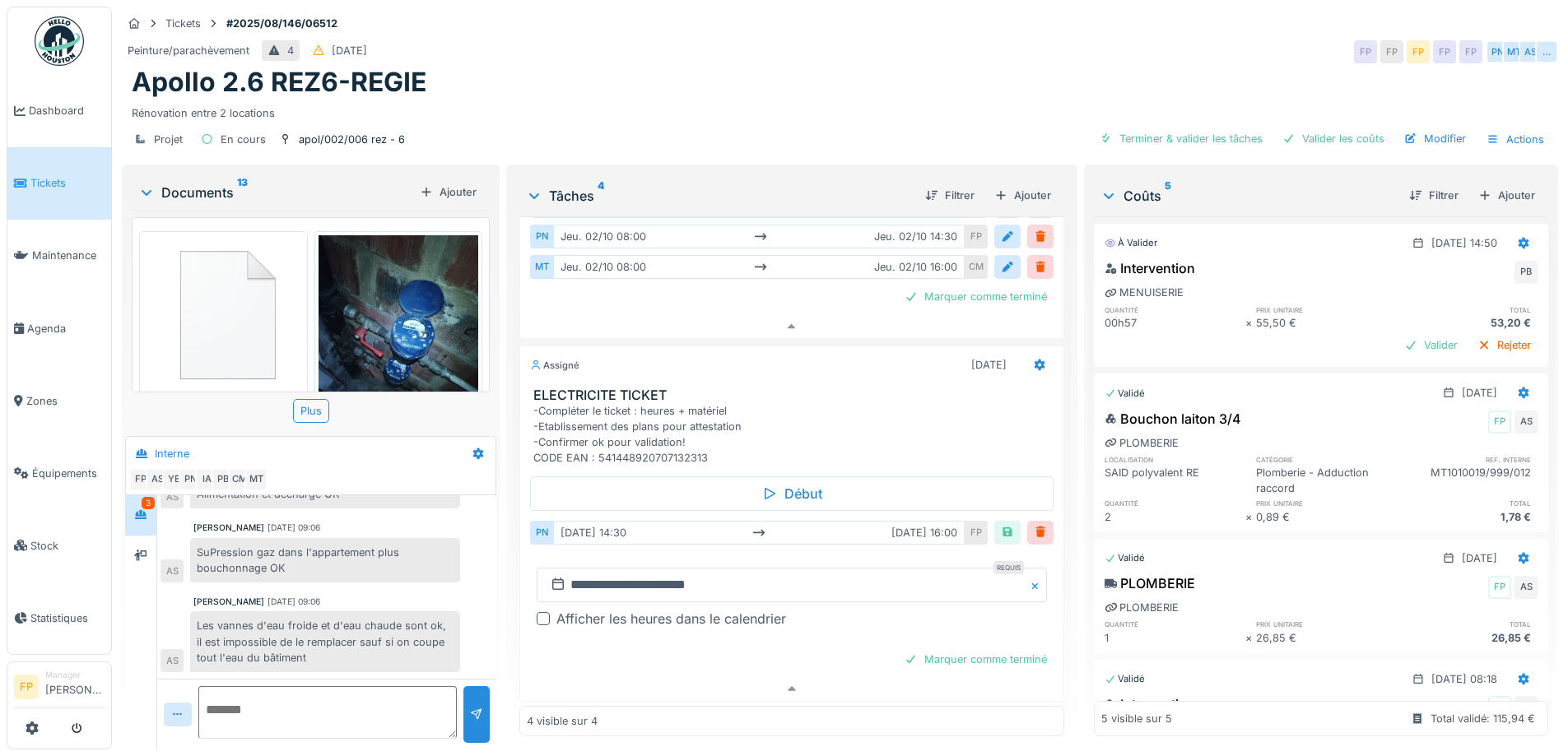
scroll to position [711, 0]
click at [545, 610] on div at bounding box center [543, 616] width 14 height 14
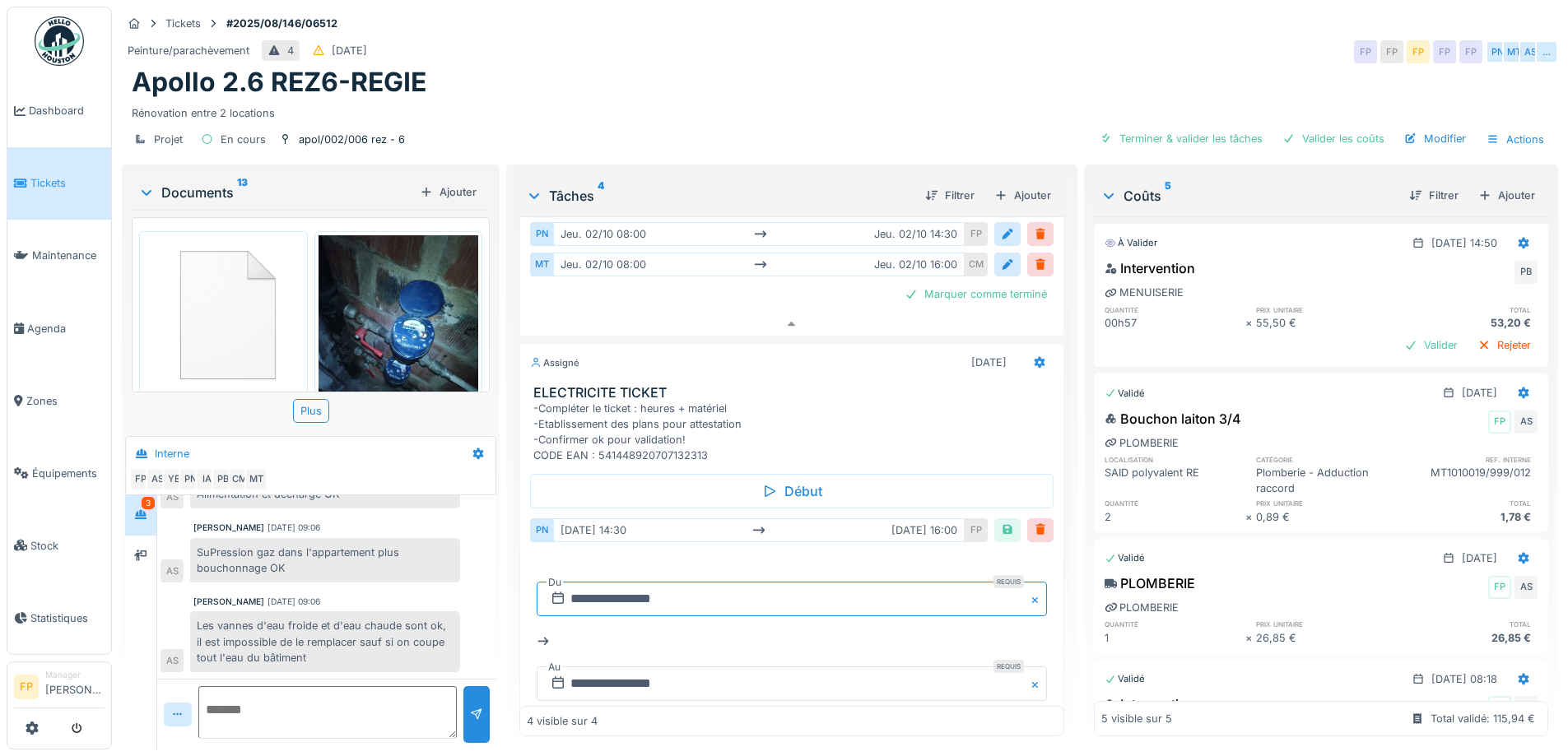
click at [590, 581] on input "**********" at bounding box center [791, 599] width 509 height 34
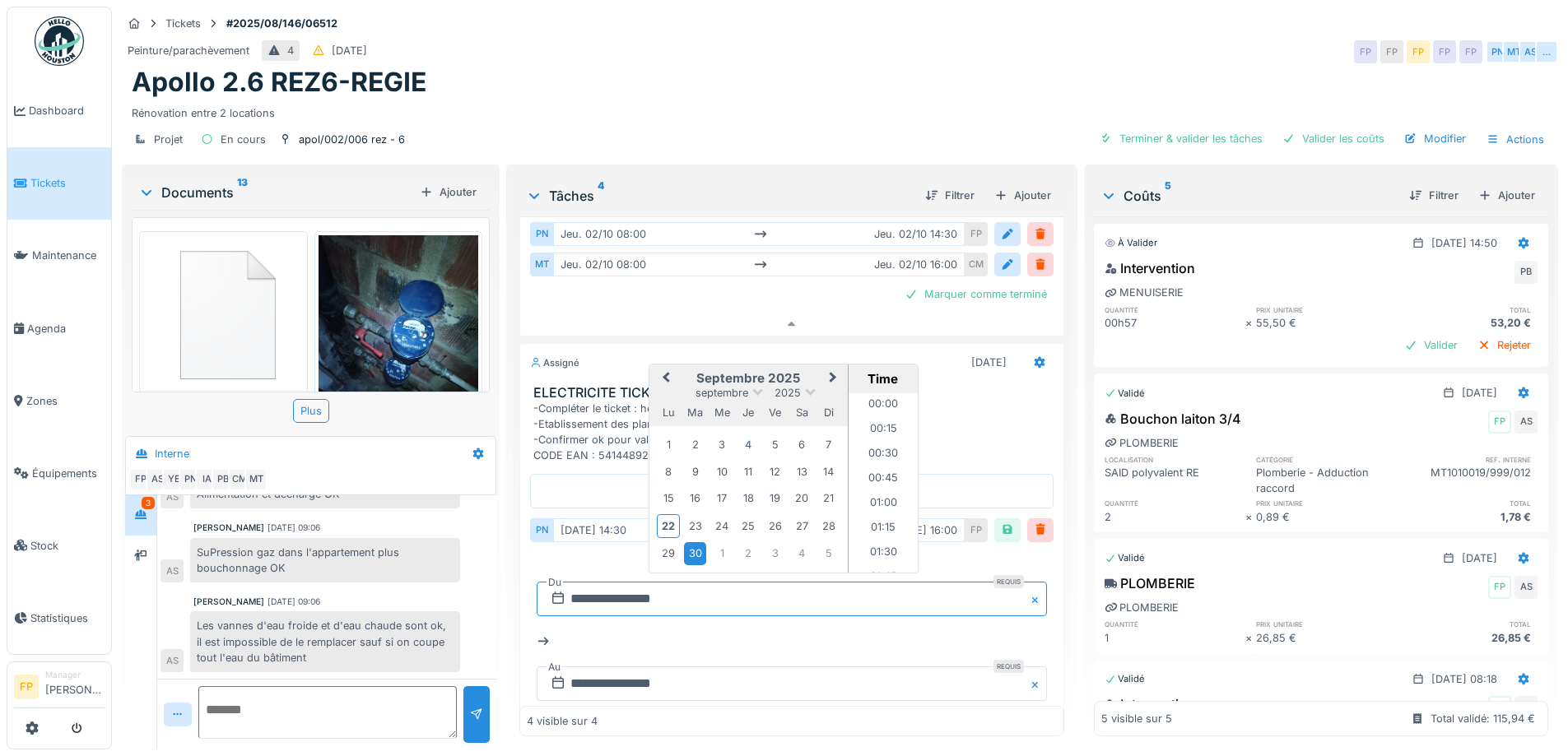
scroll to position [1355, 0]
click at [754, 543] on div "2" at bounding box center [748, 553] width 23 height 23
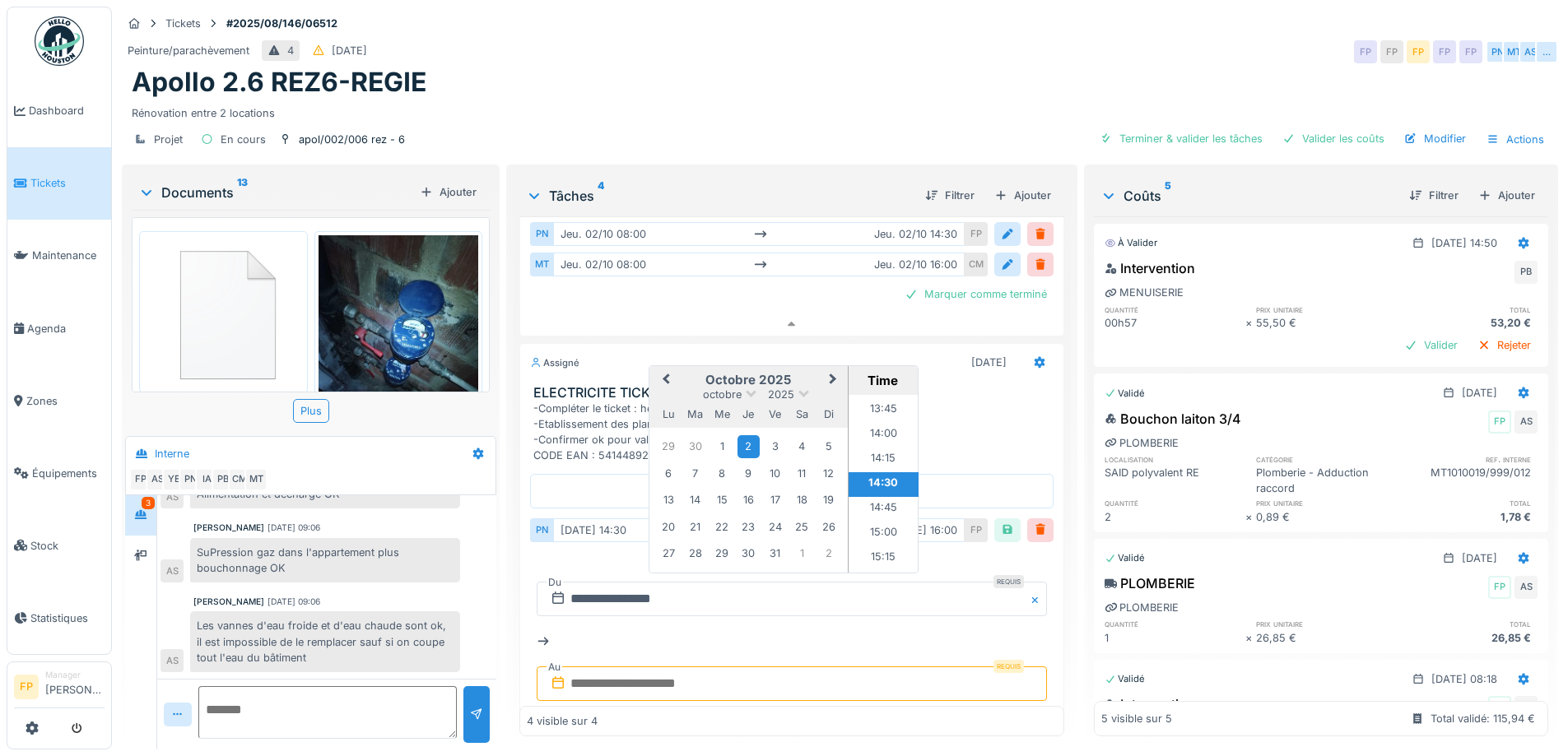
click at [667, 666] on input "text" at bounding box center [791, 684] width 509 height 34
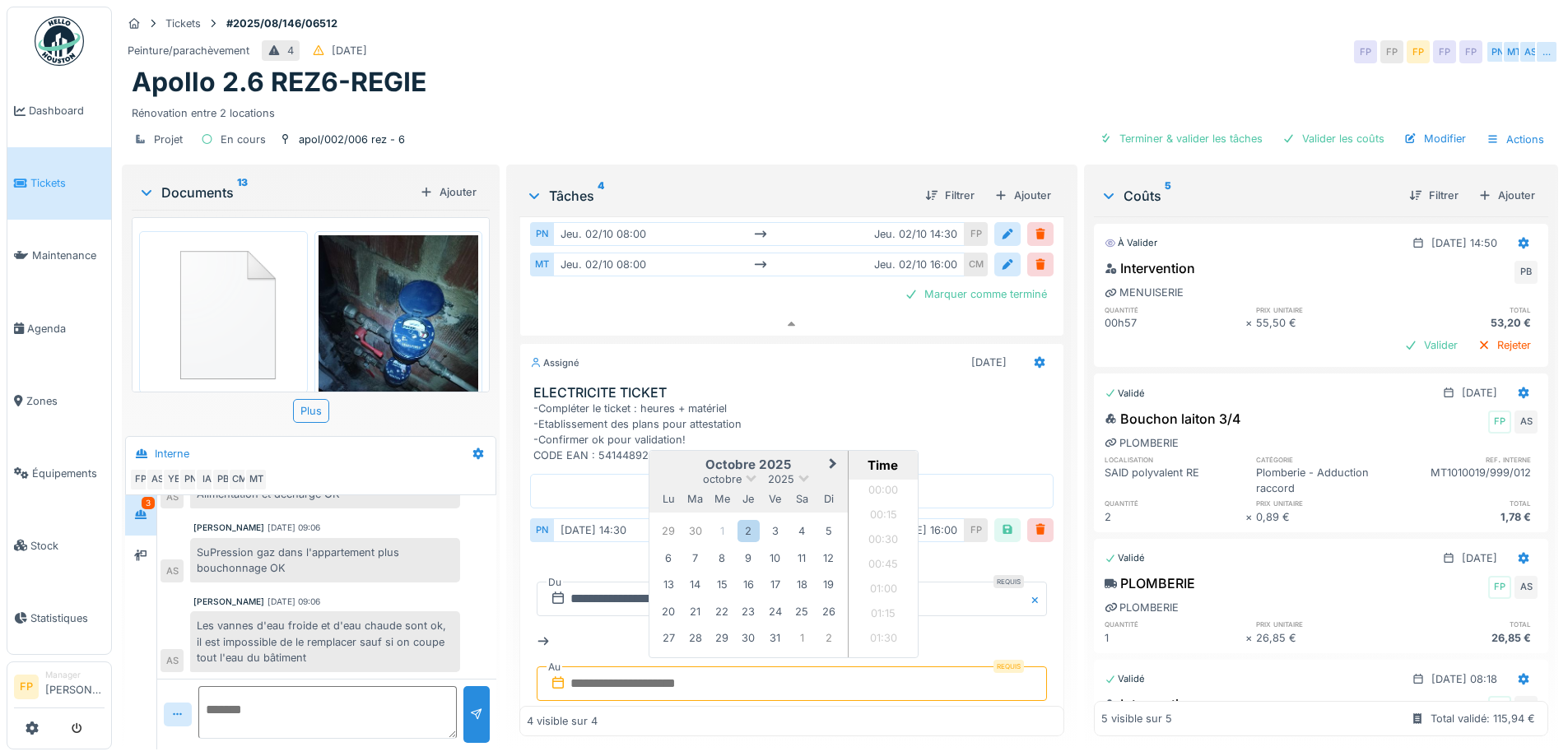
scroll to position [836, 0]
click at [746, 520] on div "2" at bounding box center [748, 531] width 23 height 23
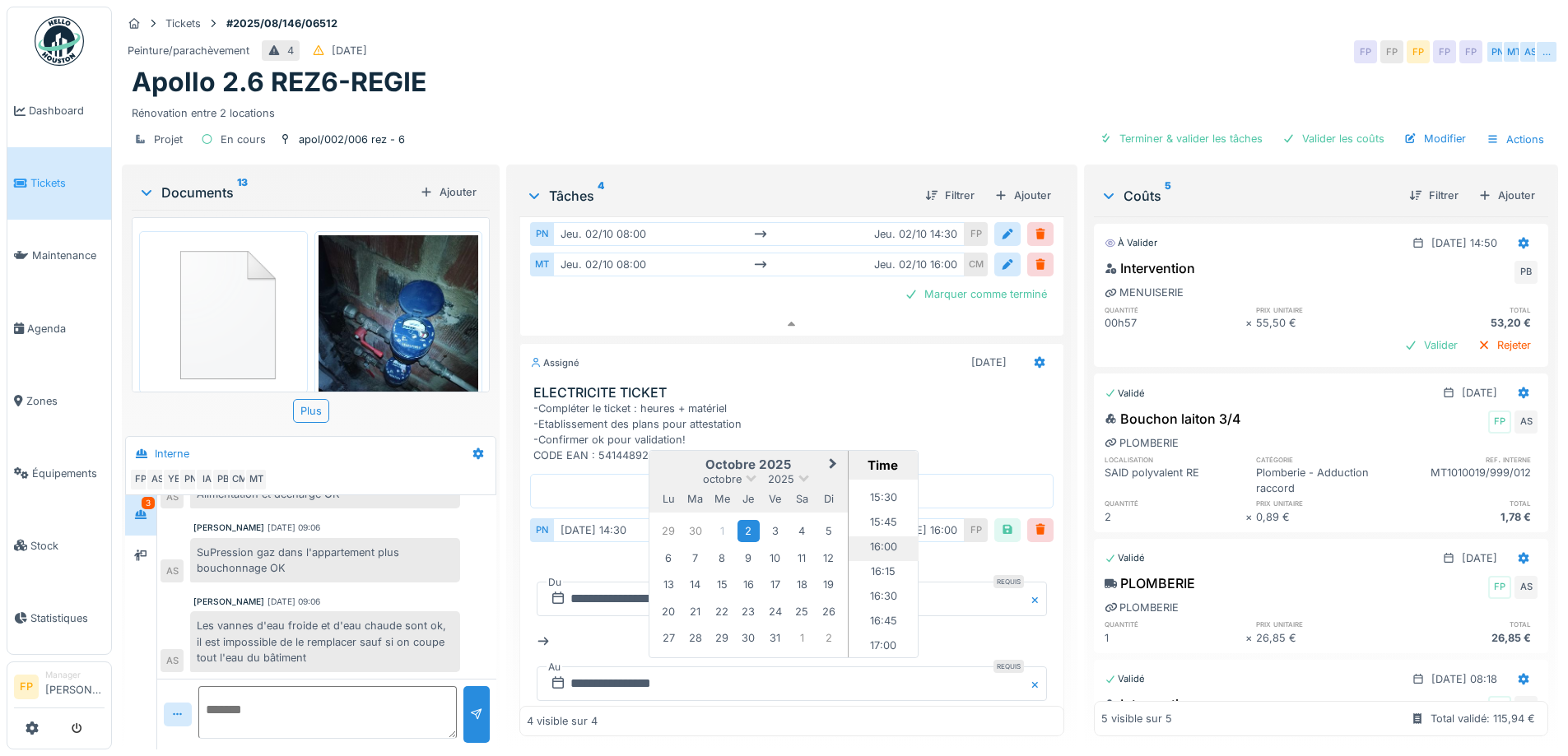
click at [882, 536] on li "16:00" at bounding box center [883, 548] width 70 height 24
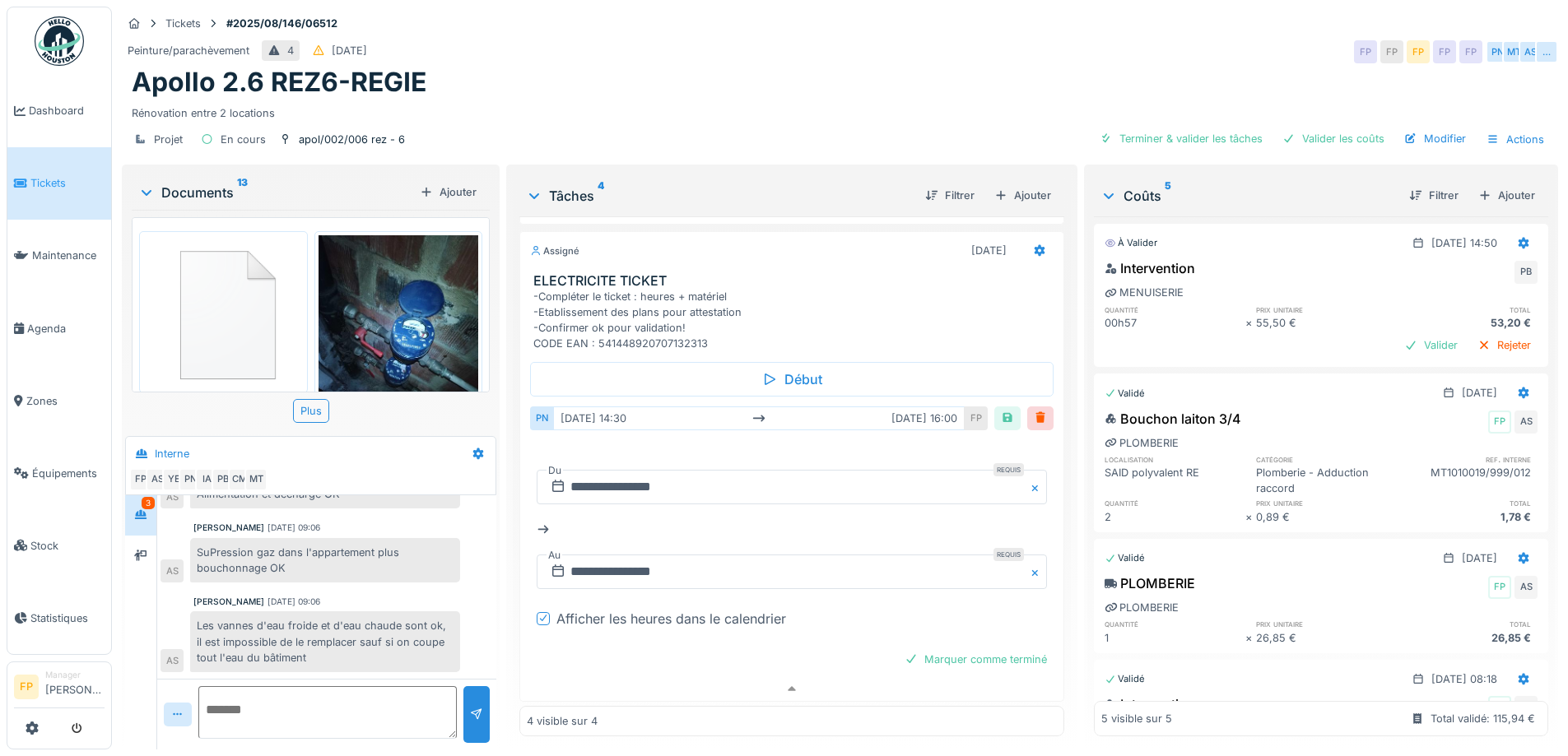
scroll to position [826, 0]
click at [1002, 408] on div at bounding box center [1008, 415] width 14 height 15
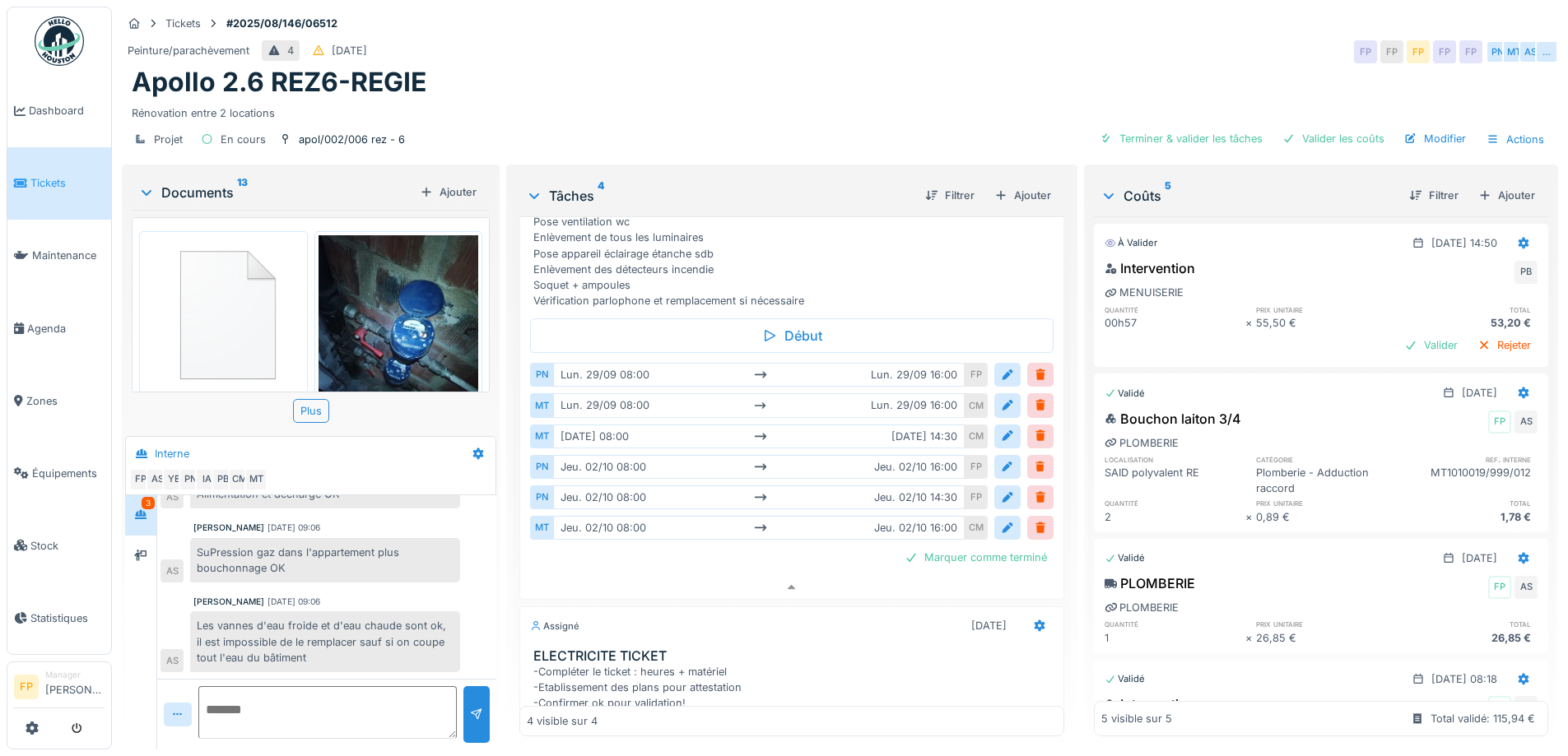
scroll to position [449, 0]
click at [1002, 458] on div at bounding box center [1008, 465] width 14 height 15
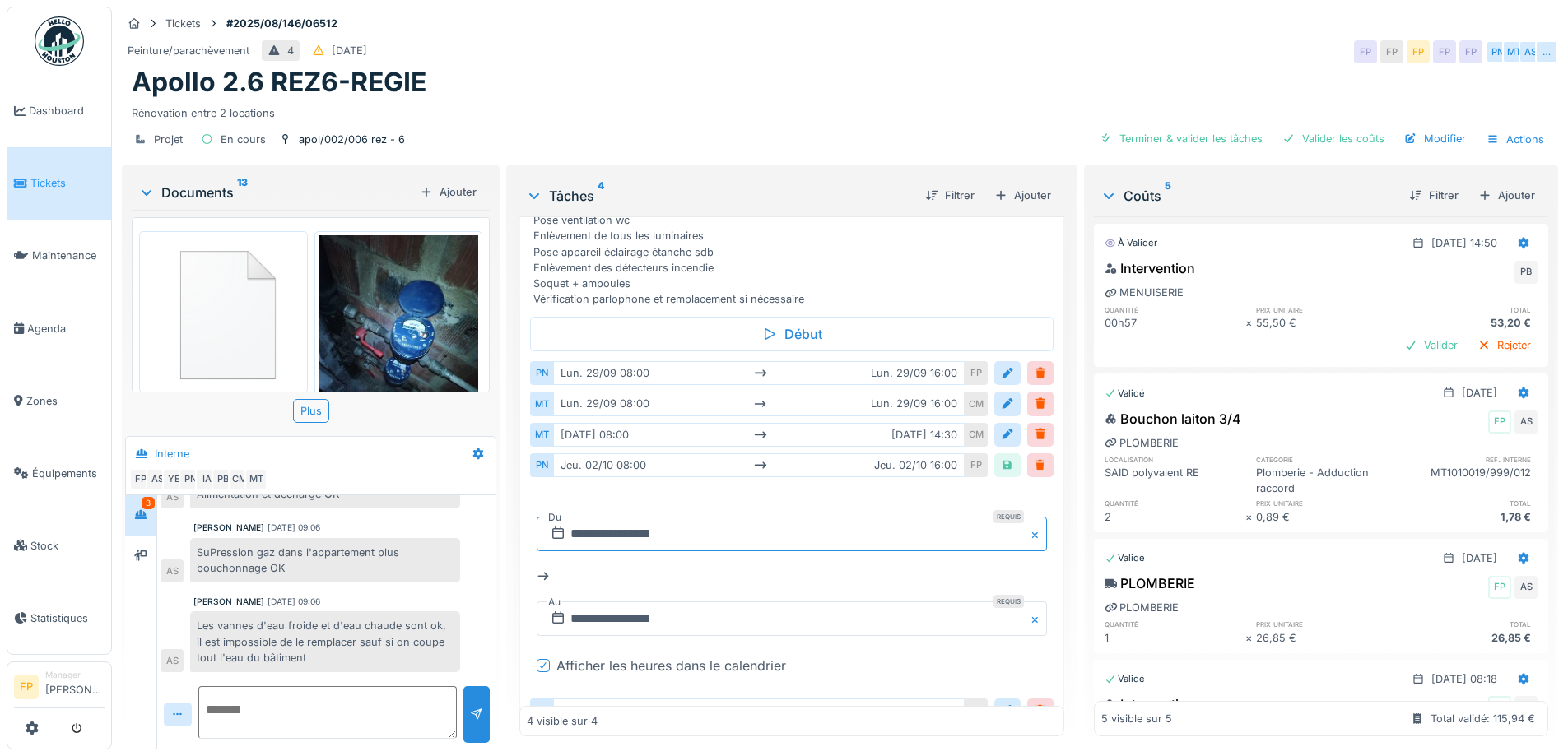
click at [626, 522] on input "**********" at bounding box center [791, 534] width 509 height 34
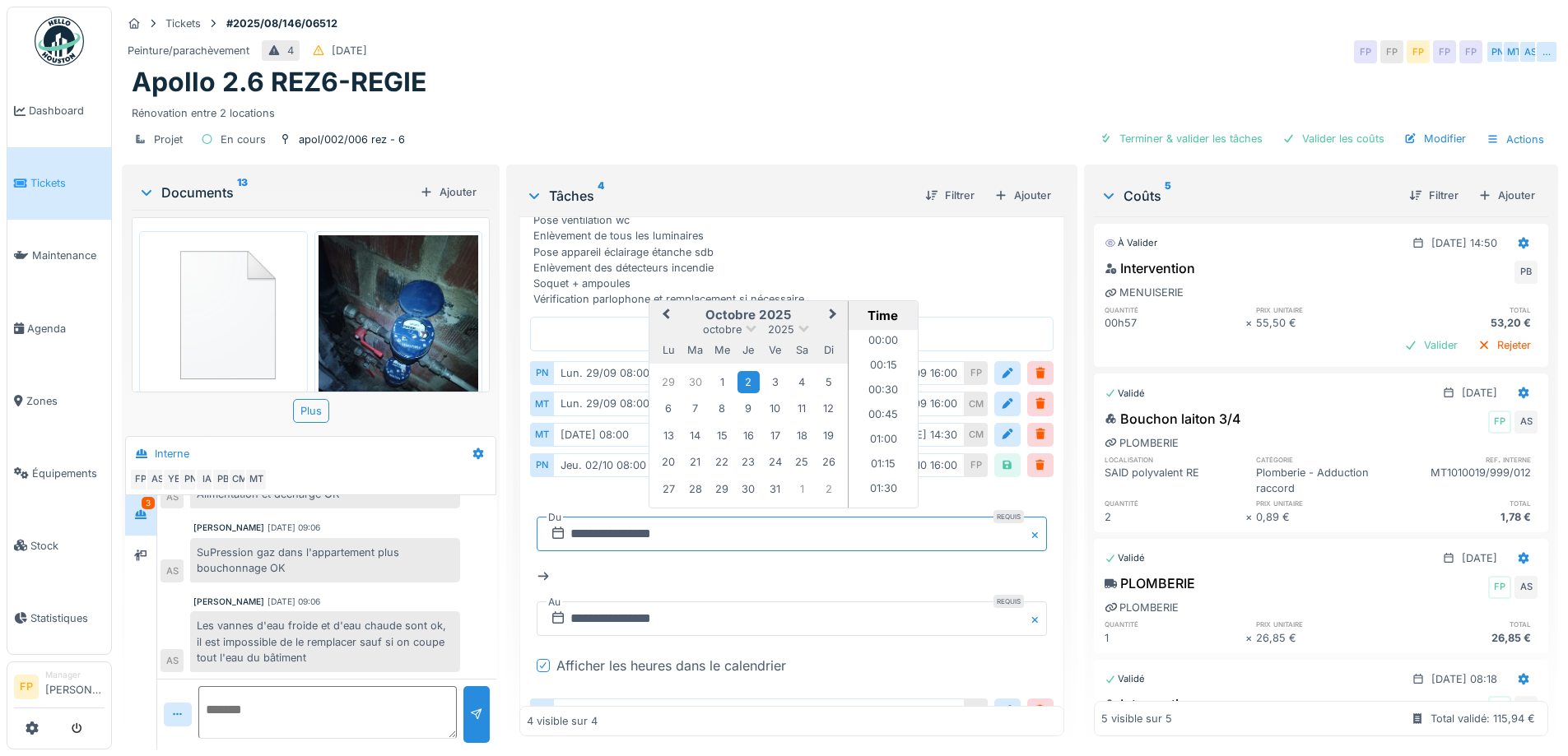
scroll to position [713, 0]
click at [689, 371] on div "30" at bounding box center [695, 382] width 23 height 23
click at [630, 610] on input "**********" at bounding box center [791, 619] width 509 height 34
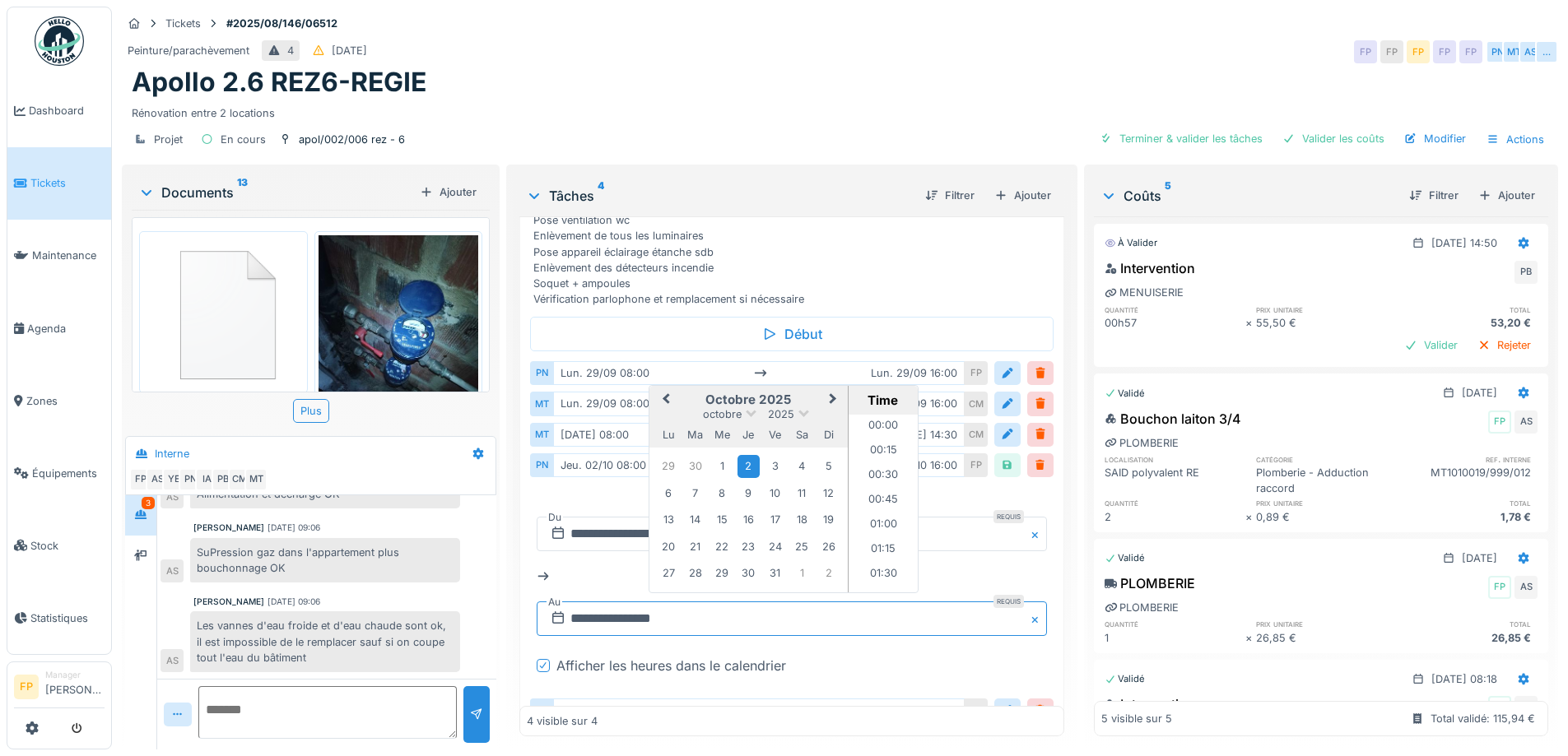
scroll to position [1503, 0]
click at [695, 455] on div "30" at bounding box center [695, 466] width 23 height 23
click at [891, 252] on div "Mise en conformité électrique Dans cuisine: prise frigo/LV/LL/four/taque électr…" at bounding box center [795, 212] width 523 height 189
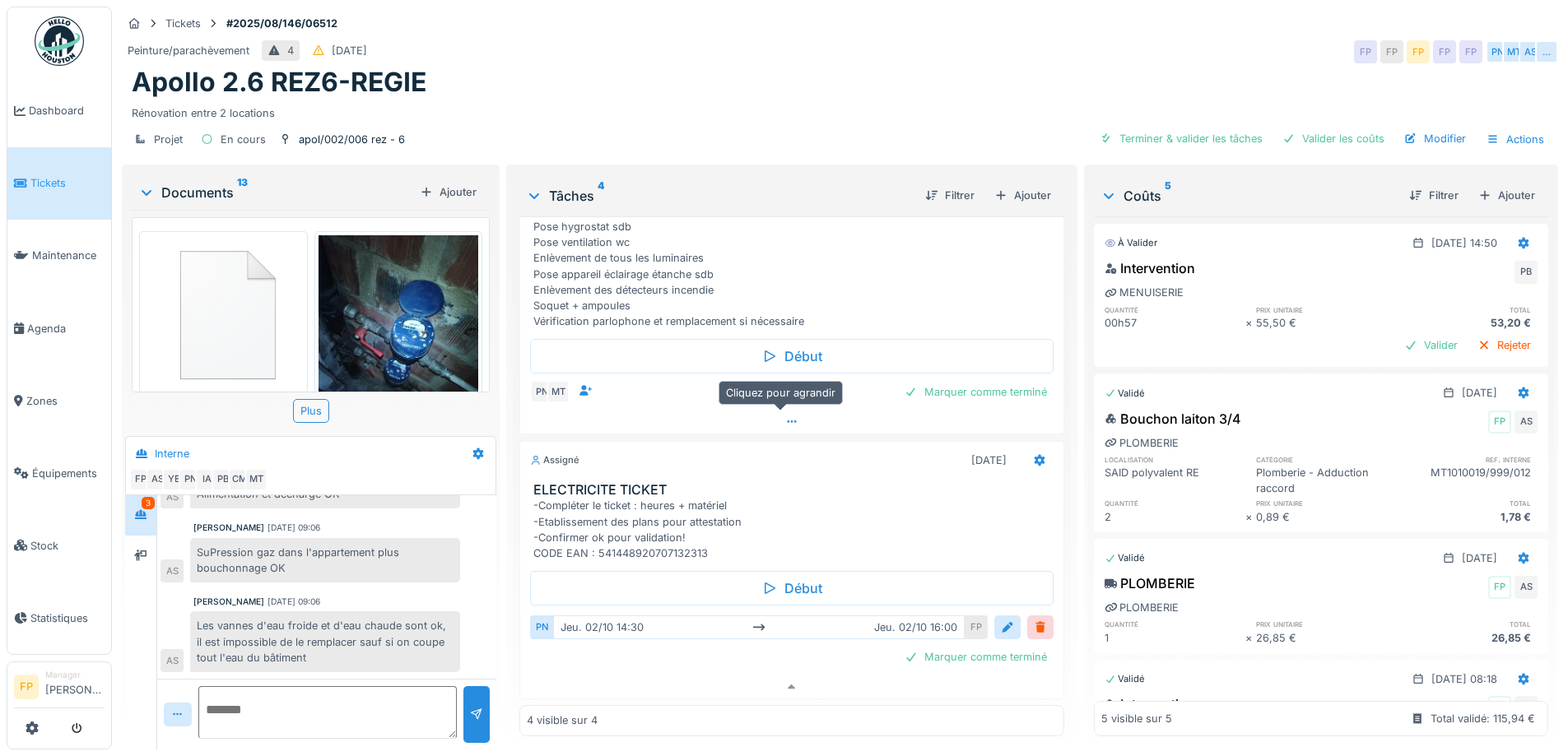
click at [785, 416] on icon at bounding box center [792, 421] width 14 height 11
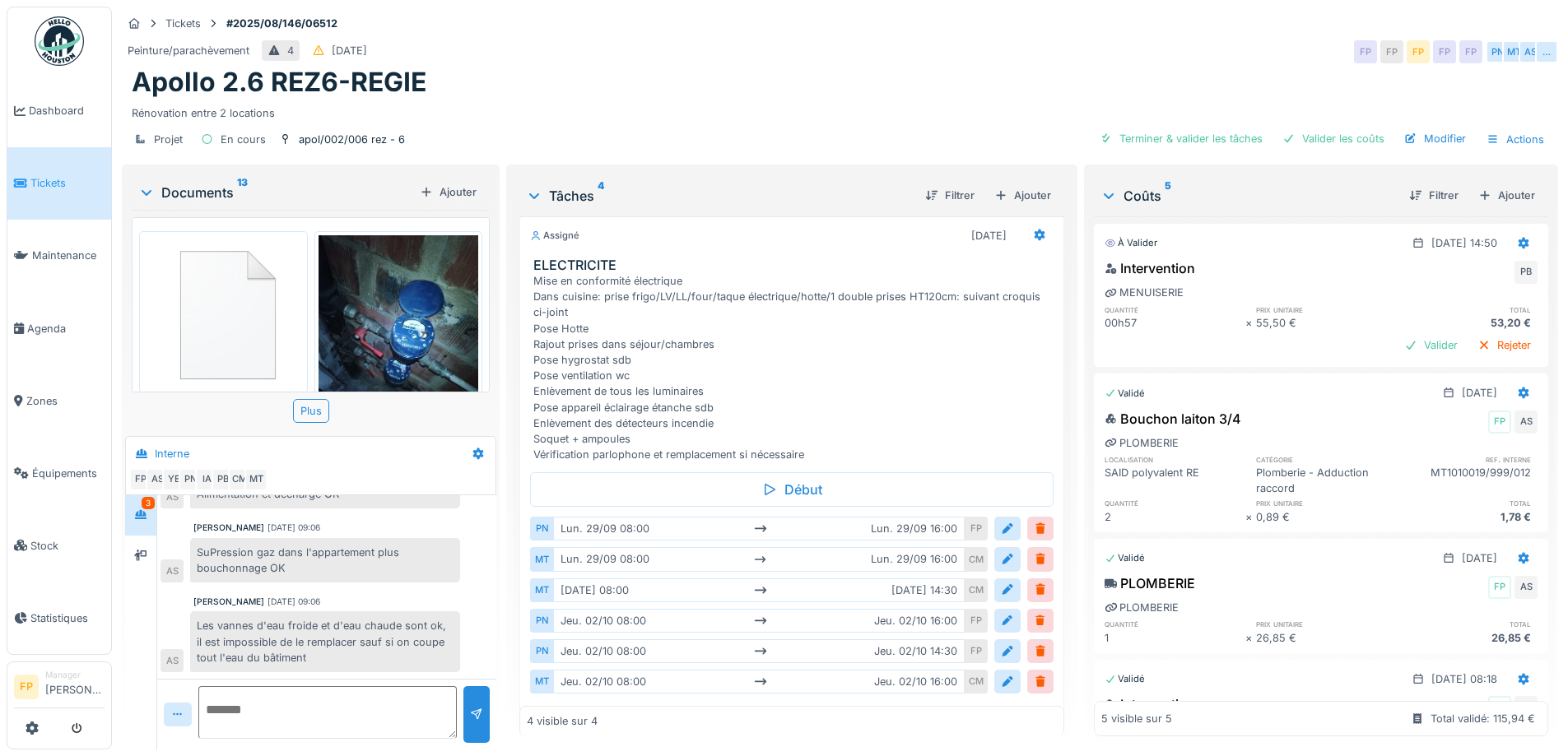
scroll to position [293, 0]
click at [994, 610] on div at bounding box center [1007, 621] width 26 height 24
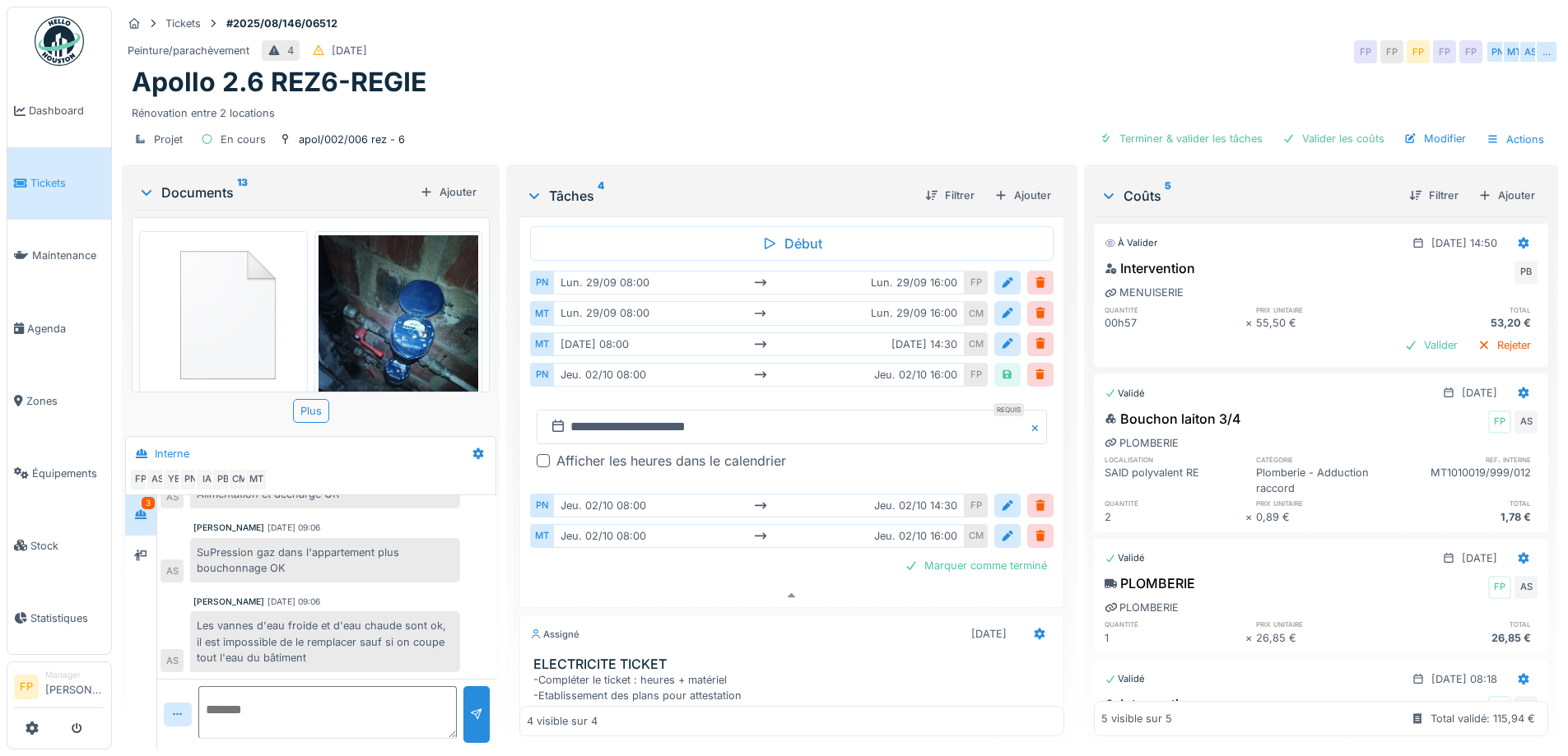
click at [538, 454] on div at bounding box center [543, 460] width 14 height 14
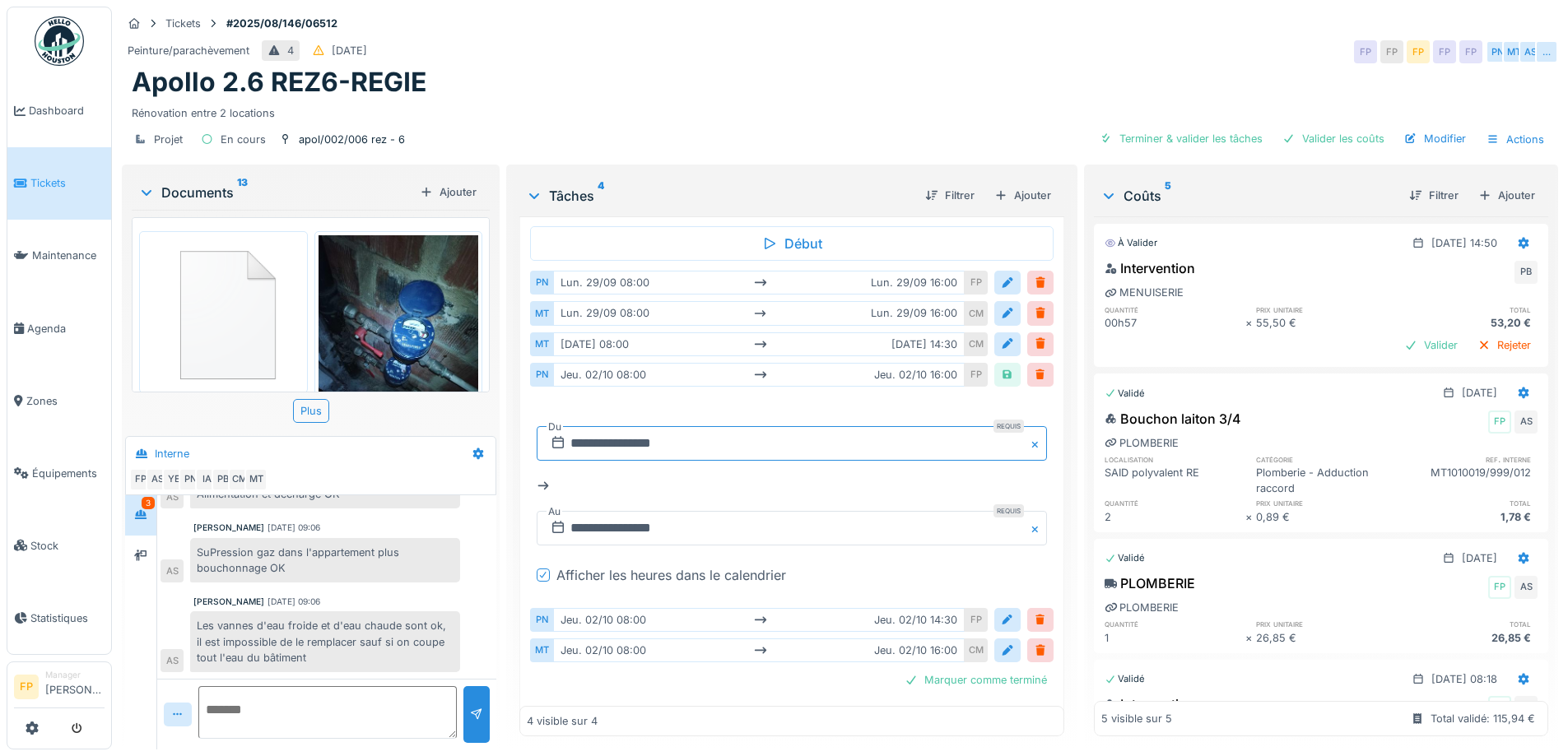
click at [583, 430] on input "**********" at bounding box center [791, 443] width 509 height 34
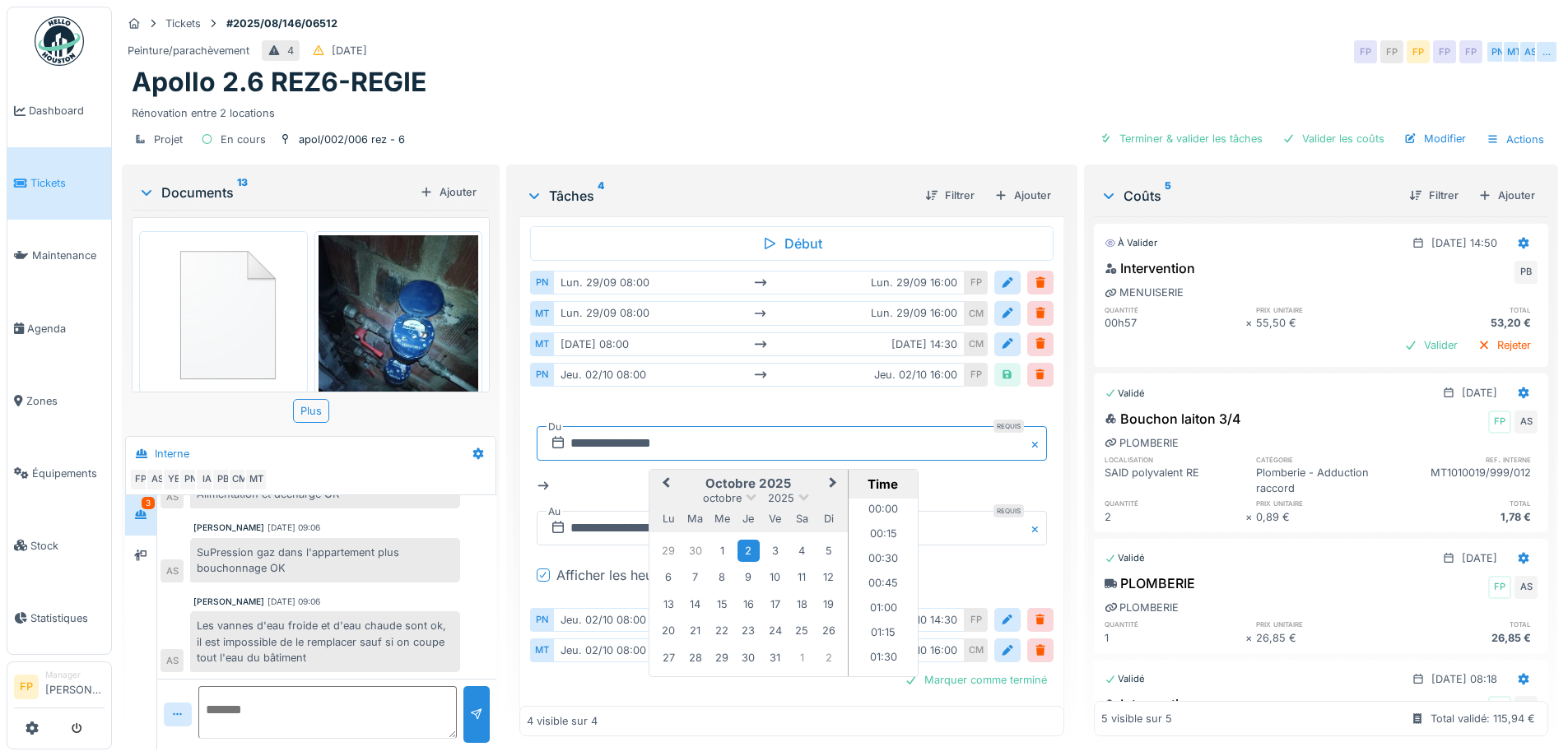
scroll to position [713, 0]
click at [690, 540] on div "30" at bounding box center [695, 551] width 23 height 23
click at [691, 648] on div "30" at bounding box center [695, 659] width 23 height 23
click at [608, 511] on input "**********" at bounding box center [791, 528] width 509 height 34
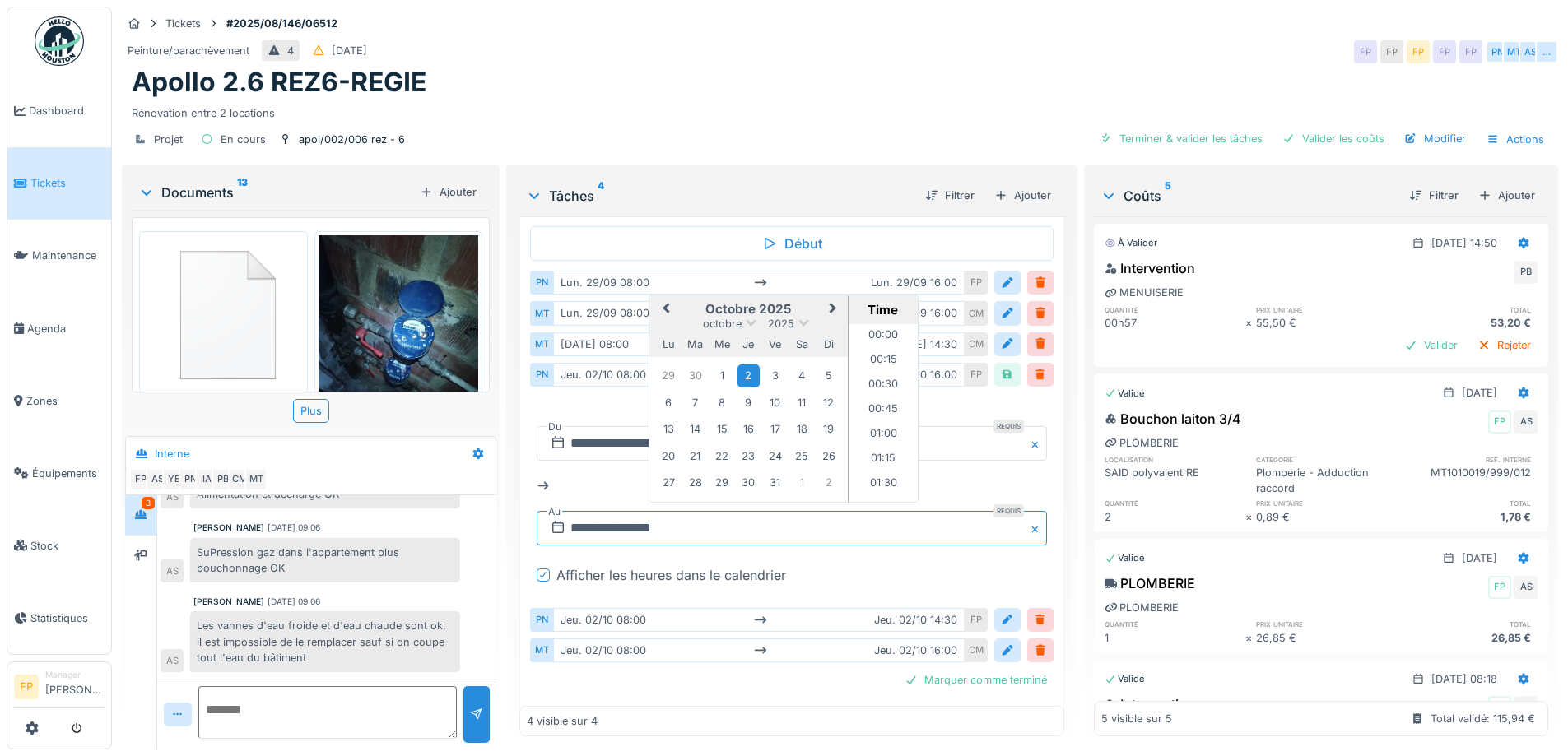
scroll to position [1503, 0]
click at [690, 364] on div "30" at bounding box center [695, 375] width 23 height 23
click at [890, 399] on li "16:00" at bounding box center [883, 411] width 70 height 24
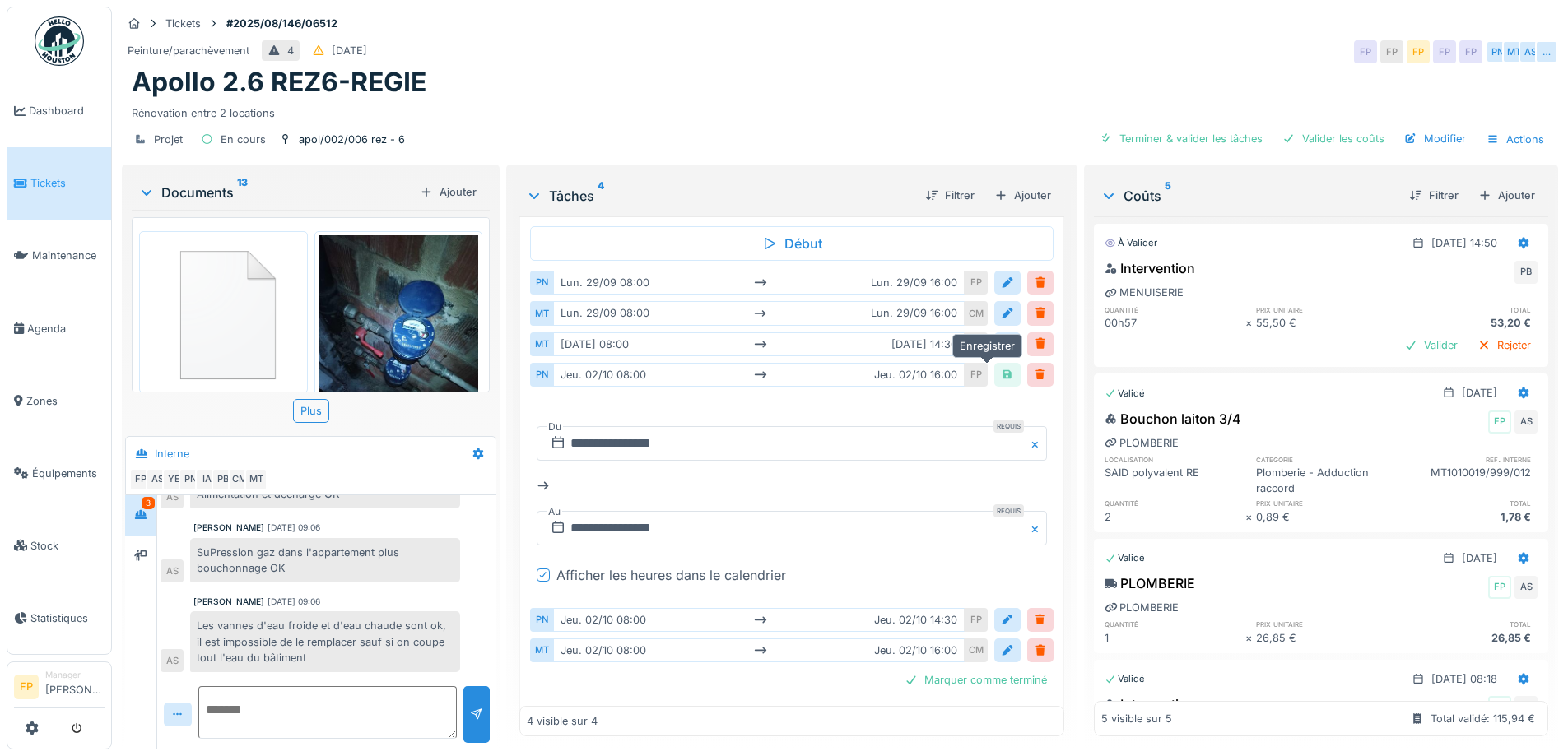
click at [1002, 367] on div at bounding box center [1008, 374] width 14 height 15
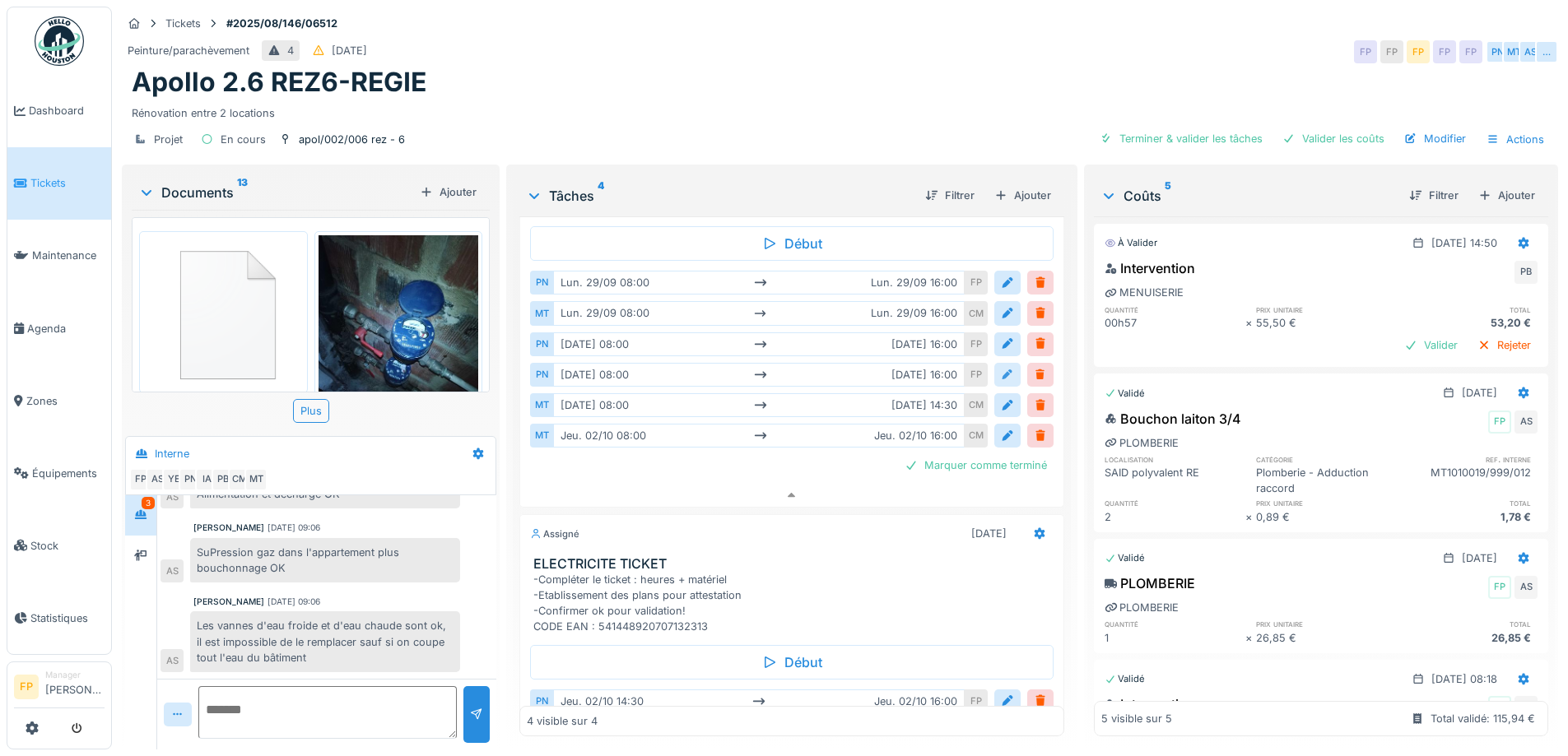
click at [1002, 367] on div at bounding box center [1008, 374] width 14 height 15
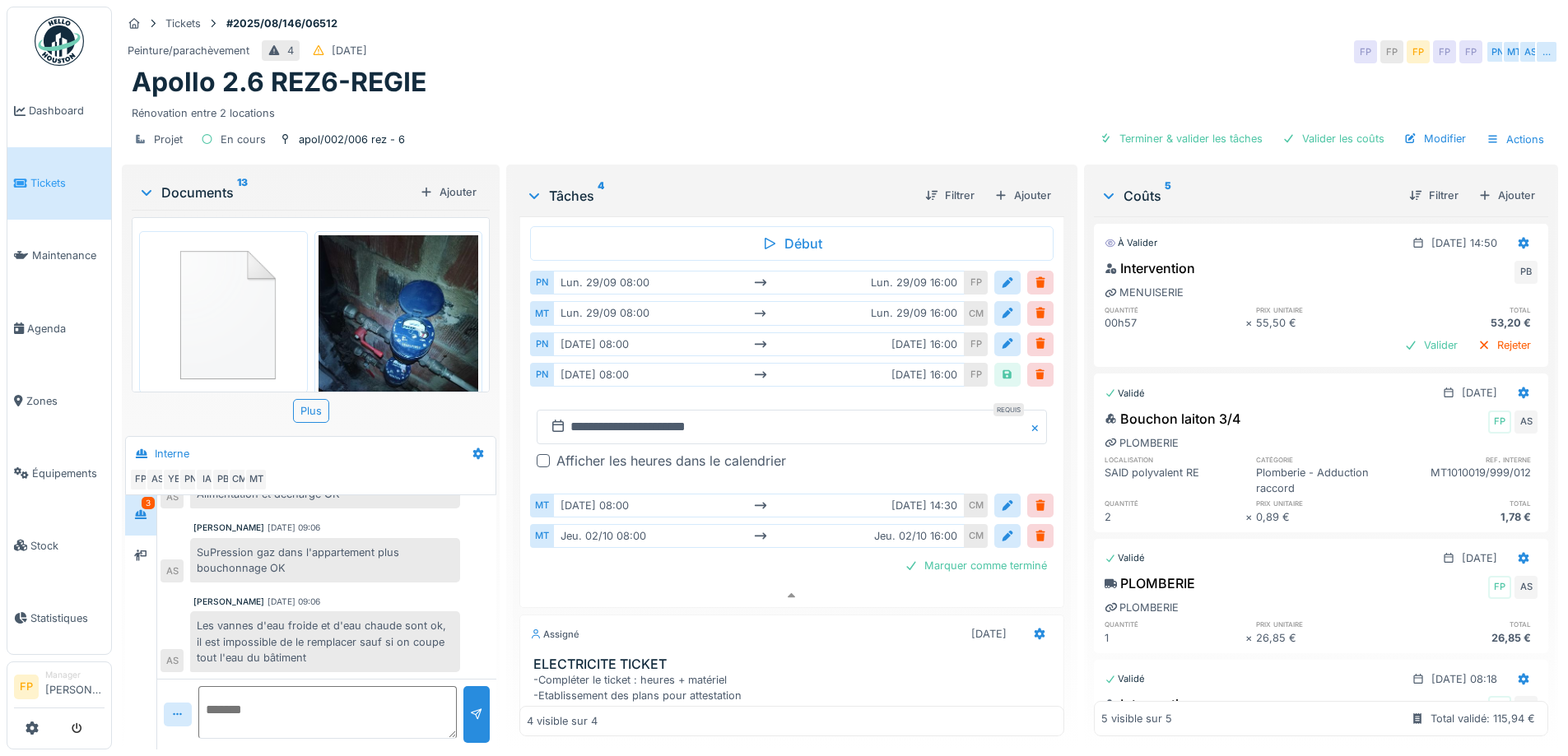
click at [538, 454] on div at bounding box center [543, 460] width 14 height 14
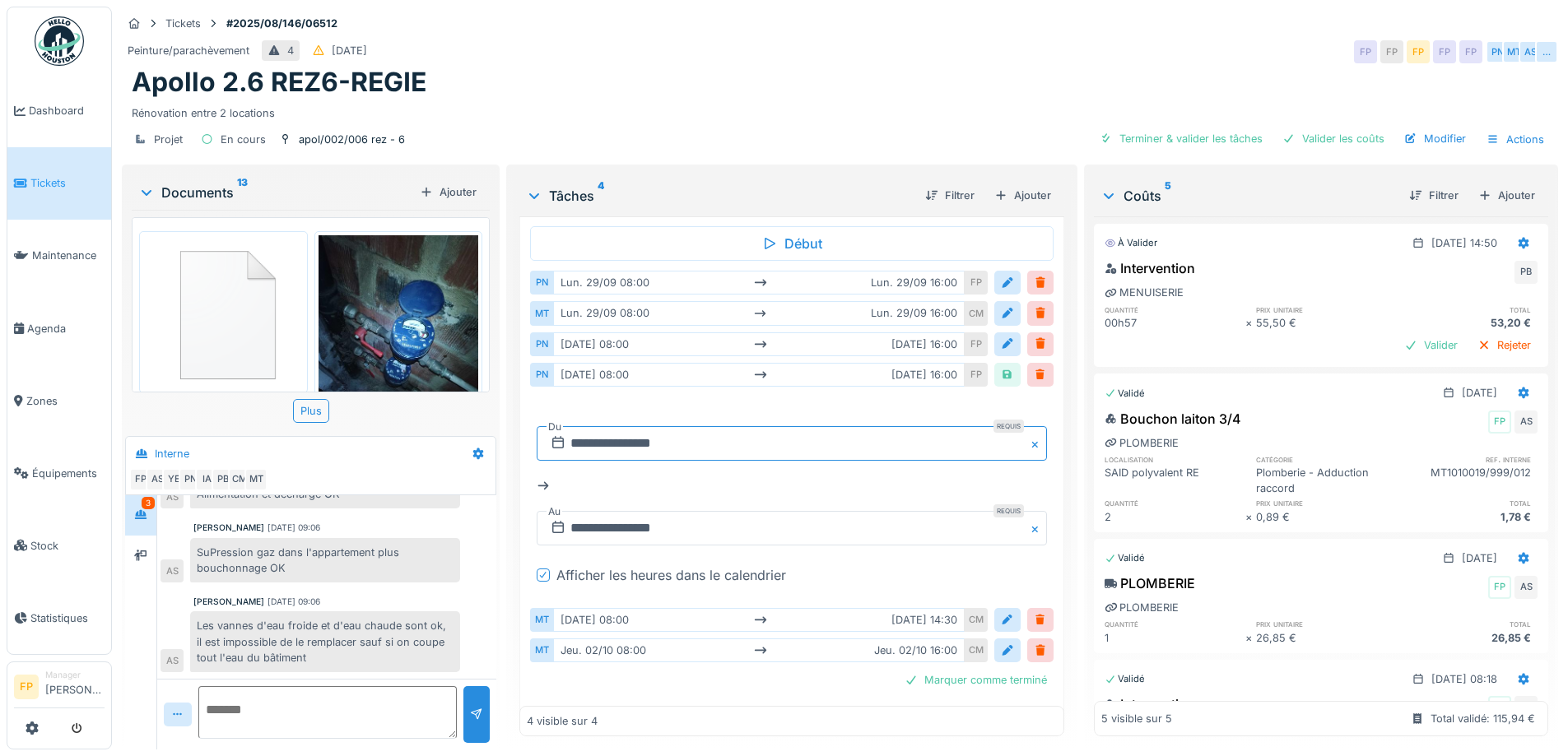
click at [622, 429] on input "**********" at bounding box center [791, 443] width 509 height 34
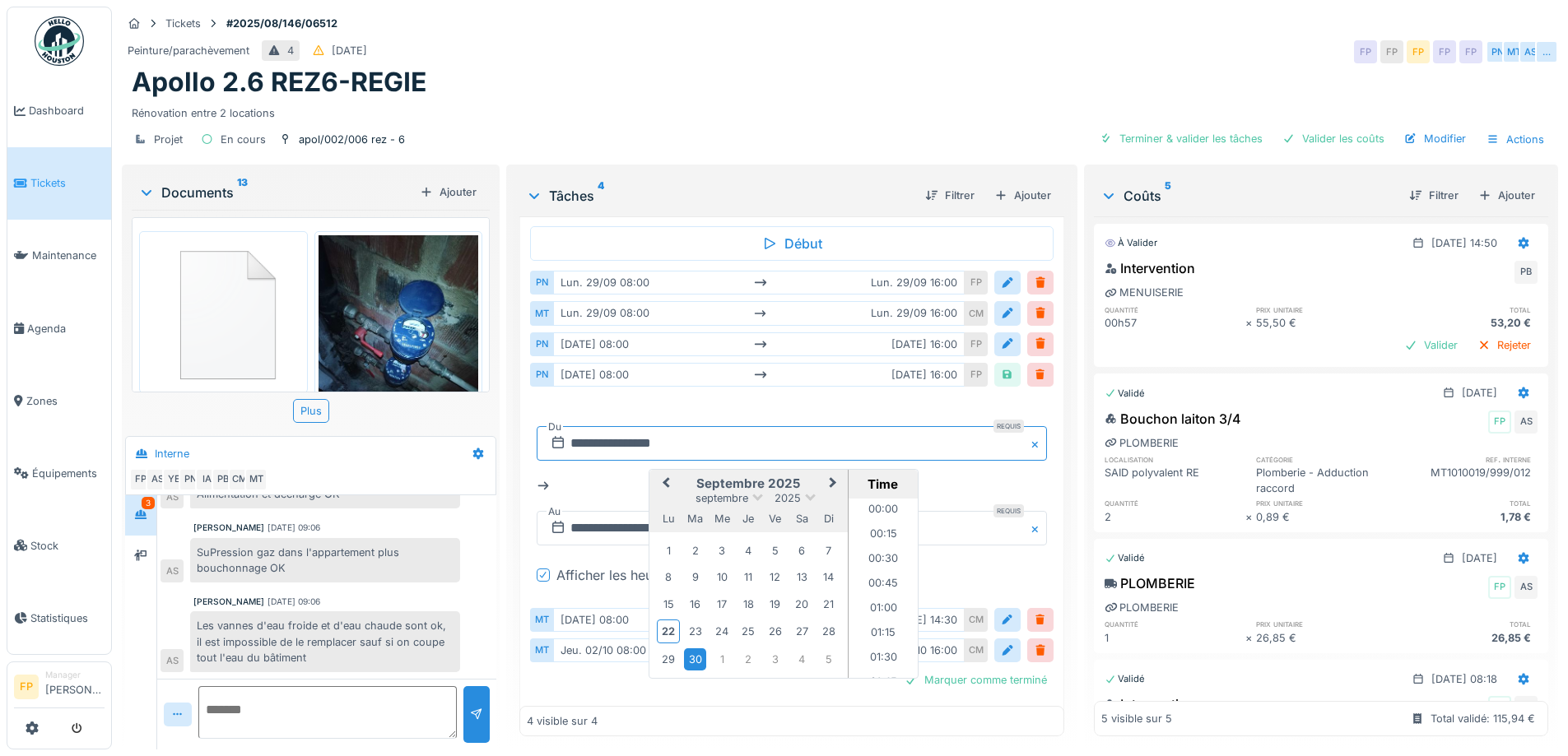
scroll to position [713, 0]
click at [747, 620] on div "25" at bounding box center [748, 631] width 23 height 23
click at [875, 576] on li "08:00" at bounding box center [883, 588] width 70 height 24
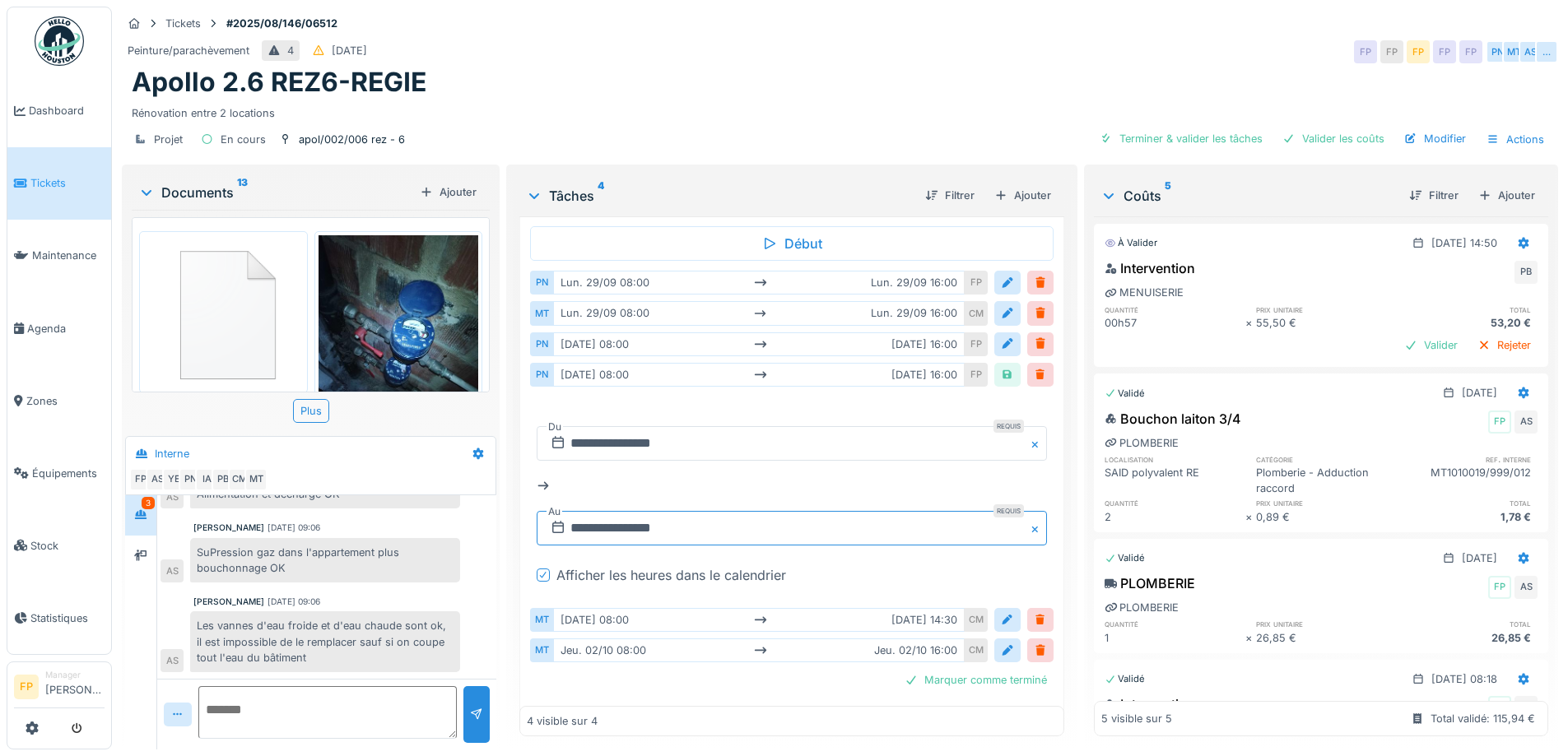
click at [634, 512] on input "**********" at bounding box center [791, 528] width 509 height 34
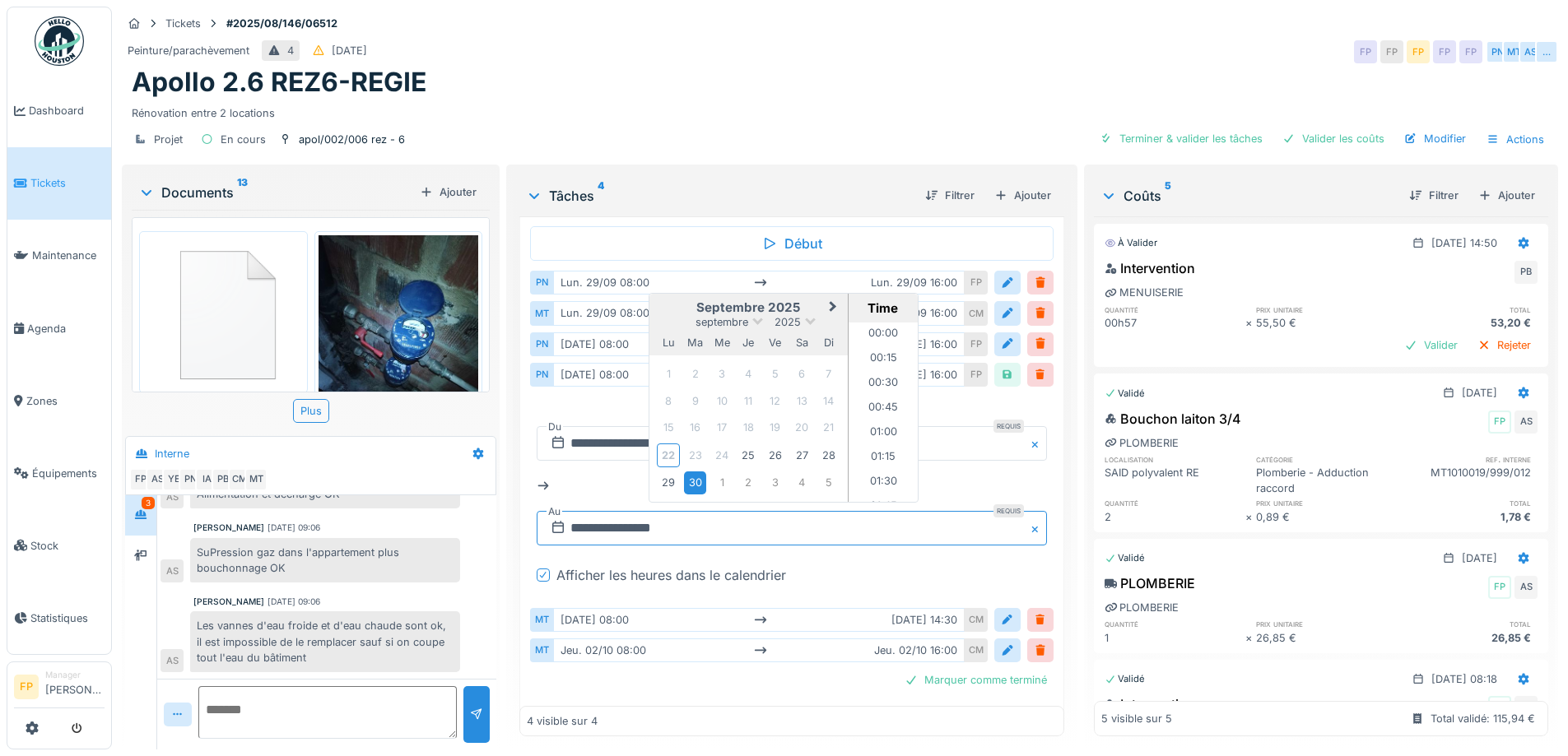
scroll to position [1503, 0]
click at [737, 444] on div "25" at bounding box center [748, 455] width 23 height 23
click at [877, 400] on li "16:00" at bounding box center [883, 411] width 70 height 24
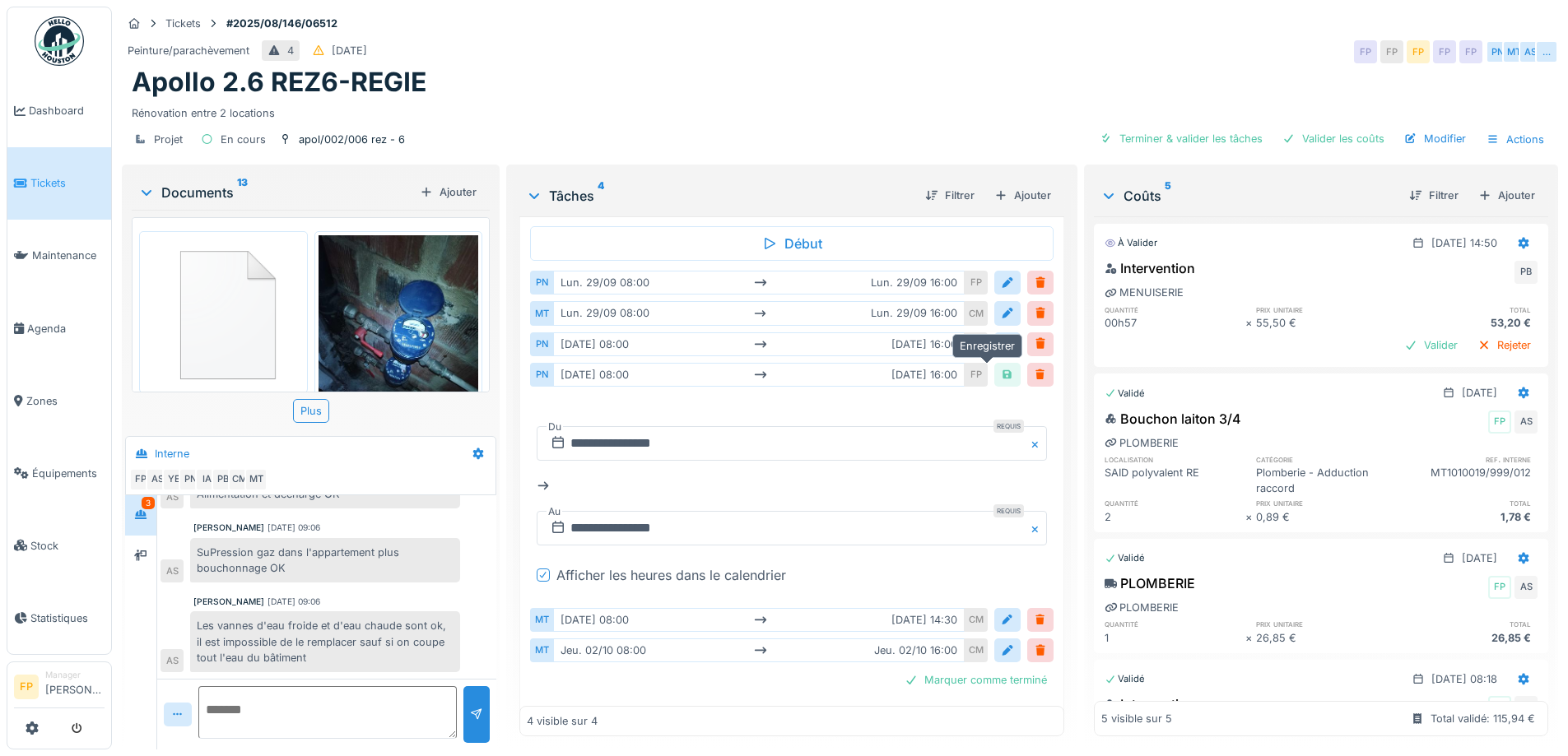
click at [1002, 367] on div at bounding box center [1008, 374] width 14 height 15
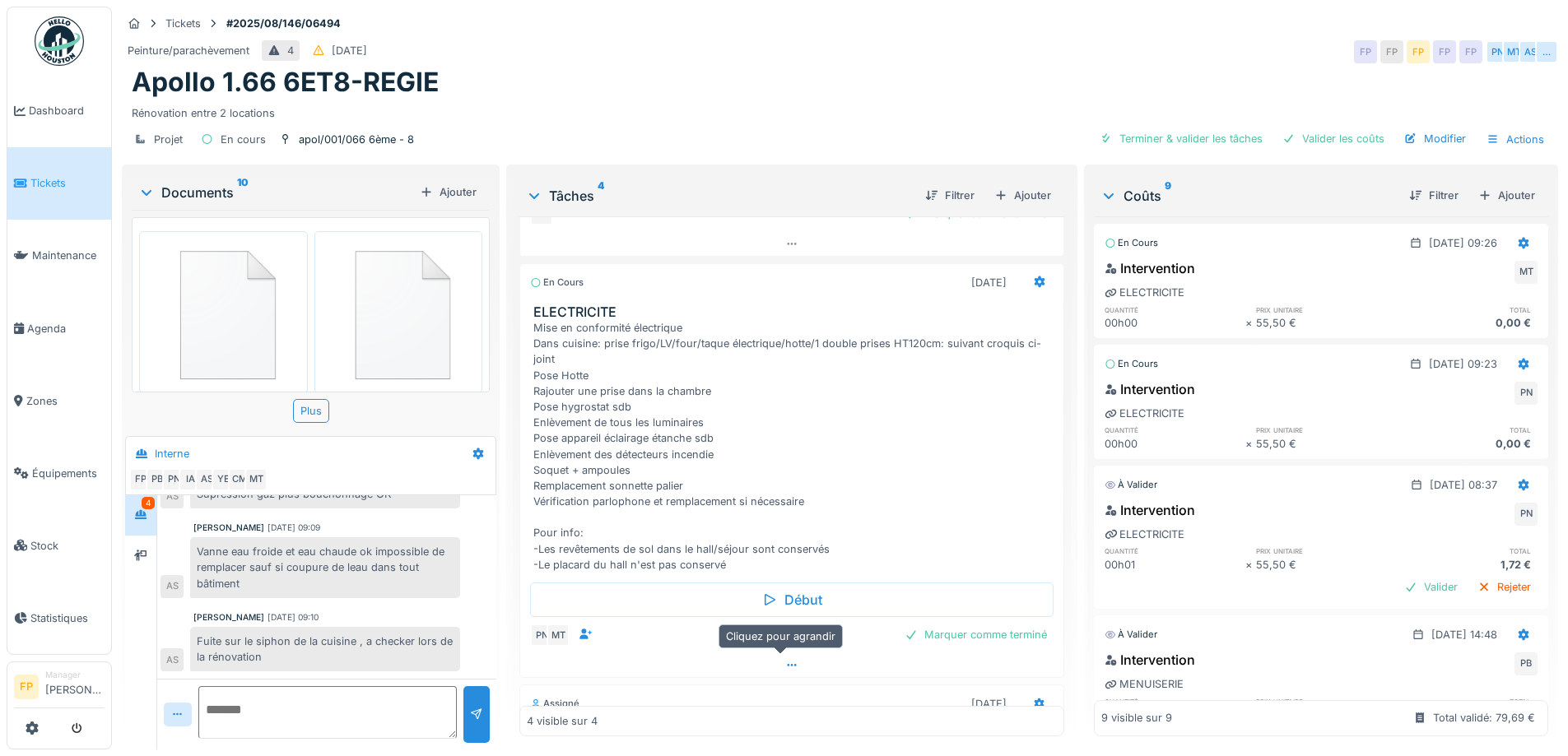
click at [785, 660] on icon at bounding box center [792, 666] width 14 height 11
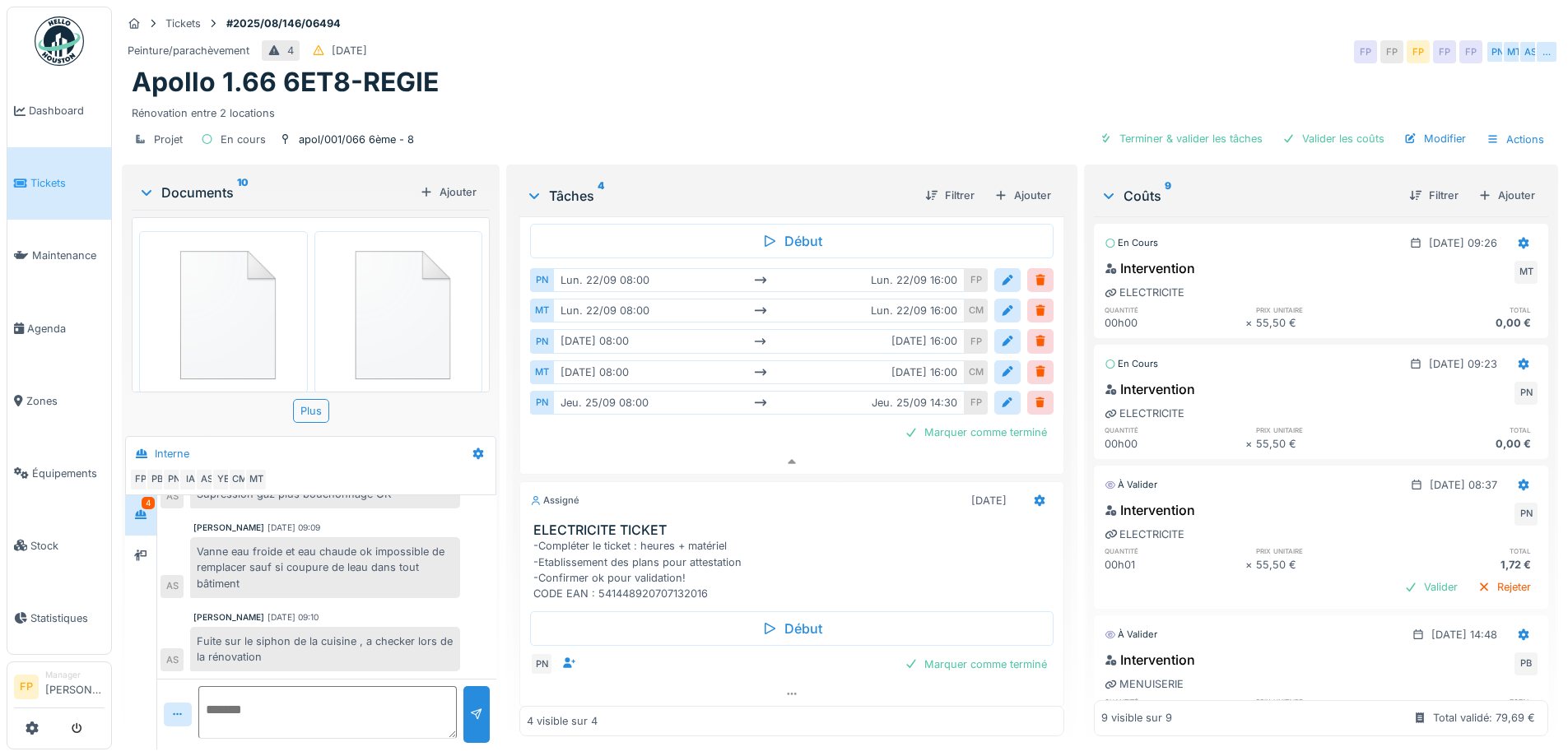
scroll to position [613, 0]
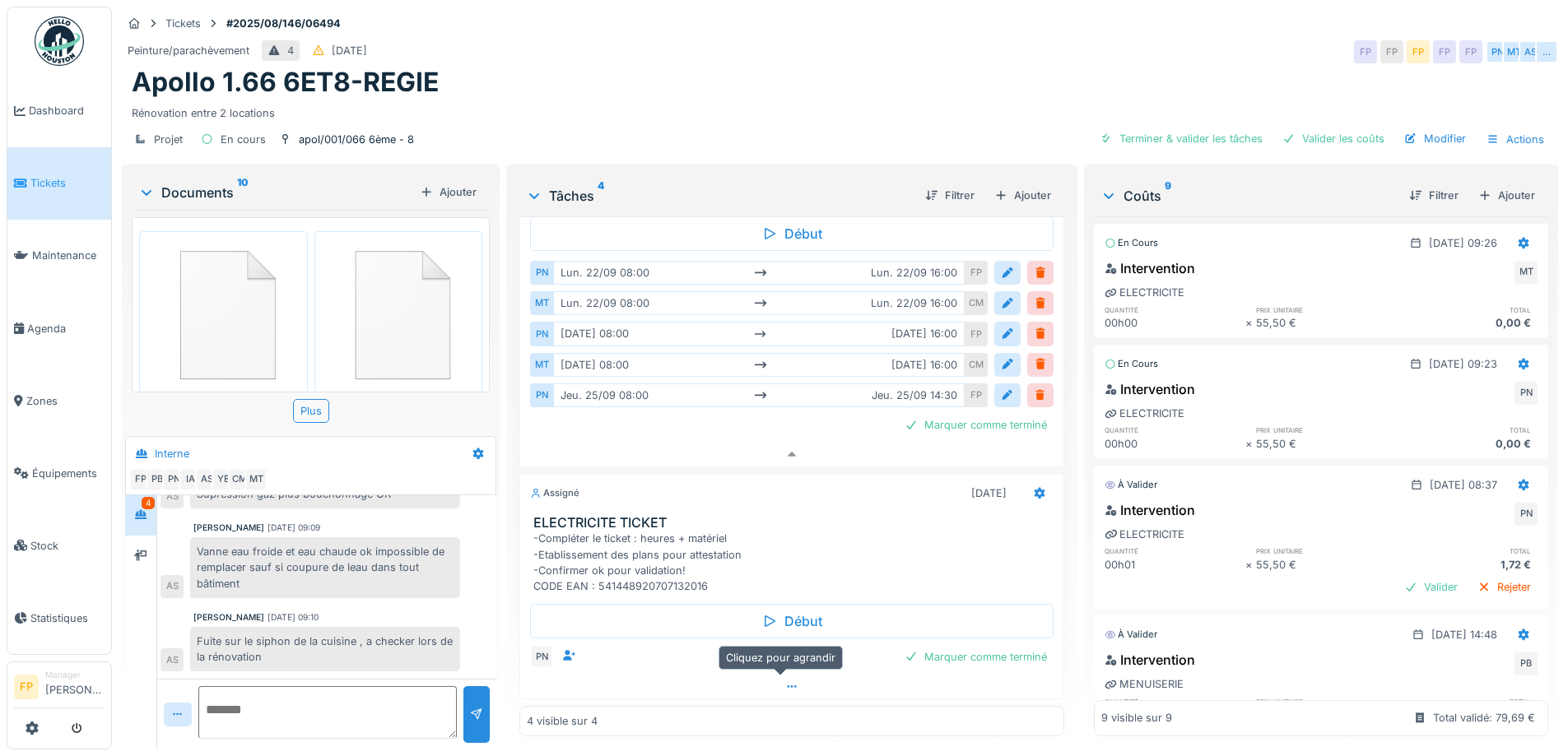
click at [785, 681] on icon at bounding box center [792, 686] width 14 height 11
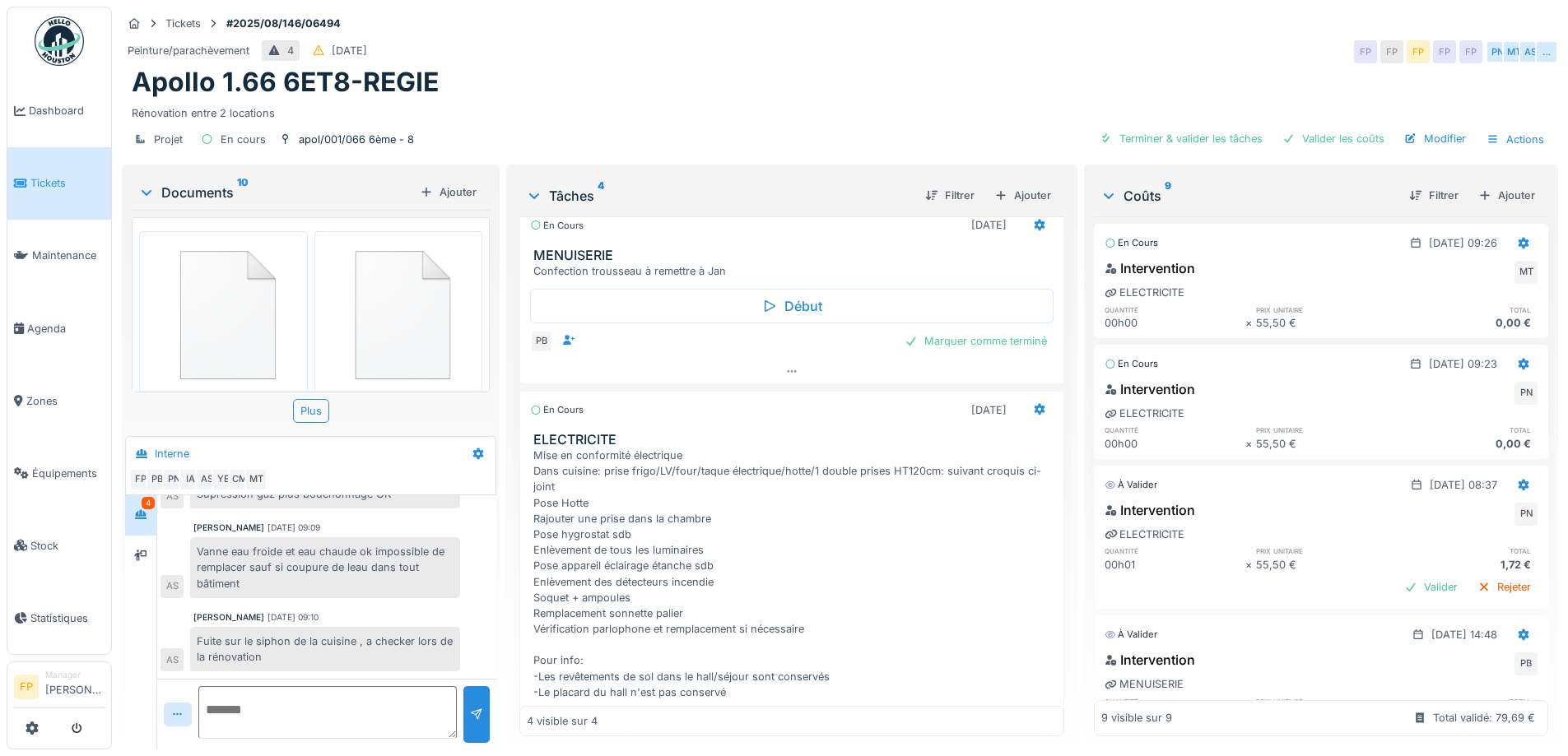
scroll to position [0, 0]
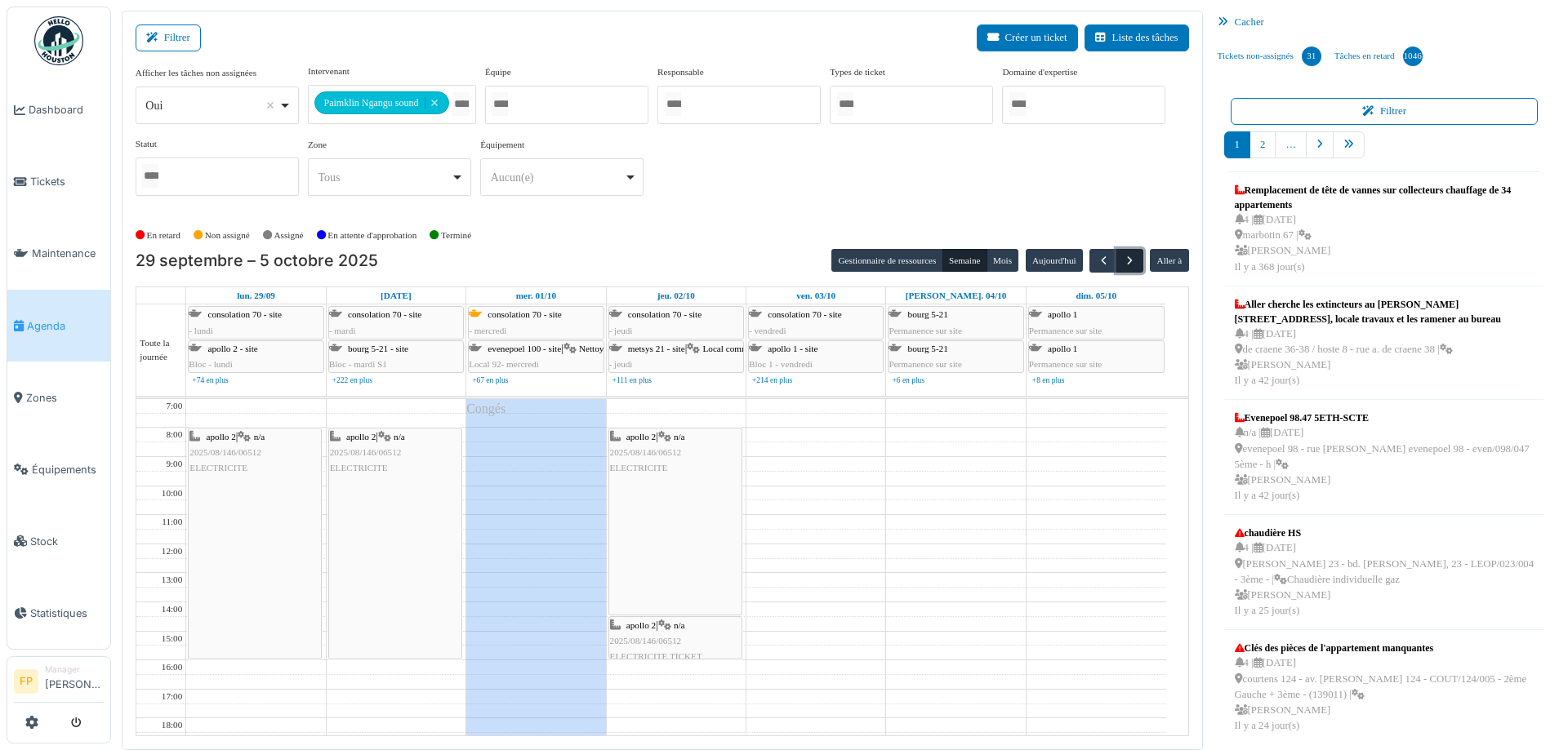
click at [1123, 258] on span "button" at bounding box center [1129, 260] width 13 height 13
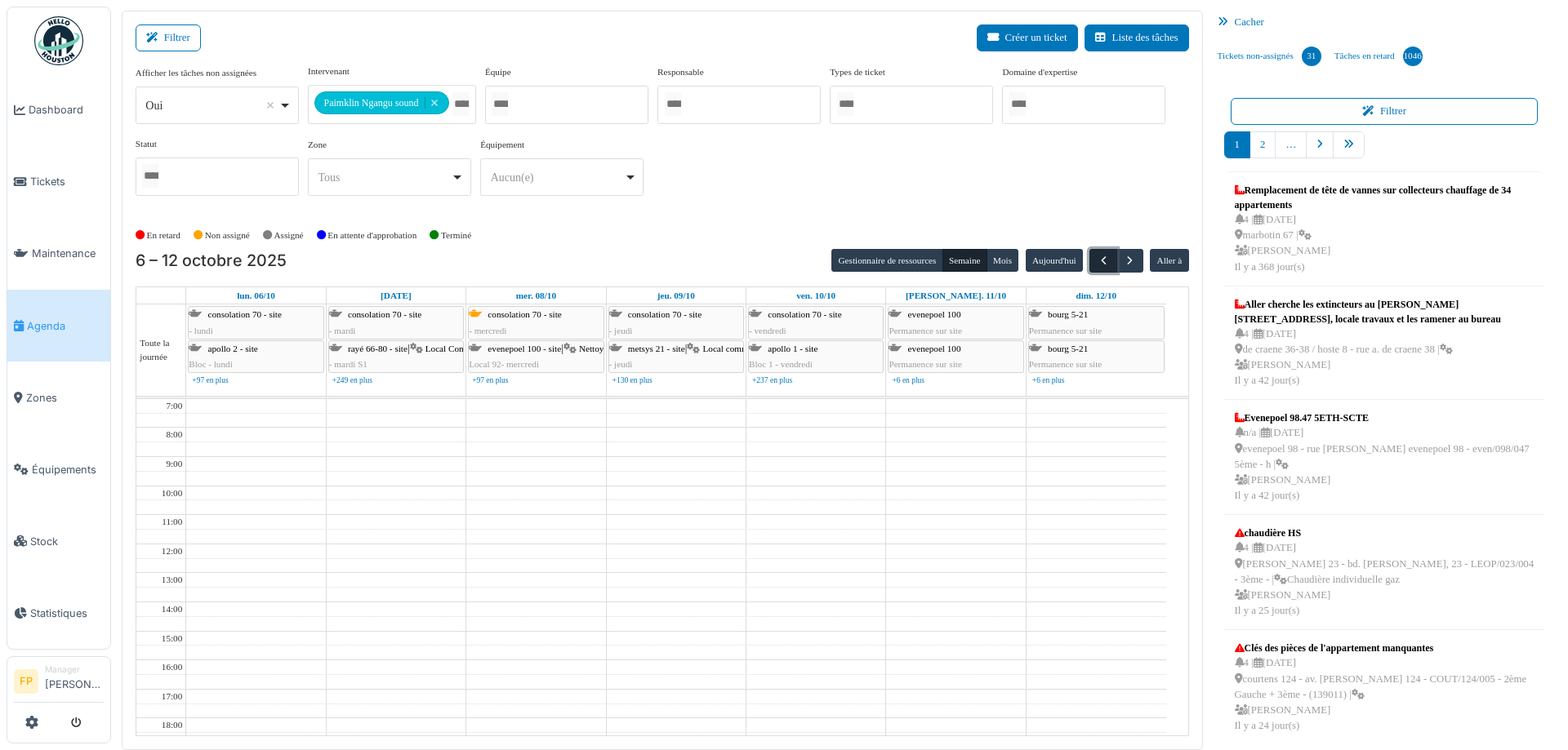
click at [1097, 258] on span "button" at bounding box center [1103, 260] width 13 height 13
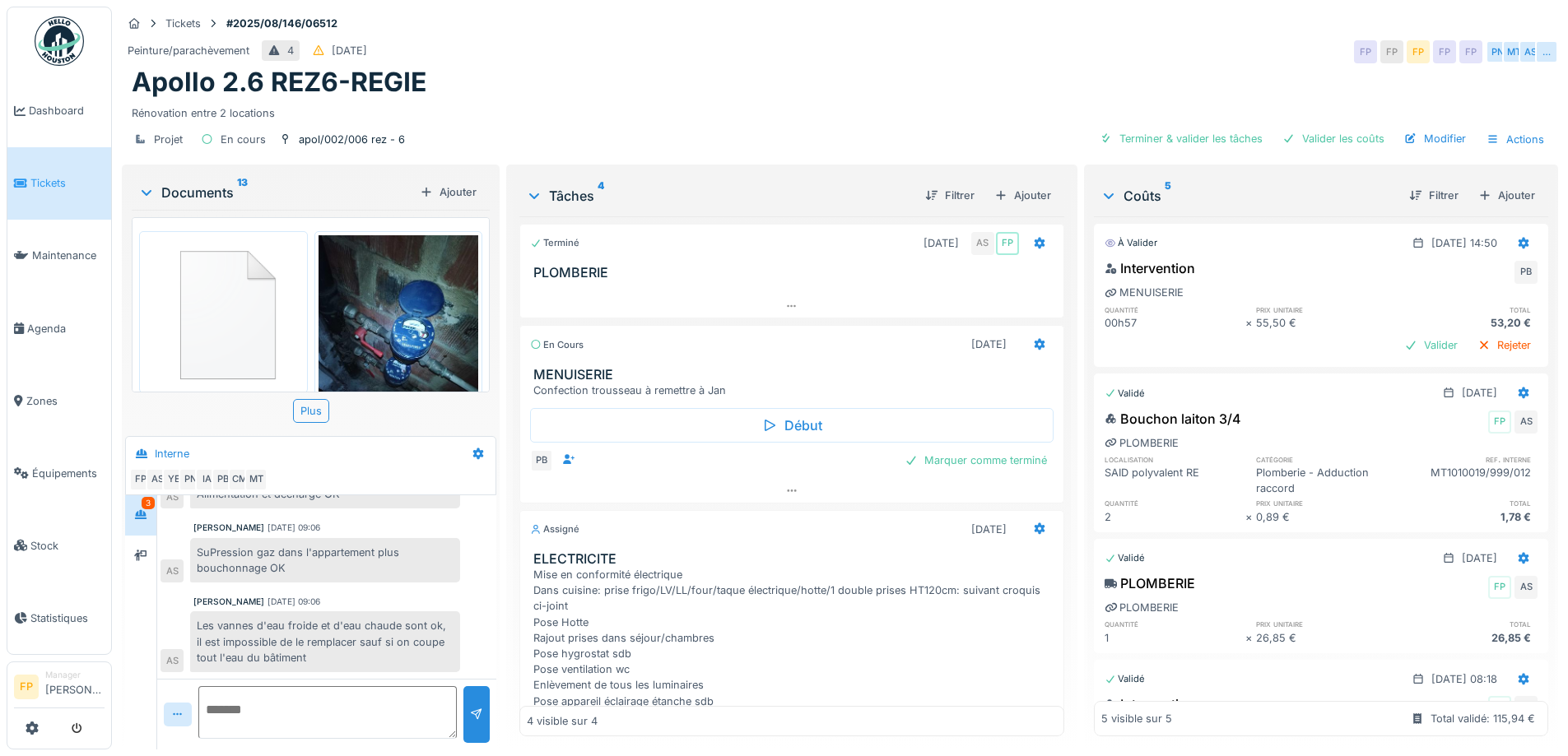
scroll to position [329, 0]
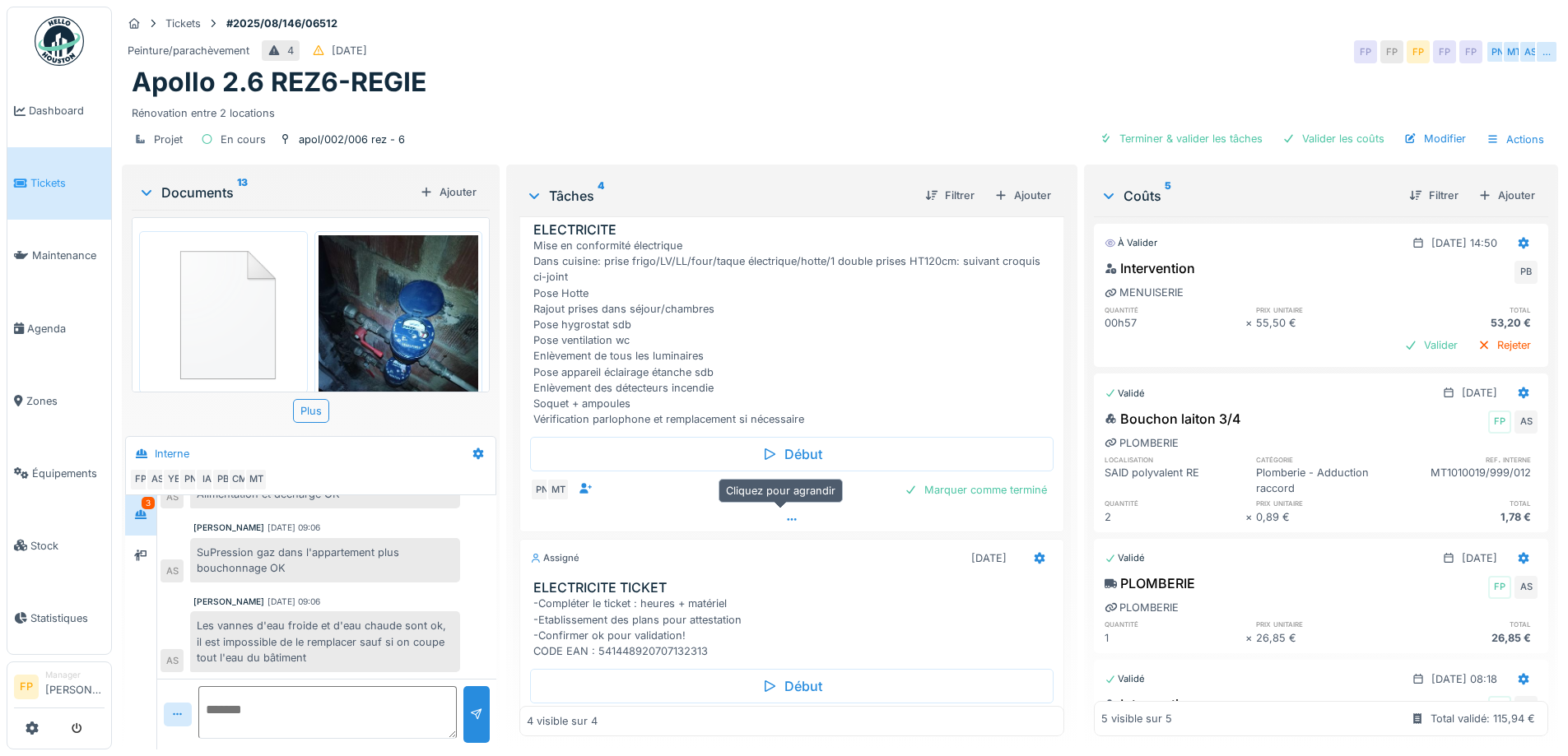
click at [785, 515] on icon at bounding box center [792, 520] width 14 height 11
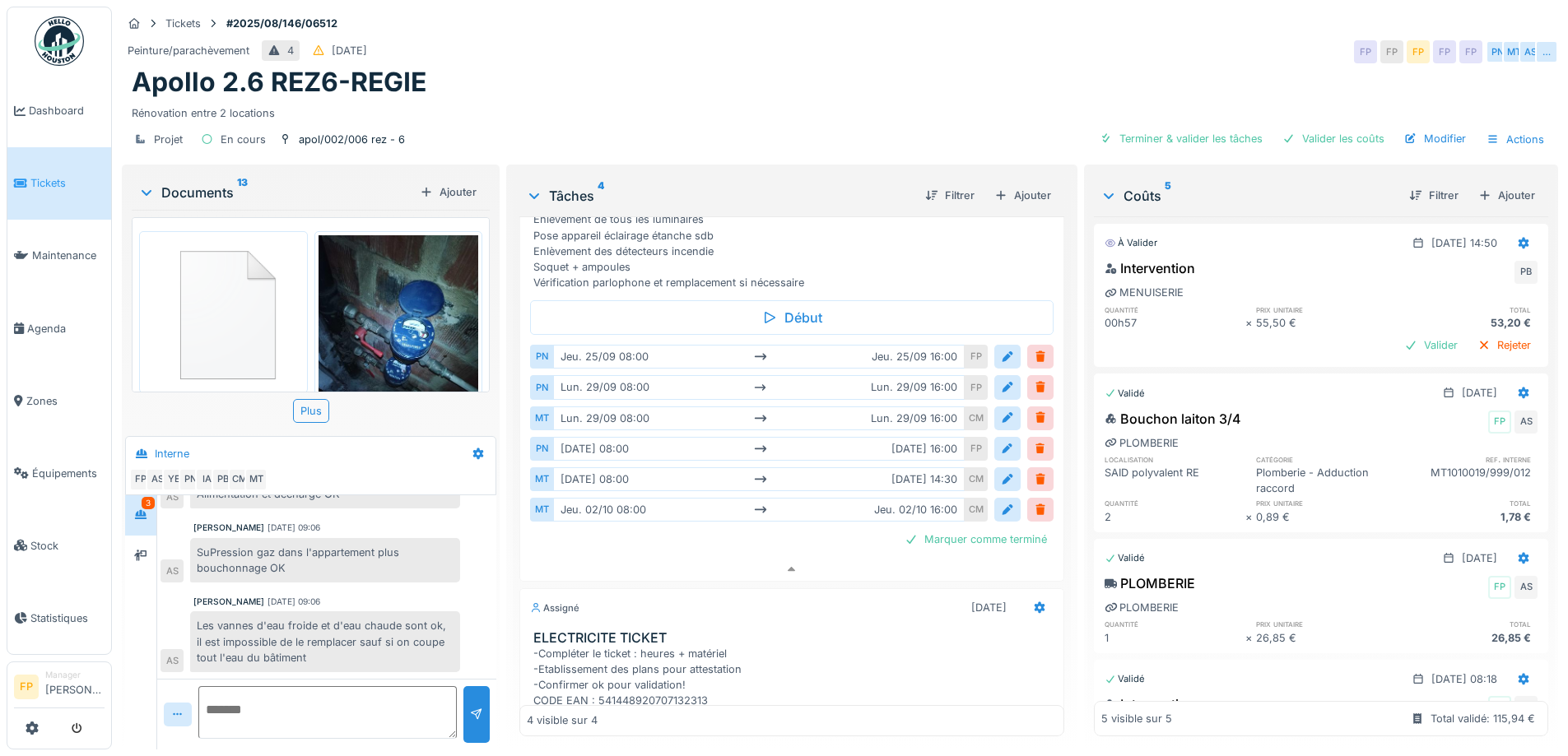
scroll to position [540, 0]
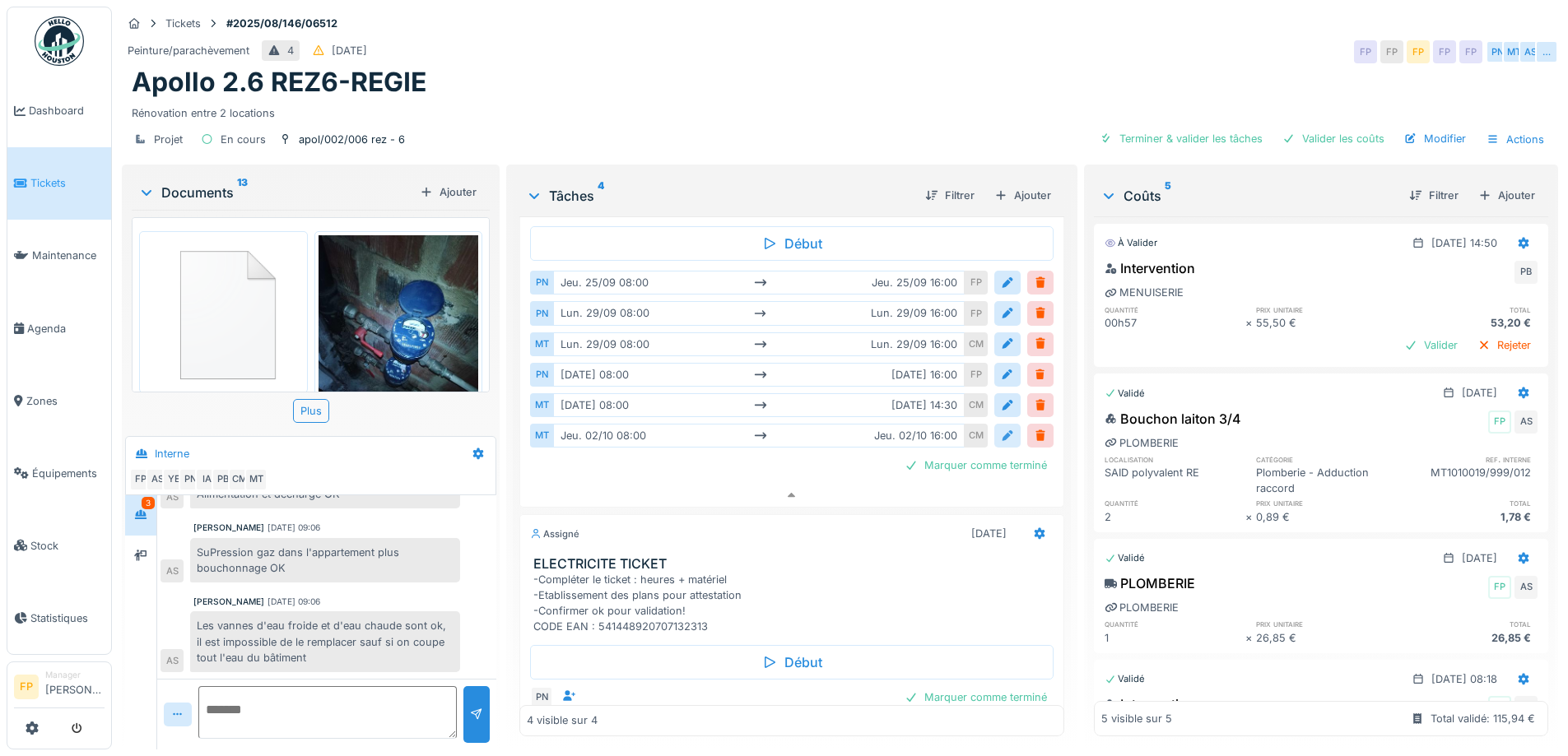
click at [1002, 428] on div at bounding box center [1008, 435] width 14 height 15
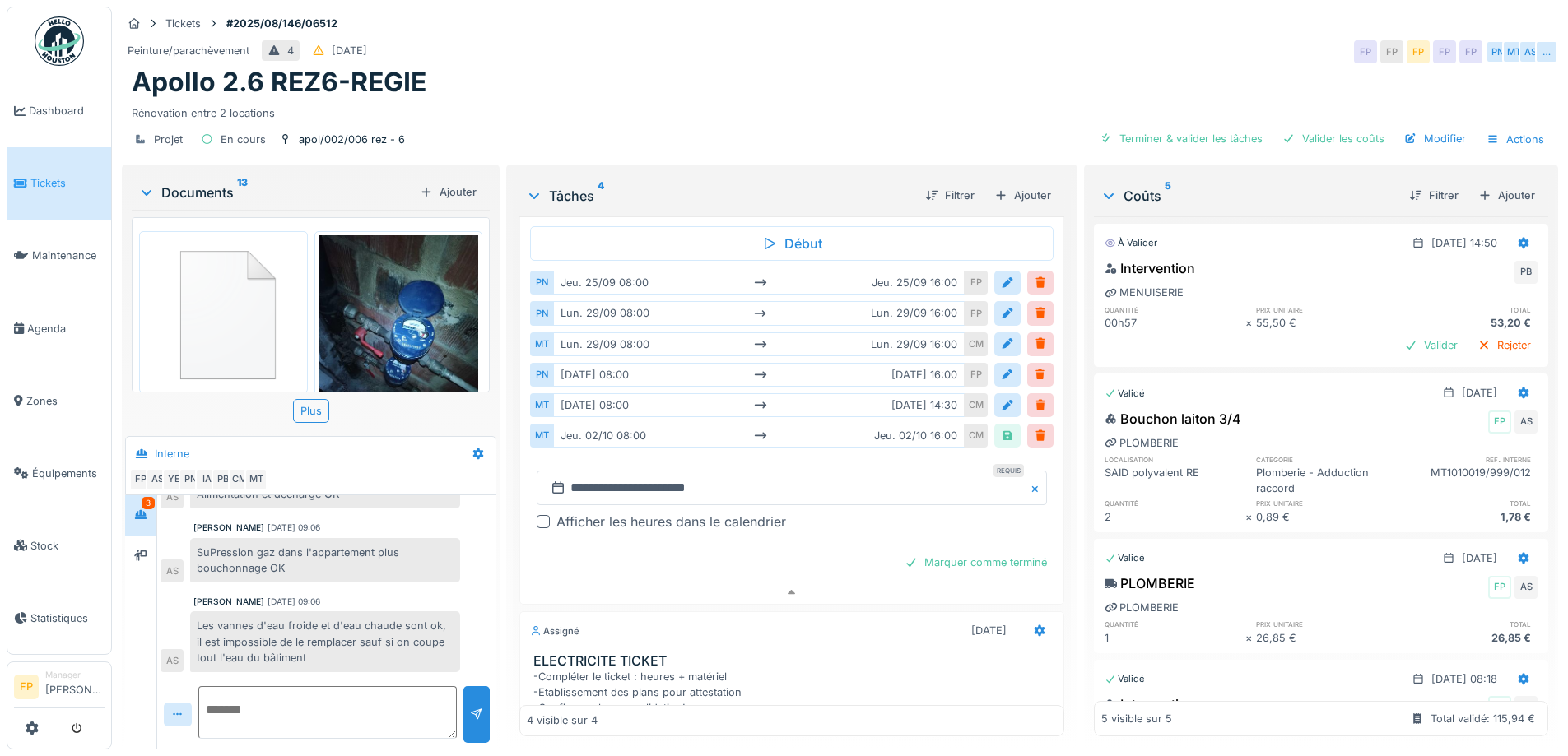
click at [541, 515] on div at bounding box center [543, 522] width 14 height 14
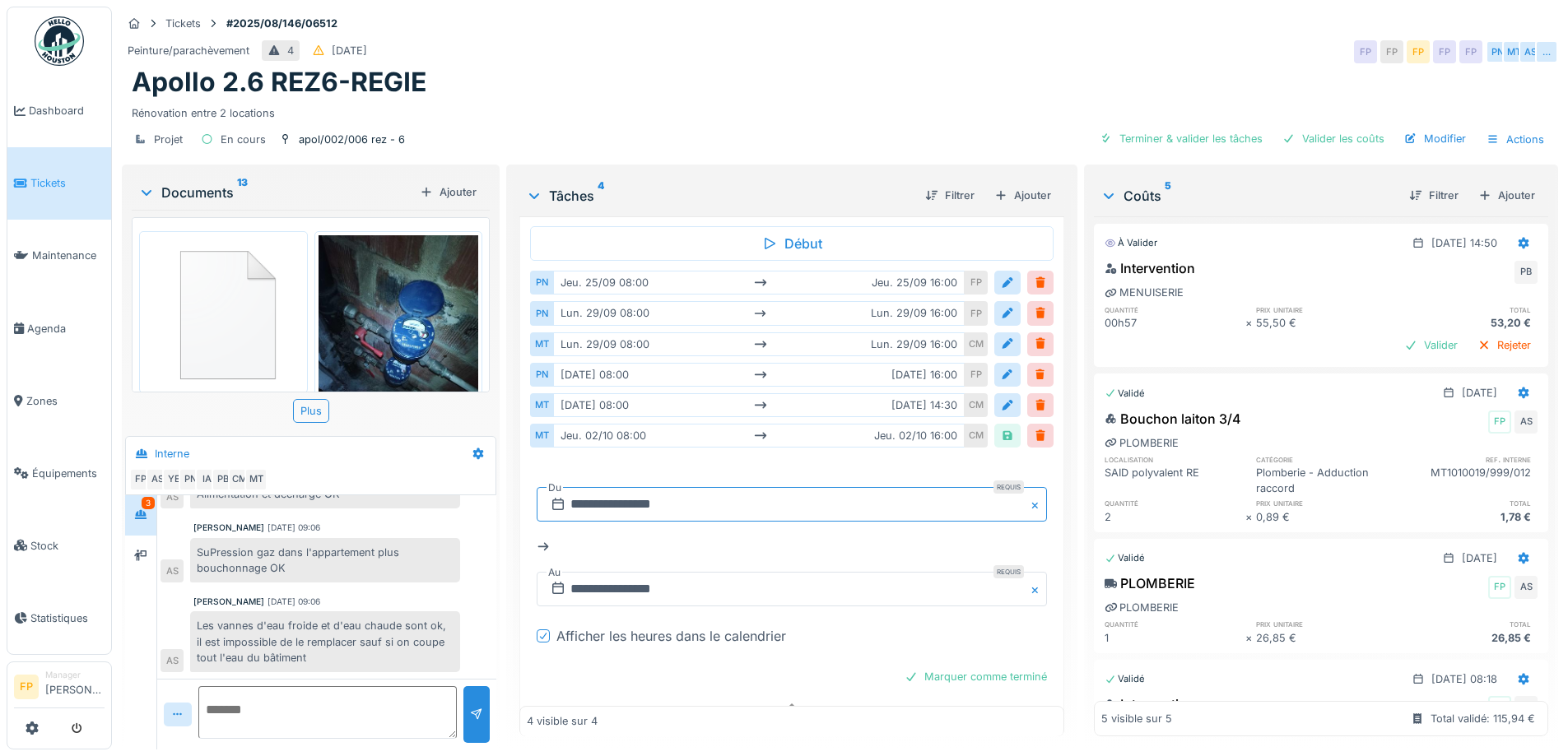
click at [625, 494] on input "**********" at bounding box center [791, 505] width 509 height 34
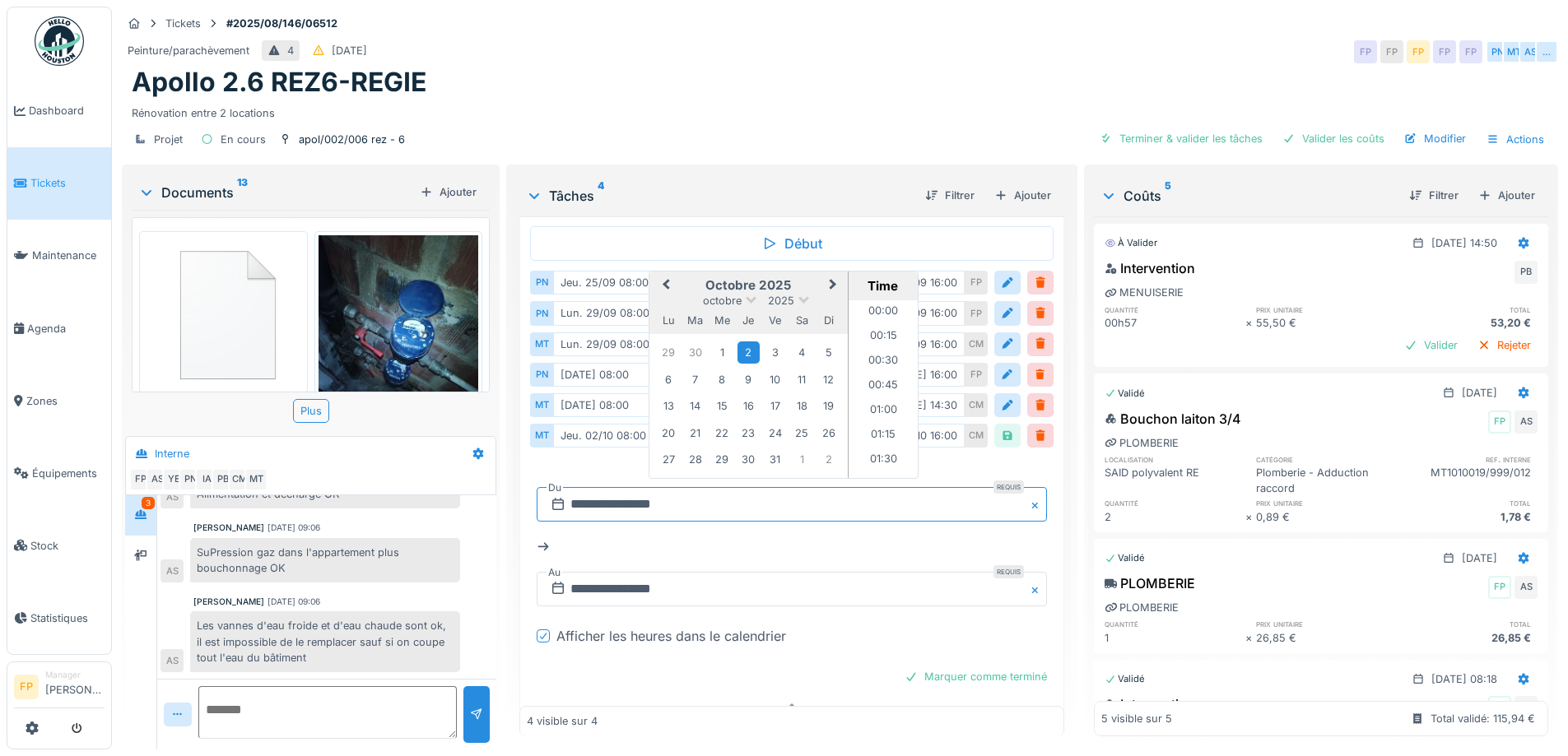
scroll to position [713, 0]
click at [658, 273] on button "Previous Month" at bounding box center [664, 286] width 26 height 26
click at [745, 421] on div "25" at bounding box center [748, 432] width 23 height 23
click at [882, 375] on li "08:00" at bounding box center [883, 387] width 70 height 24
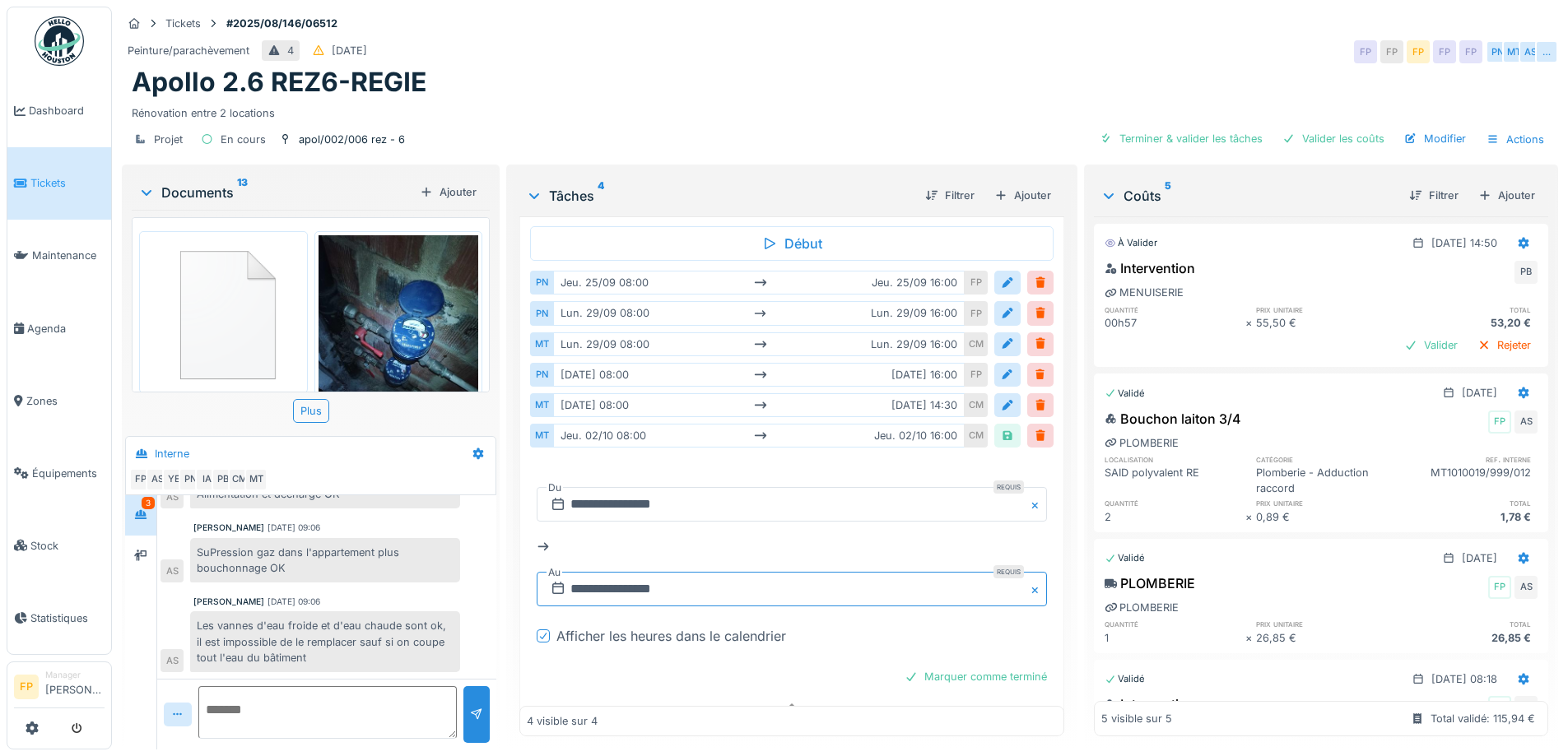
click at [631, 572] on input "**********" at bounding box center [791, 589] width 509 height 34
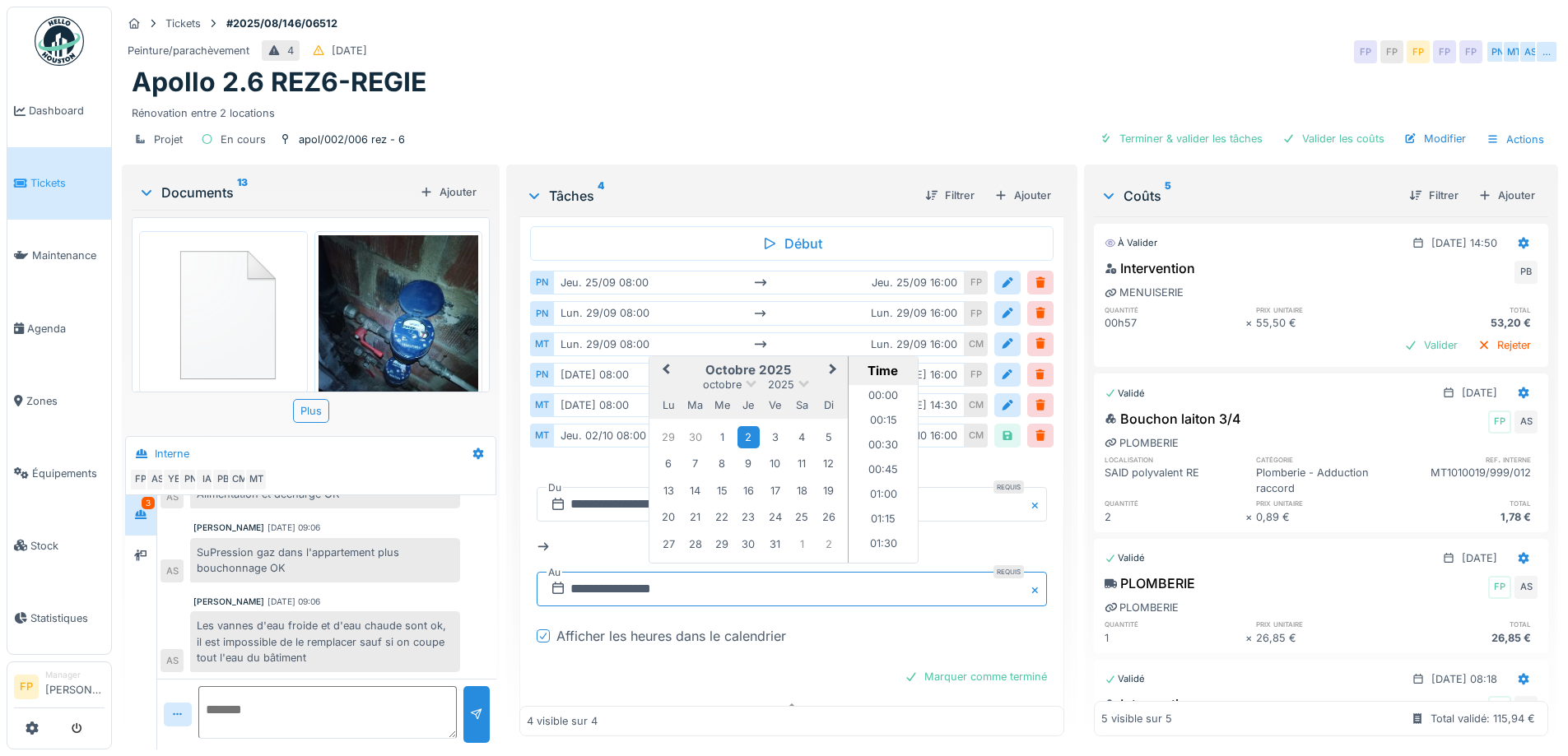
scroll to position [1503, 0]
click at [666, 361] on span "Previous Month" at bounding box center [666, 371] width 0 height 20
click at [740, 506] on div "25" at bounding box center [748, 516] width 23 height 23
drag, startPoint x: 873, startPoint y: 457, endPoint x: 888, endPoint y: 460, distance: 15.3
click at [873, 460] on li "16:00" at bounding box center [883, 472] width 70 height 24
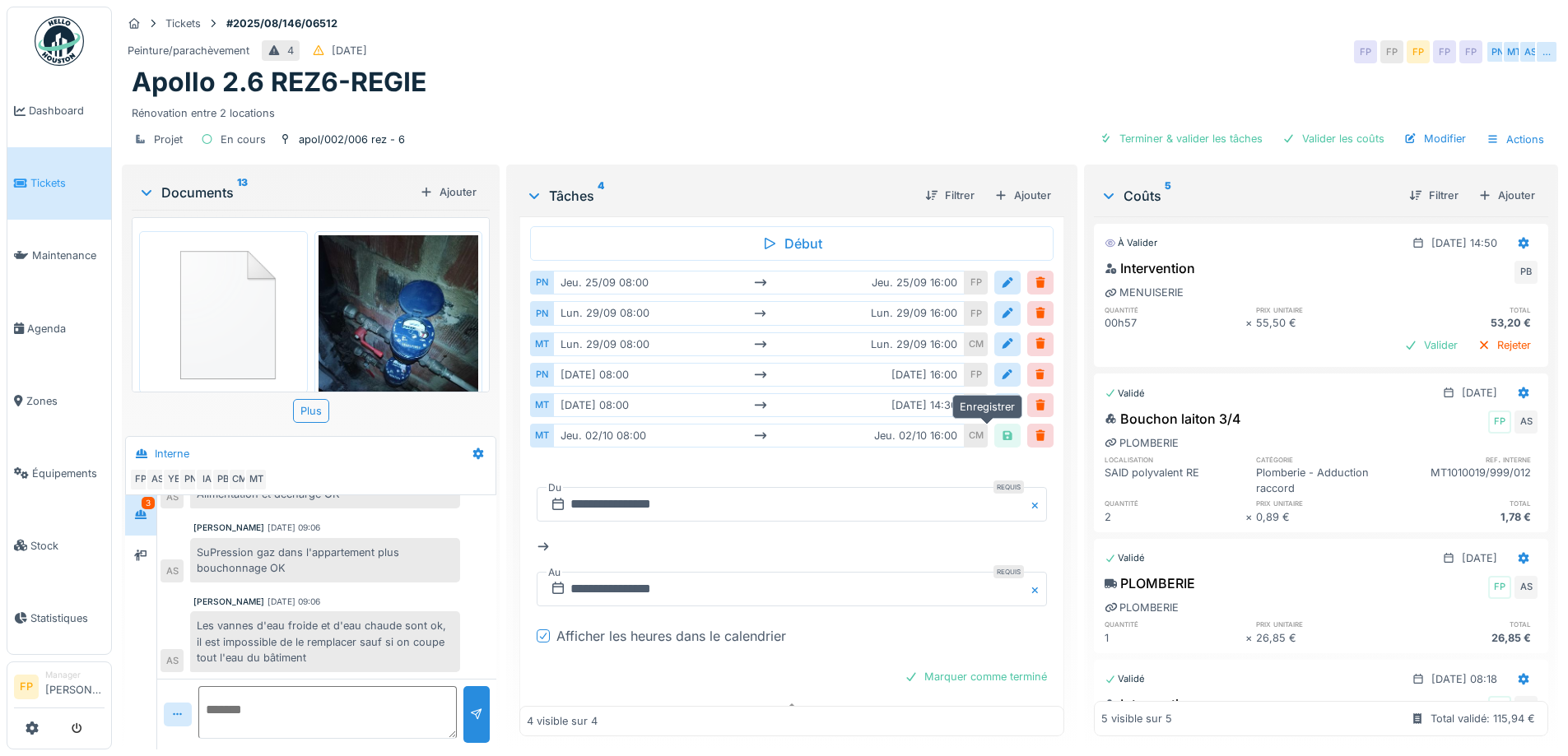
click at [1002, 428] on div at bounding box center [1008, 435] width 14 height 15
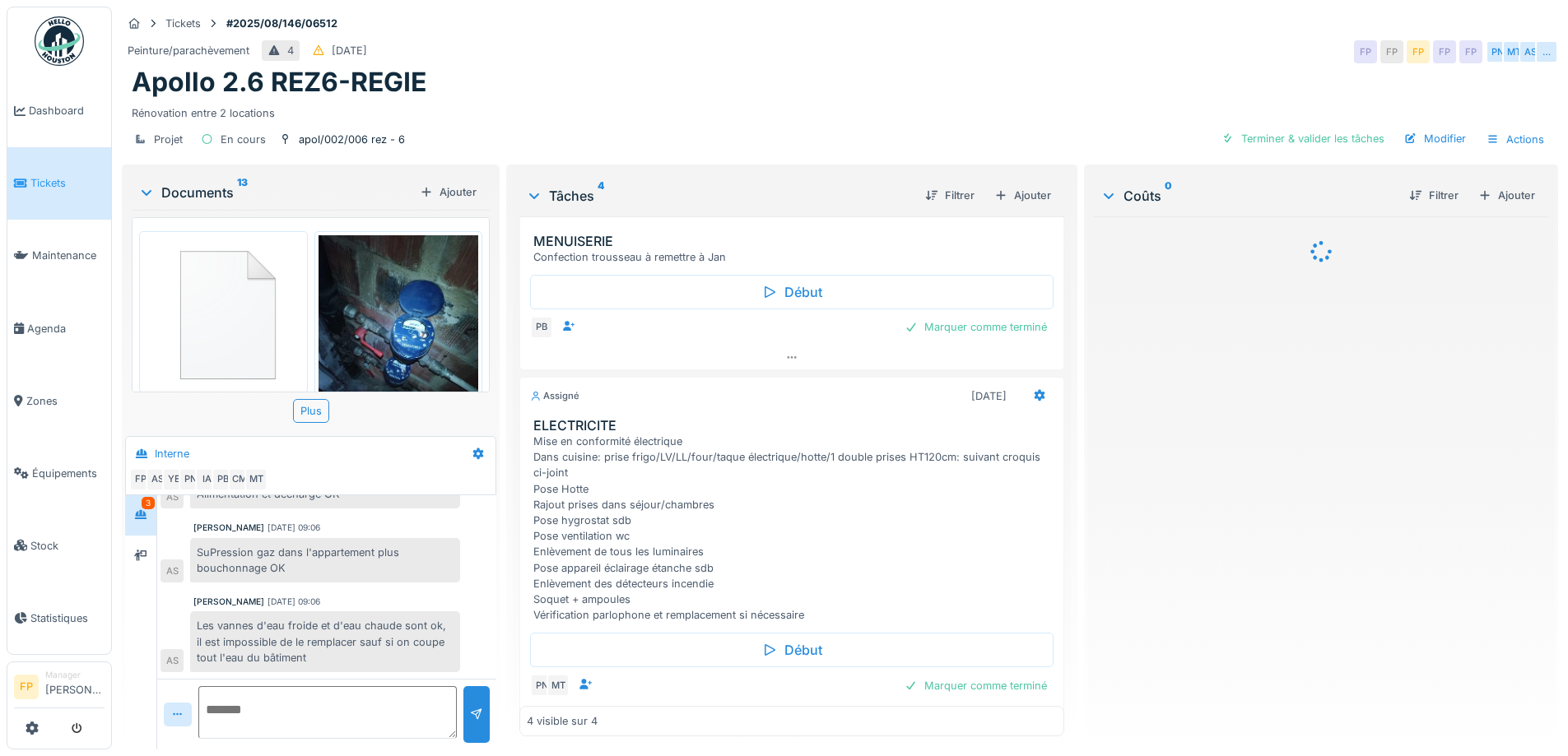
scroll to position [247, 0]
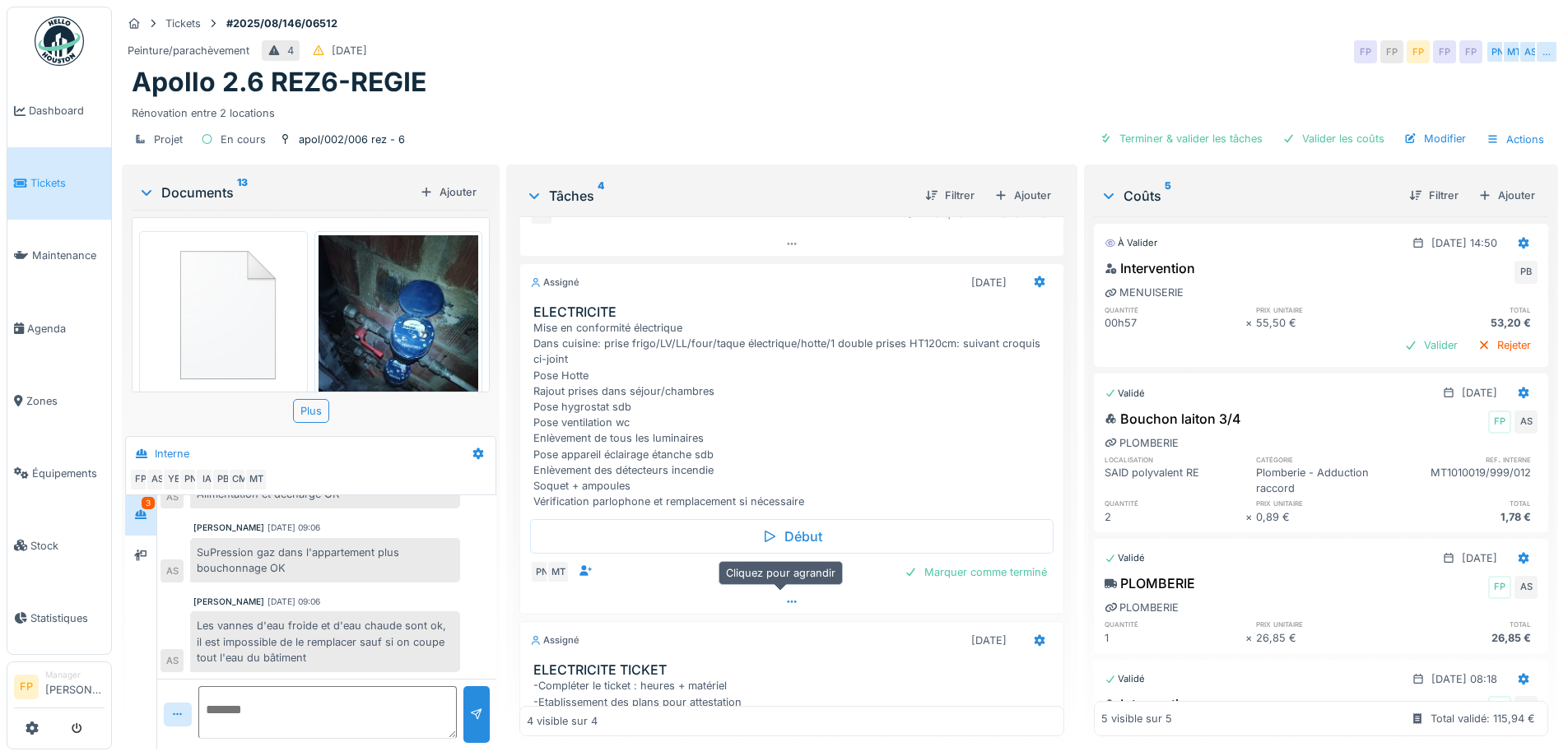
click at [785, 597] on icon at bounding box center [792, 602] width 14 height 11
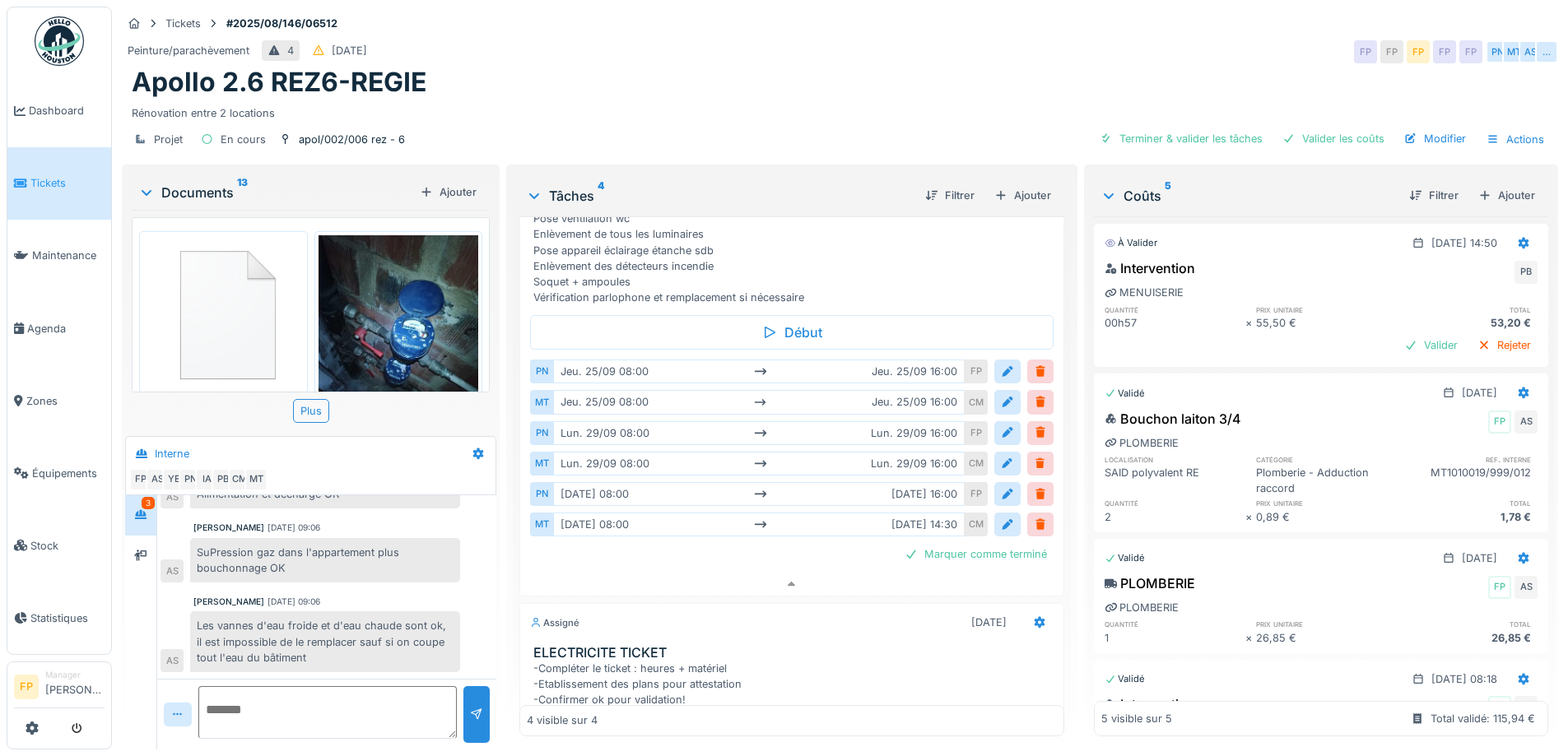
scroll to position [458, 0]
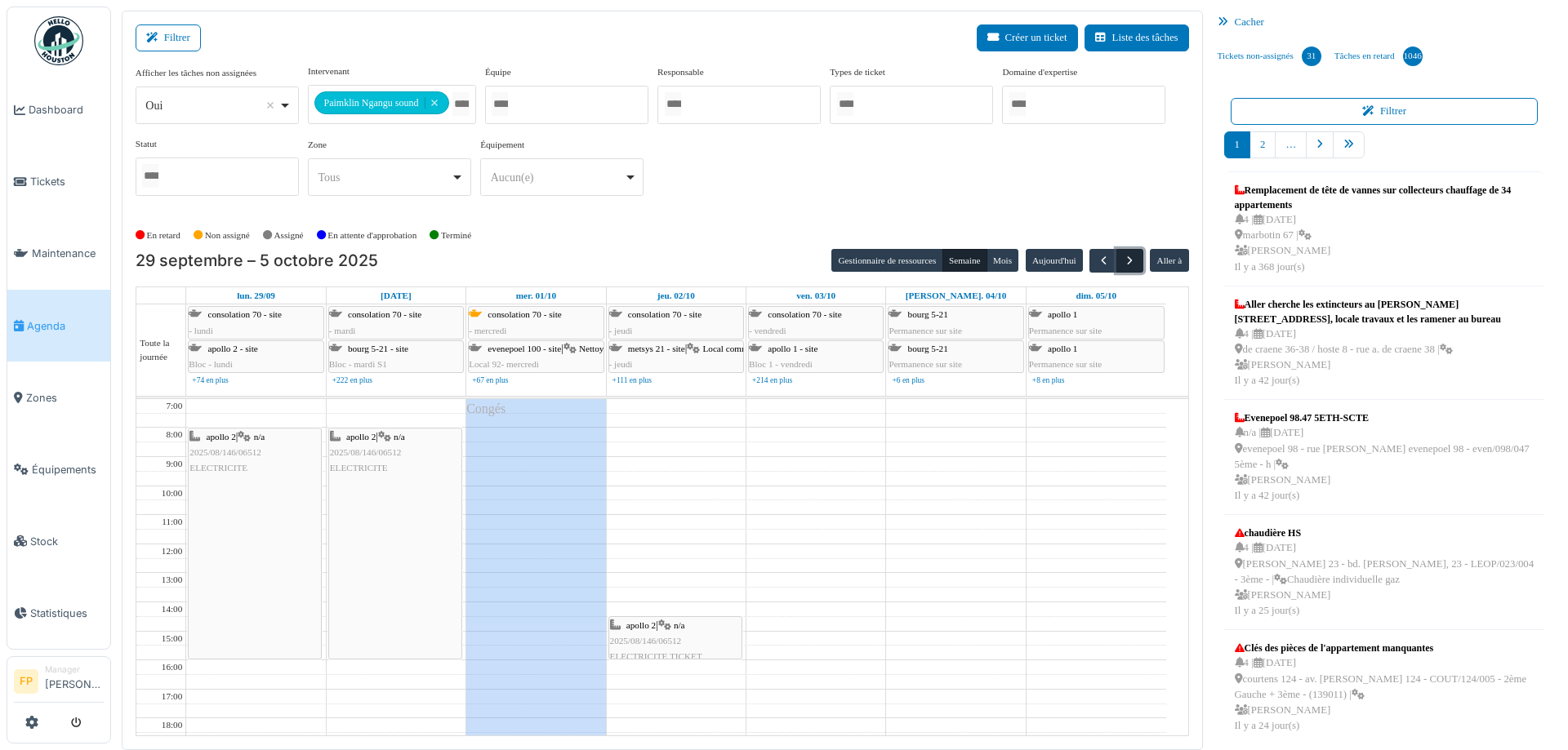
click at [1123, 259] on span "button" at bounding box center [1129, 260] width 13 height 13
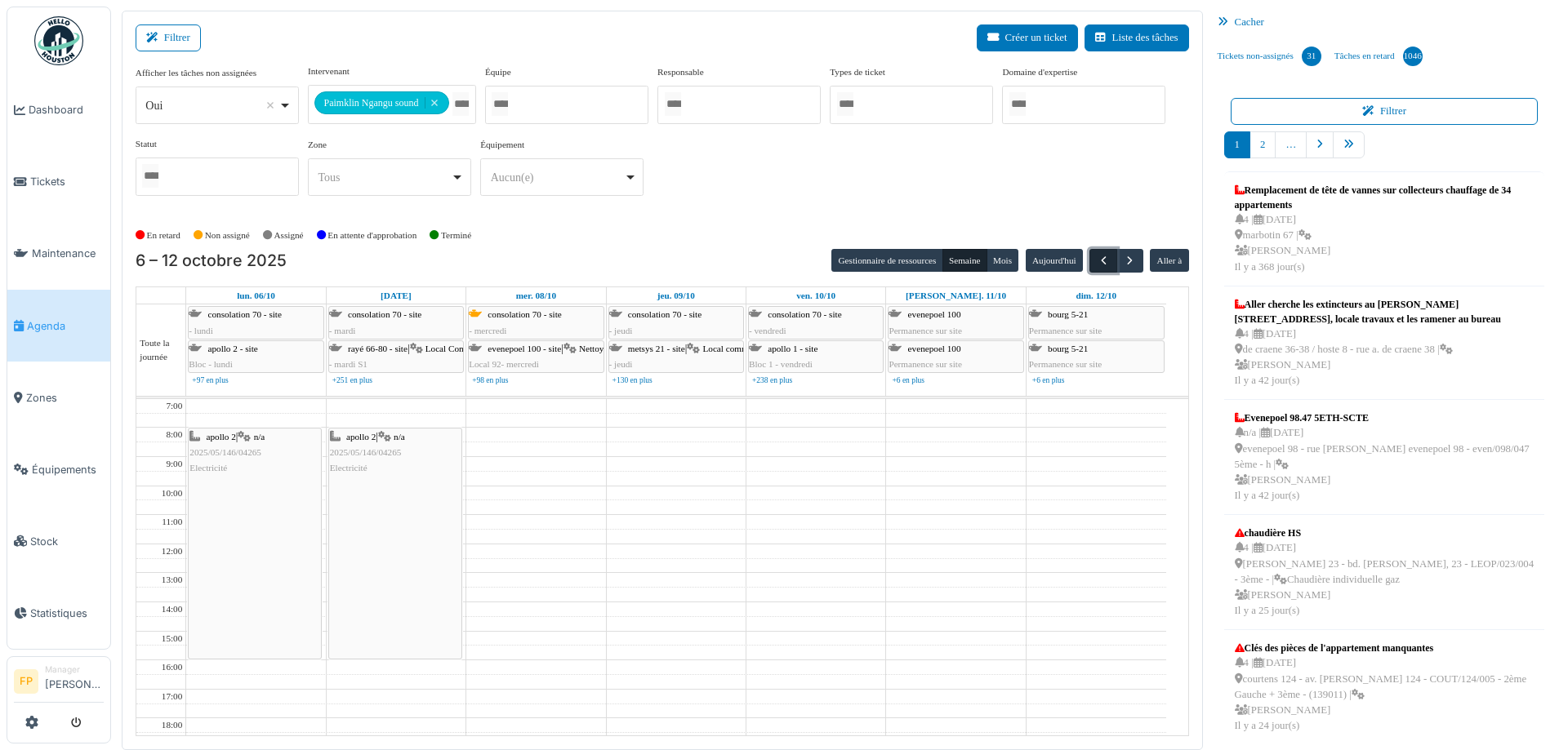
click at [1097, 261] on span "button" at bounding box center [1103, 260] width 13 height 13
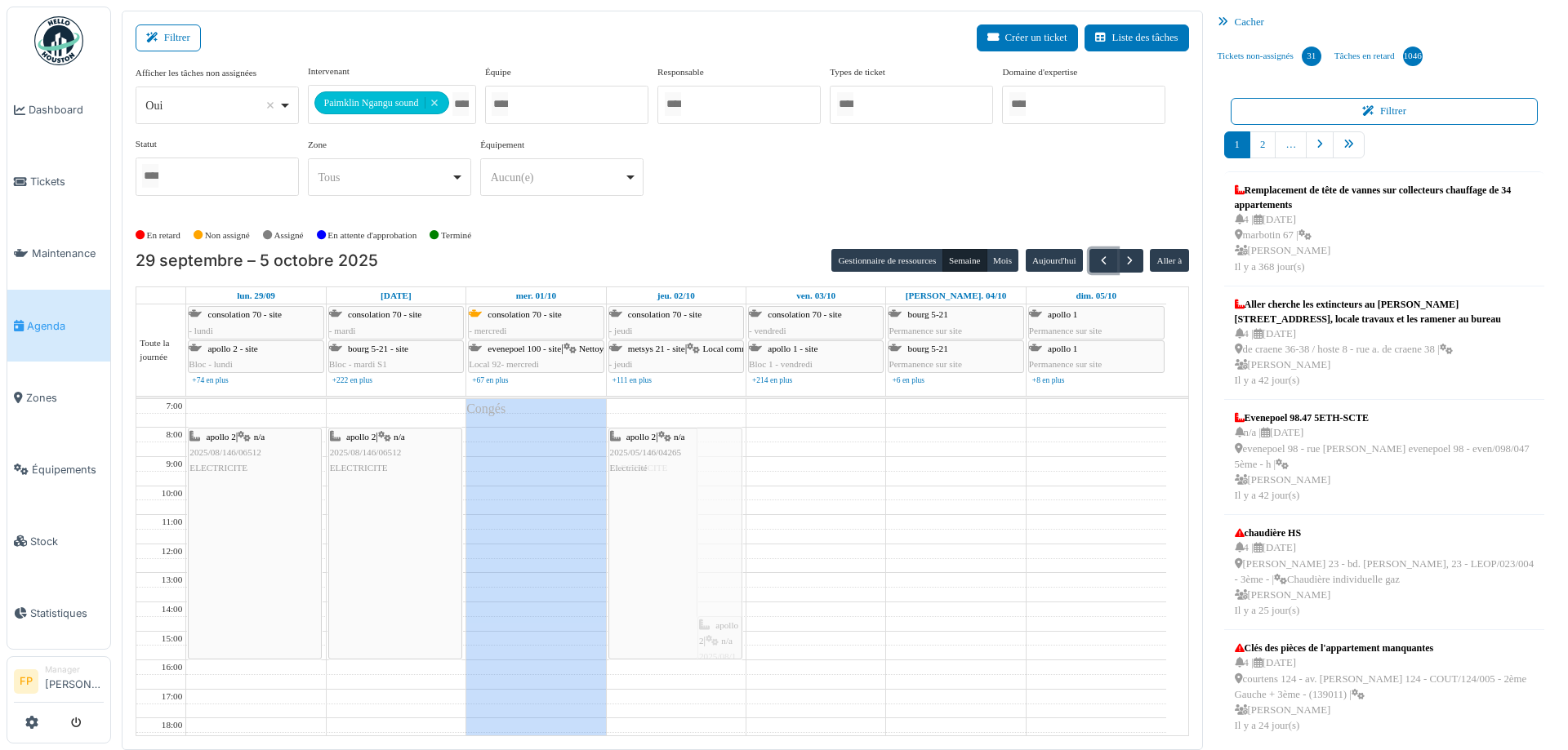
drag, startPoint x: 700, startPoint y: 474, endPoint x: 711, endPoint y: 469, distance: 12.1
click at [711, 469] on div "apollo 2 | n/a 2025/05/146/04265 ELECTRICITE apollo 2 | n/a 2025/05/146/04265 E…" at bounding box center [676, 646] width 139 height 493
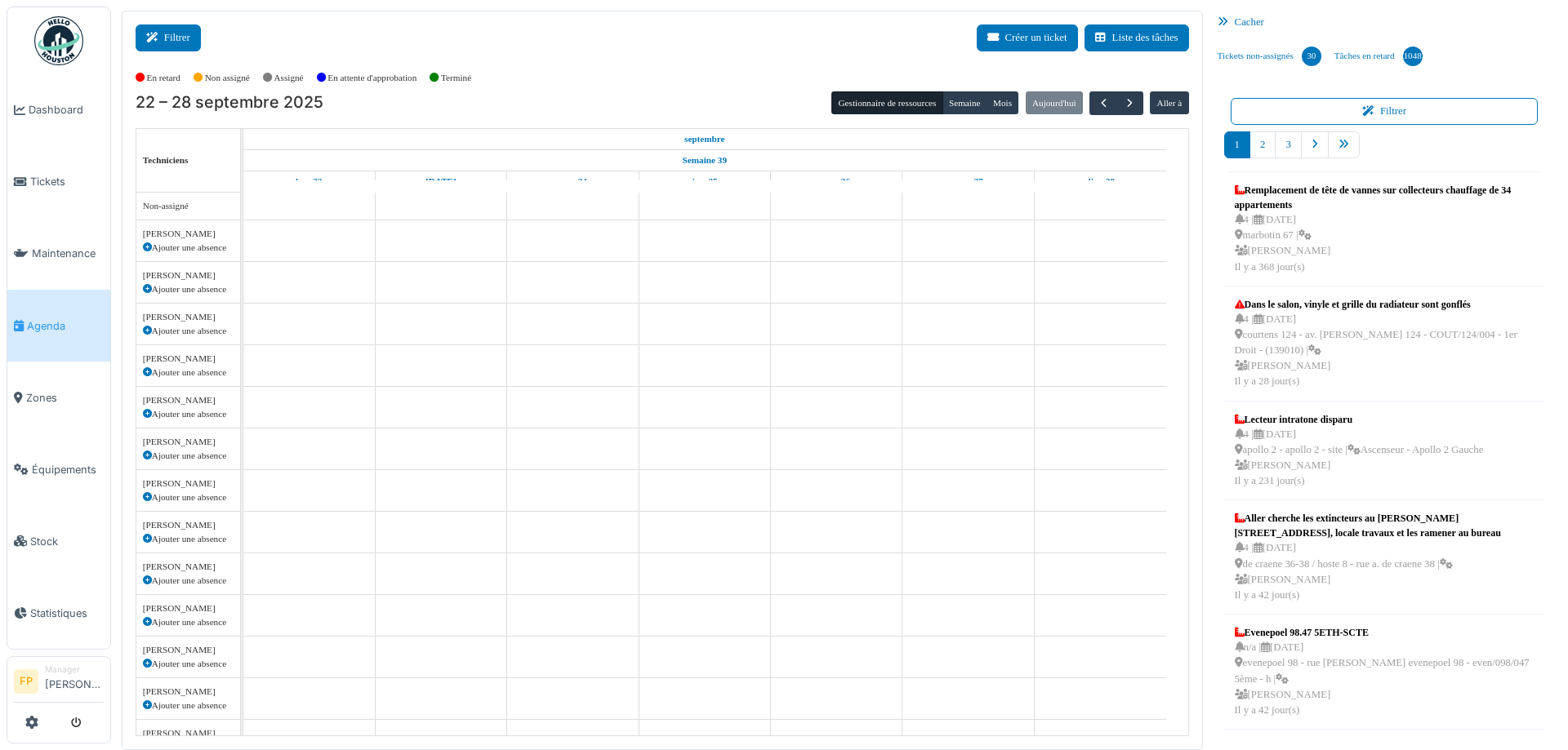
click at [174, 38] on button "Filtrer" at bounding box center [168, 38] width 66 height 27
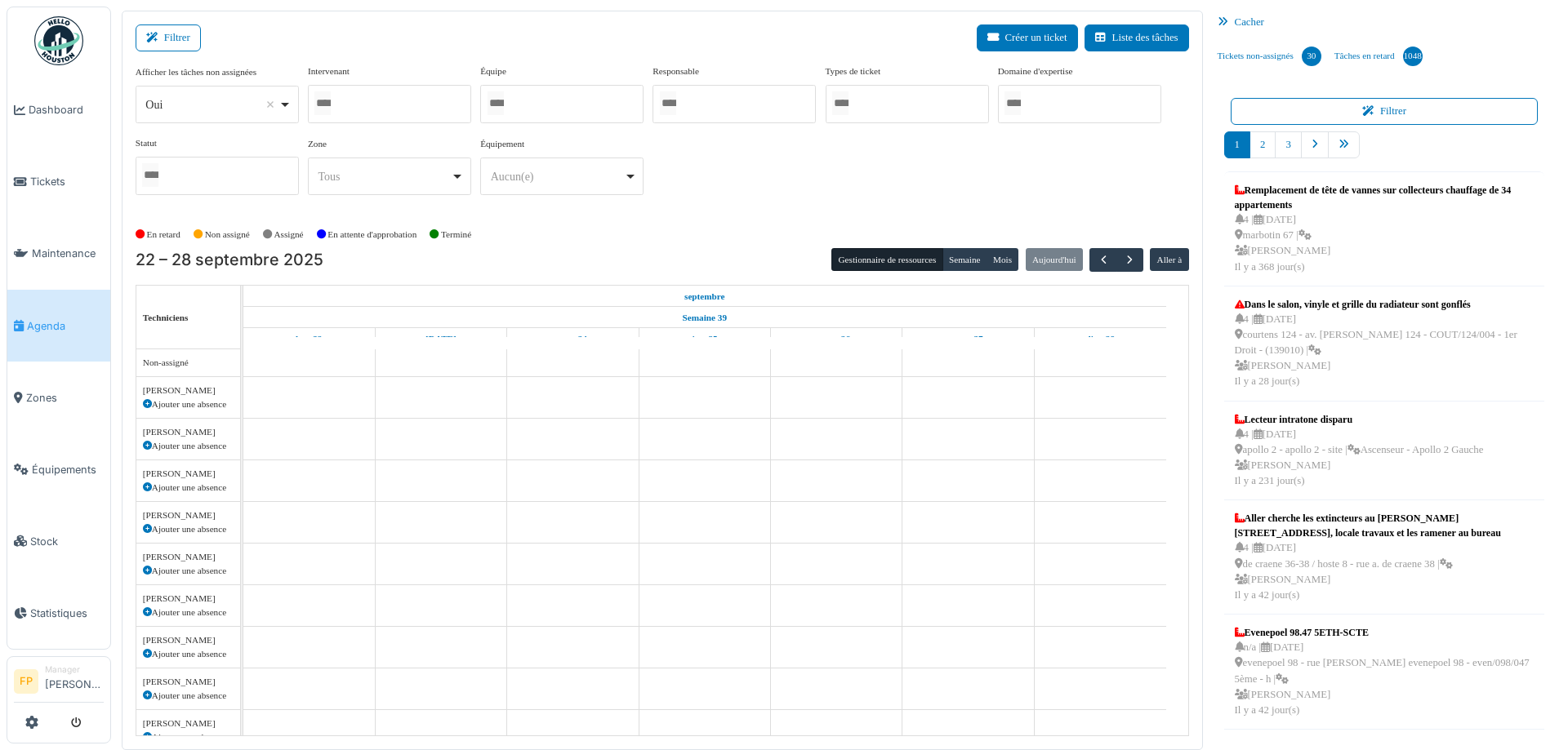
click at [380, 116] on div at bounding box center [390, 104] width 163 height 39
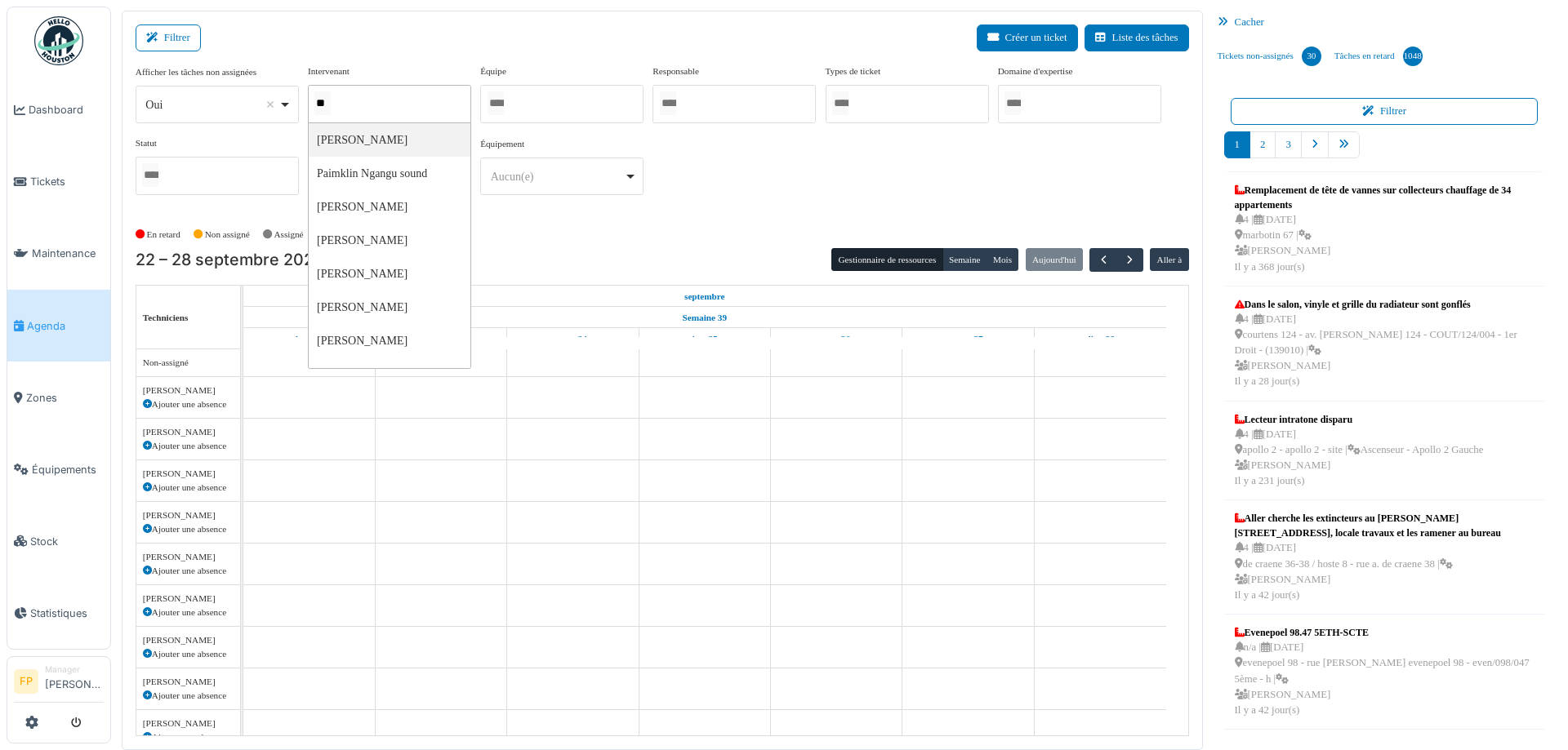
type input "***"
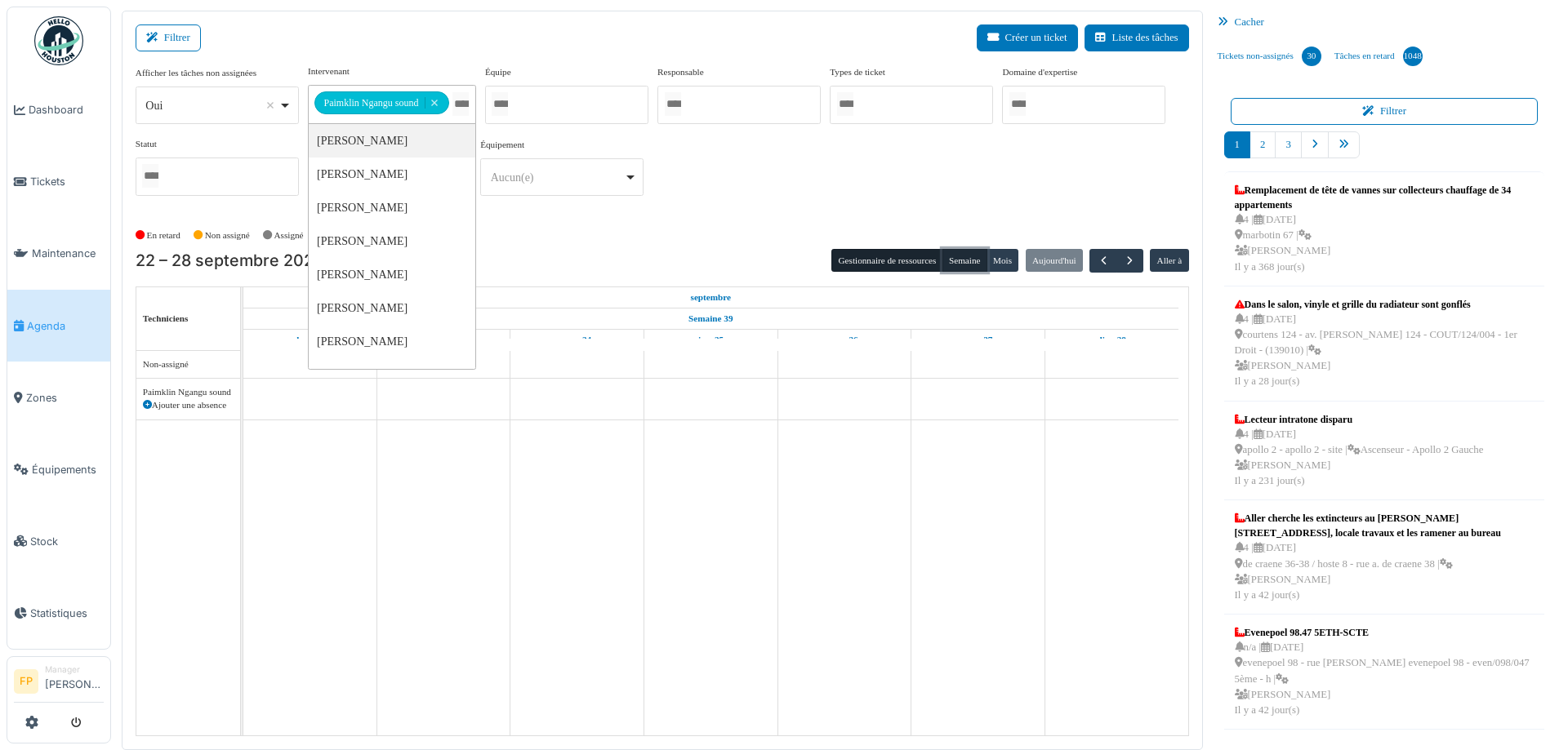
click at [961, 258] on button "Semaine" at bounding box center [965, 260] width 45 height 22
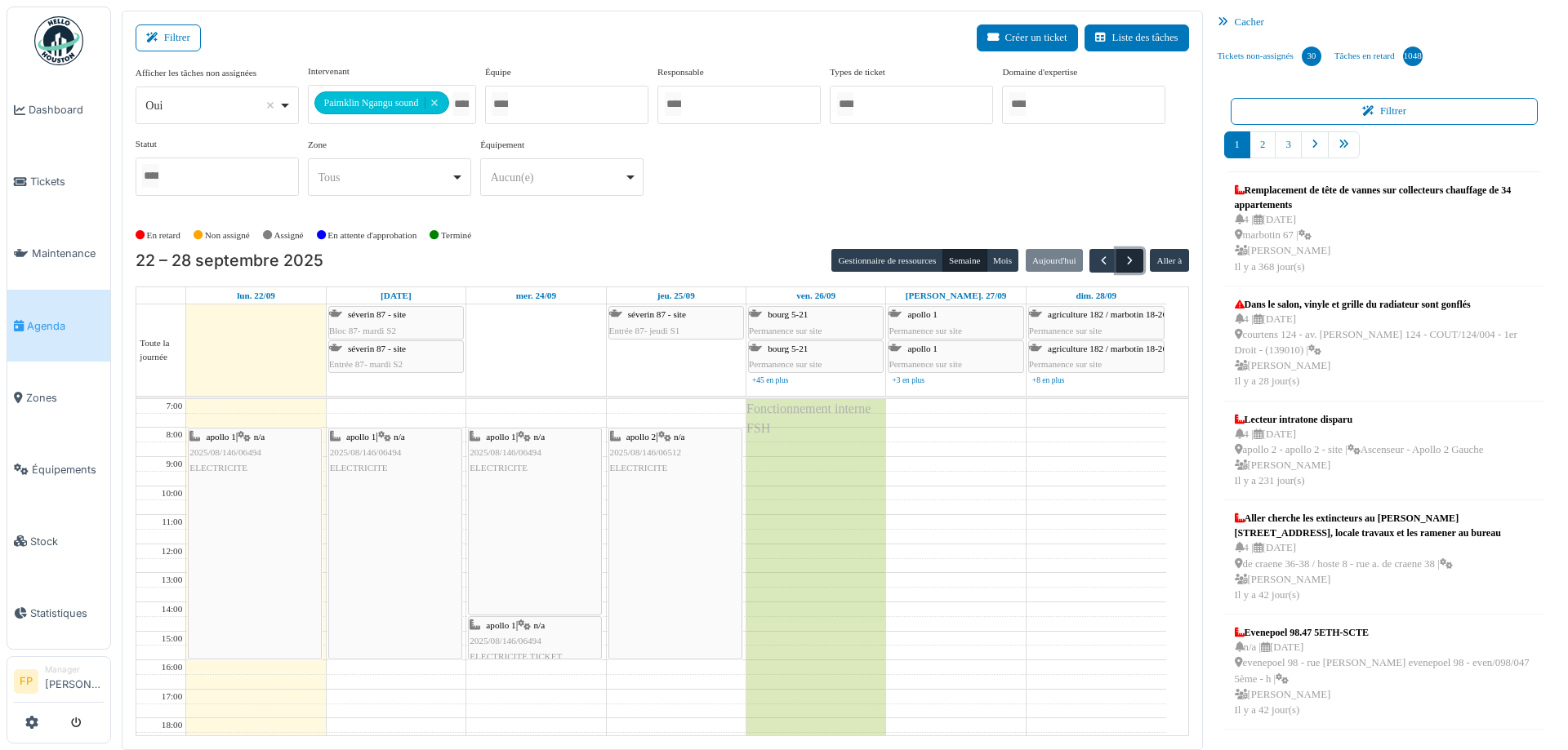
click at [1123, 262] on span "button" at bounding box center [1129, 260] width 13 height 13
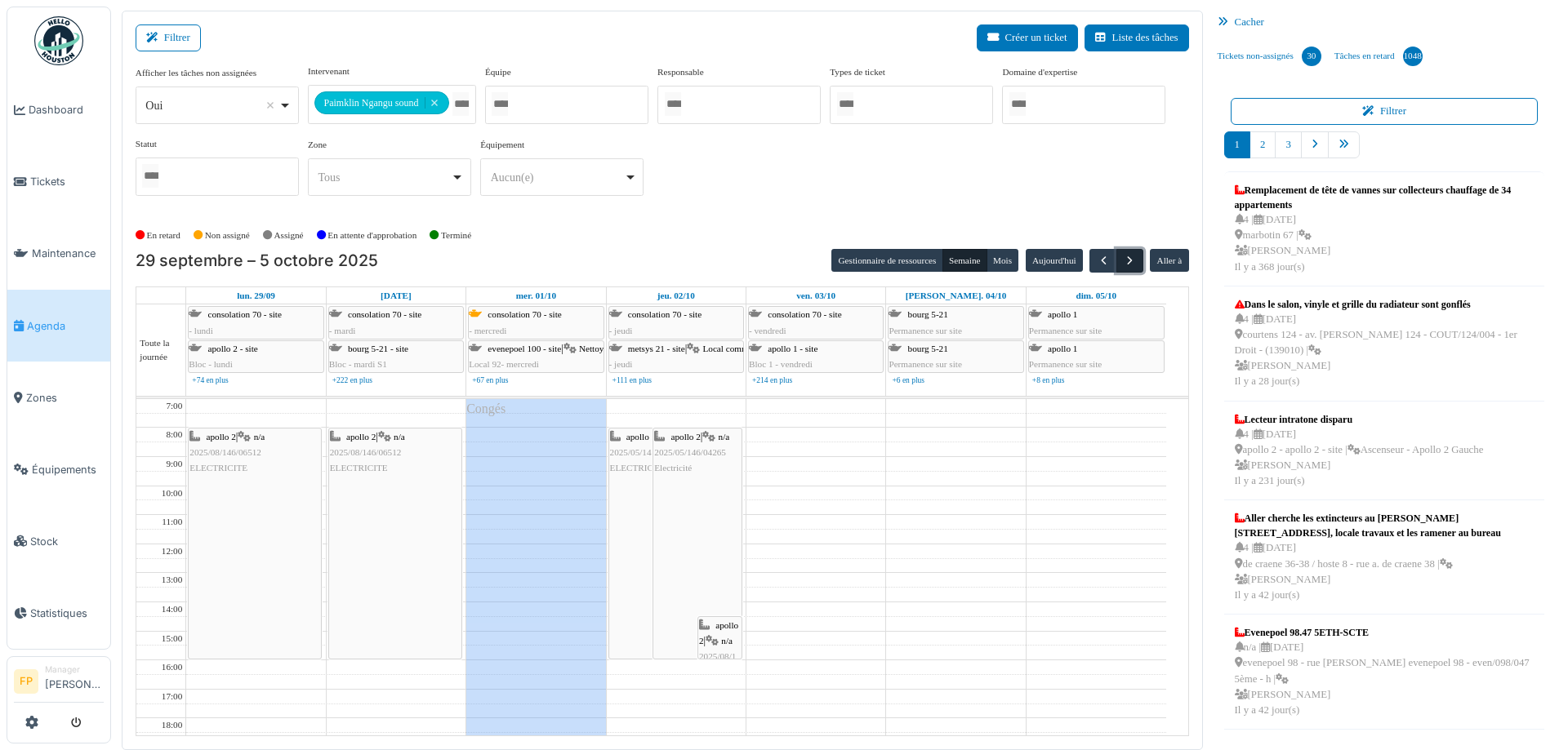
click at [1123, 262] on span "button" at bounding box center [1129, 260] width 13 height 13
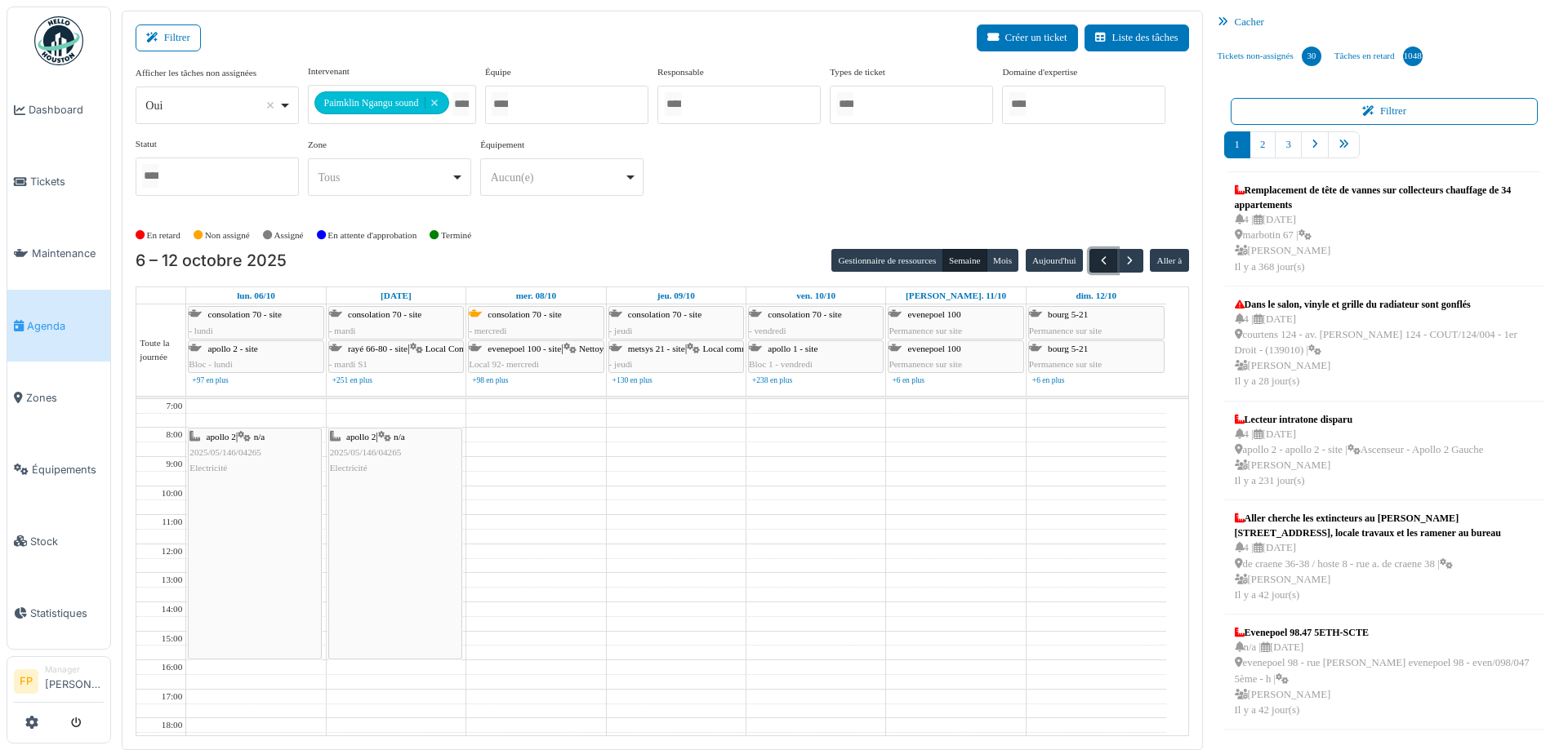
click at [1097, 258] on span "button" at bounding box center [1103, 260] width 13 height 13
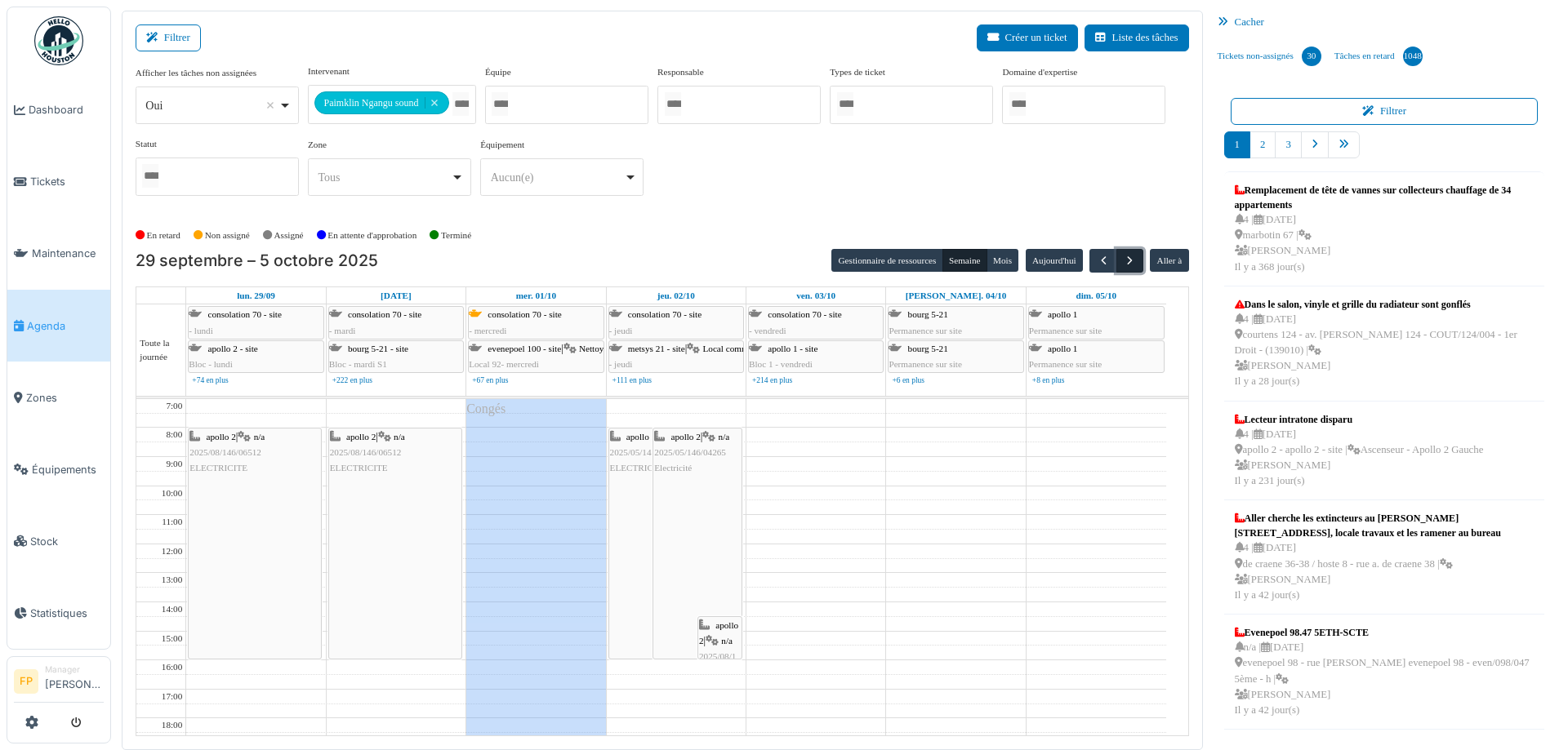
click at [1126, 260] on span "button" at bounding box center [1129, 260] width 13 height 13
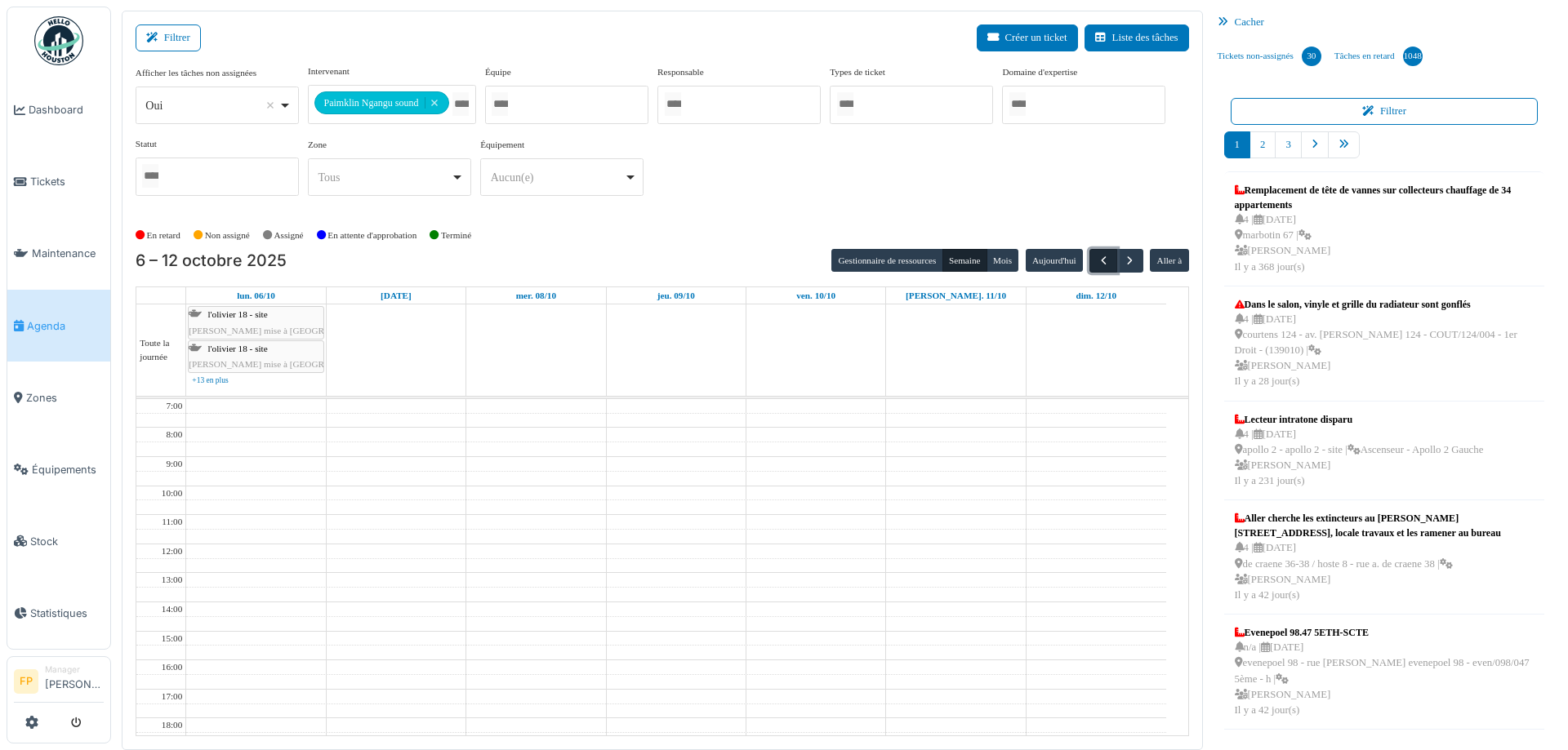
click at [1097, 260] on span "button" at bounding box center [1103, 260] width 13 height 13
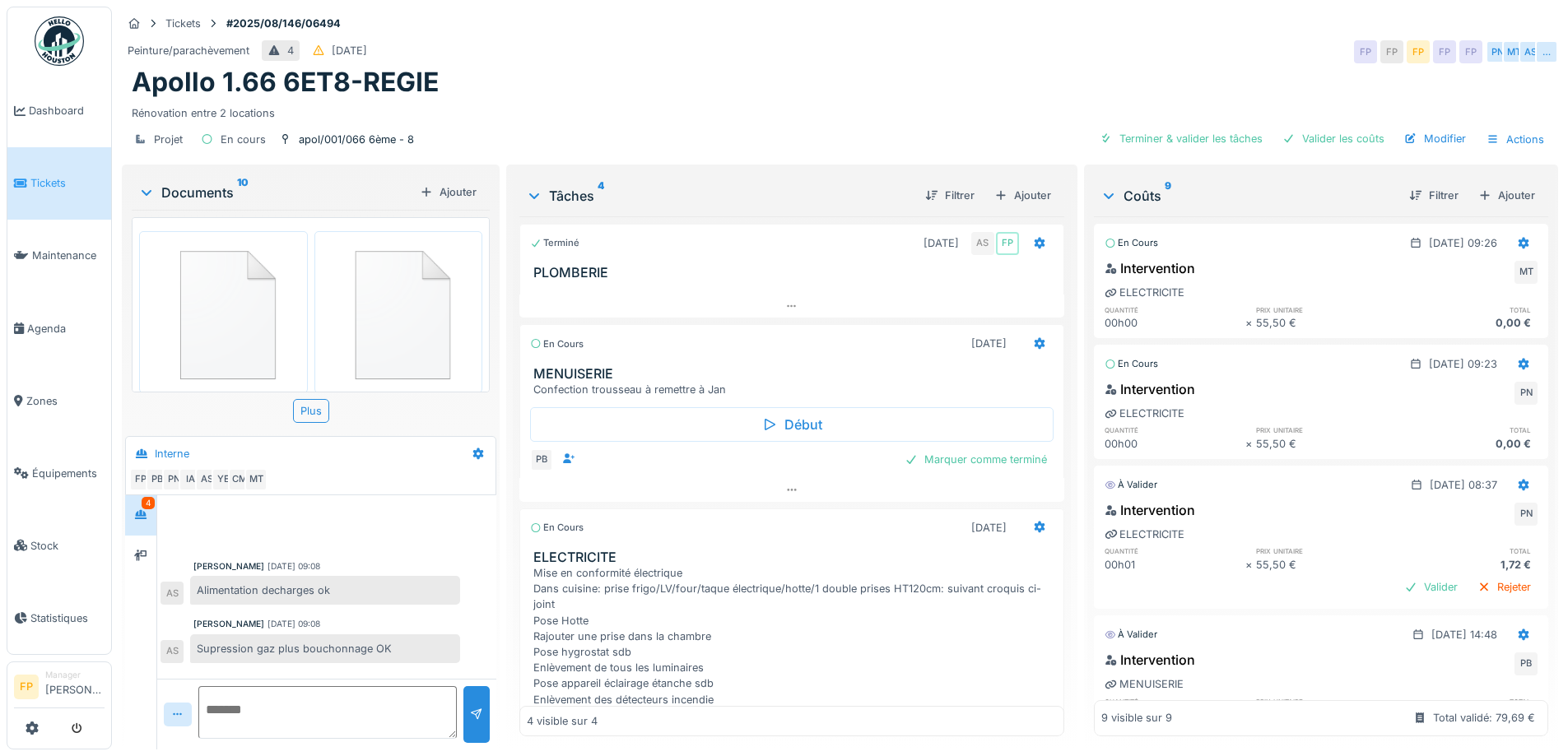
scroll to position [155, 0]
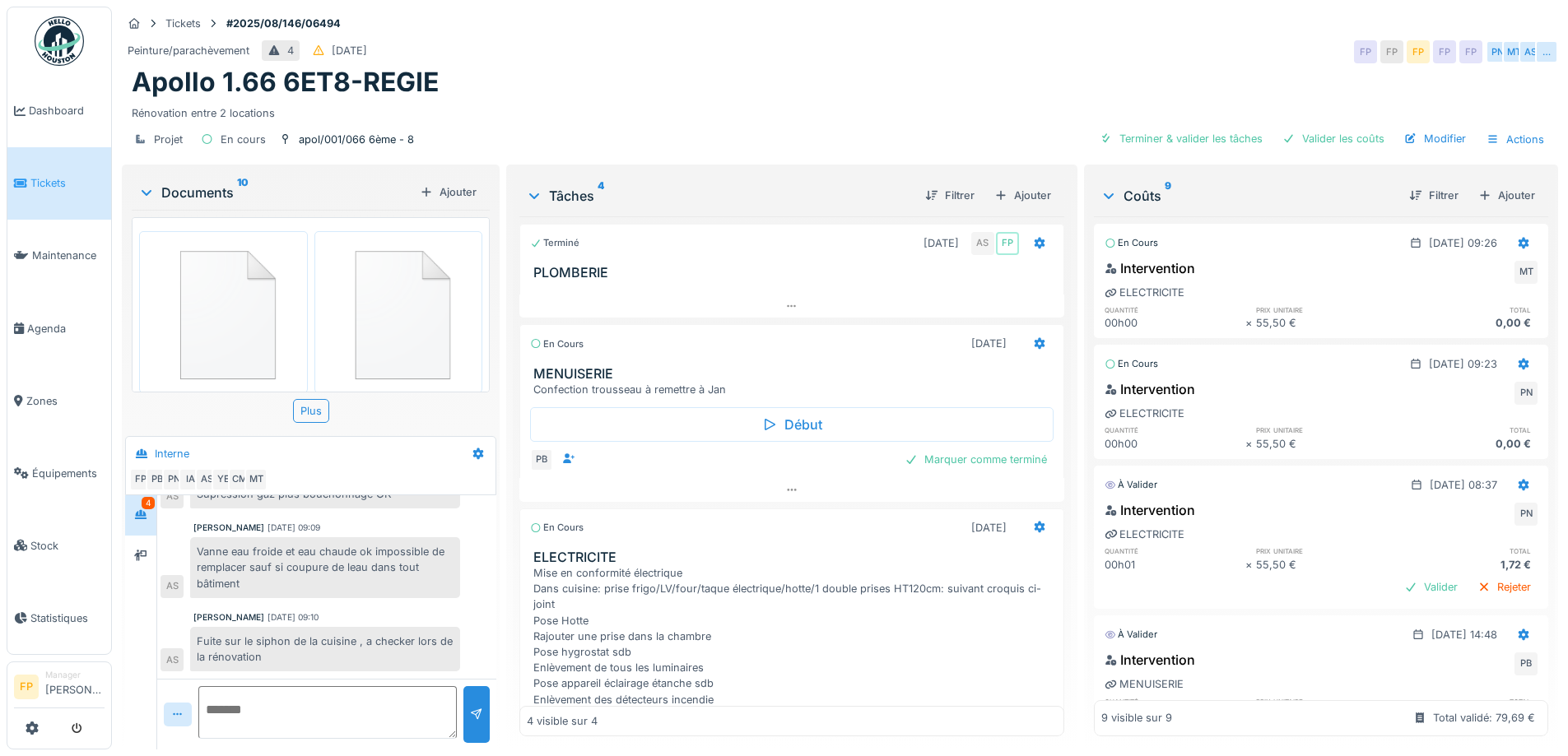
drag, startPoint x: 0, startPoint y: 0, endPoint x: 475, endPoint y: 146, distance: 496.9
drag, startPoint x: 475, startPoint y: 146, endPoint x: 514, endPoint y: 84, distance: 73.2
click at [514, 84] on div "Apollo 1.66 6ET8-REGIE" at bounding box center [841, 82] width 1417 height 32
drag, startPoint x: 514, startPoint y: 84, endPoint x: 508, endPoint y: 58, distance: 26.7
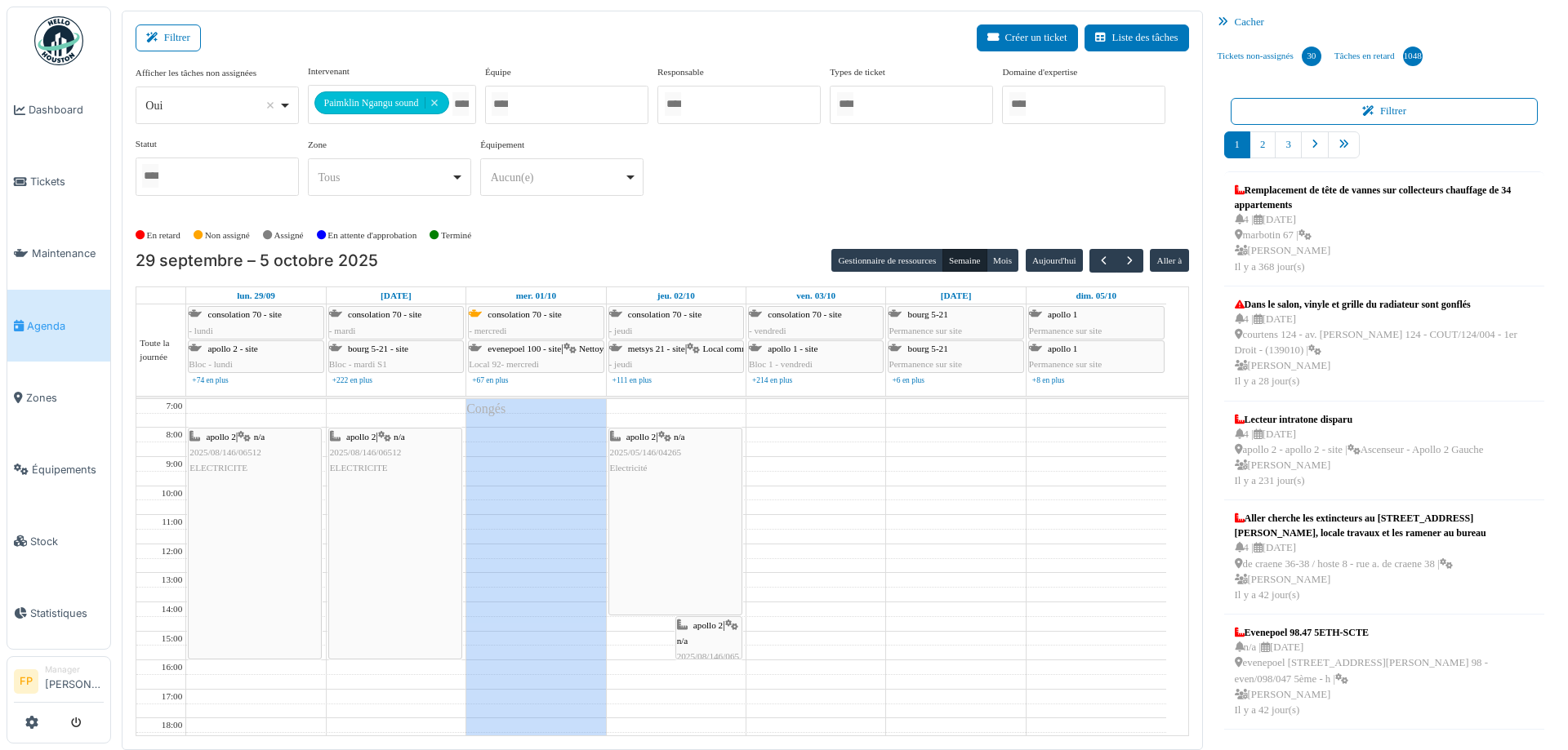
drag, startPoint x: 649, startPoint y: 658, endPoint x: 649, endPoint y: 606, distance: 52.0
click at [649, 606] on div "apollo 2 | n/a 2025/05/146/04265 Electricité apollo 2 | n/a 2025/08/146/06512 E…" at bounding box center [676, 646] width 139 height 493
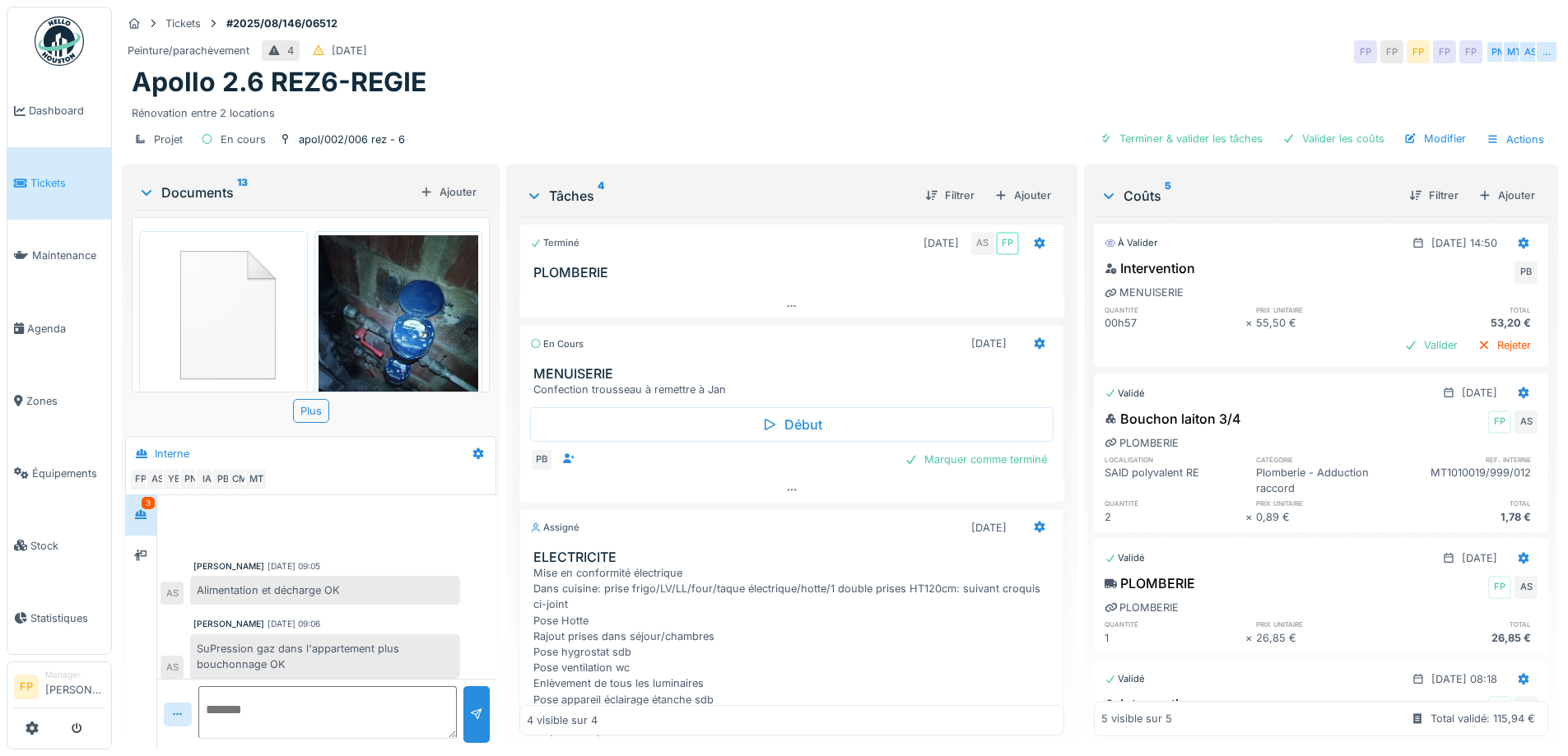
scroll to position [458, 0]
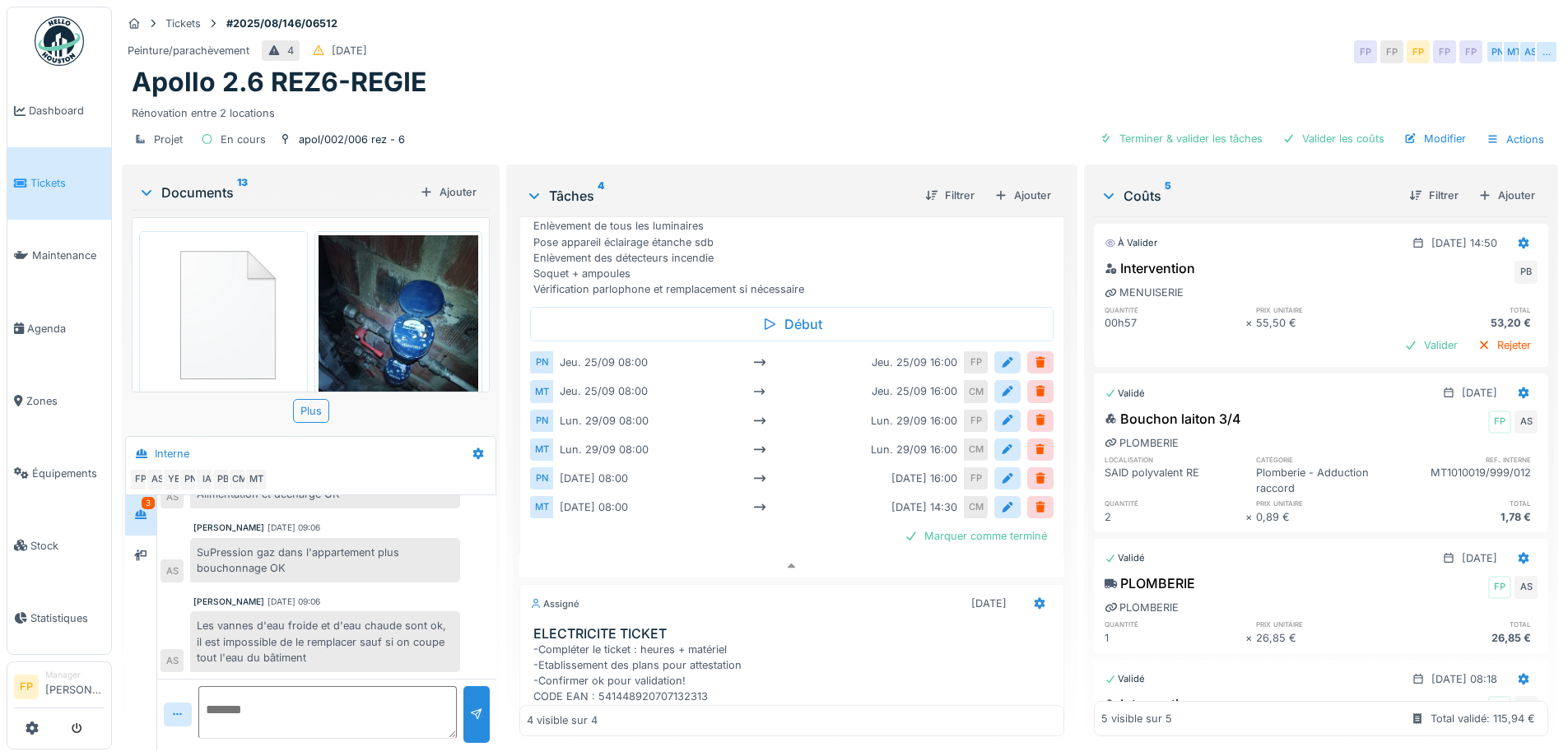
click at [51, 178] on span "Tickets" at bounding box center [68, 183] width 74 height 15
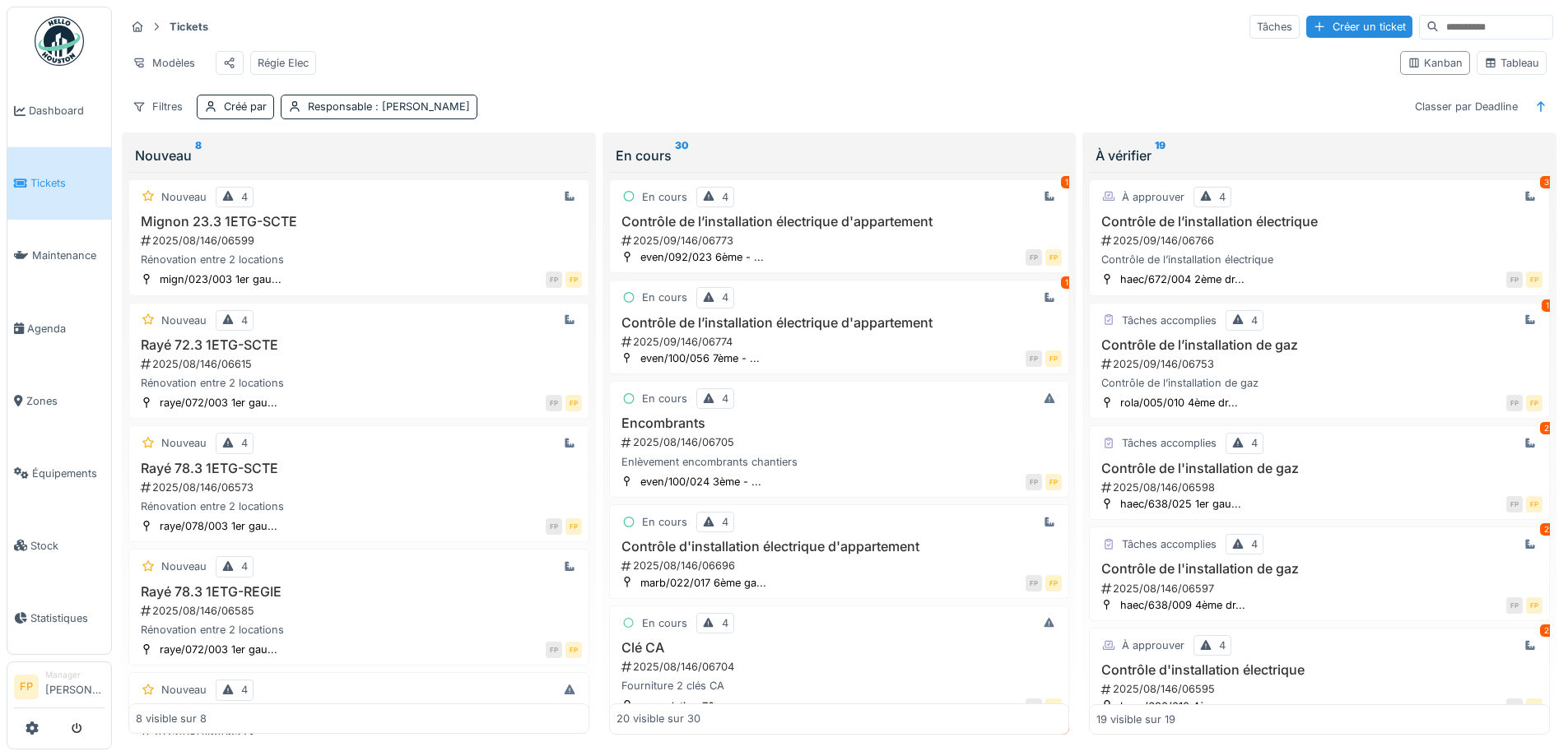
click at [1440, 26] on input at bounding box center [1497, 26] width 114 height 23
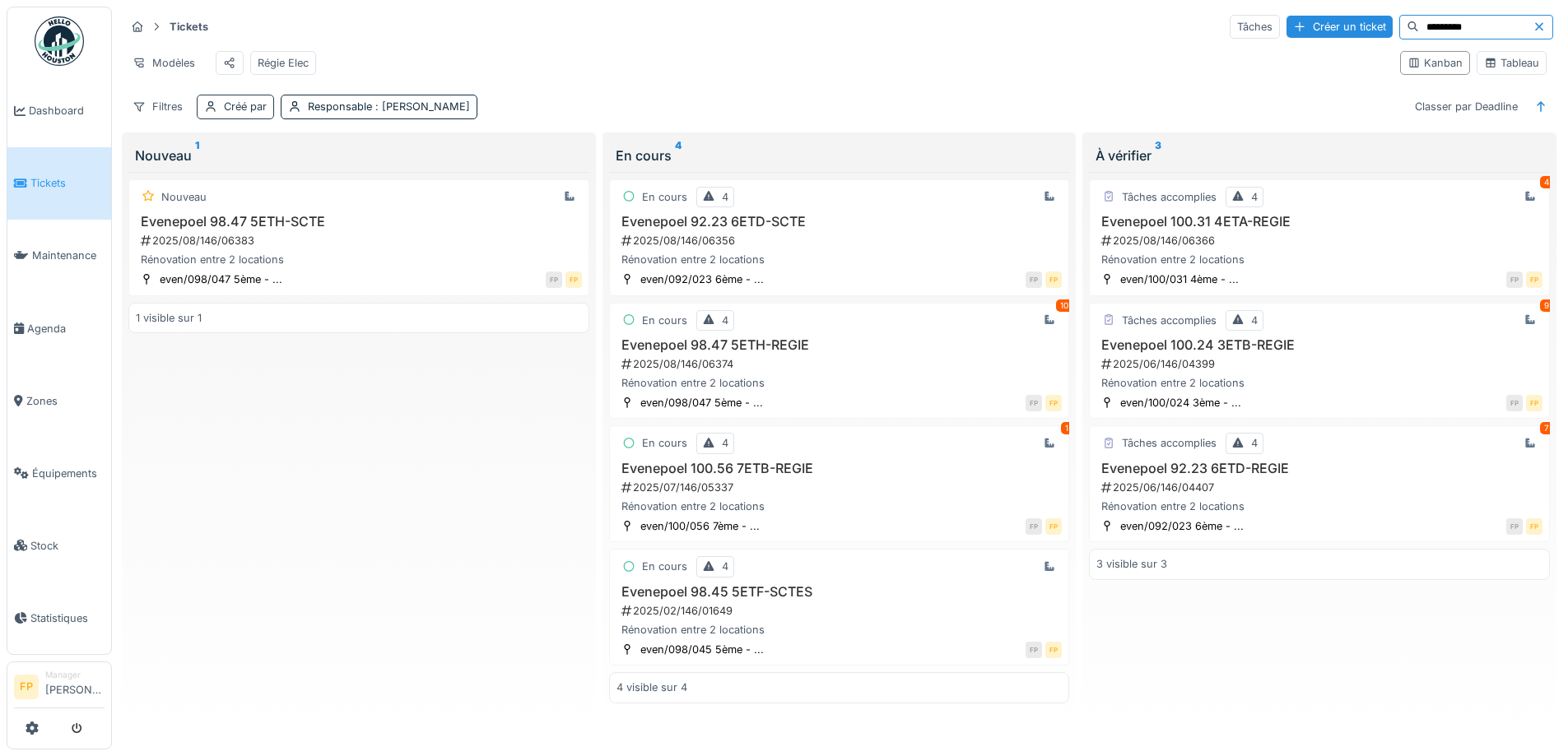
type input "*********"
click at [245, 114] on div "Créé par" at bounding box center [245, 106] width 43 height 15
click at [316, 159] on div at bounding box center [315, 162] width 14 height 15
click at [49, 393] on span "Zones" at bounding box center [65, 401] width 78 height 15
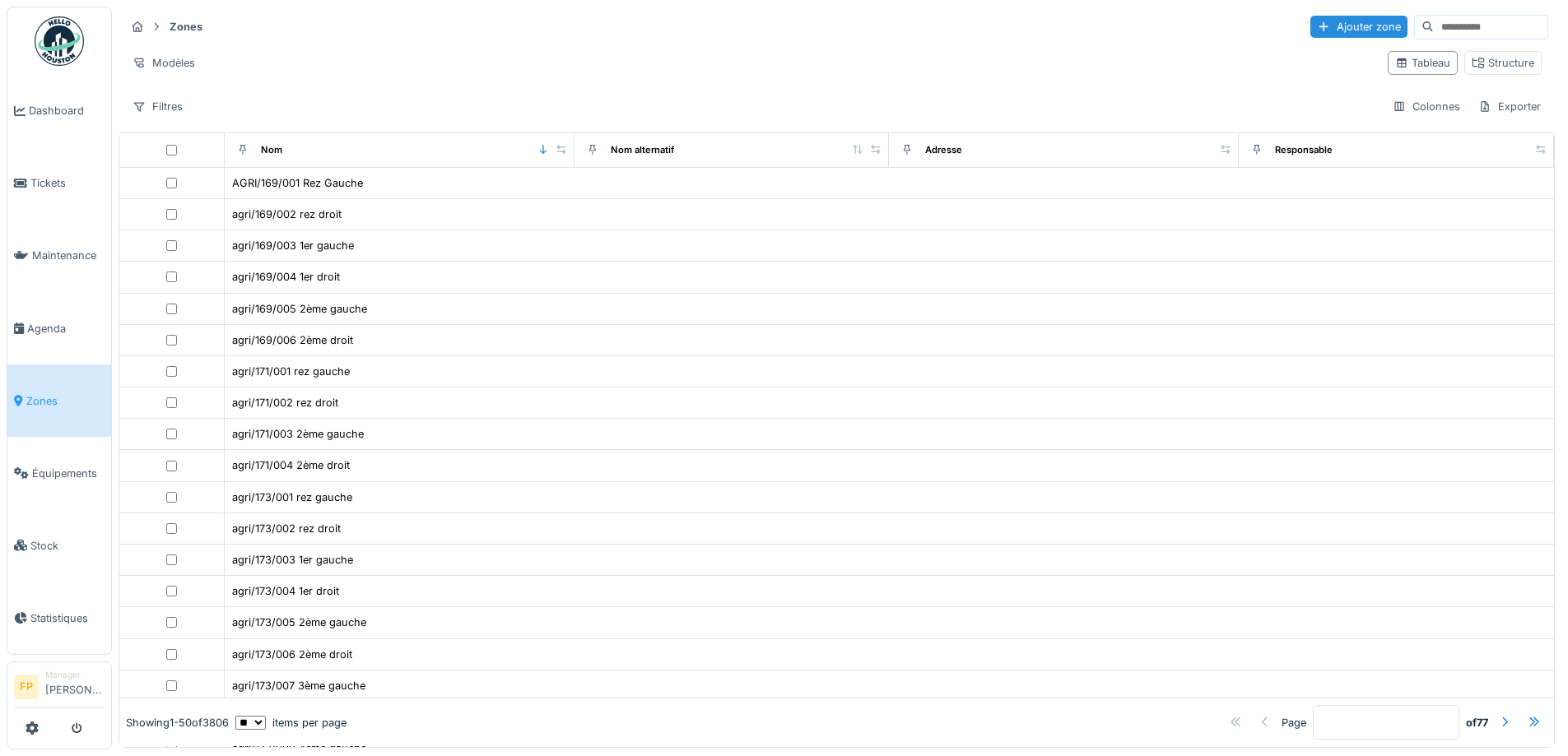
click at [1434, 25] on input at bounding box center [1491, 26] width 114 height 23
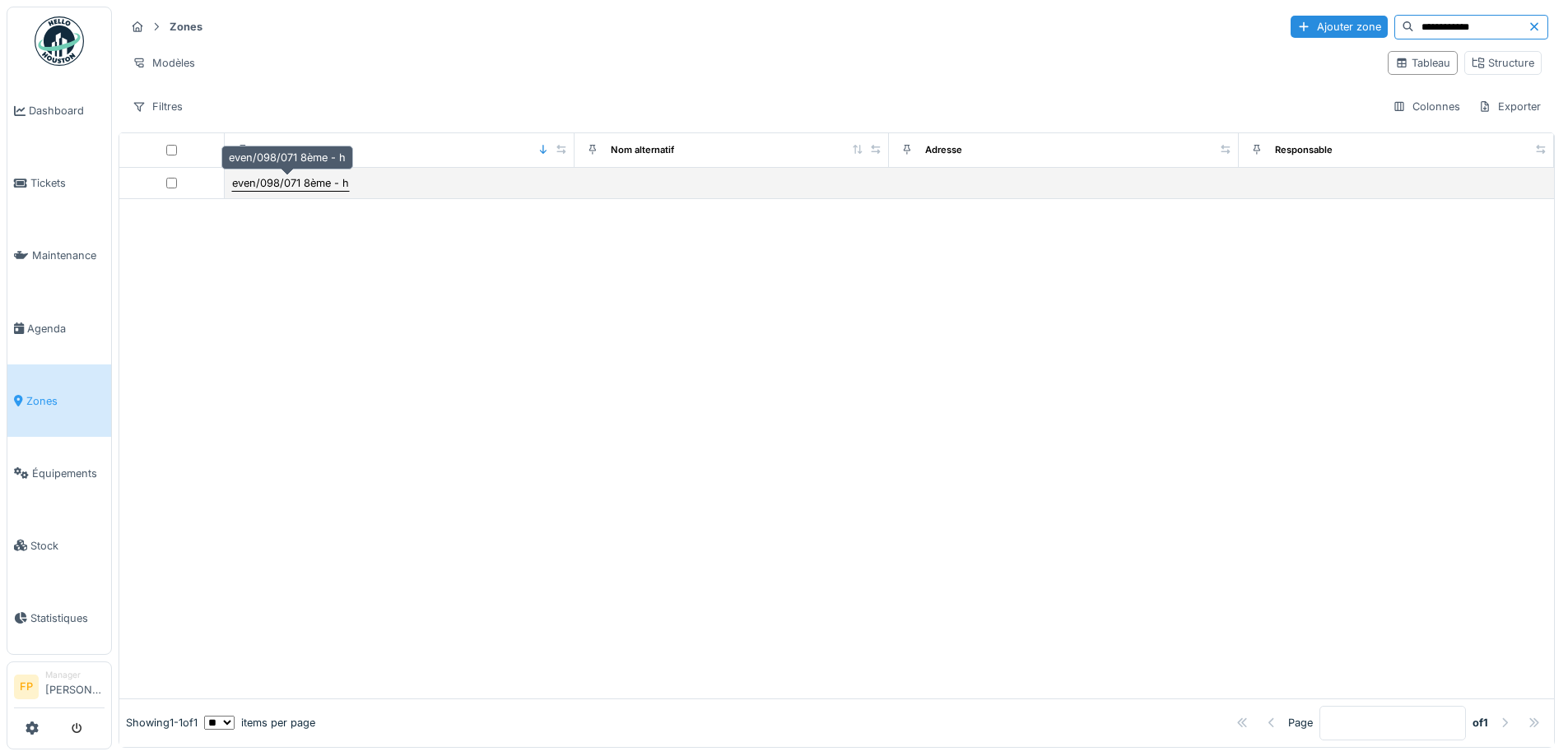
type input "**********"
click at [255, 184] on div "even/098/071 8ème - h" at bounding box center [290, 183] width 117 height 15
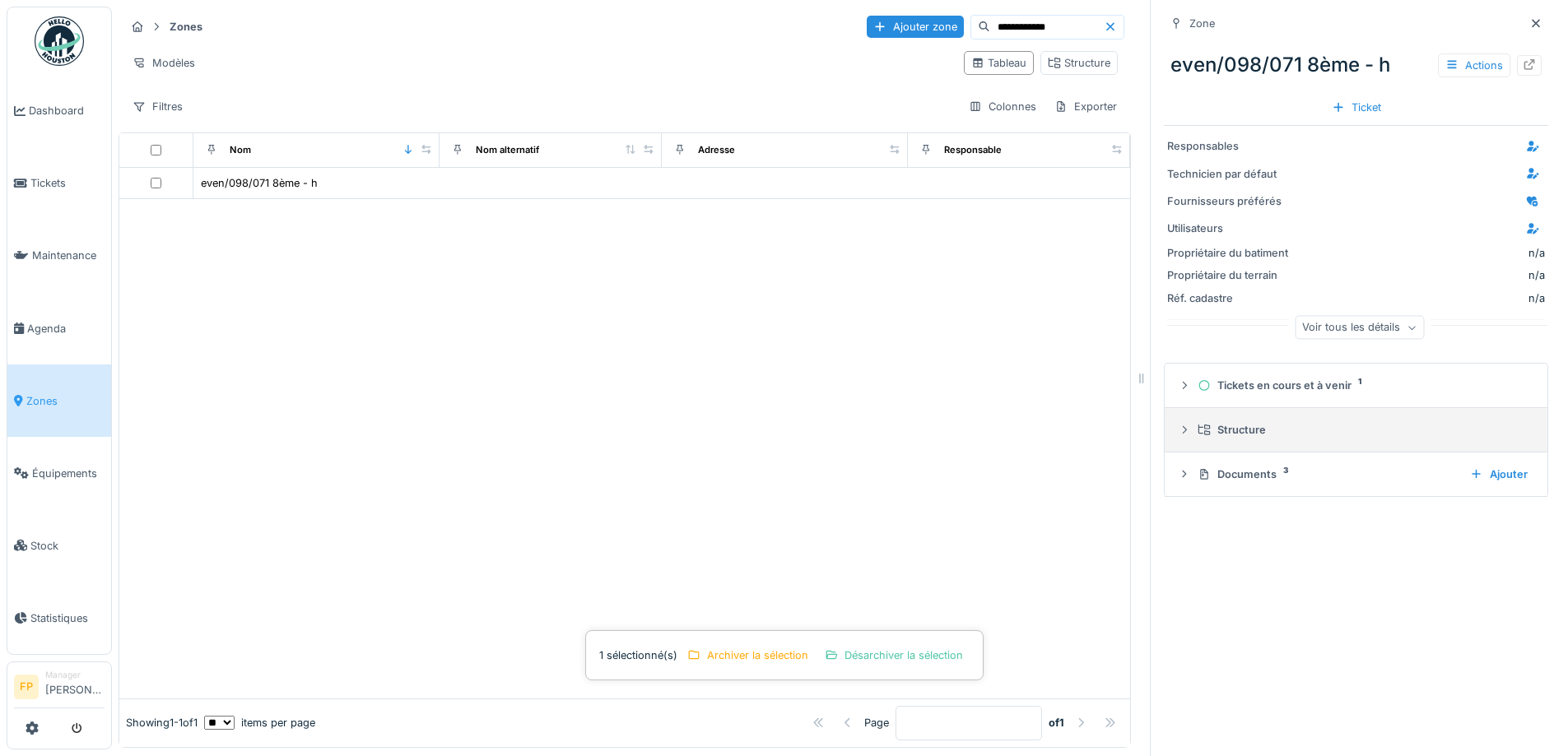
click at [1230, 426] on div "Structure" at bounding box center [1363, 430] width 330 height 15
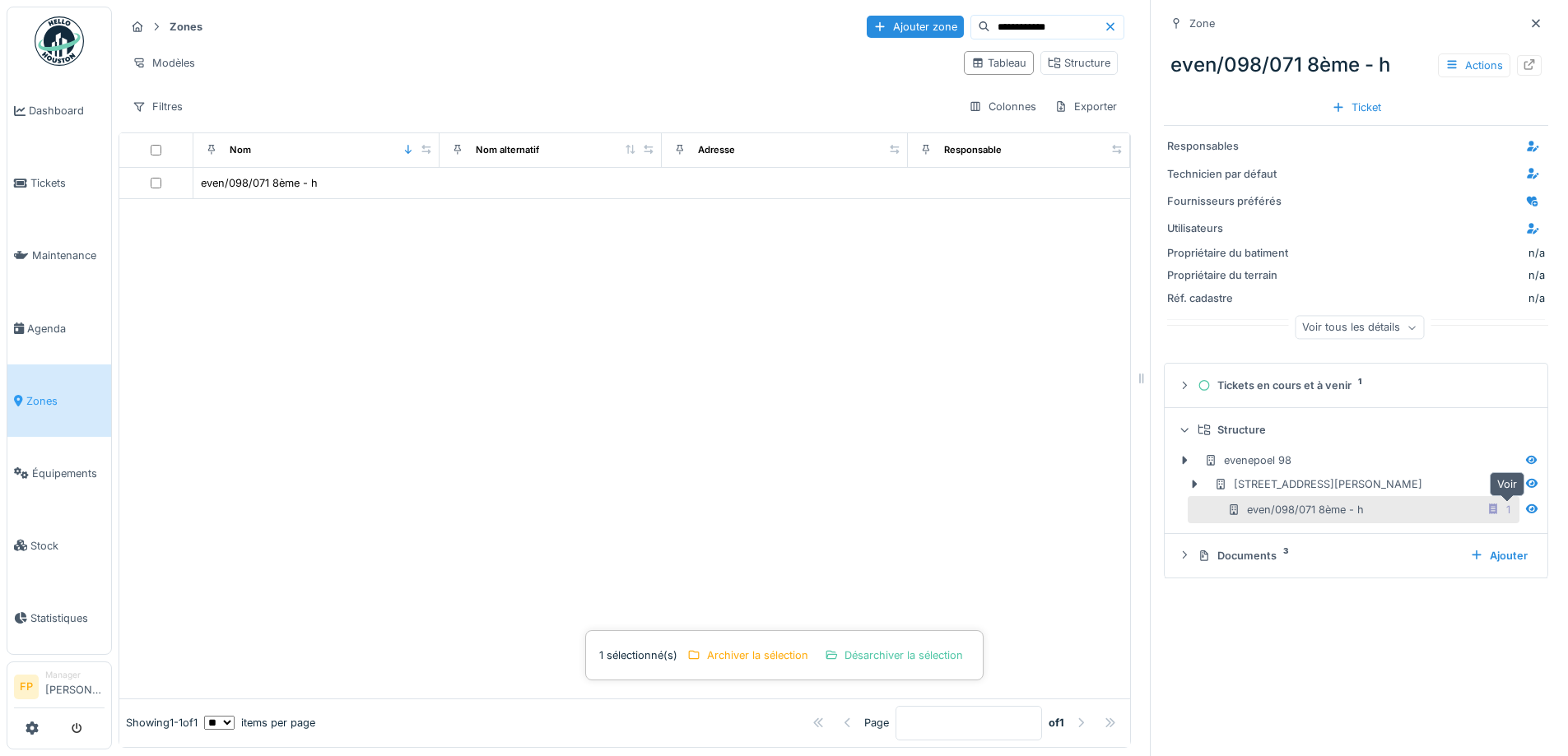
click at [1526, 510] on icon at bounding box center [1532, 509] width 12 height 9
click at [1489, 508] on icon at bounding box center [1493, 509] width 8 height 11
click at [637, 654] on div "1 sélectionné(s) Archiver la sélection Désarchiver la sélection" at bounding box center [784, 656] width 398 height 51
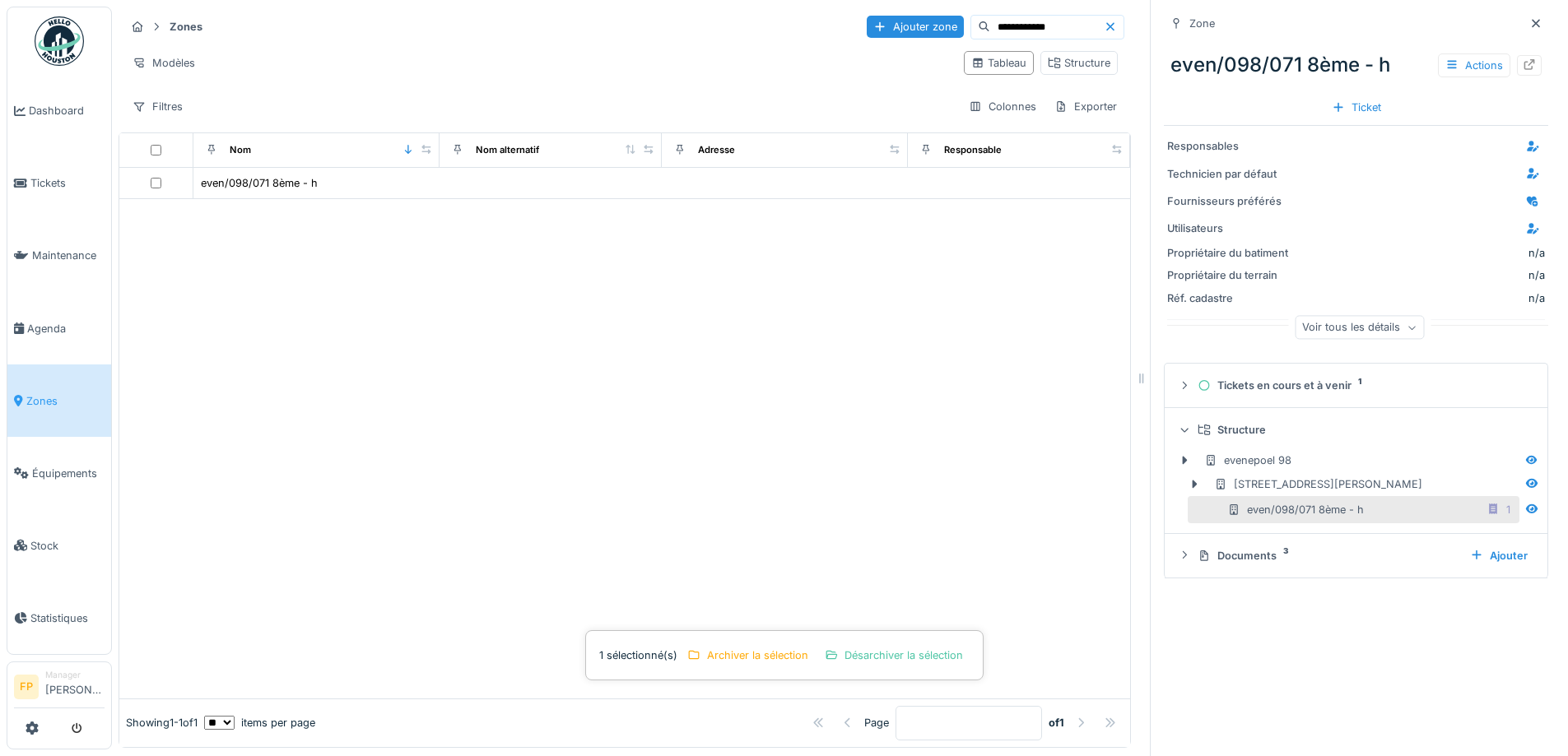
click at [1340, 658] on div "Zone even/098/071 8ème - h Actions Ticket Responsables Technicien par défaut Fo…" at bounding box center [1355, 378] width 412 height 756
click at [1252, 517] on div "even/098/071 8ème - h" at bounding box center [1296, 509] width 137 height 15
click at [1262, 516] on div "even/098/071 8ème - h" at bounding box center [1296, 509] width 137 height 15
click at [40, 379] on link "Zones" at bounding box center [59, 401] width 104 height 72
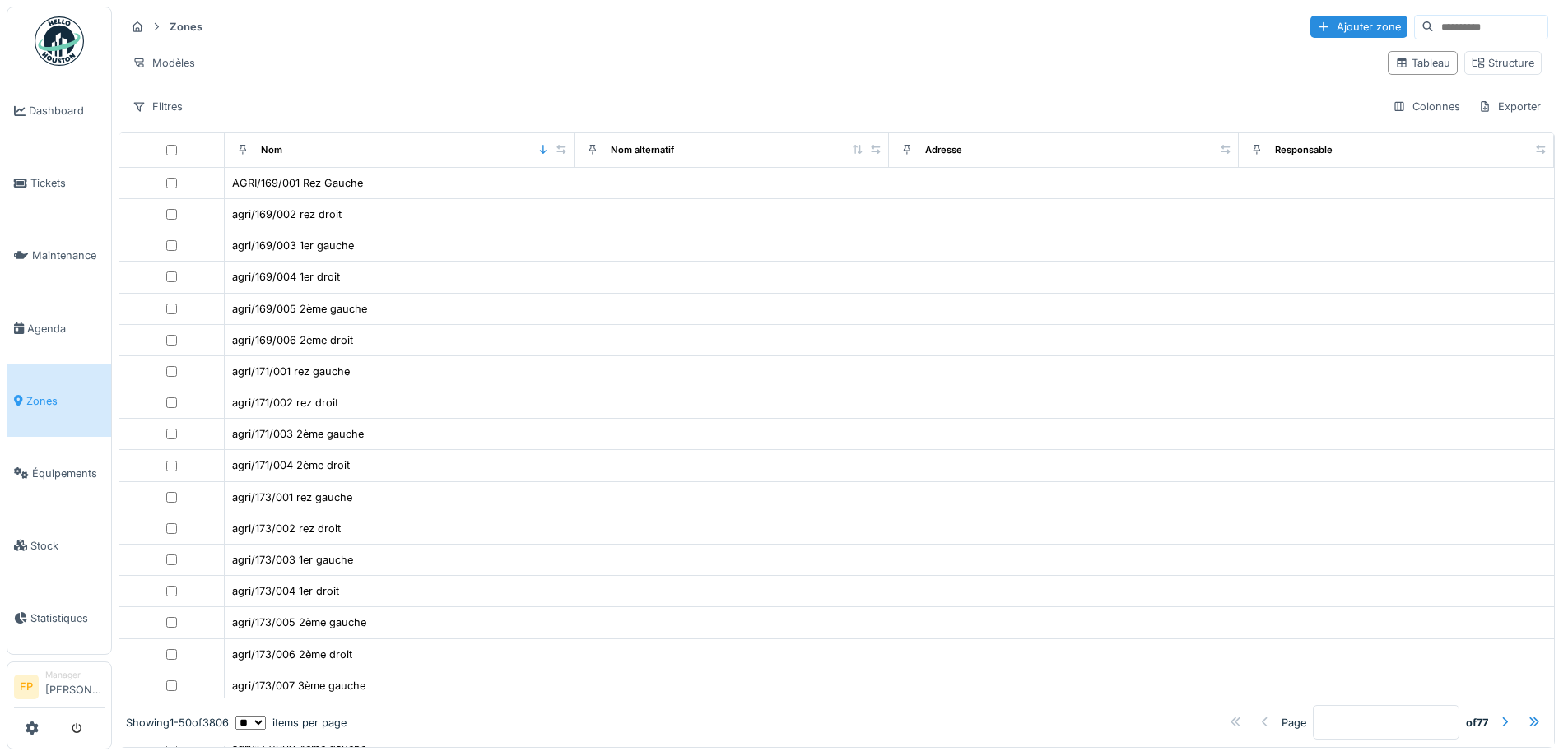
click at [1434, 17] on input at bounding box center [1491, 26] width 114 height 23
click at [1414, 24] on input "****" at bounding box center [1471, 26] width 114 height 23
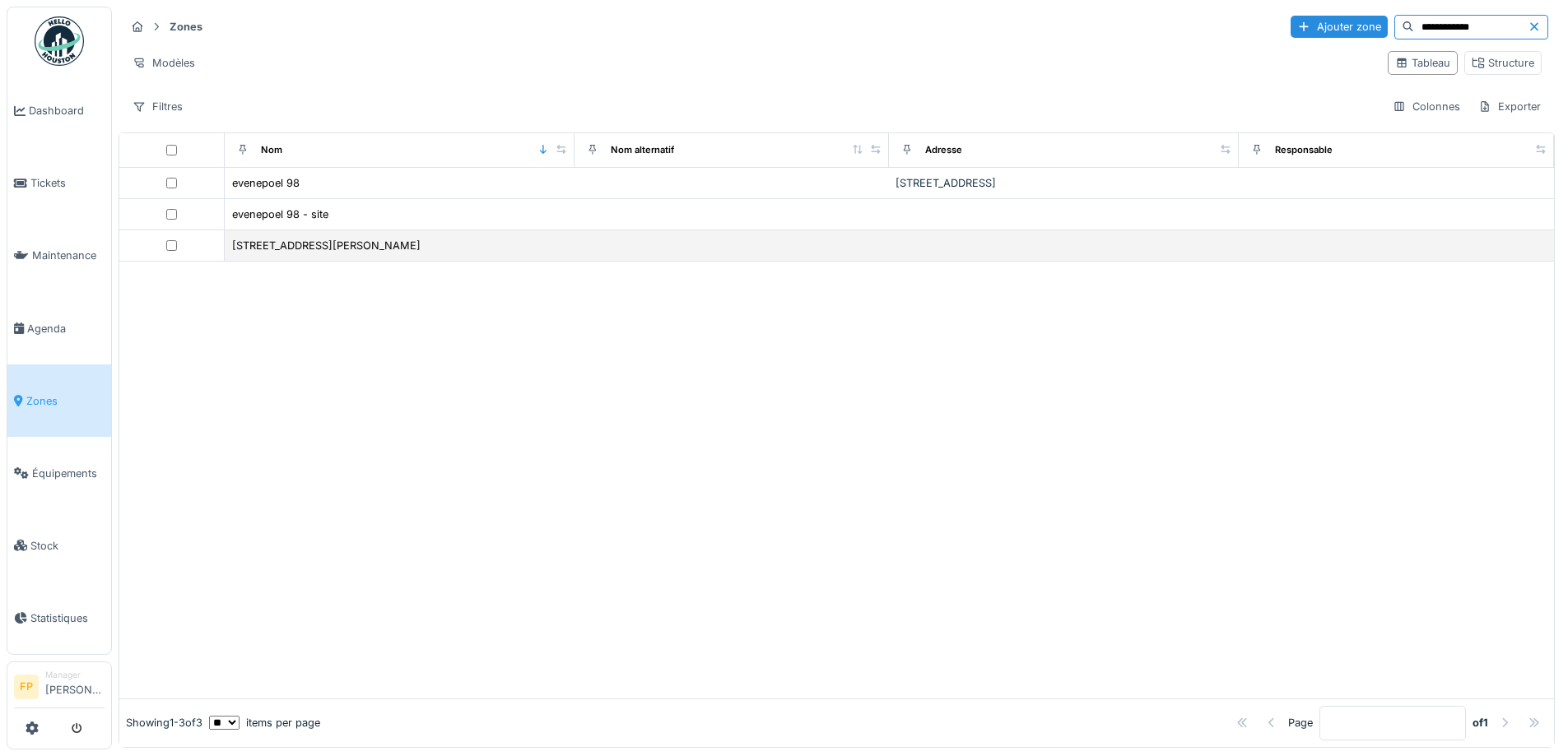
type input "**********"
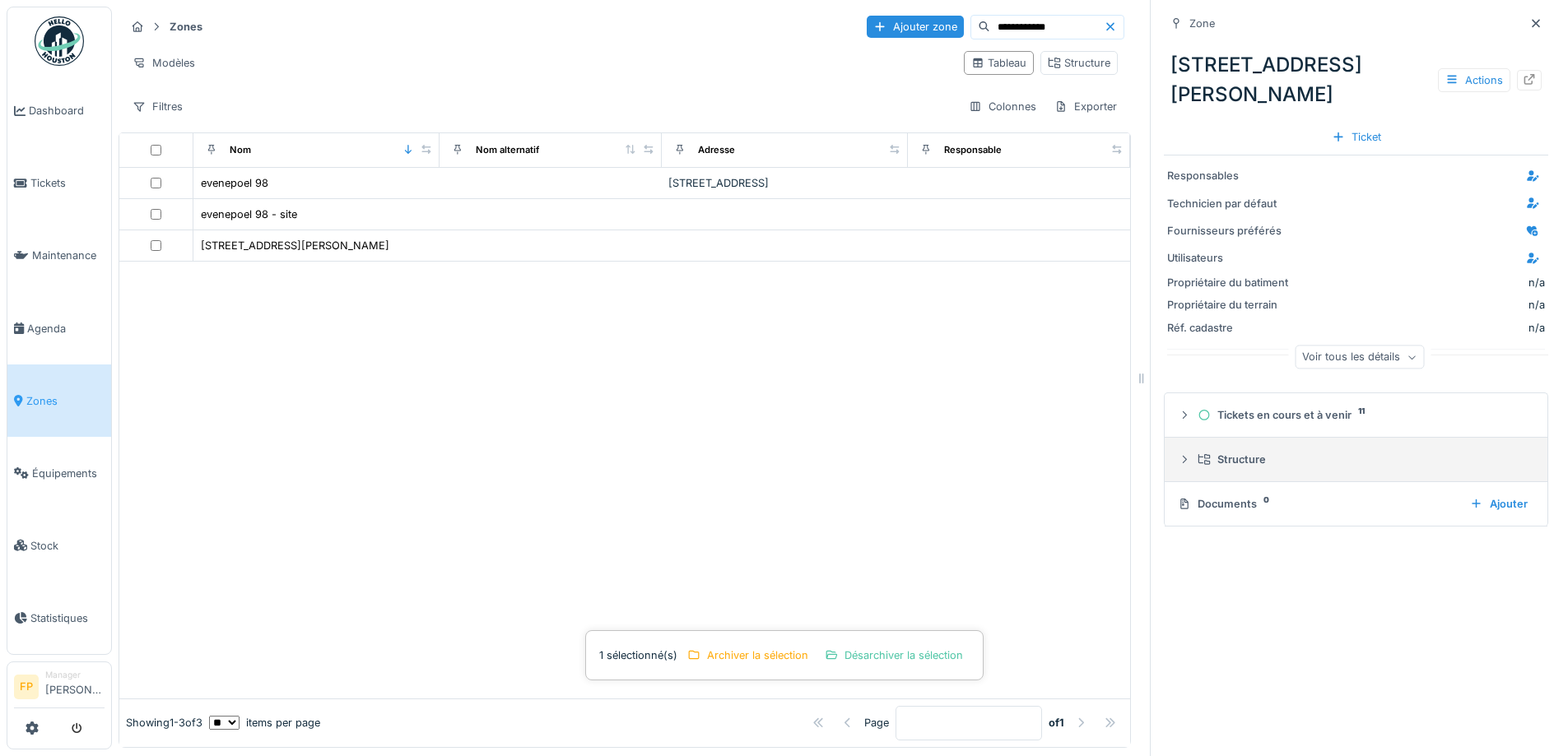
click at [1228, 452] on div "Structure" at bounding box center [1363, 459] width 330 height 15
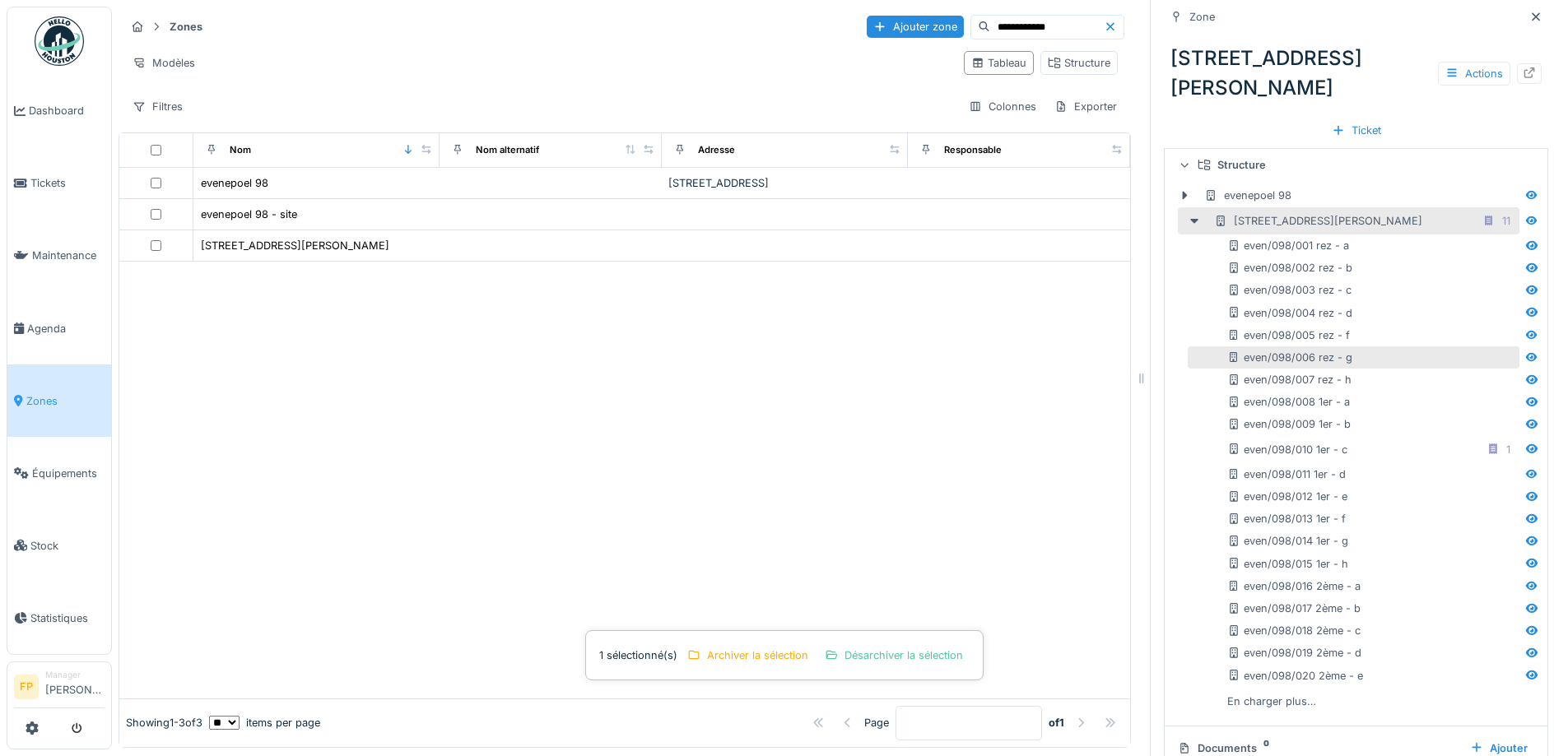
scroll to position [13, 0]
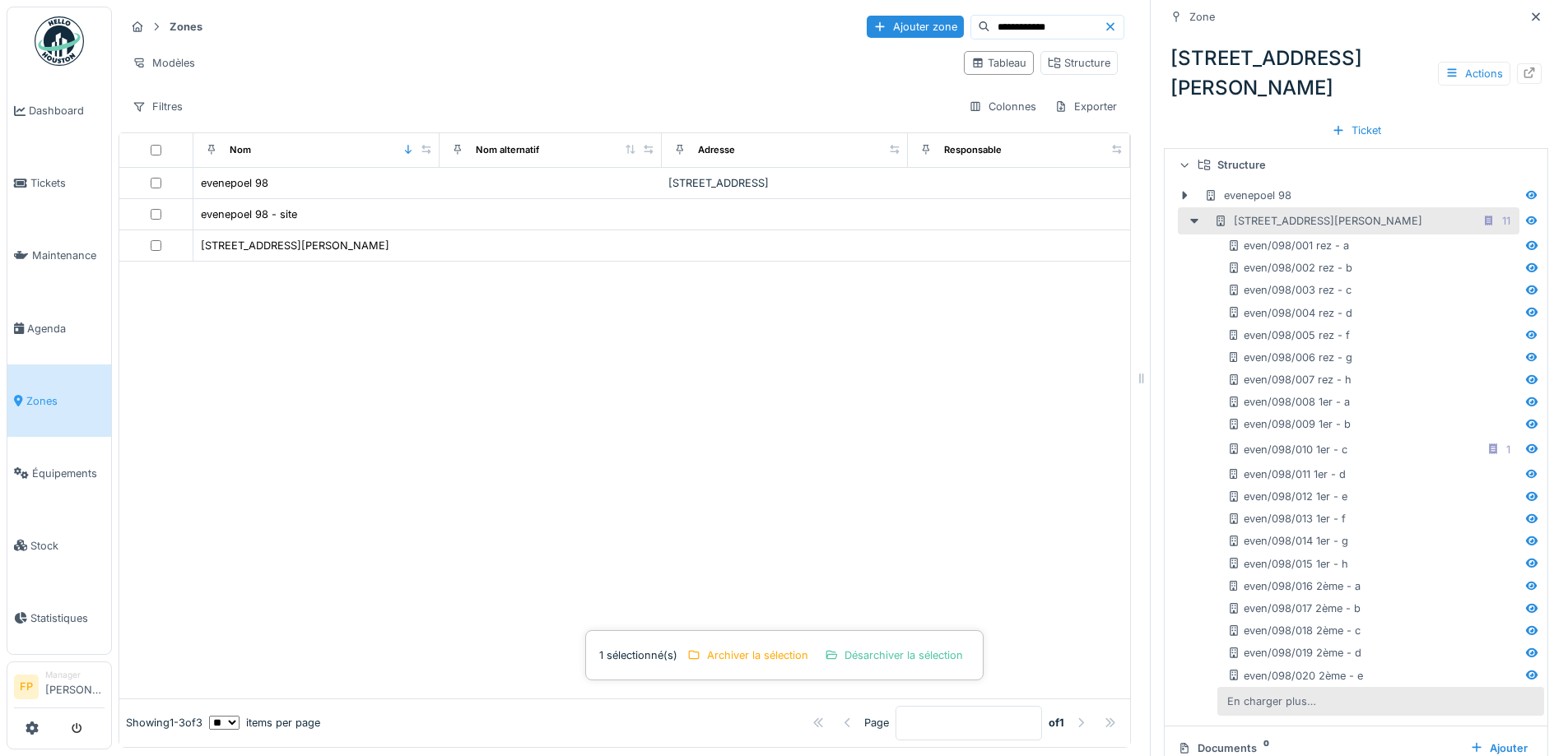
click at [1267, 690] on div "En charger plus…" at bounding box center [1271, 701] width 102 height 23
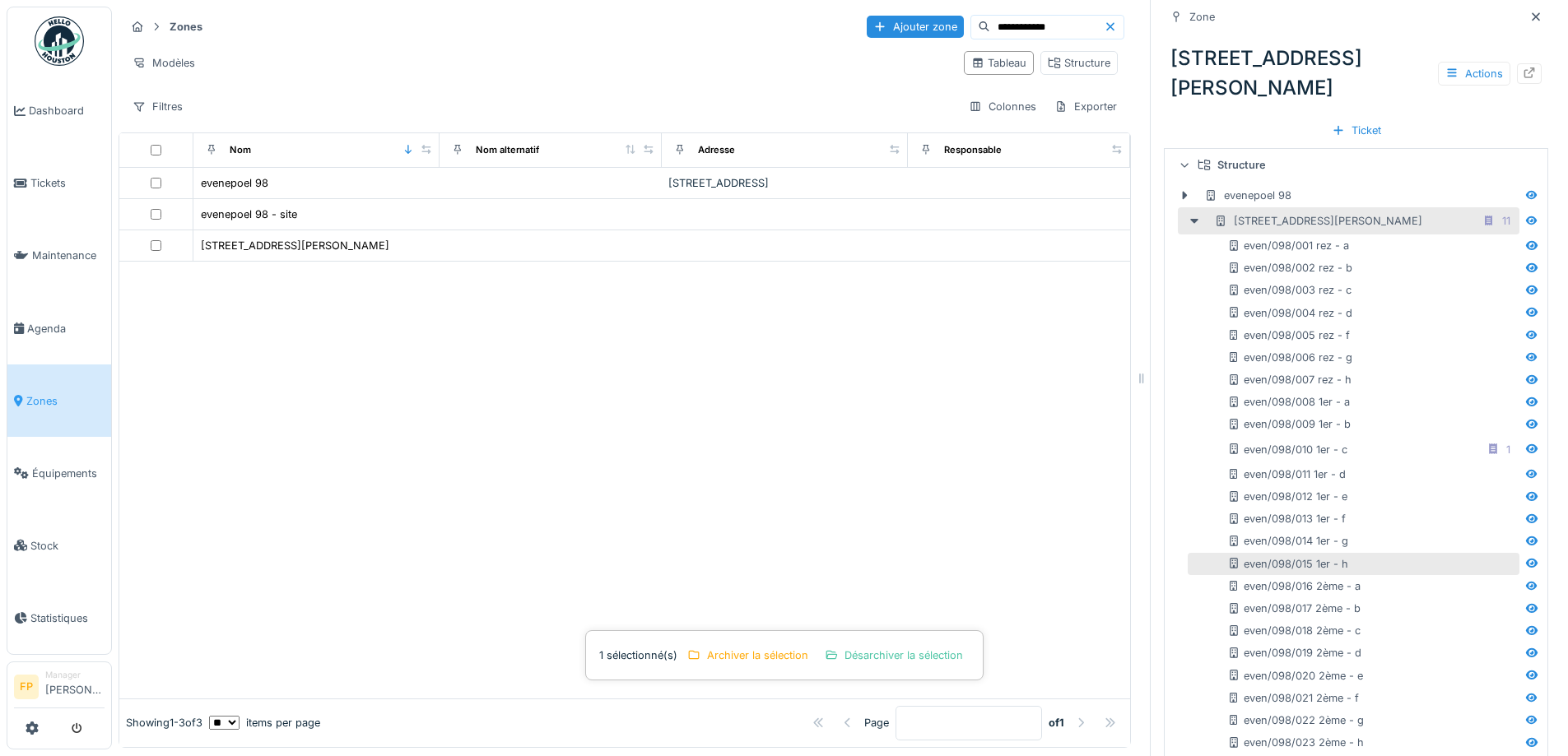
scroll to position [747, 0]
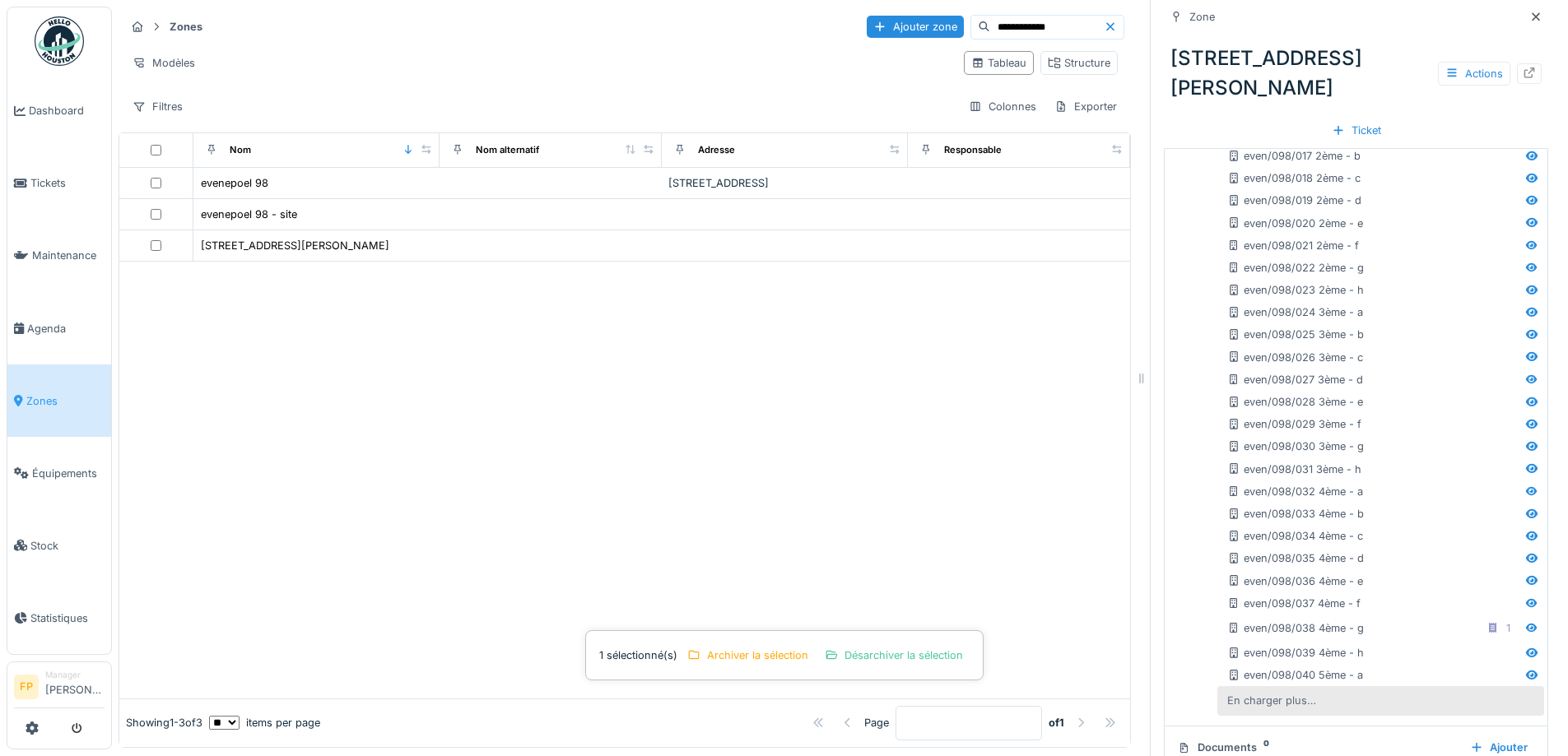
click at [1274, 690] on div "En charger plus…" at bounding box center [1271, 701] width 102 height 23
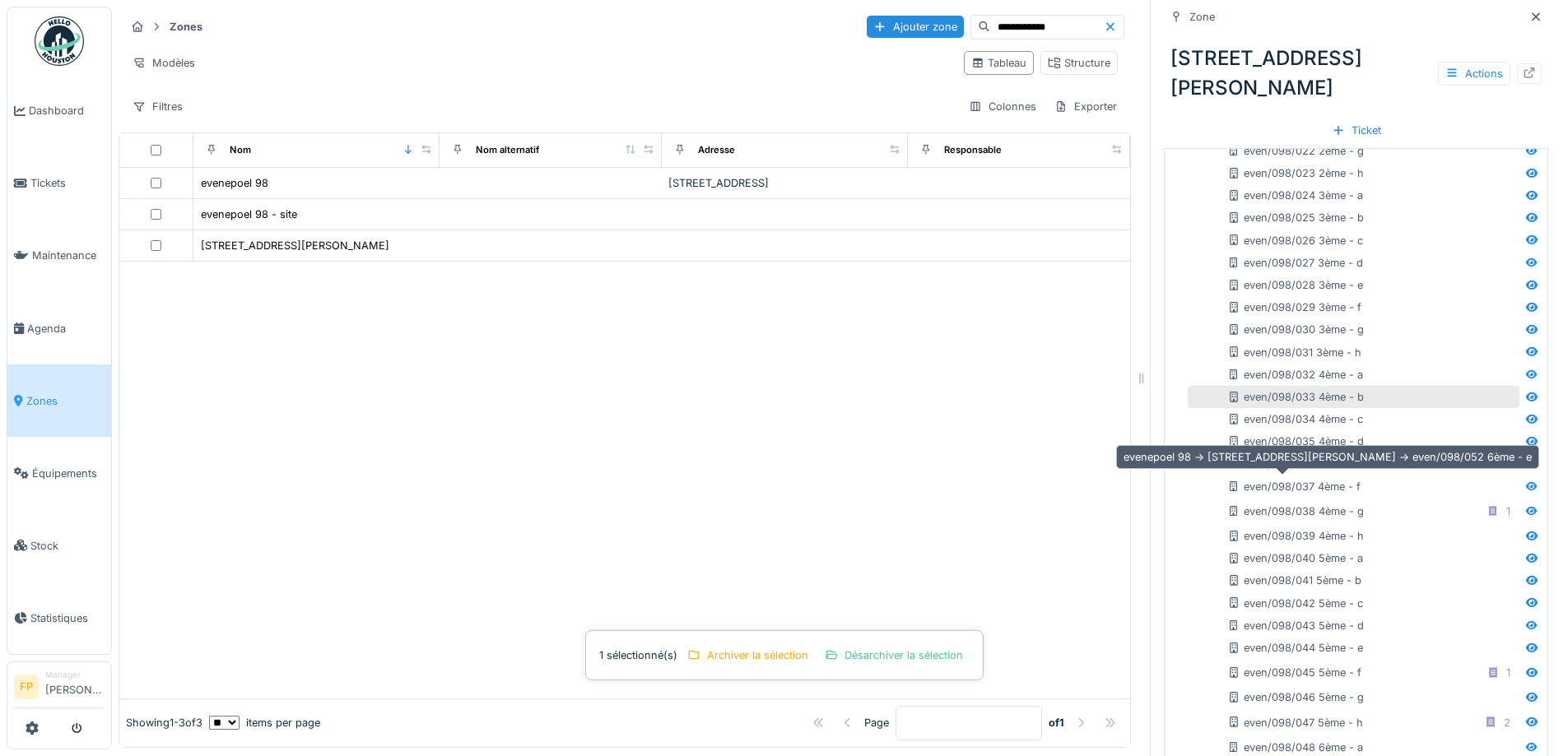
scroll to position [1205, 0]
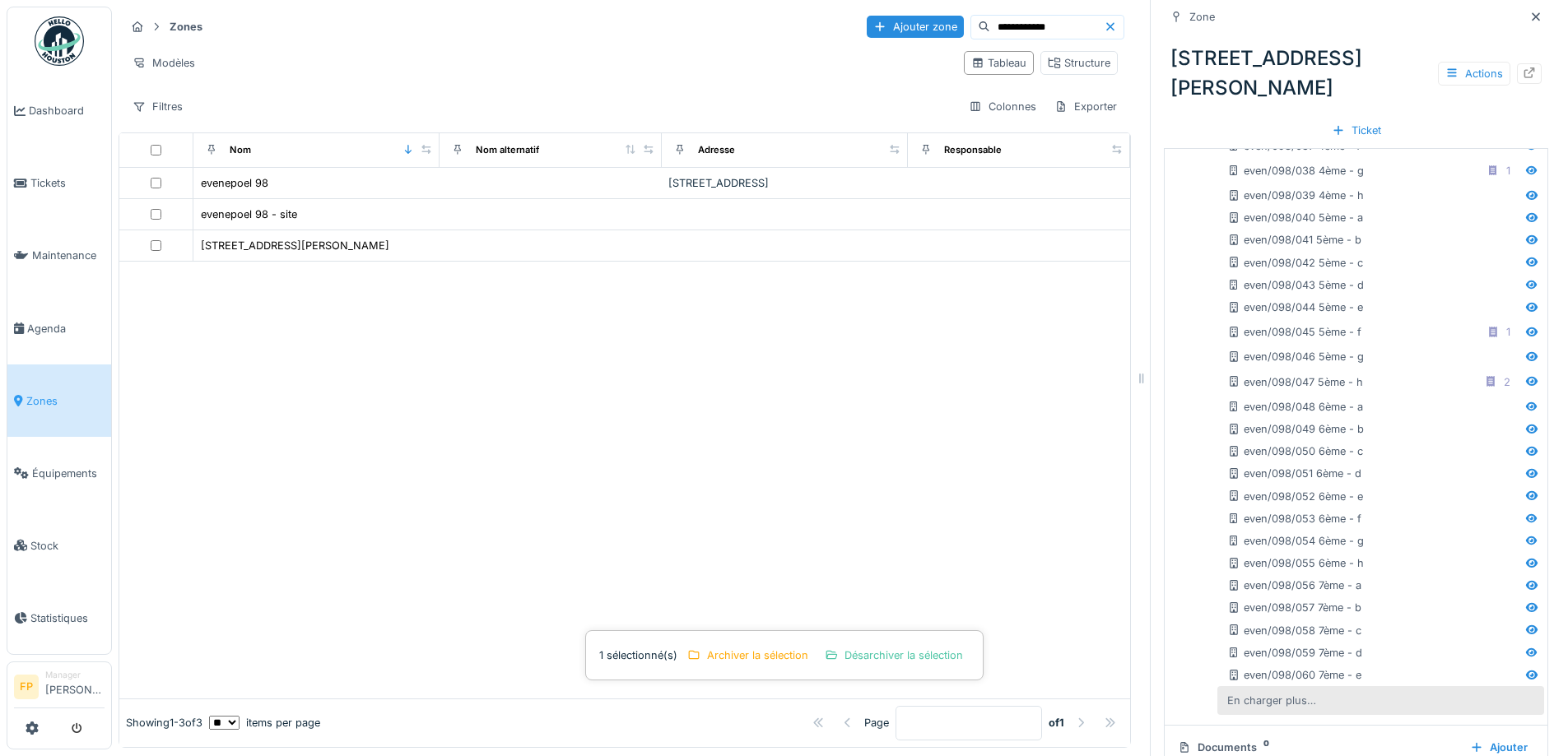
click at [1276, 690] on div "En charger plus…" at bounding box center [1271, 701] width 102 height 23
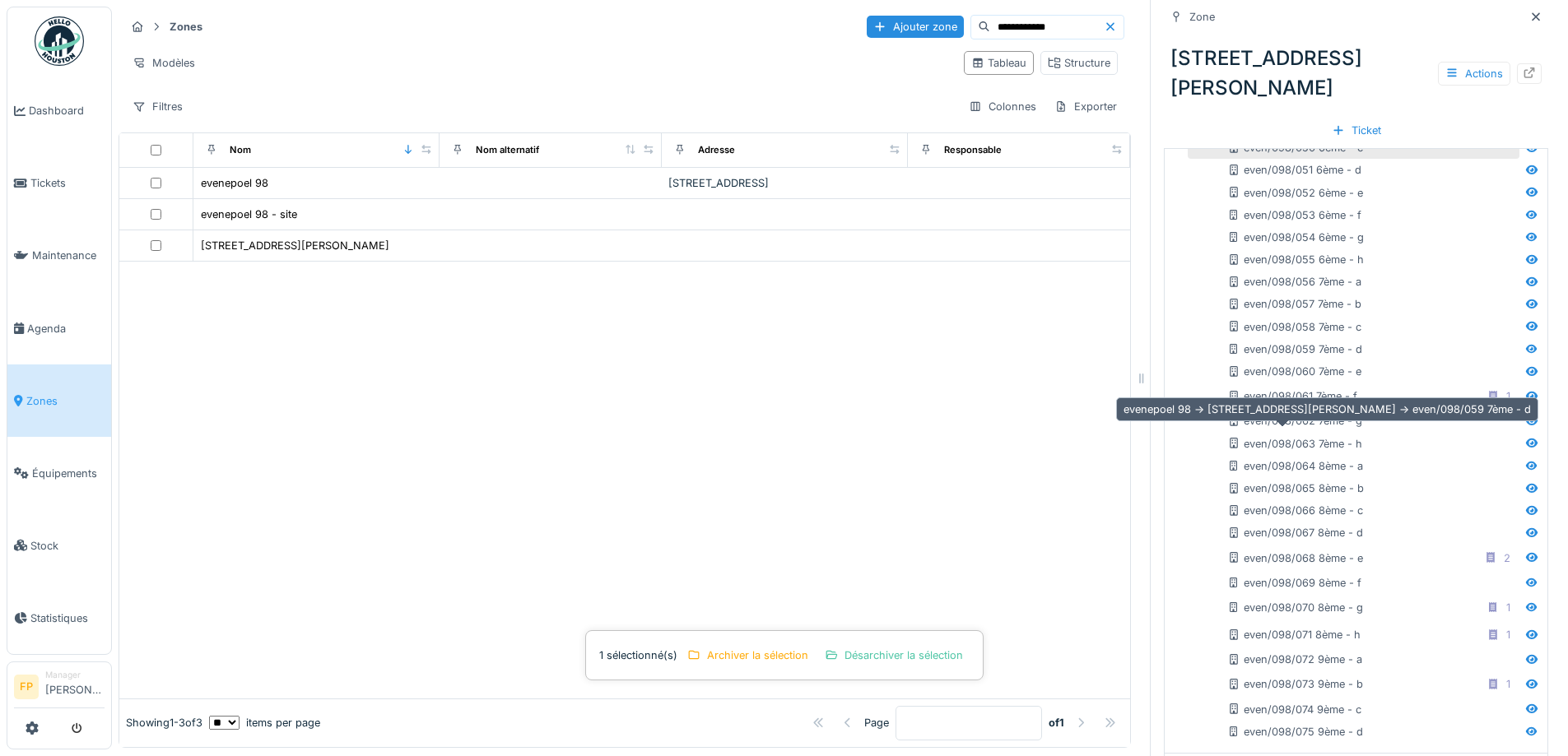
scroll to position [1536, 0]
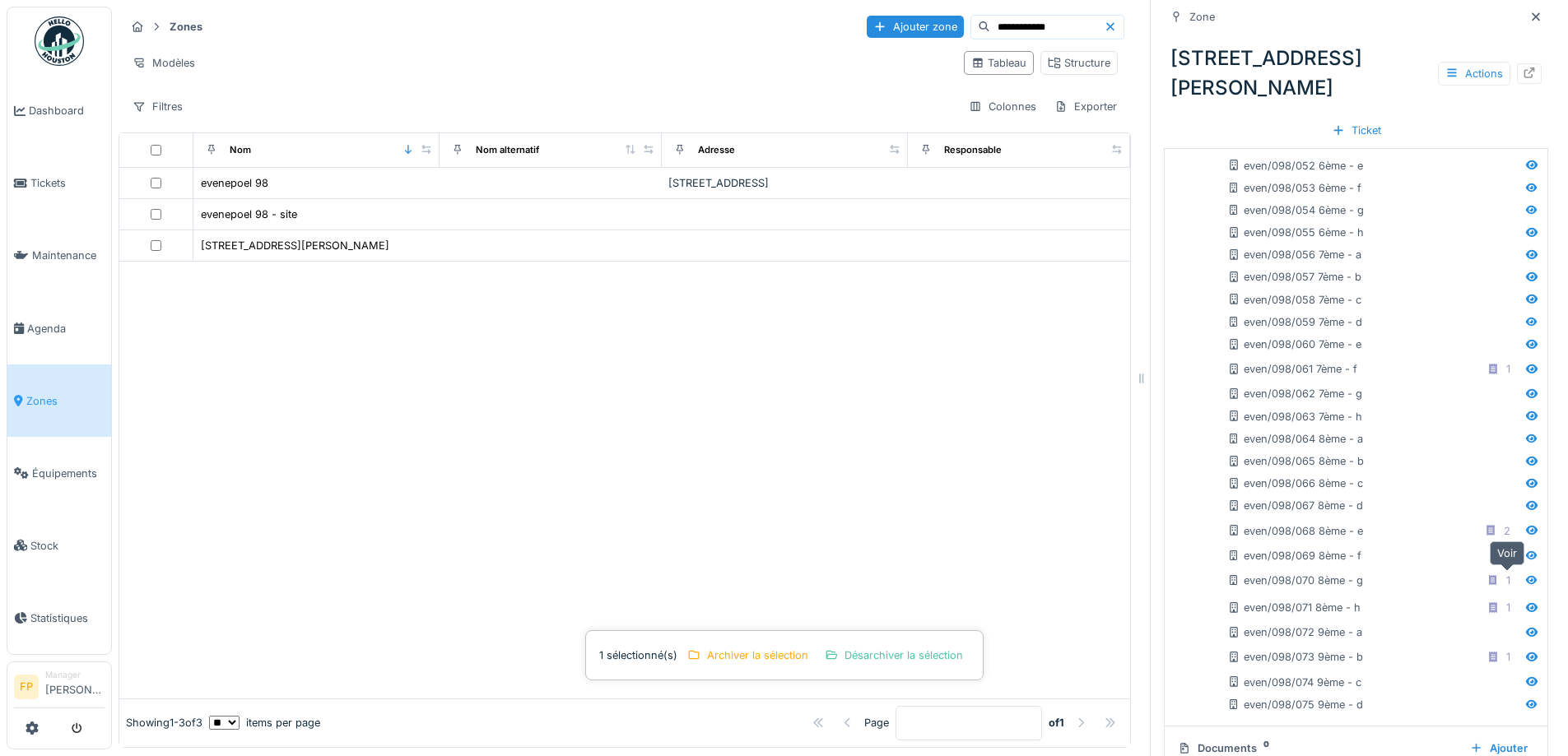
click at [1525, 602] on icon at bounding box center [1532, 608] width 14 height 11
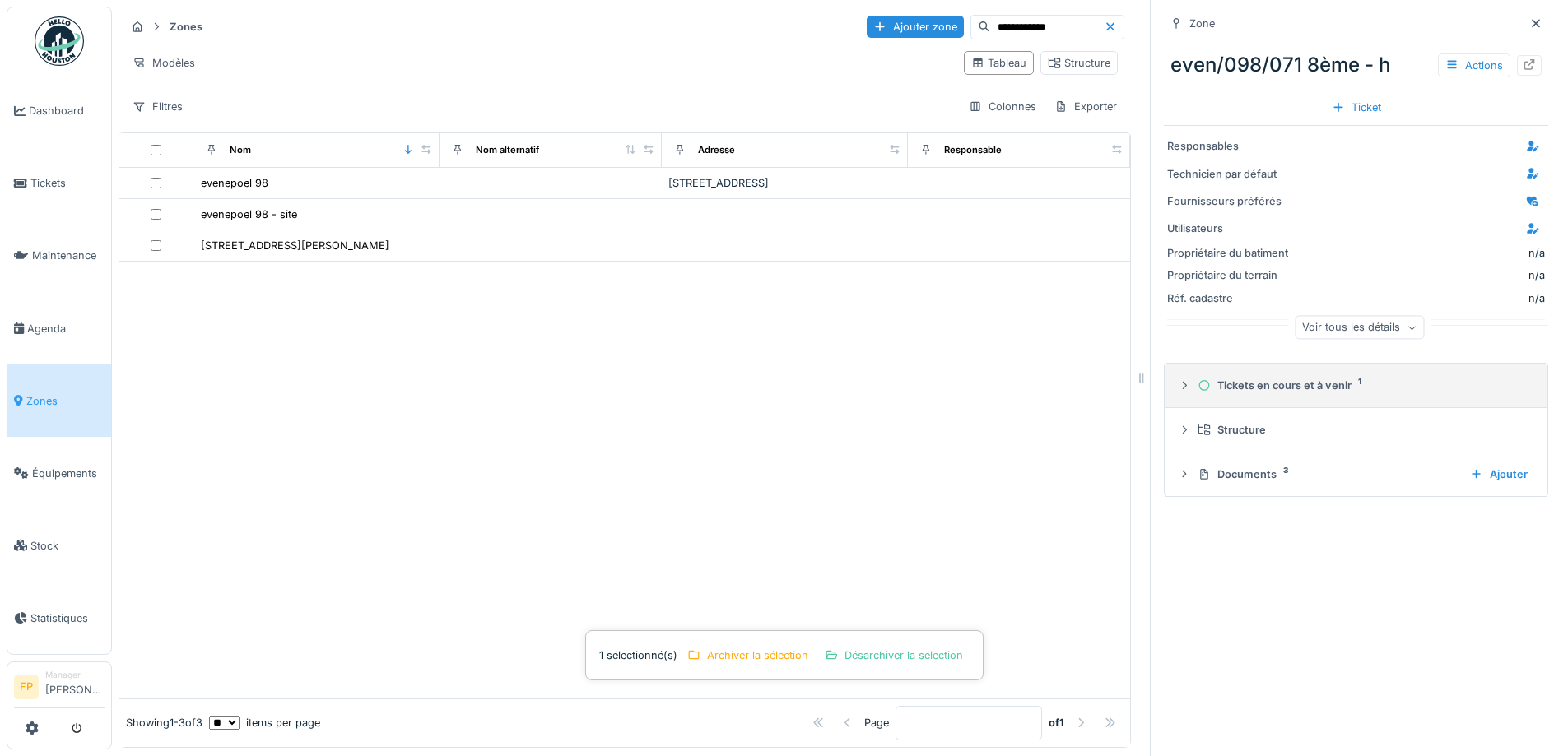
click at [1248, 378] on div "Tickets en cours et à venir 1" at bounding box center [1363, 385] width 330 height 15
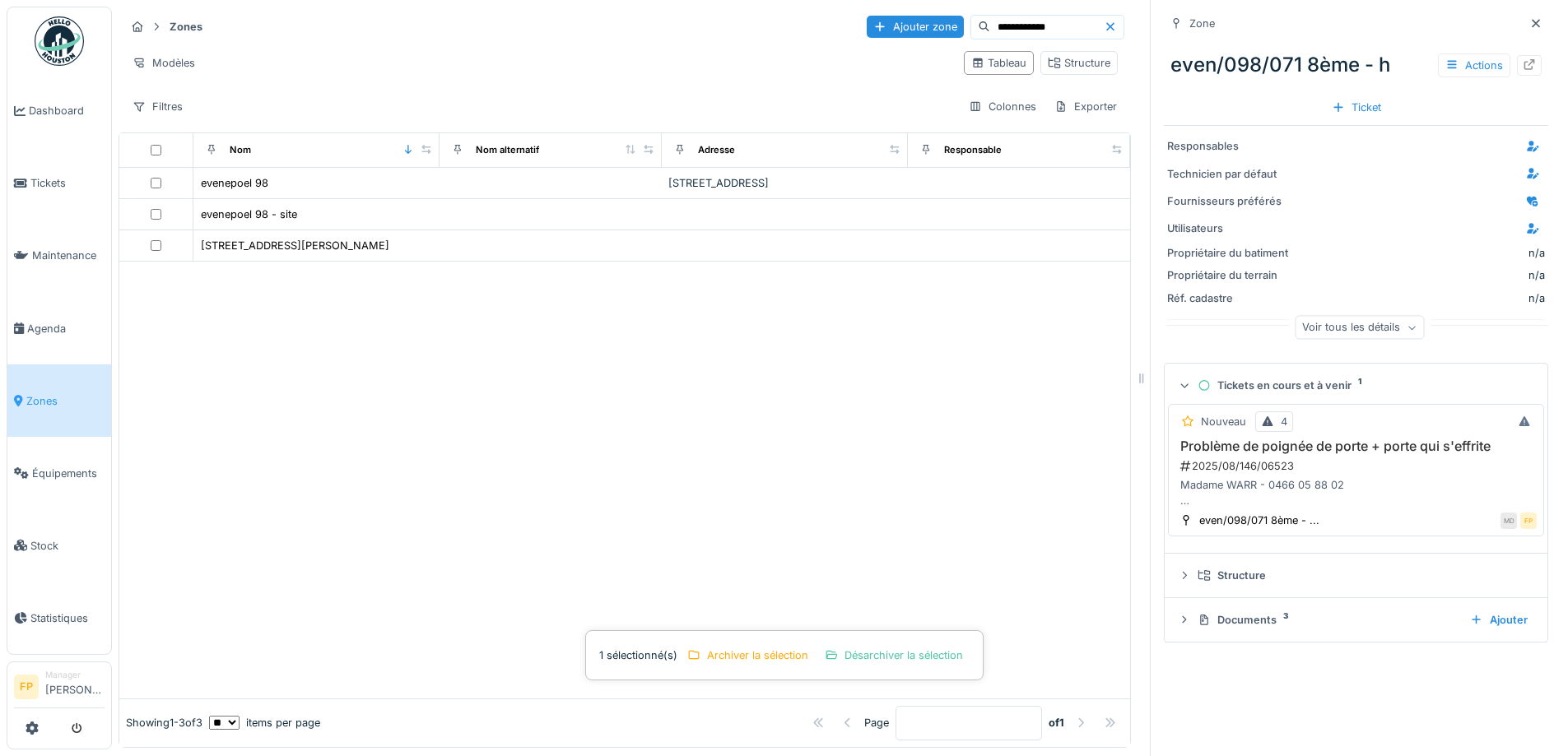
click at [1236, 439] on h3 "Problème de poignée de porte + porte qui s'effrite" at bounding box center [1355, 446] width 361 height 15
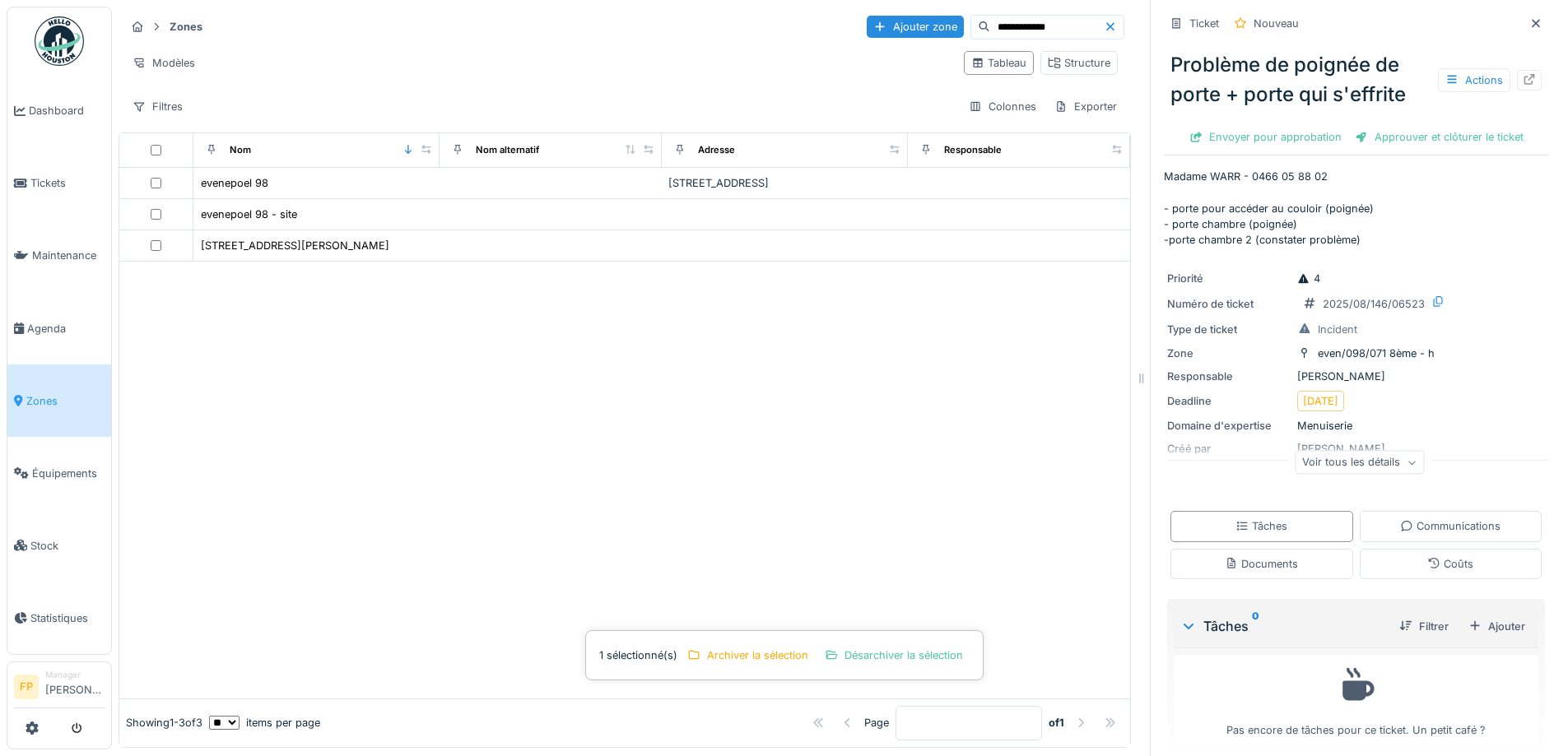
click at [1315, 43] on div "Problème de poignée de porte + porte qui s'effrite Actions" at bounding box center [1356, 80] width 385 height 72
click at [1323, 297] on div "2025/08/146/06523" at bounding box center [1373, 304] width 102 height 15
click at [1286, 71] on div "Problème de poignée de porte + porte qui s'effrite Actions" at bounding box center [1356, 80] width 385 height 72
click at [1448, 76] on icon at bounding box center [1452, 80] width 9 height 8
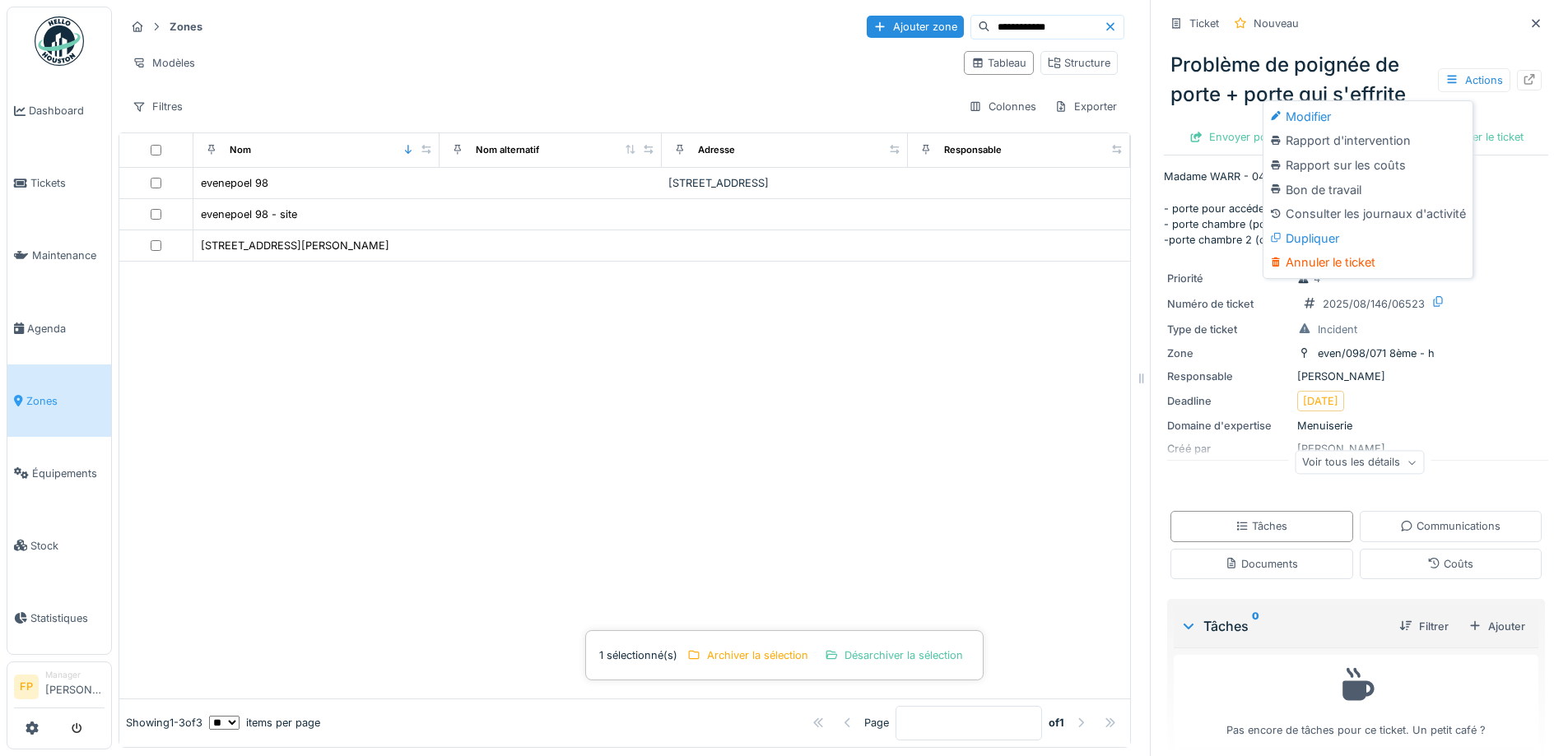
click at [1364, 106] on div "Modifier" at bounding box center [1368, 117] width 203 height 24
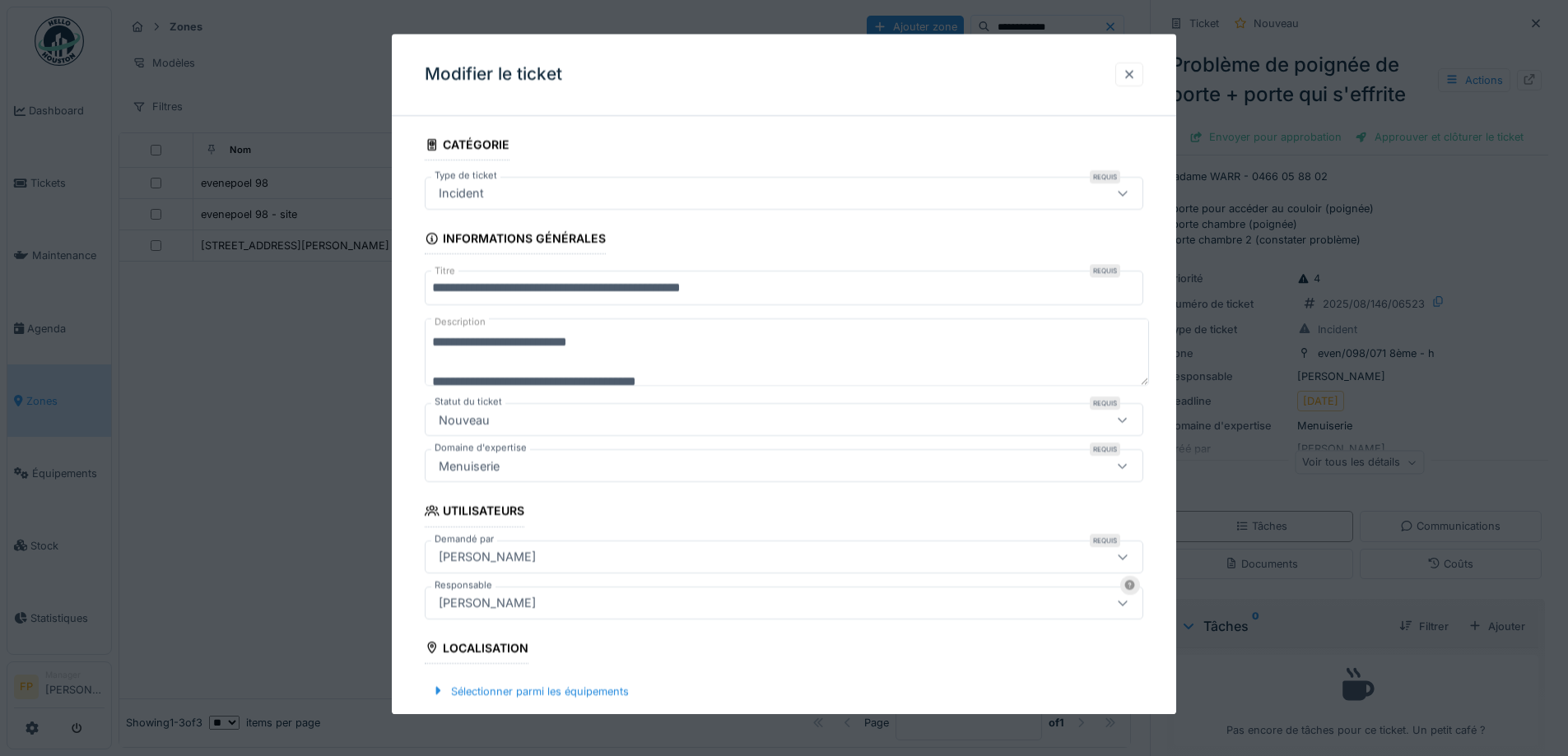
click at [1136, 76] on div at bounding box center [1129, 74] width 14 height 15
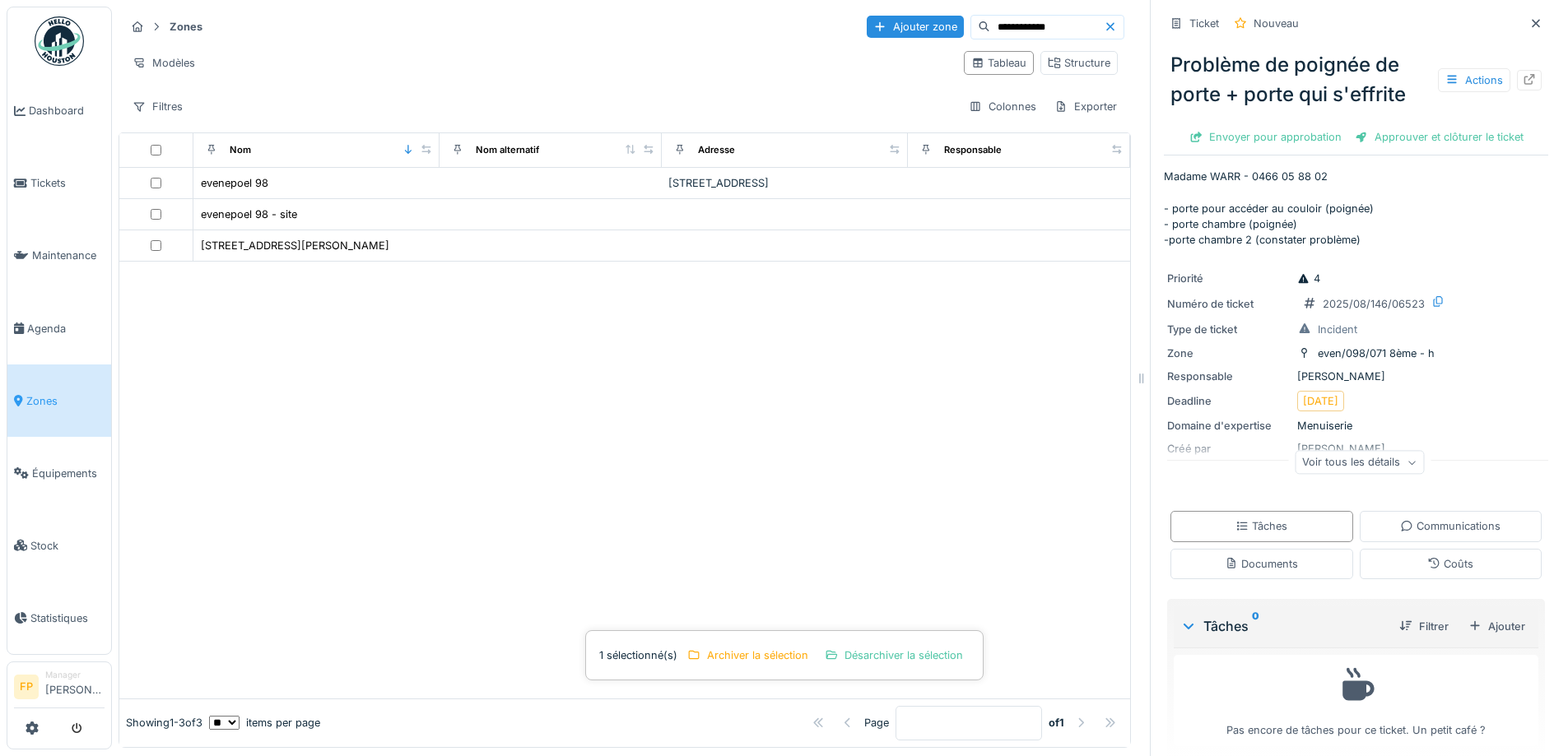
click at [1282, 561] on div "Documents" at bounding box center [1262, 564] width 183 height 31
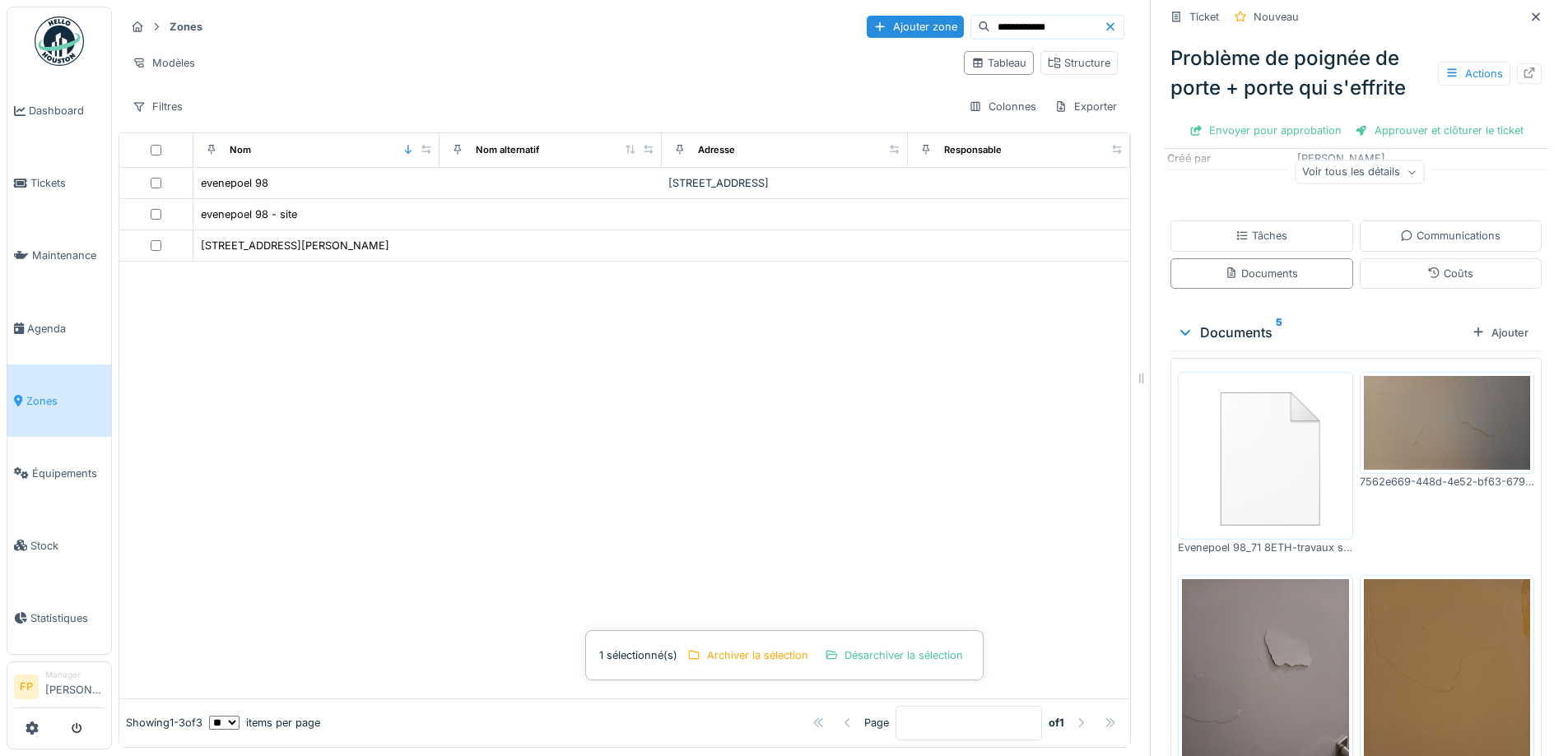
scroll to position [68, 0]
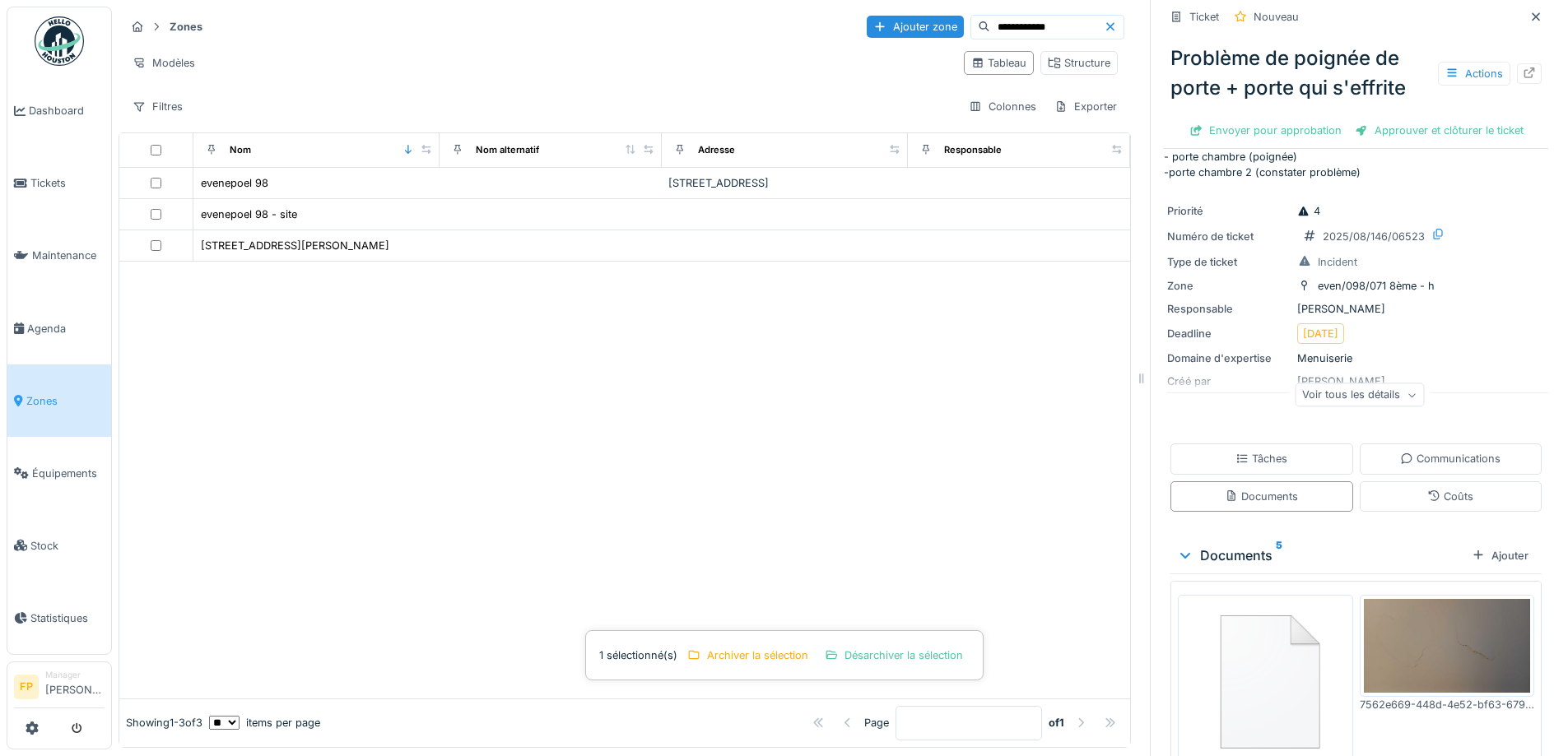
click at [1270, 654] on img at bounding box center [1266, 678] width 167 height 160
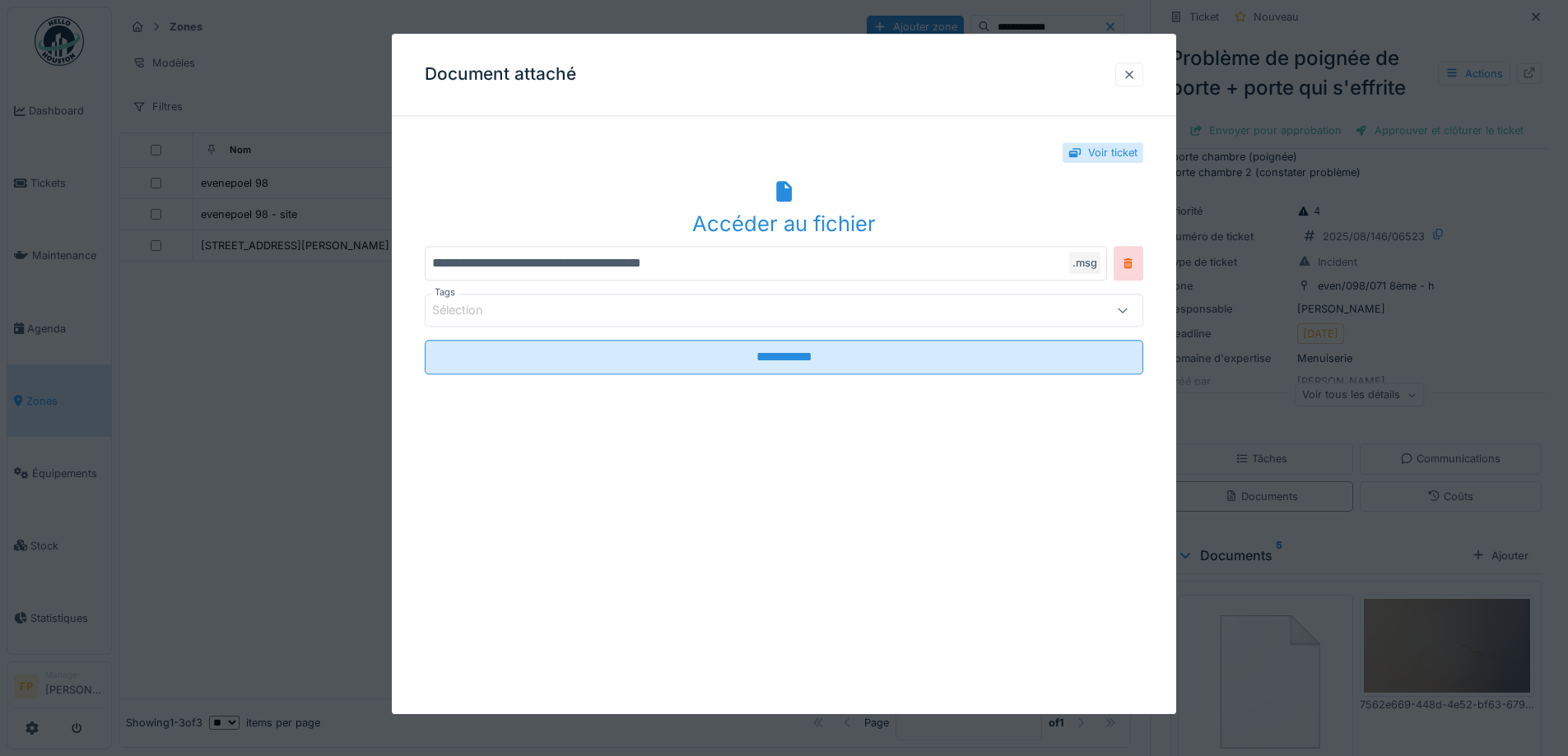
click at [1136, 74] on div at bounding box center [1129, 74] width 14 height 15
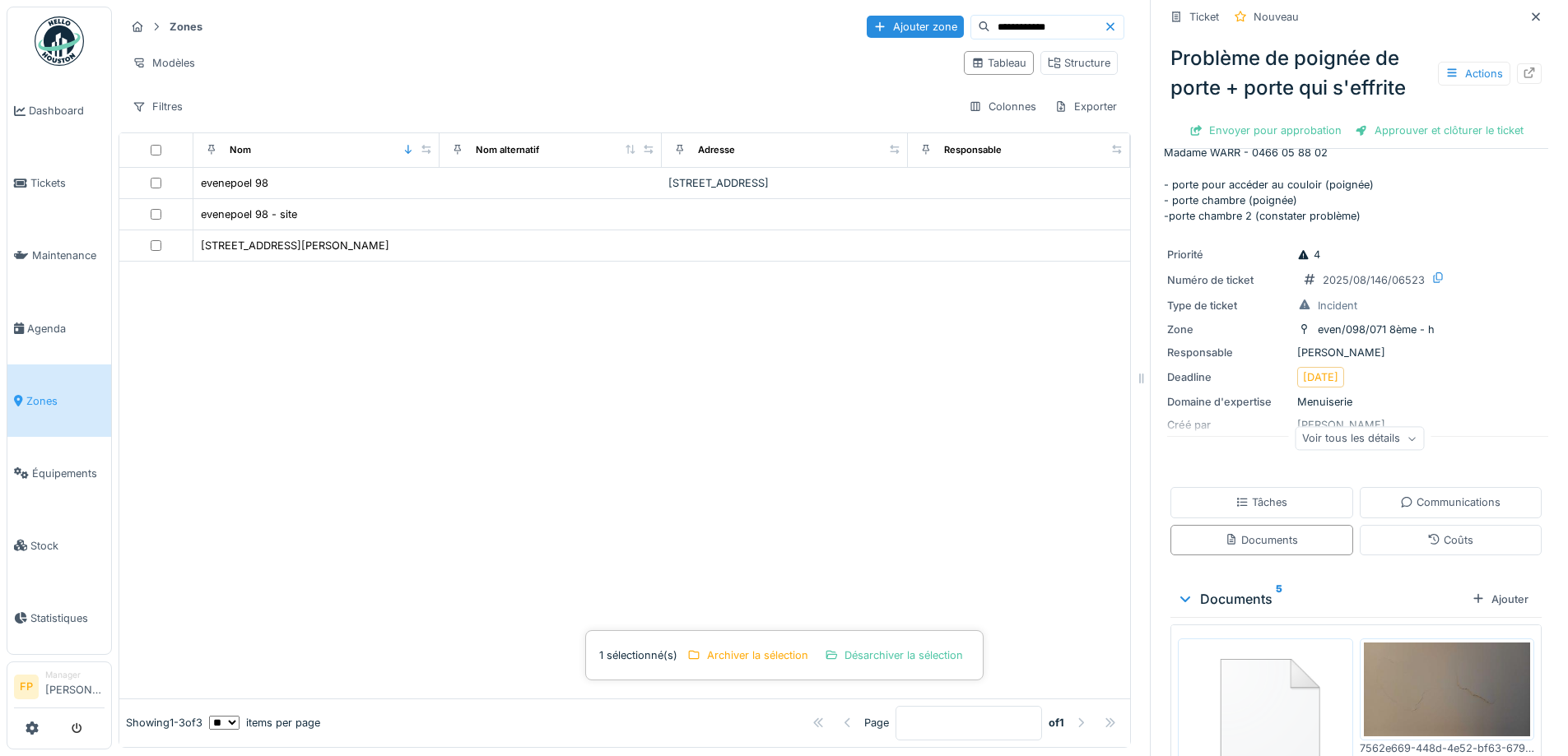
scroll to position [0, 0]
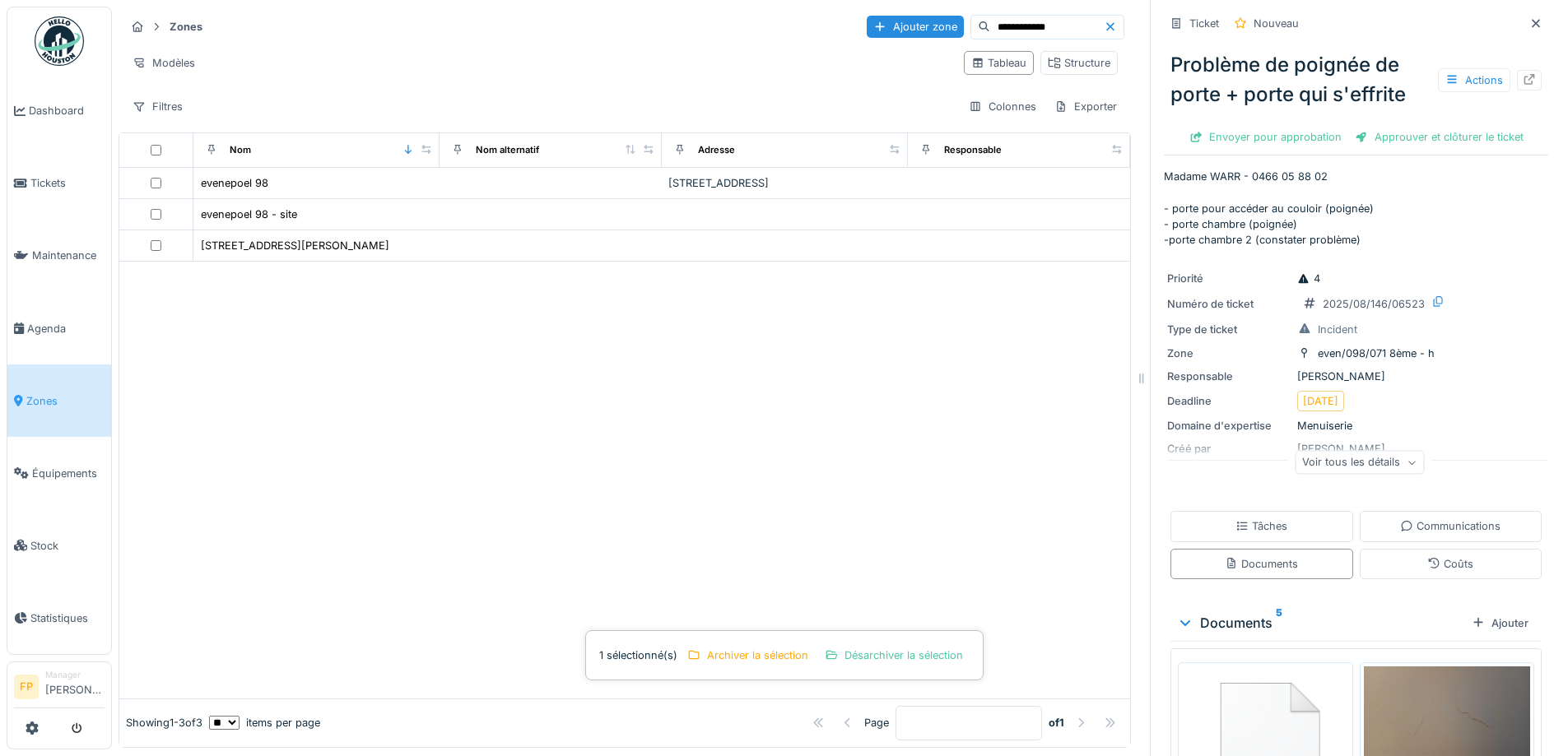
click at [1247, 64] on div "Problème de poignée de porte + porte qui s'effrite Actions" at bounding box center [1356, 80] width 385 height 72
click at [1247, 65] on div "Problème de poignée de porte + porte qui s'effrite Actions" at bounding box center [1356, 80] width 385 height 72
click at [1249, 60] on div "Problème de poignée de porte + porte qui s'effrite Actions" at bounding box center [1356, 80] width 385 height 72
click at [1190, 15] on div "Ticket" at bounding box center [1204, 23] width 30 height 15
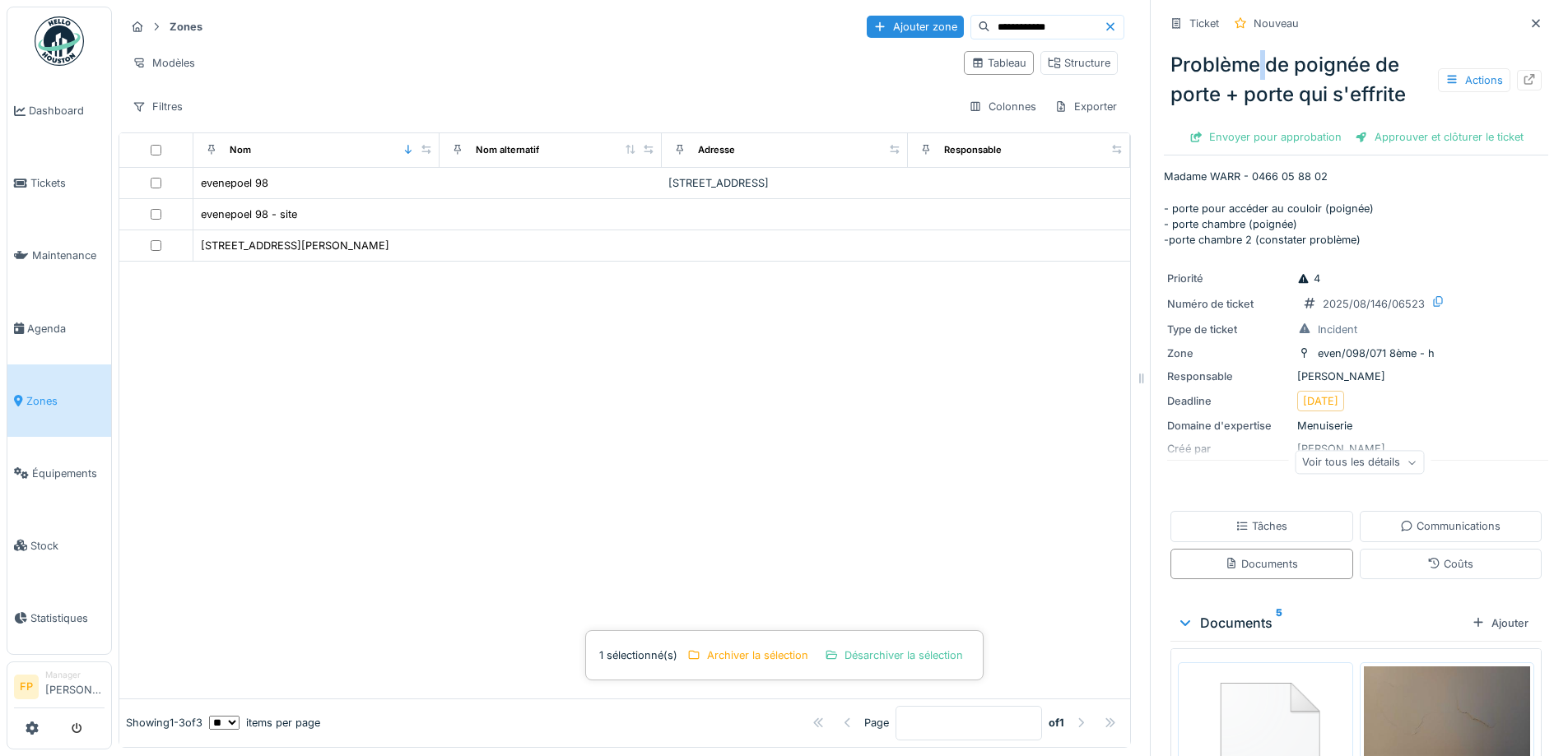
click at [1170, 18] on icon at bounding box center [1176, 24] width 14 height 11
drag, startPoint x: 1157, startPoint y: 10, endPoint x: 1294, endPoint y: 69, distance: 149.2
click at [1164, 14] on div "Ticket" at bounding box center [1194, 24] width 61 height 21
drag, startPoint x: 1384, startPoint y: 119, endPoint x: 1416, endPoint y: 137, distance: 36.7
click at [1384, 126] on div "Approuver et clôturer le ticket" at bounding box center [1440, 137] width 182 height 23
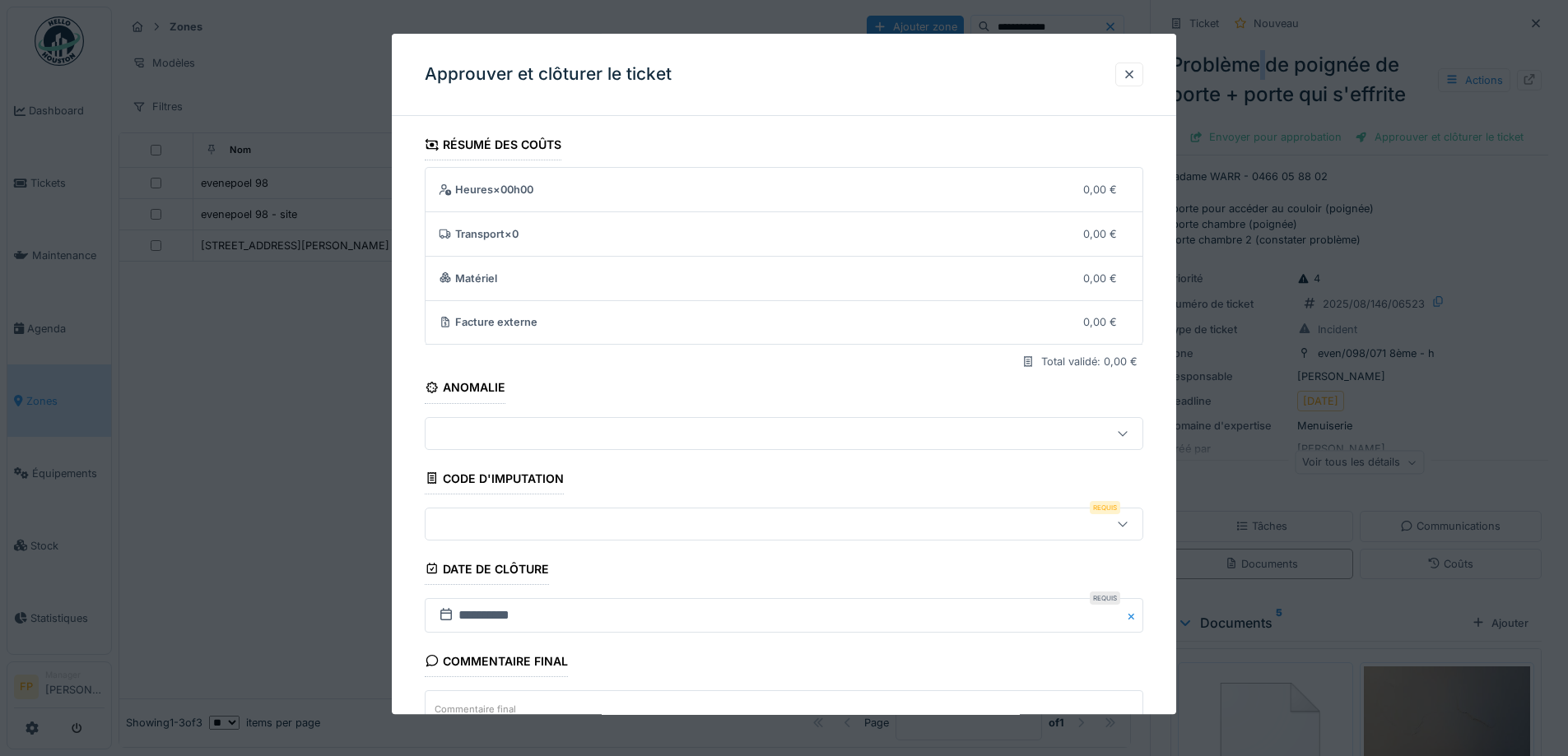
drag, startPoint x: 1140, startPoint y: 74, endPoint x: 1150, endPoint y: 76, distance: 10.2
click at [1136, 74] on div at bounding box center [1129, 74] width 14 height 15
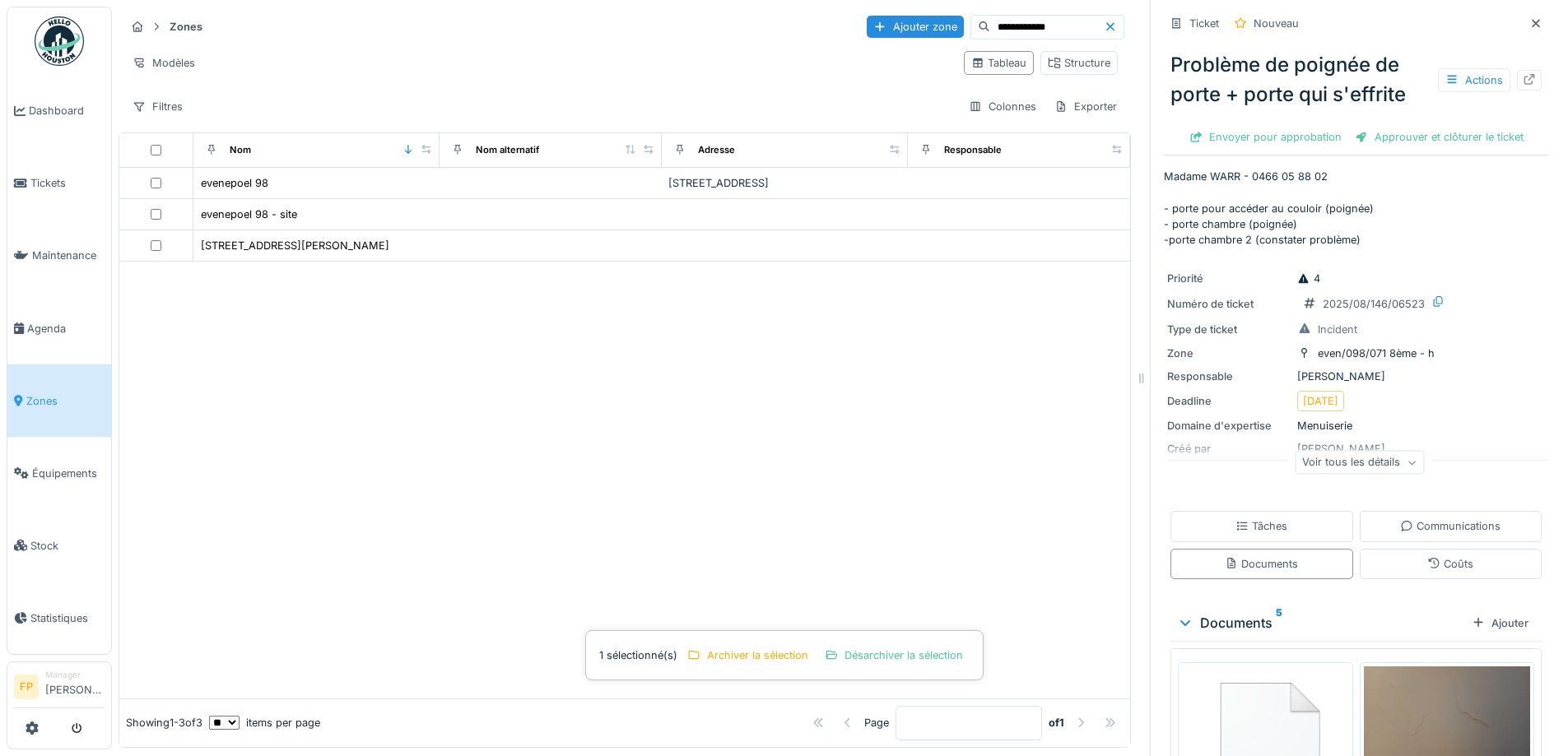
drag, startPoint x: 1491, startPoint y: 248, endPoint x: 1478, endPoint y: 250, distance: 13.2
click at [1491, 246] on div "Ticket Nouveau Problème de poignée de porte + porte qui s'effrite Actions Envoy…" at bounding box center [1356, 704] width 385 height 1410
click at [1411, 126] on div "Approuver et clôturer le ticket" at bounding box center [1440, 137] width 182 height 23
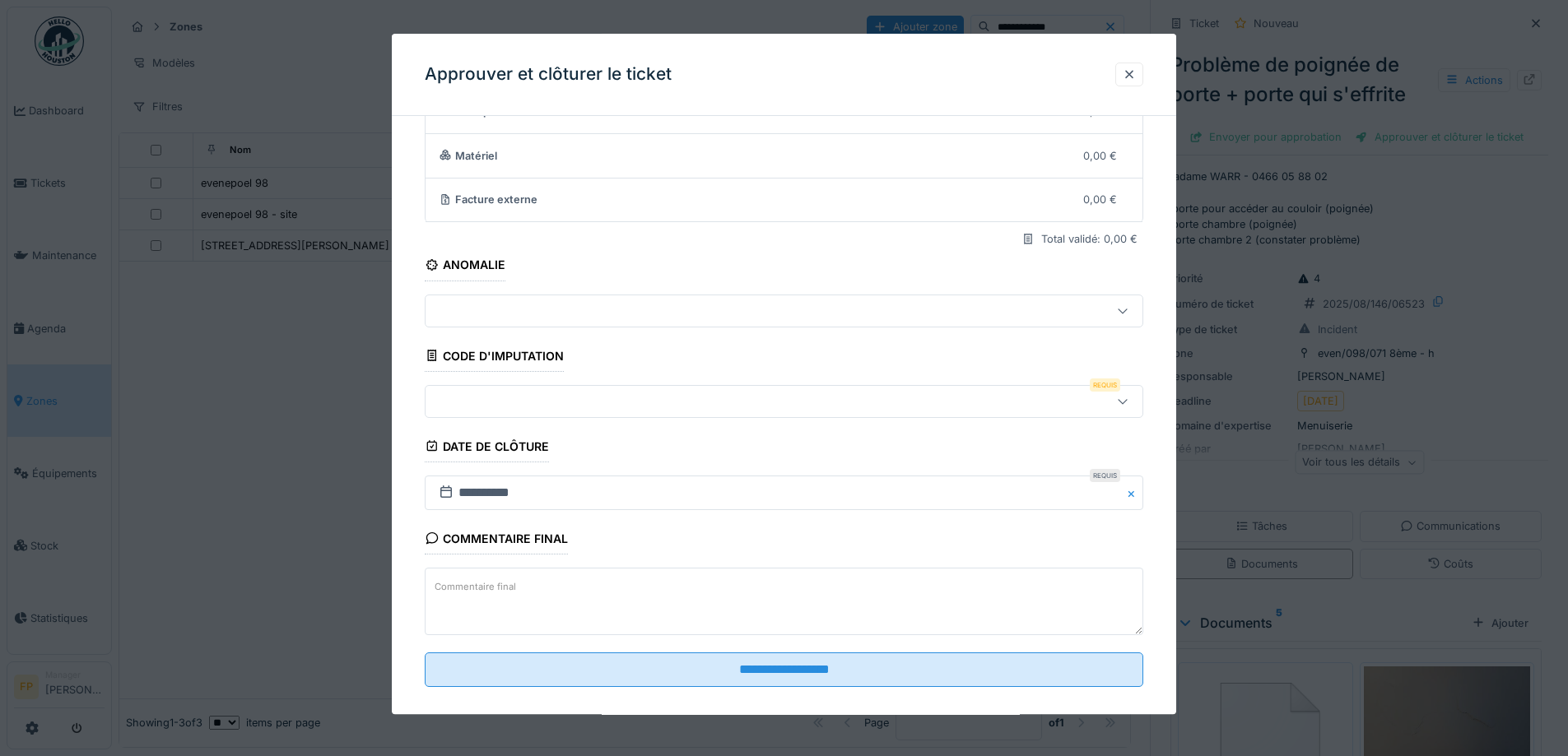
scroll to position [142, 0]
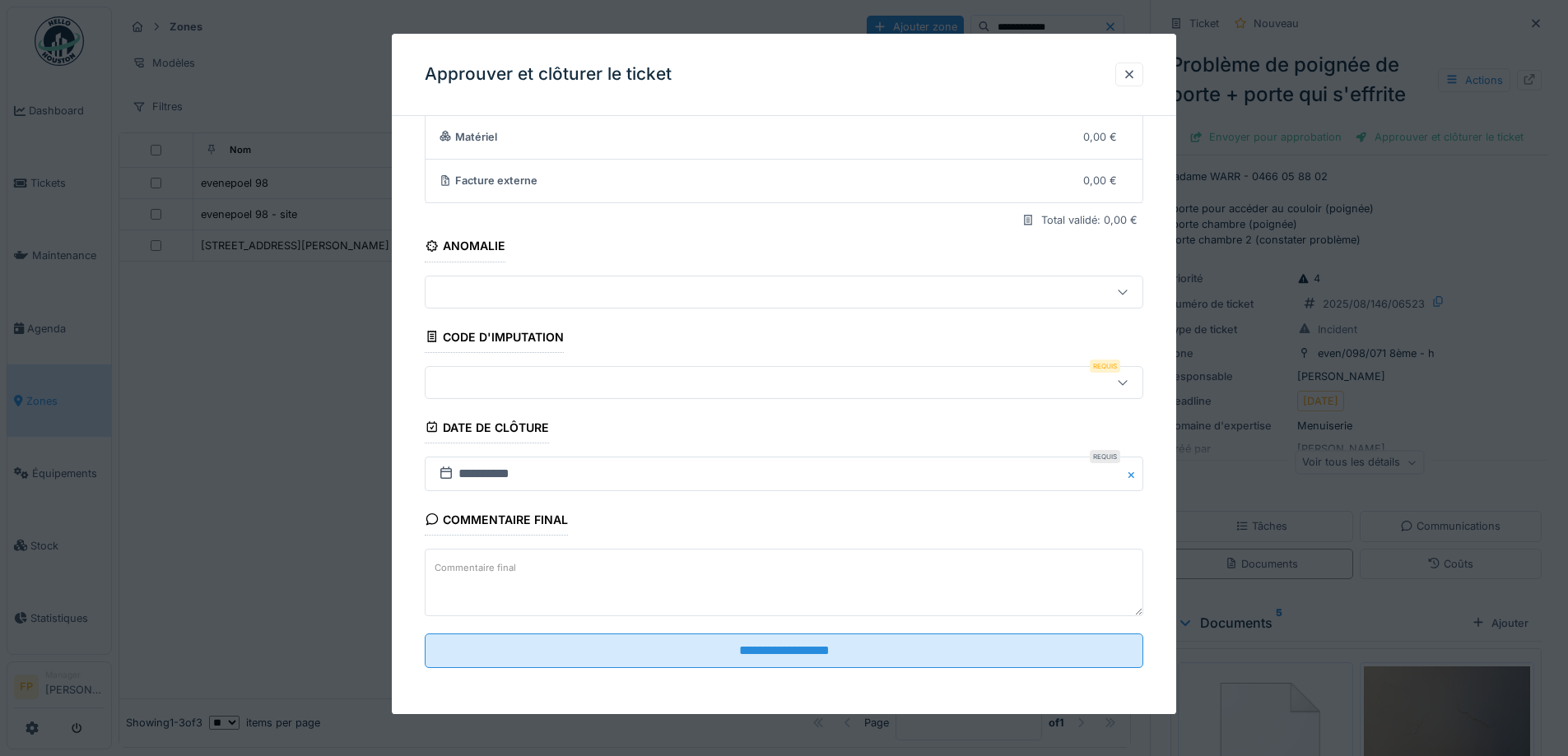
click at [548, 562] on textarea "Commentaire final" at bounding box center [784, 582] width 718 height 68
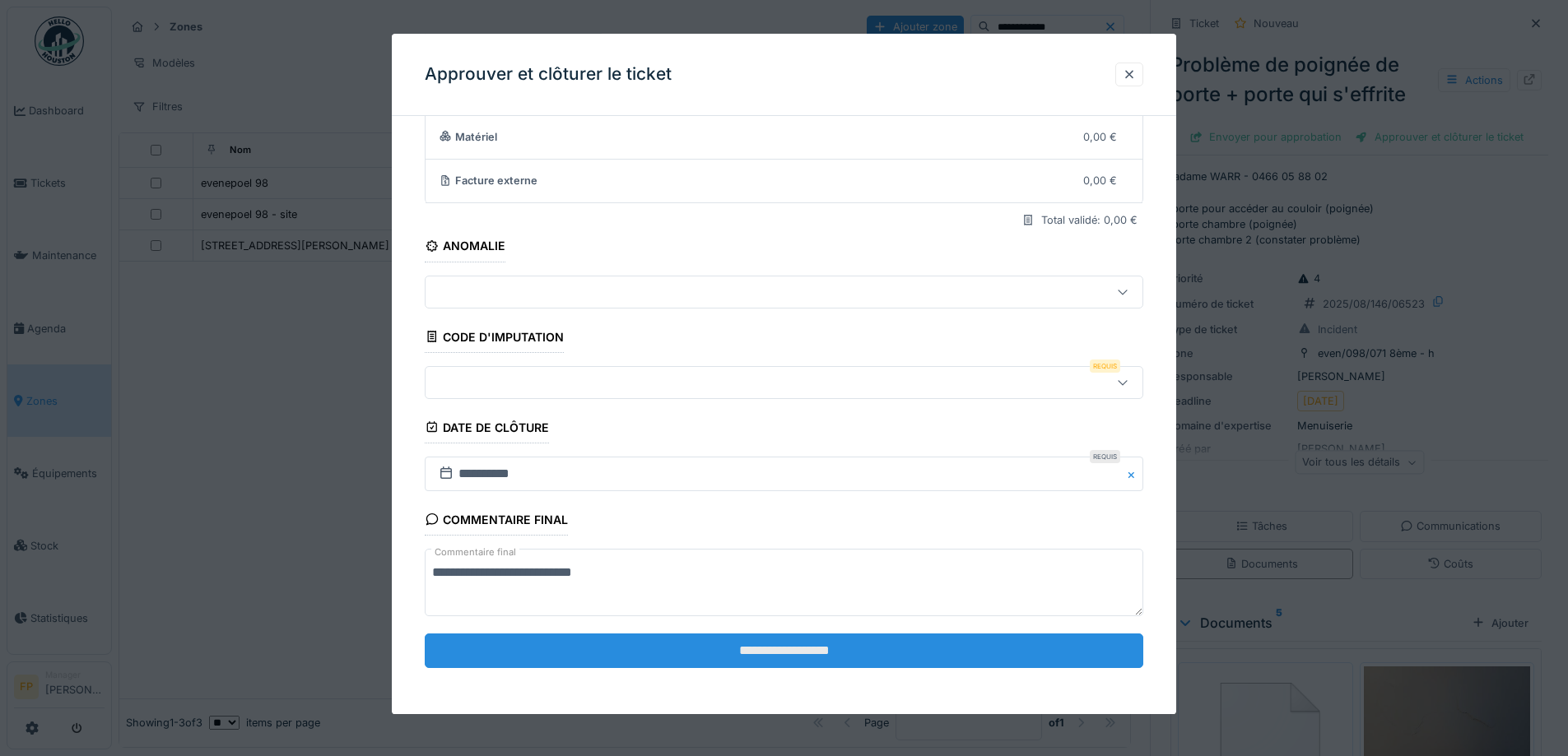
type textarea "**********"
click at [798, 650] on input "**********" at bounding box center [784, 651] width 718 height 34
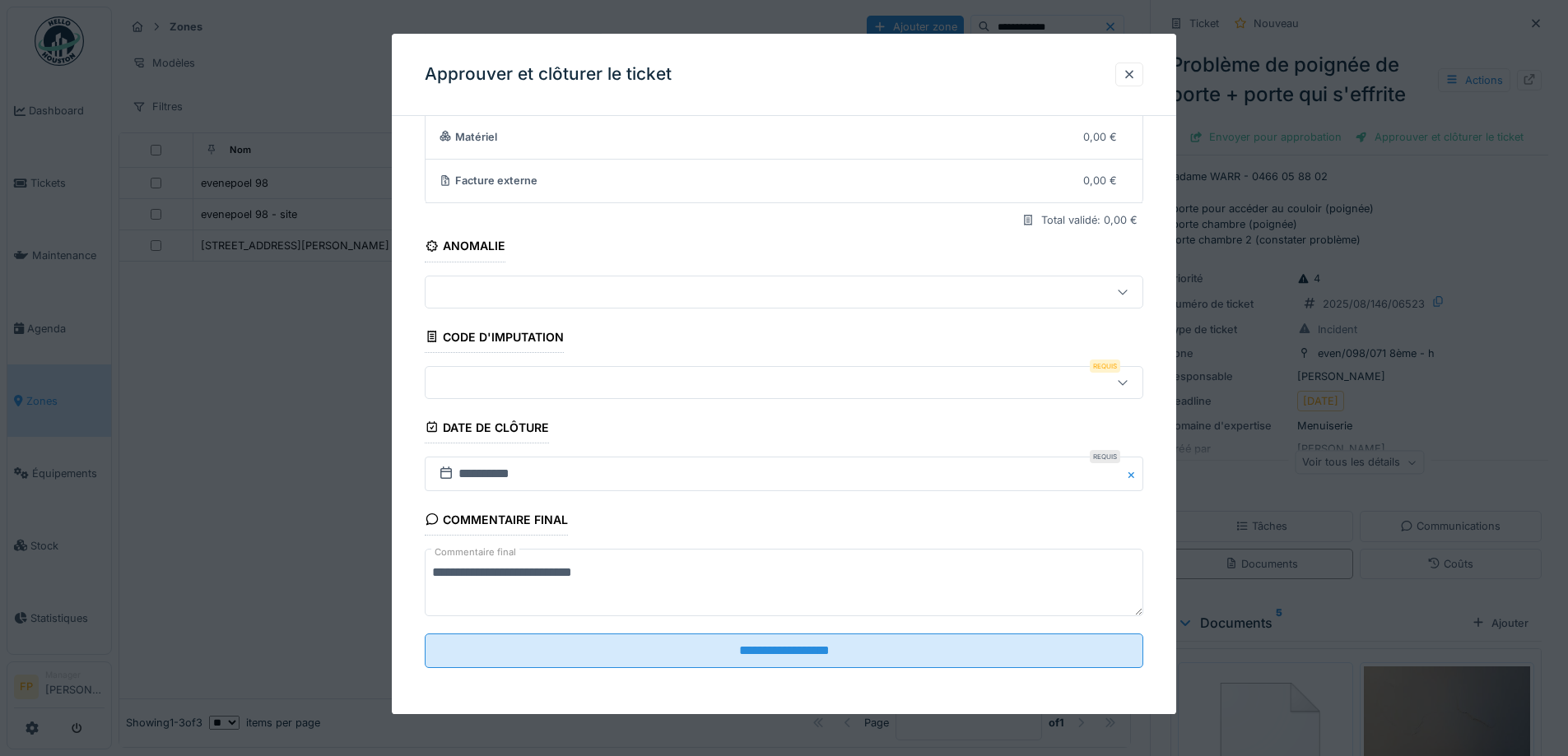
click at [592, 380] on div at bounding box center [742, 383] width 620 height 18
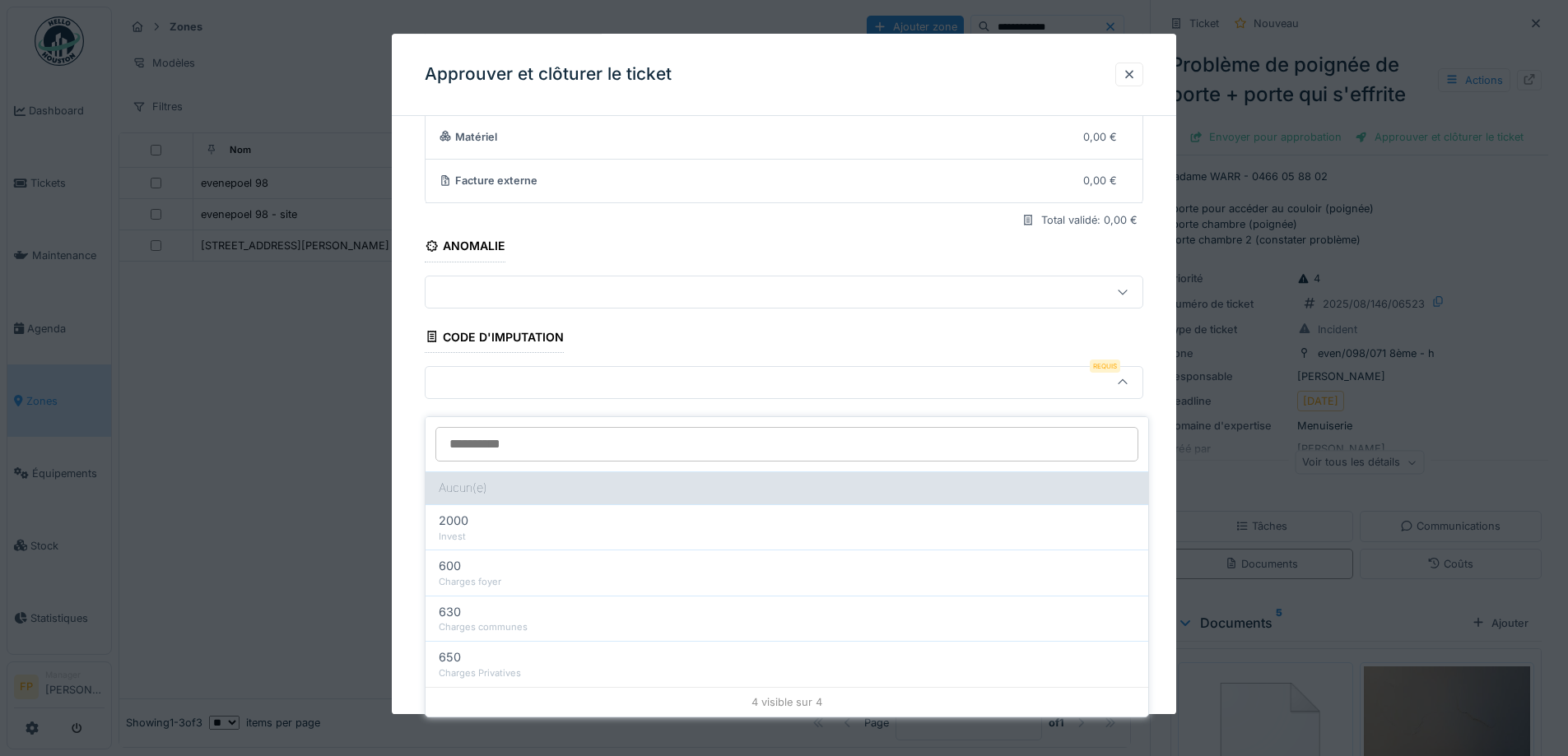
click at [566, 477] on div "Aucun(e)" at bounding box center [786, 487] width 723 height 33
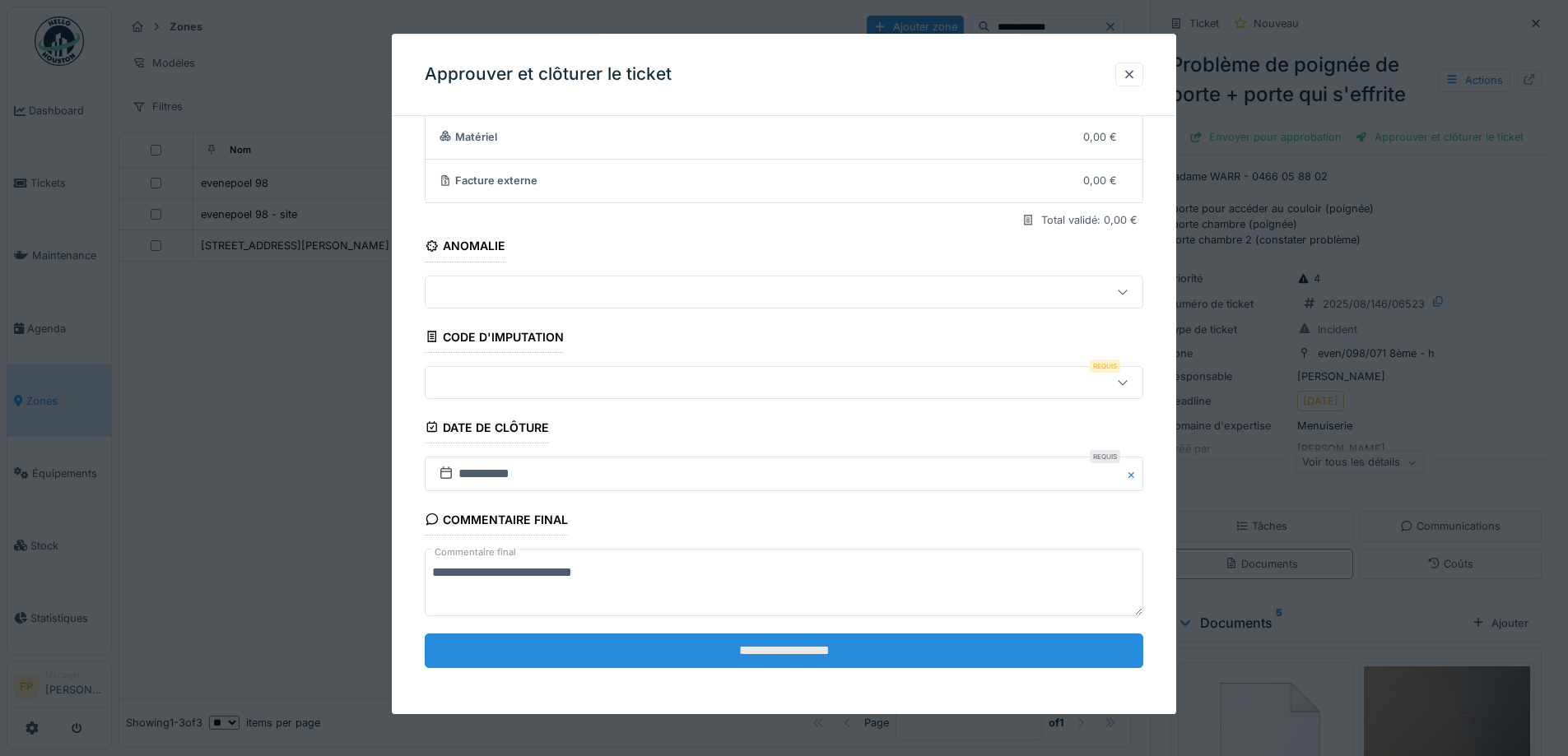
click at [817, 654] on input "**********" at bounding box center [784, 651] width 718 height 34
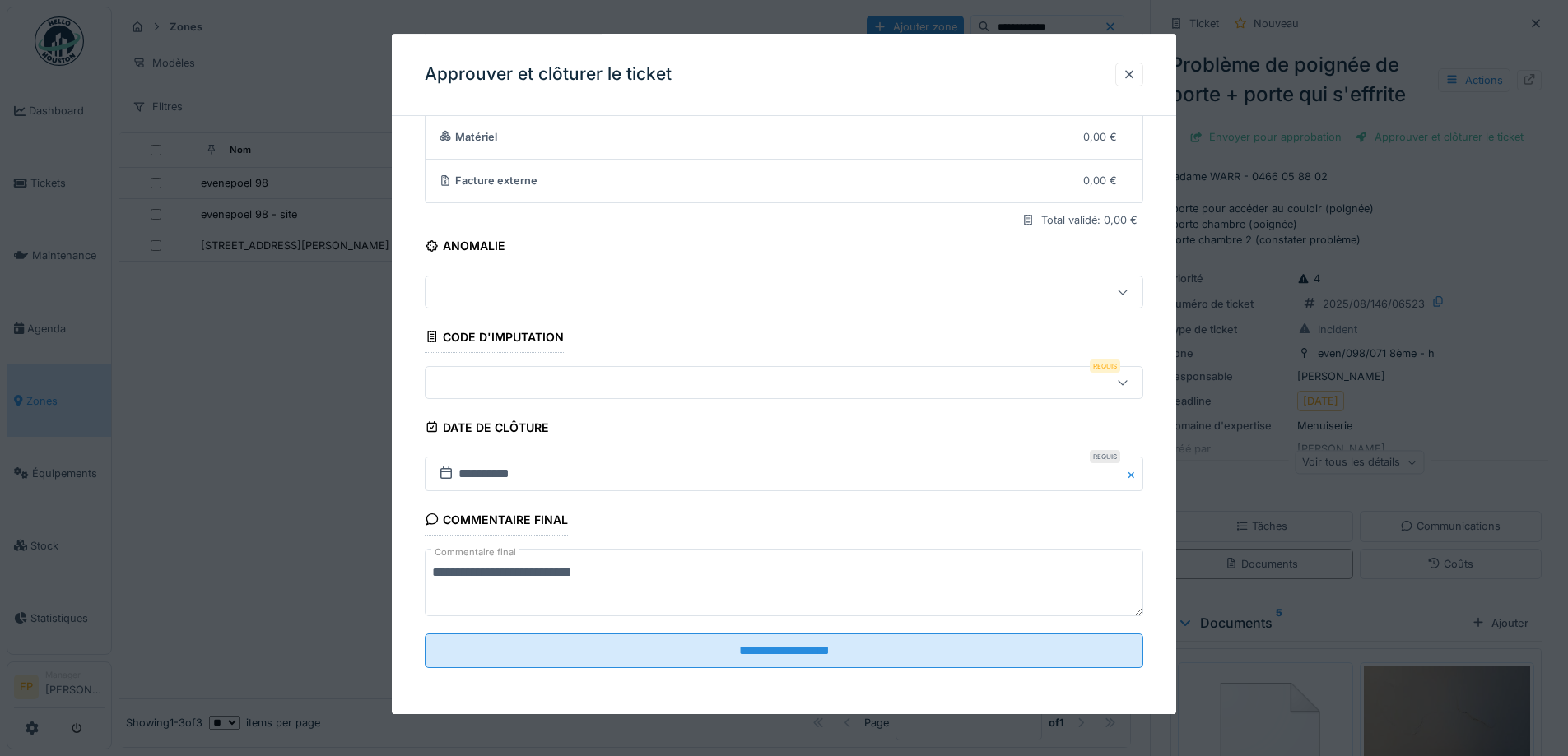
click at [480, 380] on div at bounding box center [742, 383] width 620 height 18
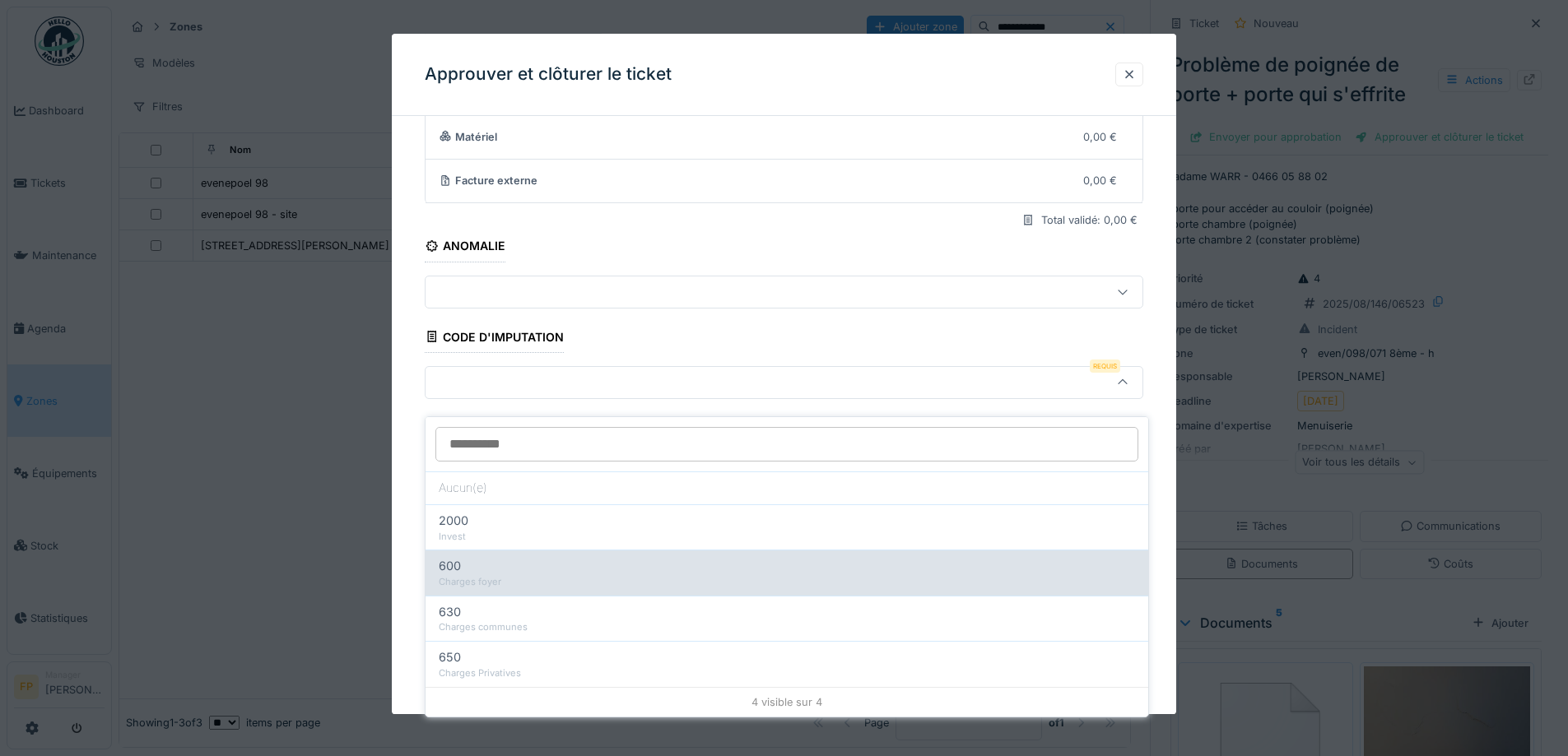
click at [617, 560] on div "600" at bounding box center [787, 566] width 697 height 18
type input "***"
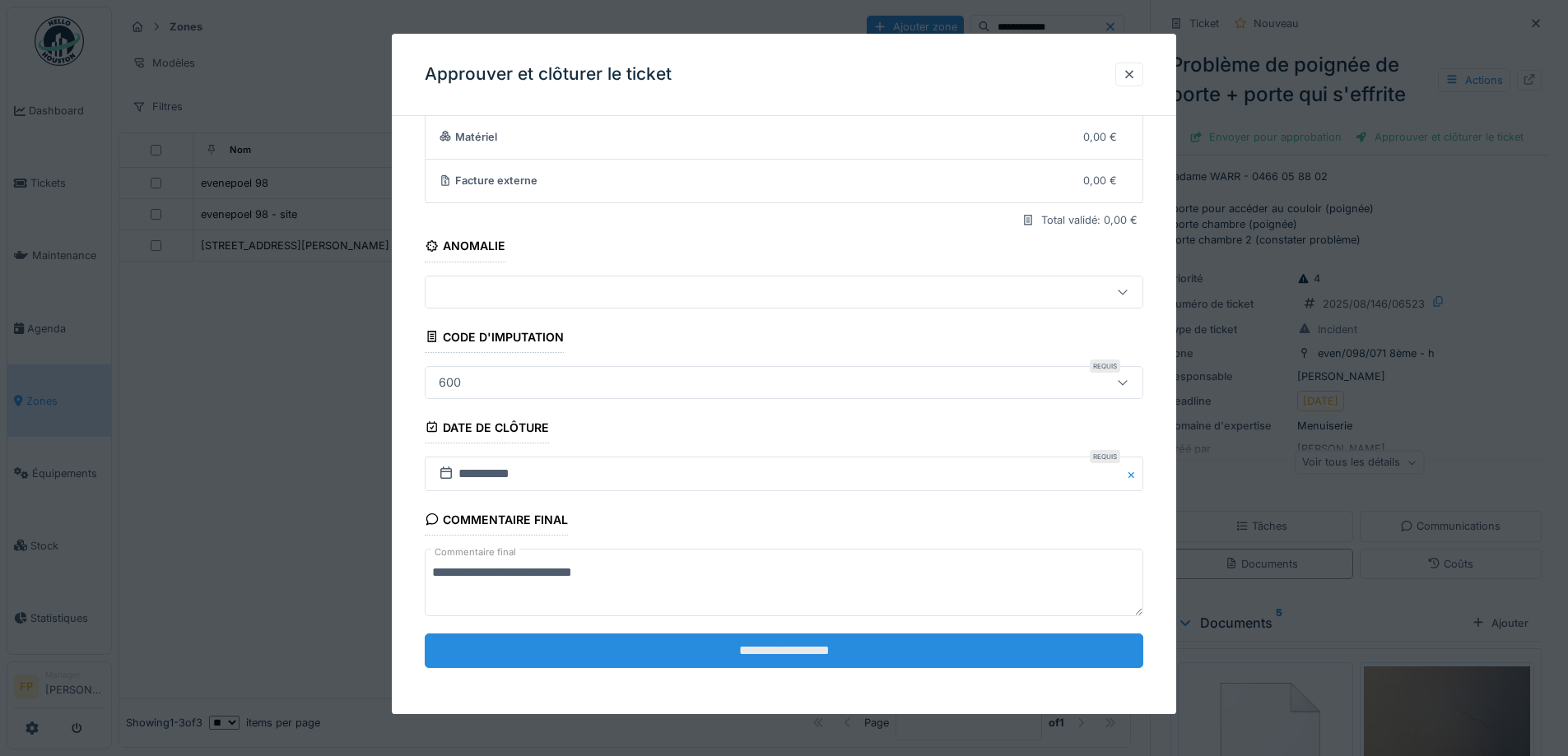
click at [834, 654] on input "**********" at bounding box center [784, 651] width 718 height 34
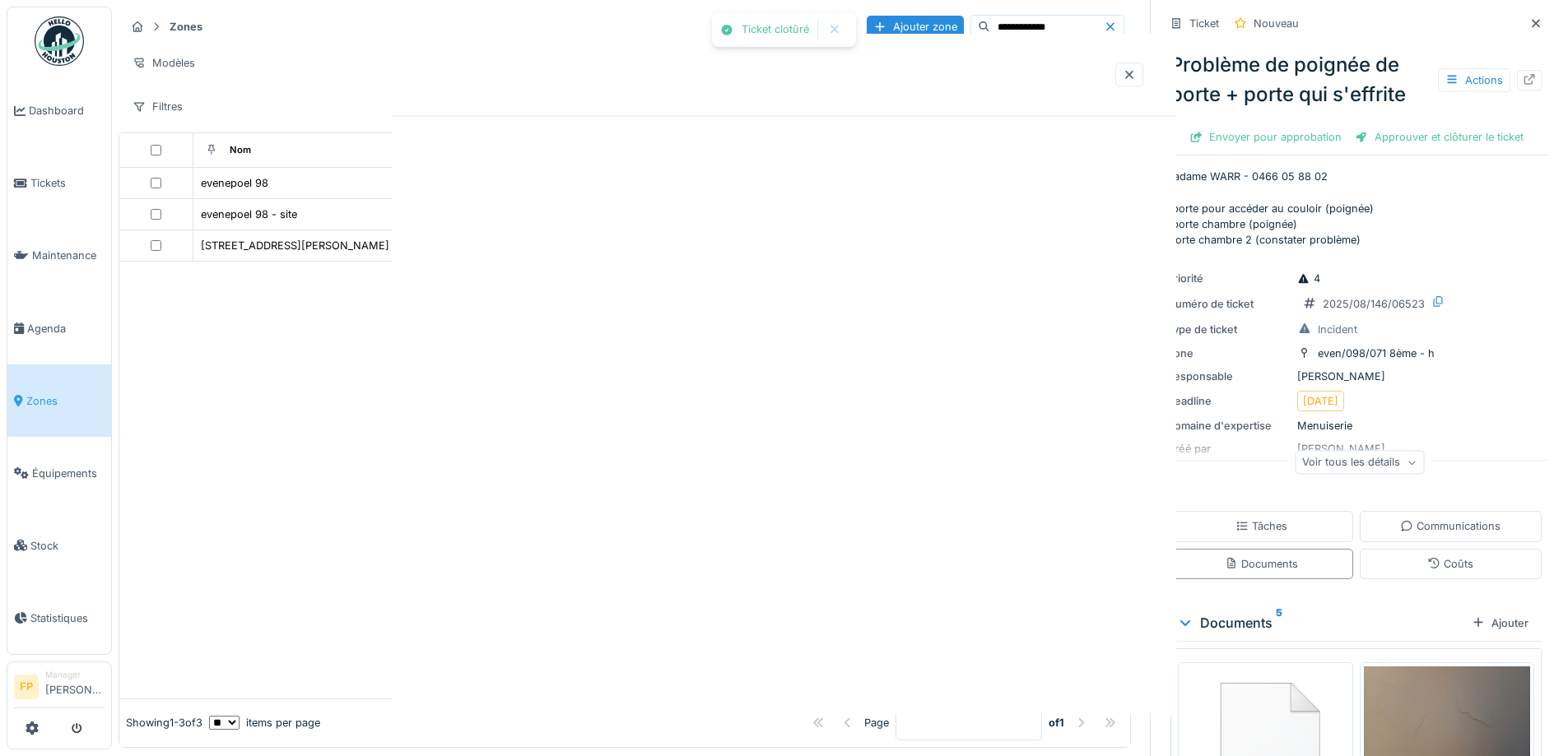
scroll to position [0, 0]
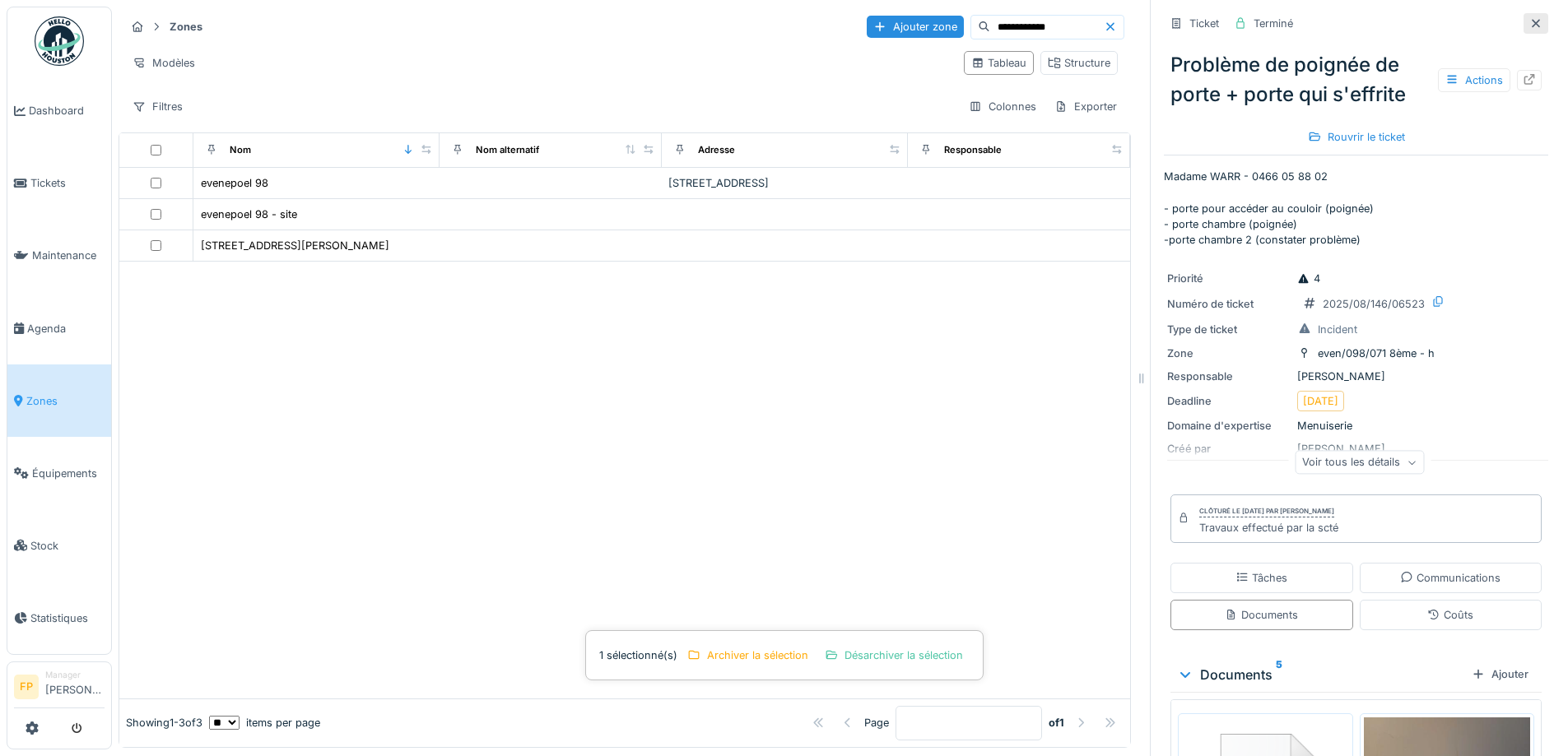
click at [1524, 14] on div at bounding box center [1535, 24] width 24 height 21
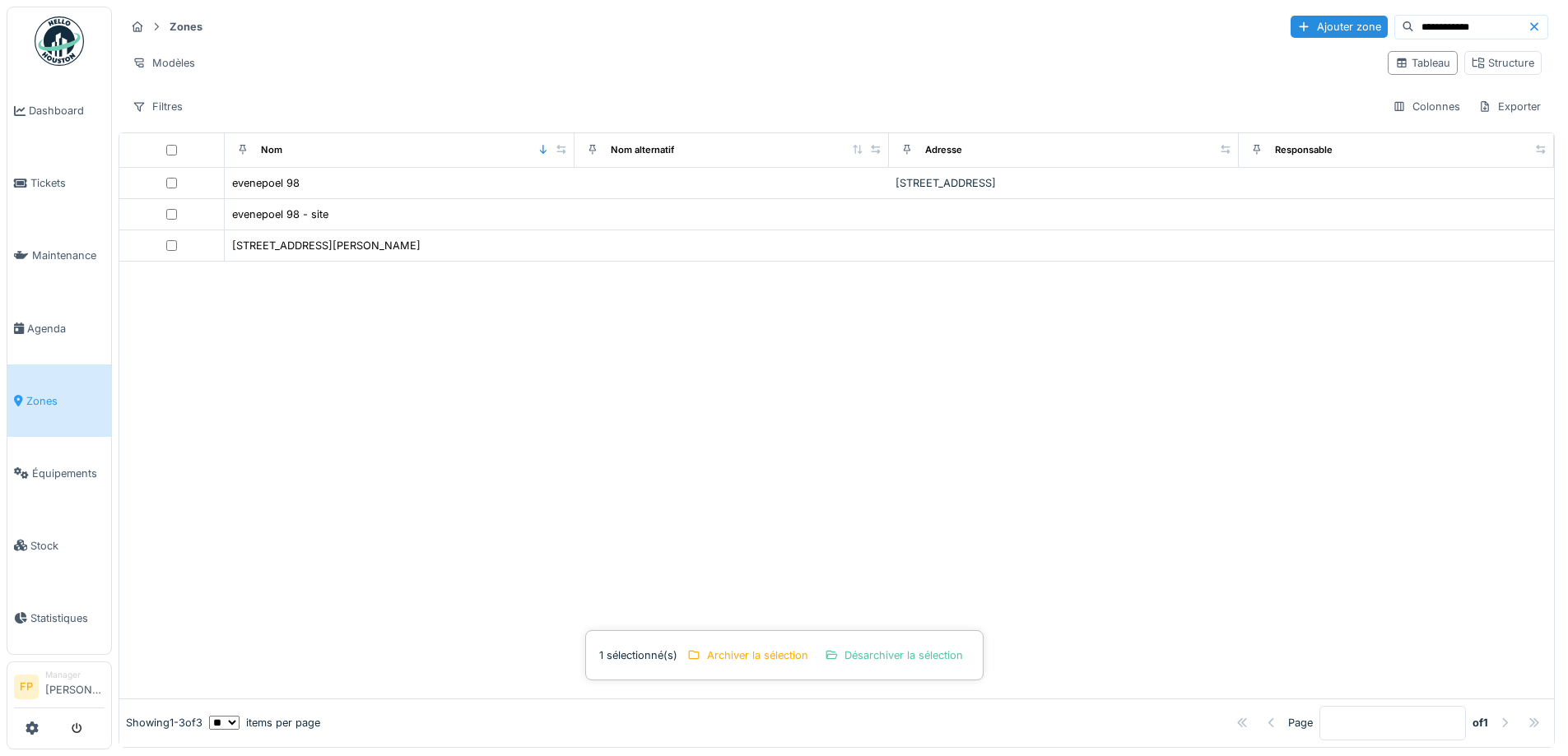
scroll to position [11, 0]
click at [1528, 22] on icon at bounding box center [1535, 27] width 14 height 11
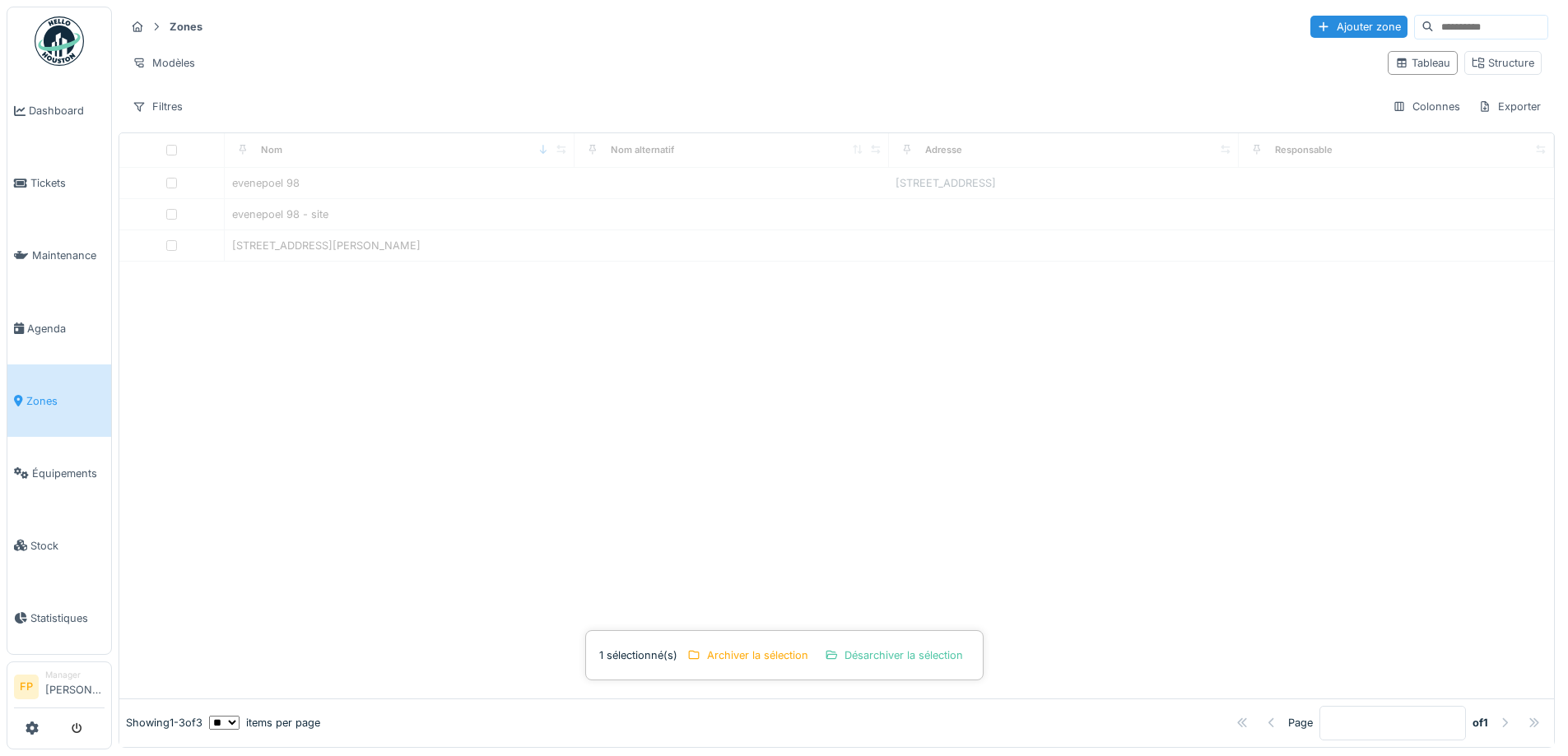
click at [1476, 15] on input at bounding box center [1491, 26] width 114 height 23
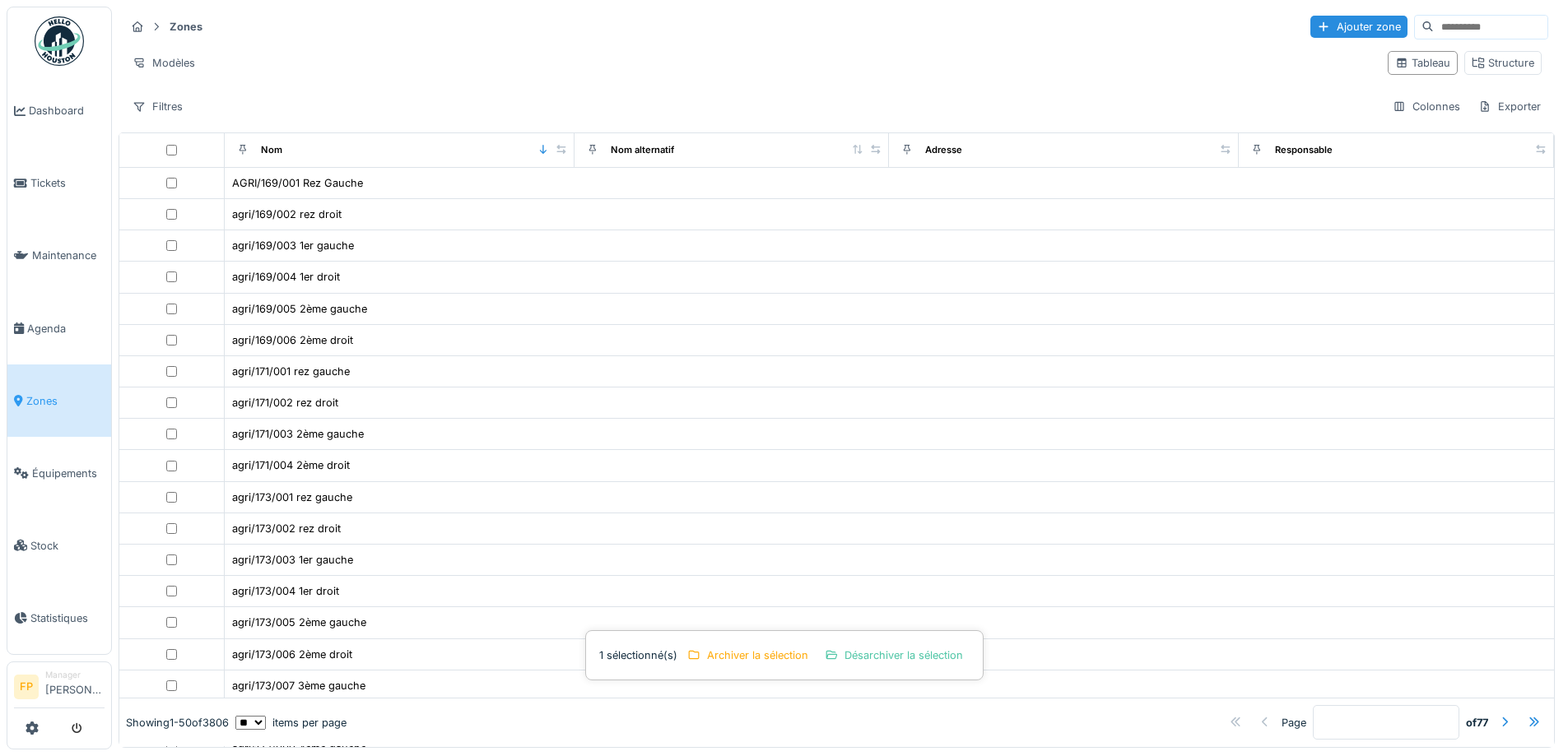
click at [1434, 18] on input at bounding box center [1491, 26] width 114 height 23
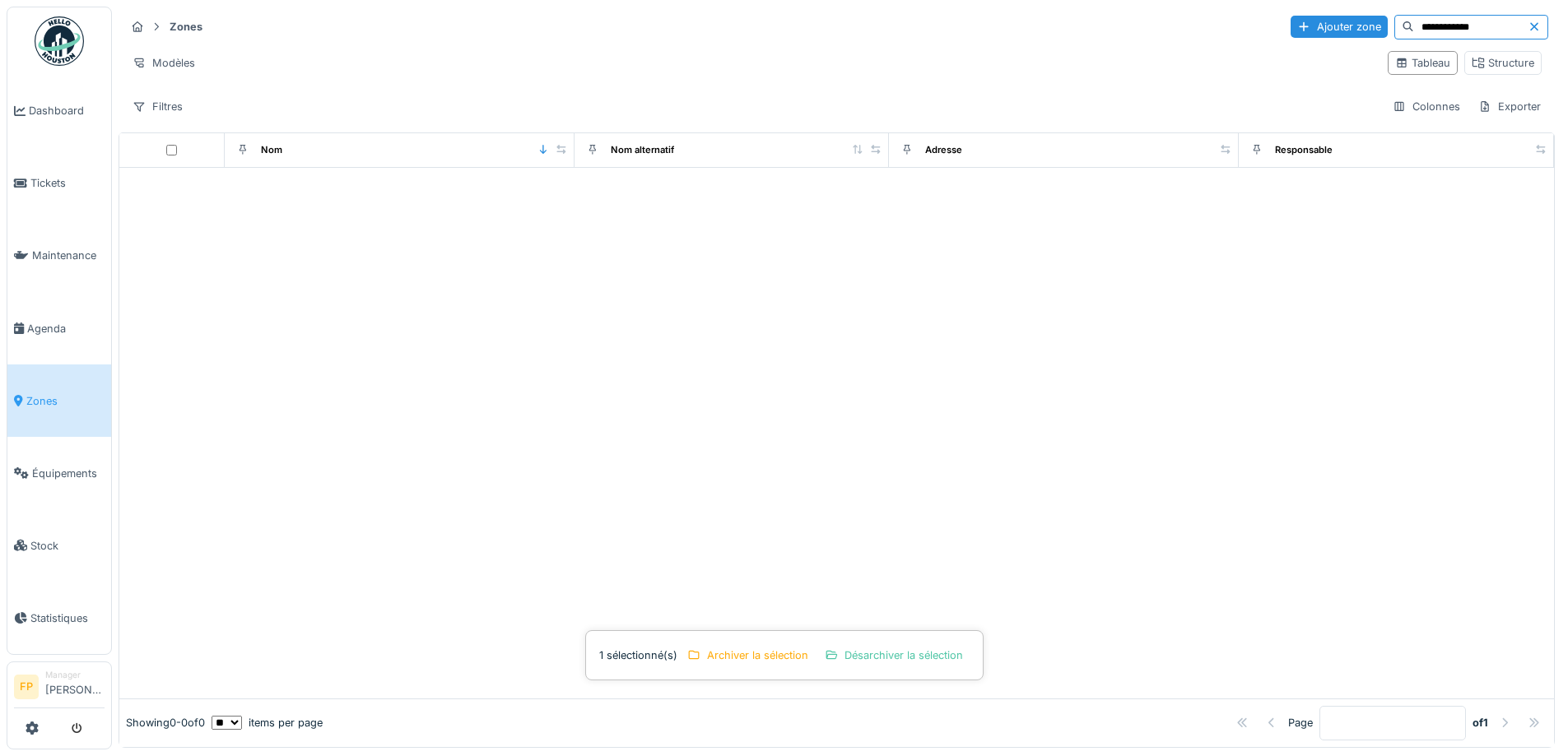
click at [1414, 15] on input "**********" at bounding box center [1471, 26] width 114 height 23
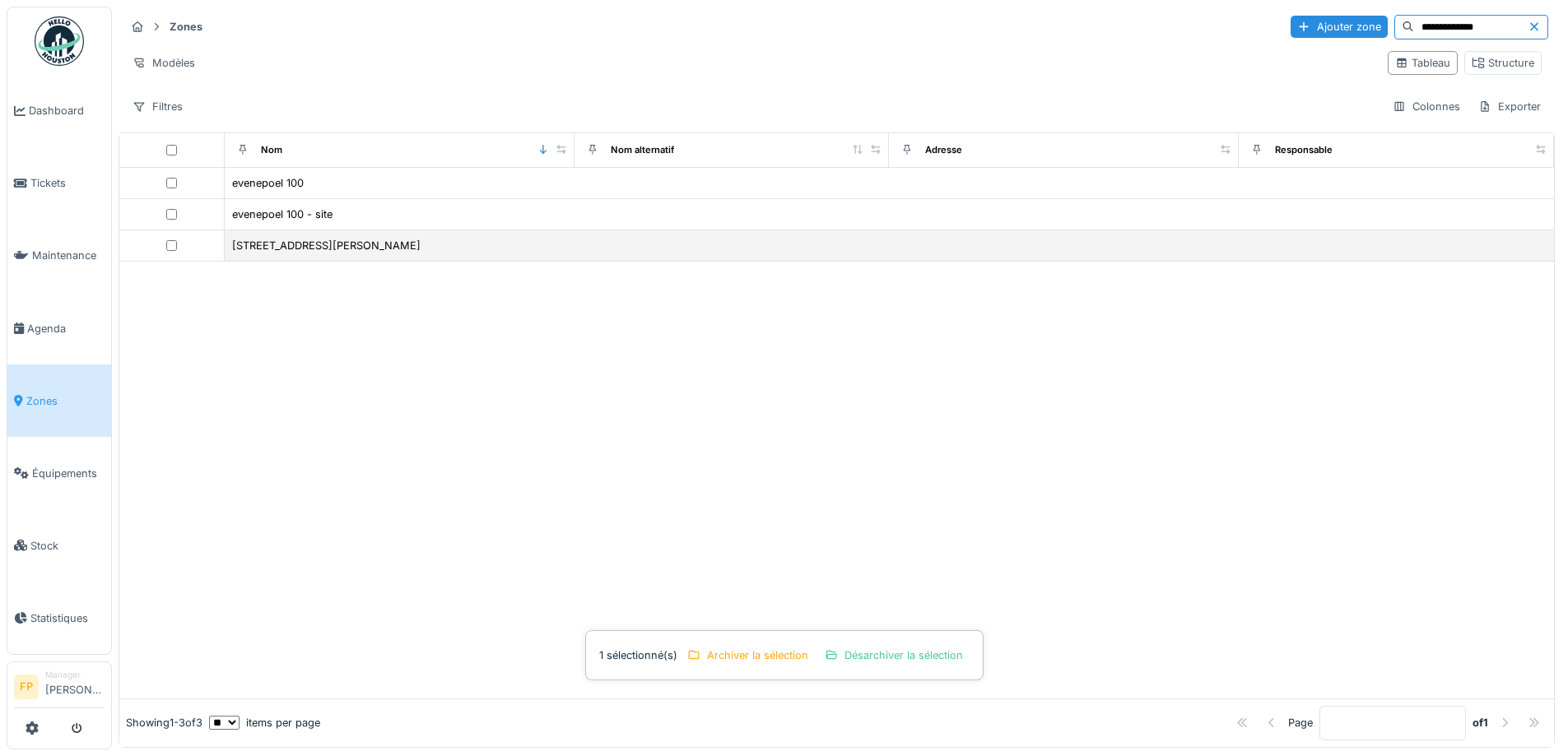
type input "**********"
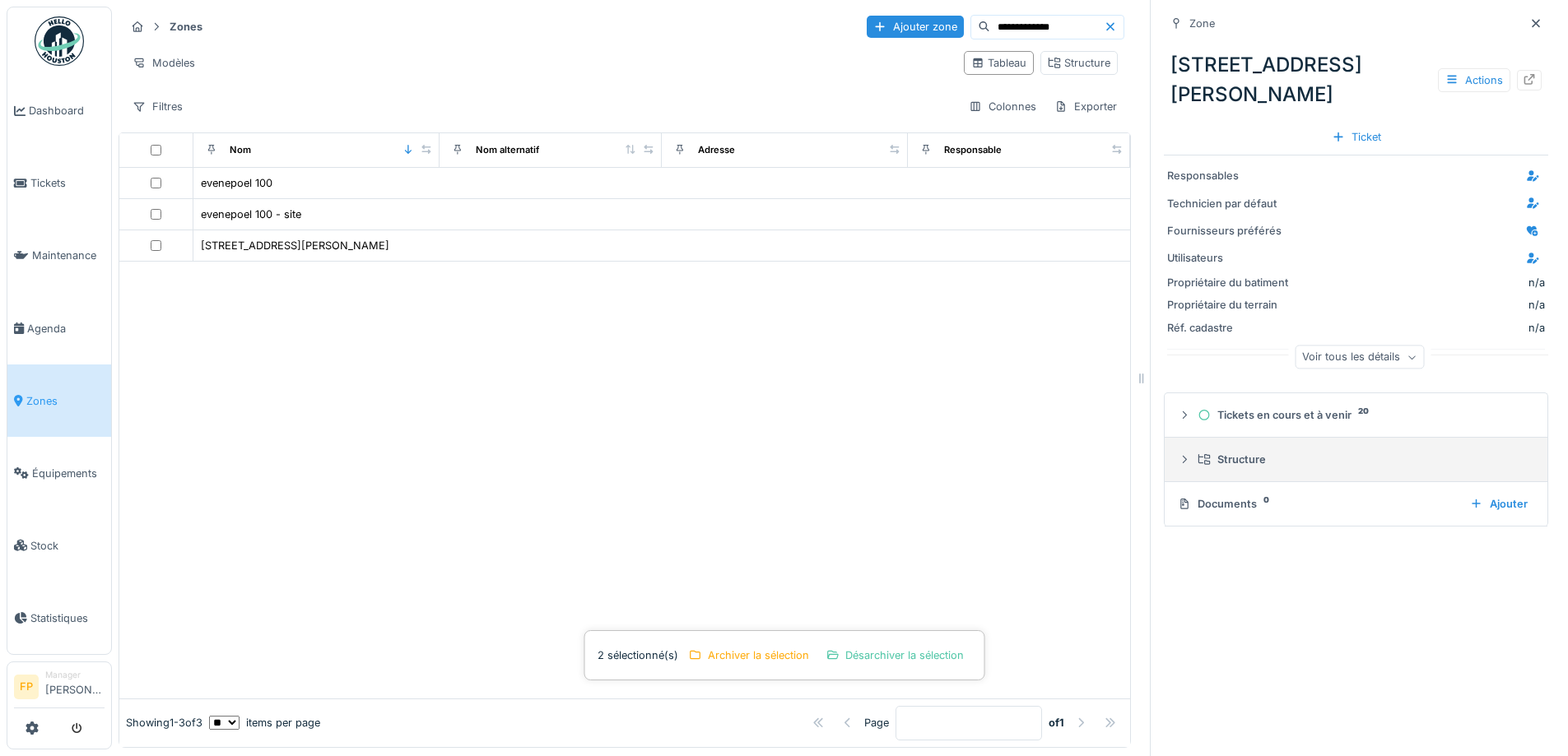
click at [1209, 452] on div "Structure" at bounding box center [1363, 459] width 330 height 15
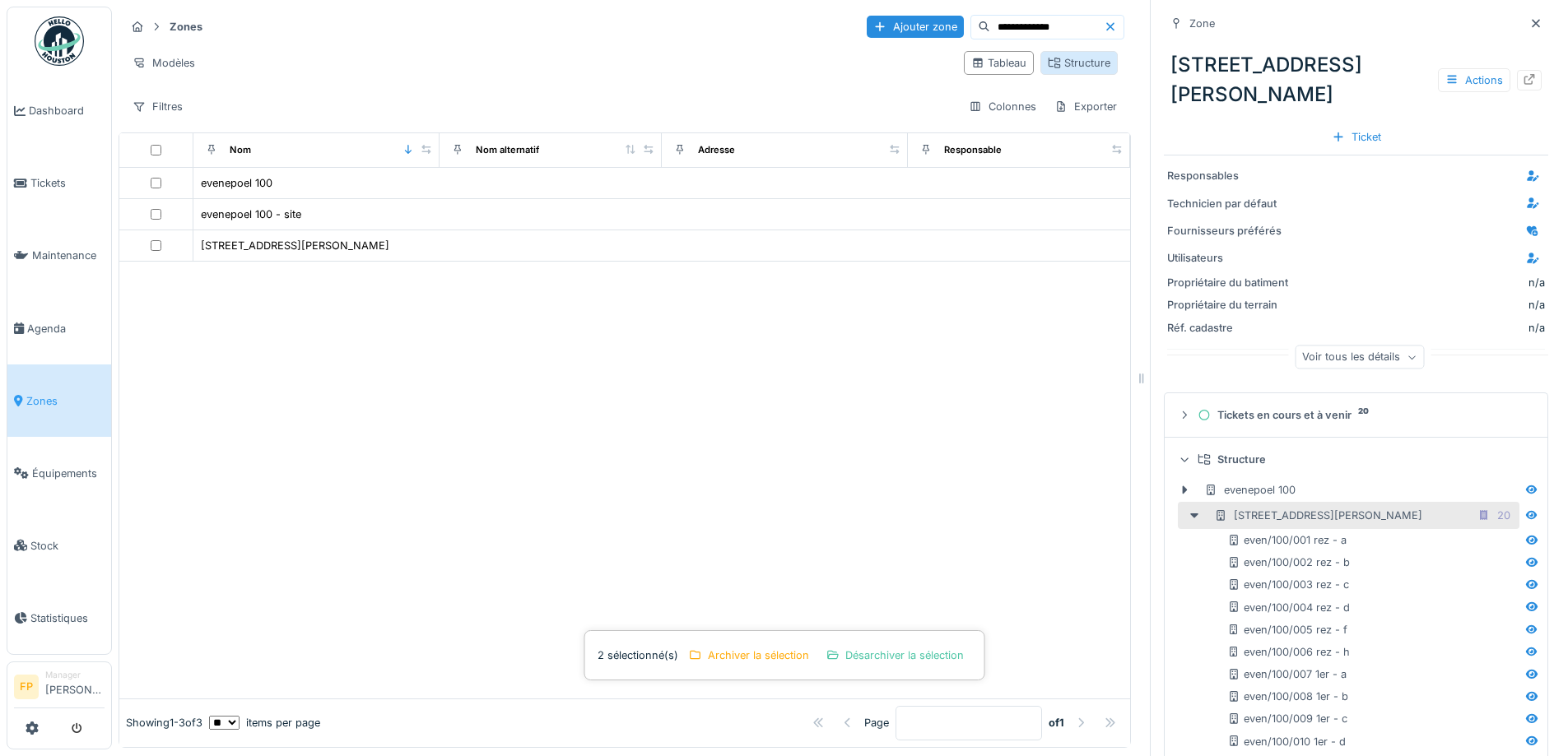
click at [1060, 55] on div "Structure" at bounding box center [1079, 62] width 62 height 15
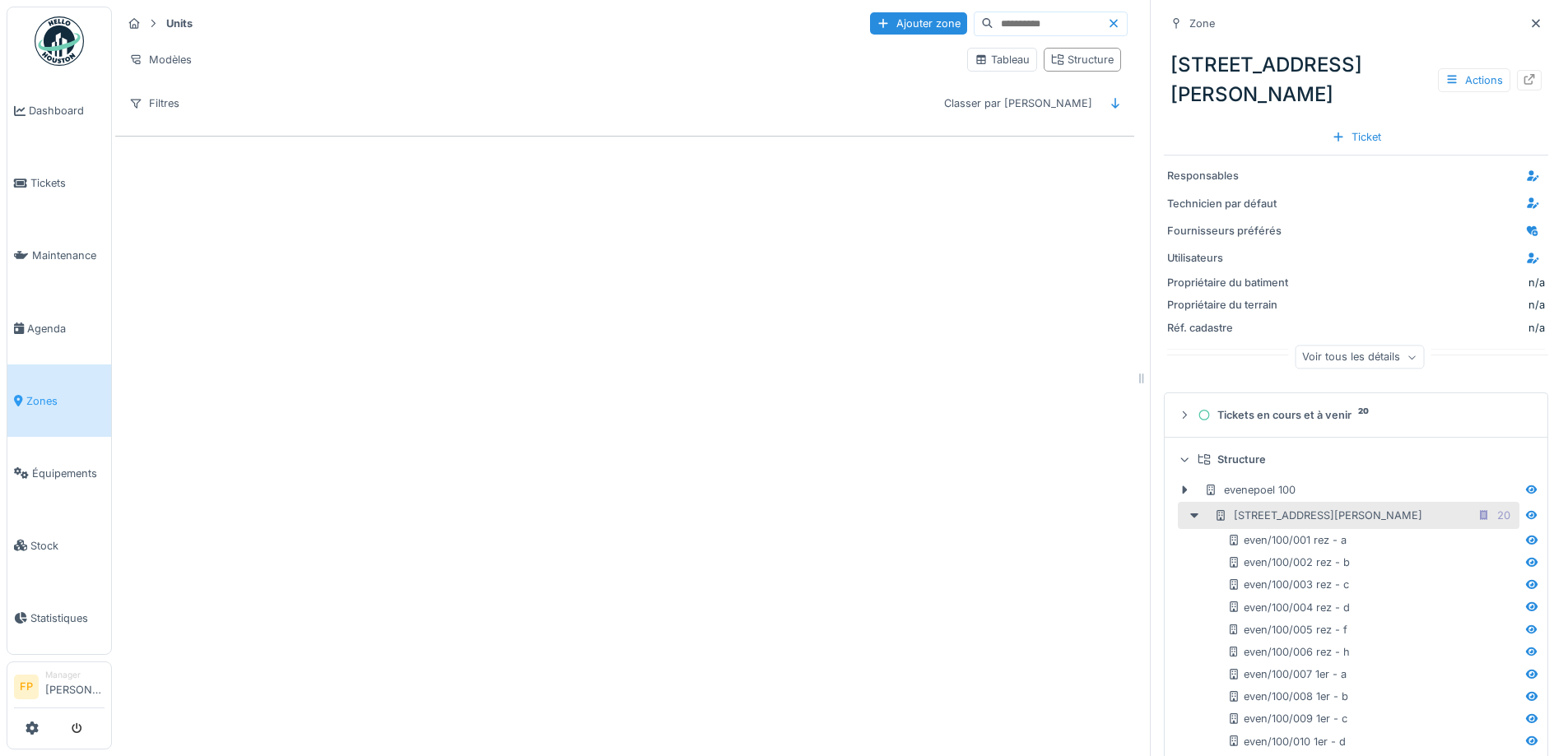
click at [993, 13] on input at bounding box center [1050, 24] width 114 height 23
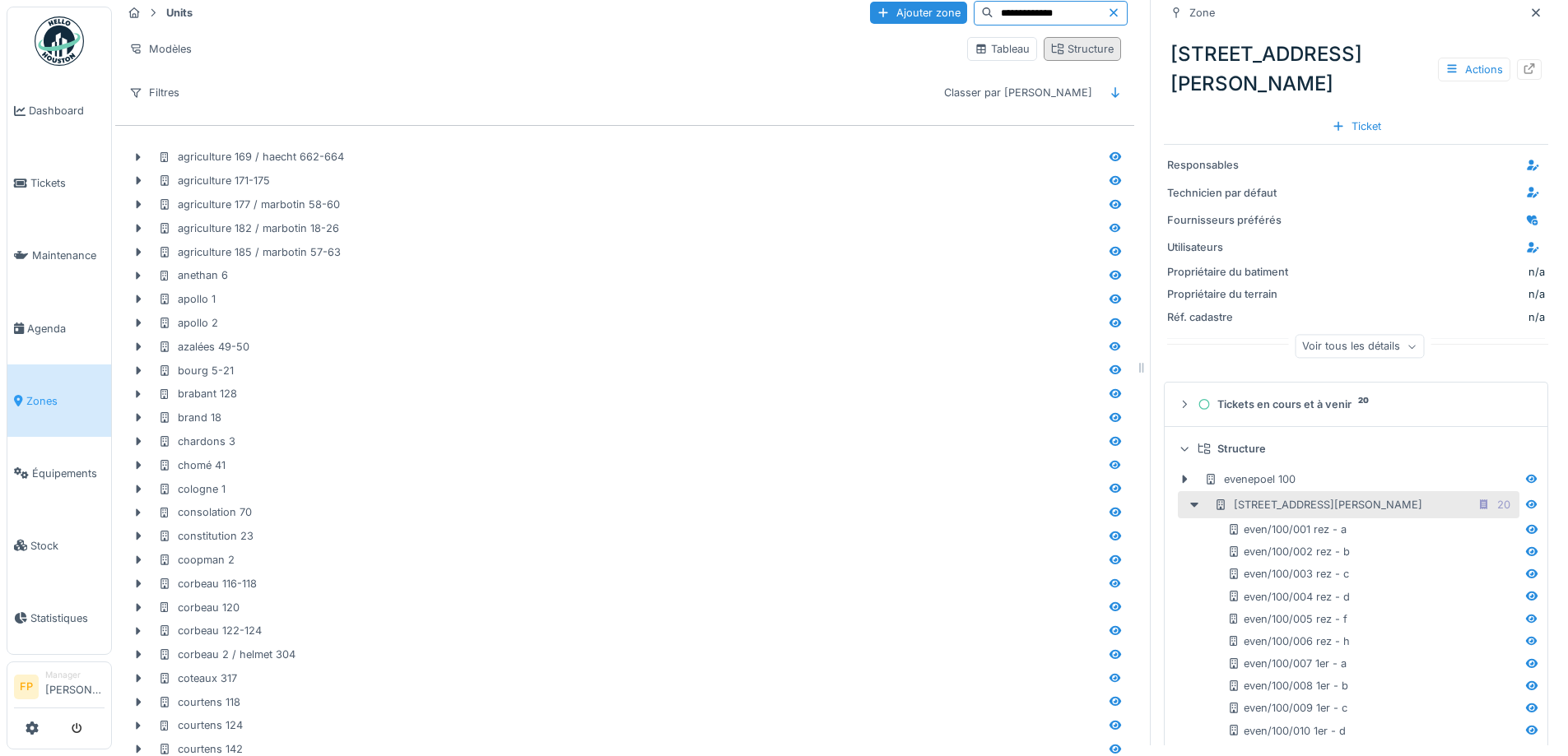
type input "**********"
click at [1065, 44] on div "Structure" at bounding box center [1082, 48] width 62 height 15
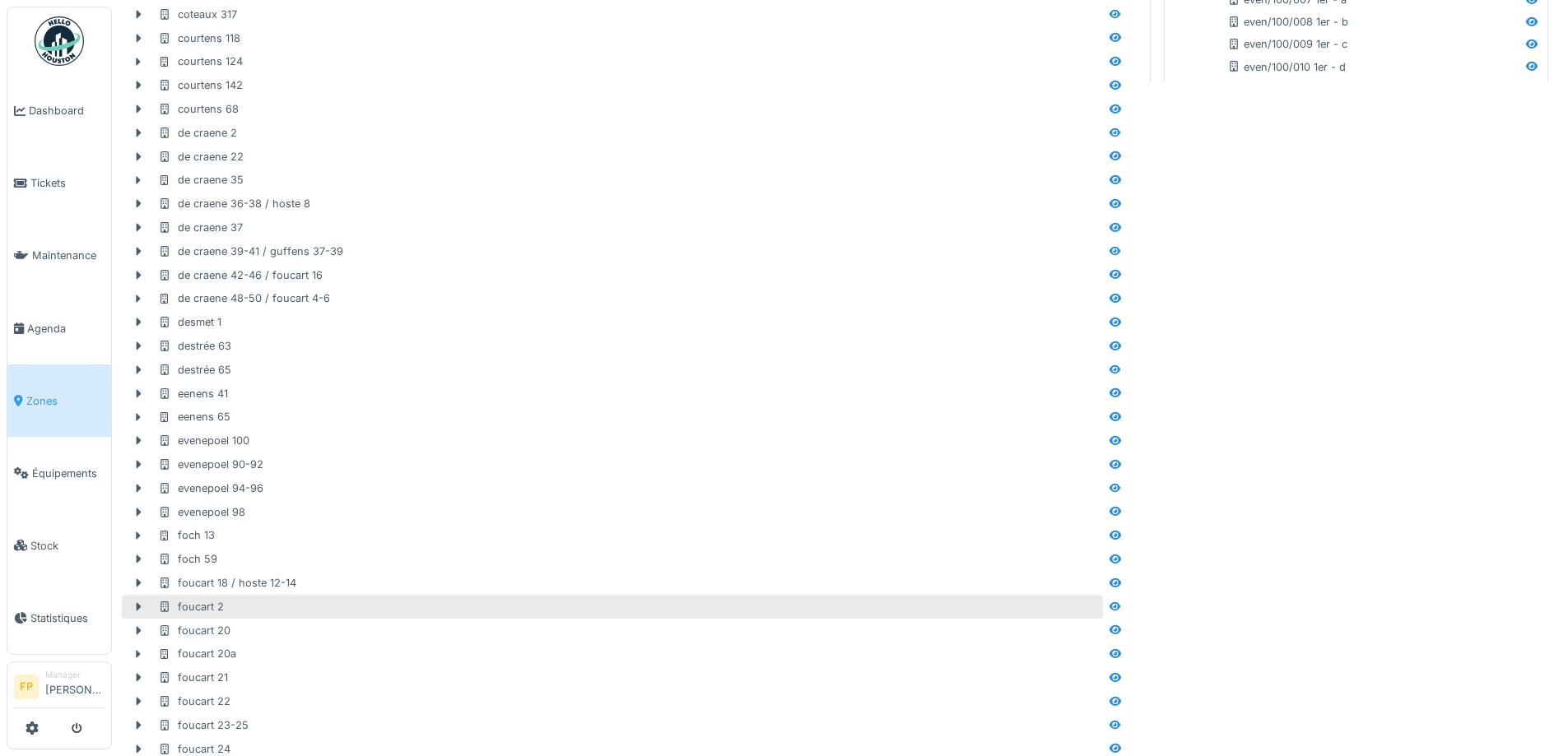
scroll to position [669, 0]
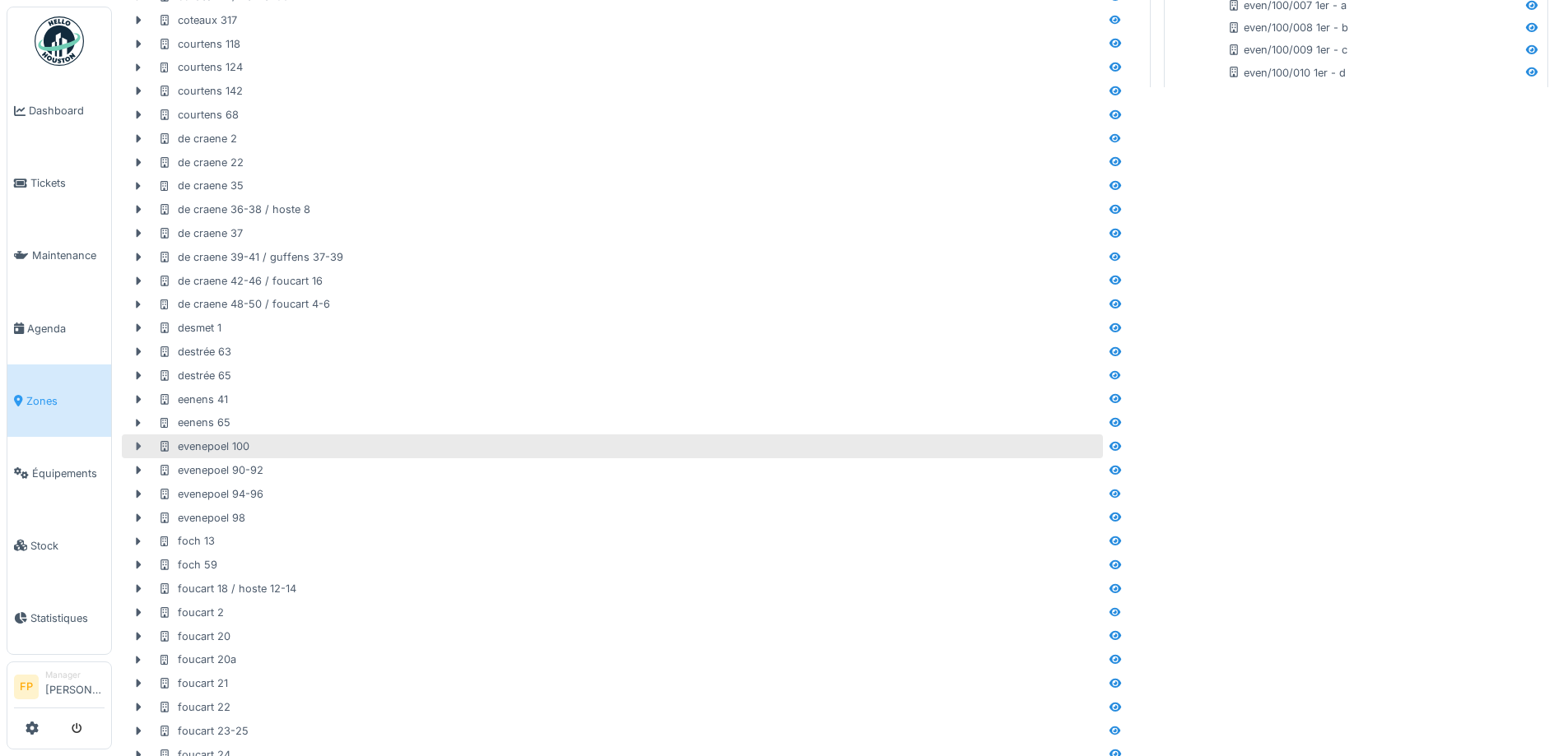
click at [137, 446] on icon at bounding box center [138, 447] width 5 height 8
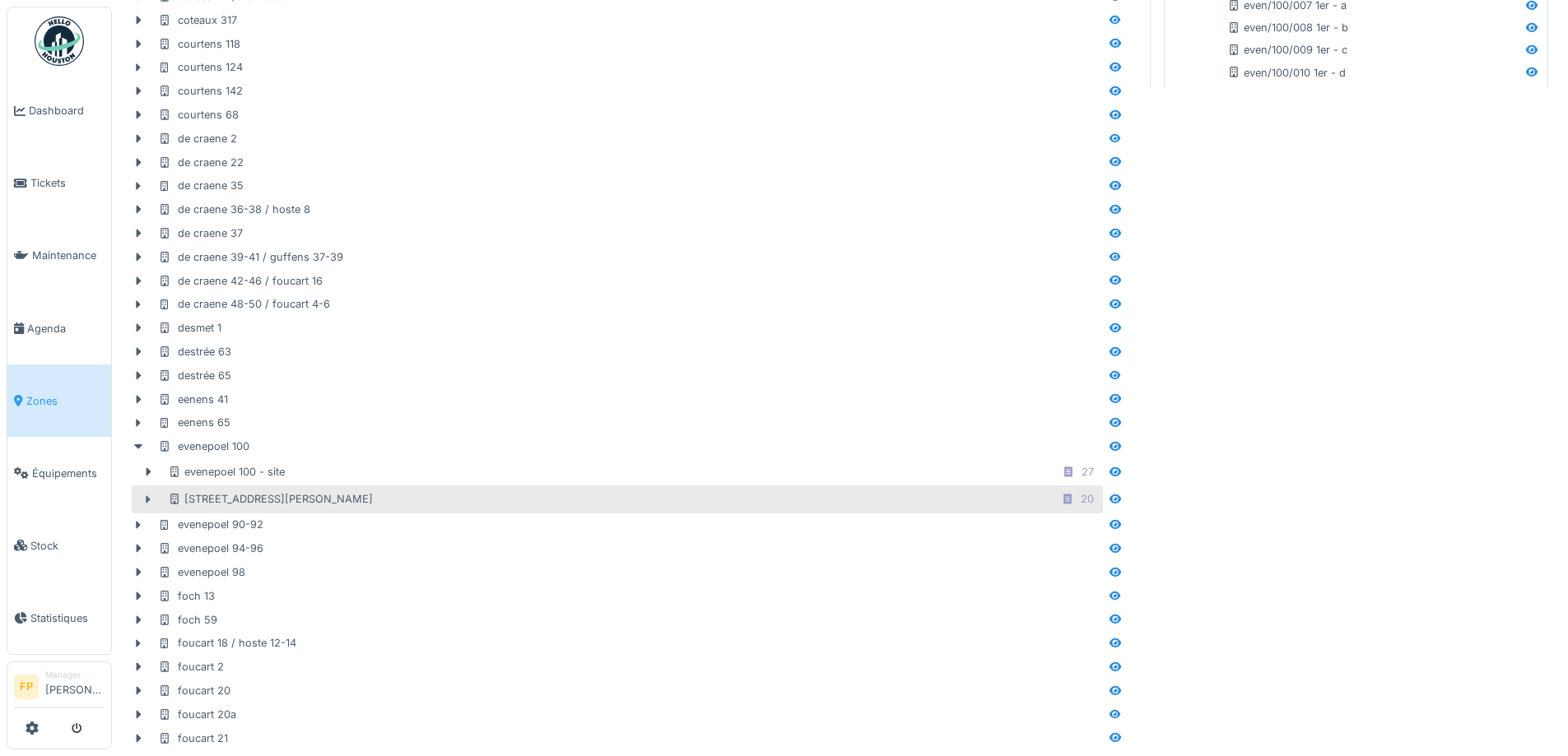
click at [149, 501] on icon at bounding box center [148, 499] width 5 height 8
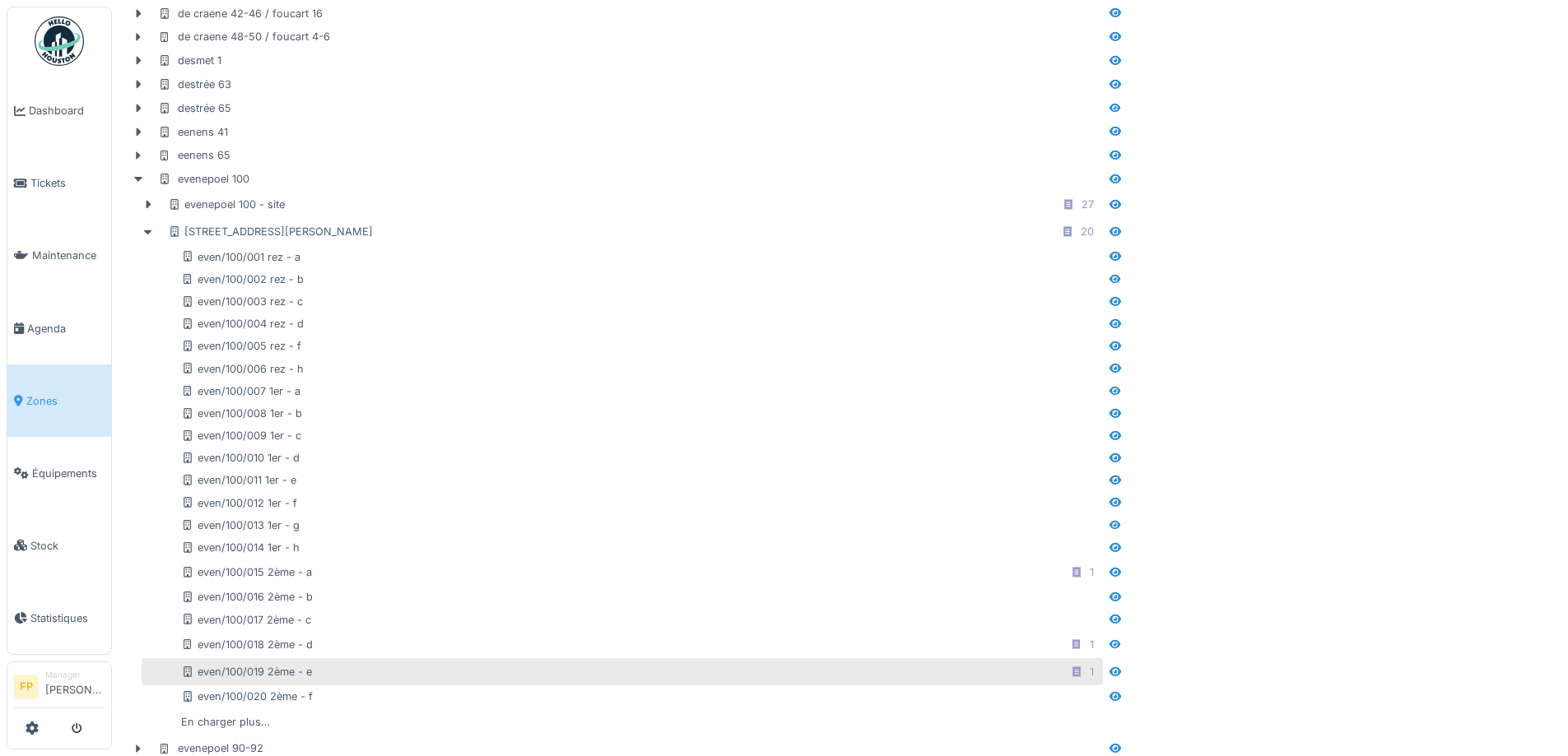
scroll to position [1163, 0]
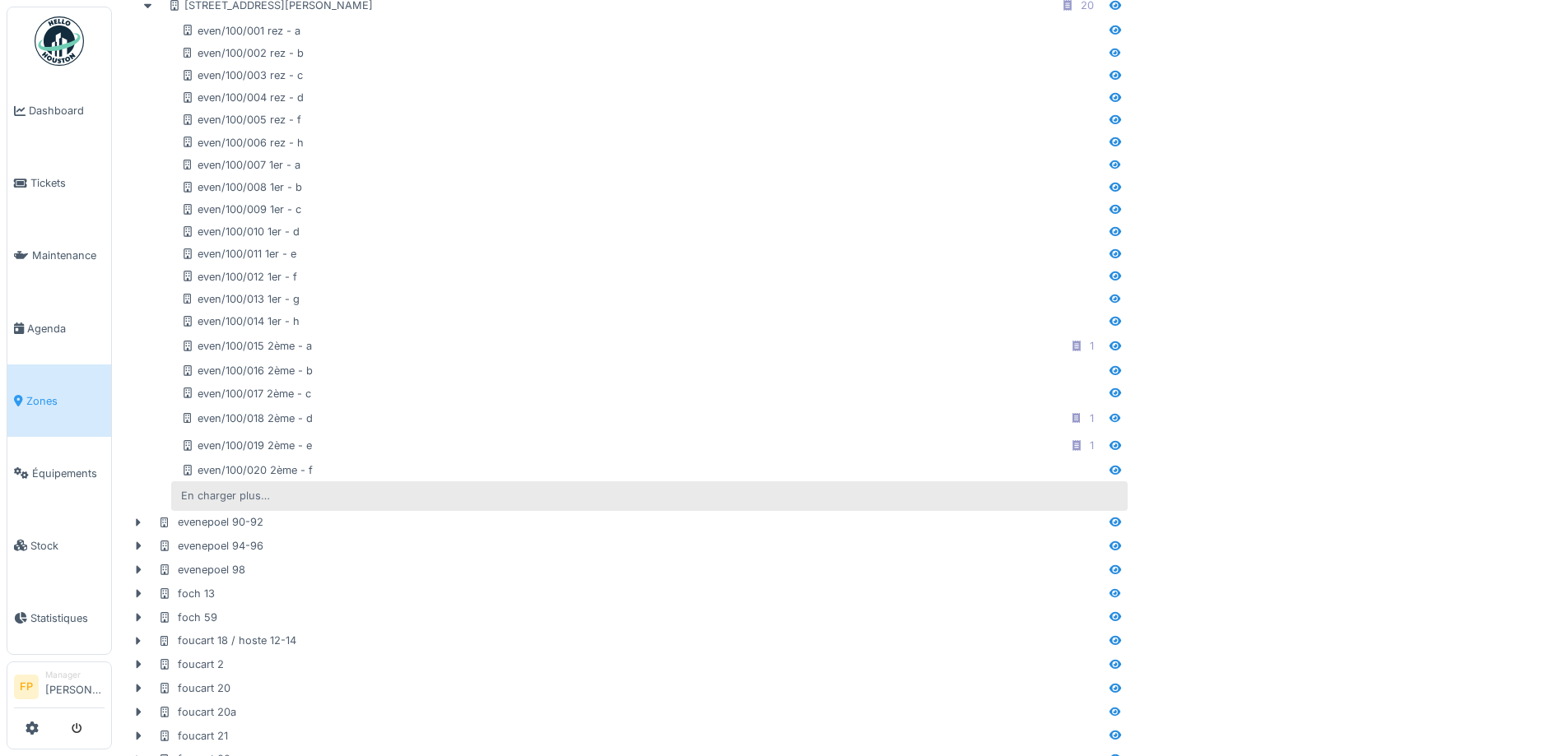
click at [235, 495] on div "En charger plus…" at bounding box center [225, 496] width 102 height 23
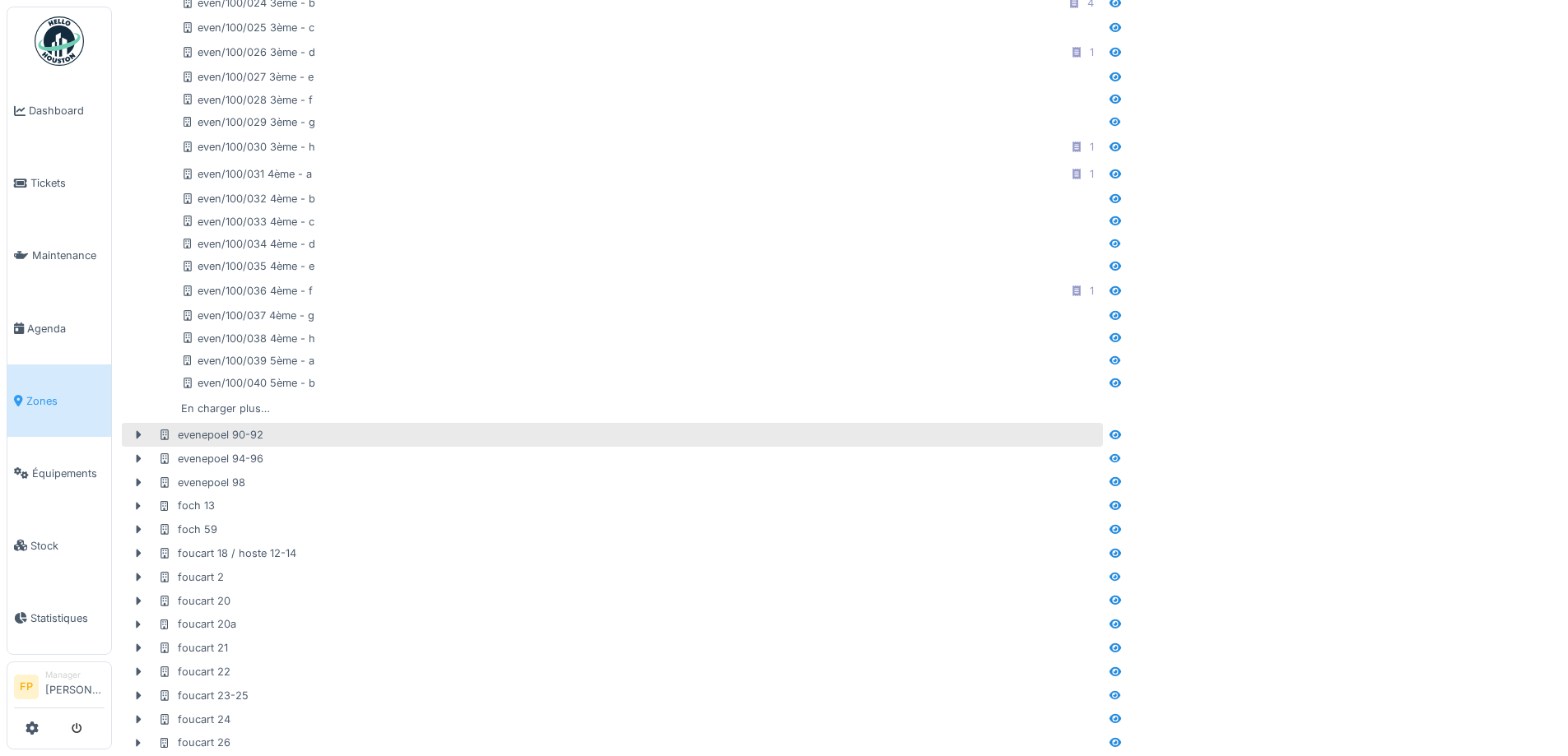
scroll to position [1821, 0]
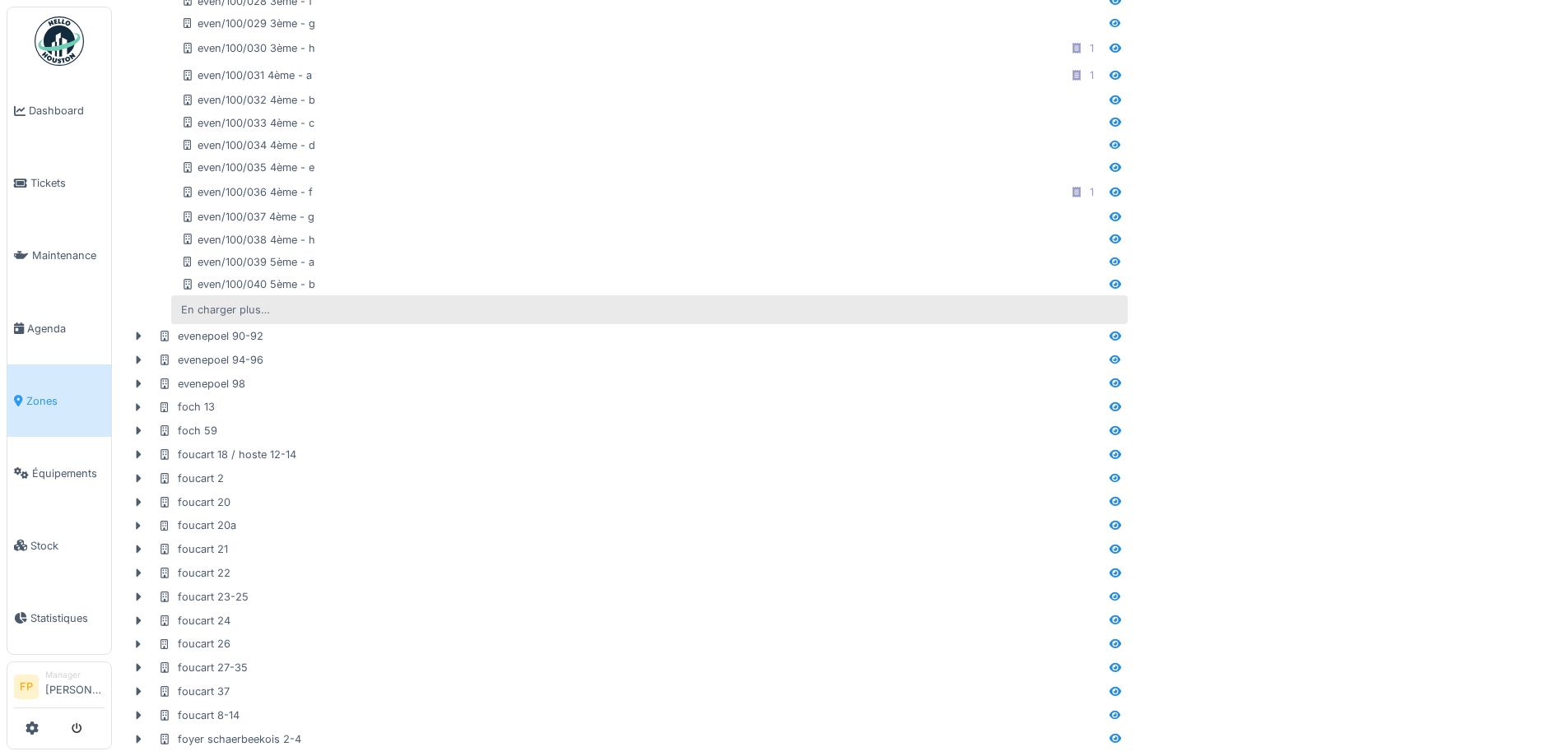
click at [239, 307] on div "En charger plus…" at bounding box center [225, 309] width 102 height 23
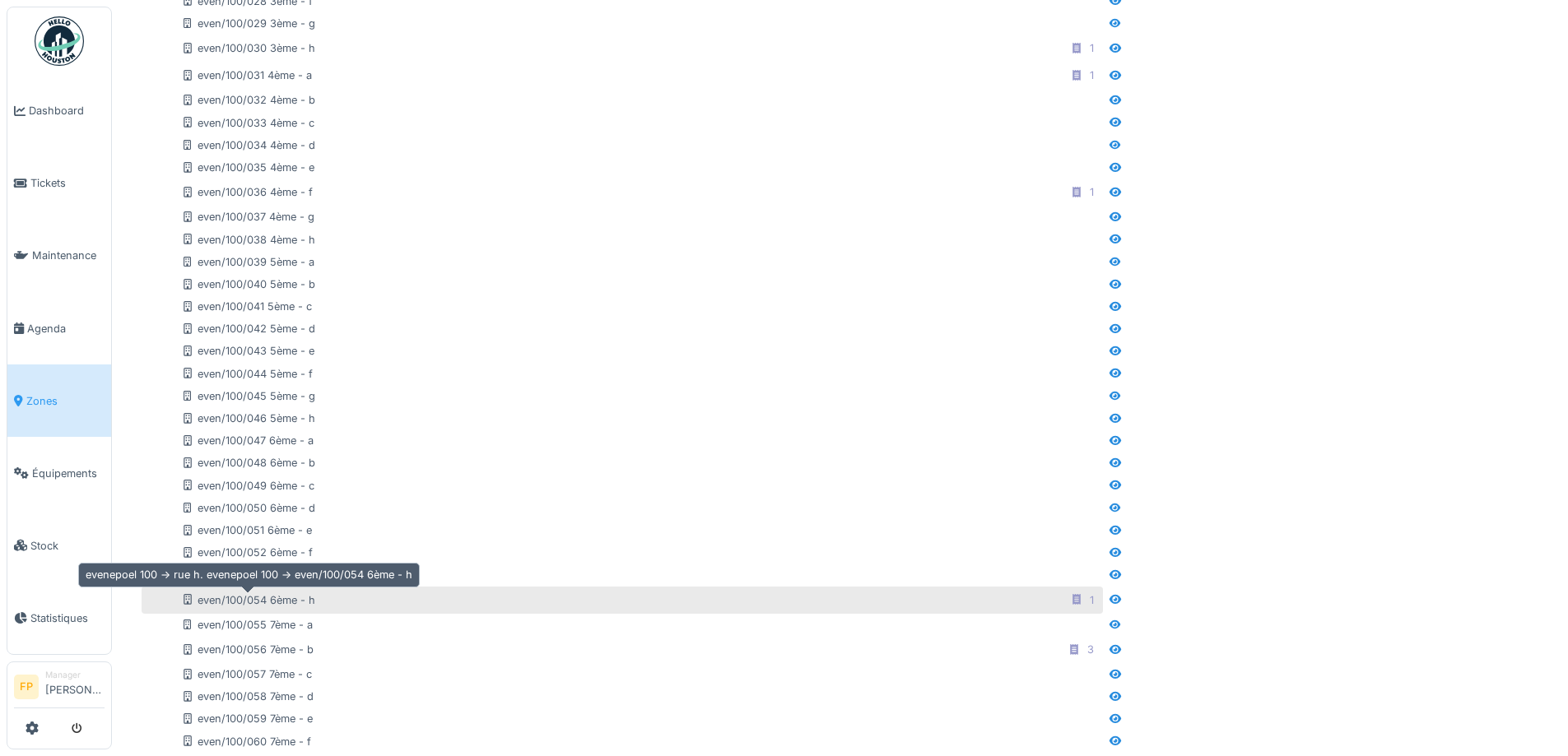
click at [289, 598] on div "even/100/054 6ème - h" at bounding box center [248, 600] width 134 height 15
click at [335, 599] on div "even/100/054 6ème - h 1" at bounding box center [641, 600] width 919 height 21
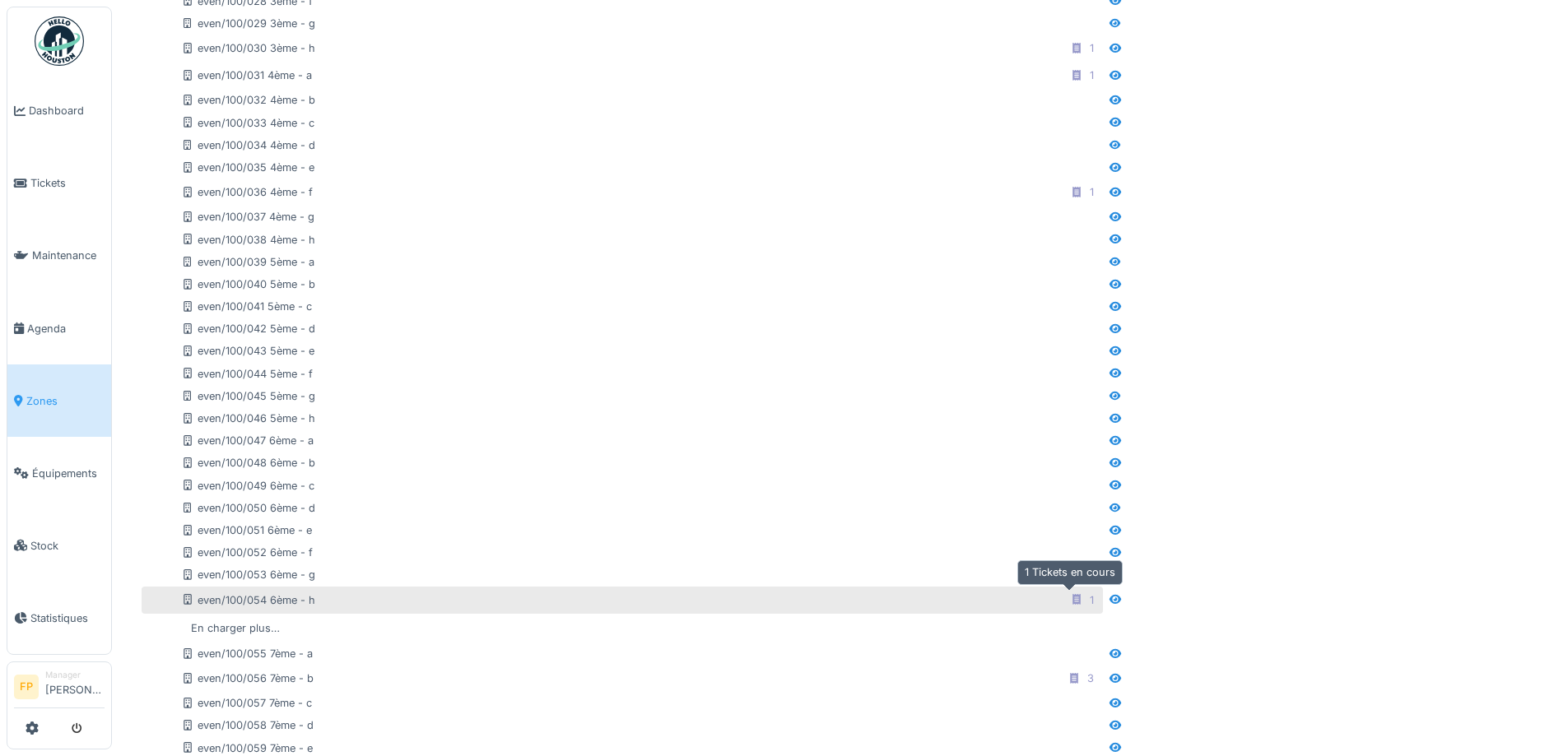
click at [1073, 601] on icon at bounding box center [1077, 600] width 8 height 11
click at [1073, 599] on icon at bounding box center [1077, 600] width 8 height 11
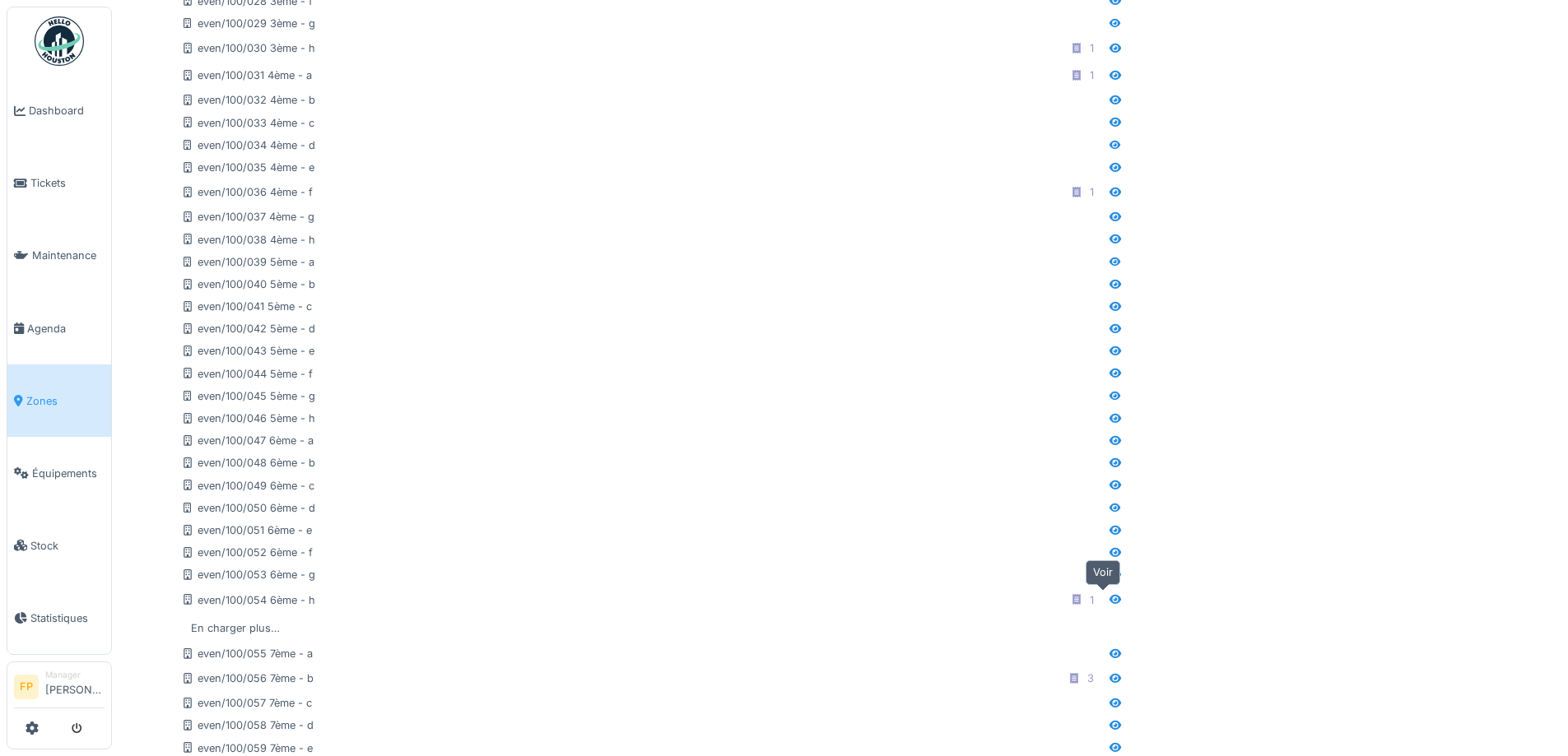
click at [1110, 599] on icon at bounding box center [1116, 600] width 12 height 9
click at [1109, 599] on icon at bounding box center [1116, 600] width 14 height 11
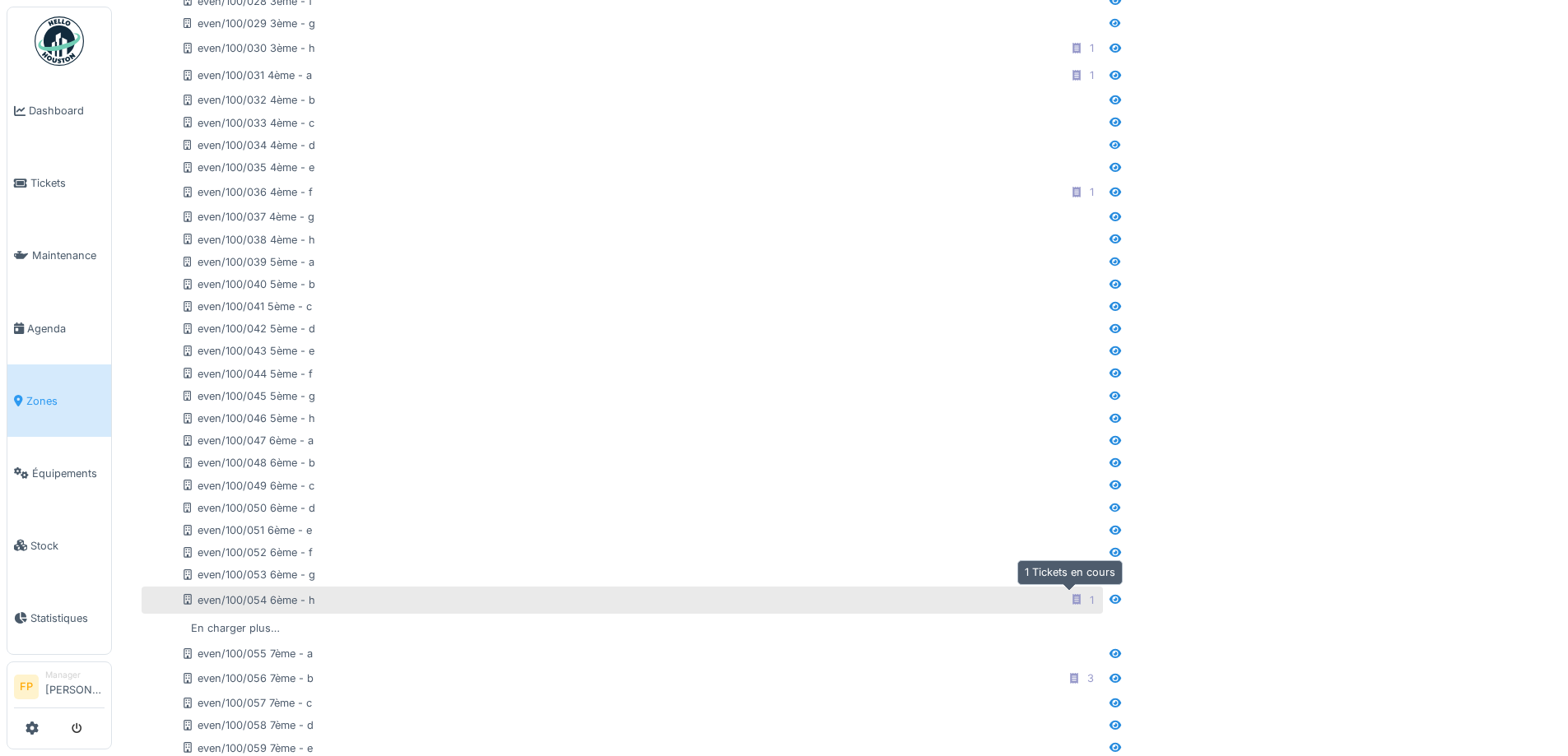
click at [1073, 599] on icon at bounding box center [1077, 600] width 8 height 11
click at [265, 596] on div "even/100/054 6ème - h" at bounding box center [248, 600] width 134 height 15
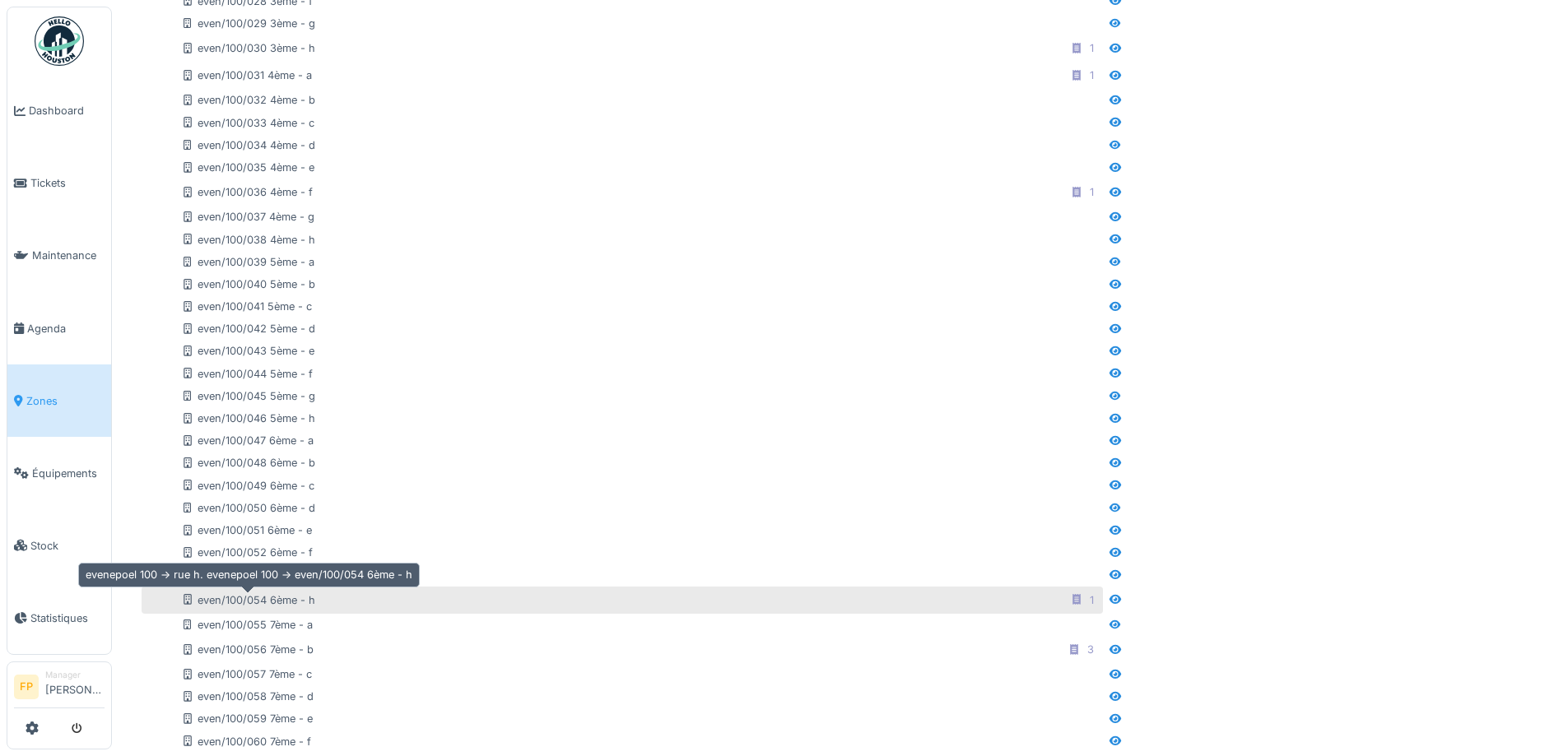
click at [267, 596] on div "even/100/054 6ème - h" at bounding box center [248, 600] width 134 height 15
click at [323, 600] on div "even/100/054 6ème - h 1" at bounding box center [641, 600] width 919 height 21
click at [190, 599] on icon at bounding box center [187, 600] width 14 height 11
click at [188, 599] on icon at bounding box center [187, 600] width 8 height 11
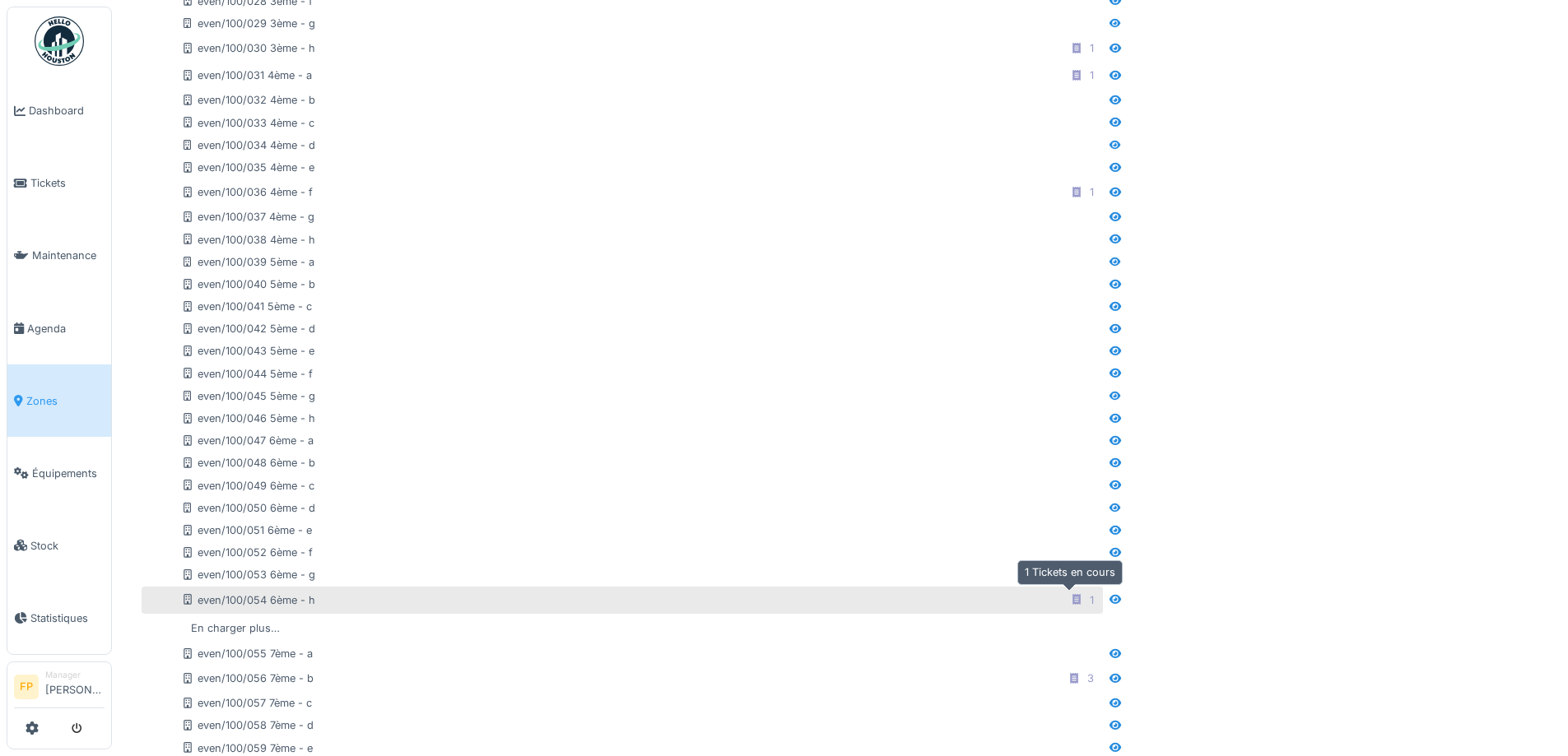
click at [1073, 596] on icon at bounding box center [1077, 600] width 8 height 11
click at [1090, 599] on div "1" at bounding box center [1092, 600] width 5 height 15
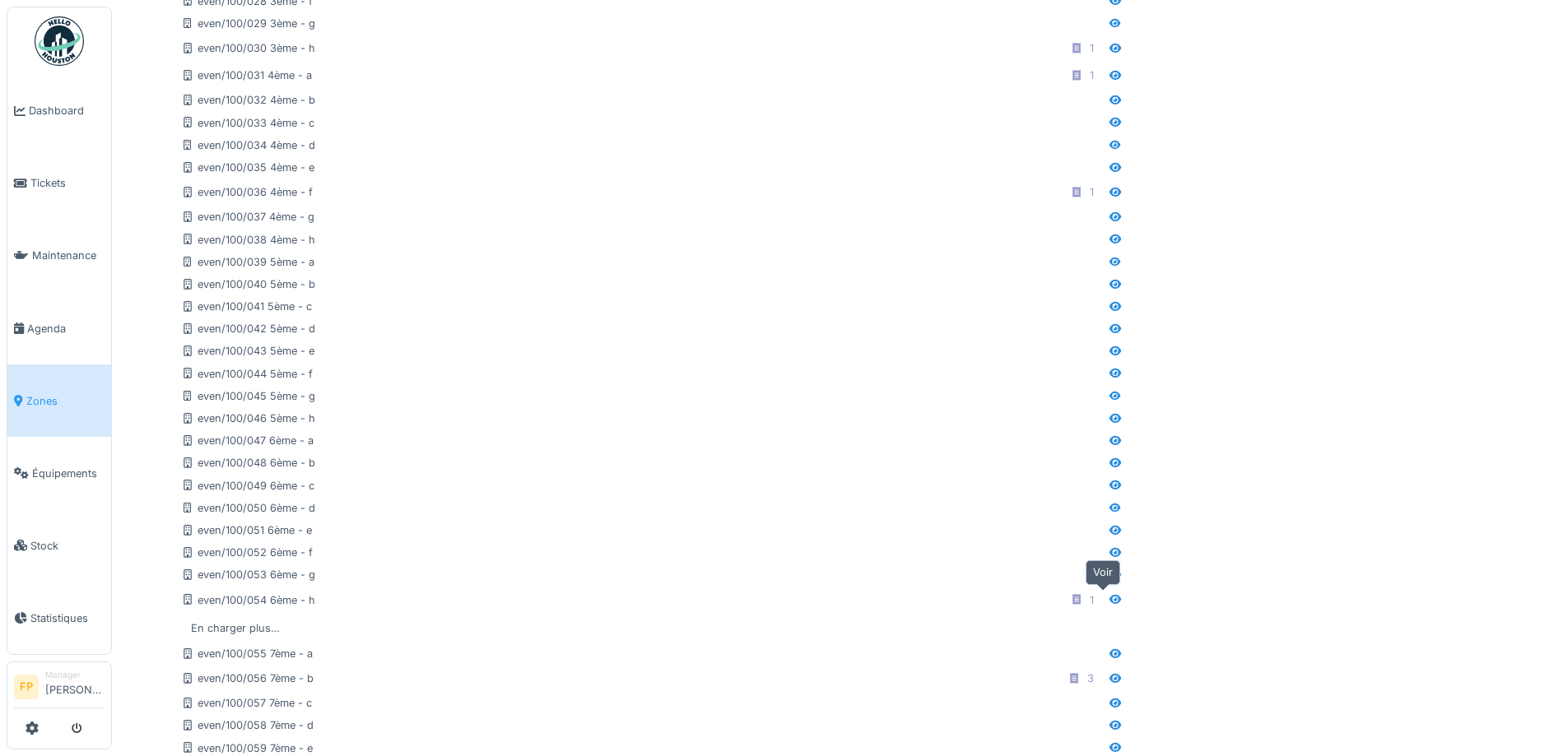
click at [1109, 600] on icon at bounding box center [1116, 600] width 14 height 11
click at [1110, 600] on icon at bounding box center [1116, 600] width 12 height 9
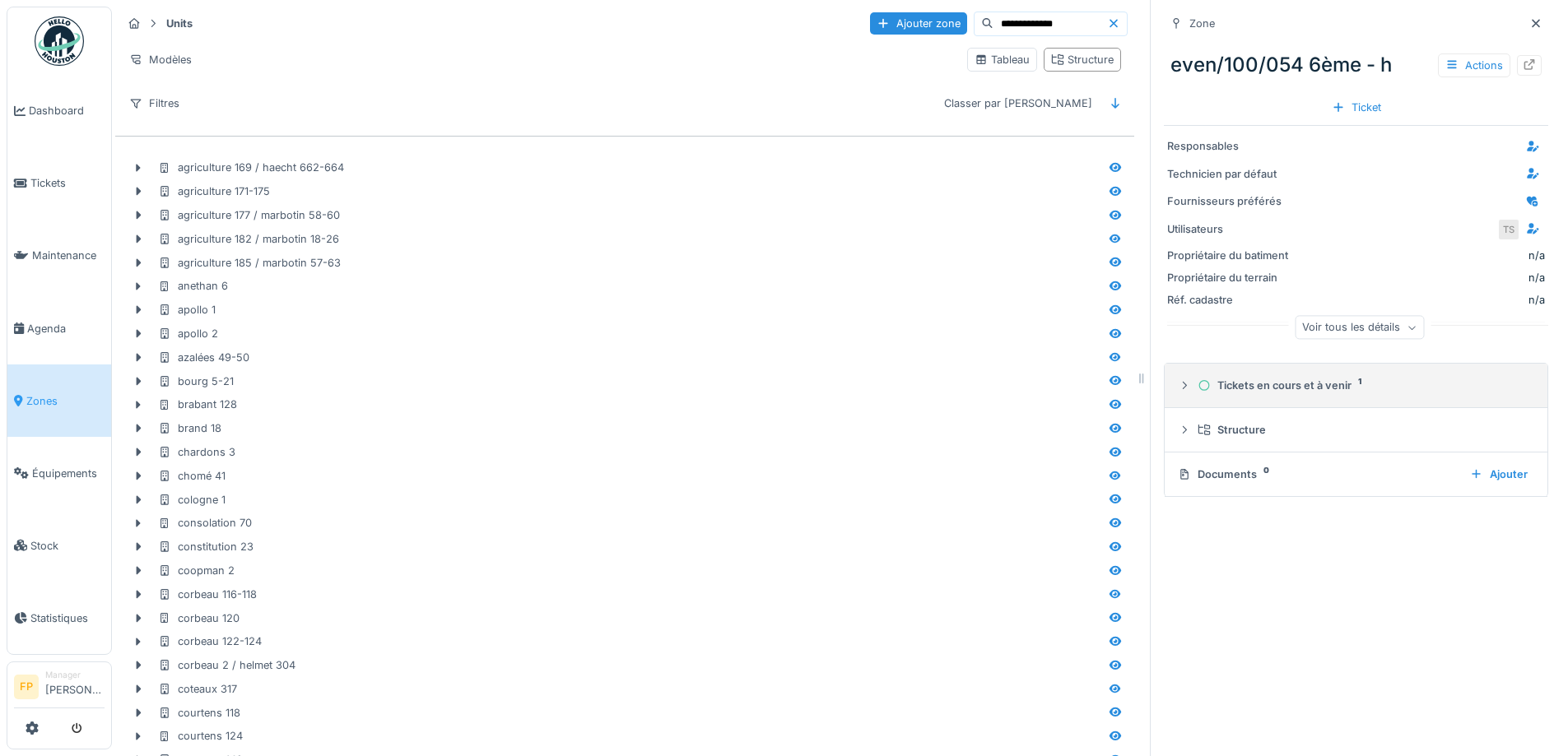
click at [1283, 382] on div "Tickets en cours et à venir 1" at bounding box center [1363, 385] width 330 height 15
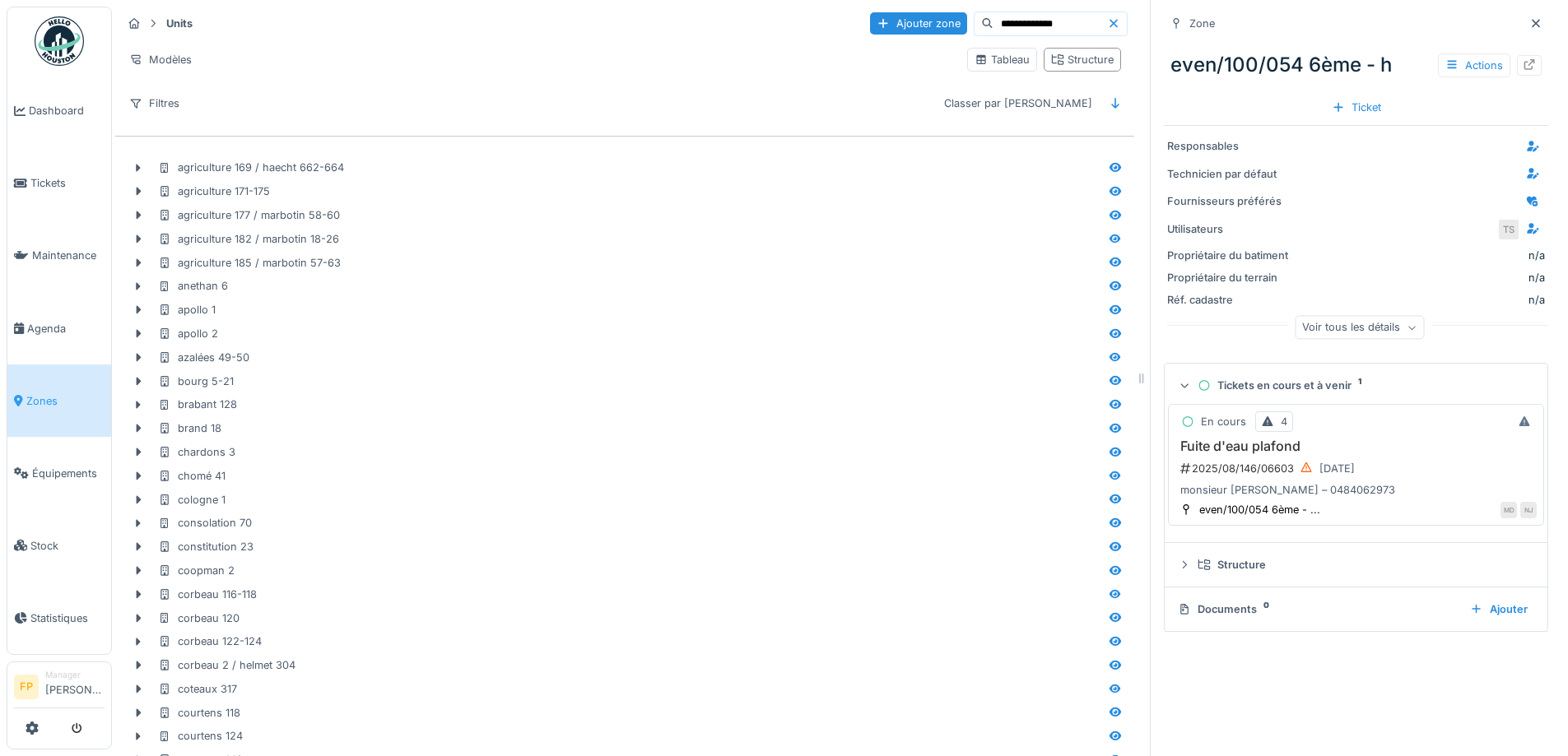
click at [1250, 445] on h3 "Fuite d'eau plafond" at bounding box center [1355, 446] width 361 height 15
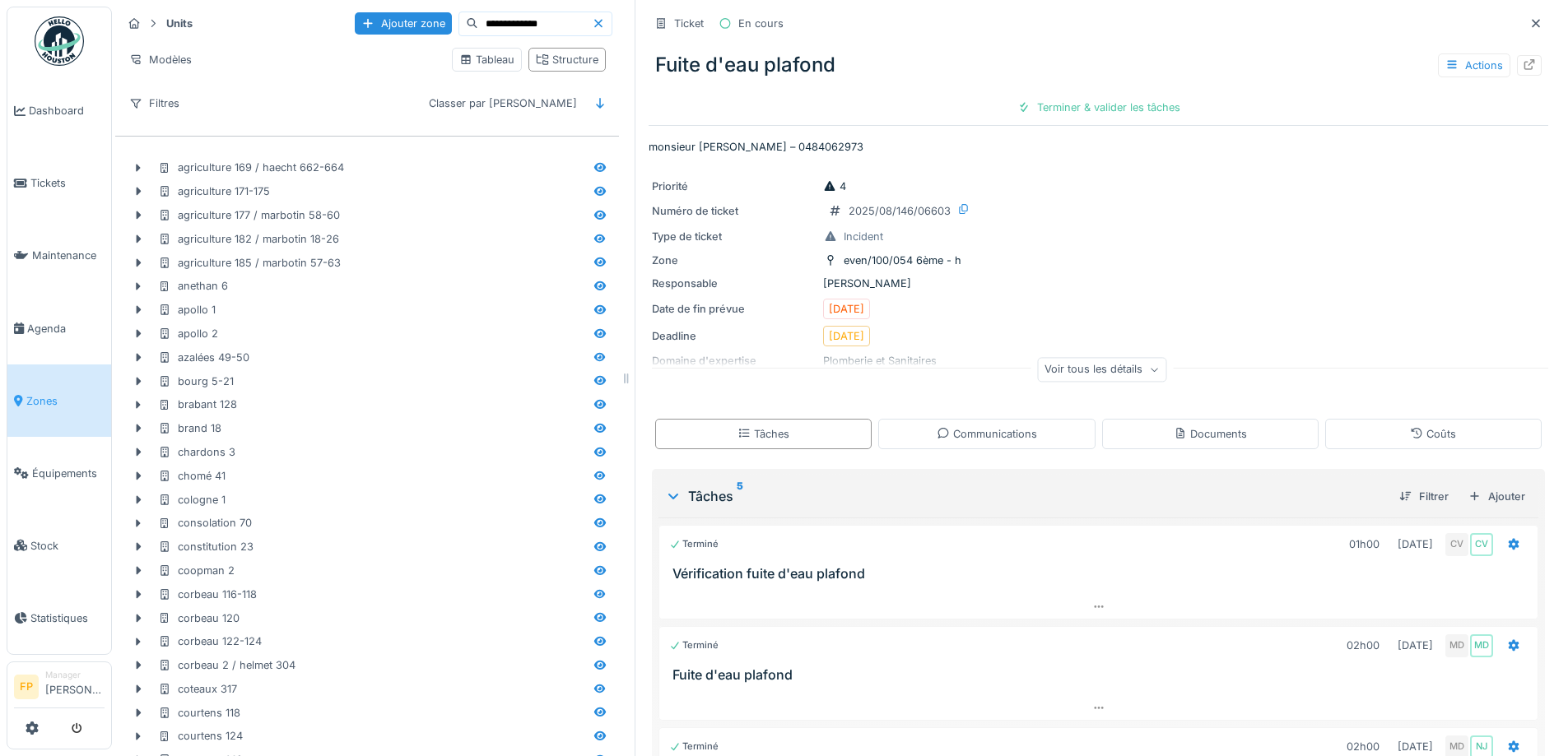
drag, startPoint x: 1137, startPoint y: 429, endPoint x: 622, endPoint y: 371, distance: 518.3
click at [622, 371] on div at bounding box center [626, 378] width 16 height 756
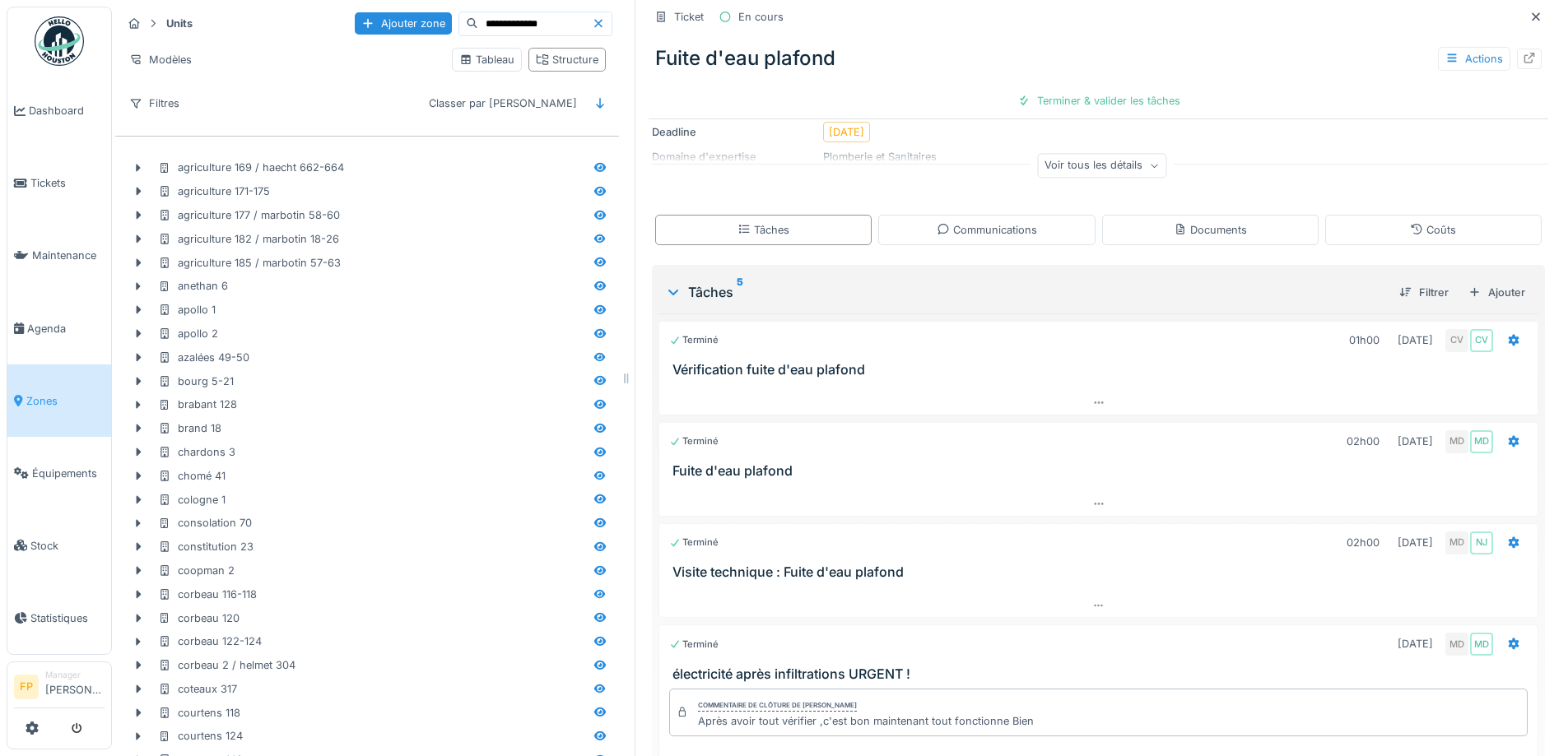
scroll to position [247, 0]
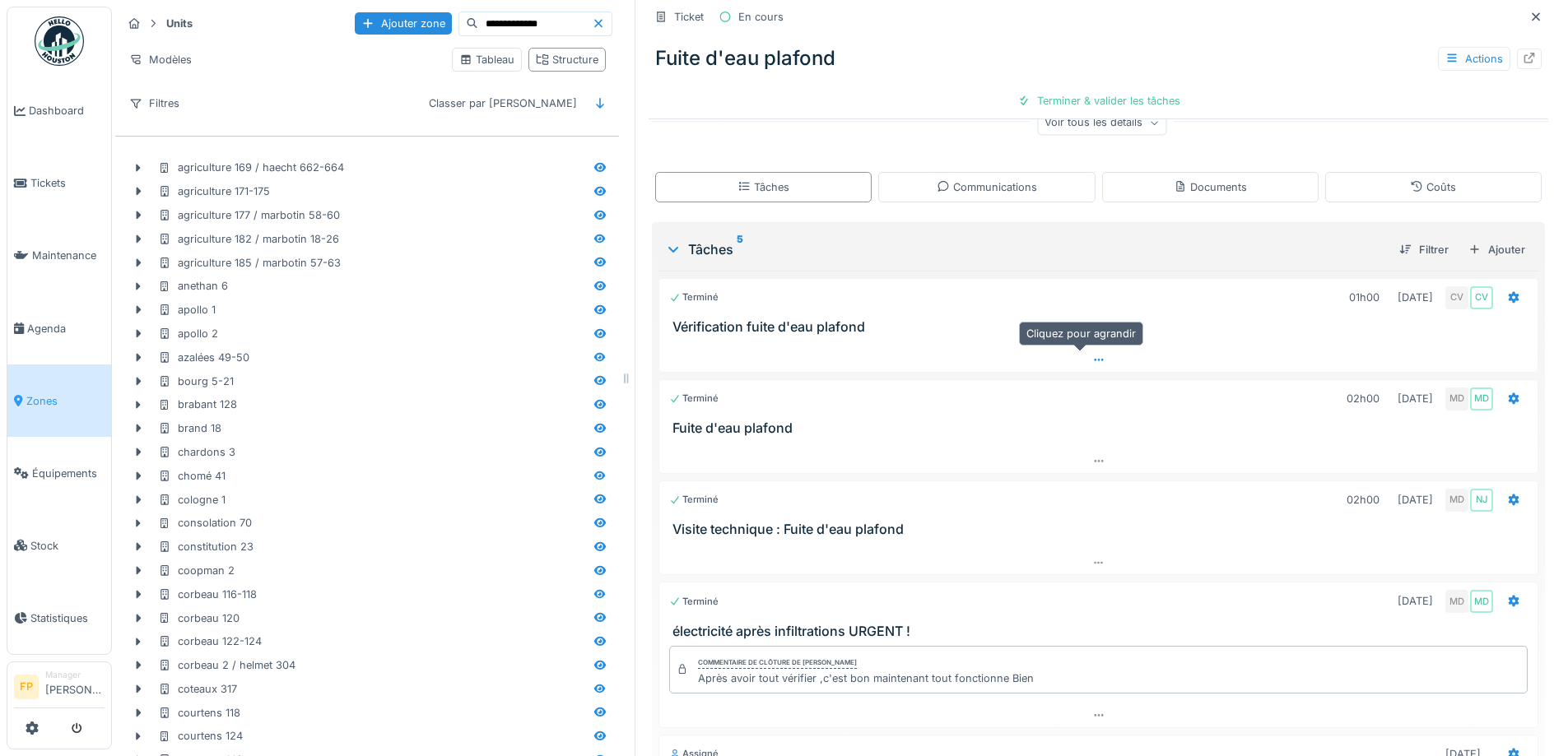
click at [1093, 364] on icon at bounding box center [1099, 360] width 14 height 11
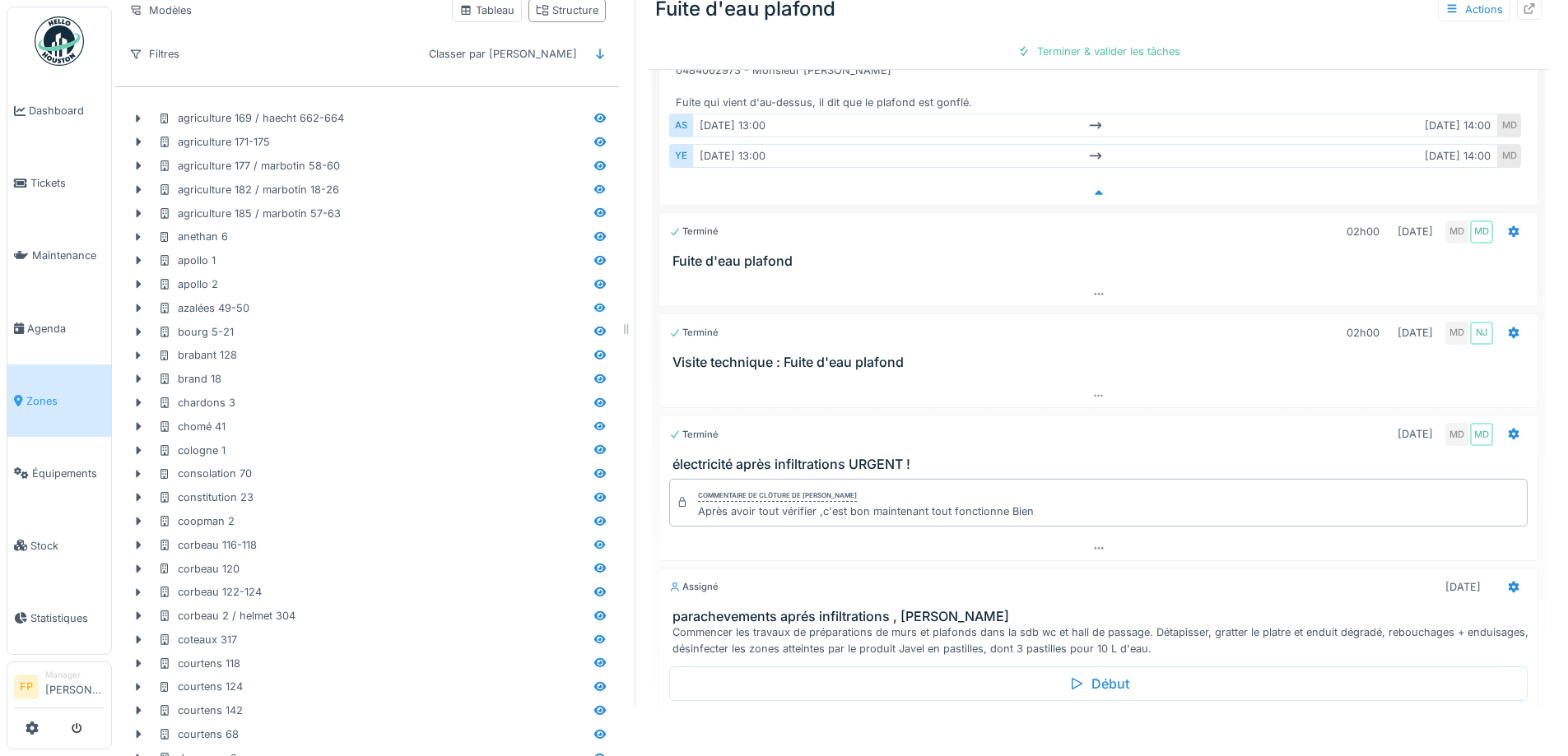
scroll to position [478, 0]
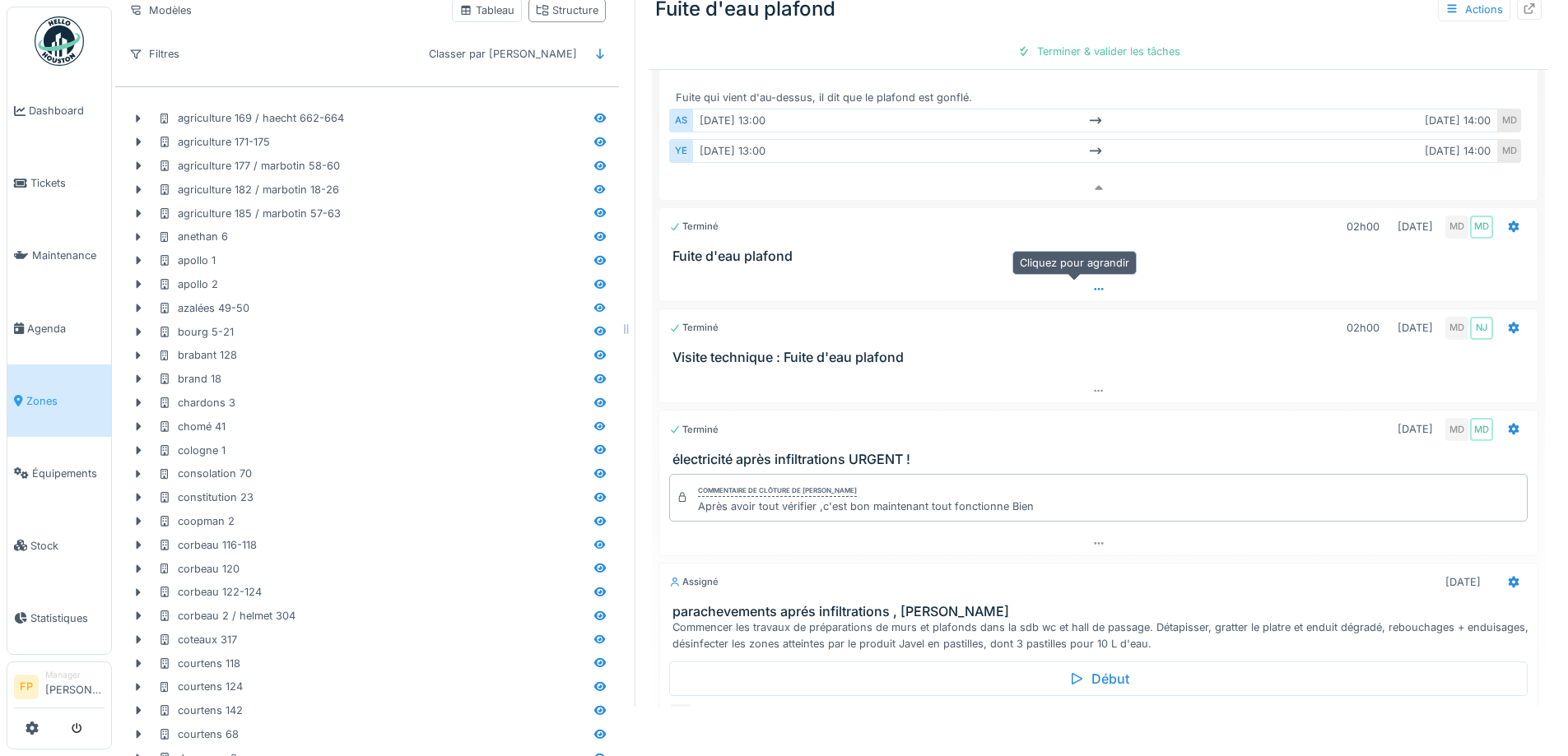
click at [1093, 288] on icon at bounding box center [1099, 289] width 14 height 11
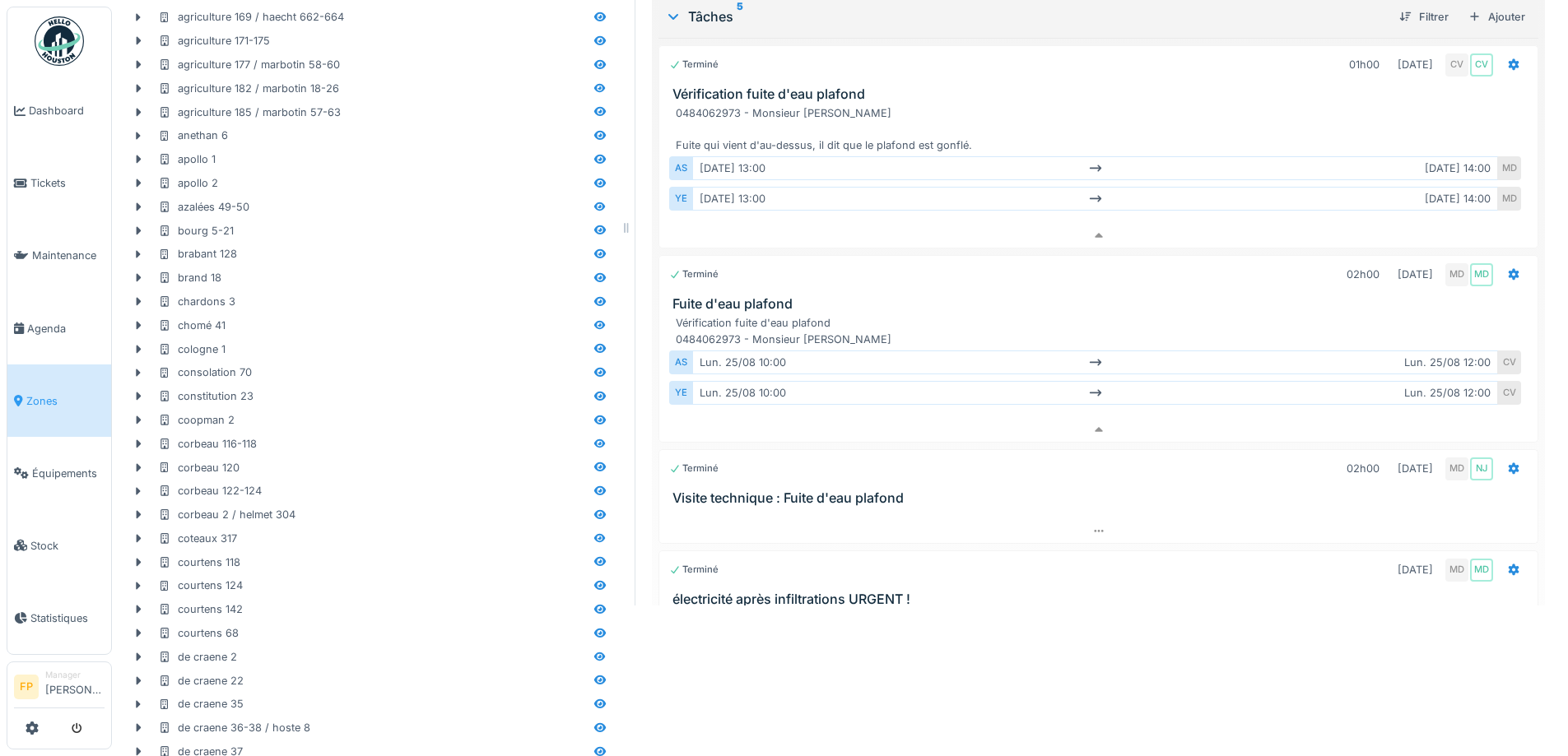
scroll to position [82, 0]
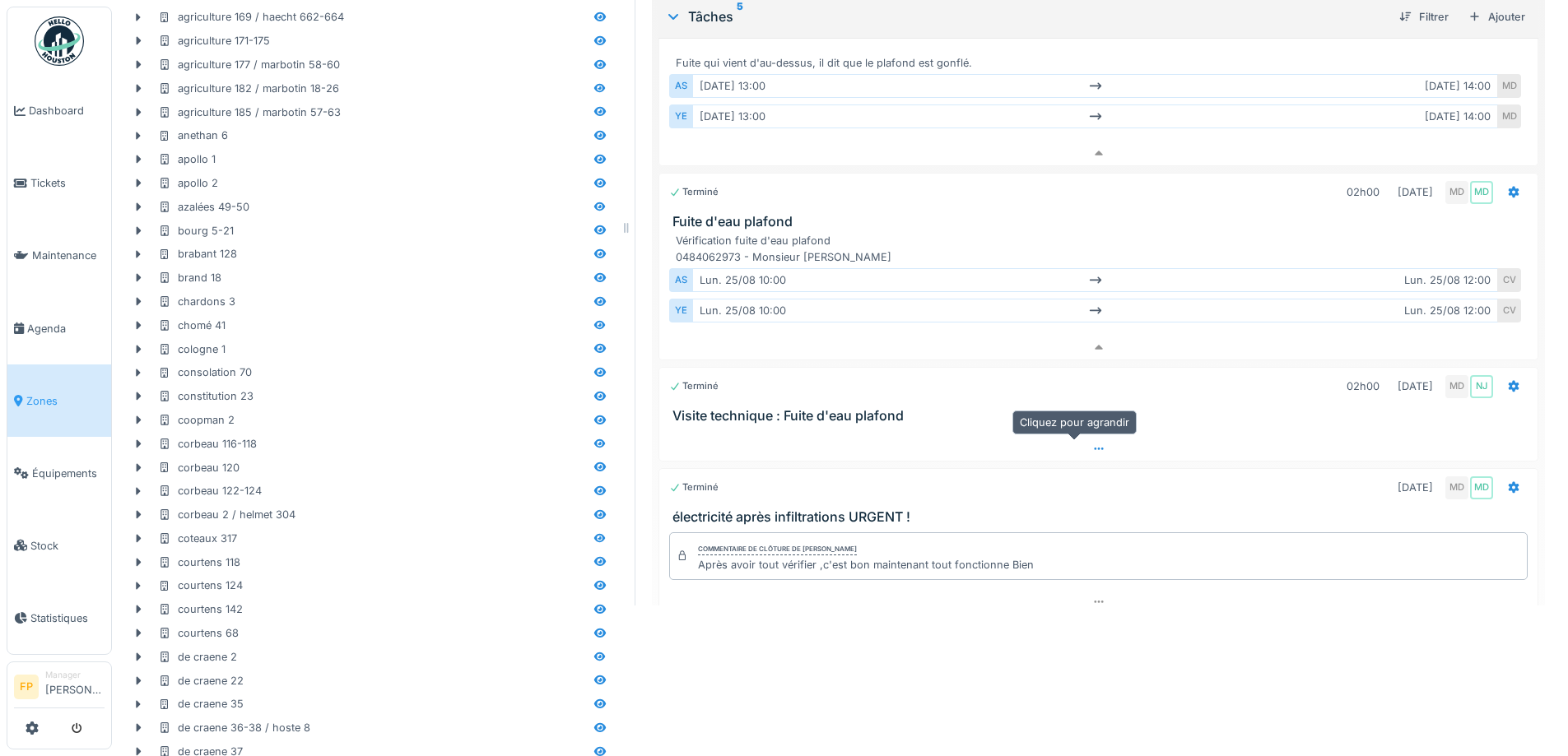
click at [1093, 449] on icon at bounding box center [1099, 449] width 14 height 11
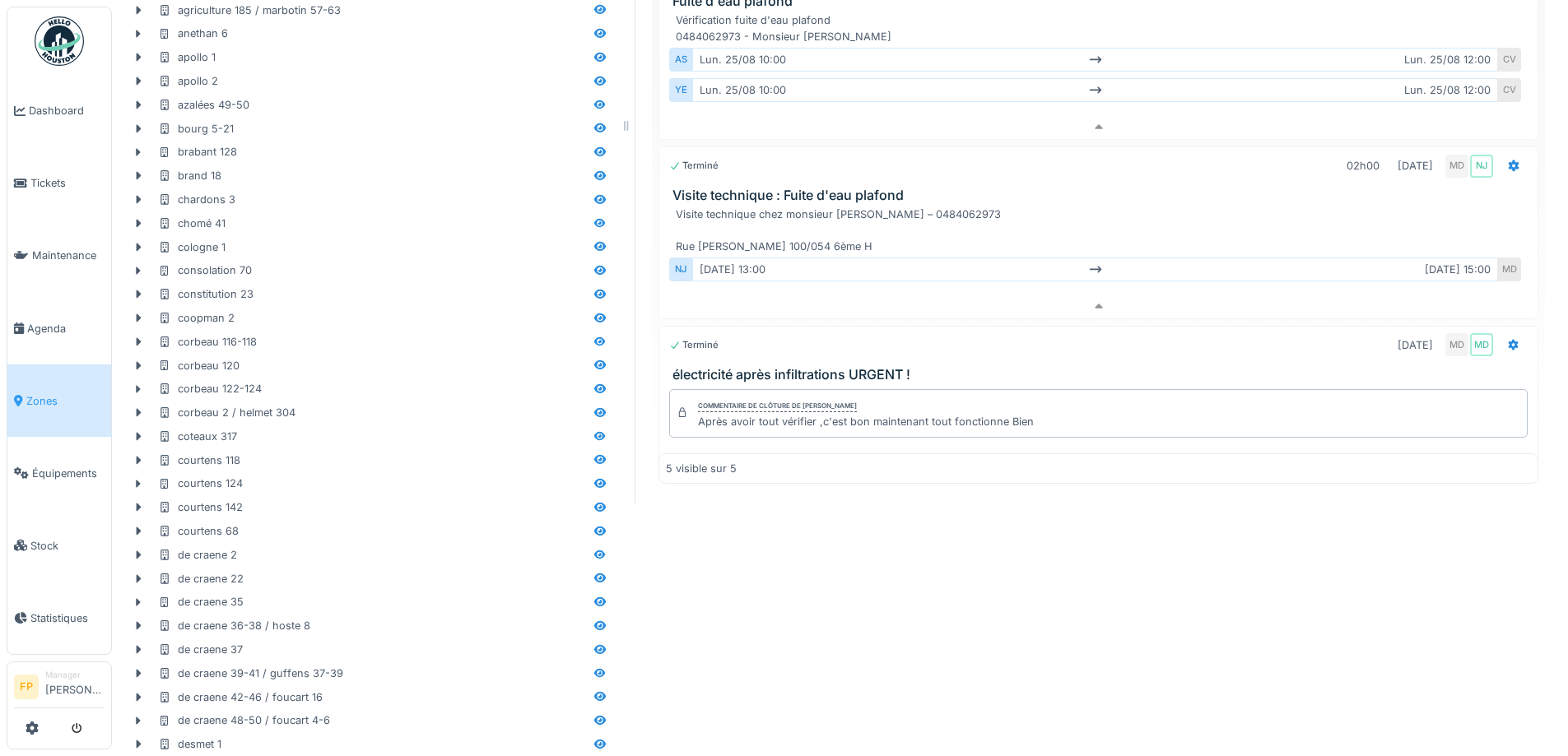
scroll to position [0, 0]
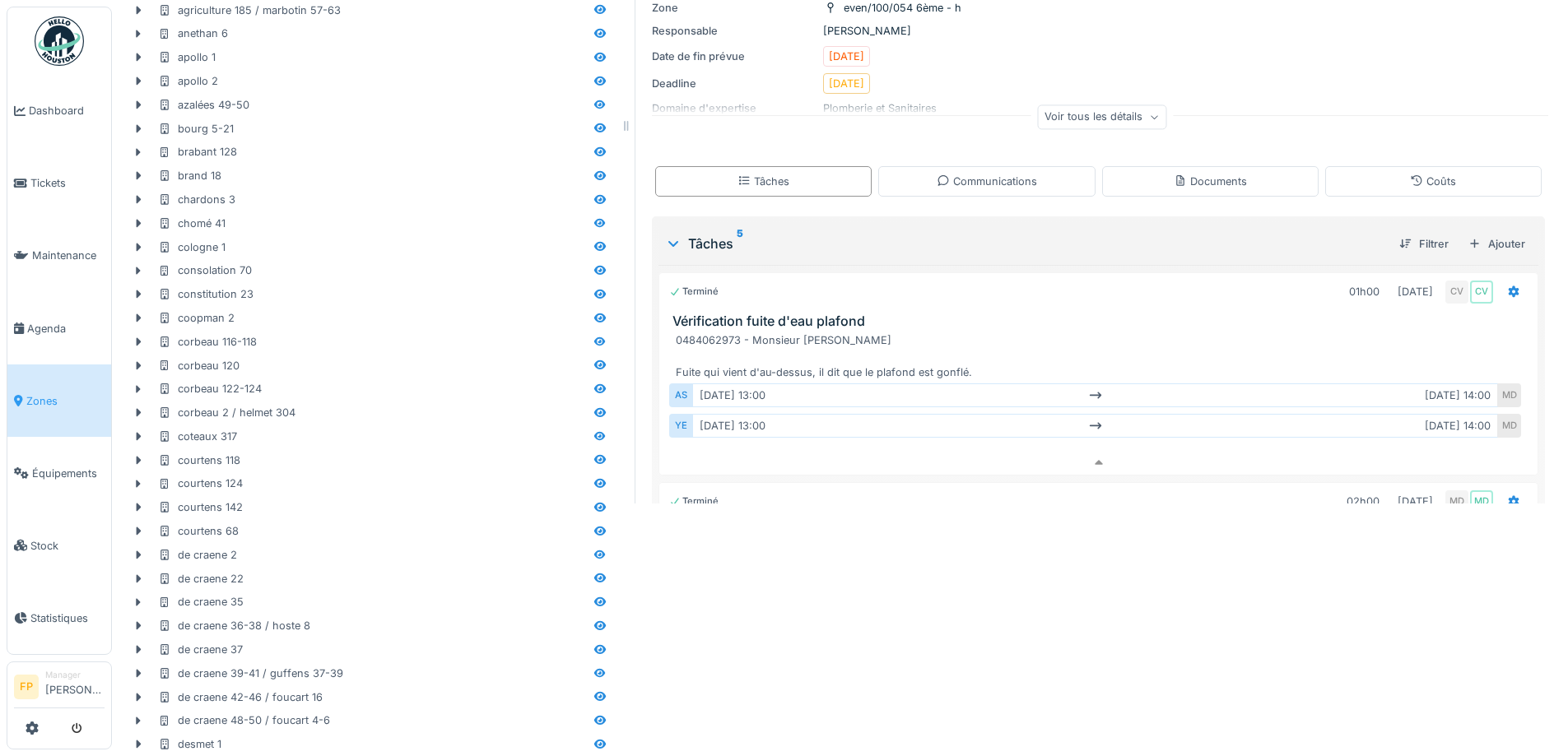
click at [1099, 118] on div "Voir tous les détails" at bounding box center [1102, 117] width 129 height 24
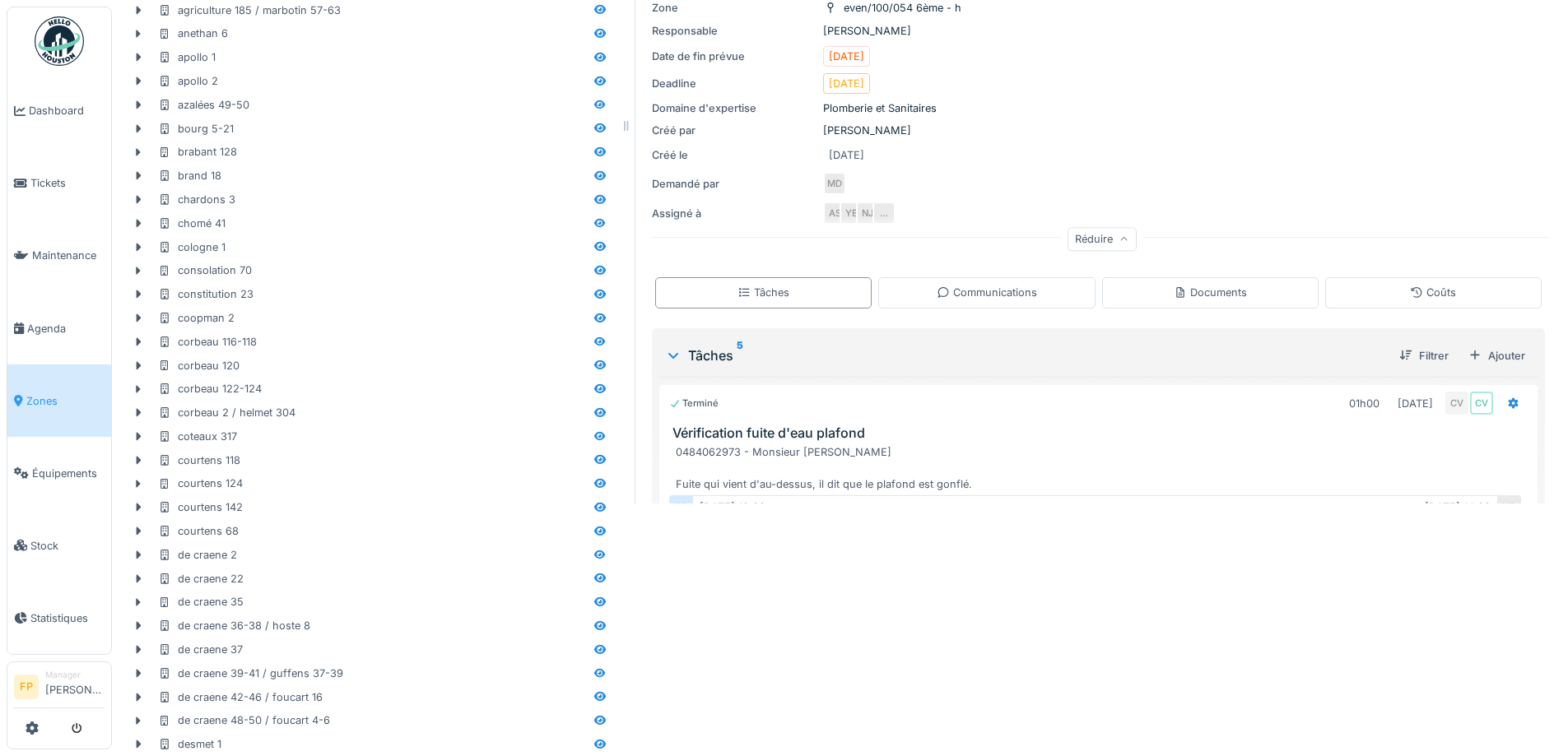
click at [1088, 239] on div "Réduire" at bounding box center [1102, 239] width 69 height 24
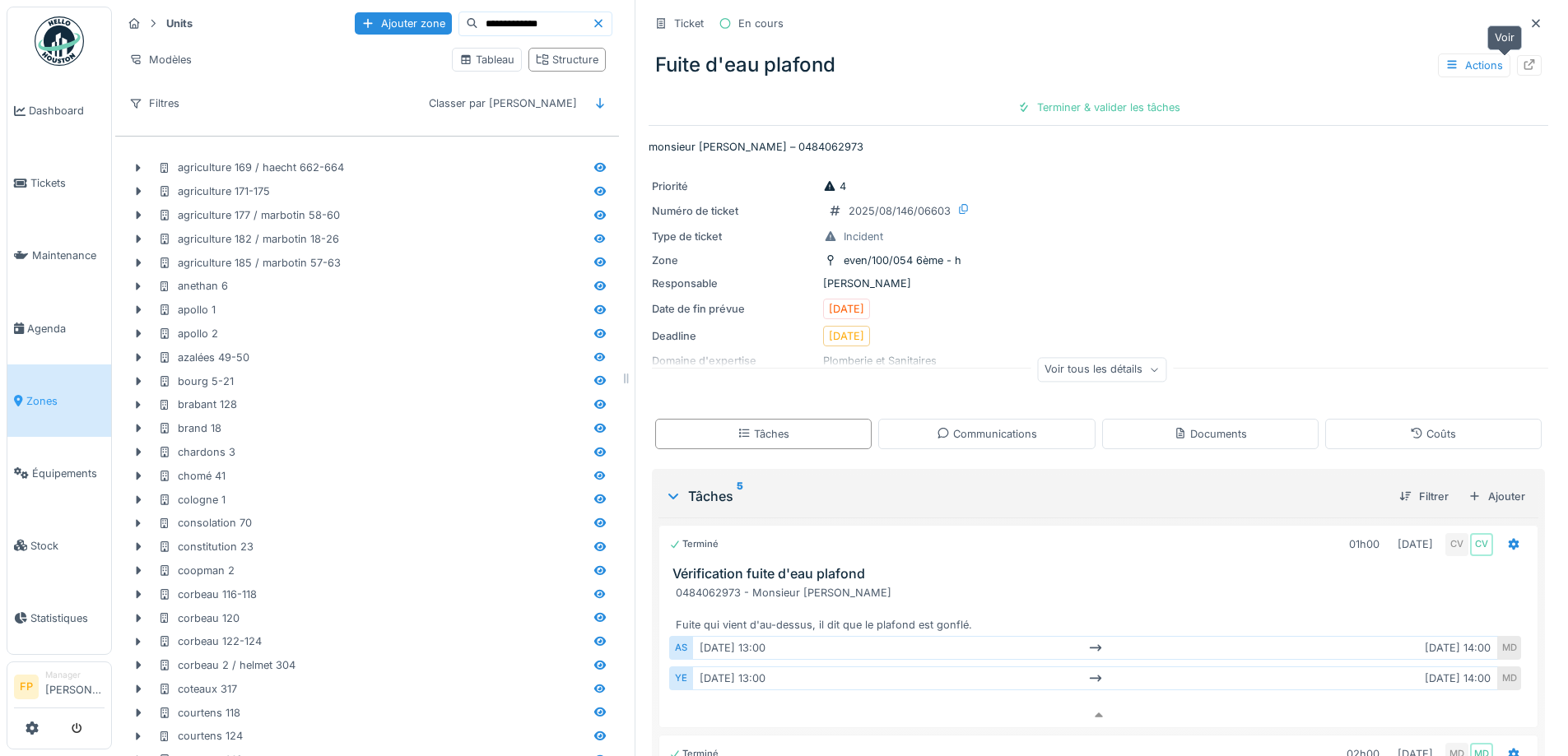
click at [1525, 61] on icon at bounding box center [1530, 65] width 11 height 11
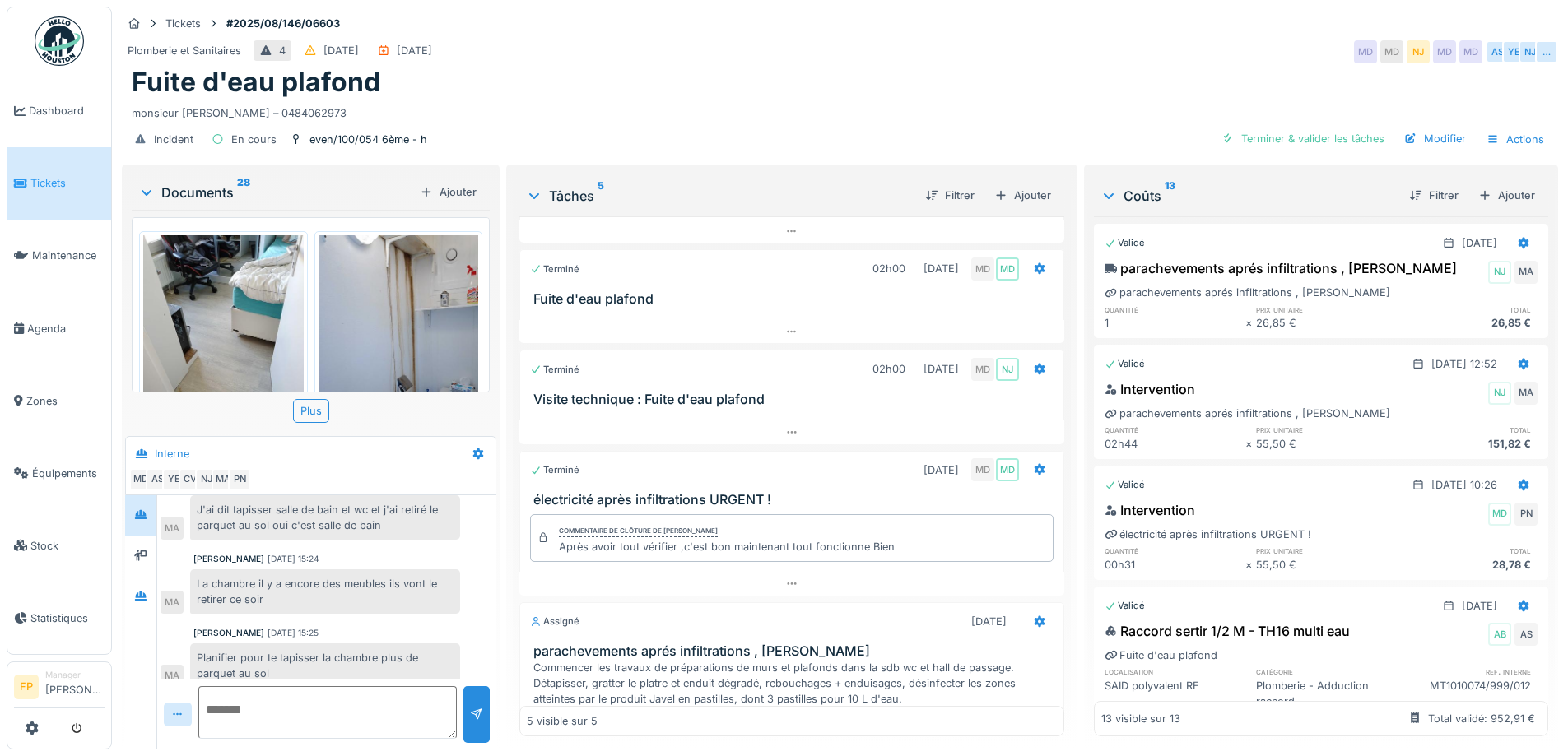
scroll to position [191, 0]
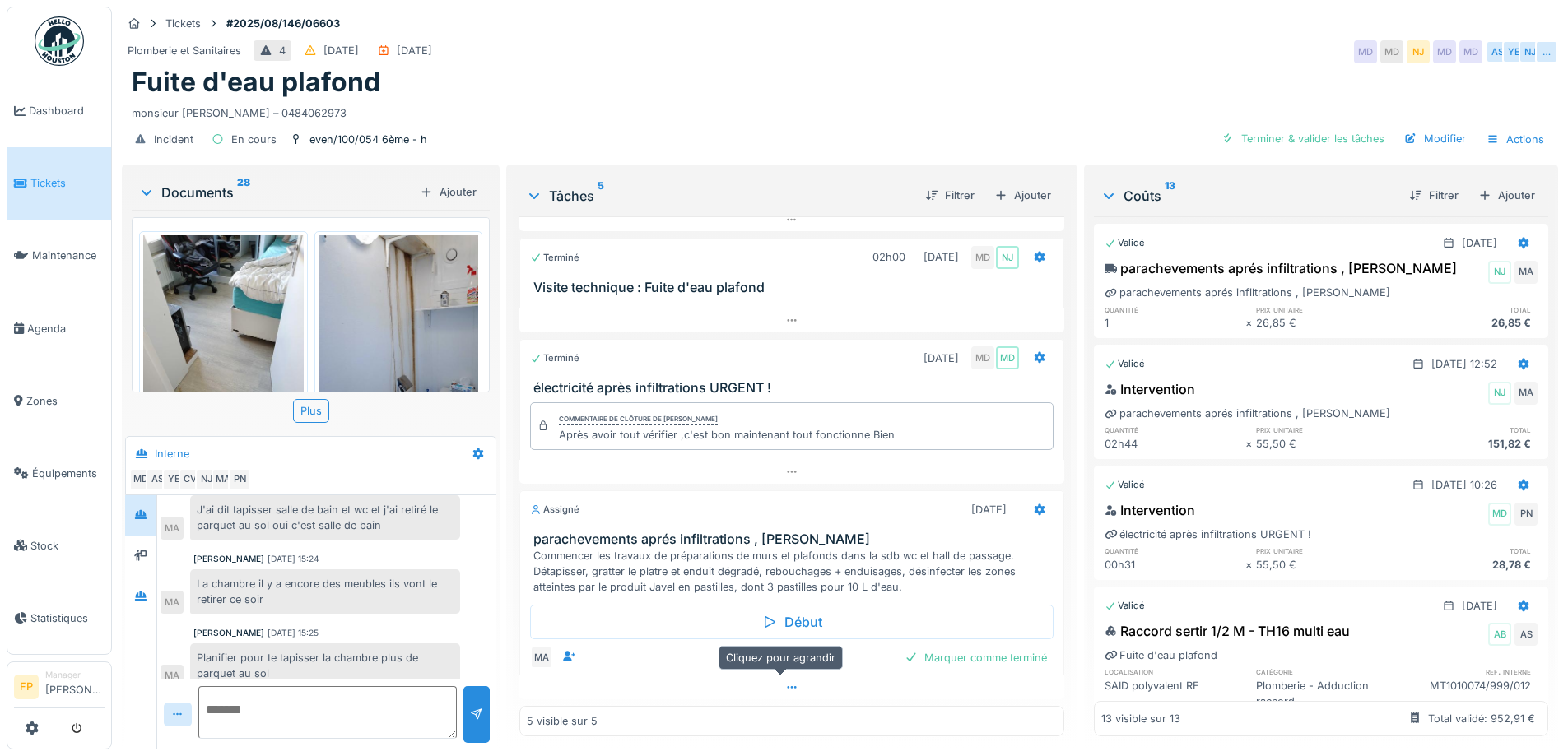
click at [787, 686] on icon at bounding box center [792, 687] width 9 height 3
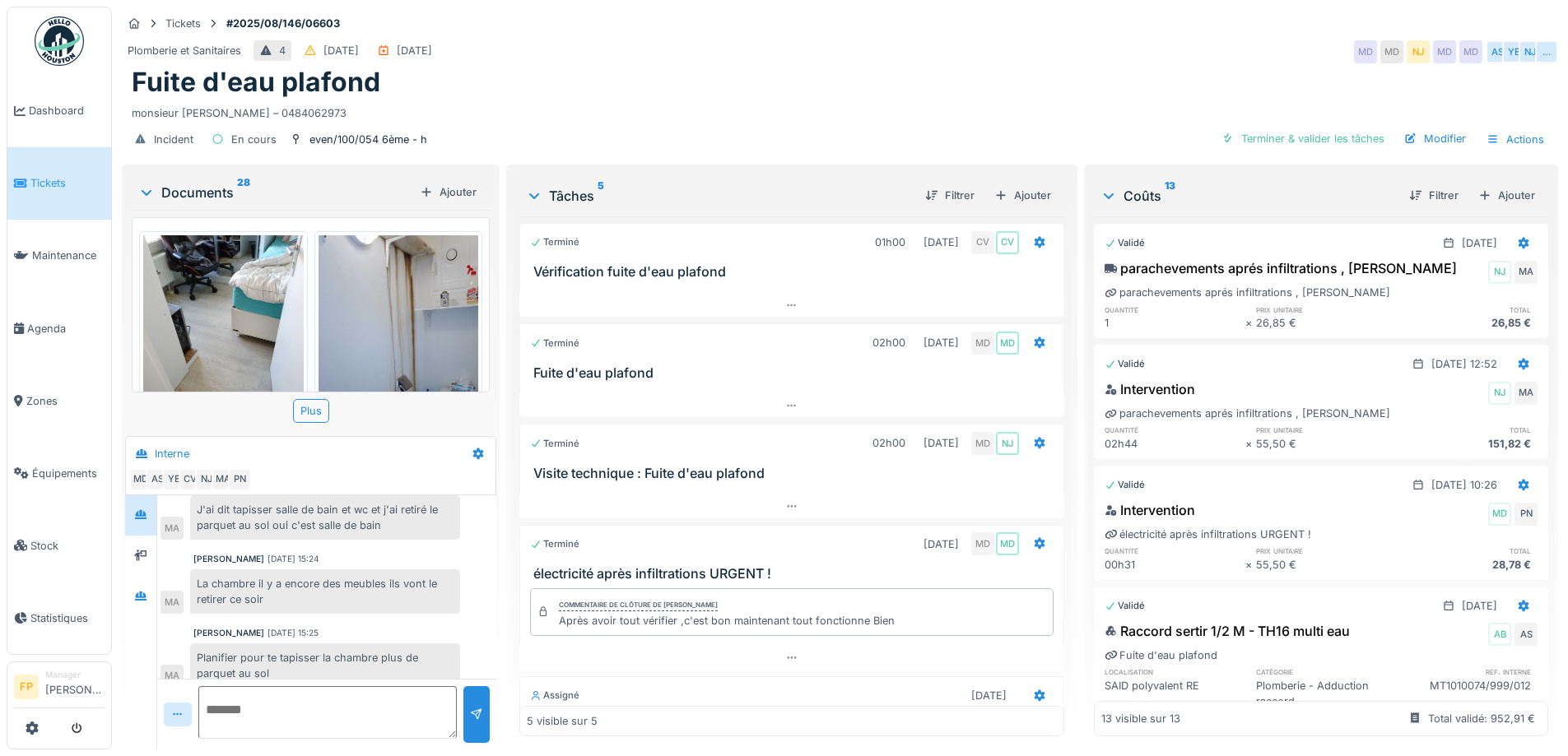
scroll to position [0, 0]
click at [1510, 128] on div "Actions" at bounding box center [1516, 139] width 72 height 24
click at [1432, 164] on div "Rapport d'intervention" at bounding box center [1422, 175] width 203 height 24
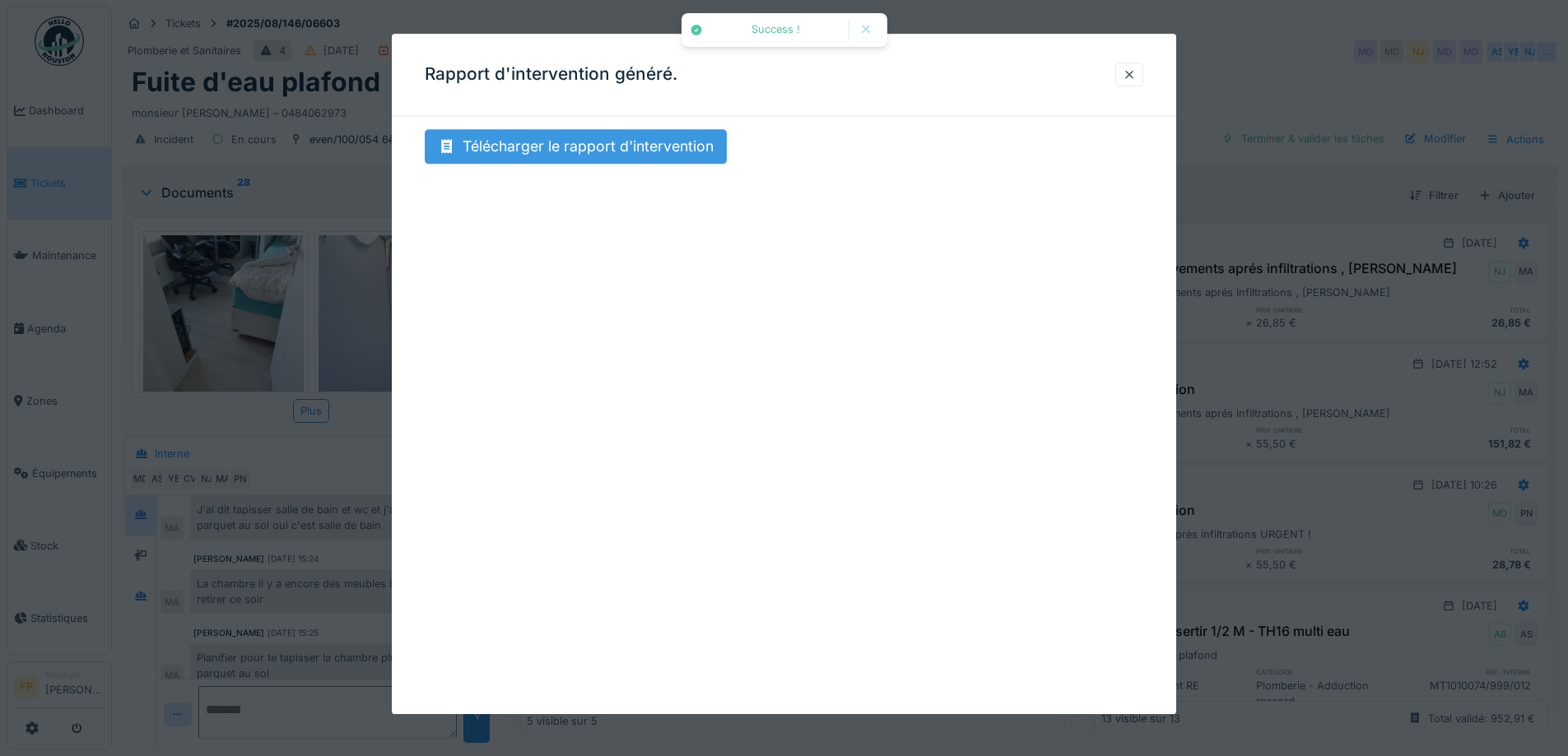
click at [644, 152] on div "Télécharger le rapport d'intervention" at bounding box center [576, 146] width 302 height 34
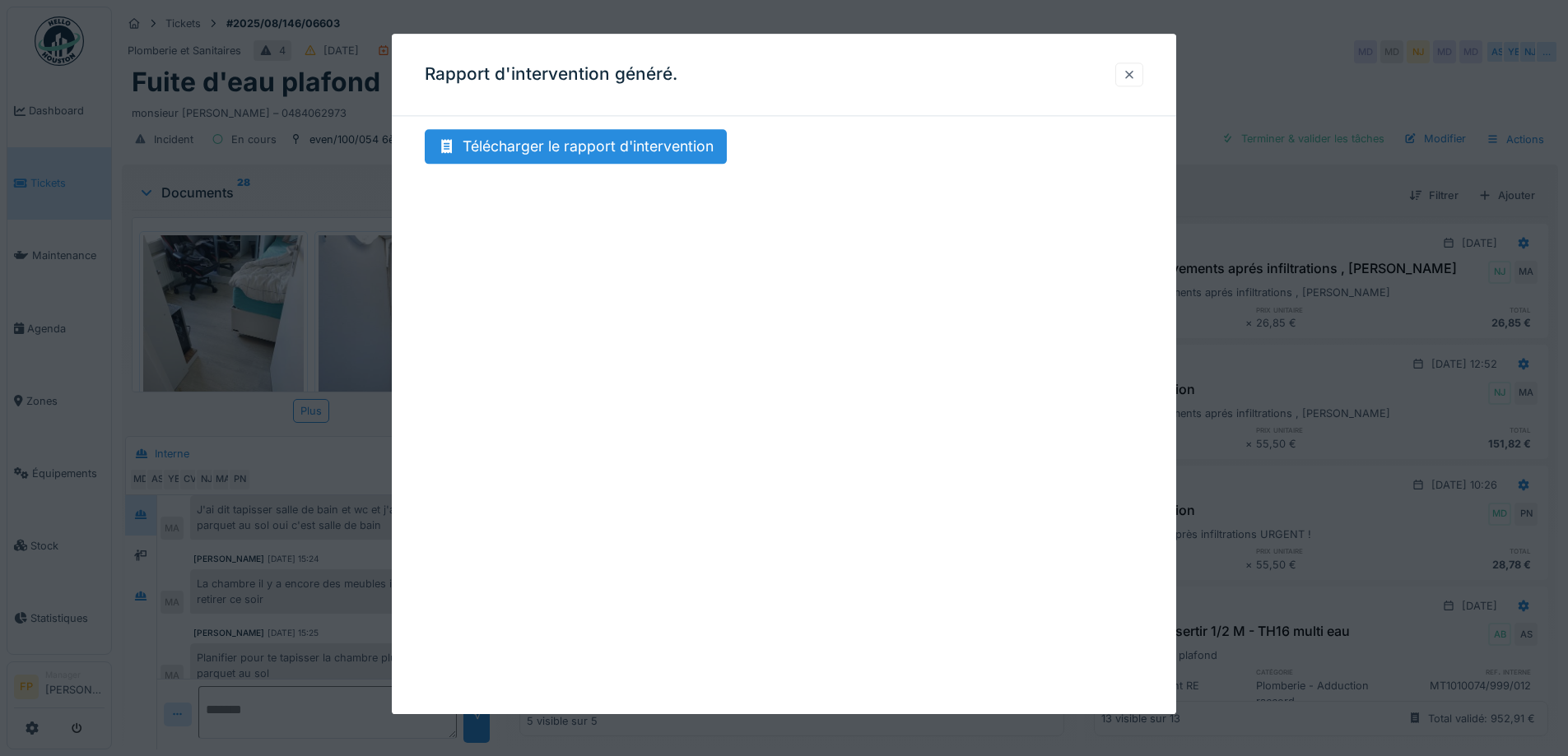
click at [1136, 71] on div at bounding box center [1129, 74] width 14 height 15
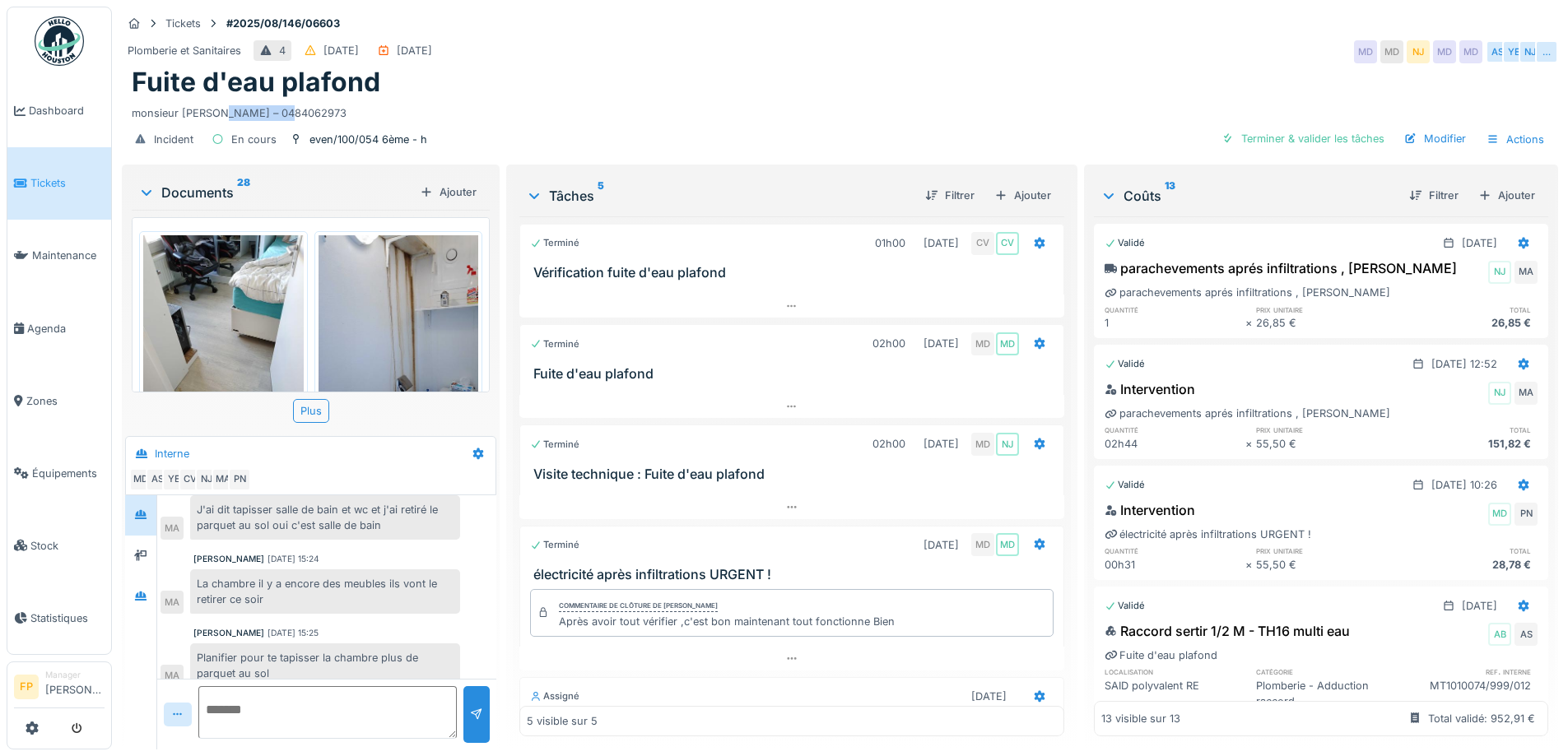
drag, startPoint x: 308, startPoint y: 97, endPoint x: 224, endPoint y: 107, distance: 84.6
click at [224, 107] on div "monsieur [PERSON_NAME] – 0484062973" at bounding box center [841, 109] width 1417 height 23
copy div "0484062973"
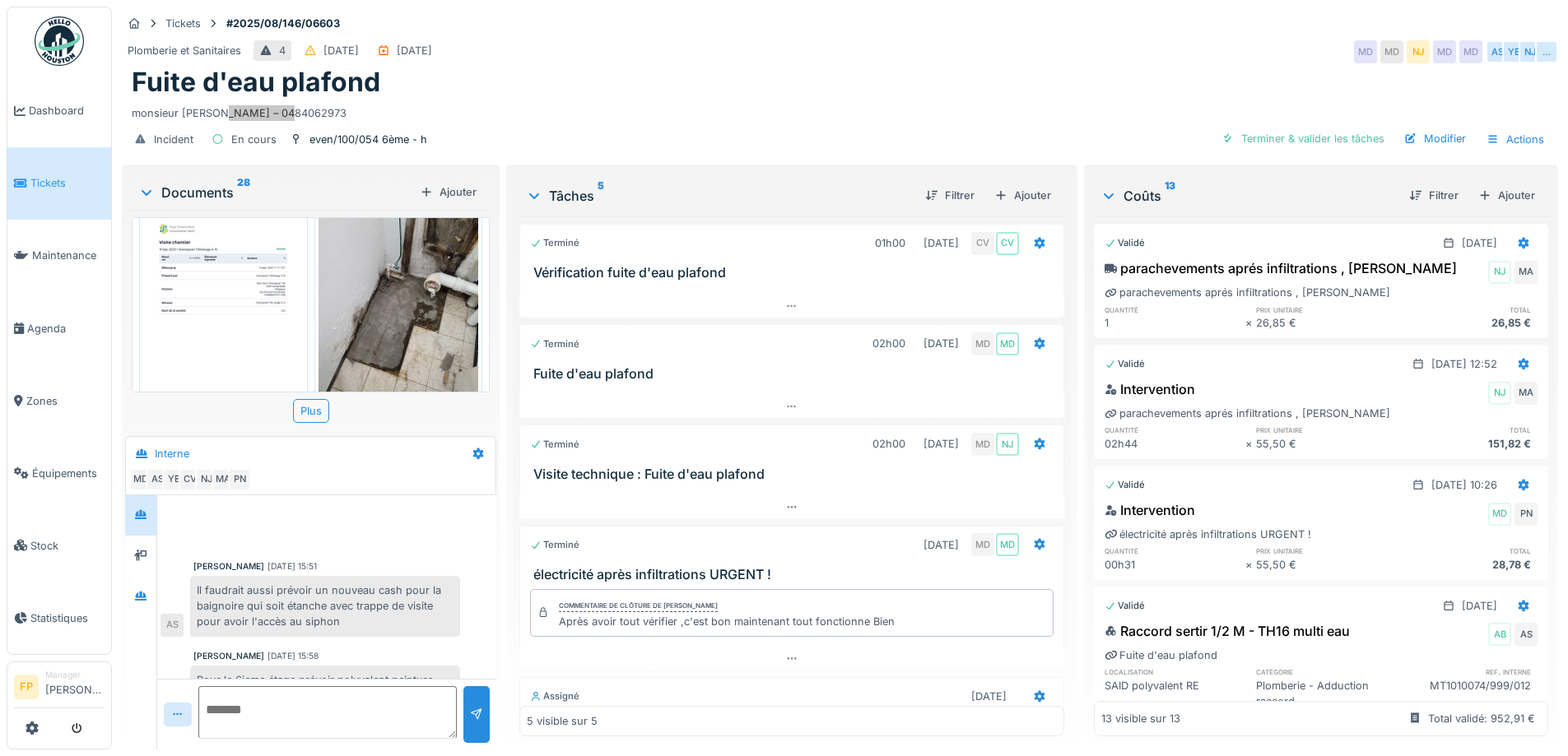
scroll to position [1234, 0]
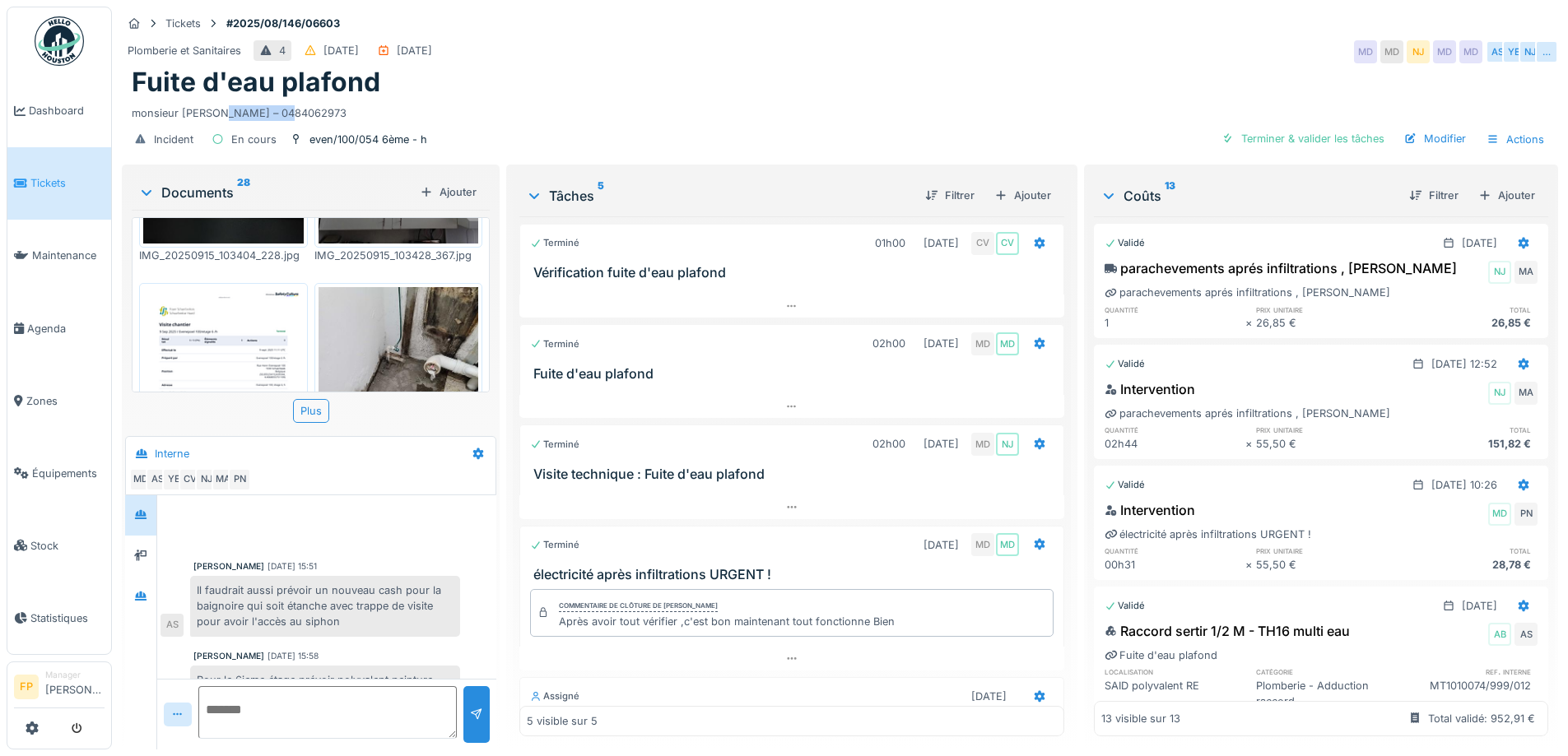
click at [222, 339] on img at bounding box center [223, 401] width 160 height 226
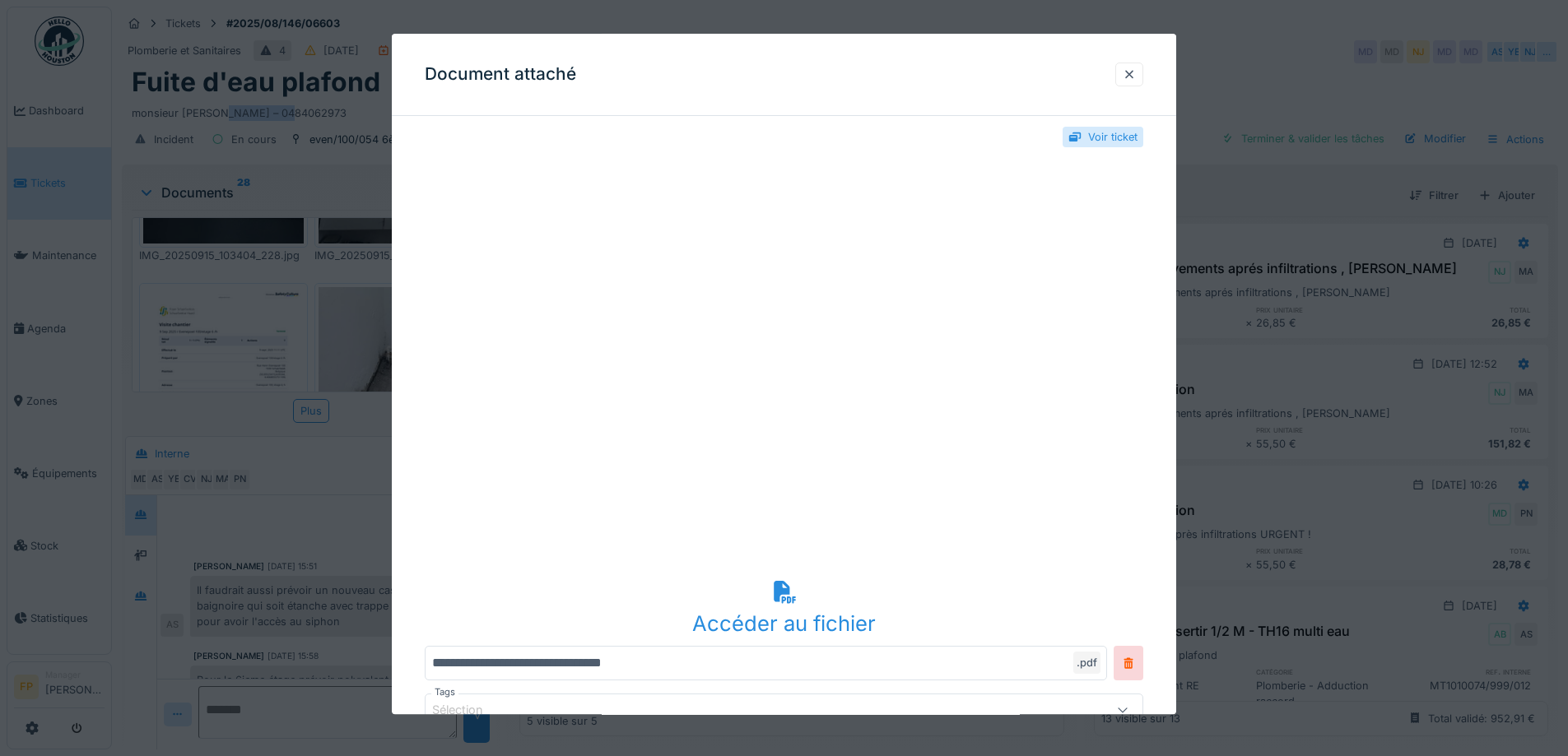
scroll to position [0, 0]
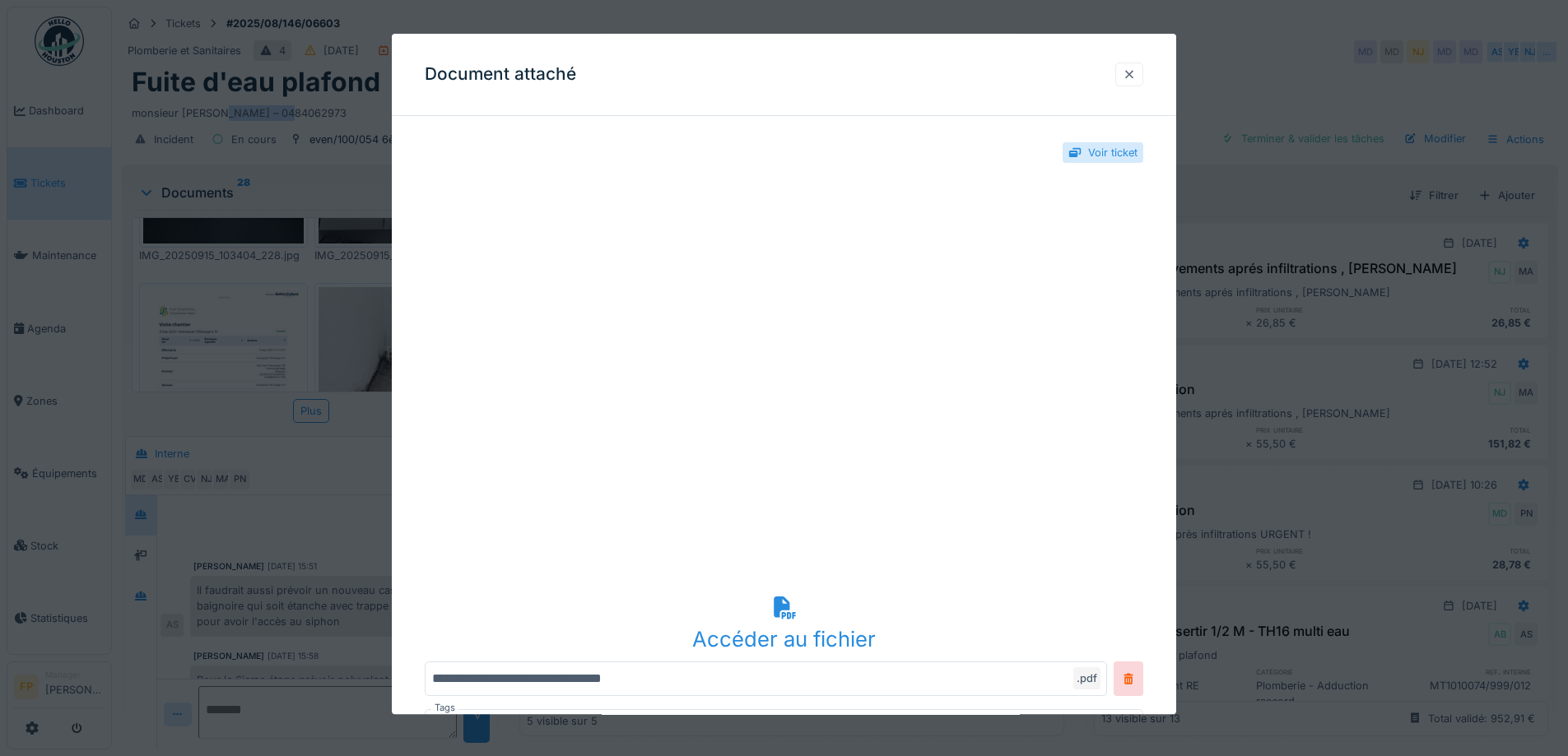
click at [1136, 75] on div at bounding box center [1129, 74] width 14 height 15
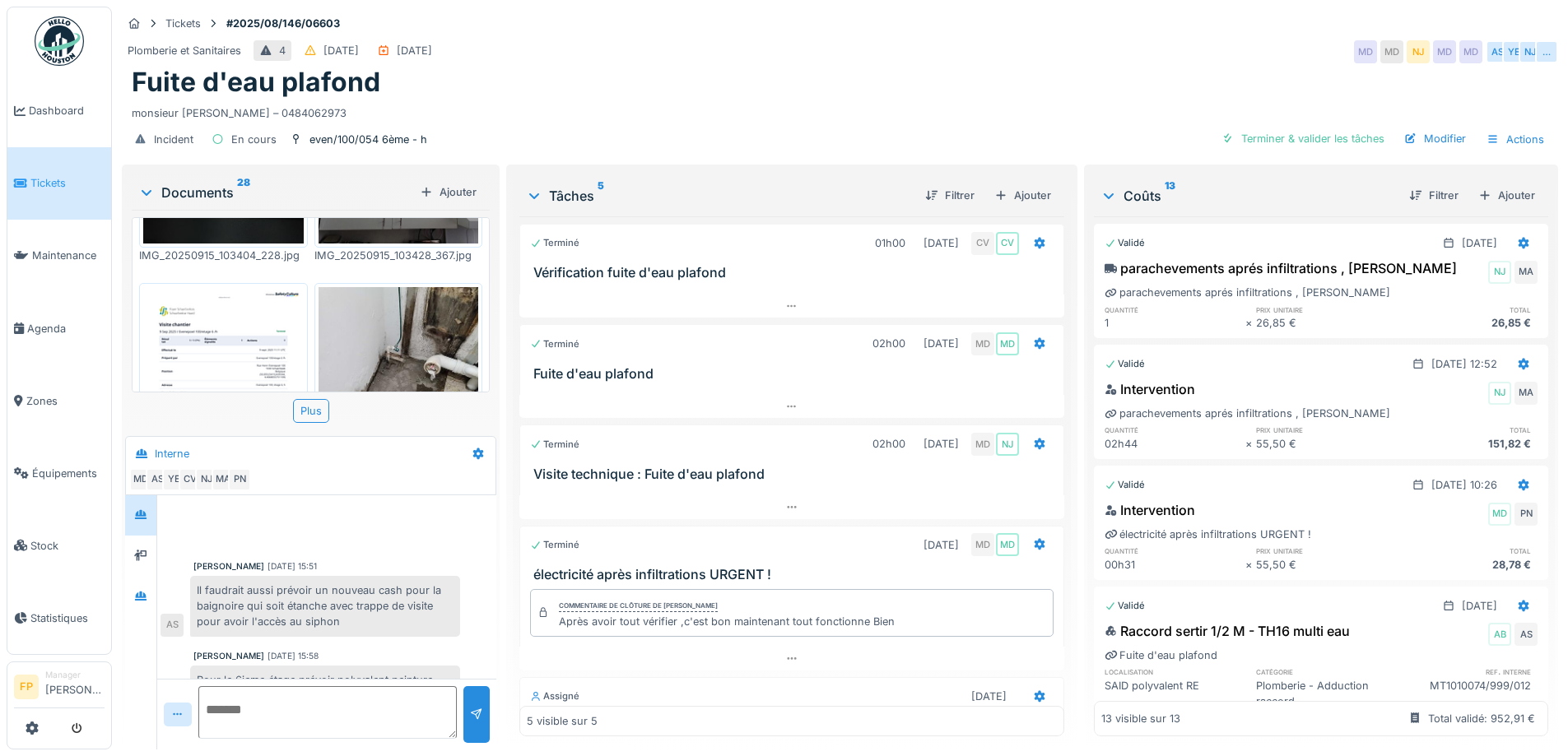
click at [699, 79] on div "Fuite d'eau plafond" at bounding box center [841, 82] width 1417 height 32
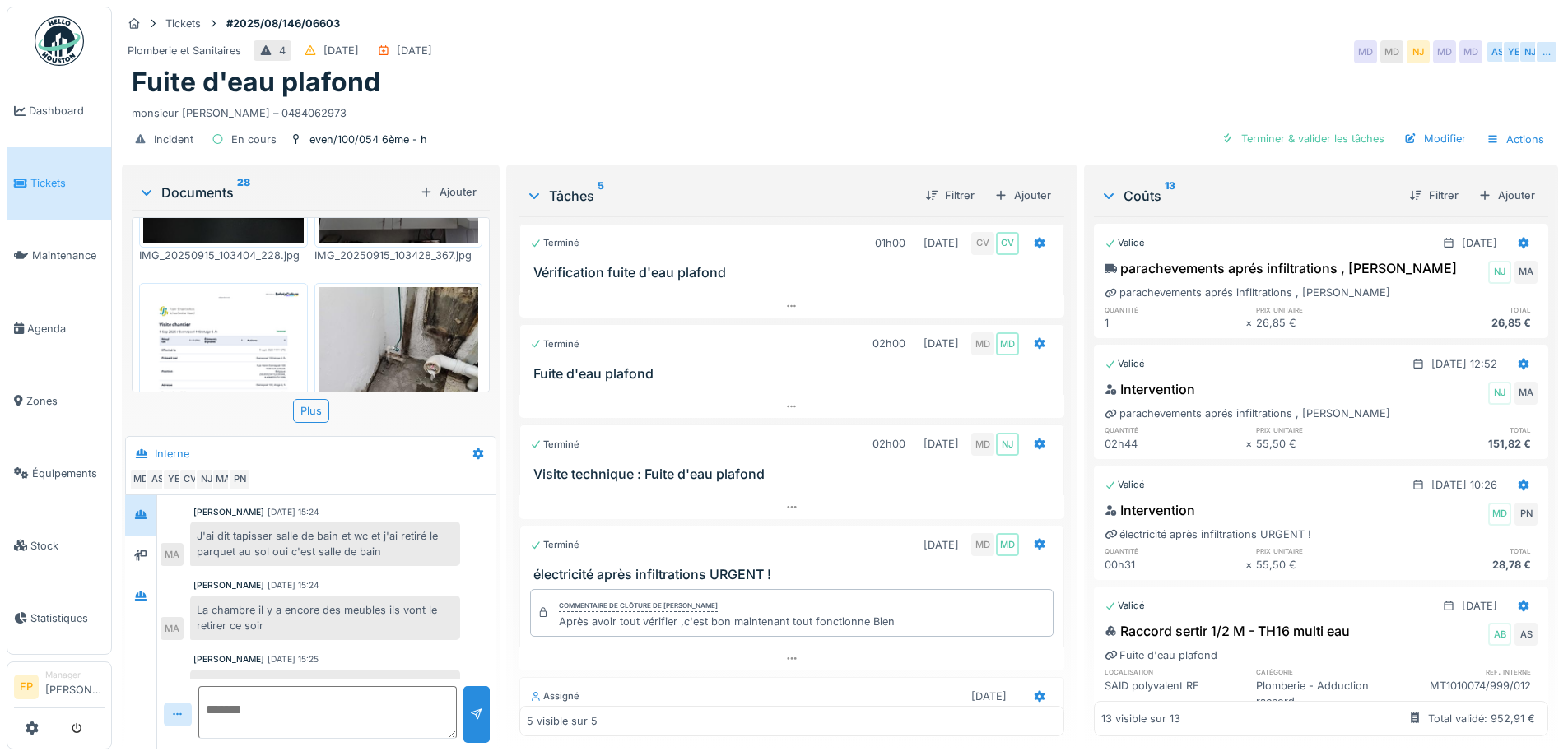
scroll to position [676, 0]
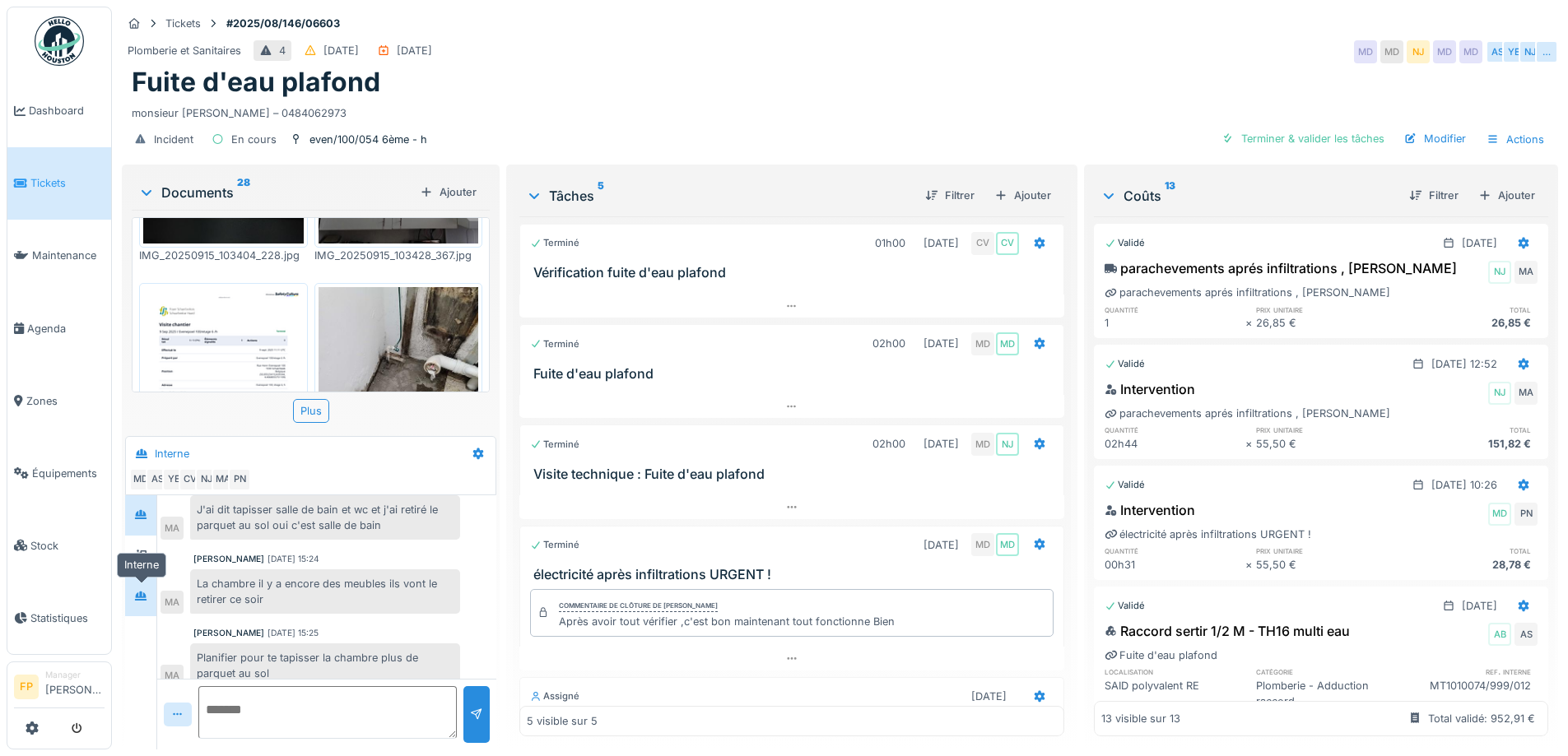
click at [140, 593] on icon at bounding box center [140, 596] width 14 height 11
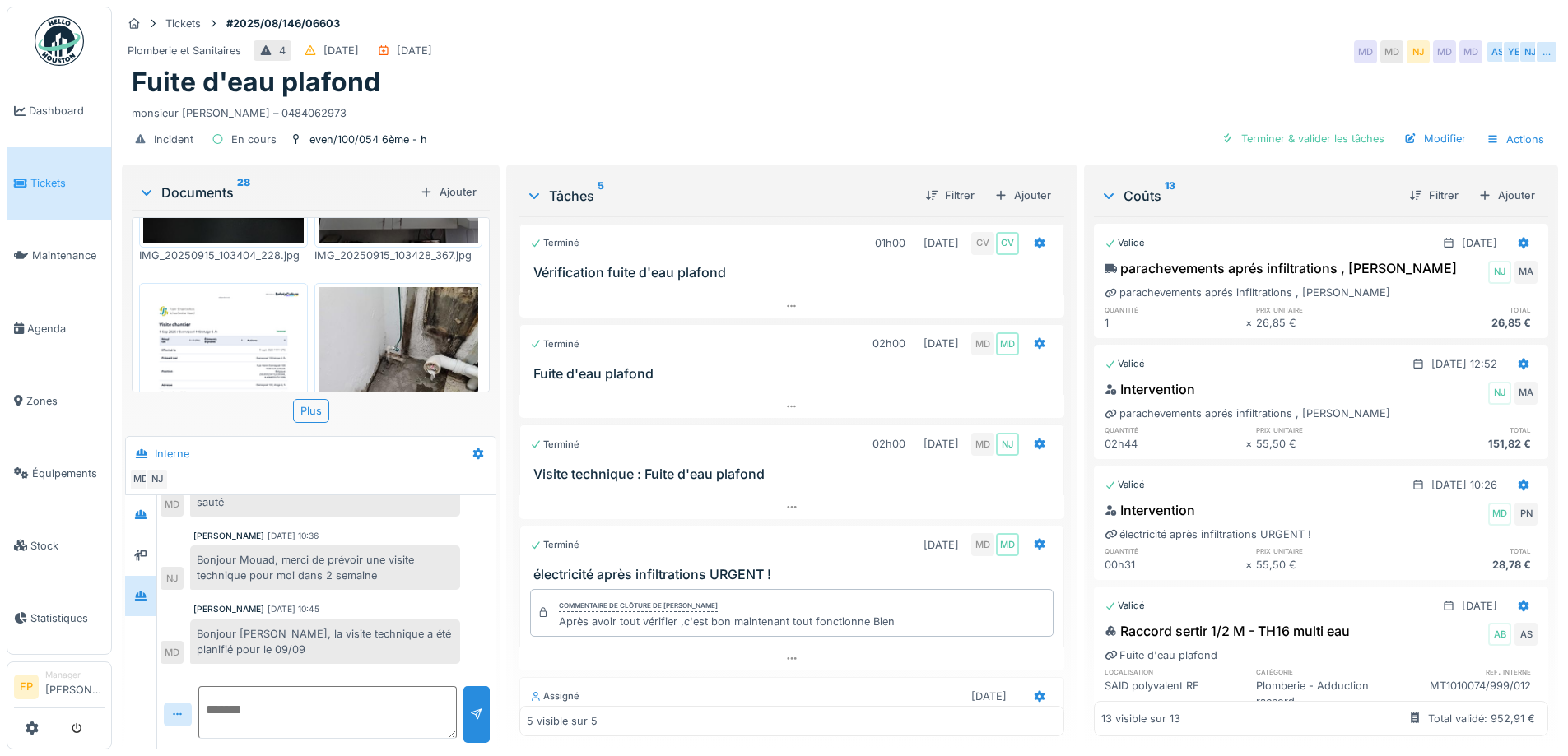
scroll to position [0, 0]
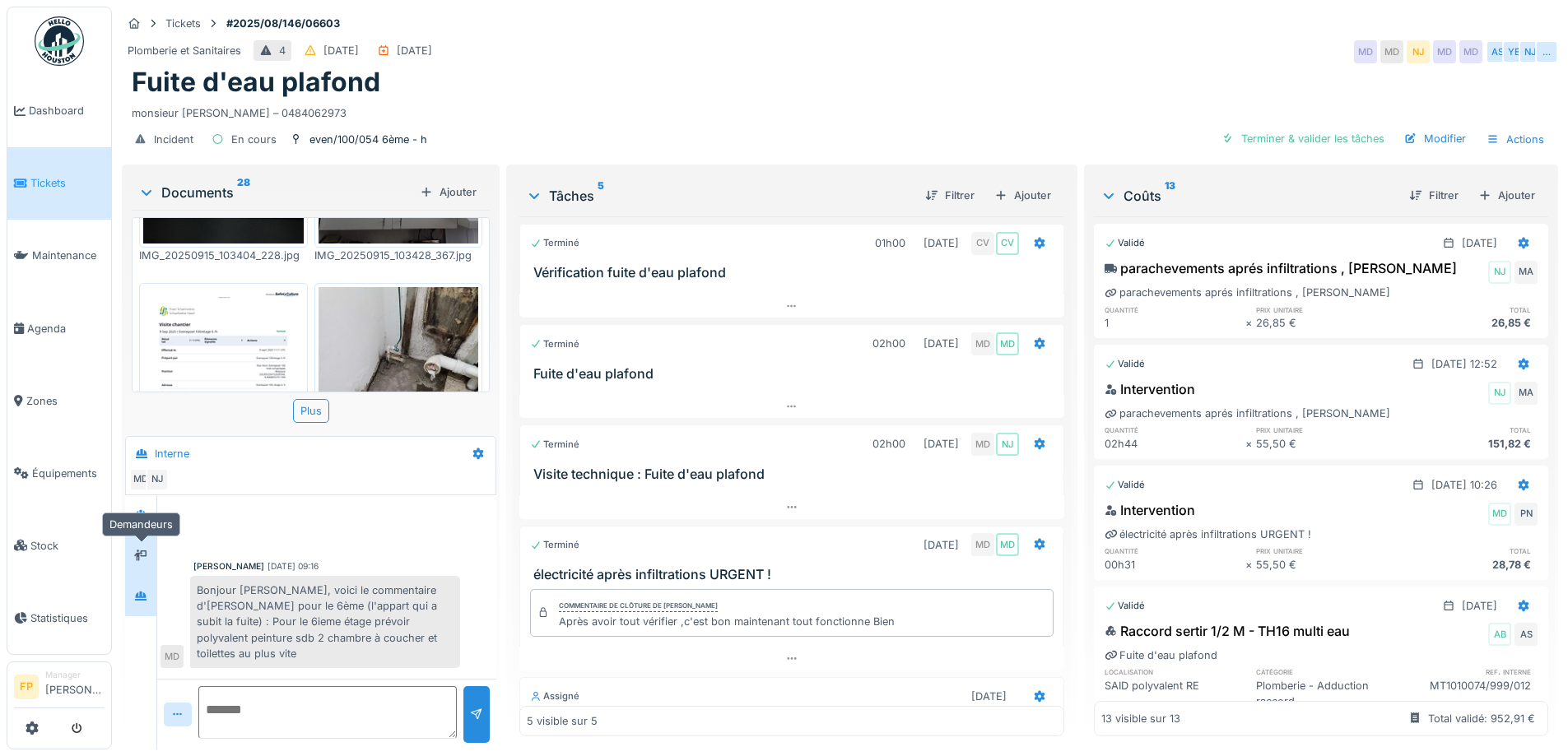
click at [138, 557] on icon at bounding box center [140, 555] width 14 height 12
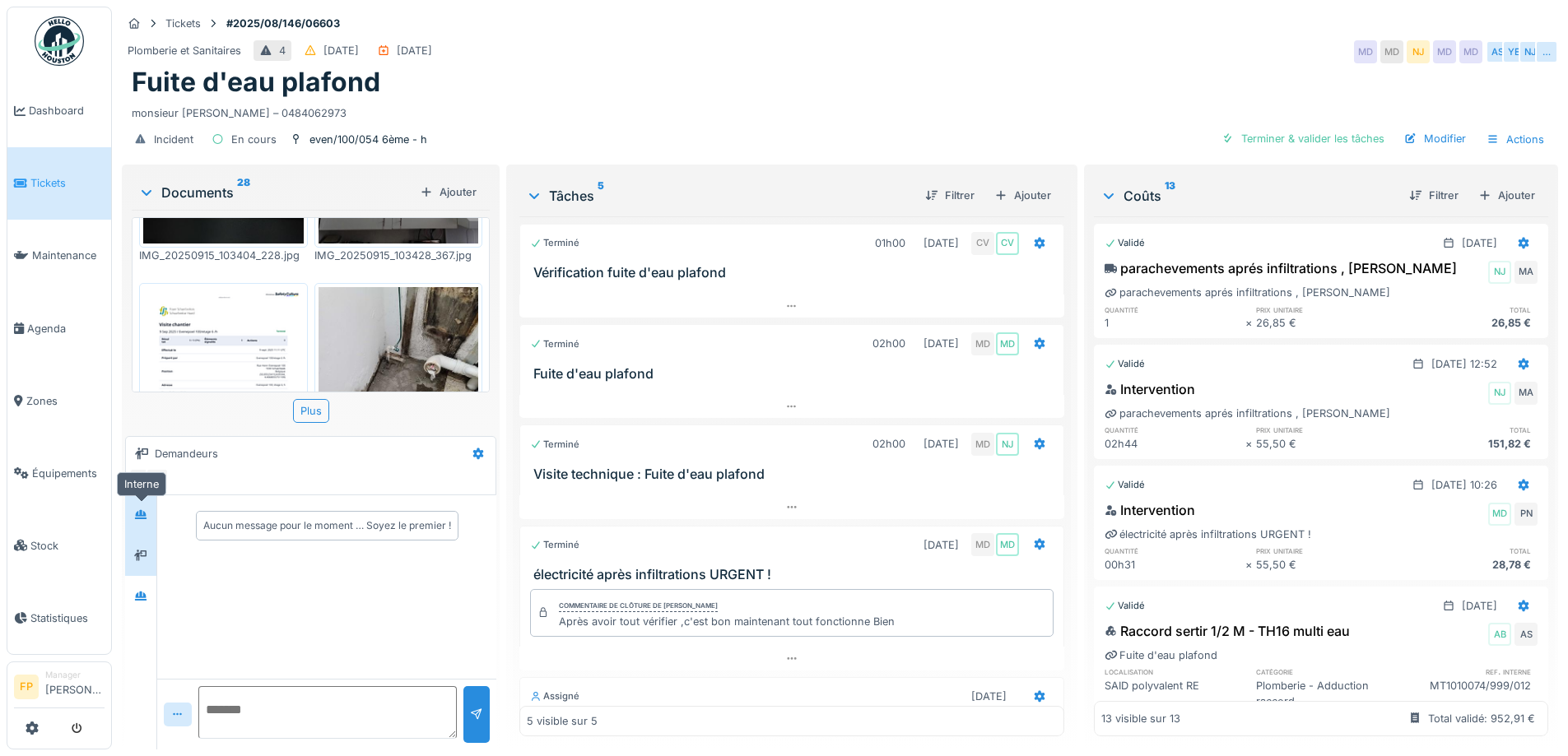
click at [141, 511] on icon at bounding box center [140, 515] width 12 height 9
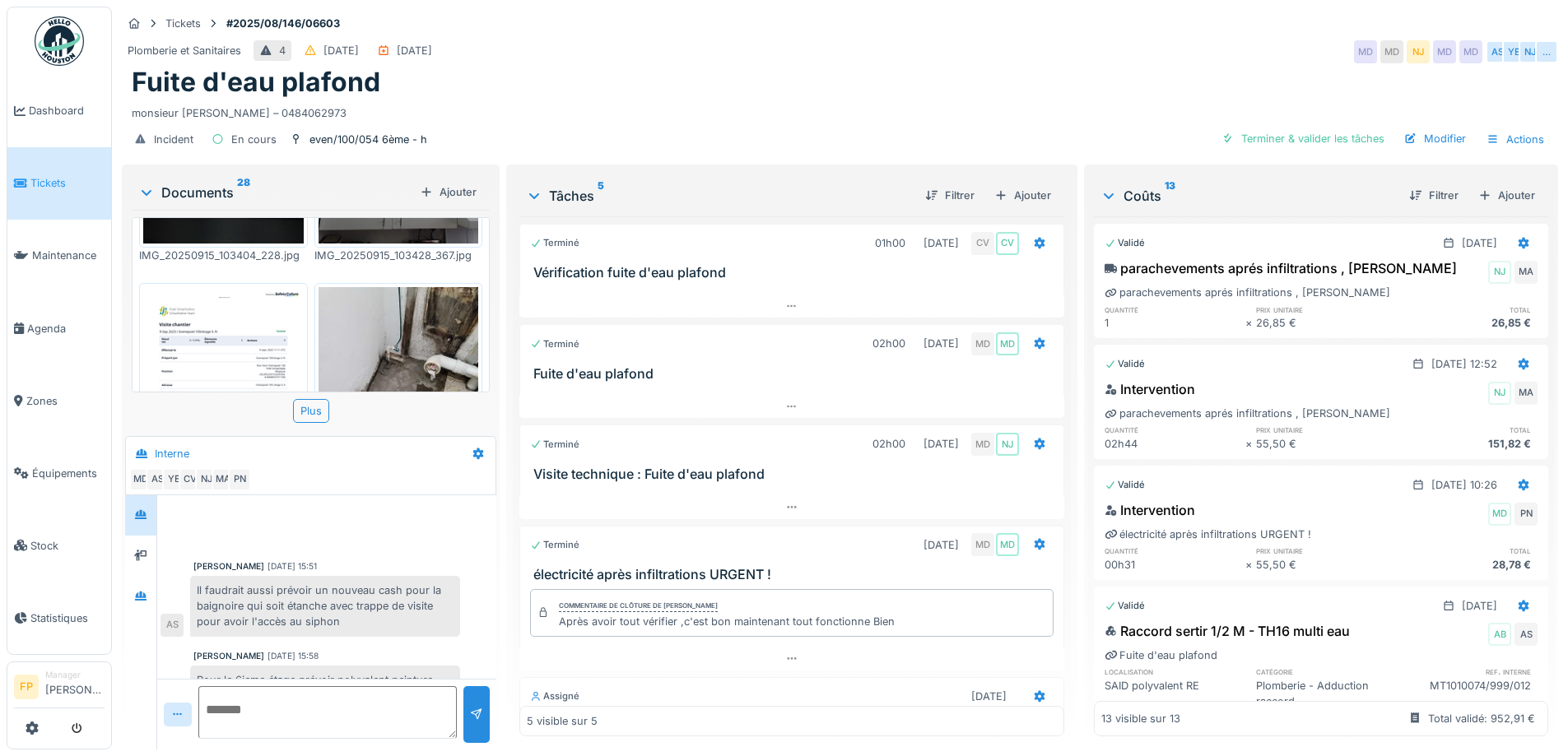
click at [350, 514] on div at bounding box center [327, 526] width 333 height 42
drag, startPoint x: 332, startPoint y: 602, endPoint x: 347, endPoint y: 529, distance: 74.5
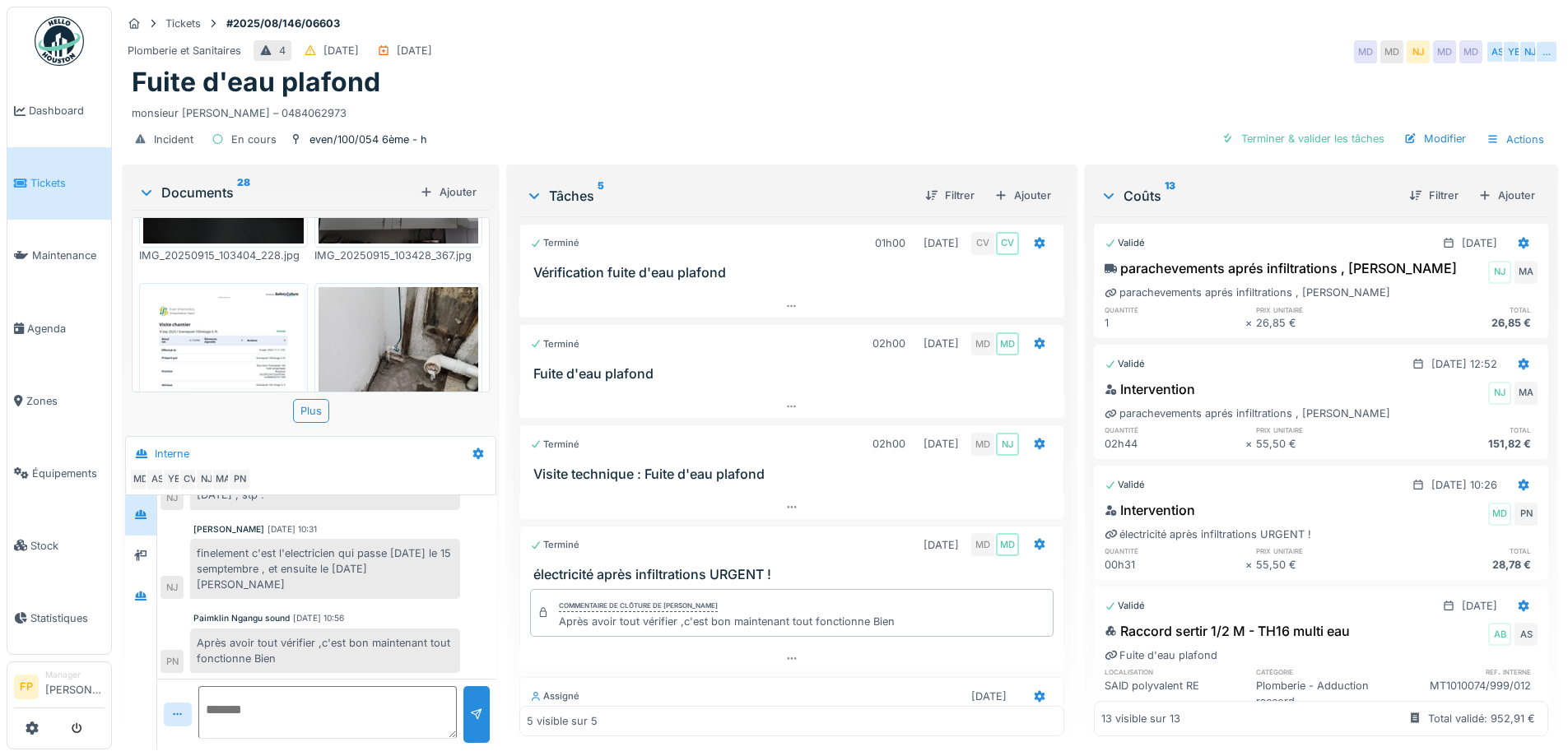
scroll to position [494, 0]
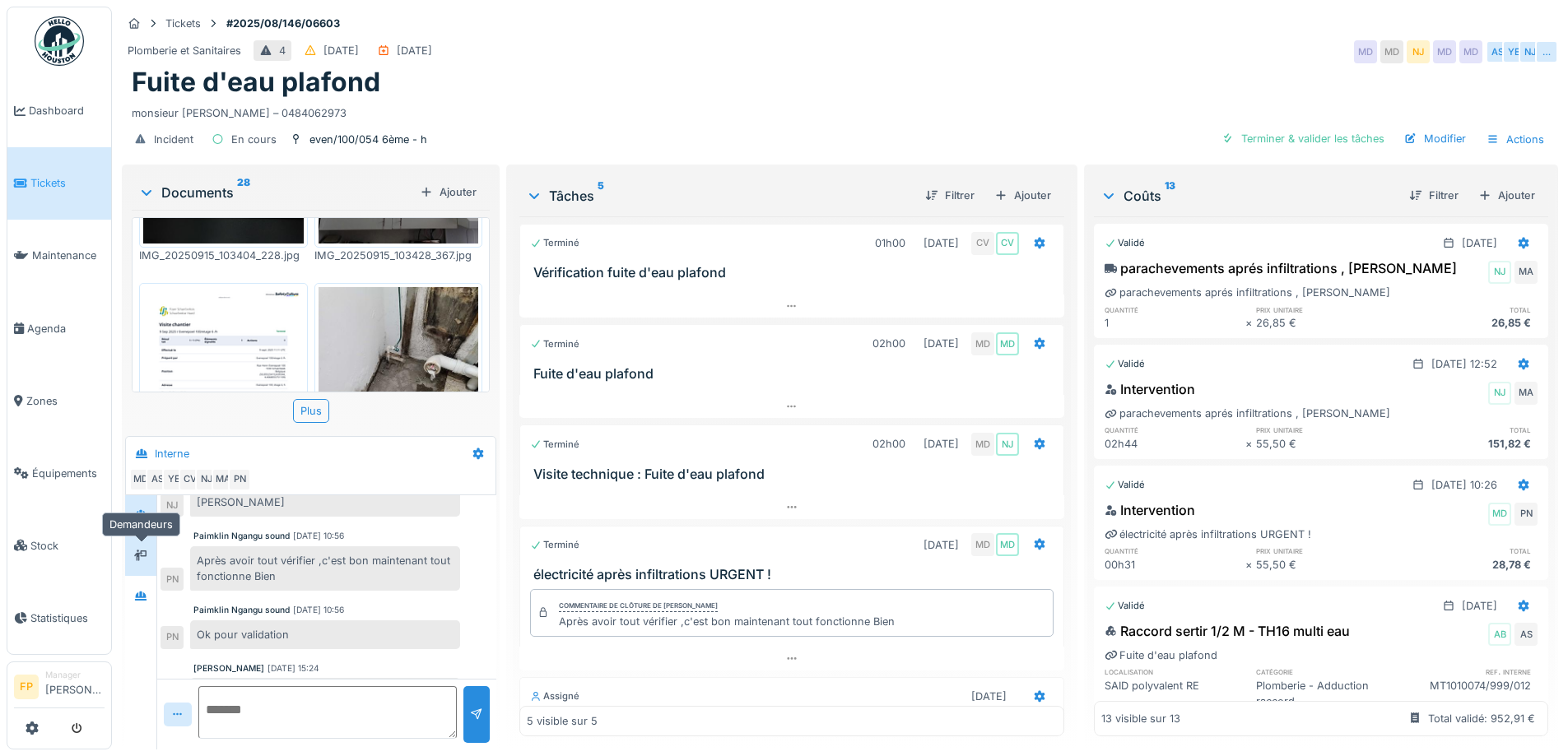
click at [143, 558] on icon at bounding box center [140, 556] width 14 height 11
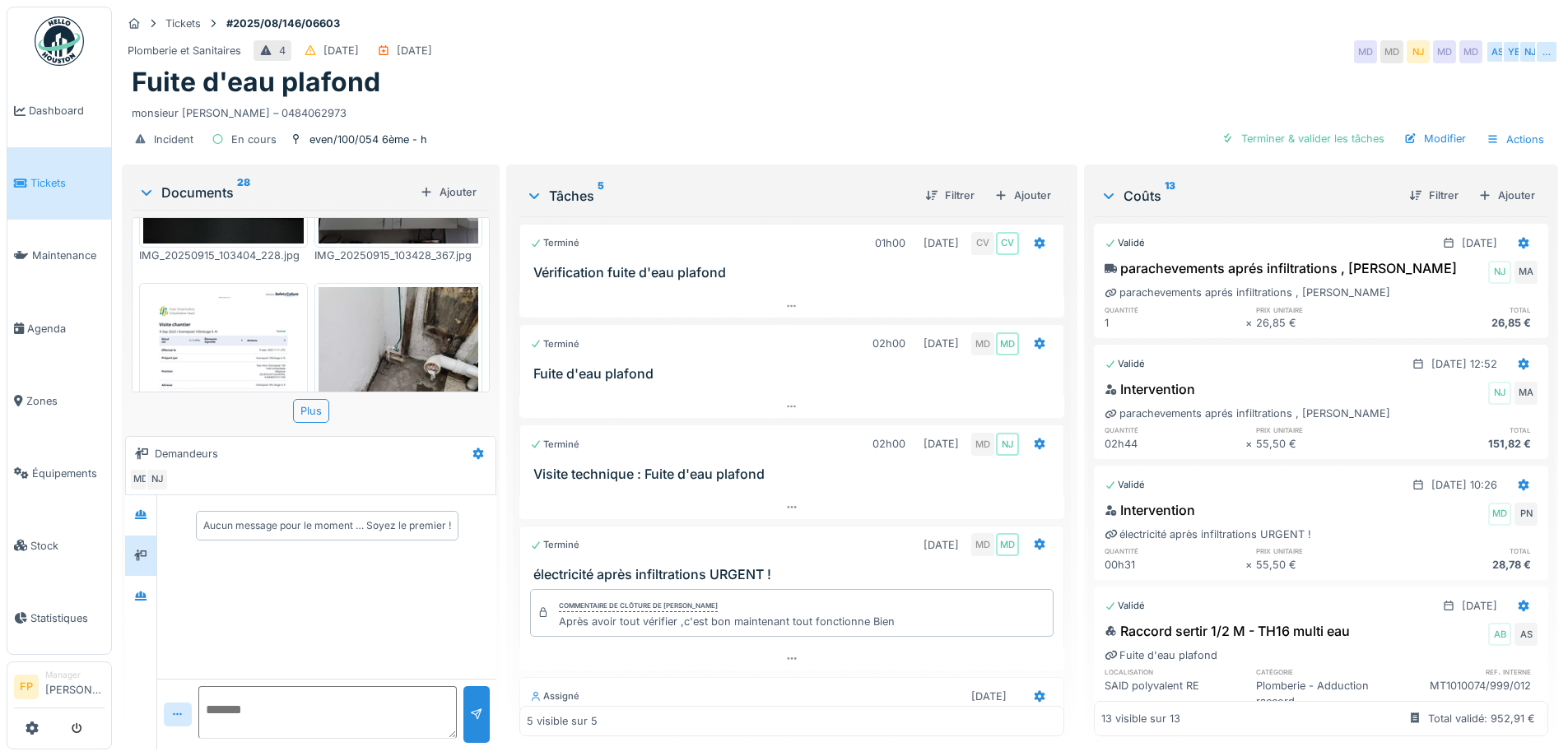
scroll to position [0, 0]
click at [143, 600] on icon at bounding box center [140, 596] width 12 height 9
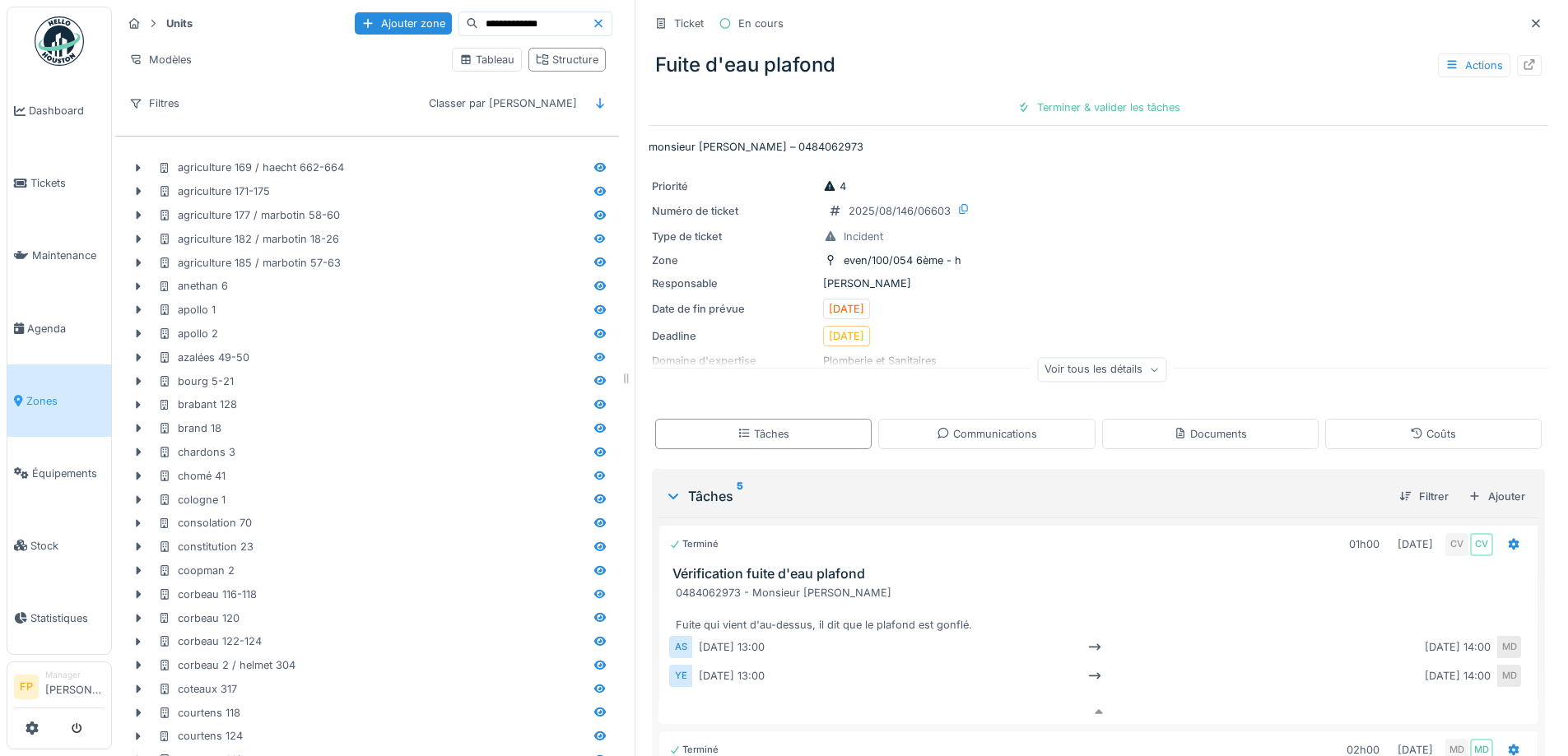
click at [533, 26] on input "**********" at bounding box center [536, 24] width 114 height 23
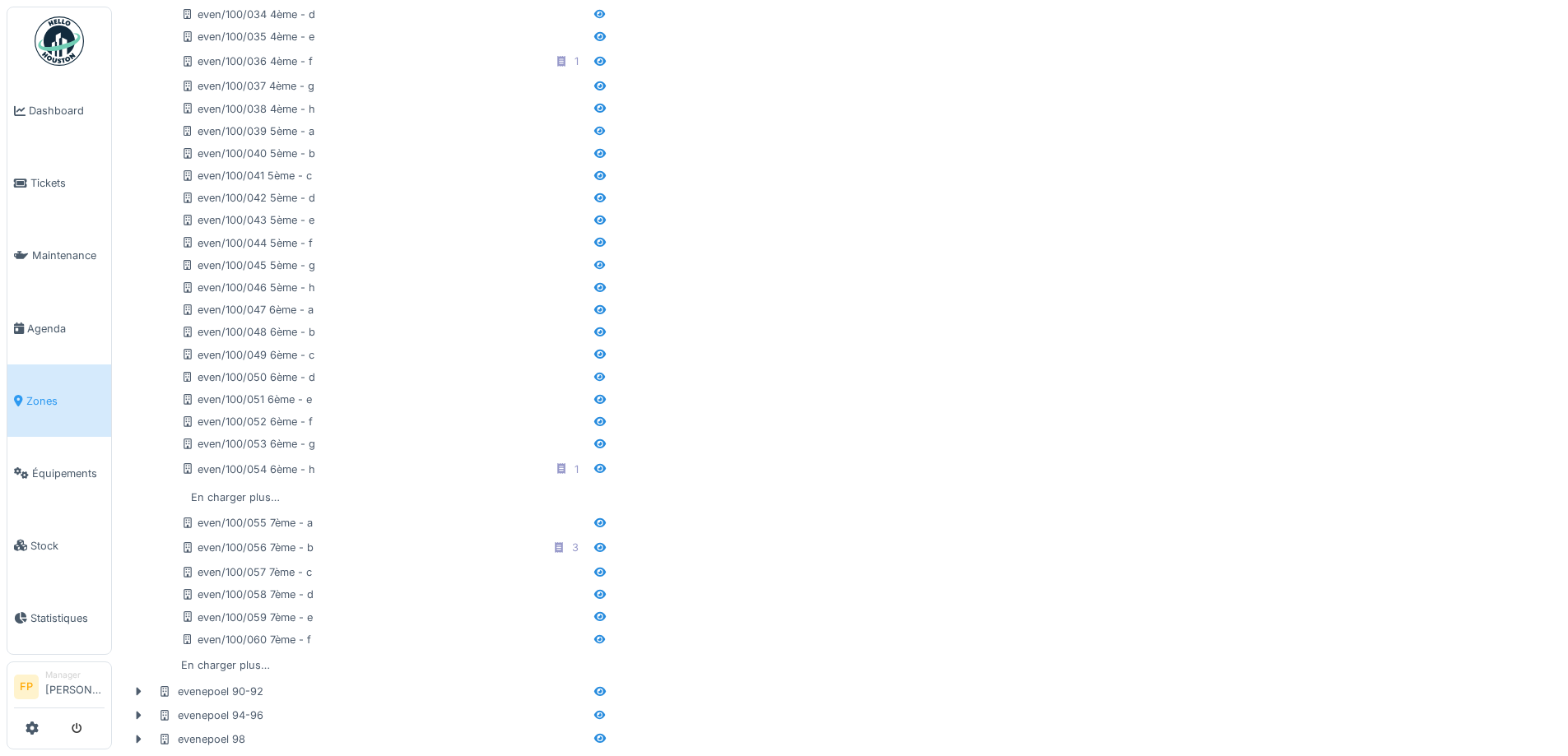
scroll to position [2057, 0]
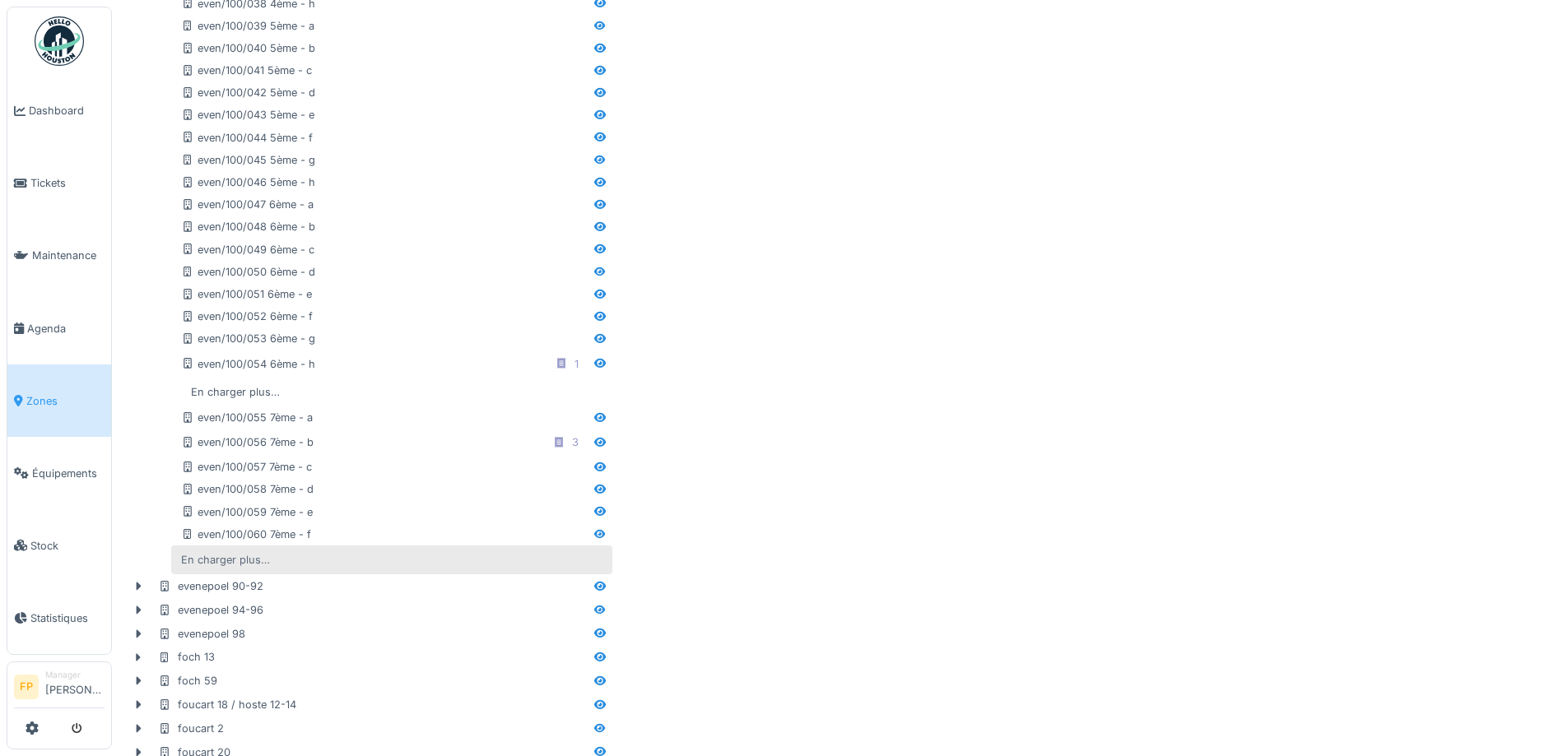
click at [252, 553] on div "En charger plus…" at bounding box center [225, 560] width 102 height 23
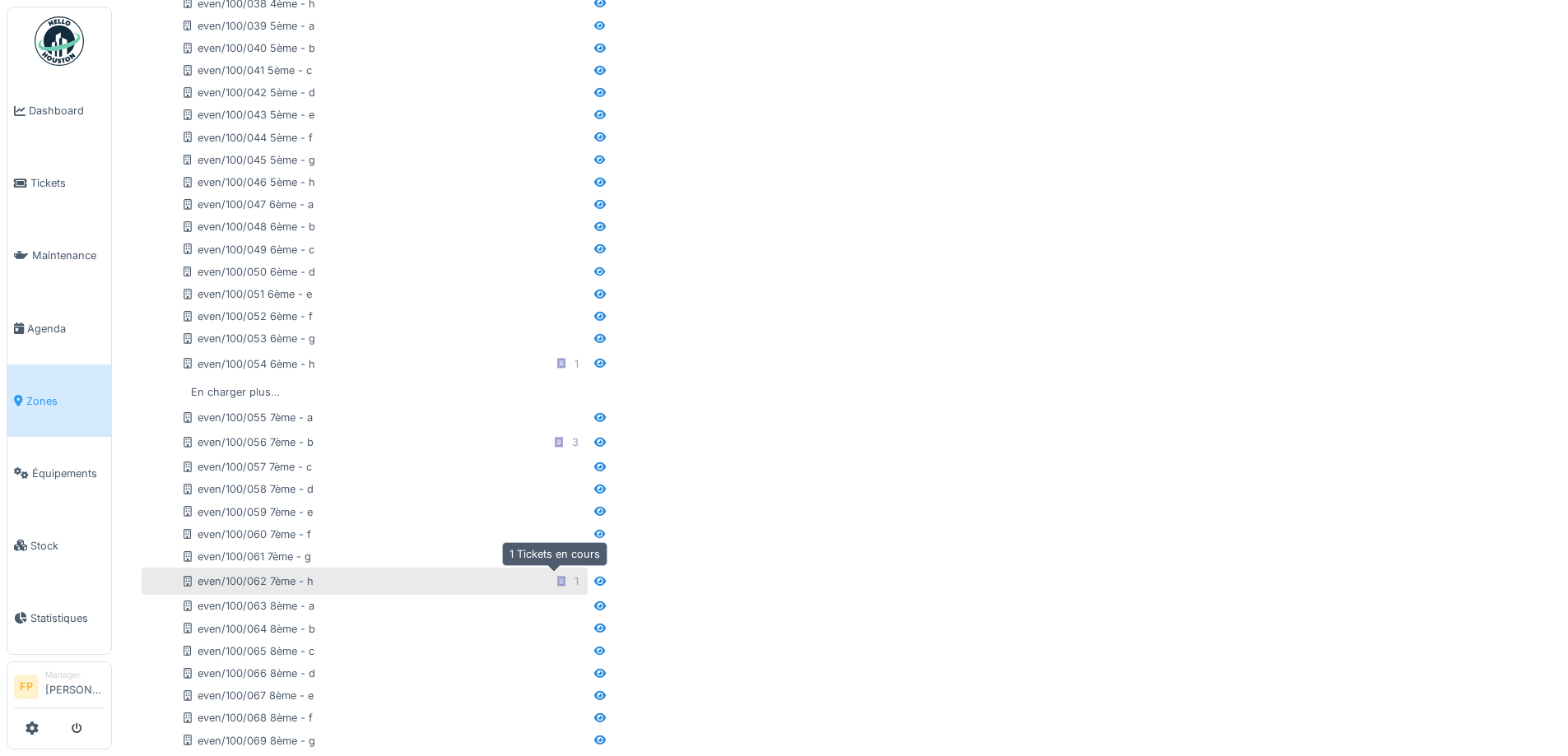
click at [557, 577] on icon at bounding box center [561, 581] width 8 height 11
click at [557, 581] on icon at bounding box center [561, 581] width 8 height 11
click at [594, 581] on icon at bounding box center [600, 581] width 14 height 11
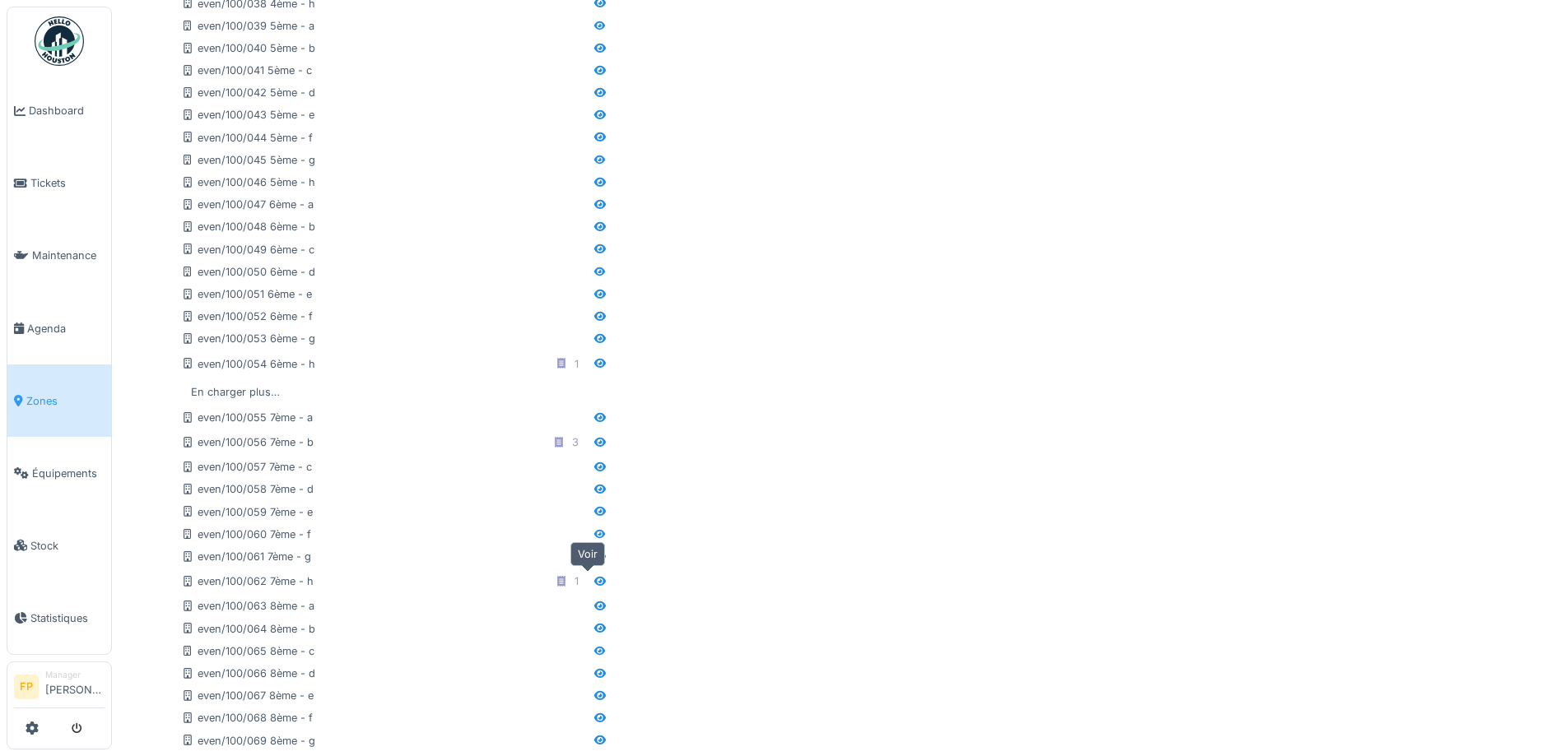
click at [594, 581] on icon at bounding box center [600, 581] width 12 height 9
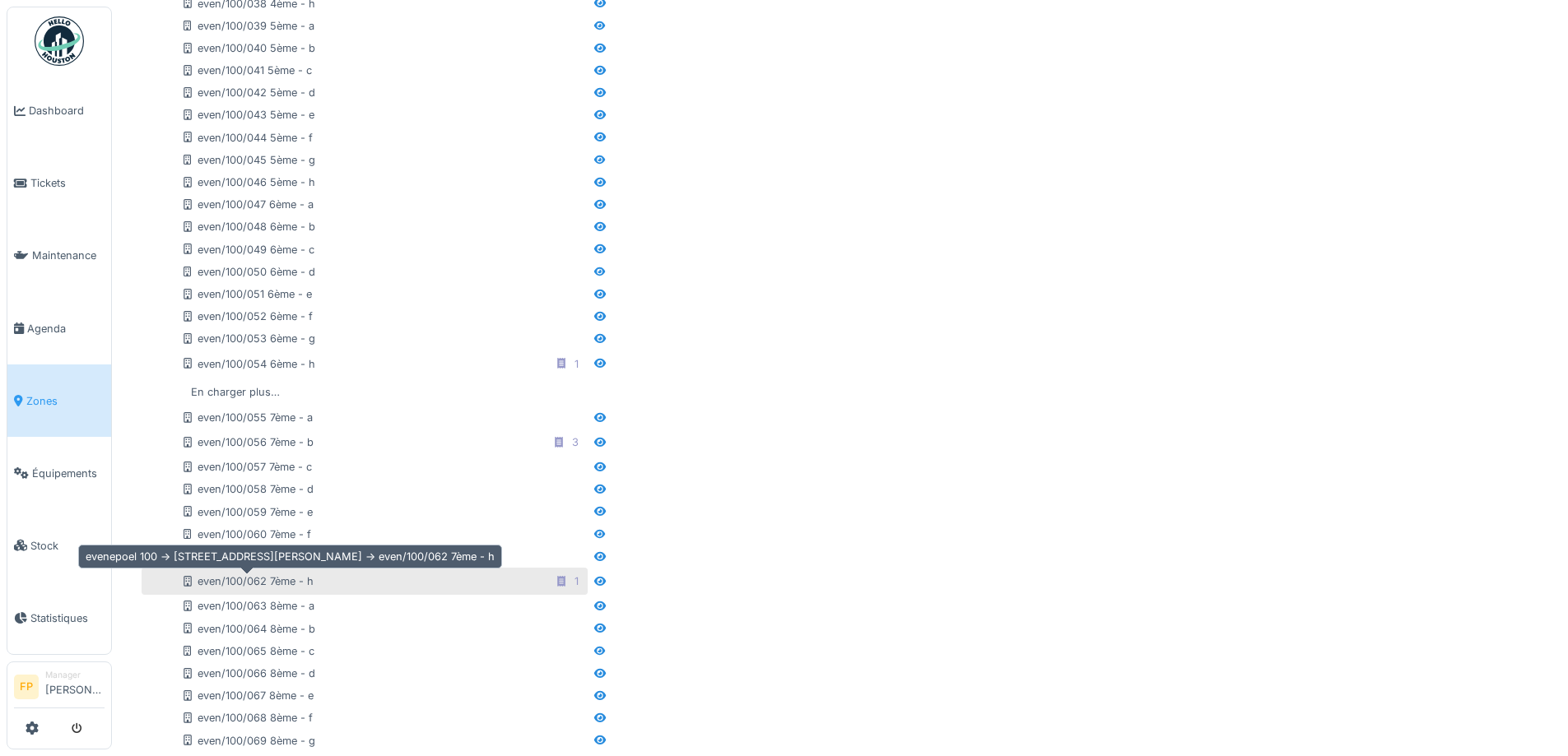
click at [202, 581] on div "even/100/062 7ème - h" at bounding box center [247, 581] width 133 height 15
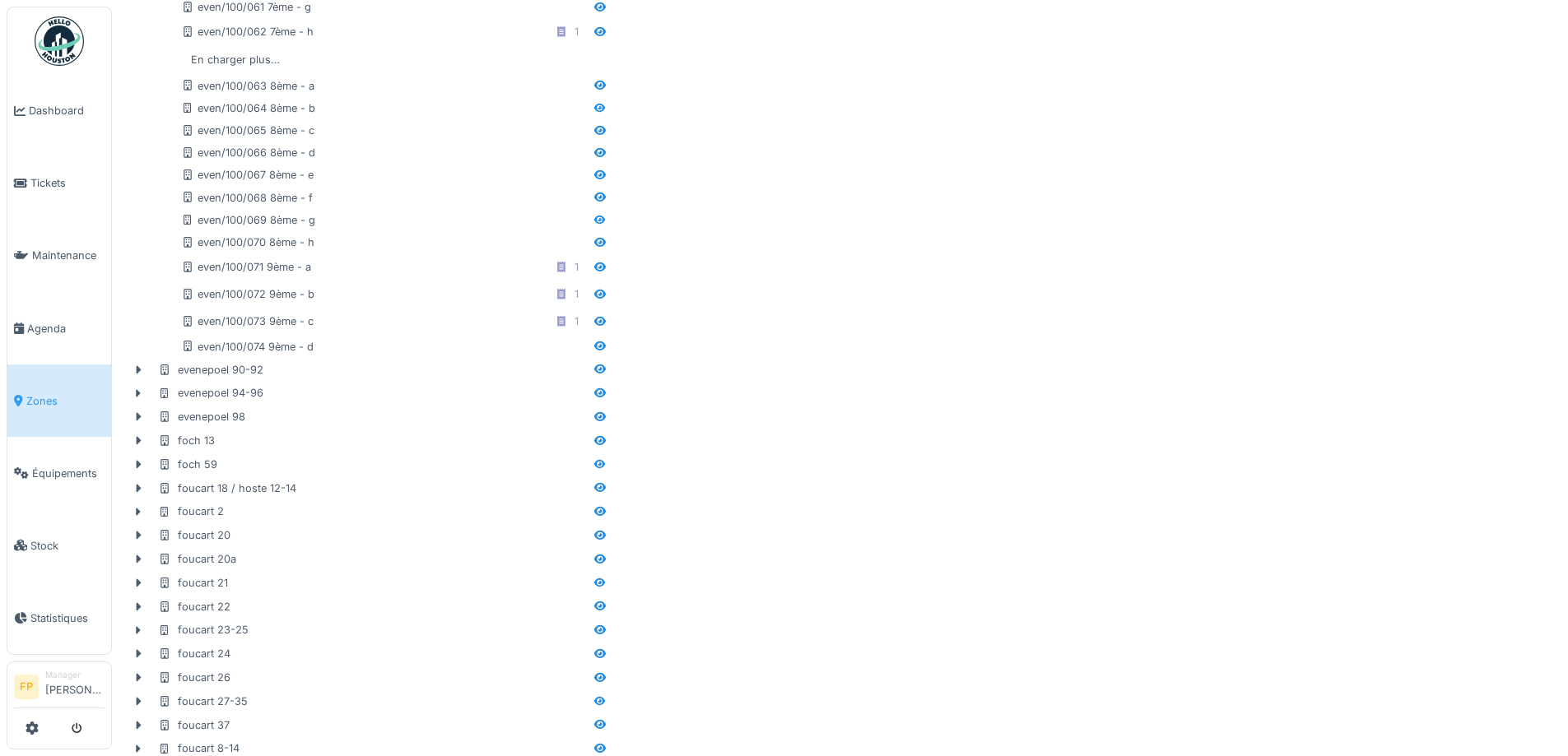
scroll to position [2469, 0]
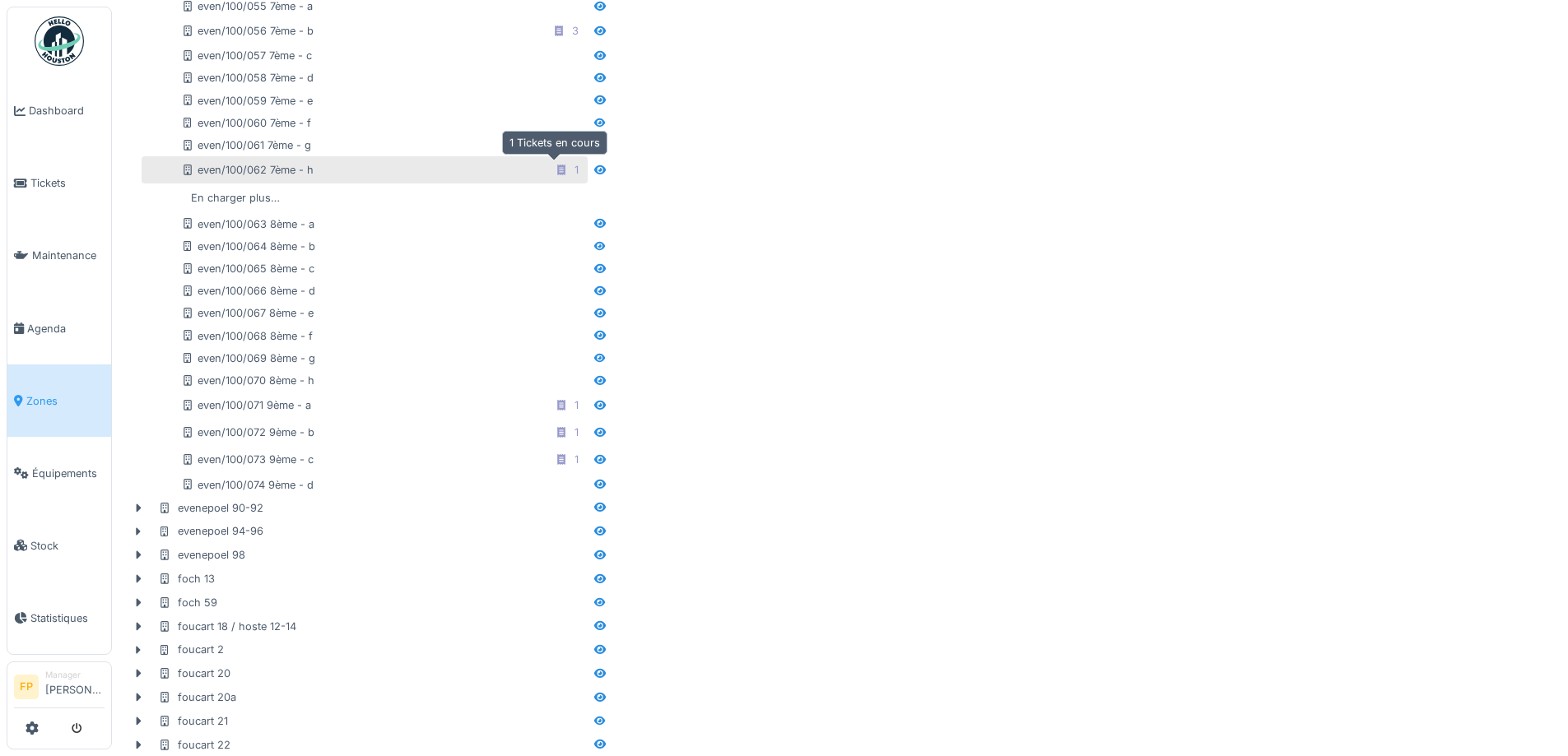
click at [557, 173] on icon at bounding box center [561, 170] width 8 height 11
drag, startPoint x: 546, startPoint y: 173, endPoint x: 562, endPoint y: 172, distance: 16.0
click at [575, 172] on div "1" at bounding box center [576, 169] width 5 height 15
click at [575, 168] on div "1" at bounding box center [576, 169] width 5 height 15
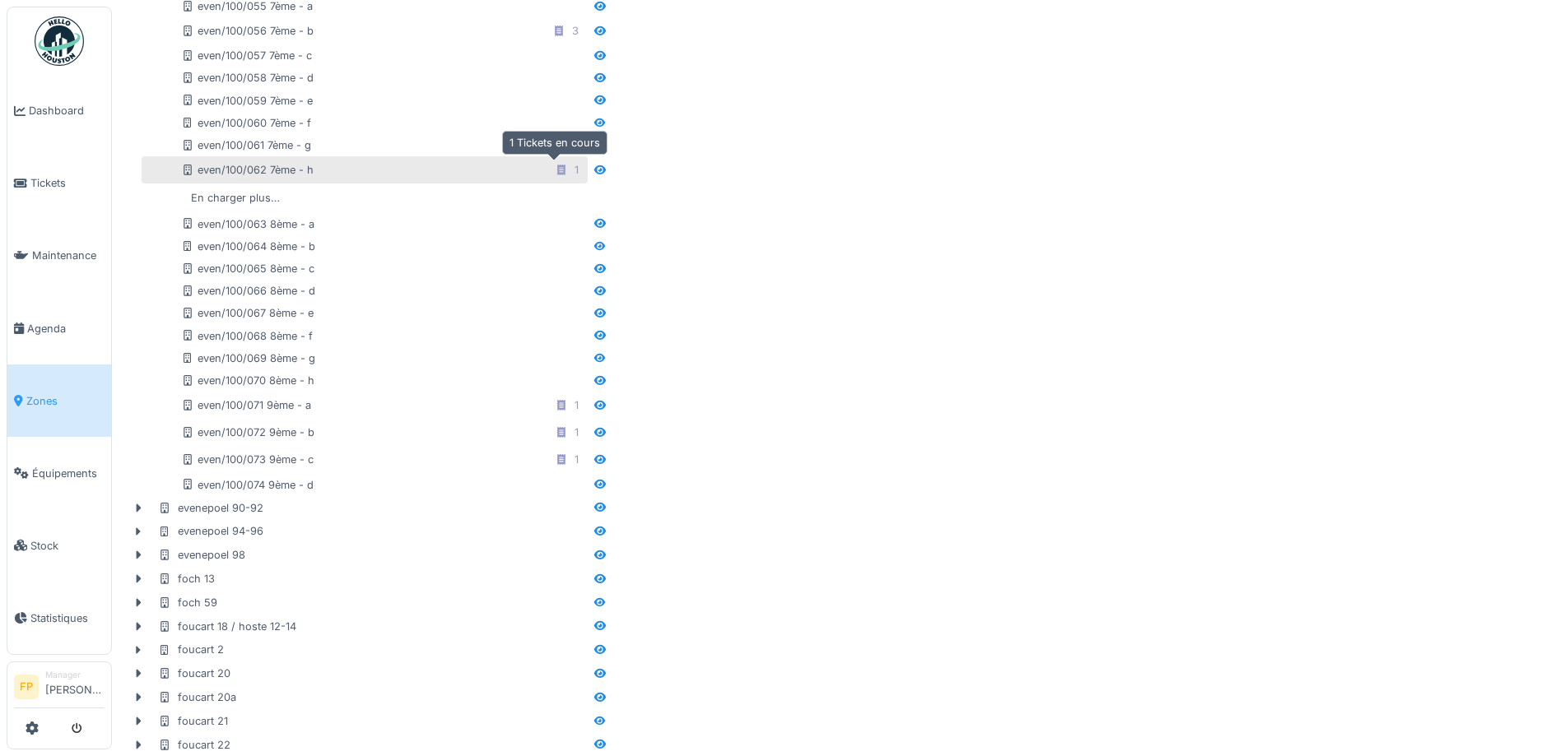
click at [575, 168] on div "1" at bounding box center [576, 169] width 5 height 15
click at [594, 167] on icon at bounding box center [600, 170] width 14 height 11
click at [594, 178] on div at bounding box center [600, 169] width 14 height 15
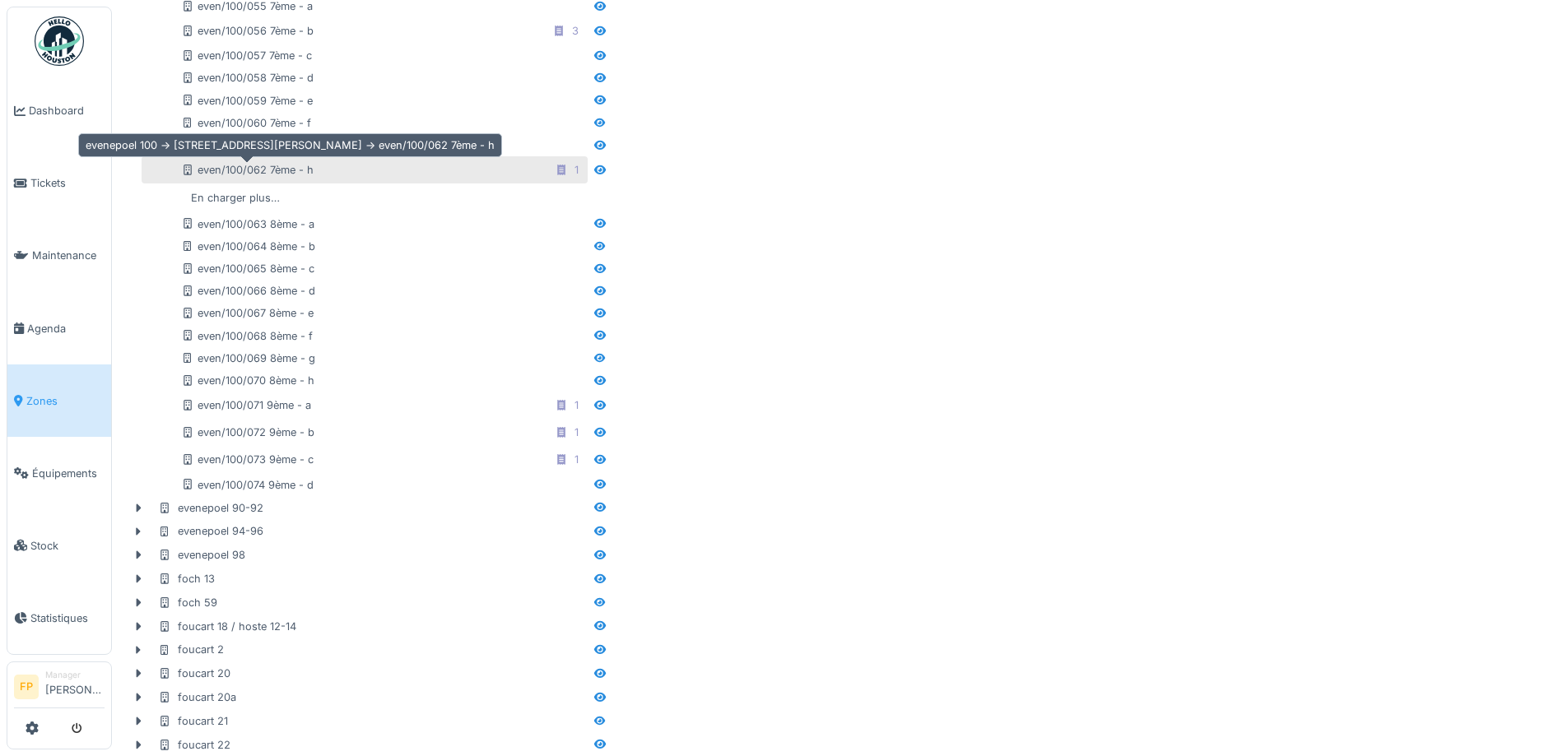
click at [295, 172] on div "even/100/062 7ème - h" at bounding box center [247, 169] width 133 height 15
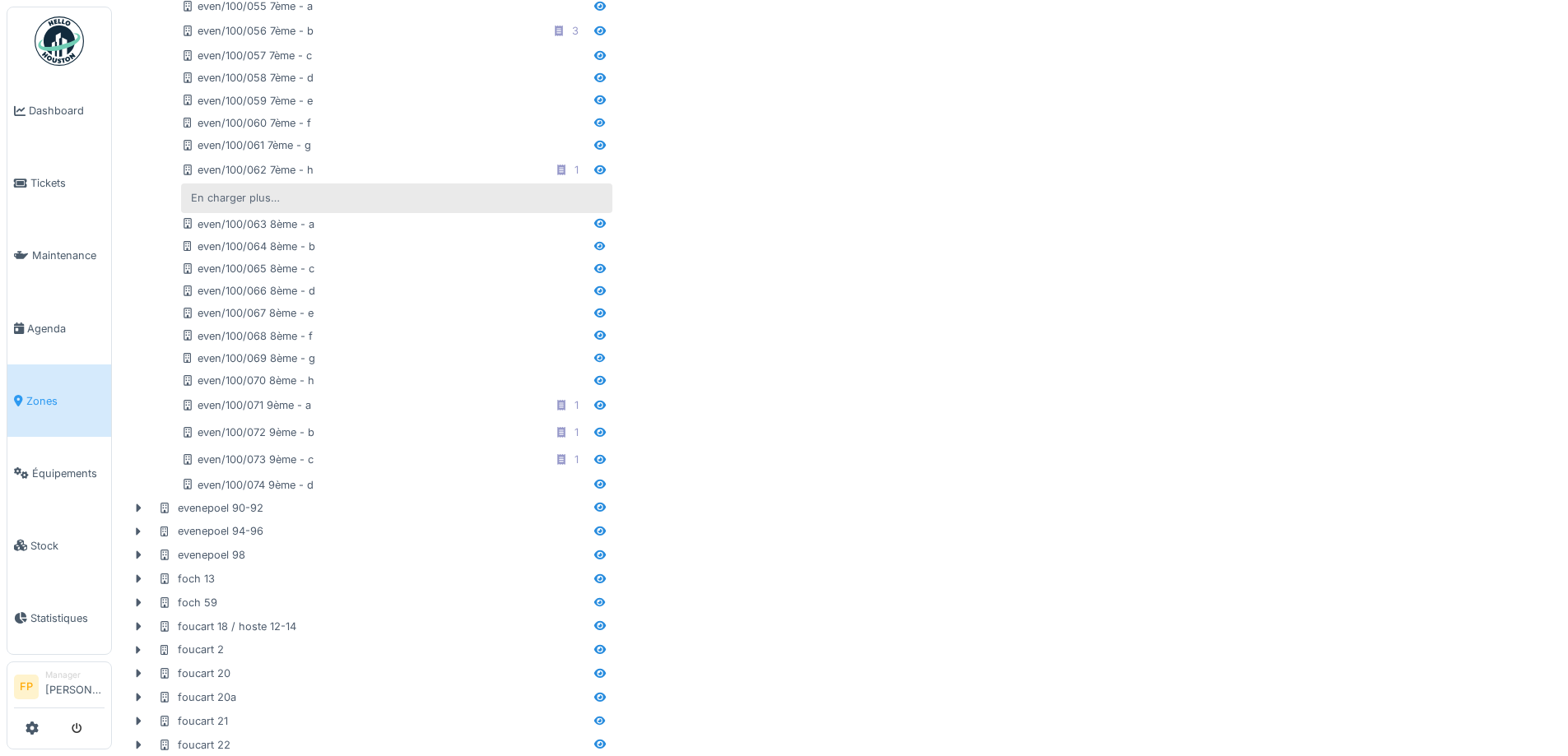
click at [214, 196] on div "En charger plus…" at bounding box center [235, 198] width 102 height 23
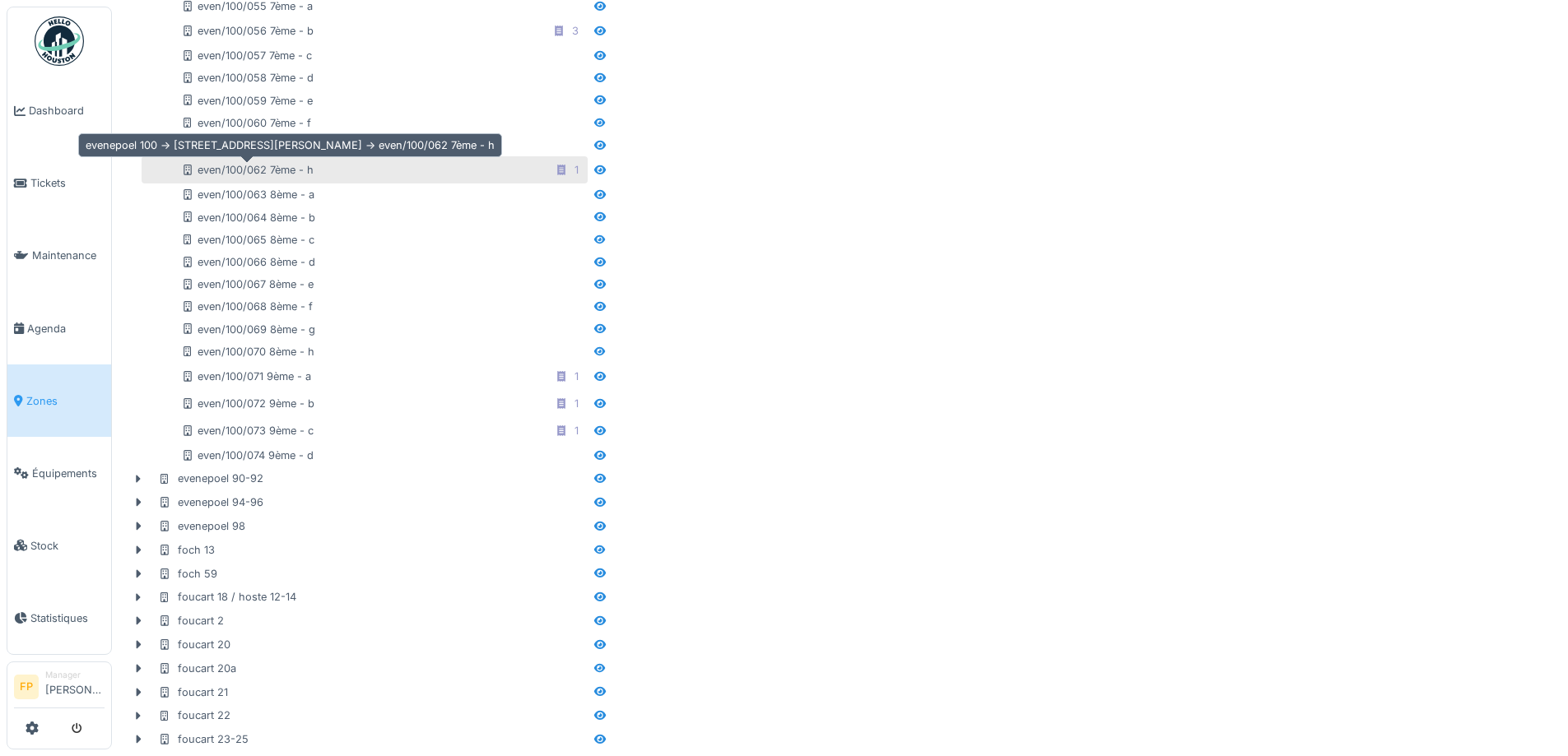
click at [290, 164] on div "even/100/062 7ème - h" at bounding box center [247, 169] width 133 height 15
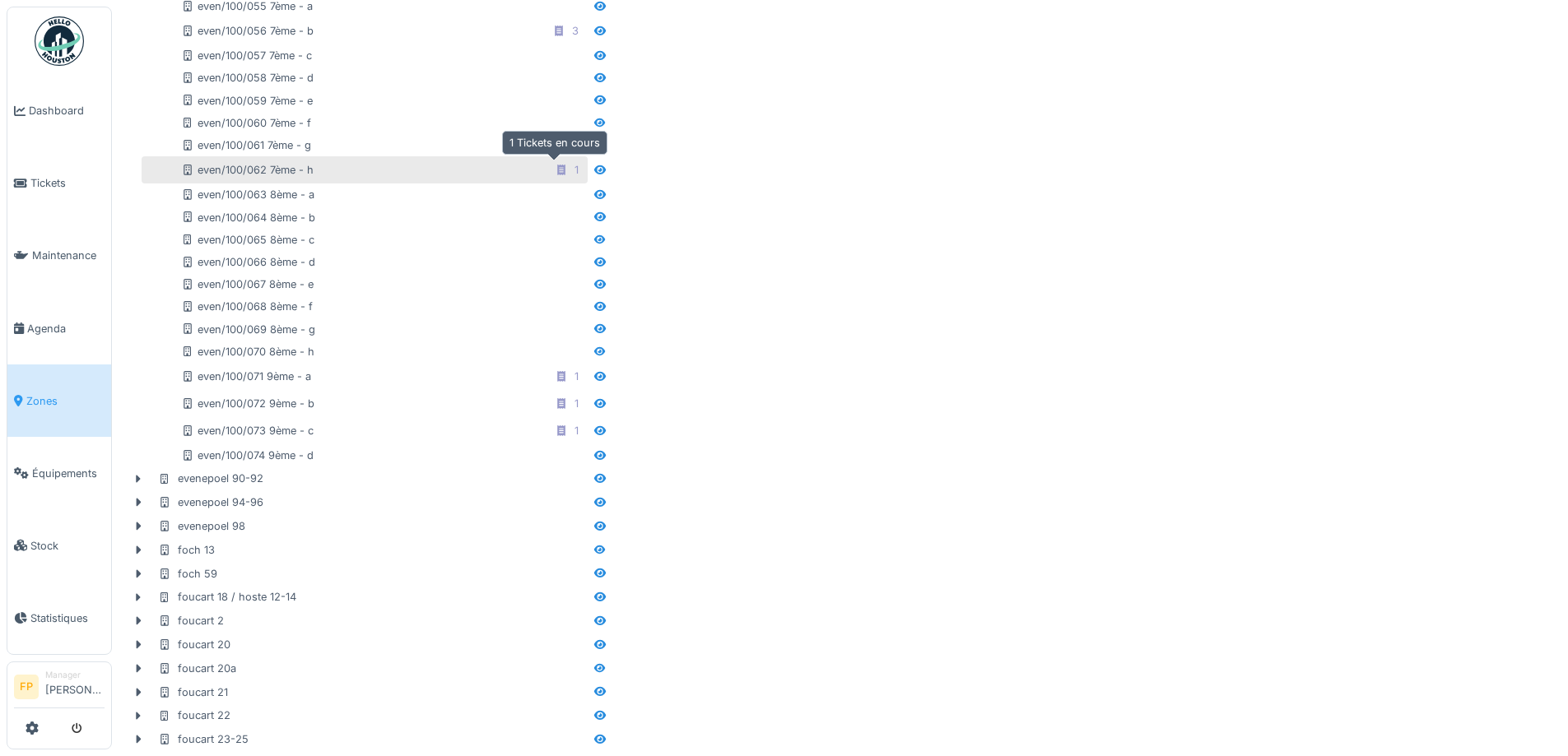
click at [555, 175] on div at bounding box center [561, 169] width 14 height 15
click at [555, 165] on icon at bounding box center [561, 170] width 14 height 11
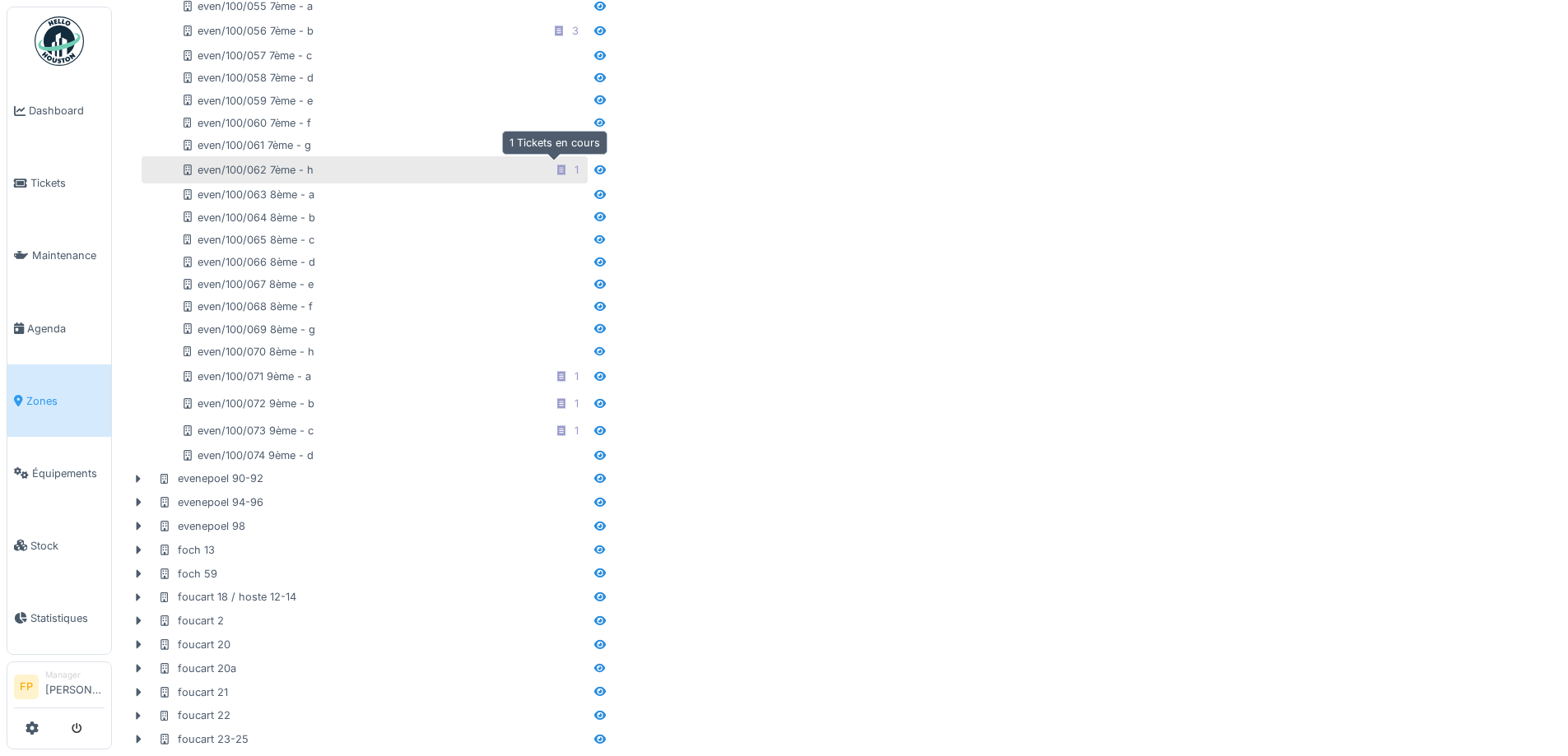
click at [567, 169] on div "1" at bounding box center [566, 170] width 35 height 21
click at [569, 169] on div "1" at bounding box center [566, 170] width 35 height 21
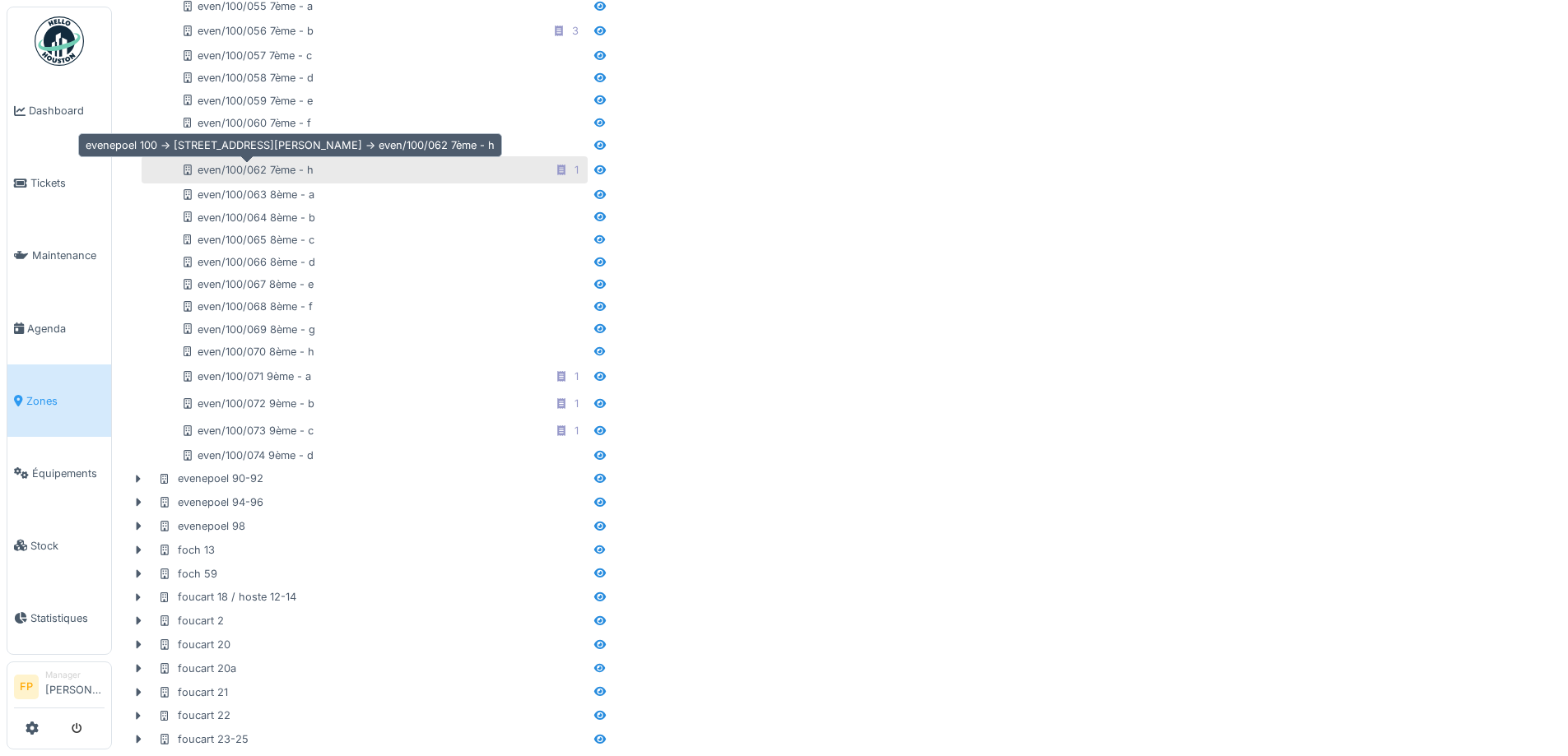
click at [188, 173] on icon at bounding box center [187, 170] width 8 height 11
click at [278, 170] on div "even/100/062 7ème - h" at bounding box center [247, 169] width 133 height 15
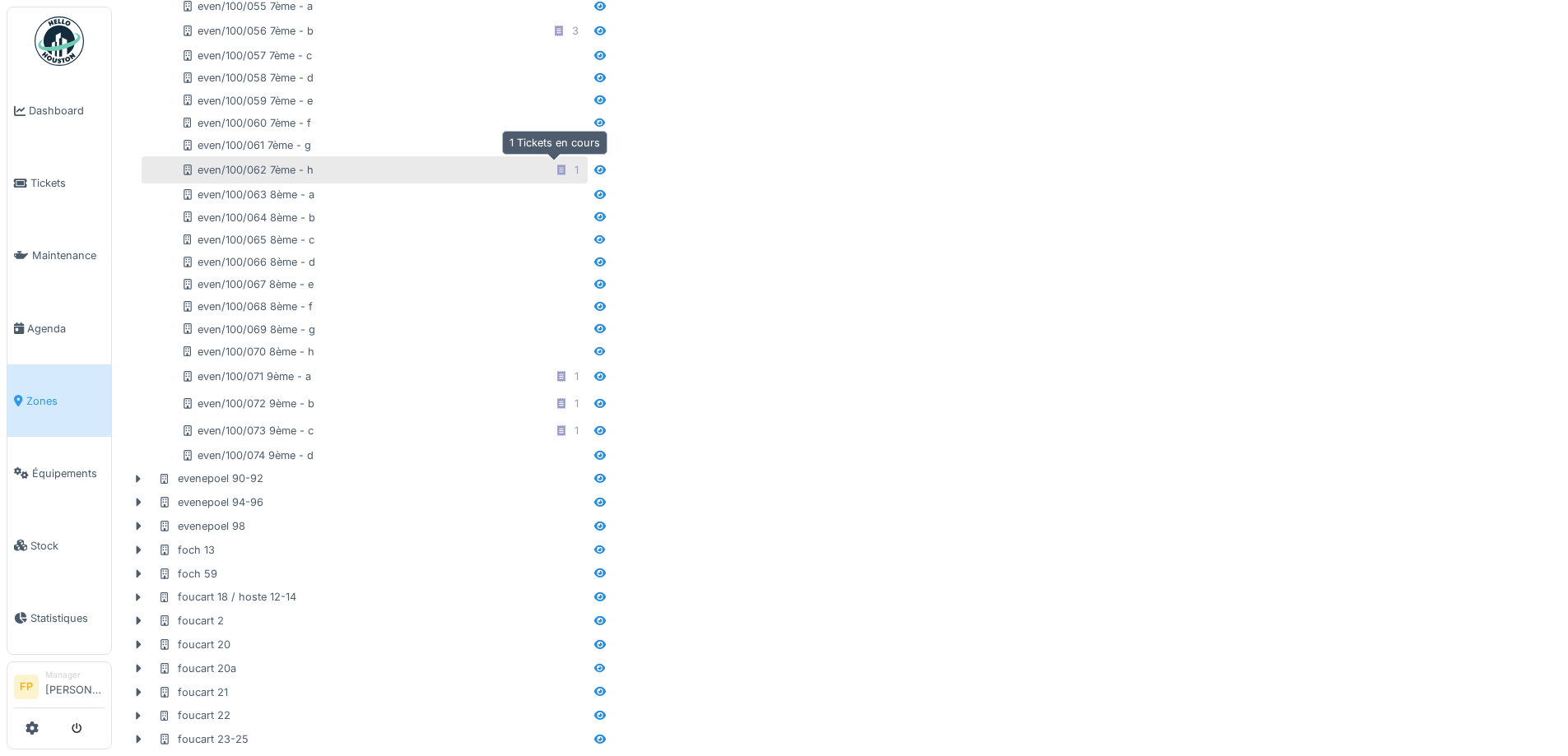
click at [557, 171] on icon at bounding box center [561, 170] width 8 height 11
click at [569, 173] on div "1" at bounding box center [566, 170] width 35 height 21
click at [566, 173] on div "1" at bounding box center [566, 170] width 35 height 21
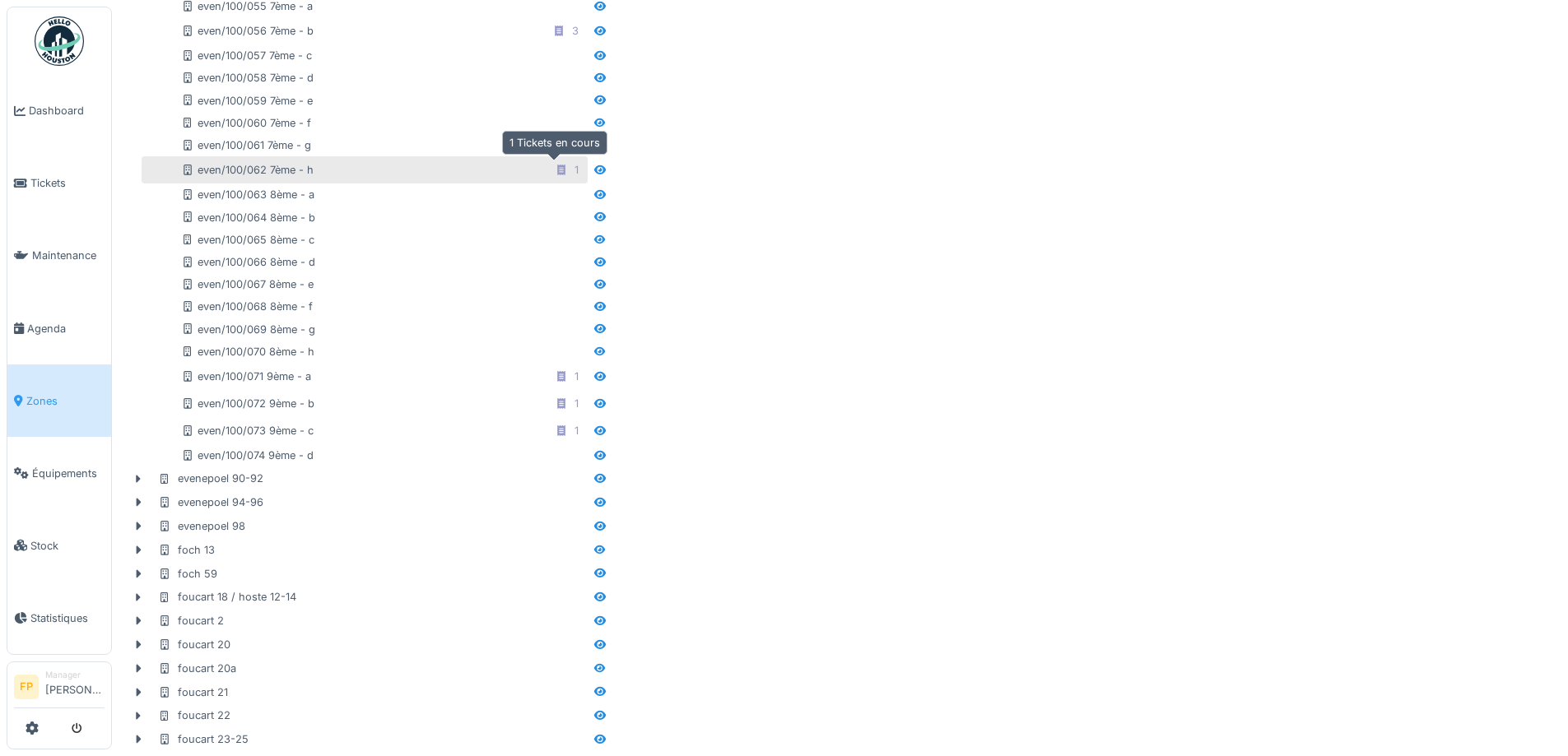
click at [566, 173] on div "1" at bounding box center [566, 170] width 35 height 21
click at [594, 173] on icon at bounding box center [600, 170] width 12 height 9
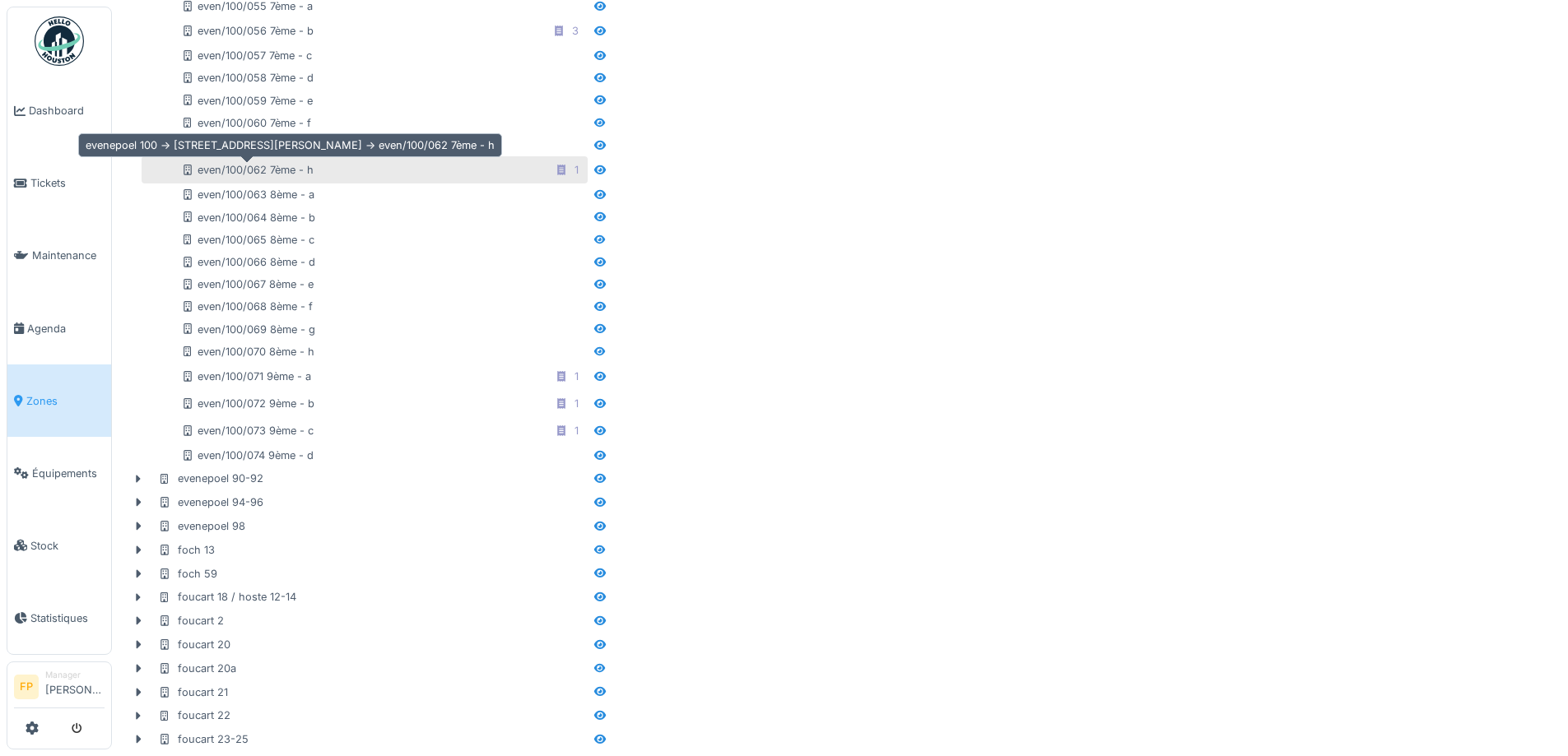
click at [245, 175] on div "even/100/062 7ème - h" at bounding box center [247, 169] width 133 height 15
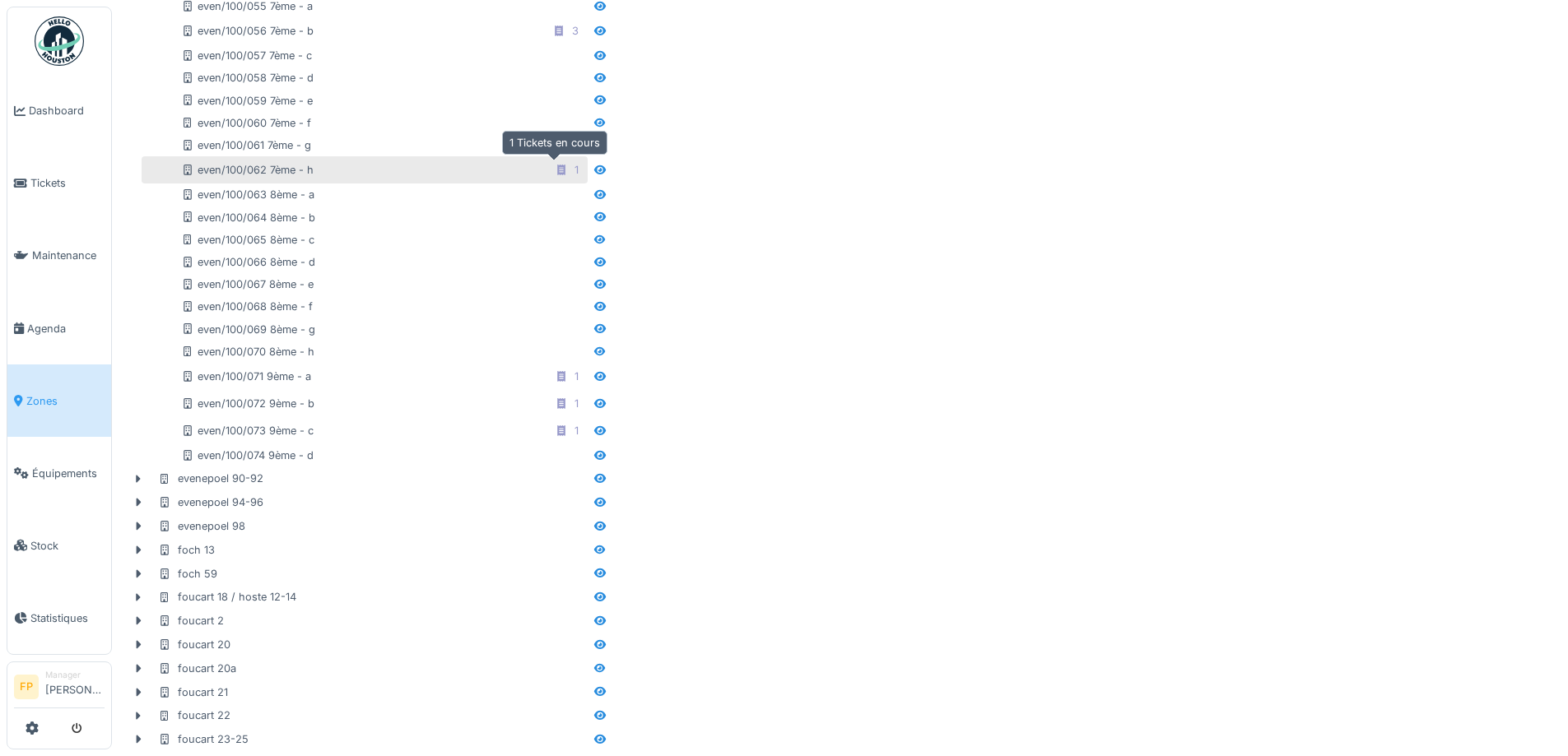
click at [555, 173] on icon at bounding box center [561, 170] width 14 height 11
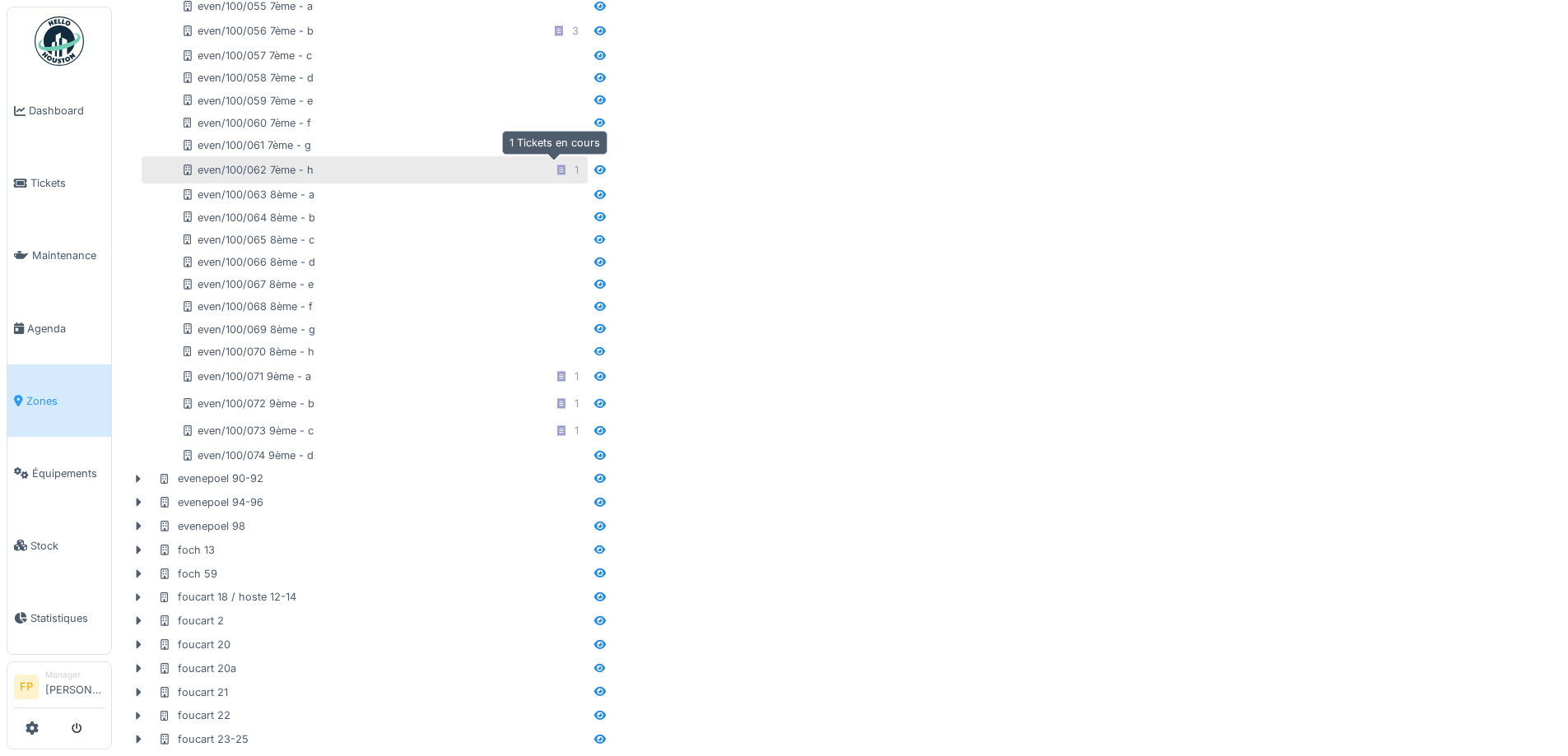
click at [555, 173] on icon at bounding box center [561, 170] width 14 height 11
click at [575, 170] on div "1" at bounding box center [576, 169] width 5 height 15
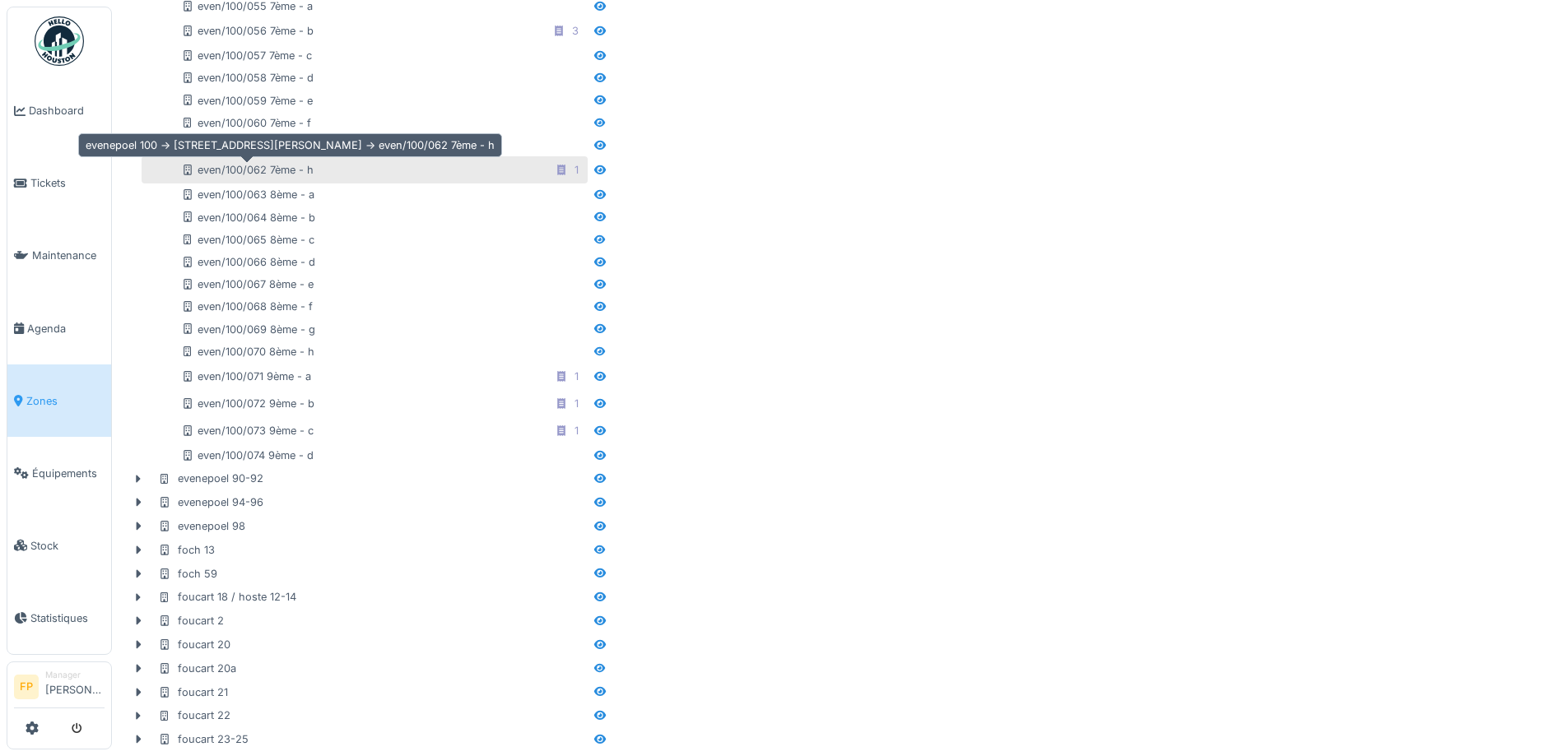
click at [245, 167] on div "even/100/062 7ème - h" at bounding box center [247, 169] width 133 height 15
click at [244, 167] on div "even/100/062 7ème - h" at bounding box center [247, 169] width 133 height 15
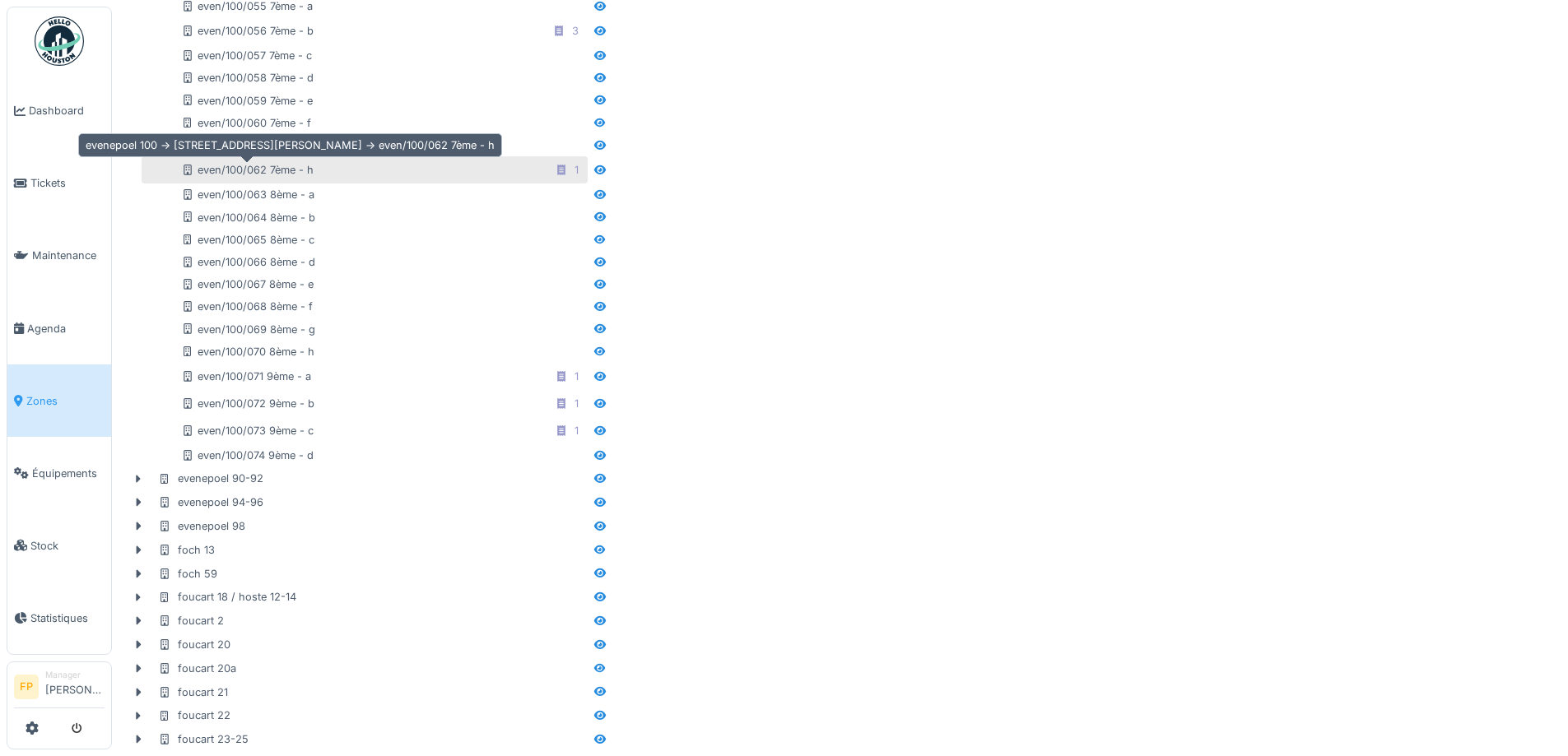
click at [244, 167] on div "even/100/062 7ème - h" at bounding box center [247, 169] width 133 height 15
click at [195, 168] on div "even/100/062 7ème - h" at bounding box center [247, 169] width 133 height 15
click at [191, 169] on icon at bounding box center [187, 170] width 8 height 11
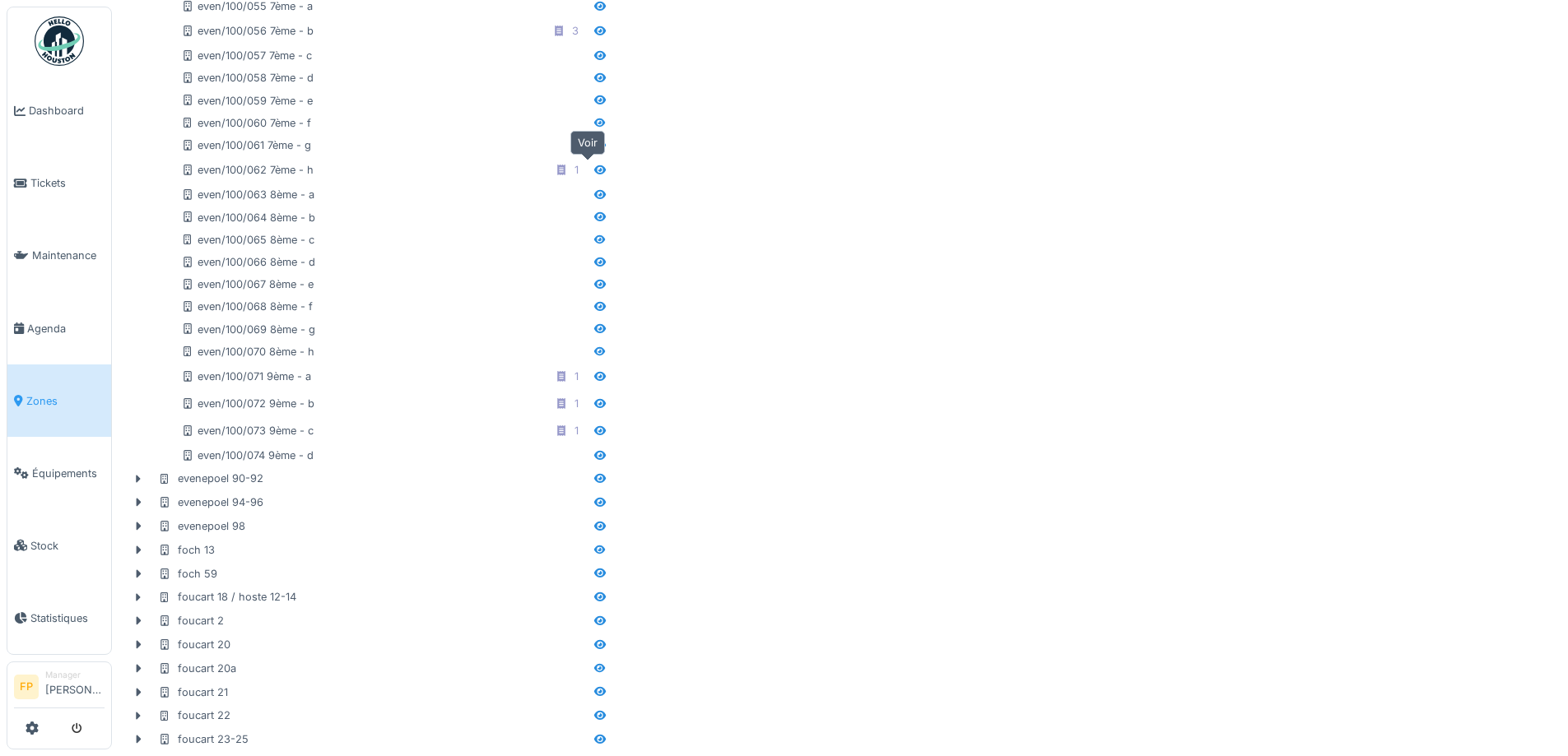
click at [594, 176] on div at bounding box center [600, 169] width 14 height 15
click at [594, 168] on icon at bounding box center [600, 170] width 12 height 9
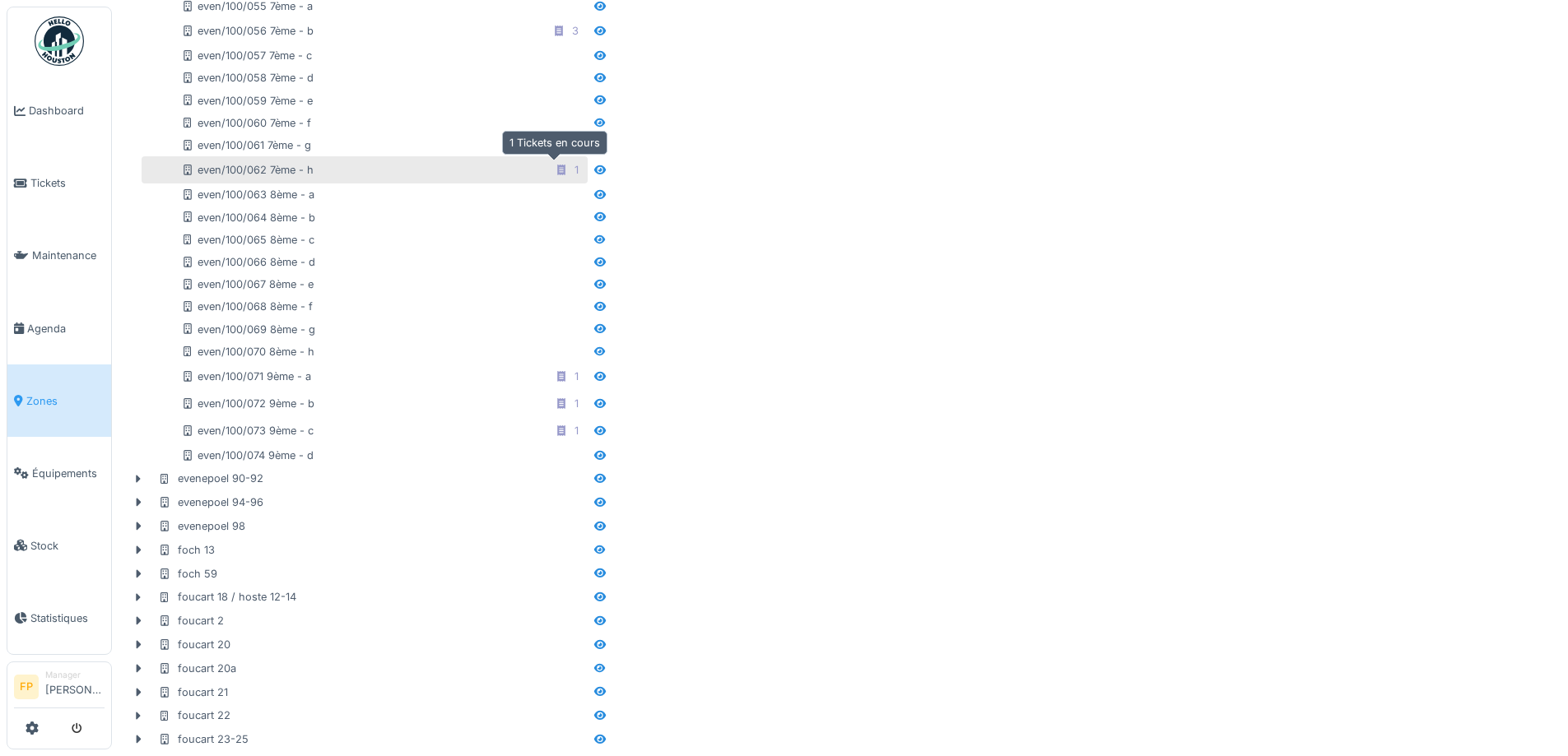
click at [567, 169] on div "1" at bounding box center [566, 170] width 35 height 21
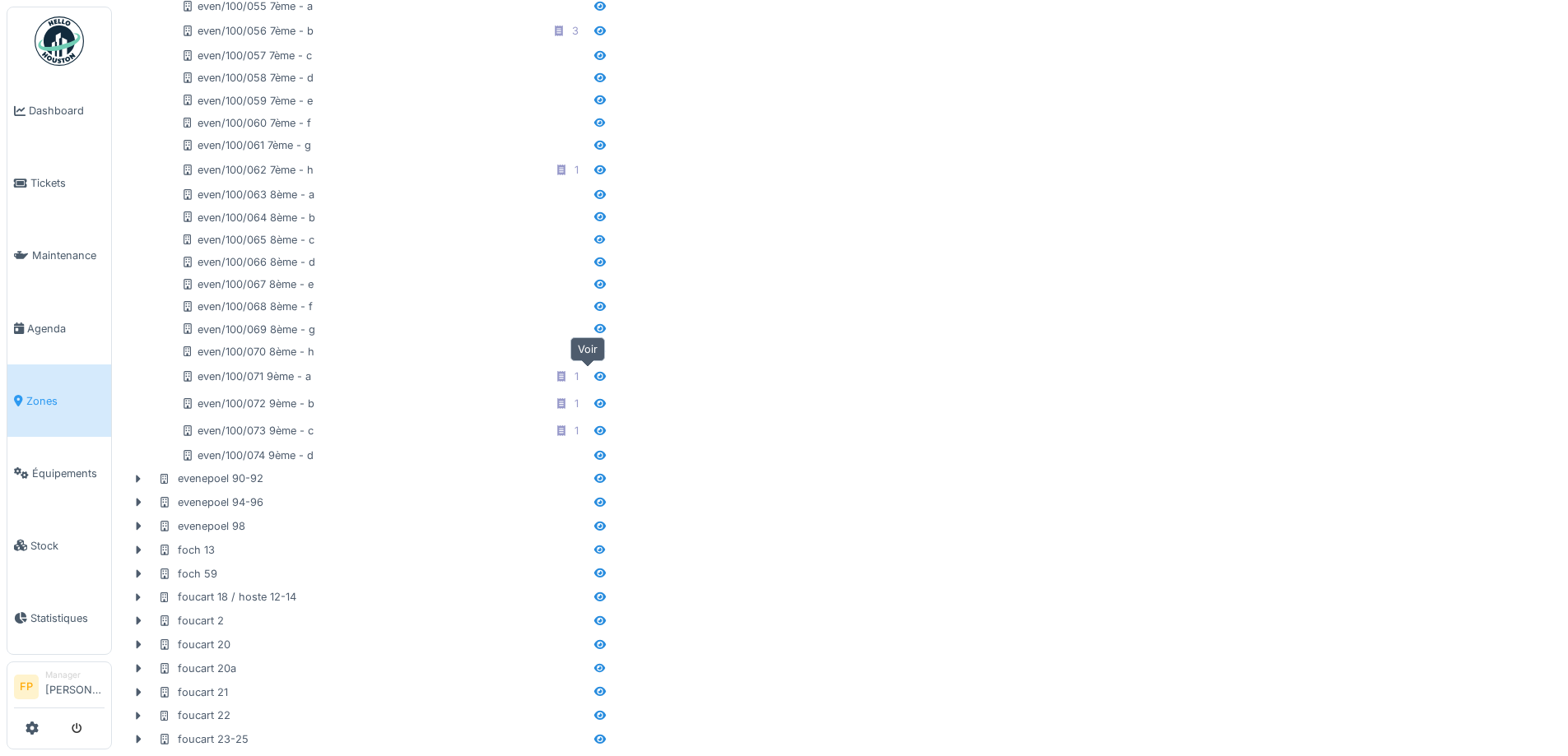
click at [594, 377] on icon at bounding box center [600, 376] width 12 height 9
drag, startPoint x: 586, startPoint y: 377, endPoint x: 571, endPoint y: 376, distance: 15.0
click at [594, 377] on icon at bounding box center [600, 376] width 12 height 9
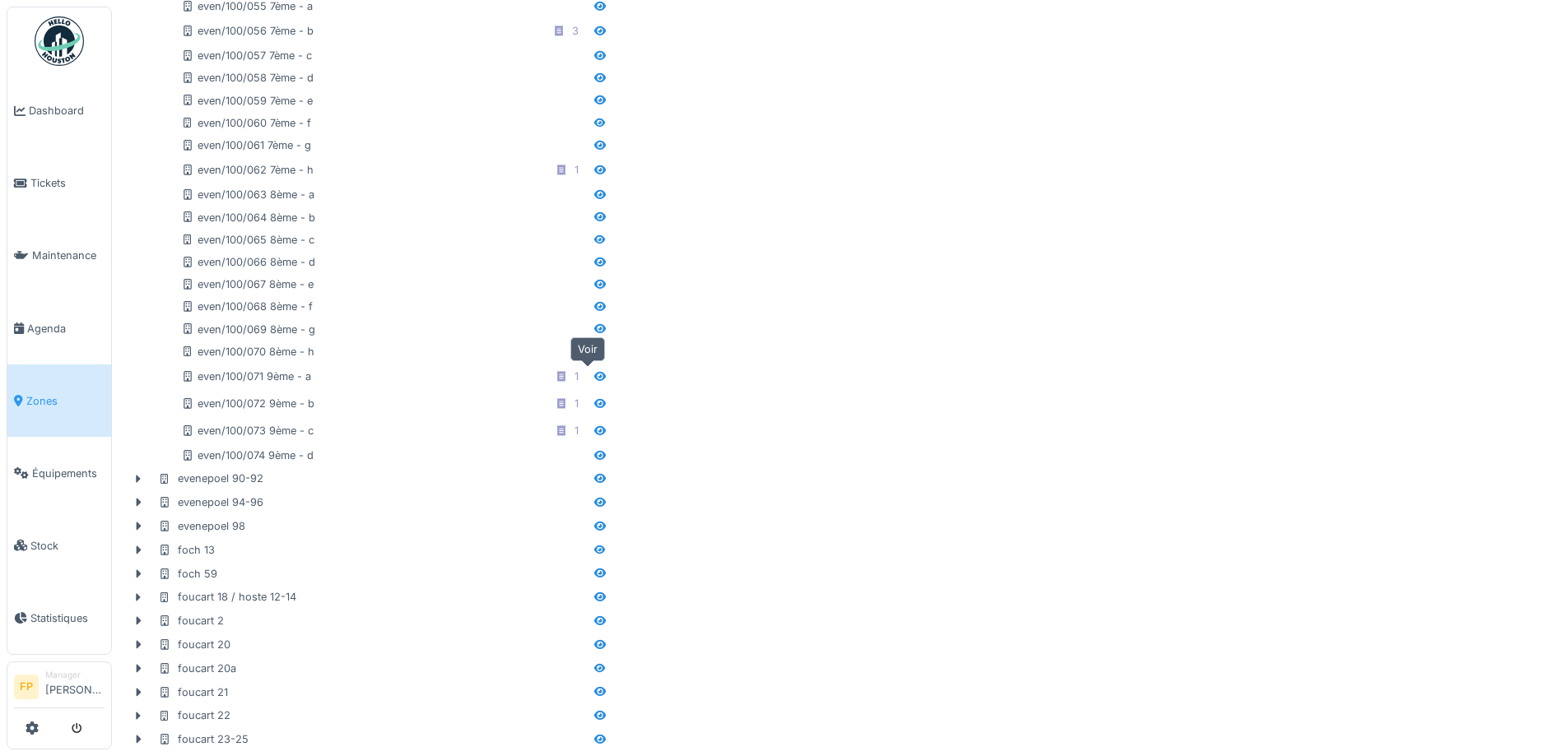
click at [594, 377] on icon at bounding box center [600, 376] width 12 height 9
click at [557, 381] on icon at bounding box center [561, 376] width 8 height 11
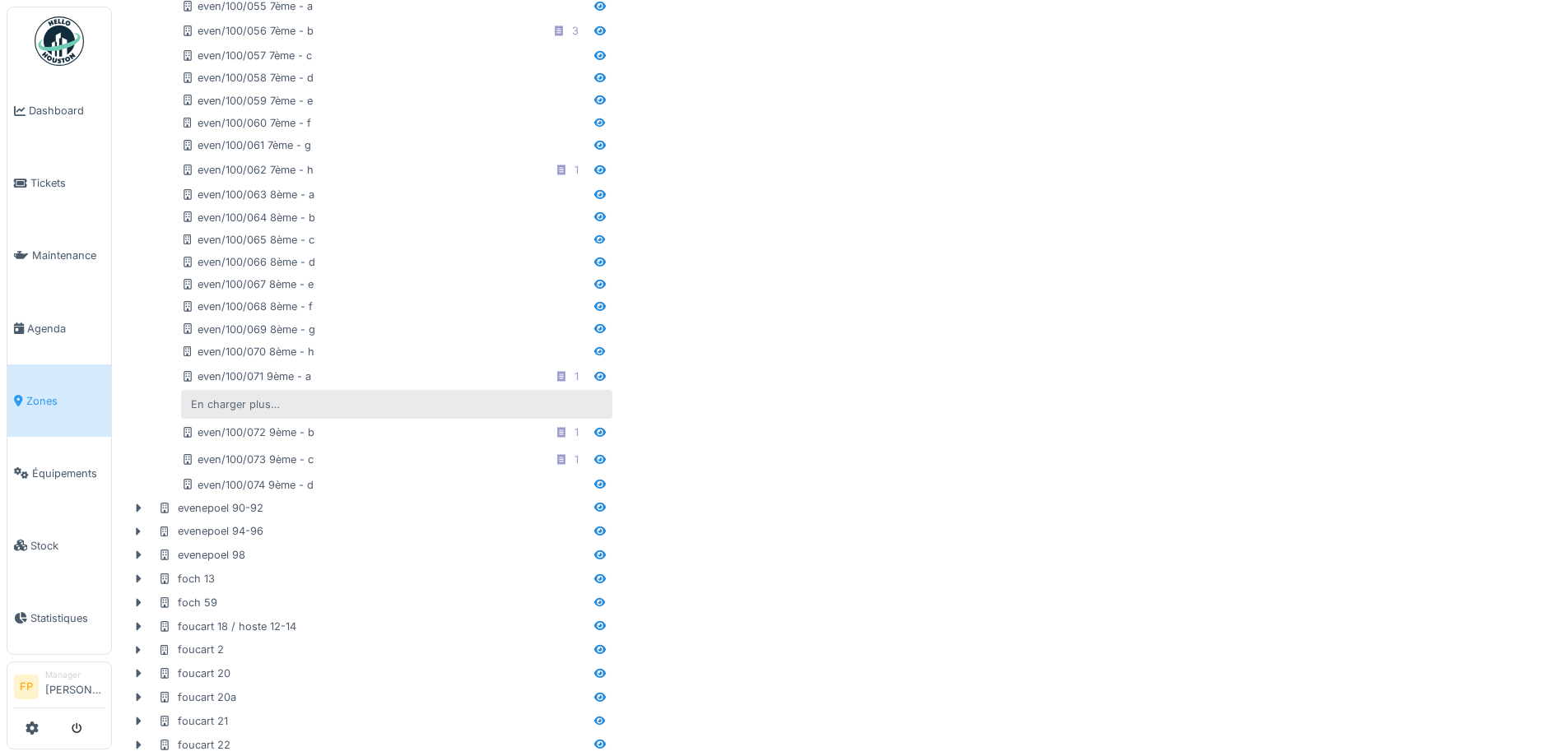
click at [283, 406] on div "En charger plus…" at bounding box center [235, 404] width 102 height 23
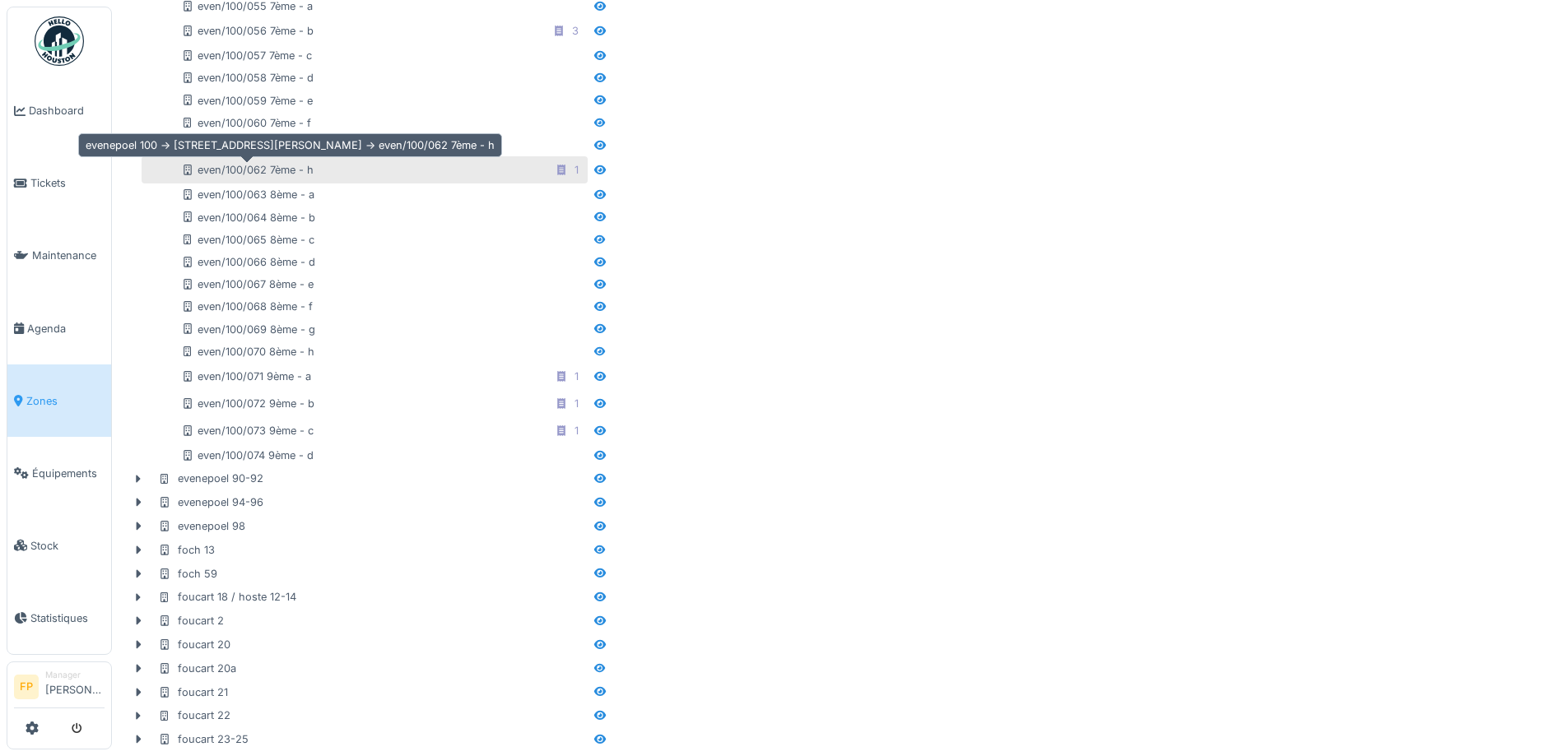
click at [282, 172] on div "even/100/062 7ème - h" at bounding box center [247, 169] width 133 height 15
click at [283, 171] on div "even/100/062 7ème - h" at bounding box center [247, 169] width 133 height 15
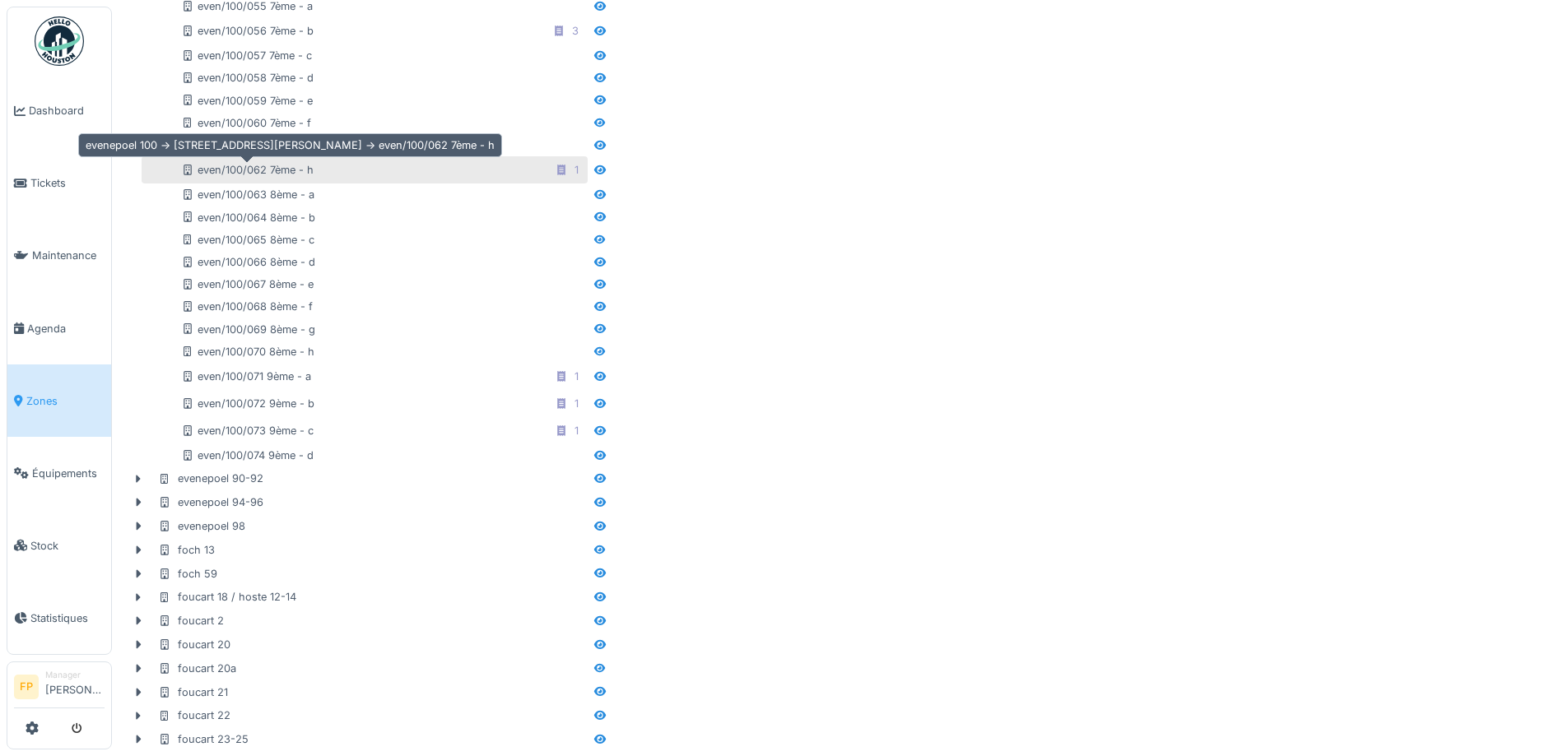
click at [287, 165] on div "even/100/062 7ème - h" at bounding box center [247, 169] width 133 height 15
click at [193, 162] on div "even/100/062 7ème - h" at bounding box center [247, 169] width 133 height 15
click at [188, 168] on icon at bounding box center [187, 170] width 14 height 11
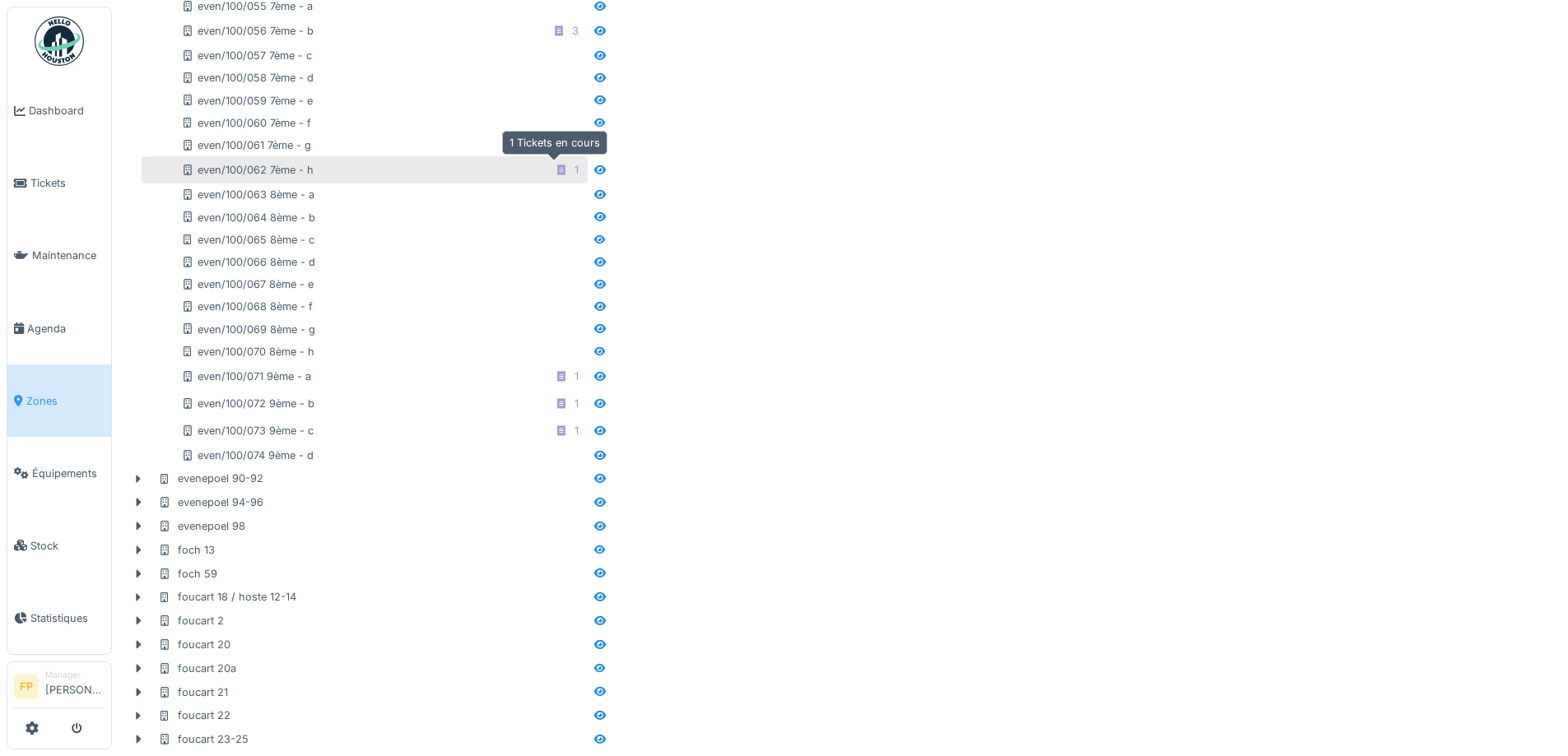
click at [557, 165] on icon at bounding box center [561, 170] width 8 height 11
click at [557, 166] on icon at bounding box center [561, 170] width 8 height 11
click at [575, 168] on div "1" at bounding box center [576, 169] width 5 height 15
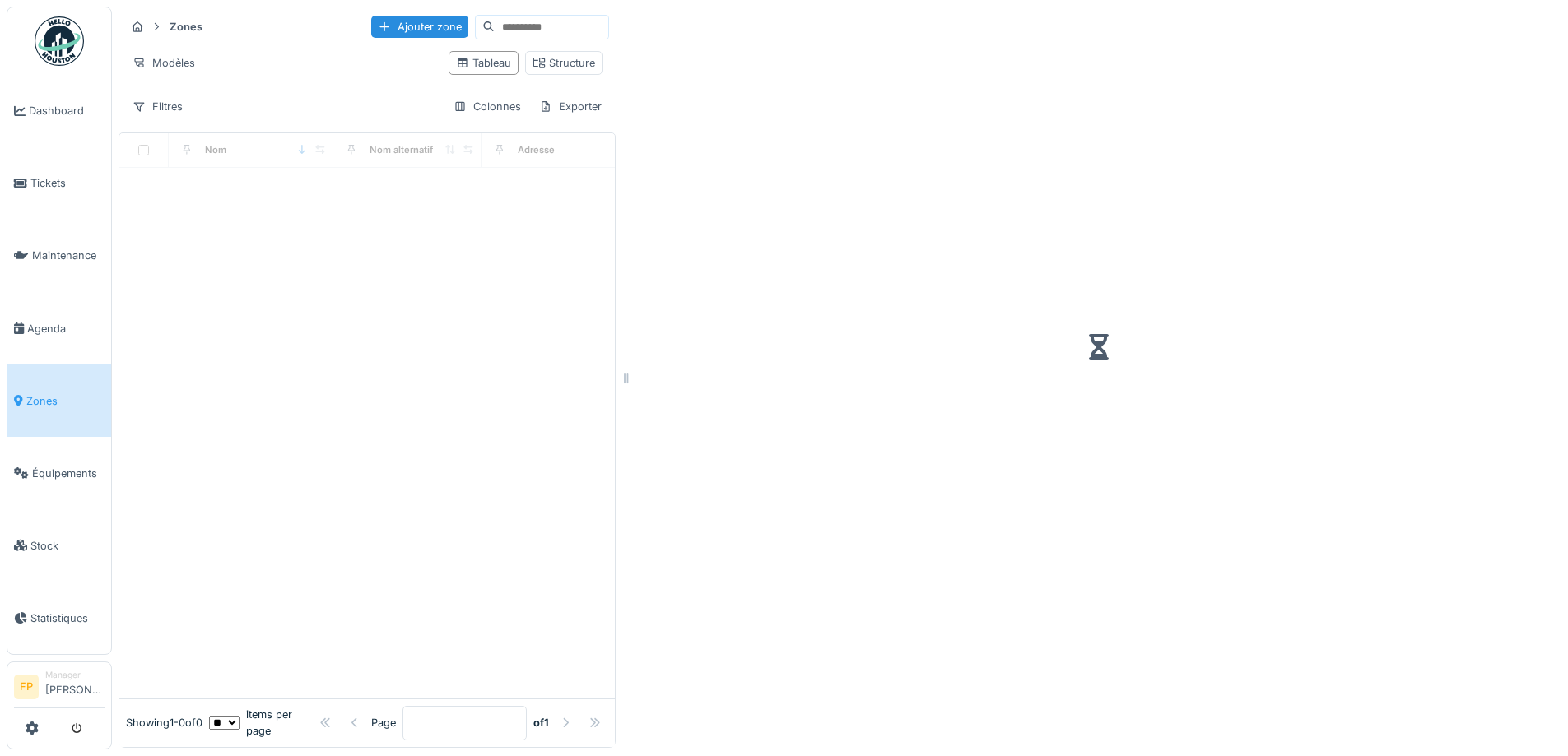
scroll to position [13, 0]
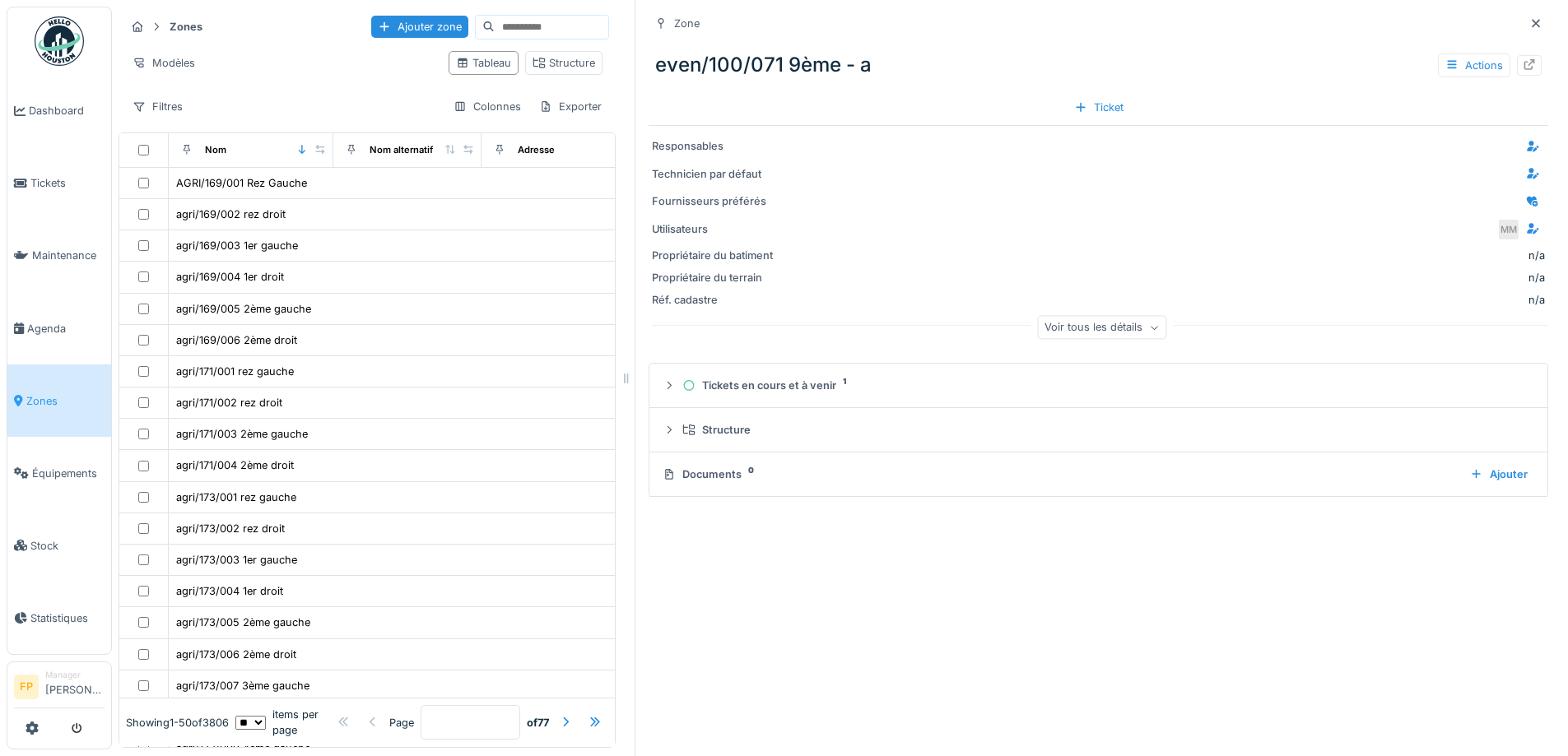
click at [495, 15] on input at bounding box center [552, 26] width 114 height 23
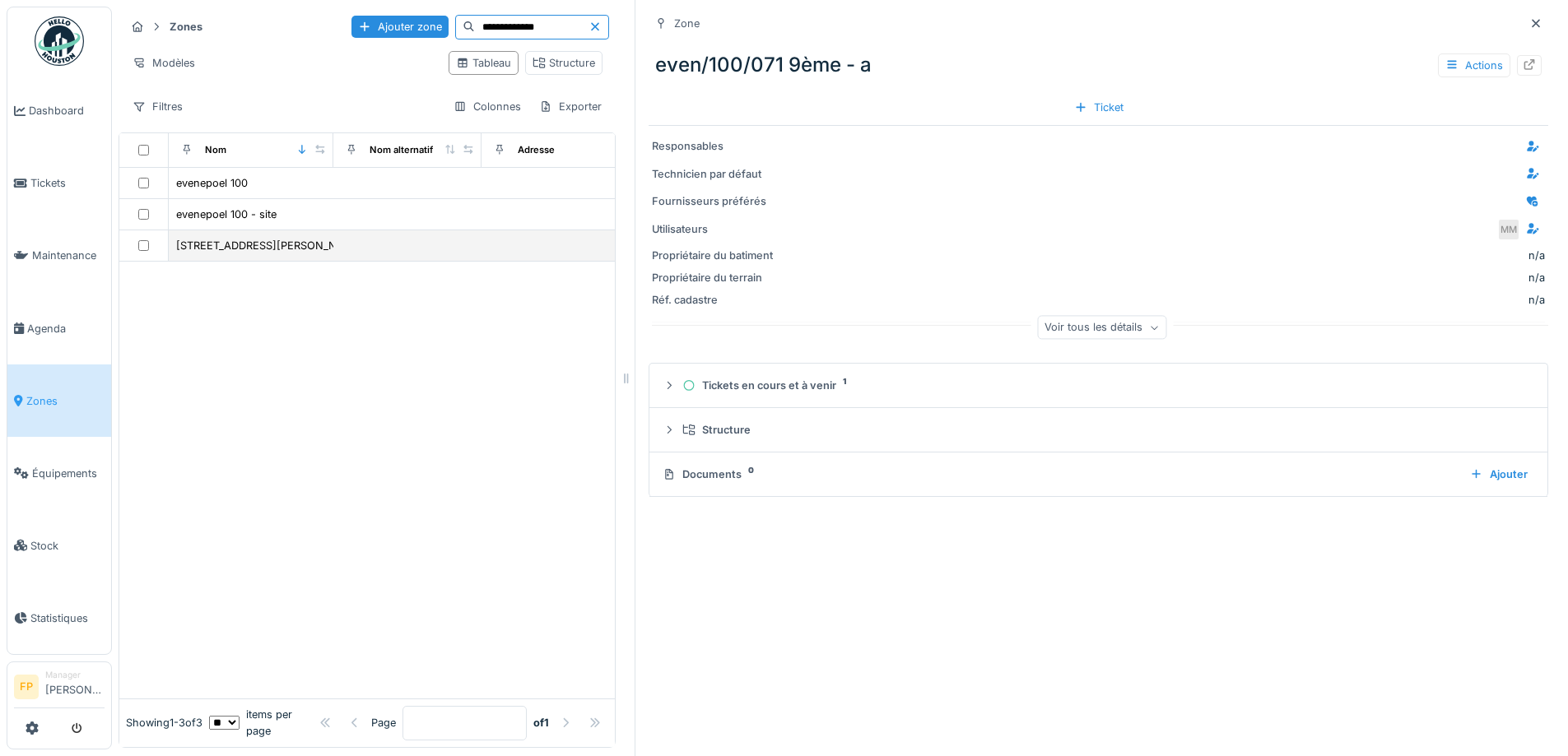
type input "**********"
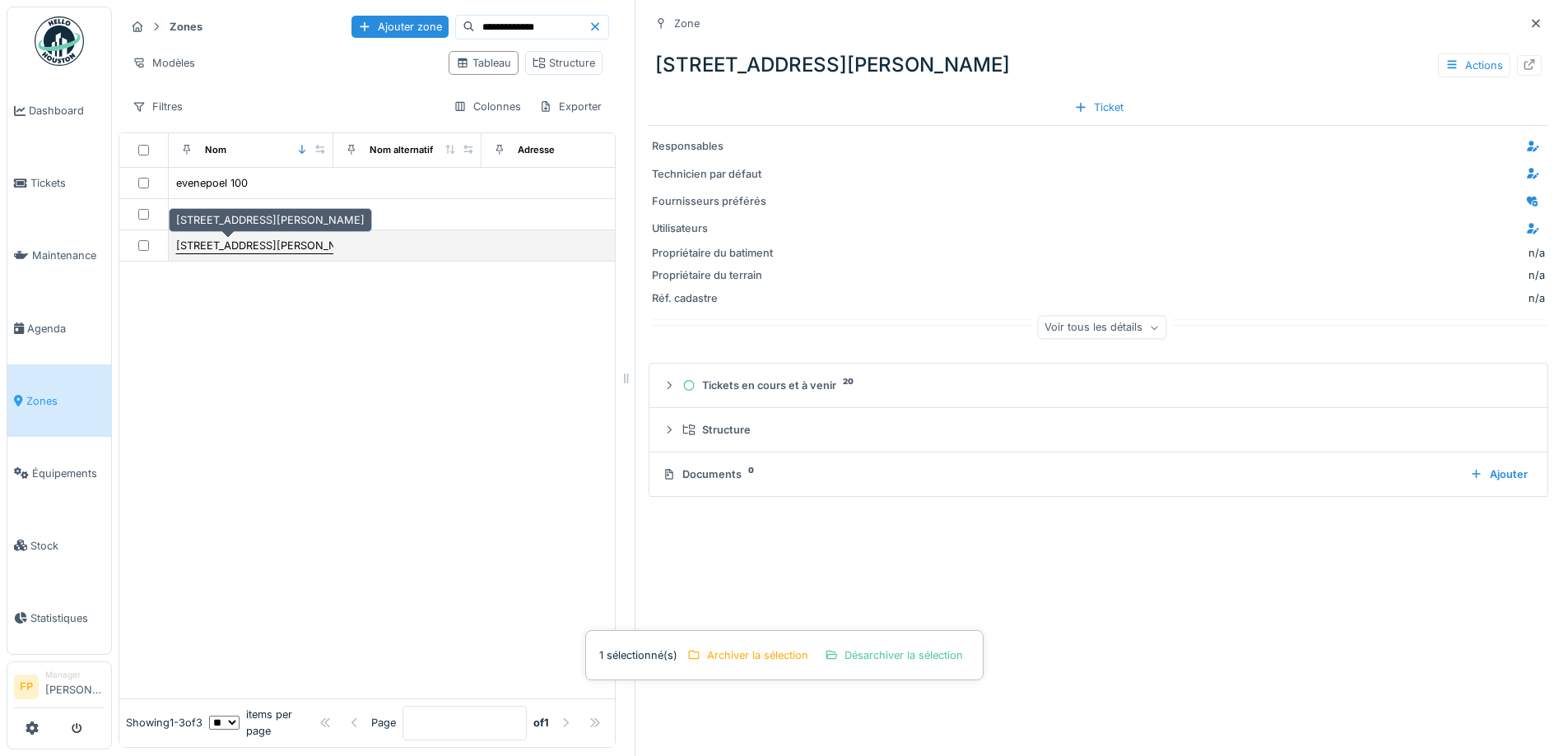
click at [252, 238] on div "[STREET_ADDRESS][PERSON_NAME]" at bounding box center [271, 245] width 188 height 15
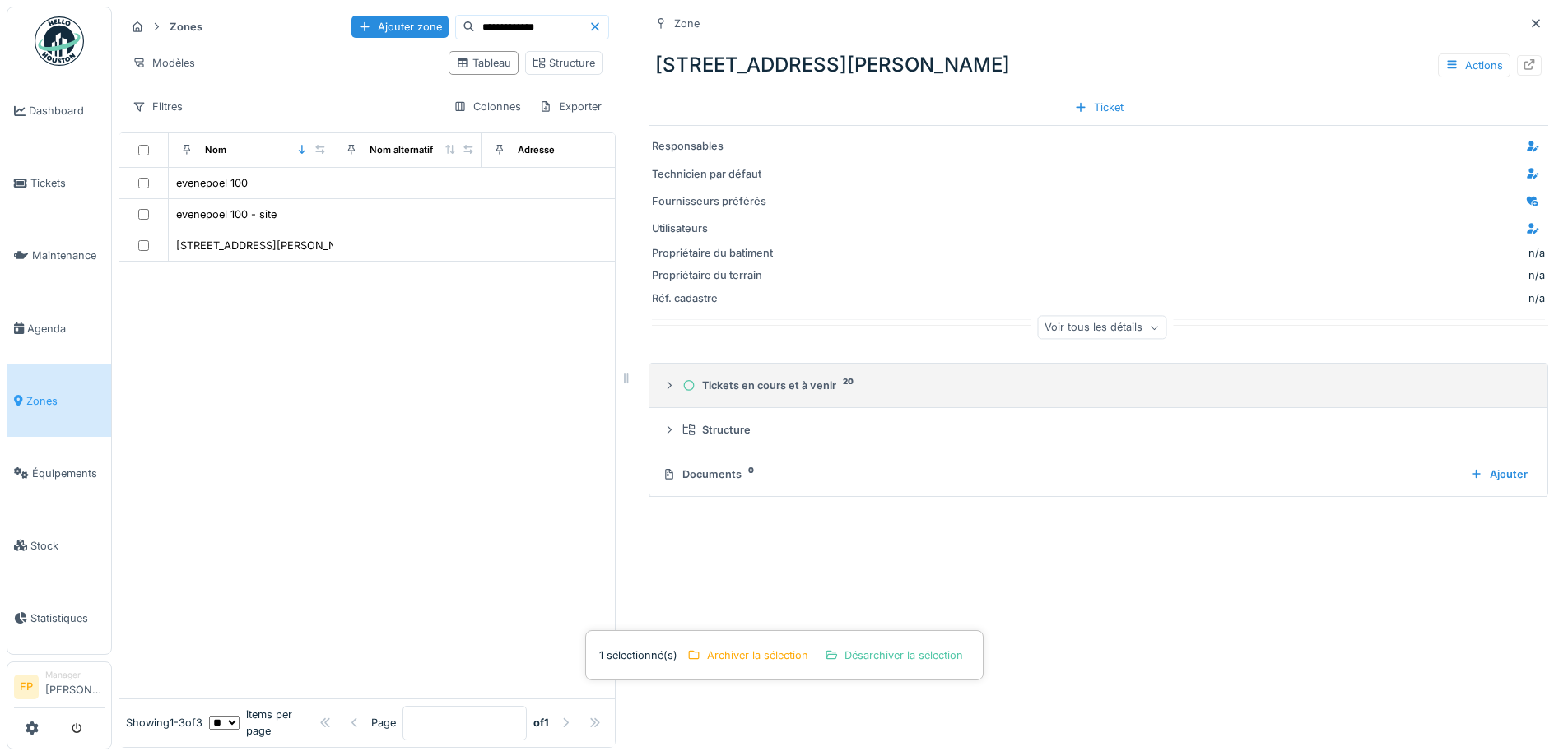
click at [776, 378] on div "Tickets en cours et à venir 20" at bounding box center [1105, 385] width 846 height 15
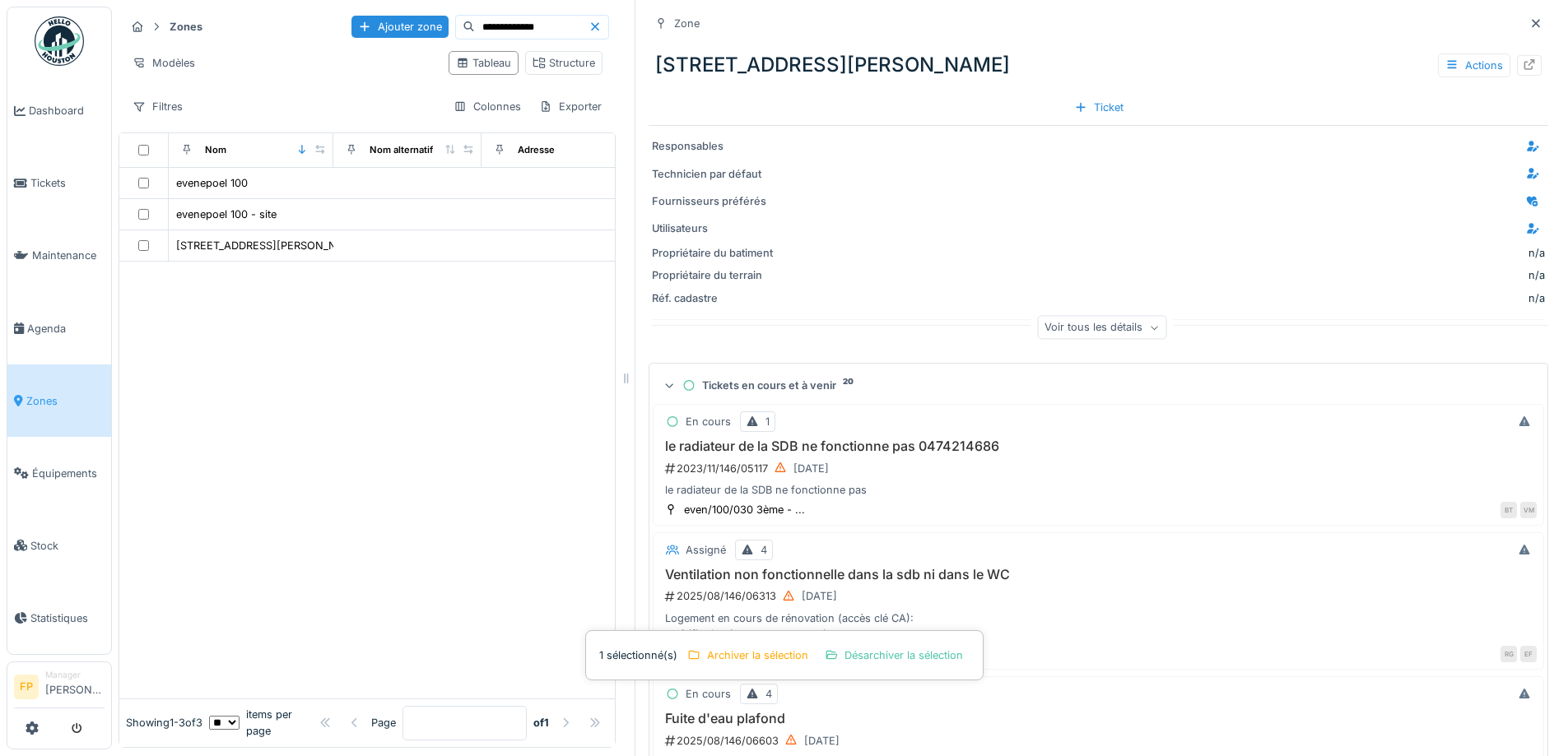
click at [664, 379] on icon at bounding box center [670, 385] width 11 height 14
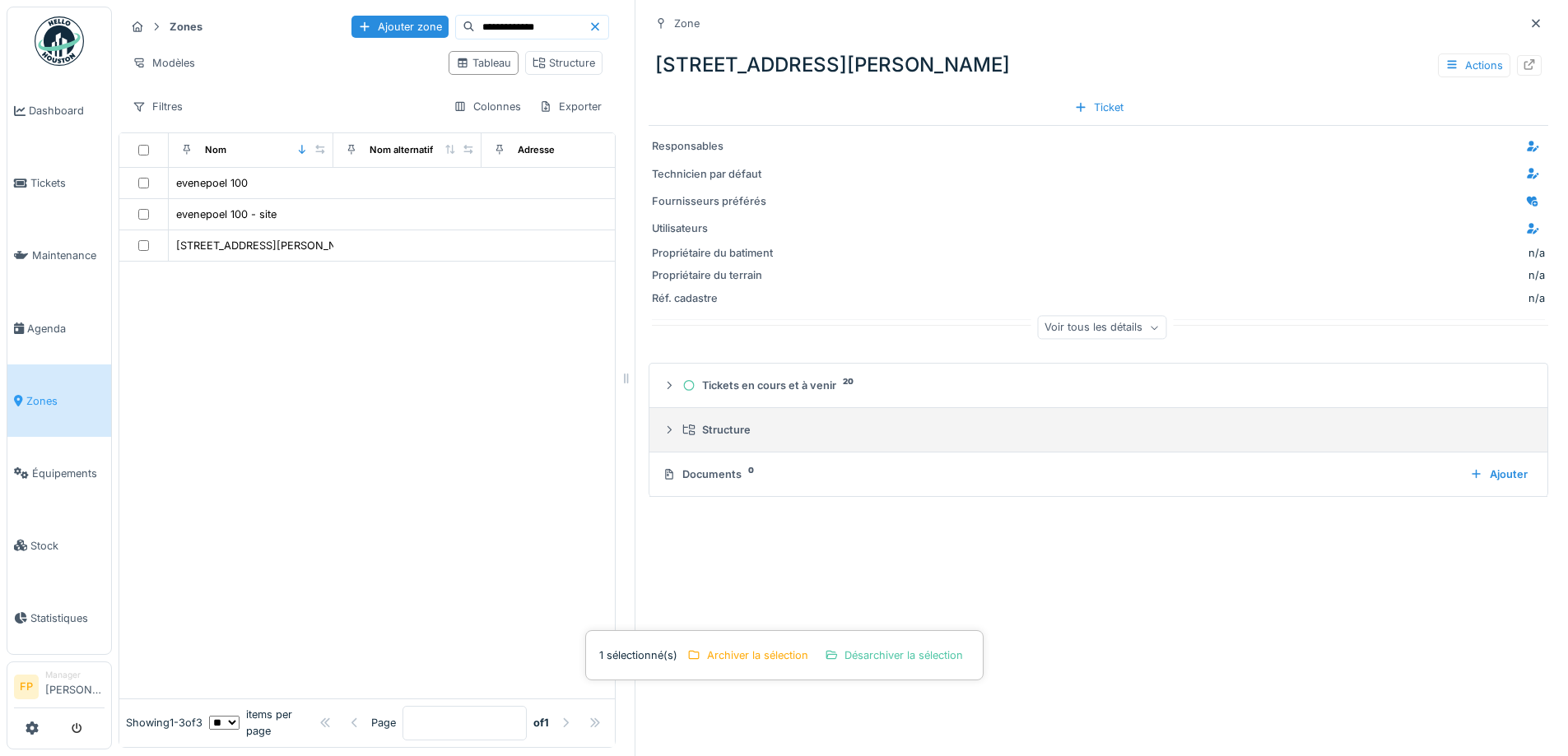
click at [730, 422] on div "Structure" at bounding box center [1105, 430] width 846 height 15
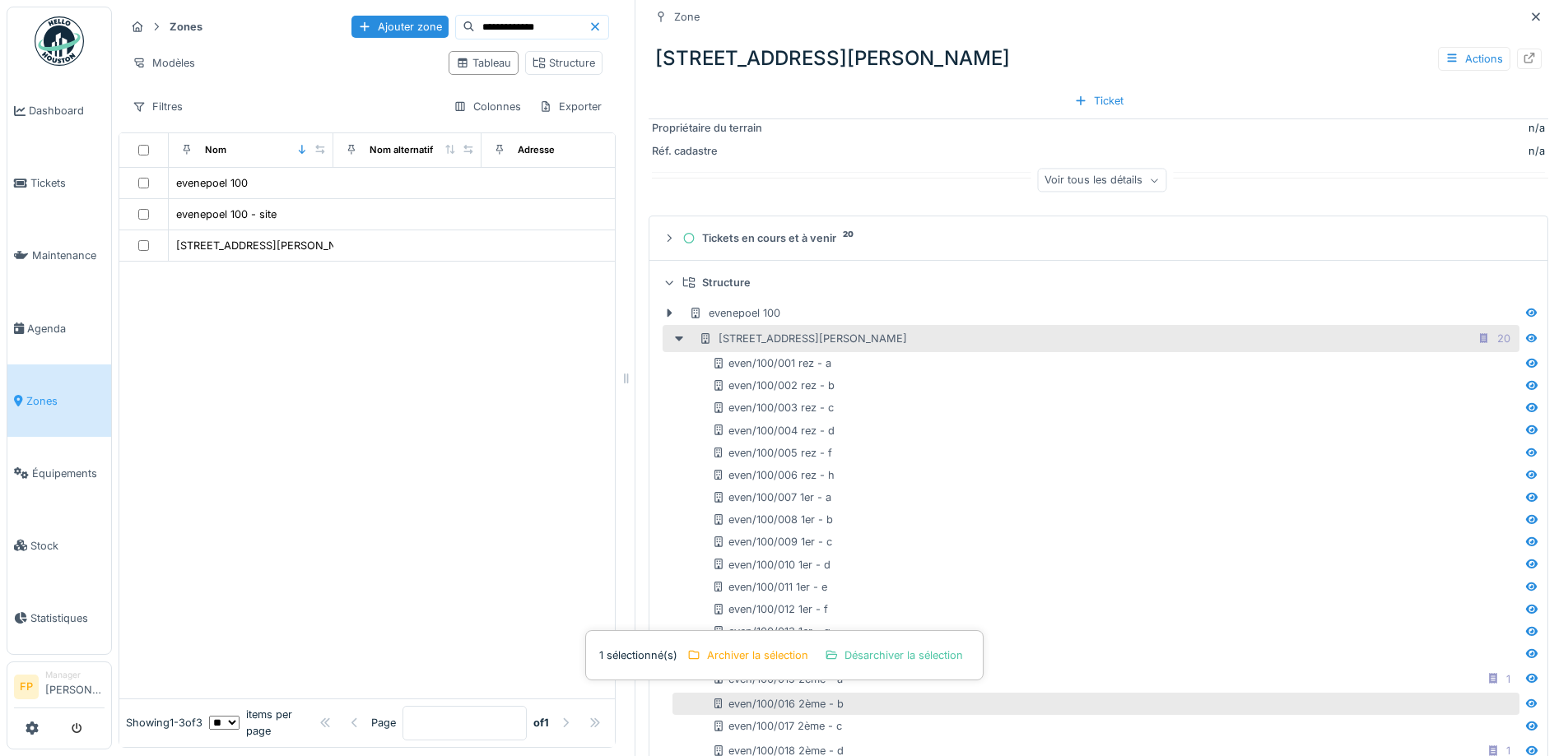
scroll to position [305, 0]
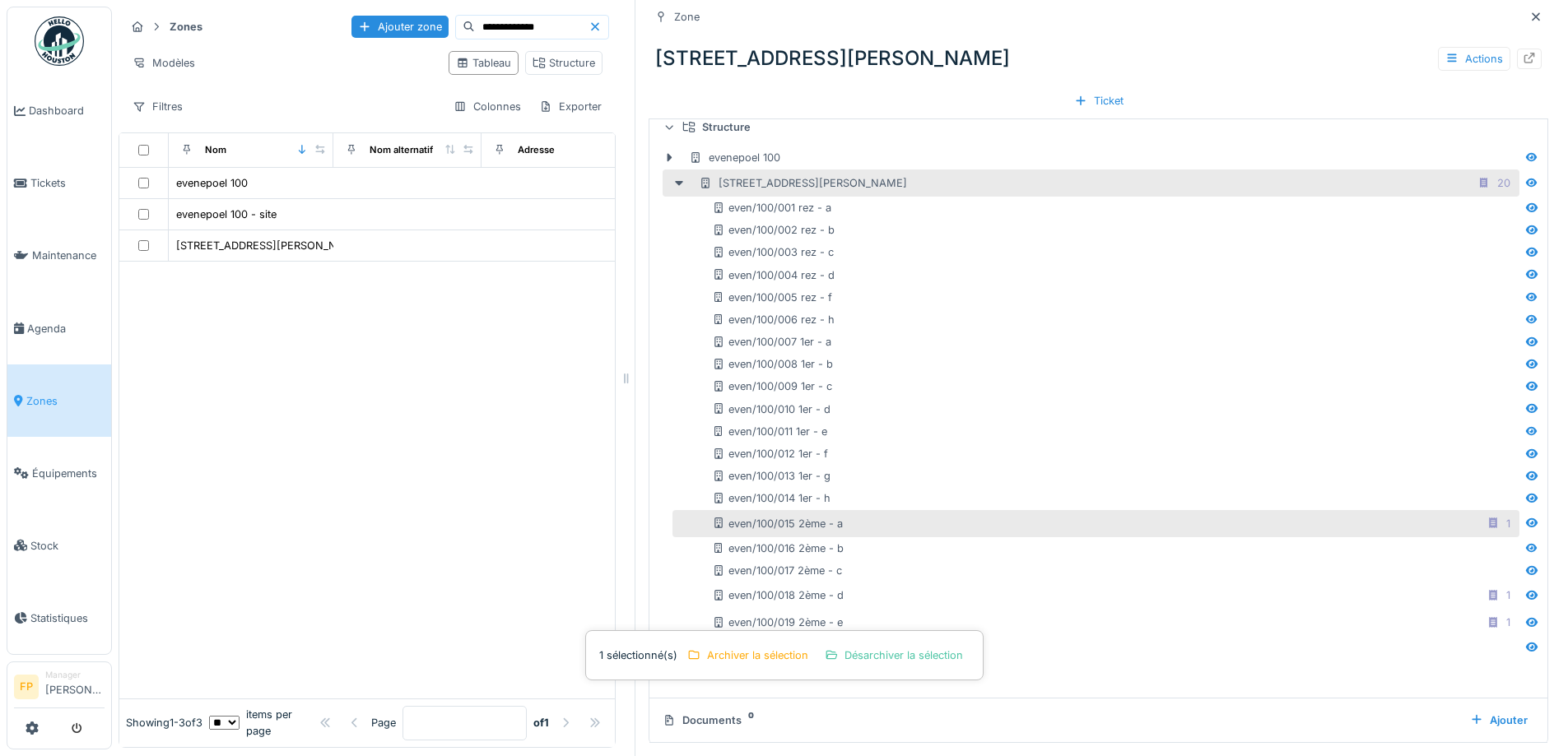
click at [1130, 519] on div "even/100/015 2ème - a 1" at bounding box center [1114, 524] width 804 height 21
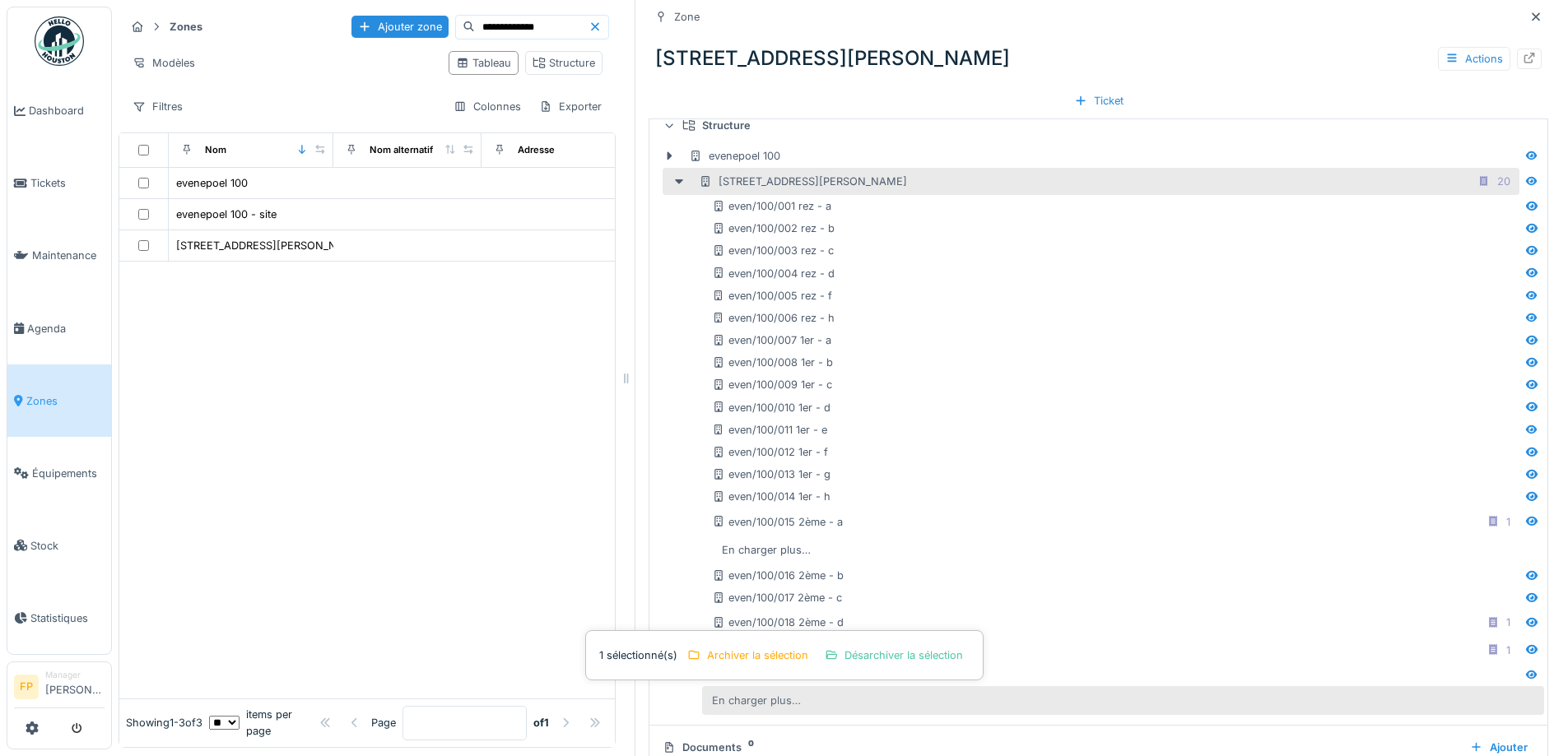
click at [761, 690] on div "En charger plus…" at bounding box center [756, 701] width 102 height 23
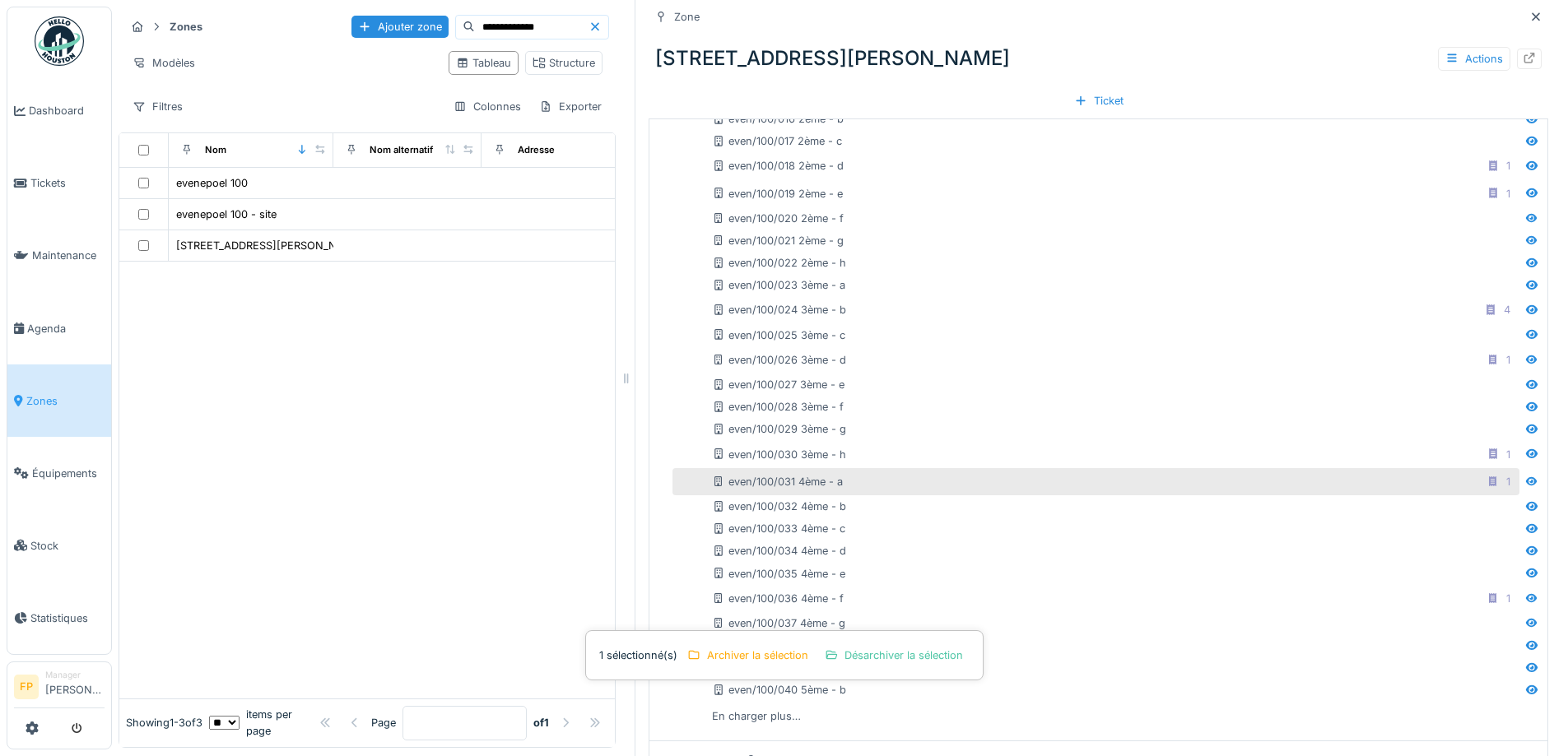
scroll to position [806, 0]
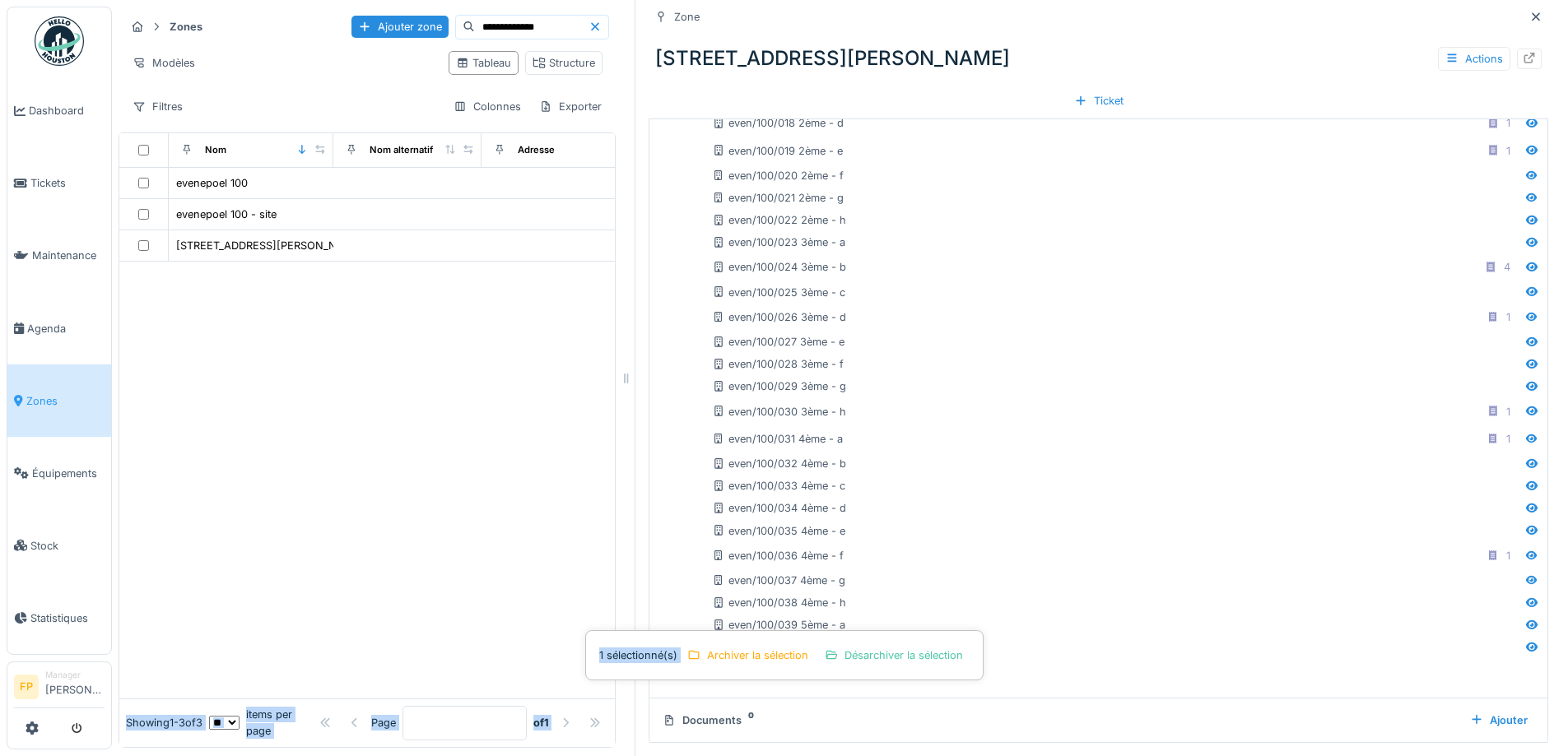
drag, startPoint x: 815, startPoint y: 626, endPoint x: 398, endPoint y: 345, distance: 502.8
click at [398, 345] on div "**********" at bounding box center [841, 378] width 1457 height 756
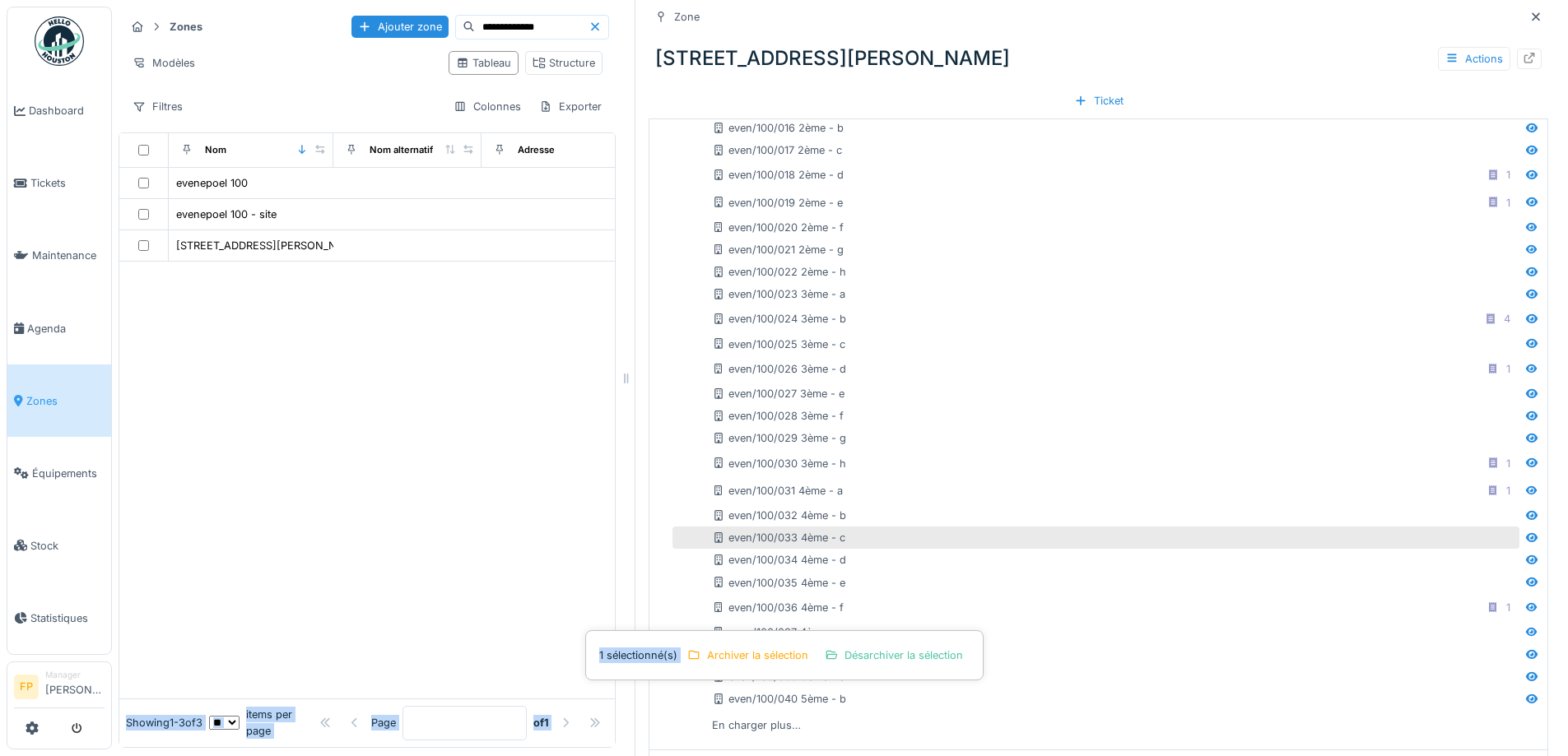
scroll to position [723, 0]
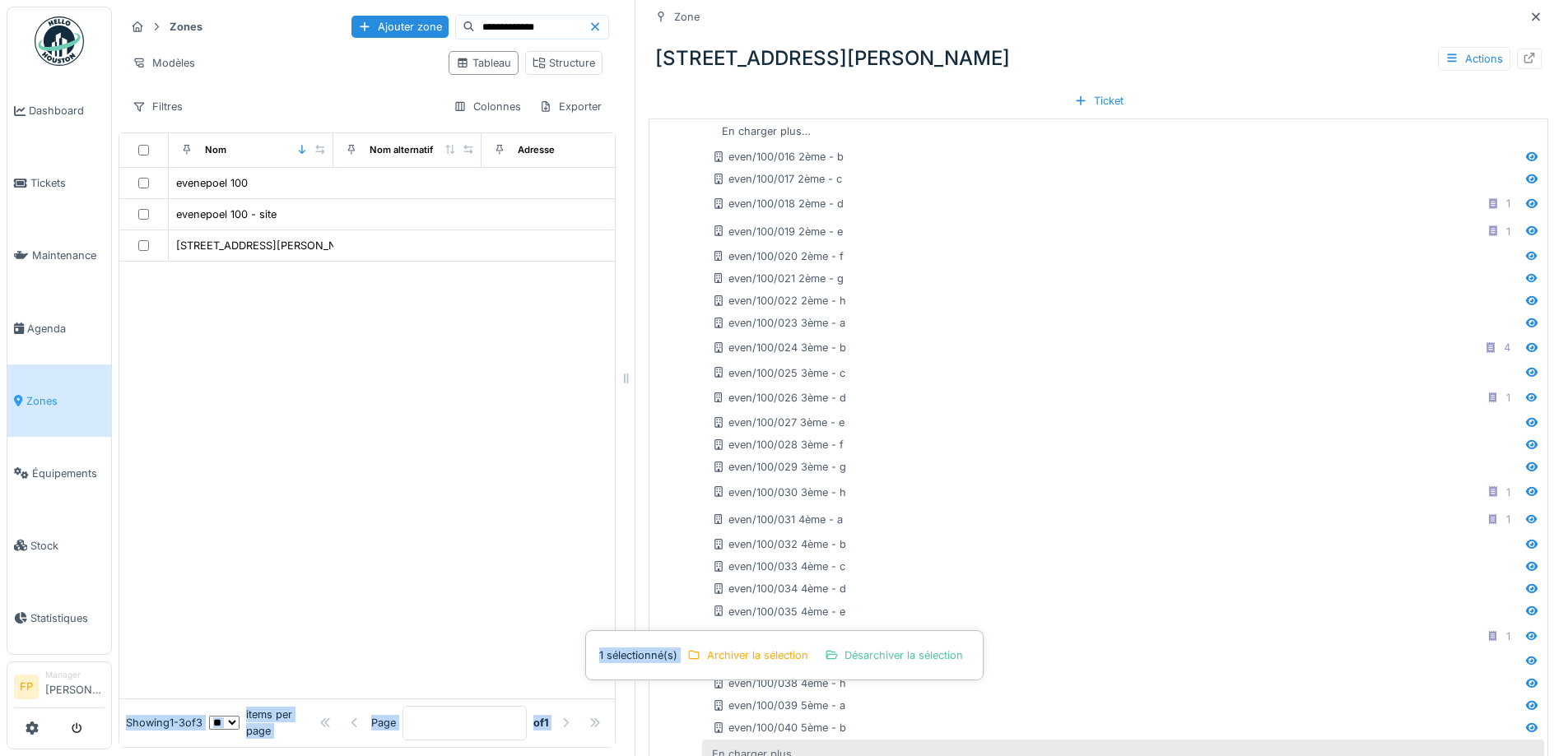
click at [742, 743] on div "En charger plus…" at bounding box center [756, 754] width 102 height 23
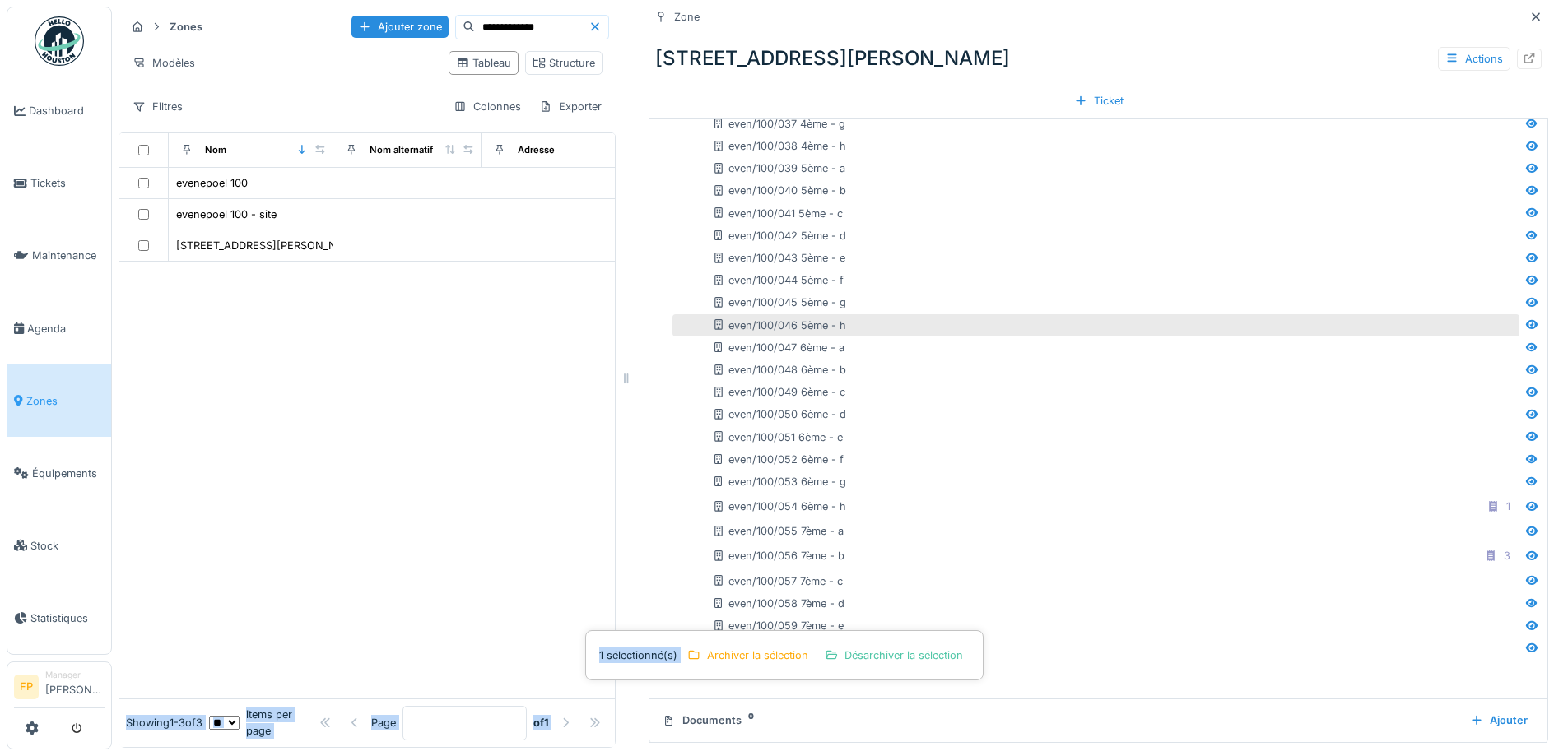
scroll to position [1181, 0]
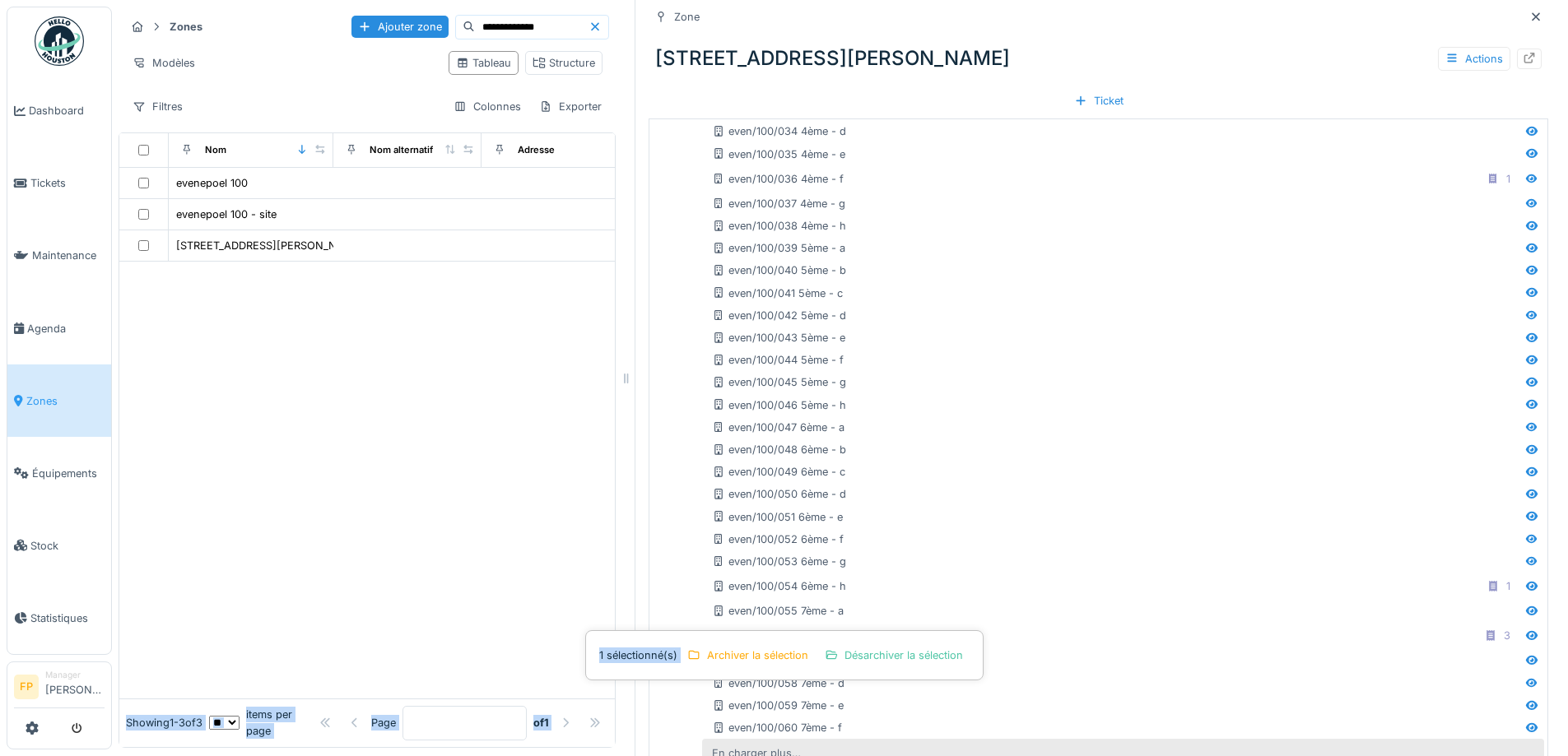
click at [736, 742] on div "En charger plus…" at bounding box center [756, 753] width 102 height 23
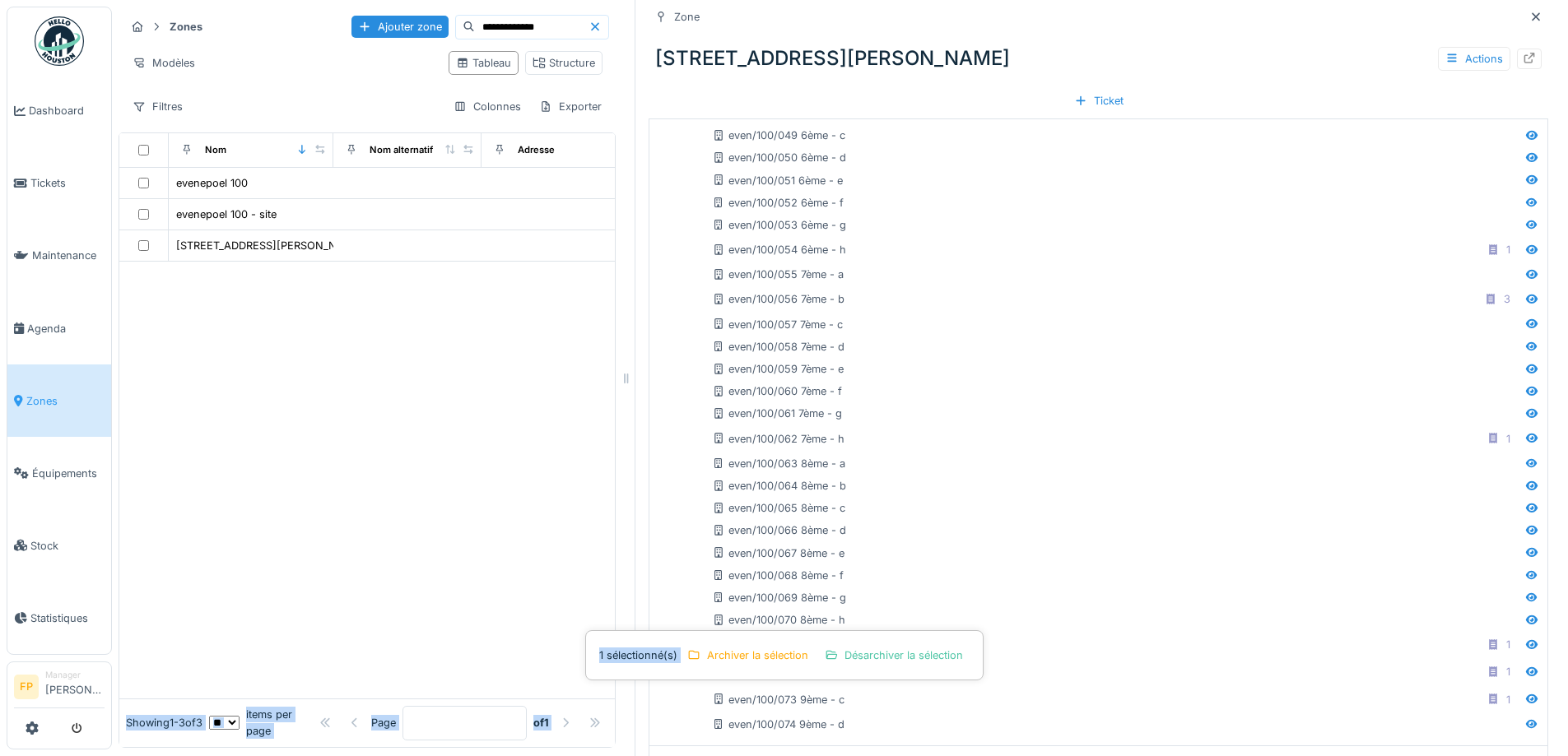
scroll to position [1567, 0]
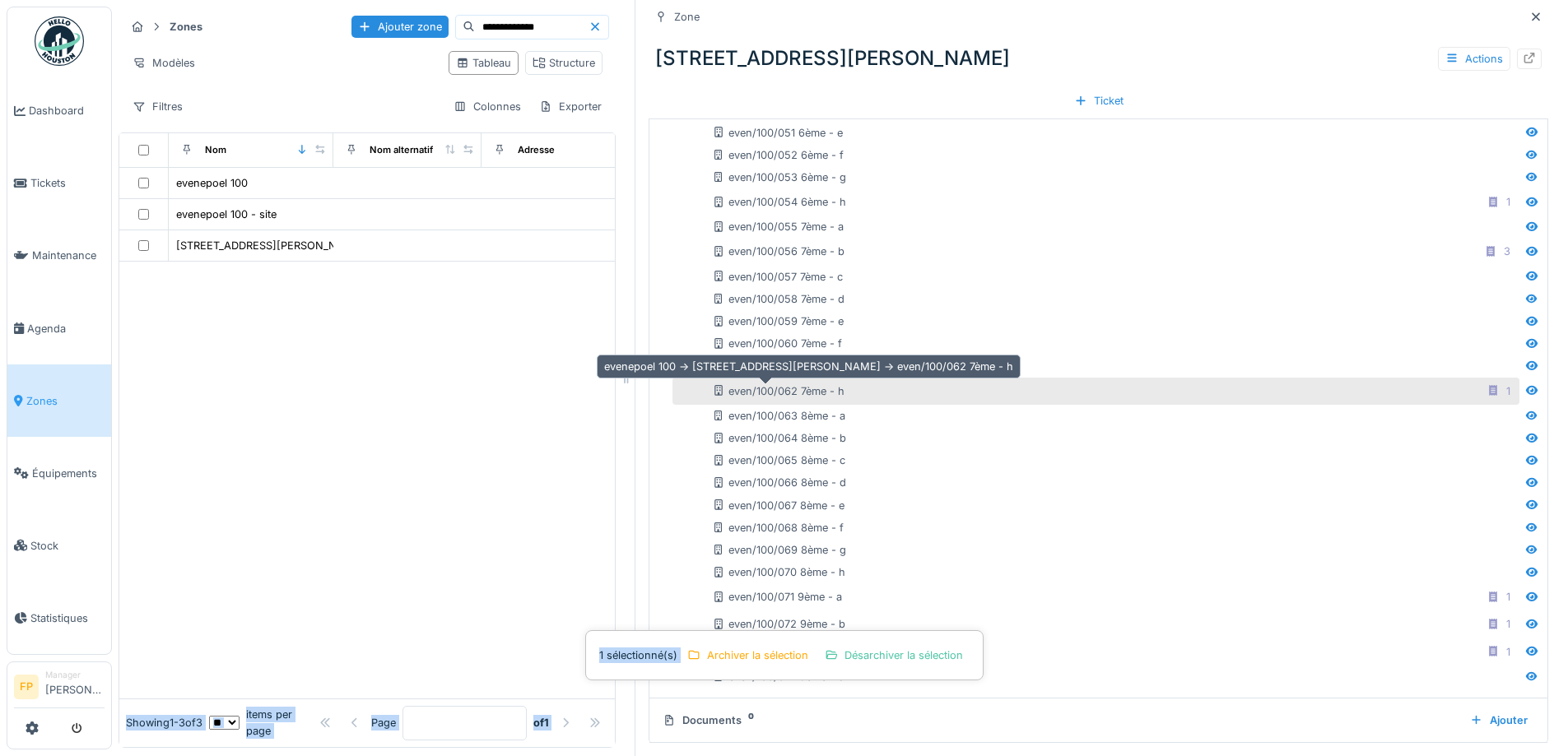
click at [788, 383] on div "even/100/062 7ème - h" at bounding box center [778, 391] width 133 height 15
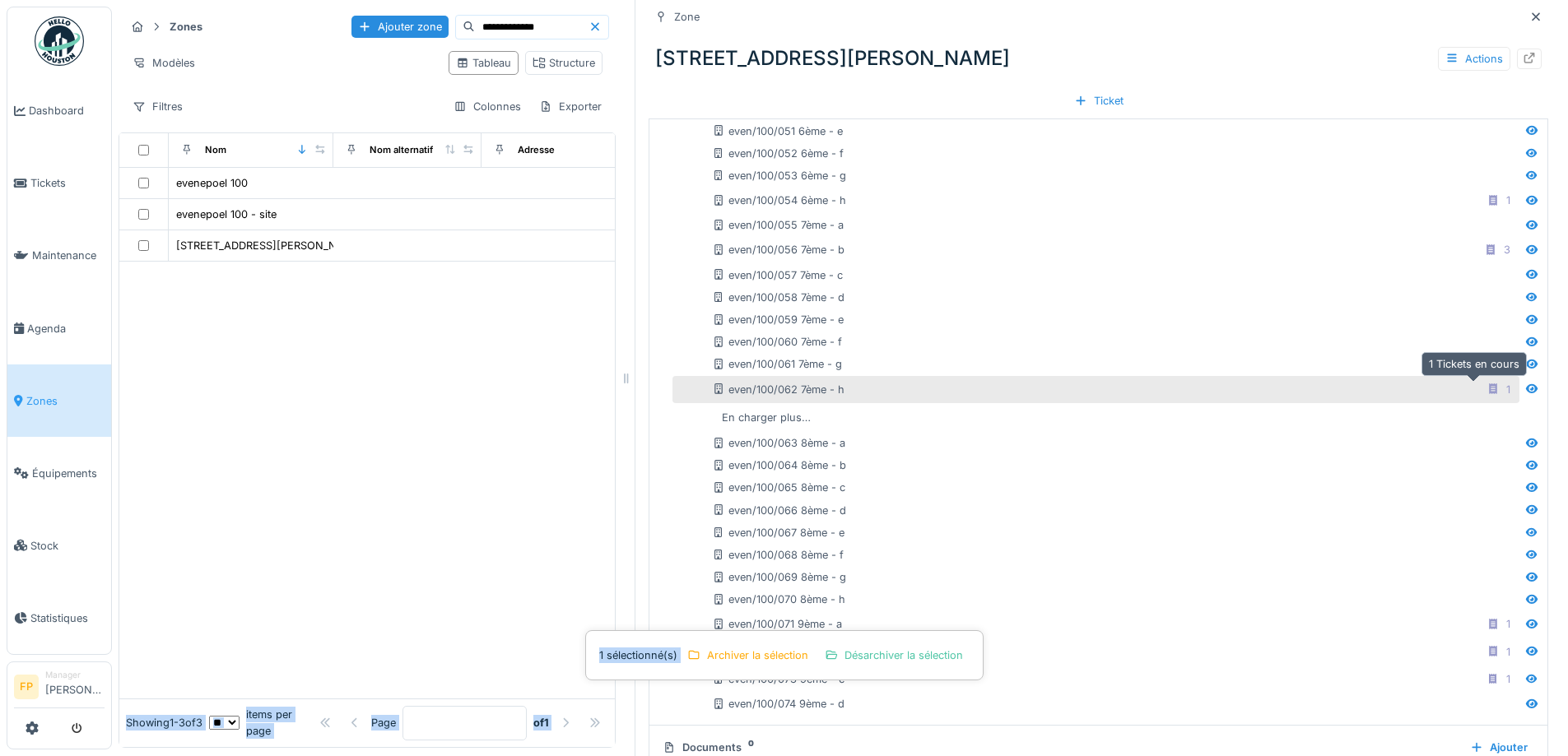
click at [1487, 383] on icon at bounding box center [1493, 389] width 14 height 11
click at [1489, 385] on icon at bounding box center [1493, 391] width 8 height 11
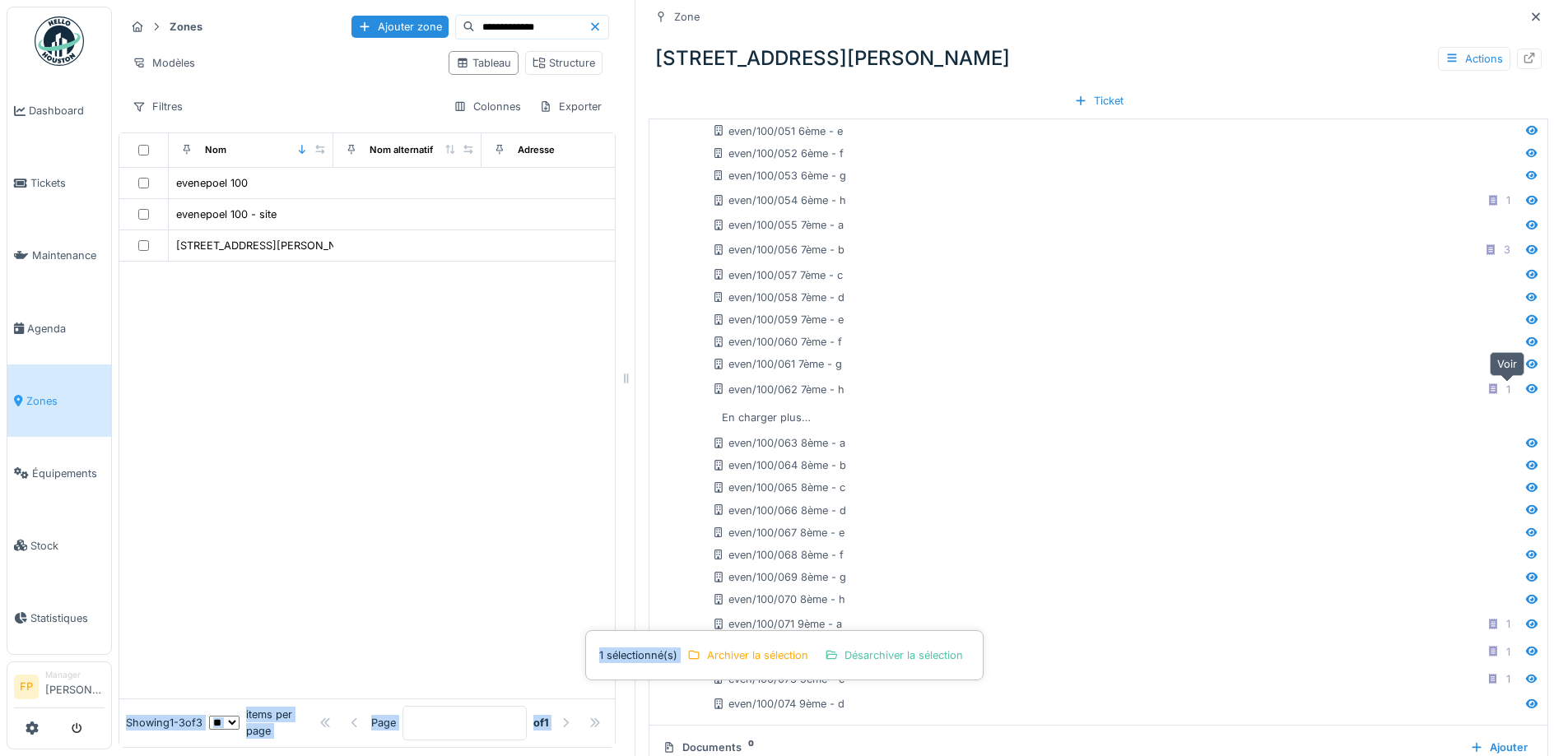
click at [1525, 383] on icon at bounding box center [1532, 389] width 14 height 11
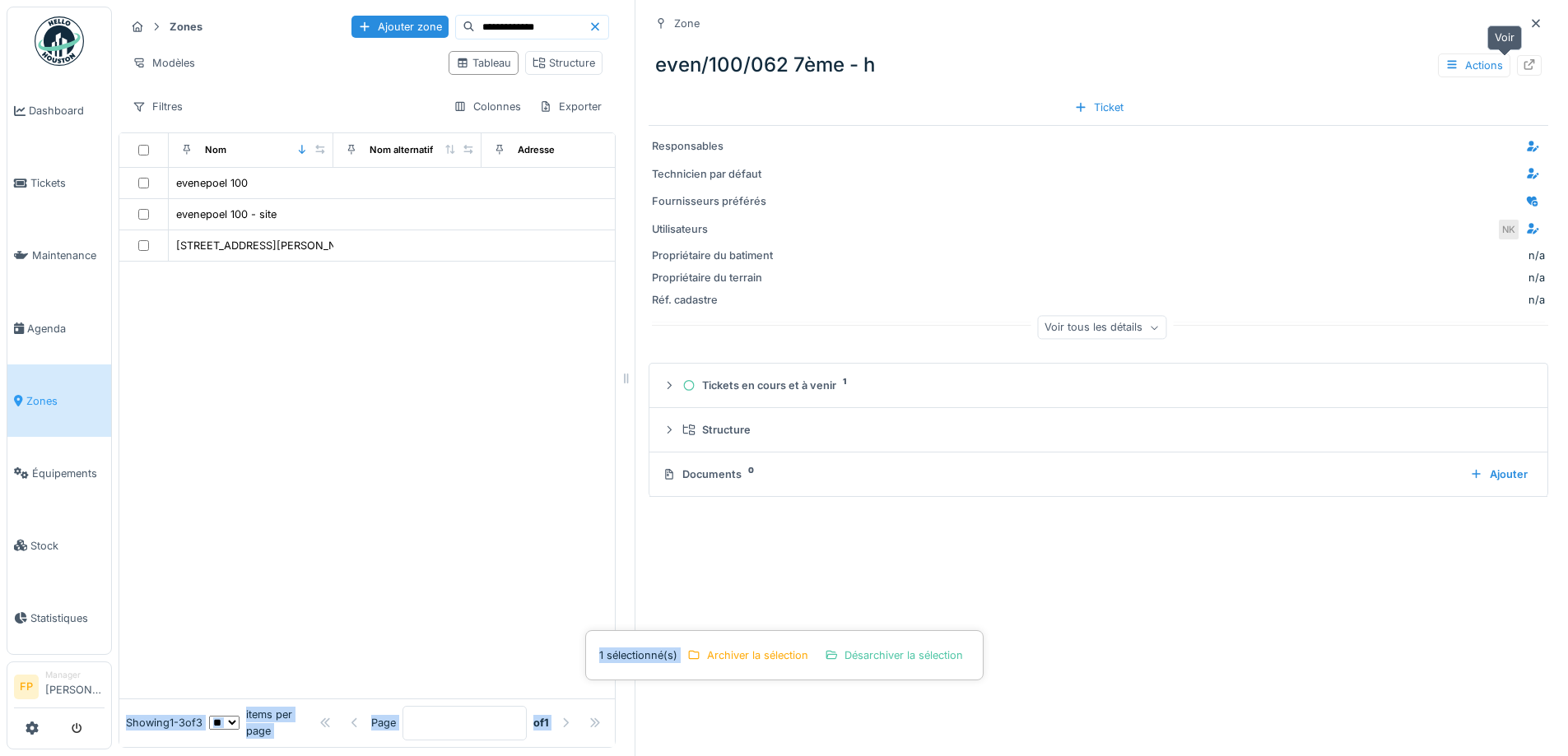
click at [1523, 60] on icon at bounding box center [1529, 65] width 14 height 11
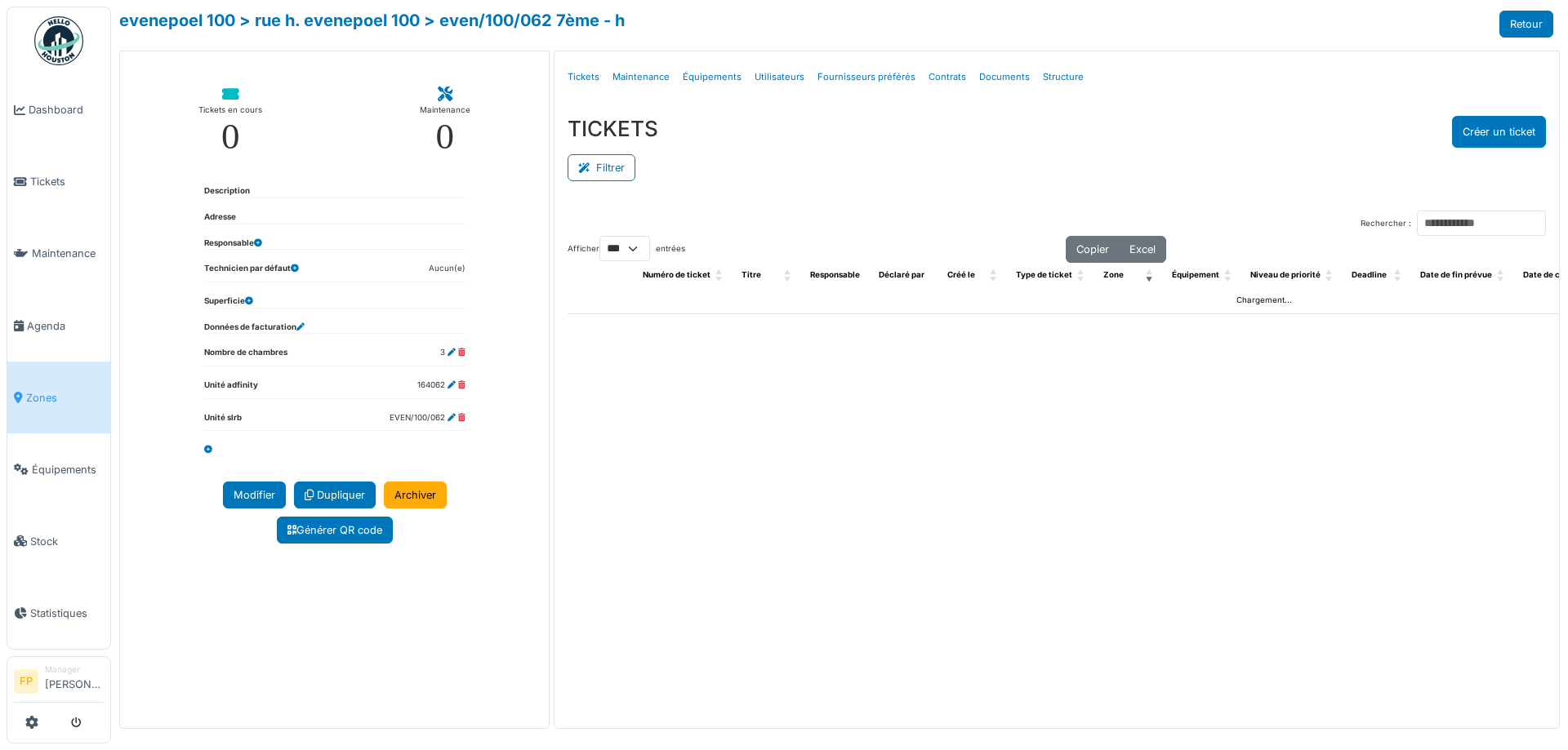
select select "***"
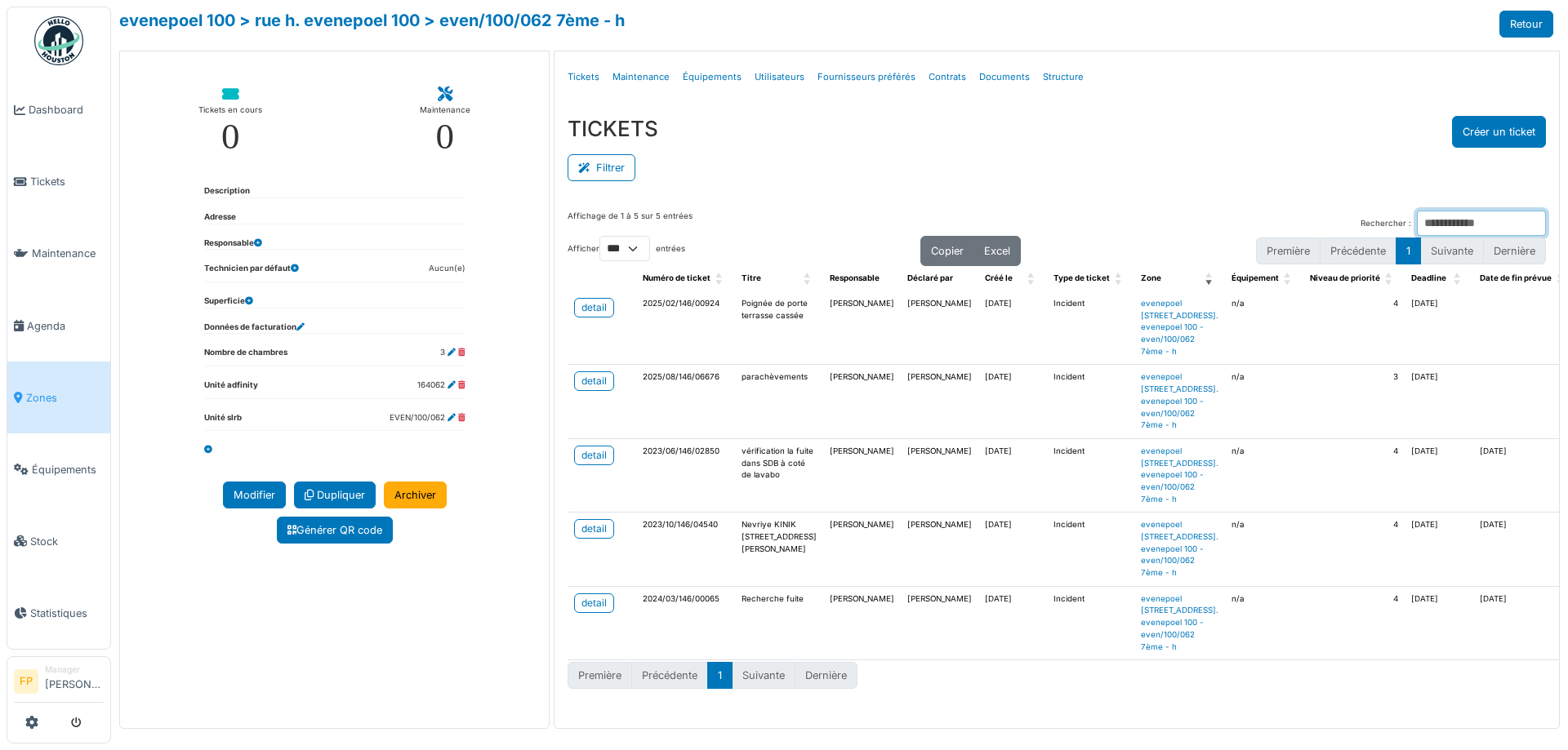
click at [1431, 217] on input "Rechercher :" at bounding box center [1482, 223] width 129 height 25
type input "*"
click at [1198, 161] on div "Filtrer" at bounding box center [1056, 166] width 978 height 37
click at [582, 463] on div "detail" at bounding box center [594, 456] width 25 height 14
click at [588, 388] on div "detail" at bounding box center [594, 381] width 25 height 14
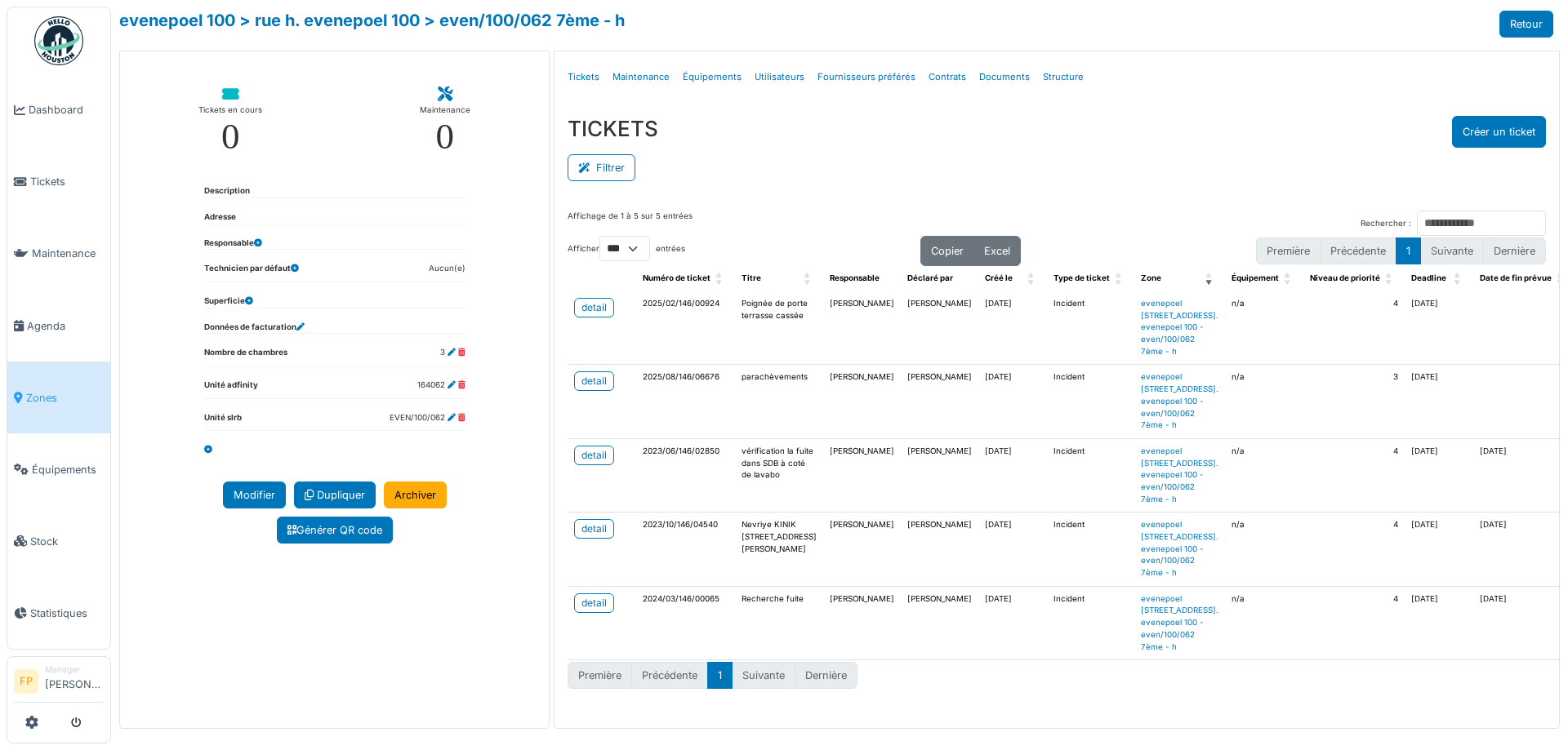
scroll to position [50, 0]
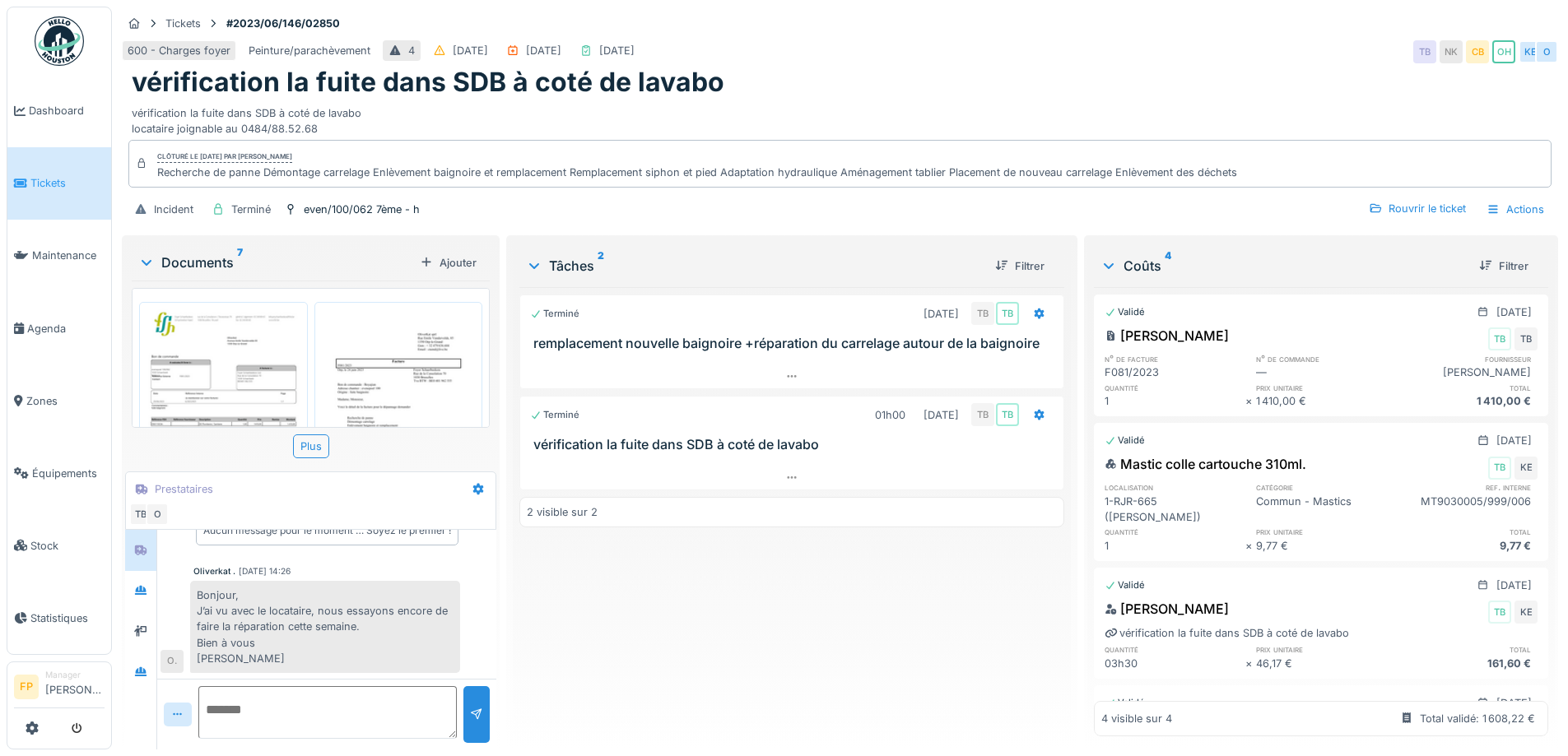
scroll to position [31, 0]
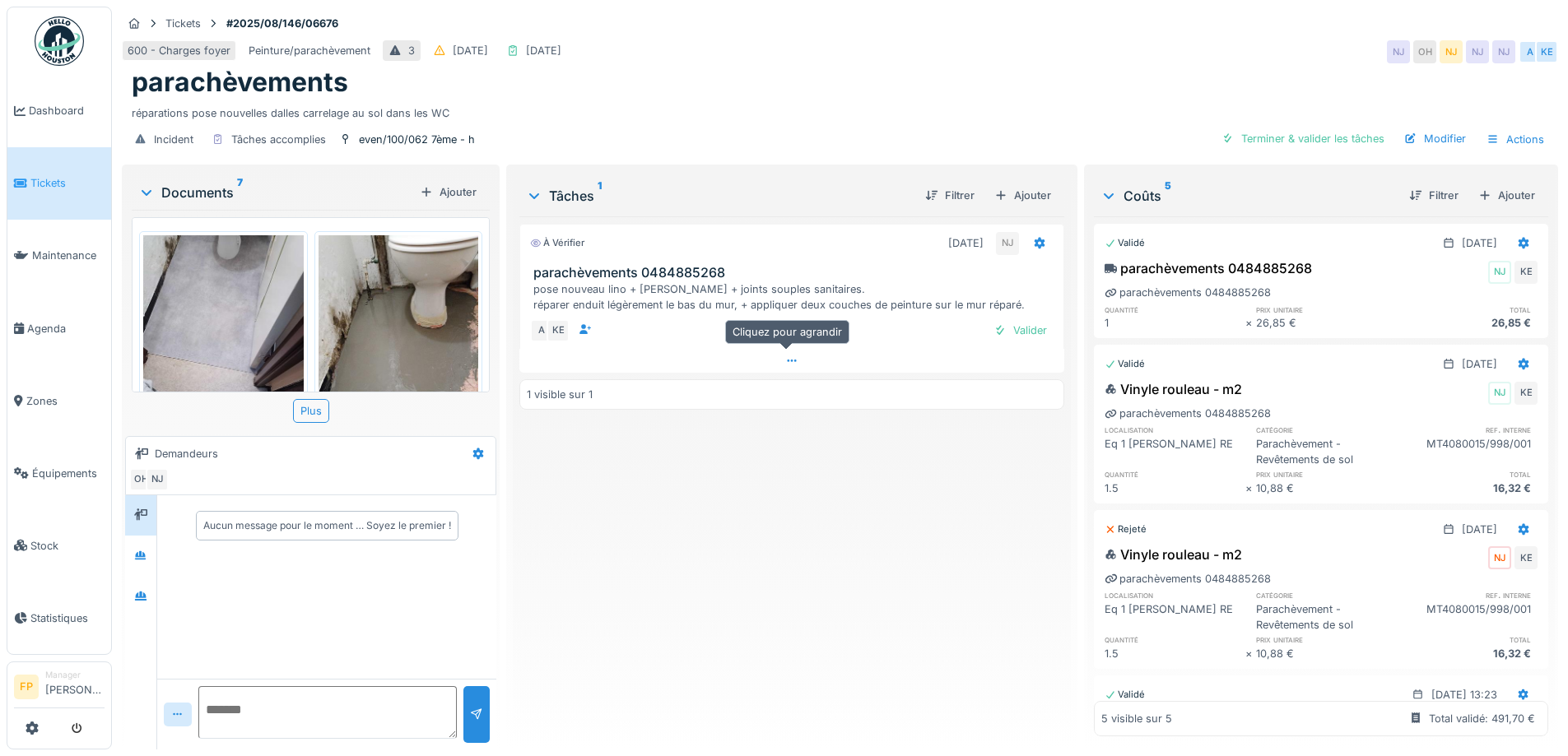
click at [789, 364] on icon at bounding box center [792, 361] width 14 height 11
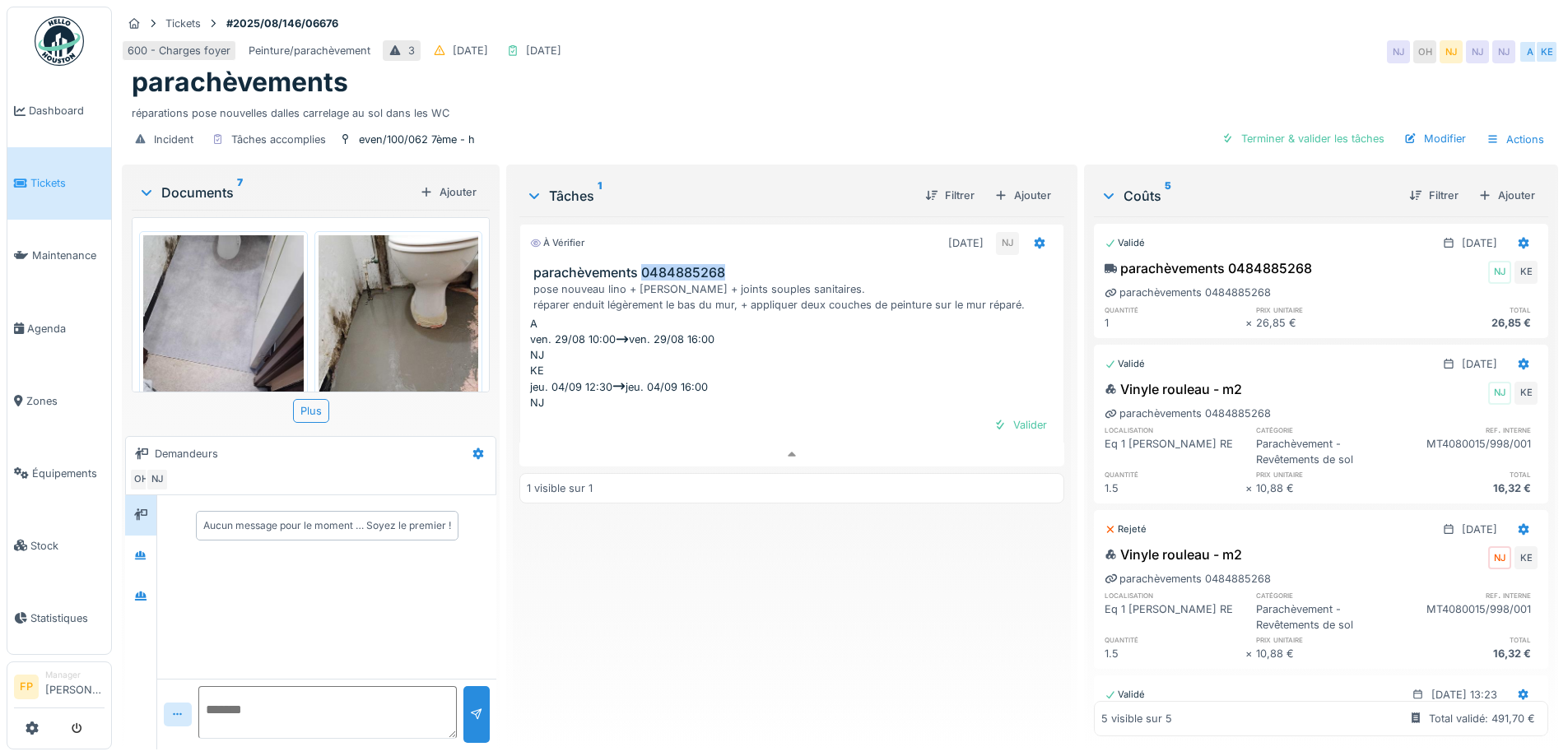
drag, startPoint x: 739, startPoint y: 271, endPoint x: 641, endPoint y: 276, distance: 98.1
click at [641, 276] on h3 "parachèvements 0484885268" at bounding box center [795, 272] width 523 height 15
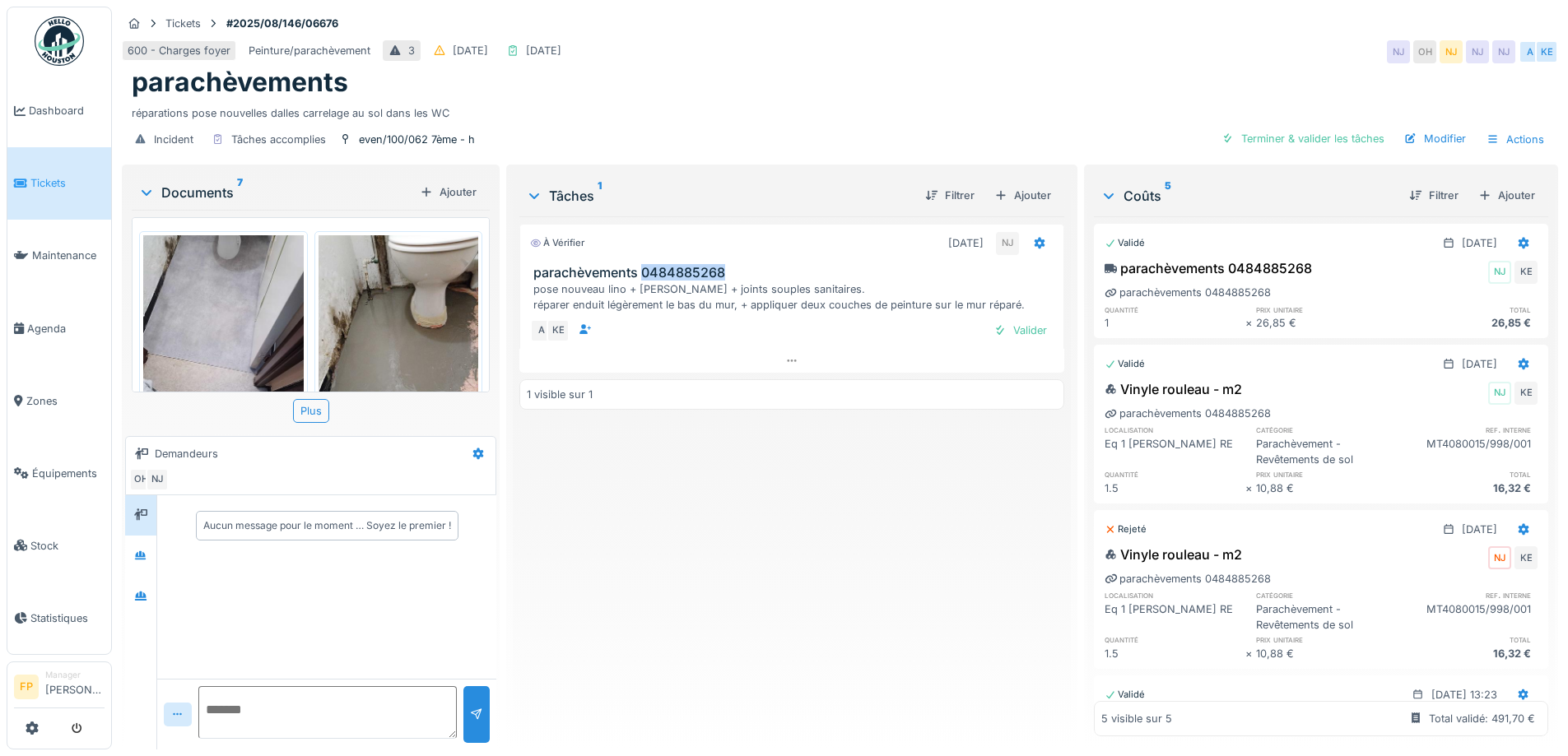
copy h3 "0484885268"
click at [690, 504] on div "À vérifier [DATE] NJ parachèvements 0484885268 pose nouveau lino + [PERSON_NAME…" at bounding box center [791, 476] width 544 height 520
drag, startPoint x: 725, startPoint y: 270, endPoint x: 642, endPoint y: 273, distance: 83.1
click at [642, 273] on h3 "parachèvements 0484885268" at bounding box center [795, 272] width 523 height 15
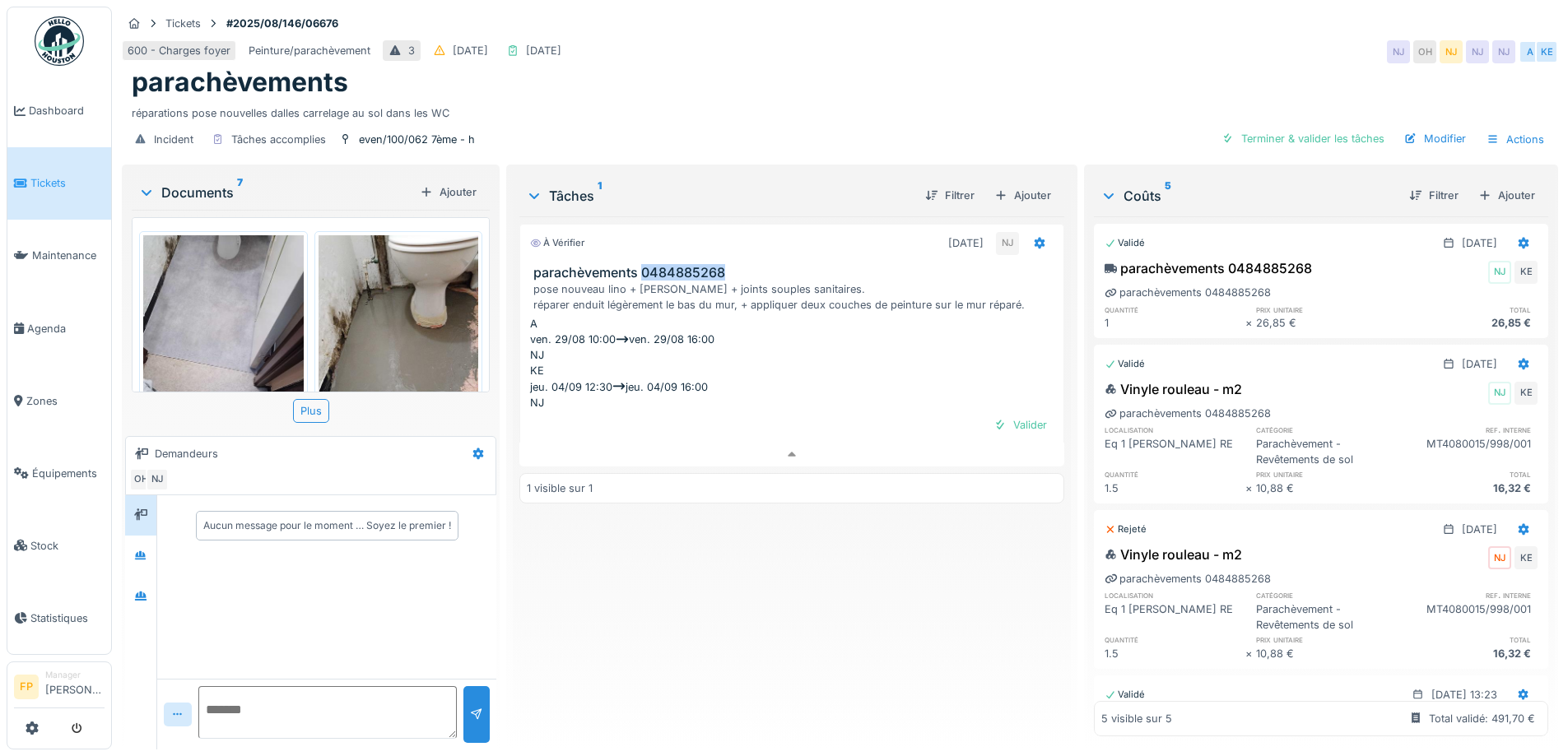
copy h3 "0484885268"
click at [816, 538] on div "À vérifier [DATE] NJ parachèvements 0484885268 pose nouveau lino + [PERSON_NAME…" at bounding box center [791, 476] width 544 height 520
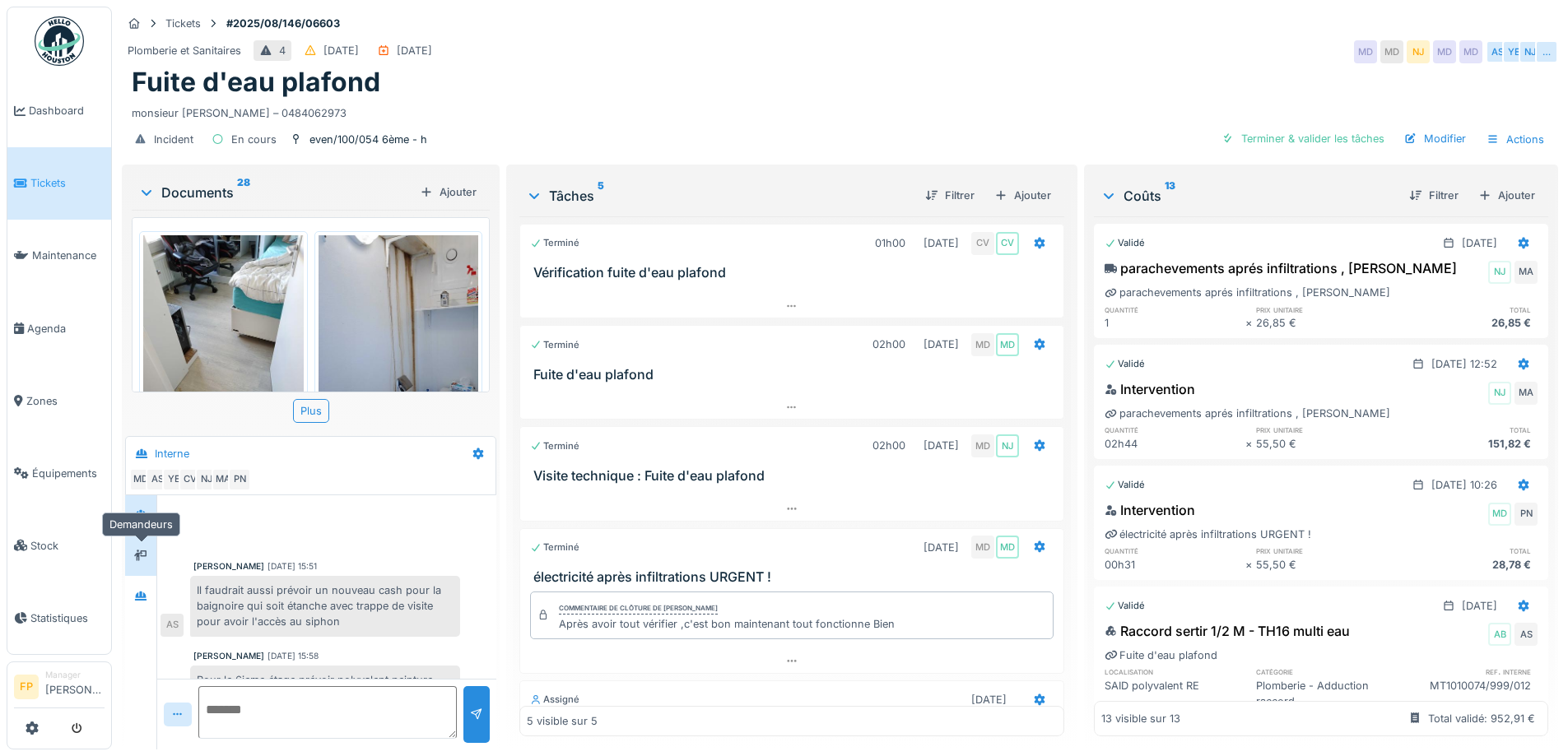
click at [145, 558] on icon at bounding box center [140, 556] width 14 height 11
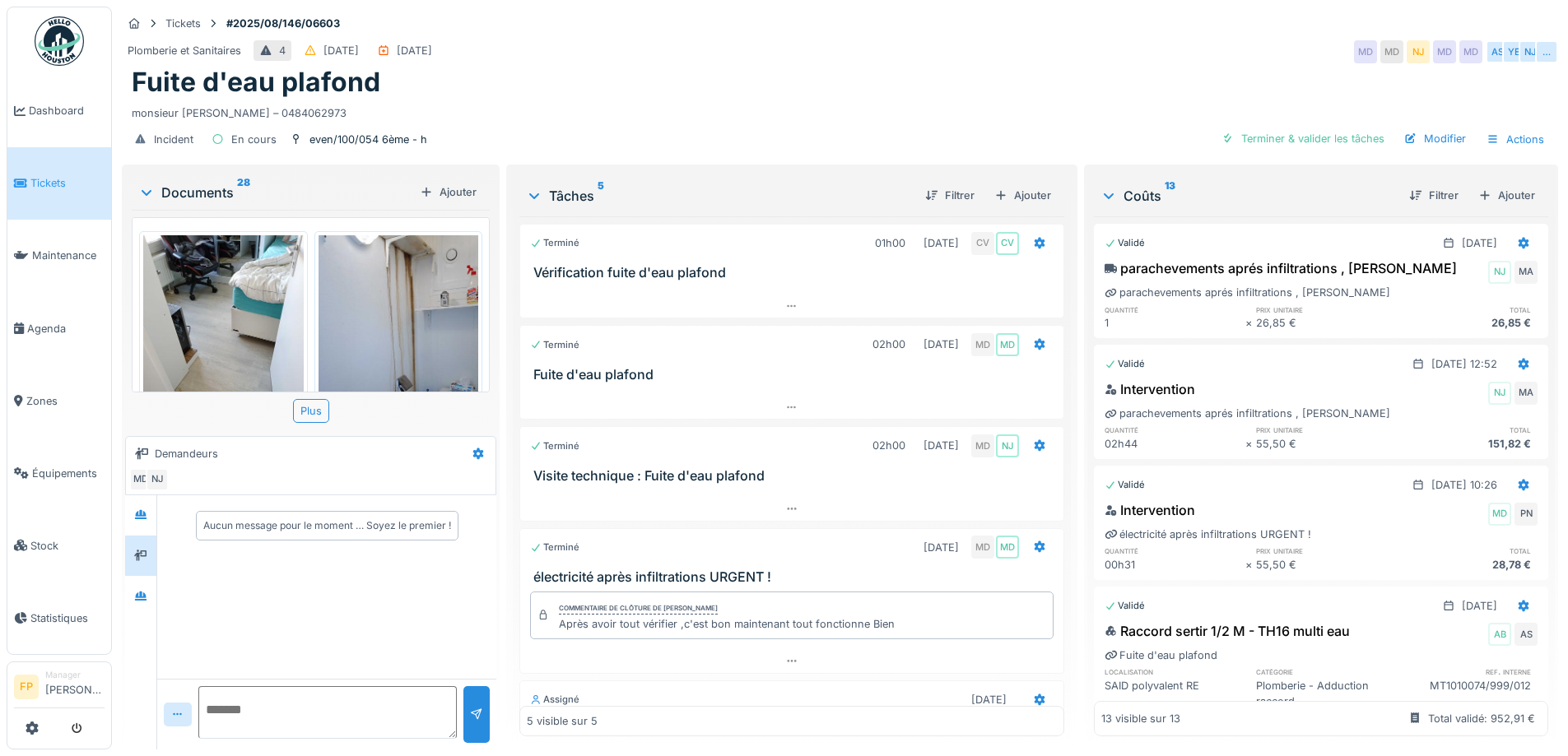
click at [145, 626] on div at bounding box center [140, 622] width 32 height 254
click at [143, 606] on div at bounding box center [140, 596] width 24 height 21
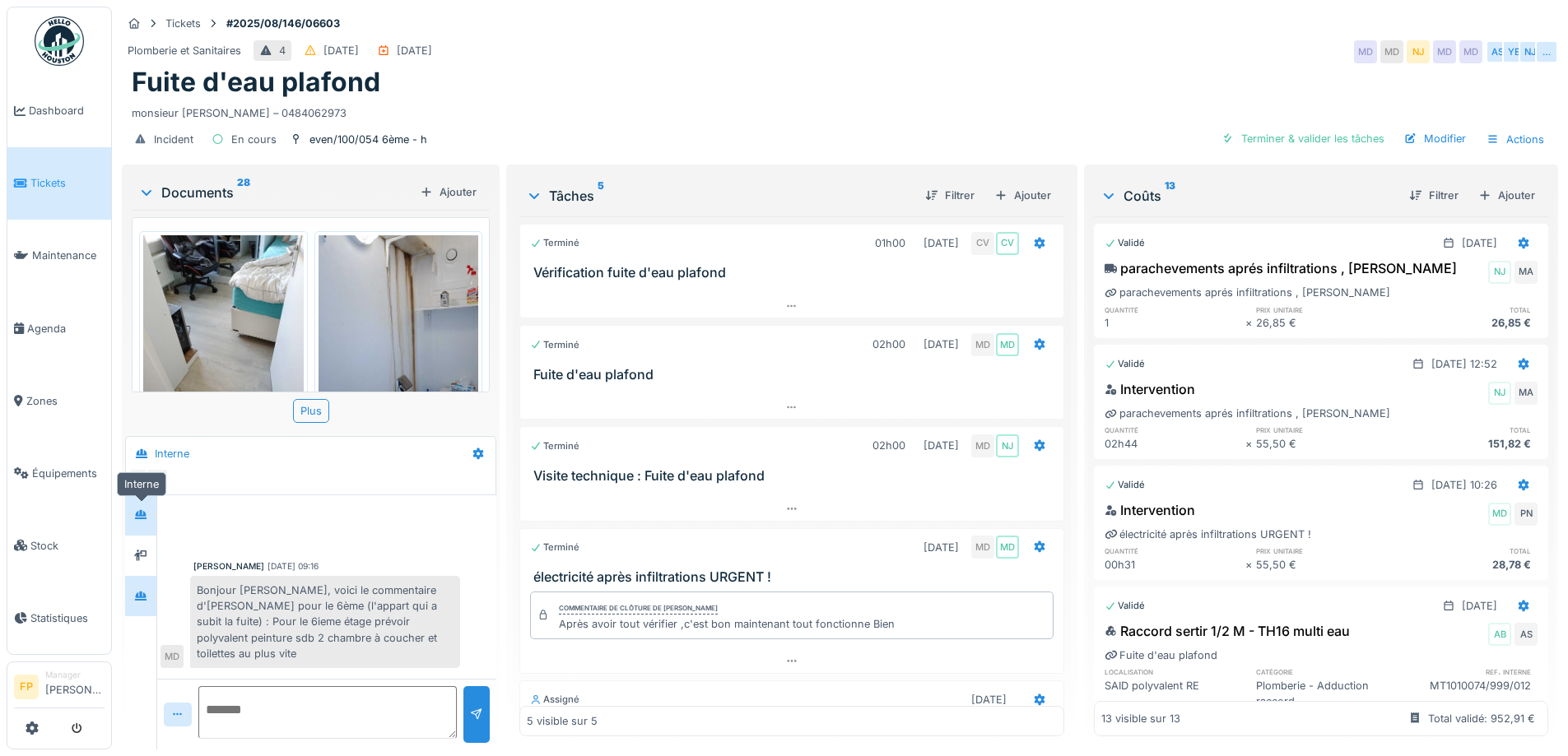
click at [141, 520] on div at bounding box center [140, 515] width 14 height 15
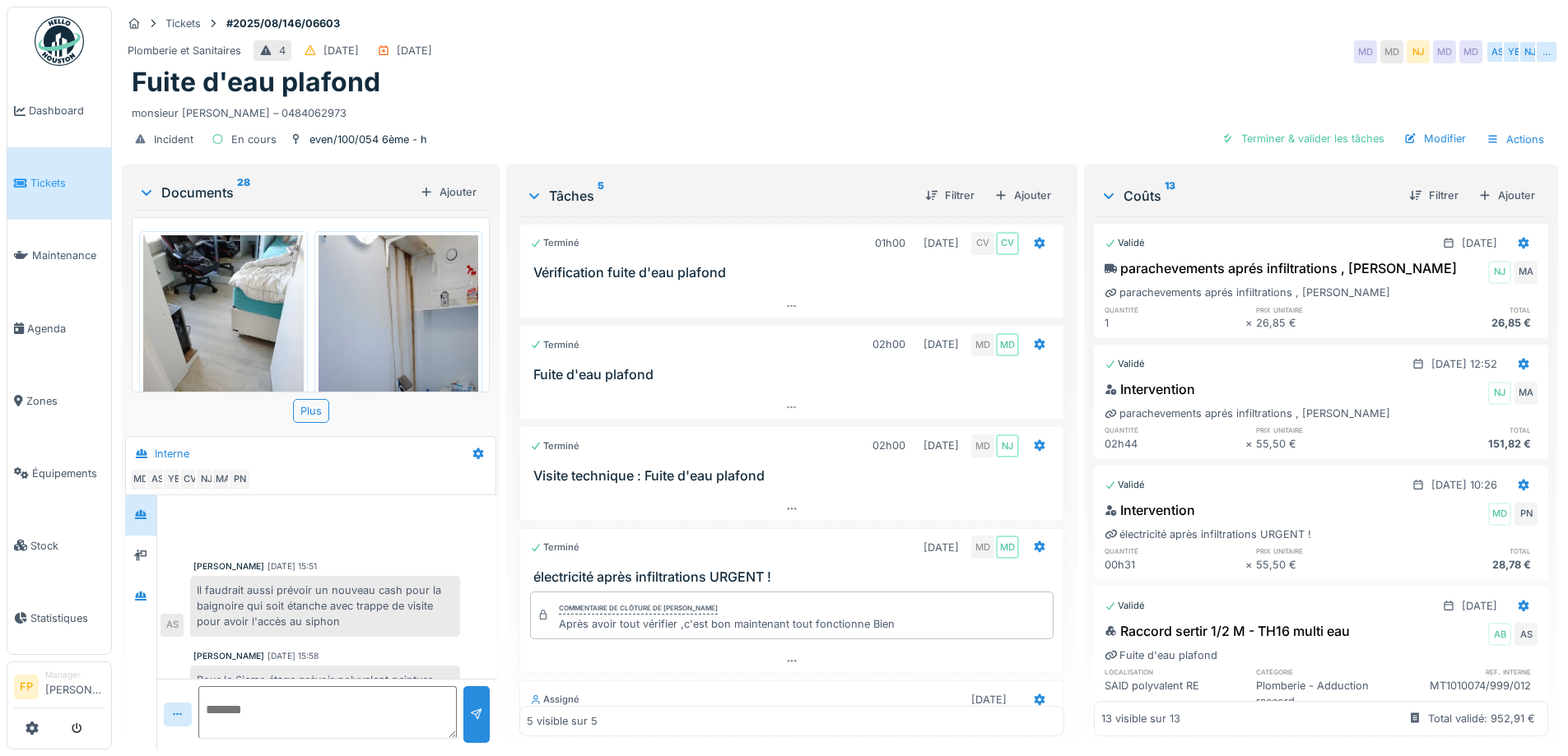
click at [296, 572] on div "Anouar Serifi 25/08/2025 15:51 Il faudrait aussi prévoir un nouveau cash pour l…" at bounding box center [327, 599] width 333 height 77
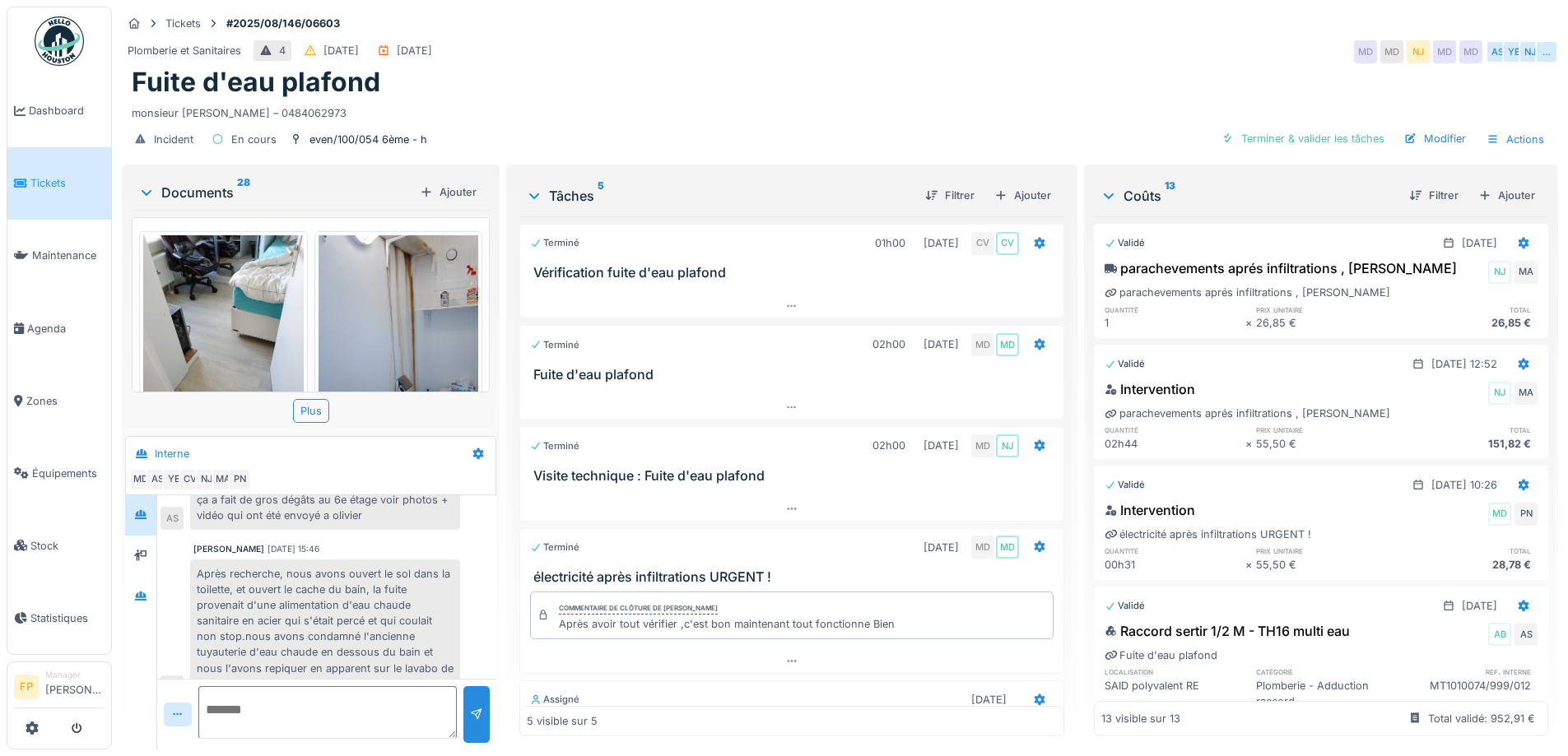
scroll to position [247, 0]
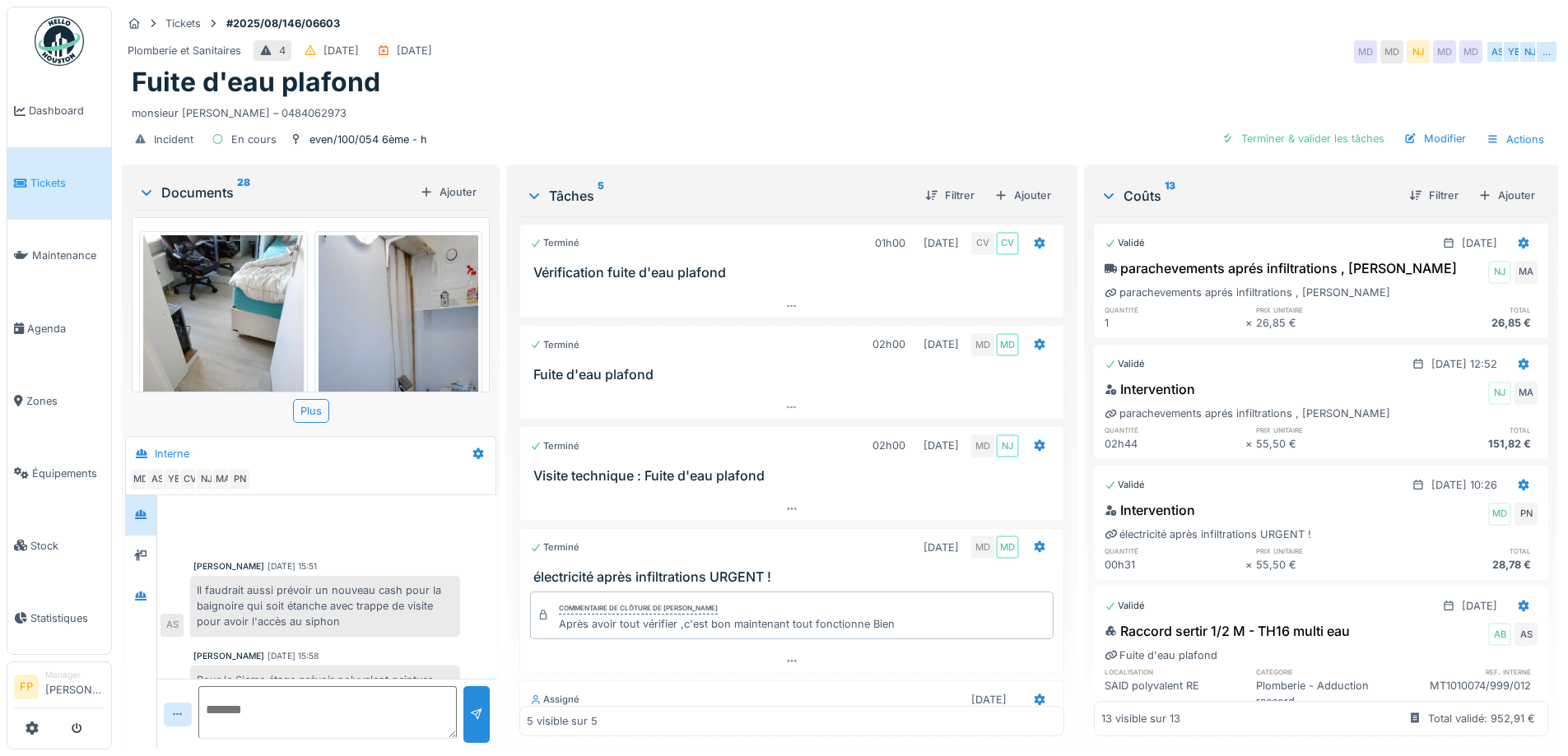
click at [288, 544] on div at bounding box center [327, 526] width 333 height 42
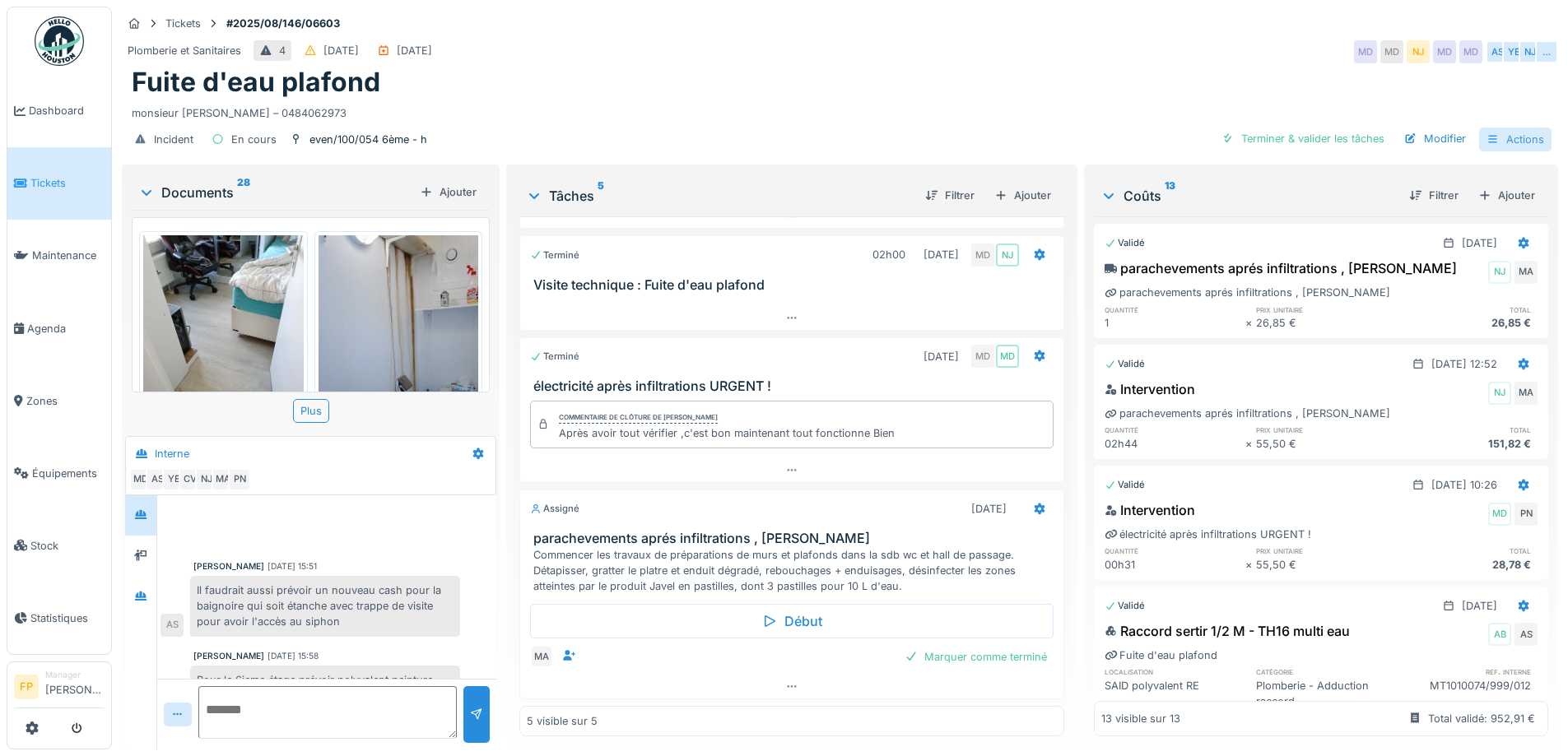
click at [1511, 133] on div "Actions" at bounding box center [1516, 139] width 72 height 24
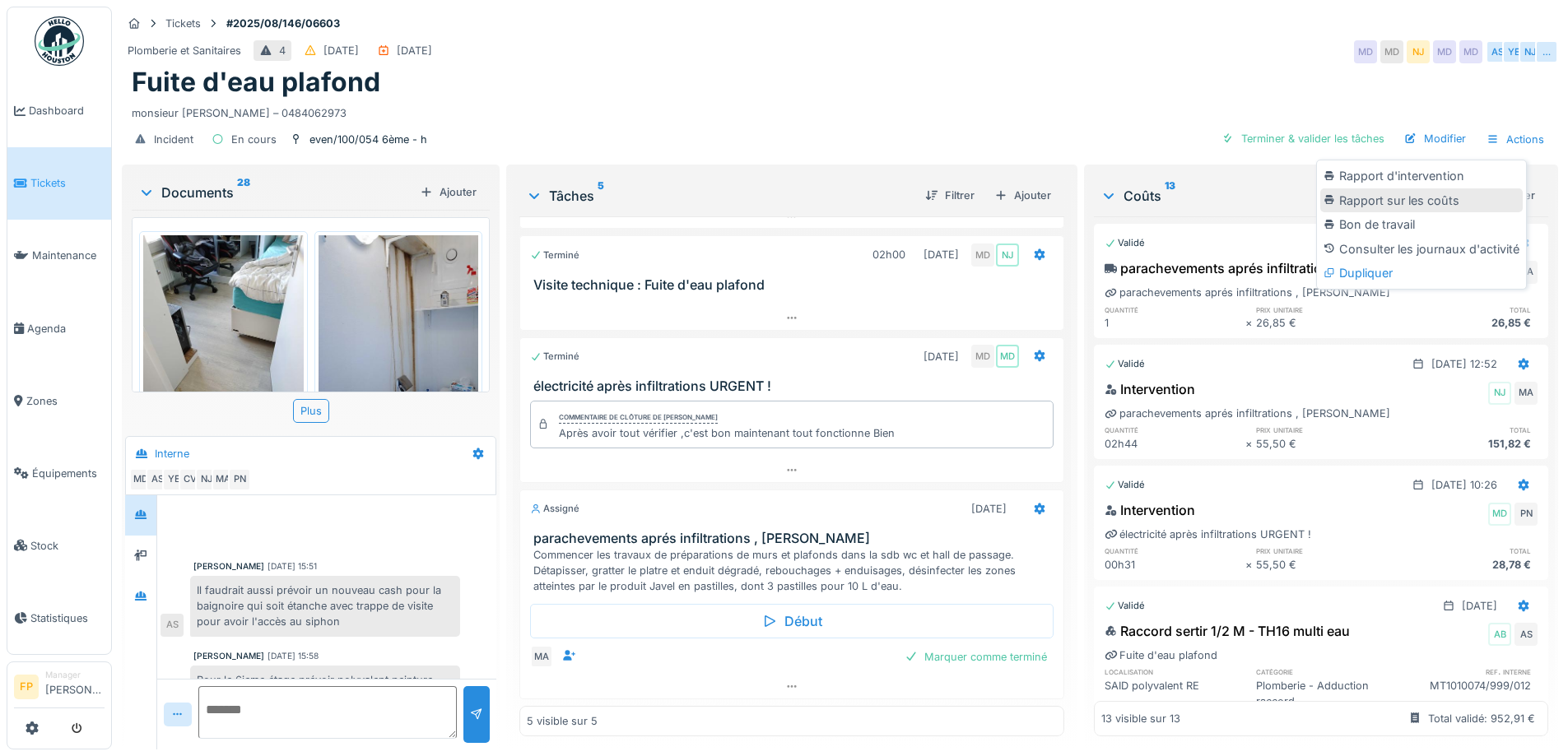
click at [1449, 200] on div "Rapport sur les coûts" at bounding box center [1422, 200] width 203 height 24
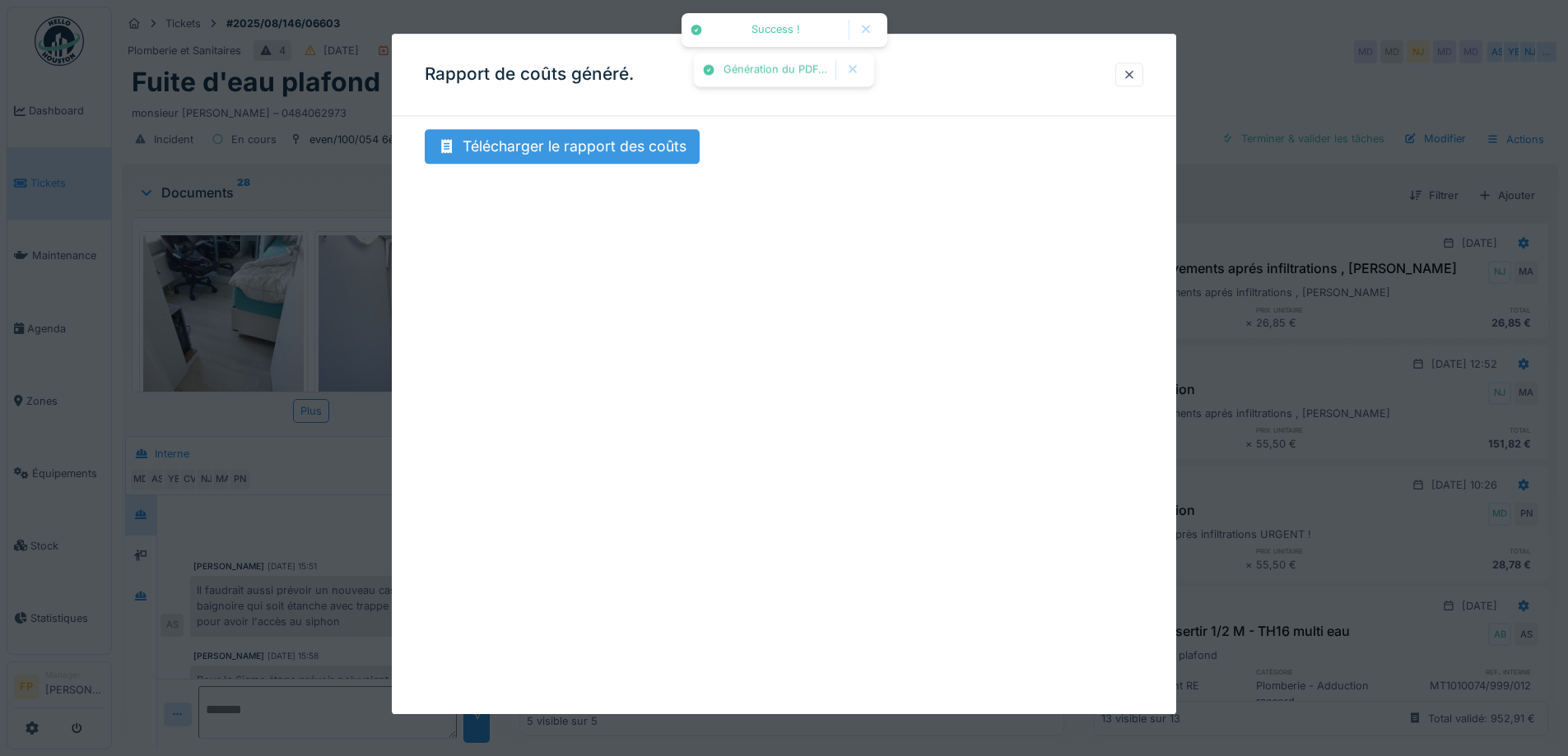
click at [535, 140] on div "Télécharger le rapport des coûts" at bounding box center [563, 146] width 275 height 34
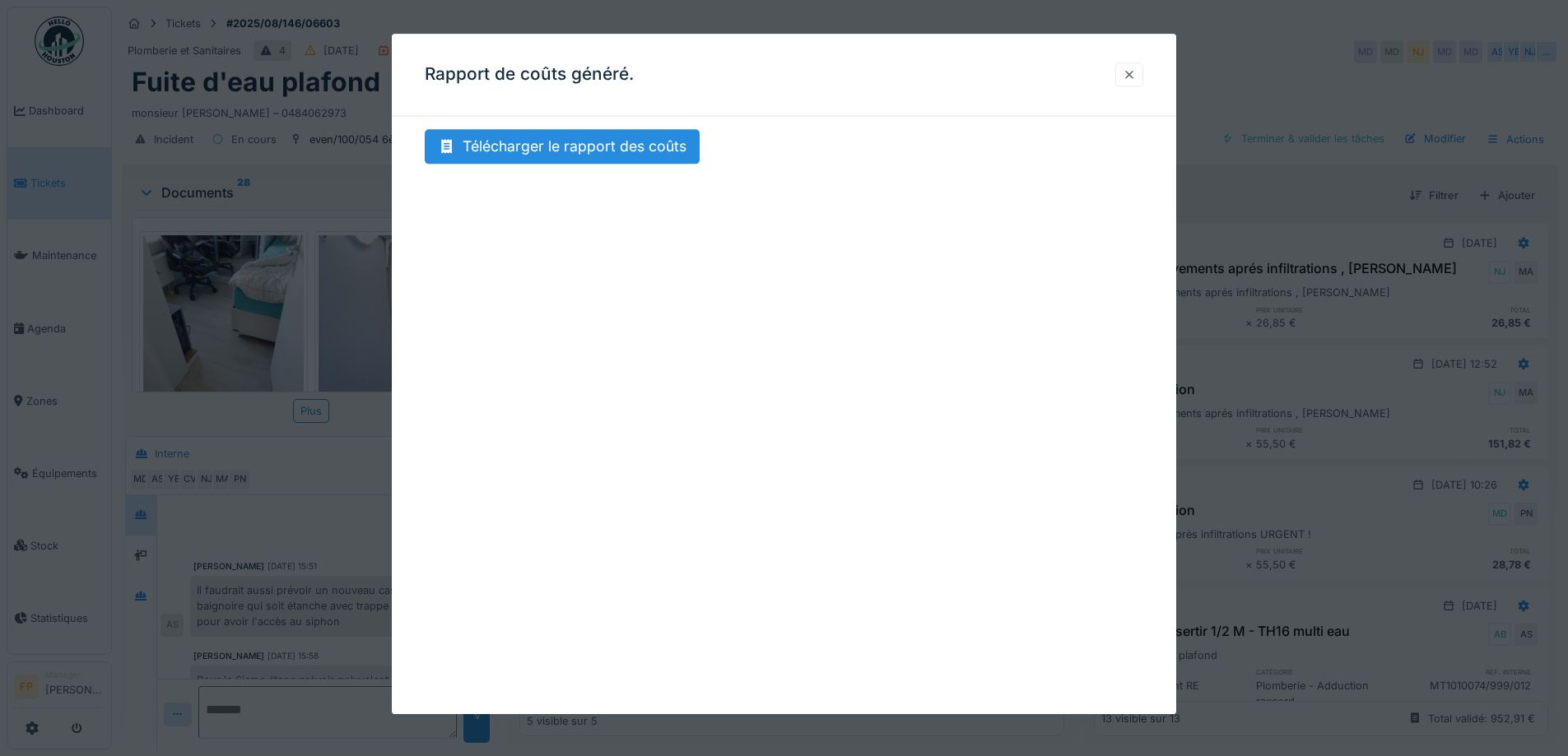
click at [1136, 75] on div at bounding box center [1129, 74] width 14 height 15
